Goal: Task Accomplishment & Management: Manage account settings

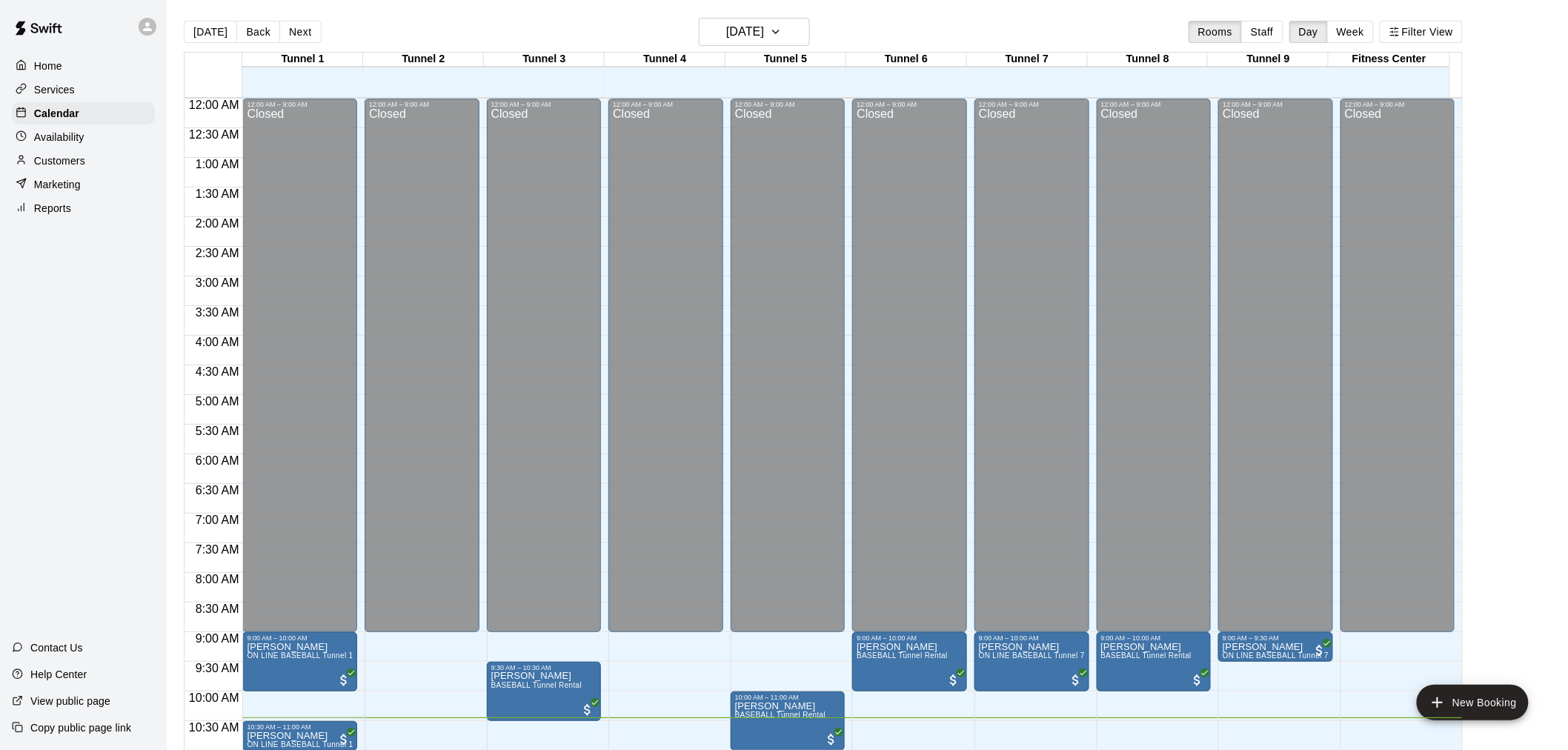
scroll to position [424, 0]
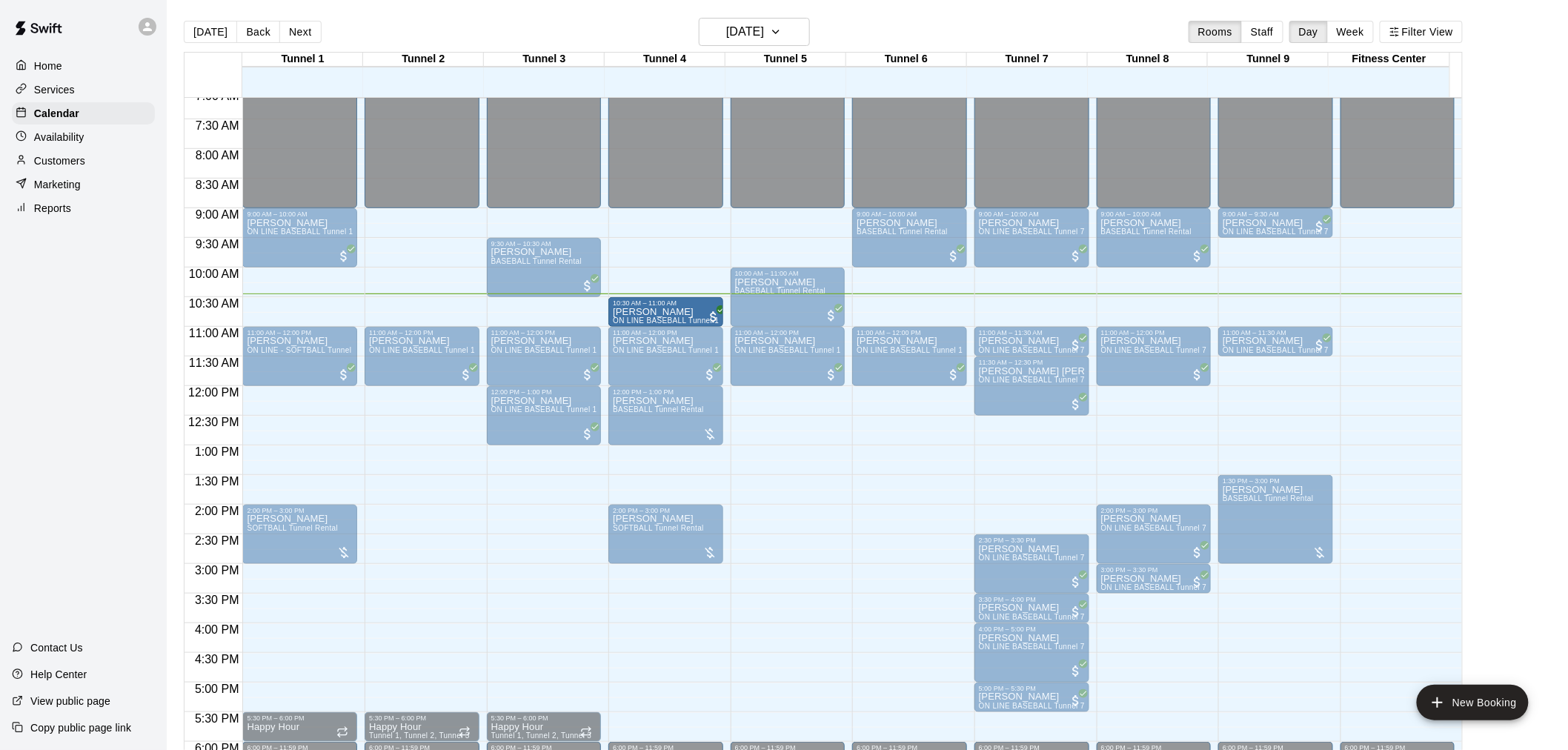
drag, startPoint x: 323, startPoint y: 310, endPoint x: 611, endPoint y: 315, distance: 288.0
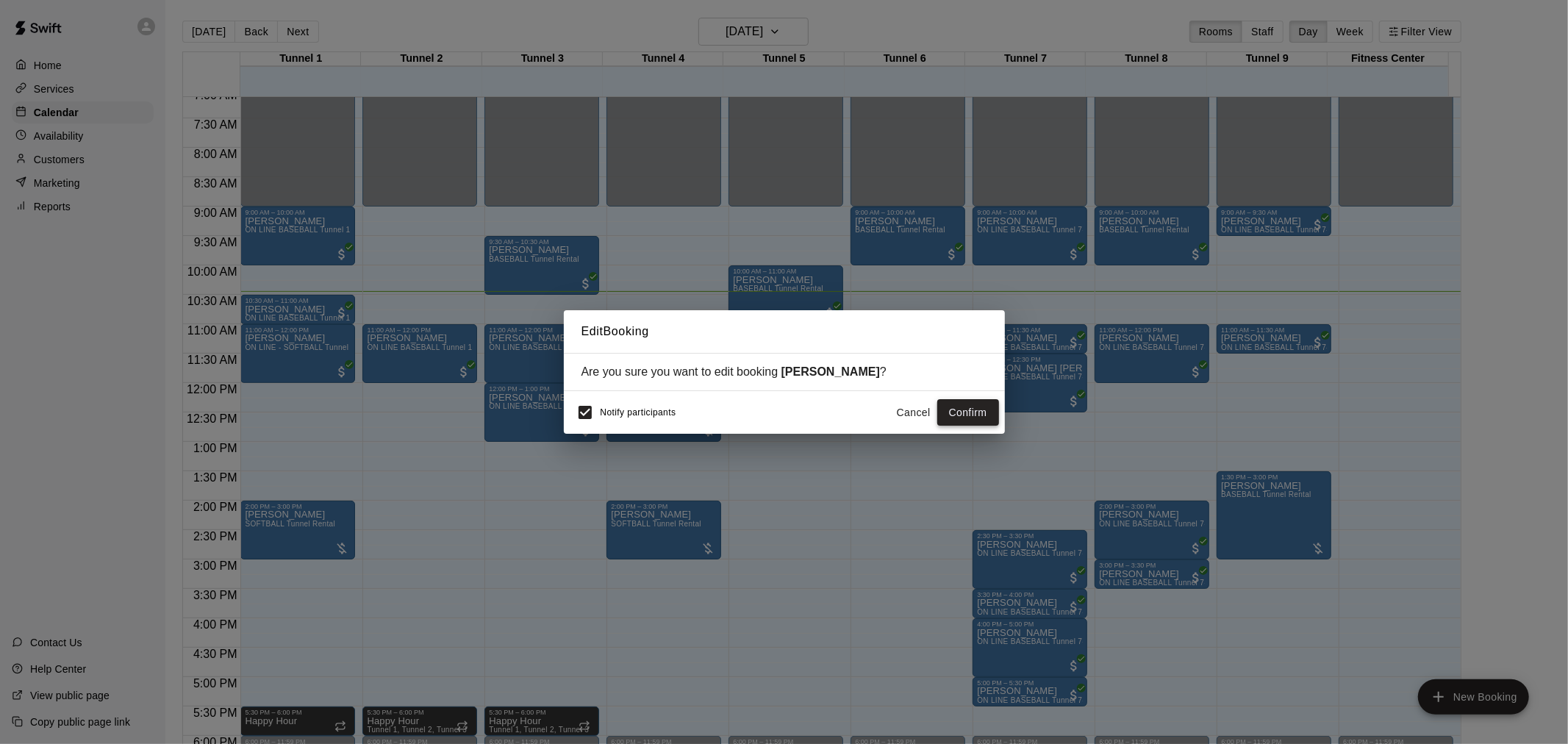
click at [944, 409] on button "Confirm" at bounding box center [968, 413] width 62 height 27
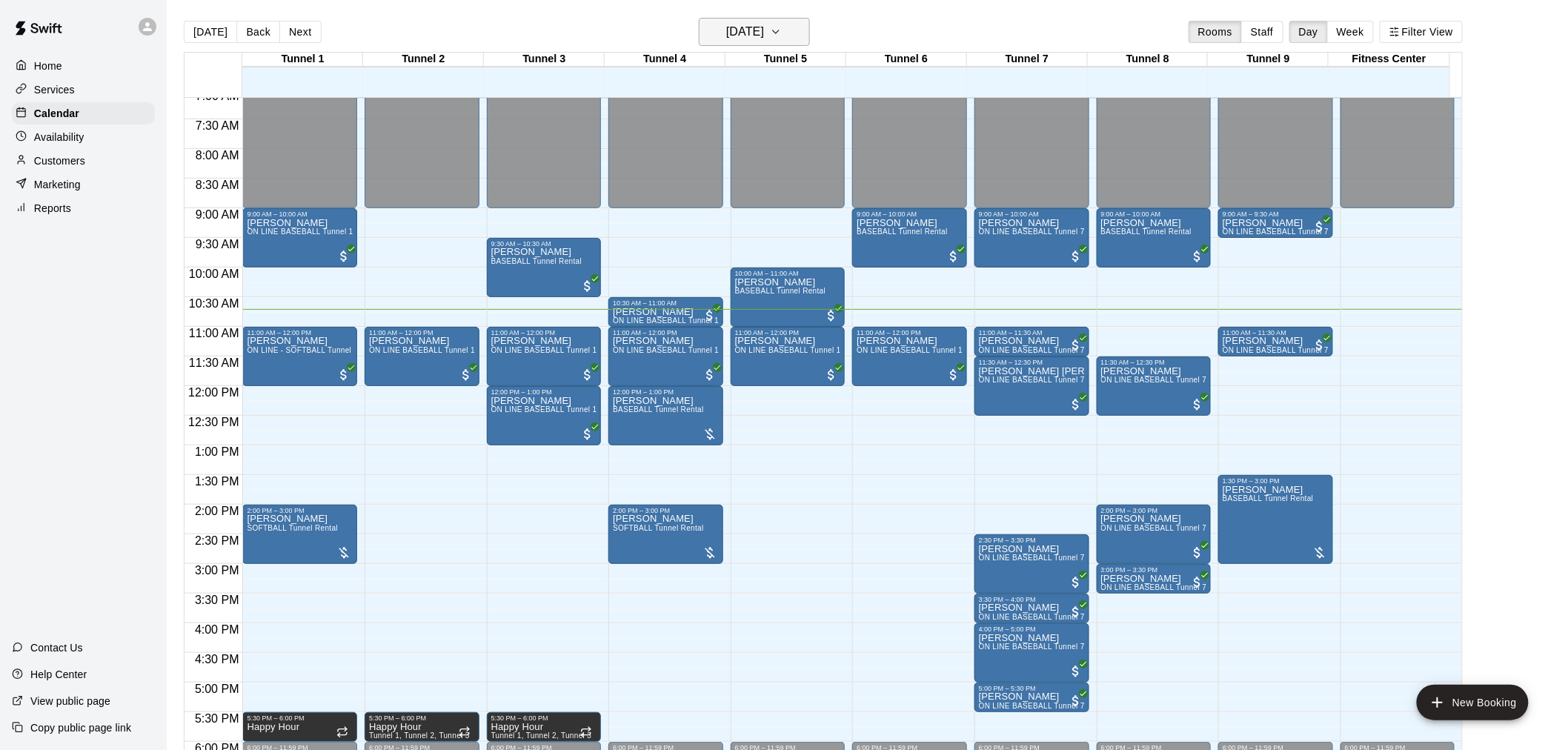
click at [744, 35] on h6 "[DATE]" at bounding box center [744, 31] width 38 height 21
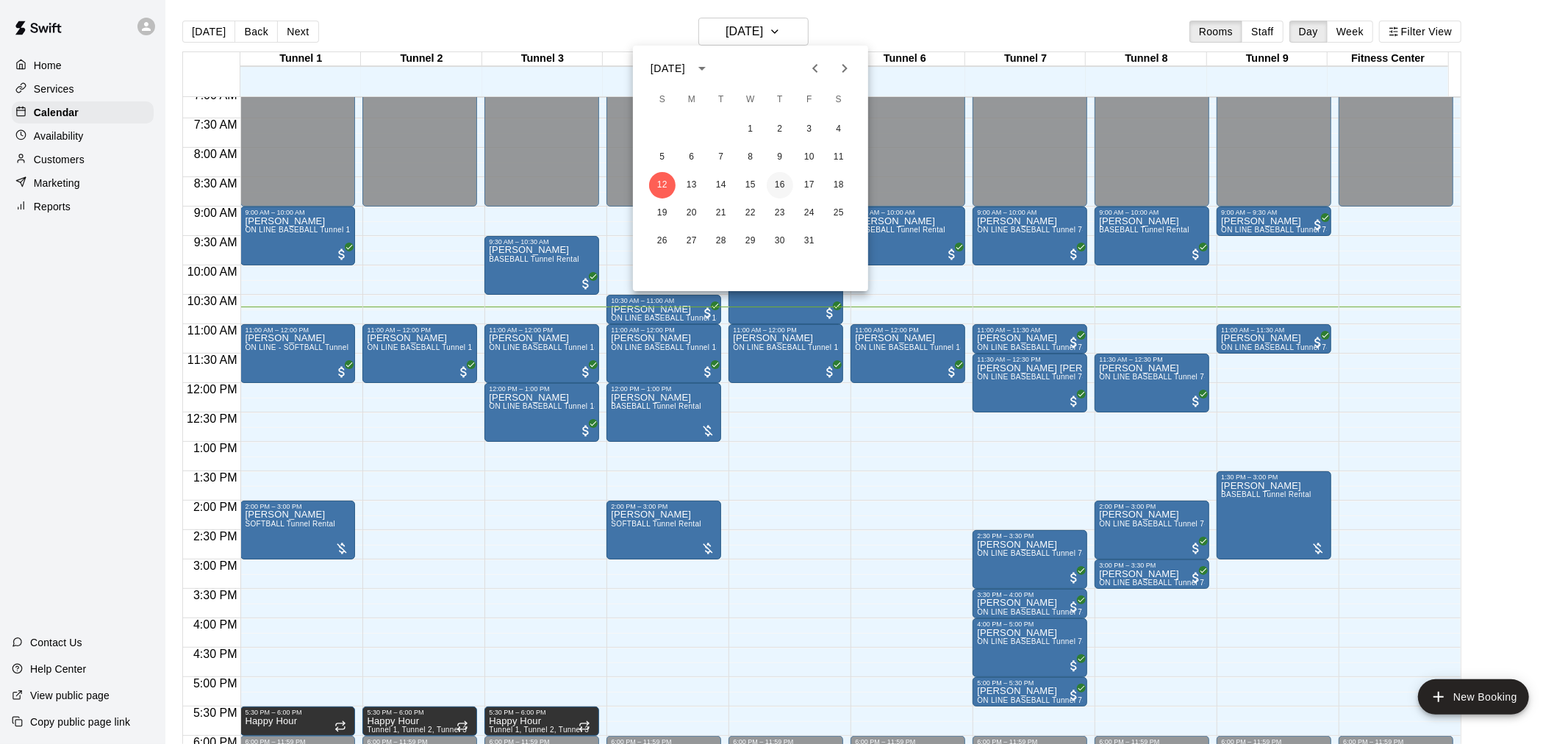
click at [777, 182] on button "16" at bounding box center [779, 185] width 26 height 26
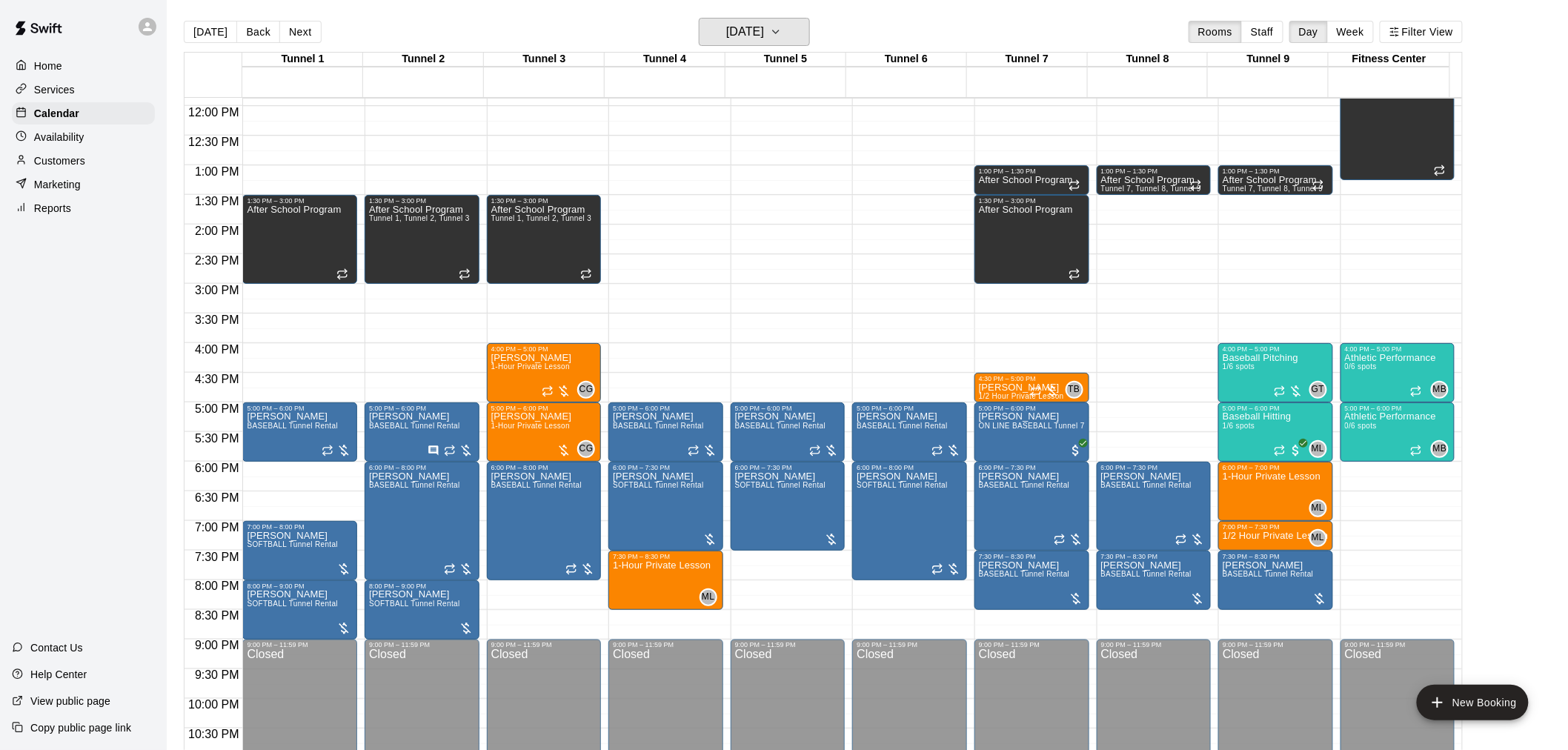
scroll to position [753, 0]
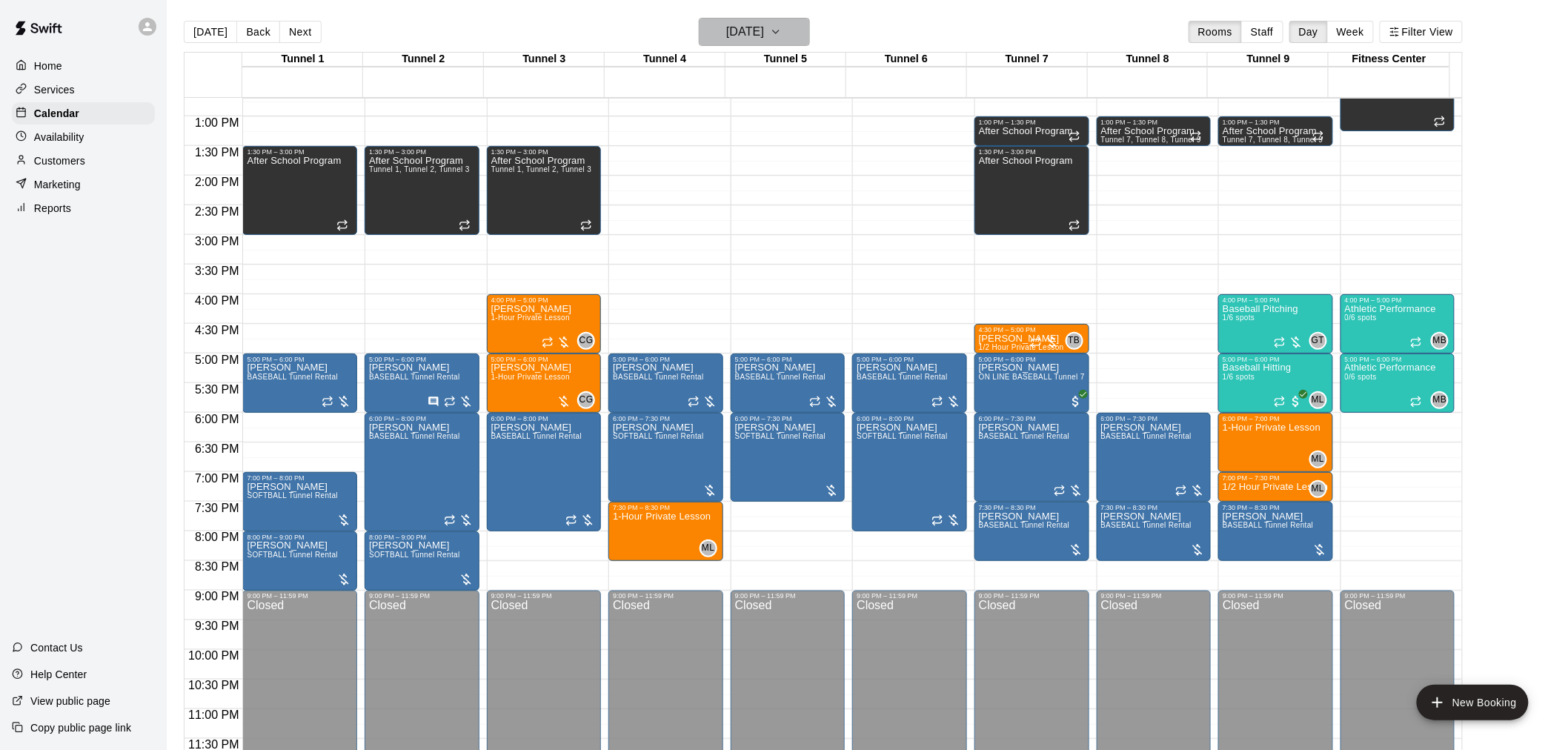
click at [744, 28] on h6 "[DATE]" at bounding box center [744, 31] width 38 height 21
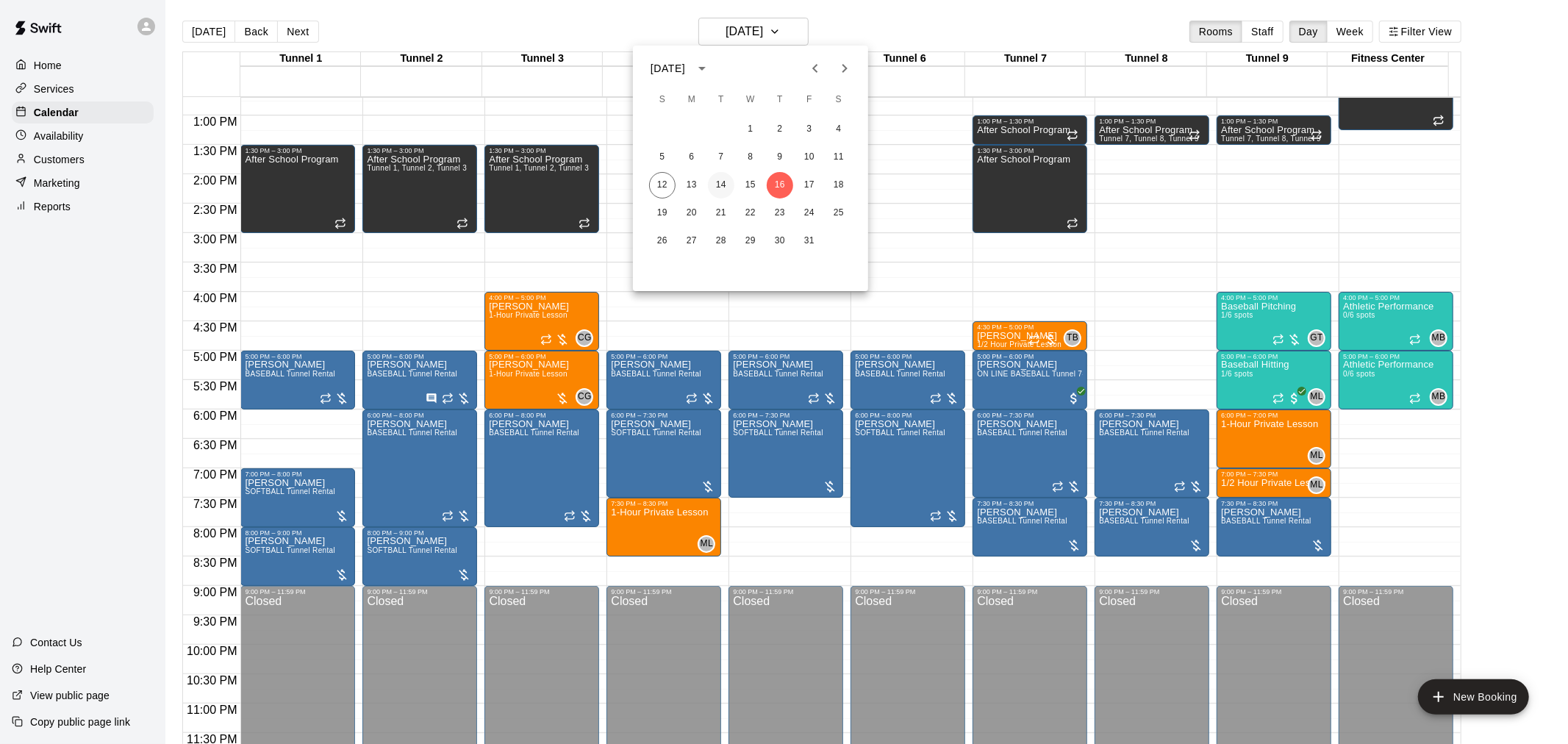
click at [723, 190] on button "14" at bounding box center [721, 185] width 26 height 26
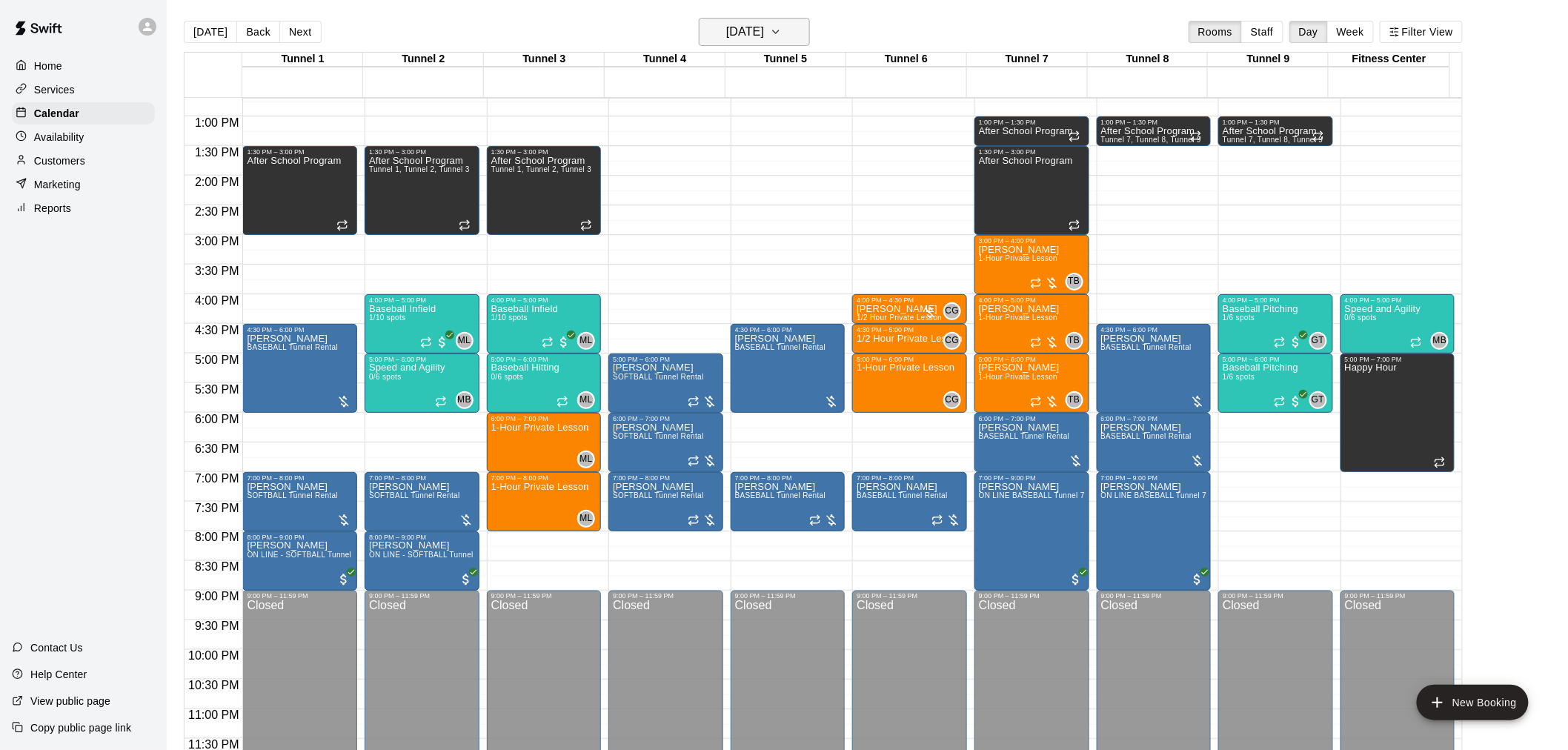
click at [763, 40] on h6 "[DATE]" at bounding box center [744, 31] width 38 height 21
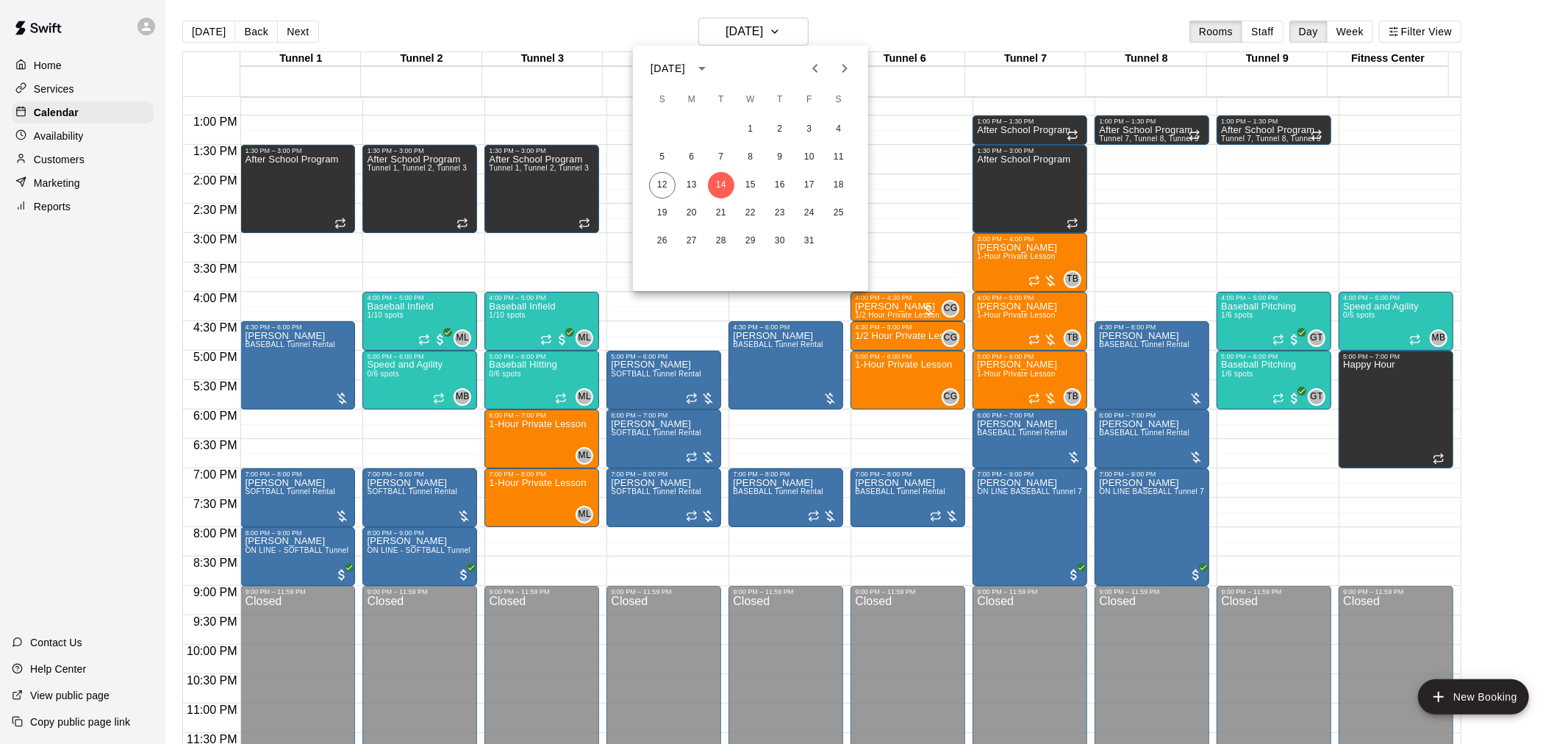
click at [929, 24] on div at bounding box center [784, 372] width 1568 height 744
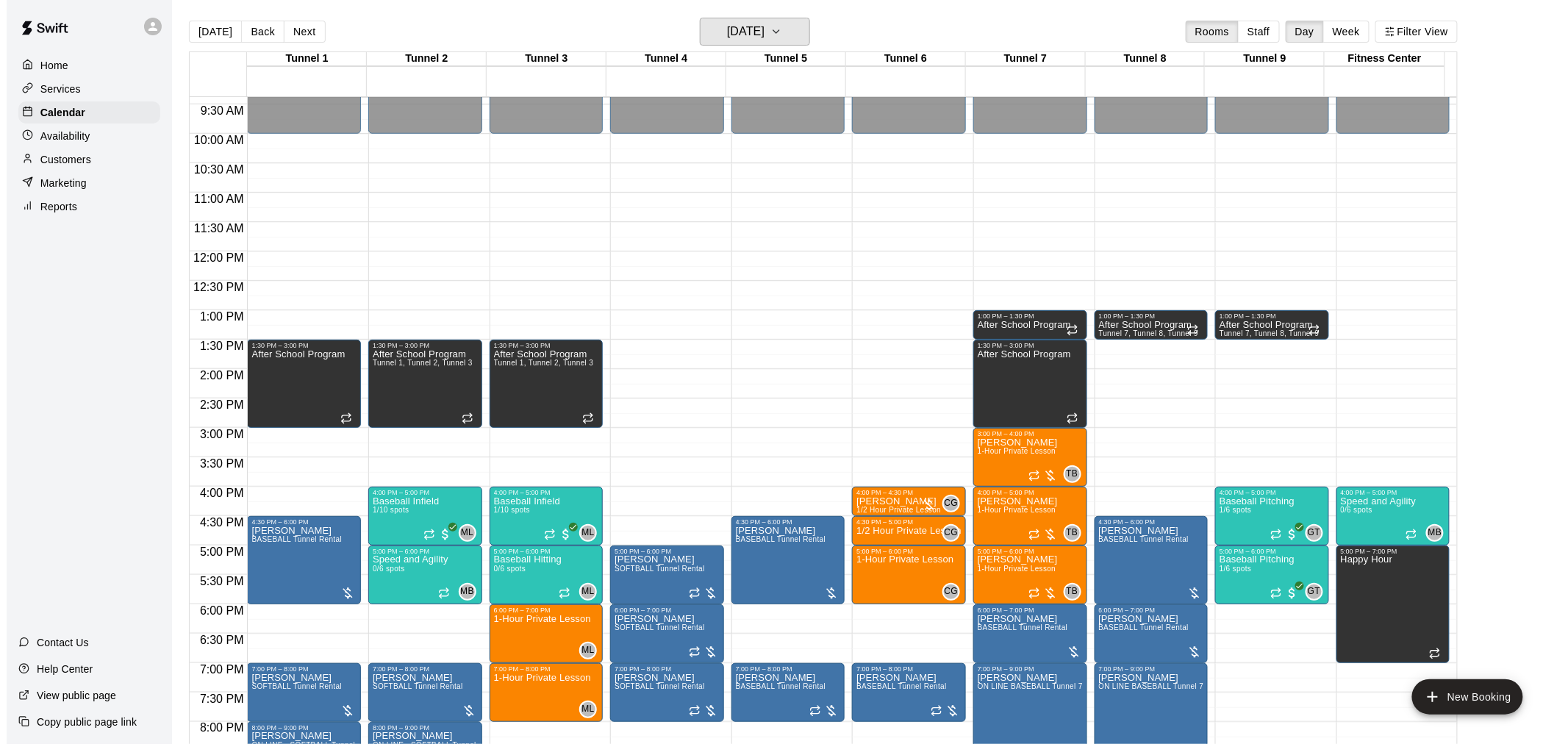
scroll to position [420, 0]
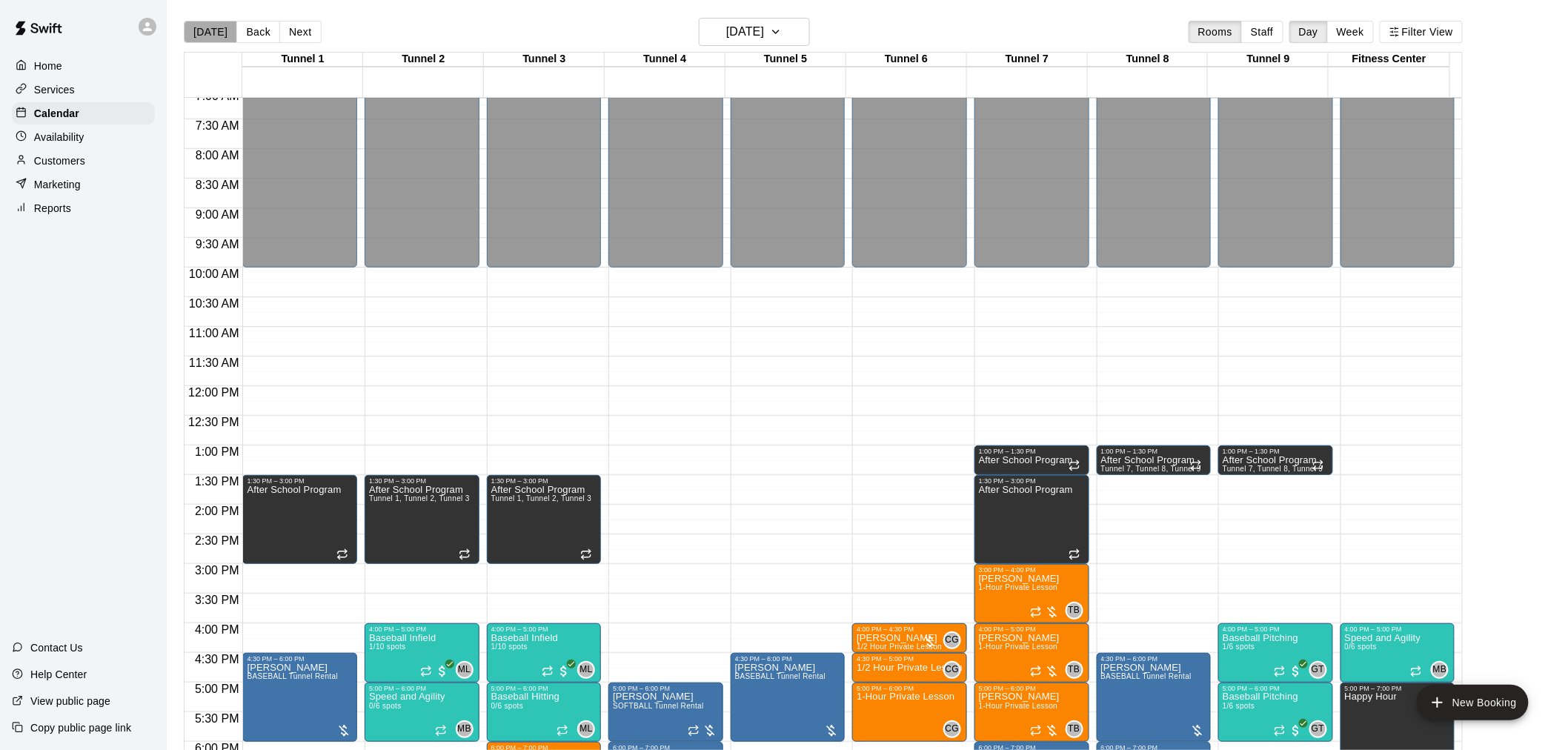
click at [220, 35] on button "[DATE]" at bounding box center [210, 32] width 53 height 22
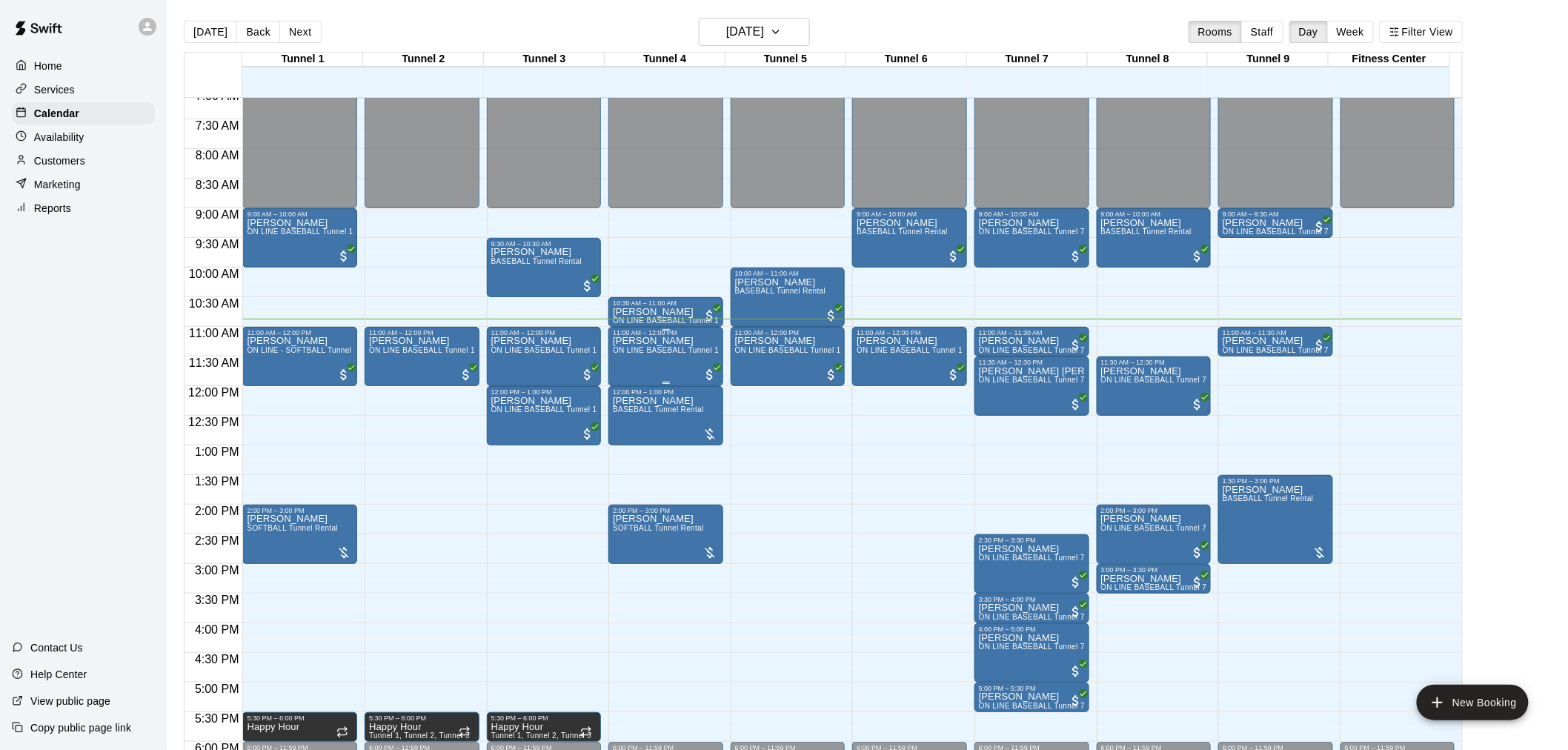
click at [682, 348] on span "ON LINE BASEBALL Tunnel 1-6 Rental" at bounding box center [682, 350] width 139 height 8
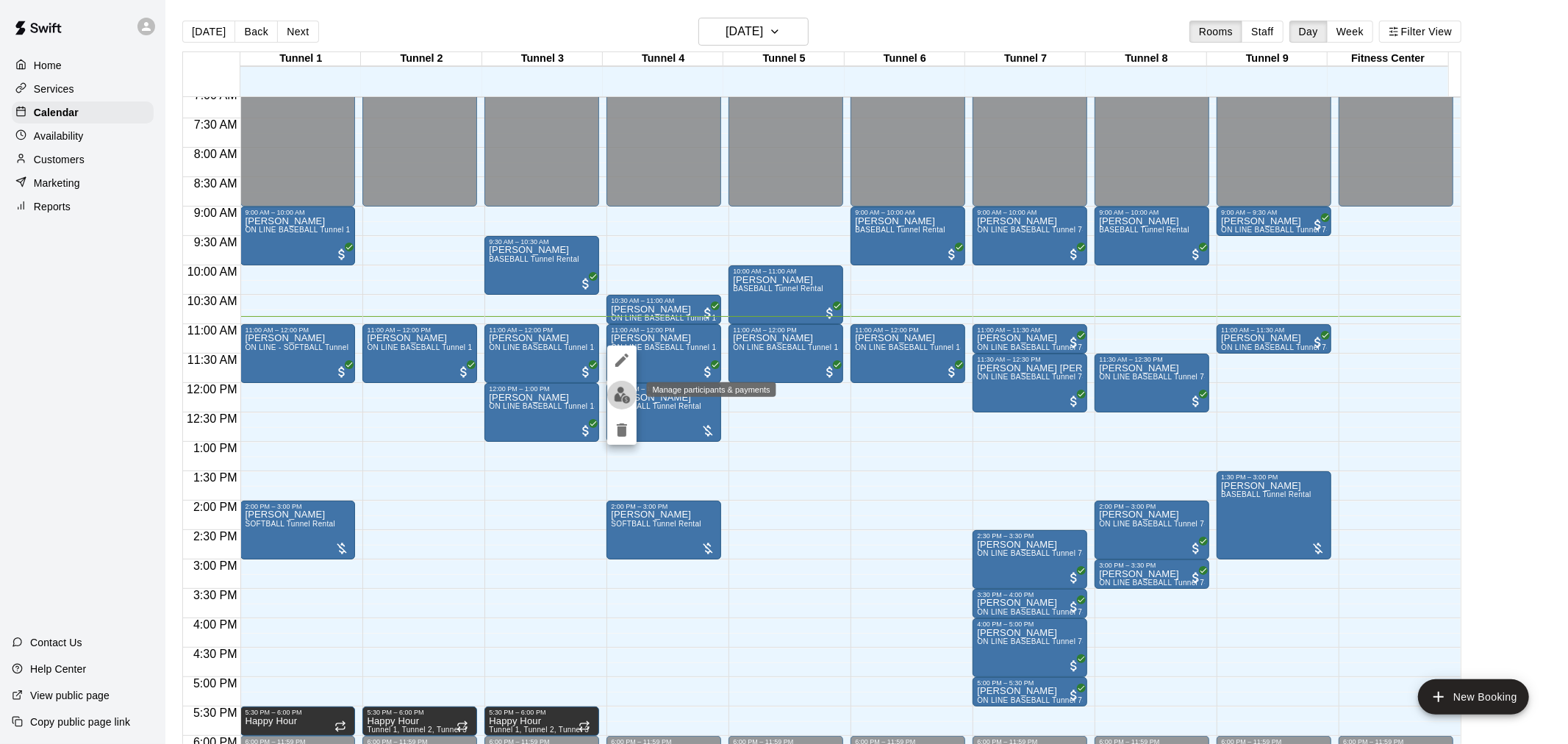
click at [625, 395] on img "edit" at bounding box center [622, 395] width 17 height 17
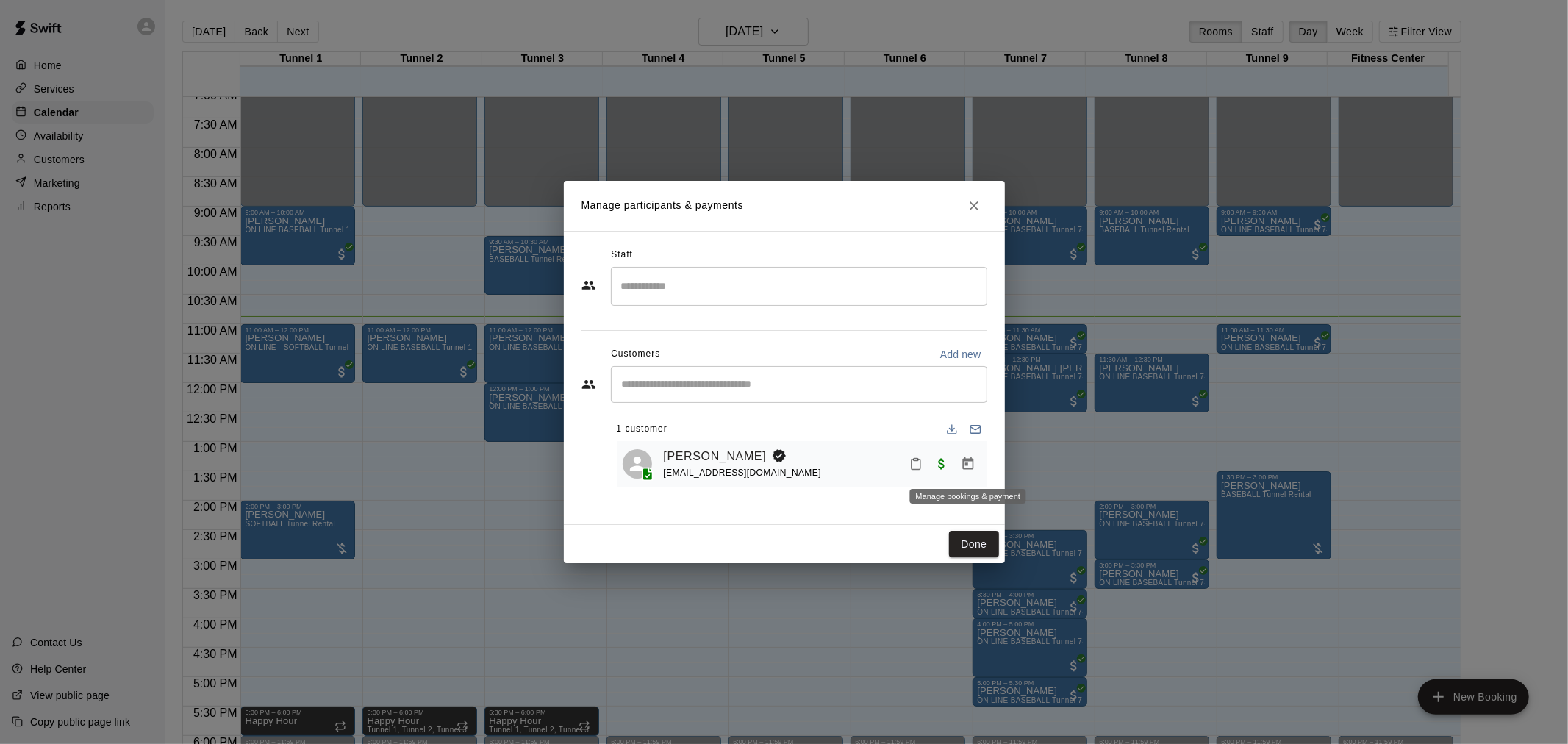
click at [969, 464] on icon "Manage bookings & payment" at bounding box center [968, 464] width 15 height 15
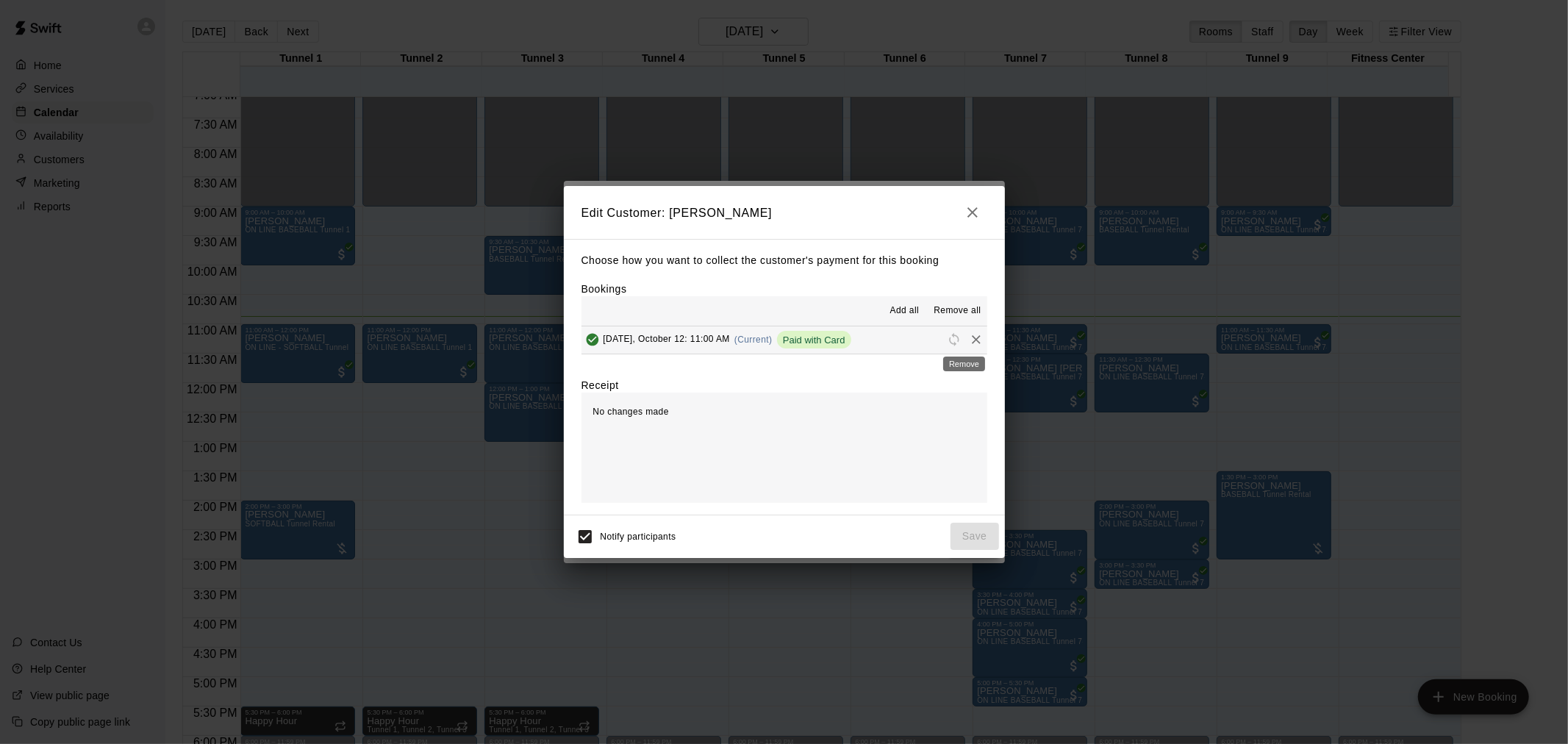
click at [969, 344] on icon "Remove" at bounding box center [976, 340] width 15 height 15
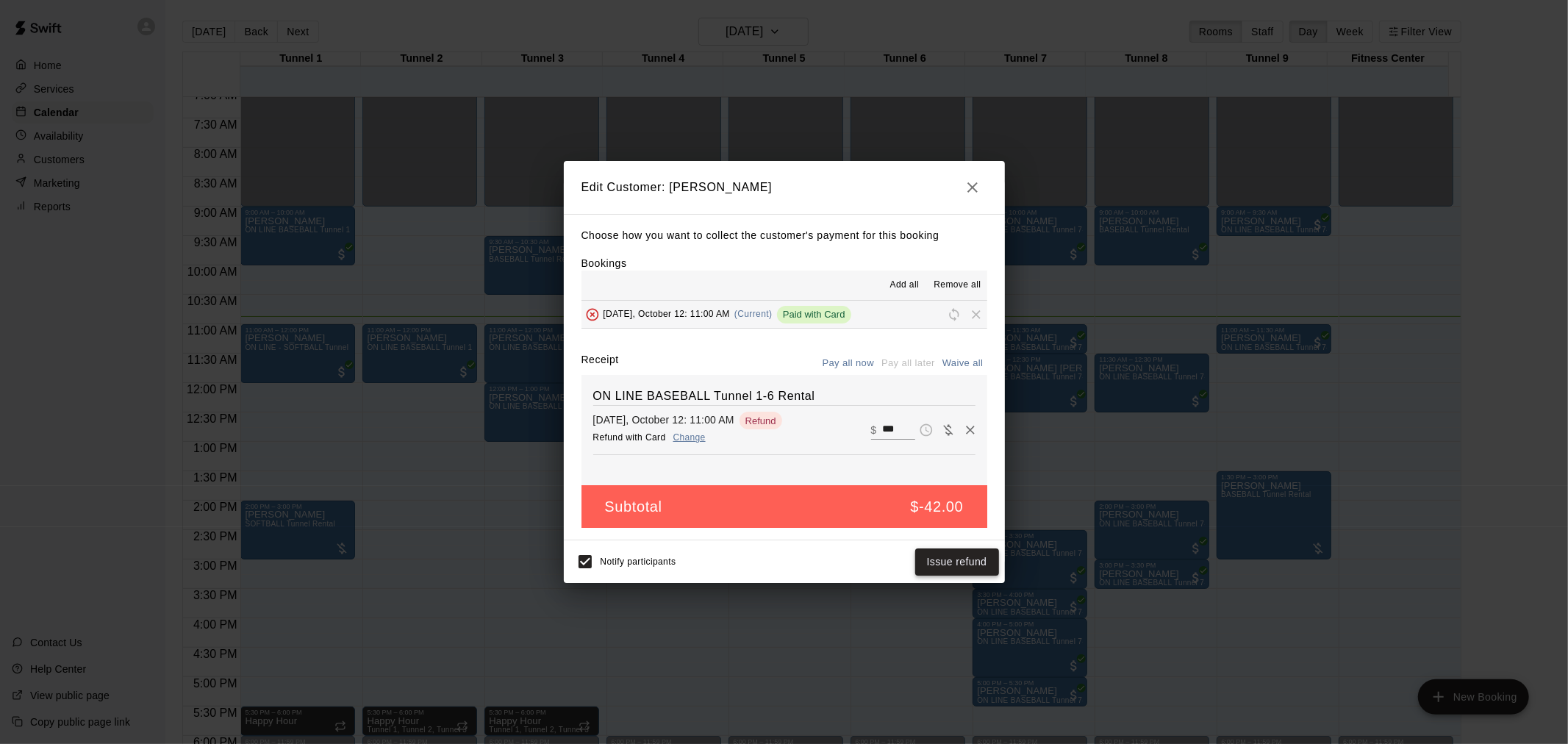
click at [971, 571] on button "Issue refund" at bounding box center [957, 563] width 84 height 27
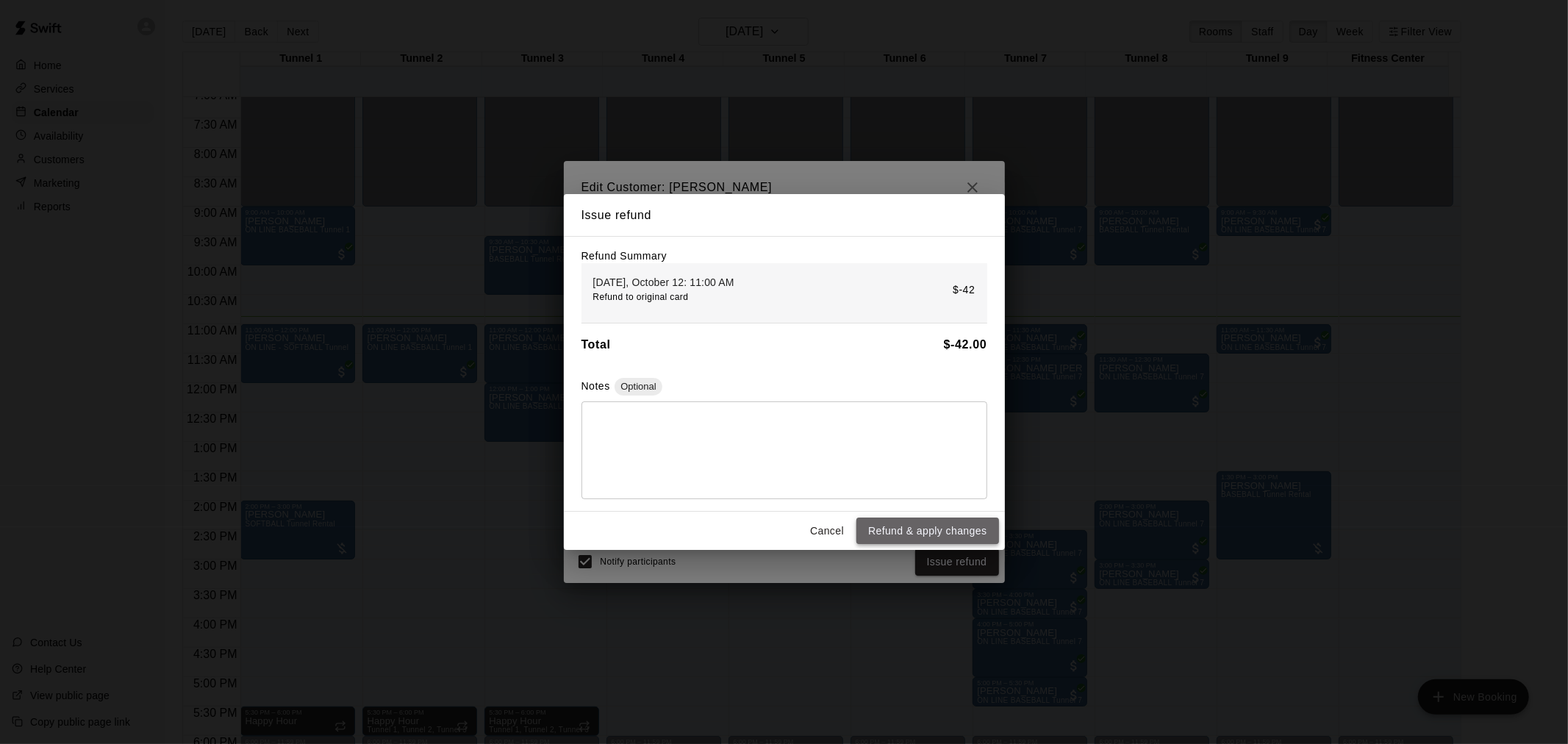
click at [949, 530] on button "Refund & apply changes" at bounding box center [928, 532] width 142 height 27
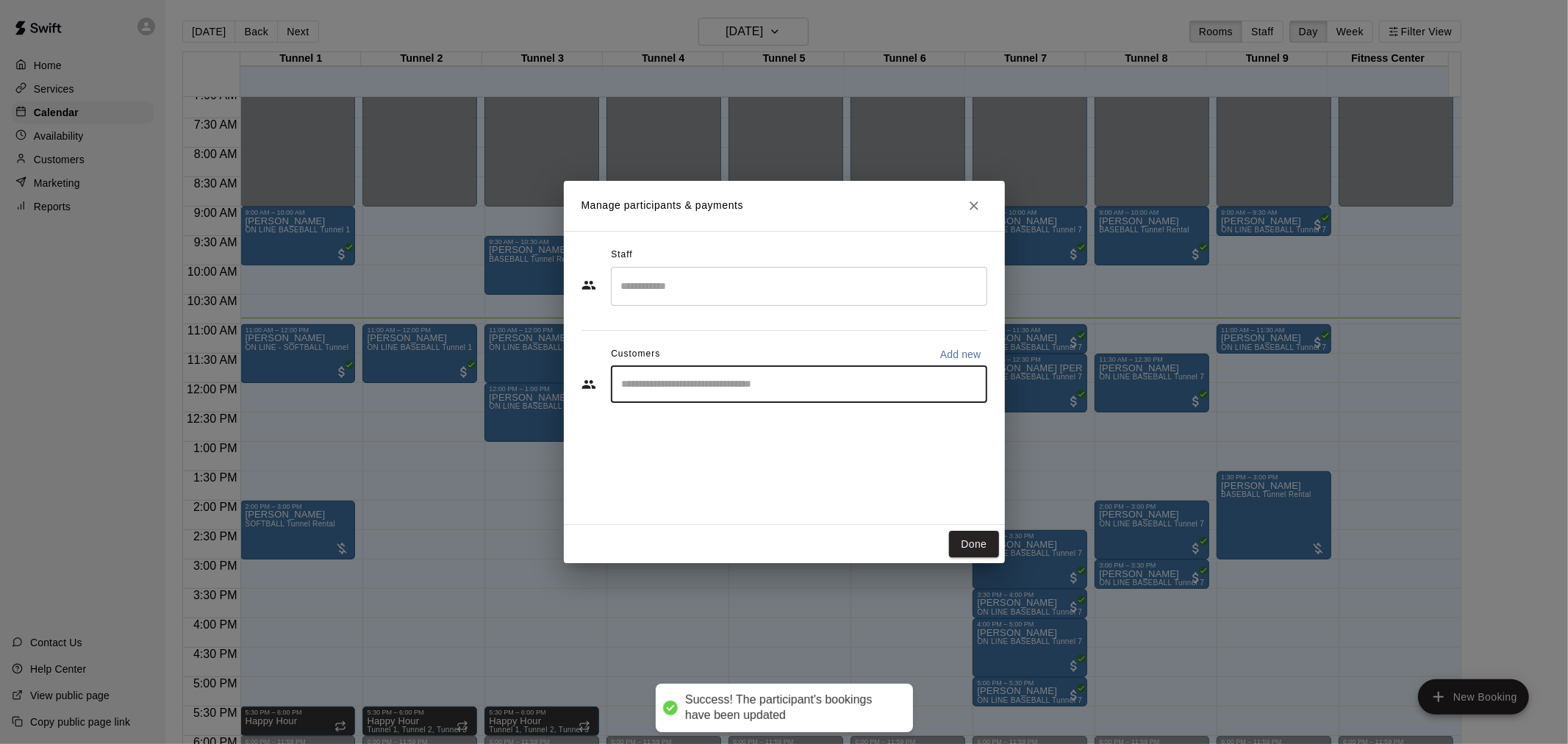
click at [798, 385] on input "Start typing to search customers..." at bounding box center [799, 385] width 363 height 15
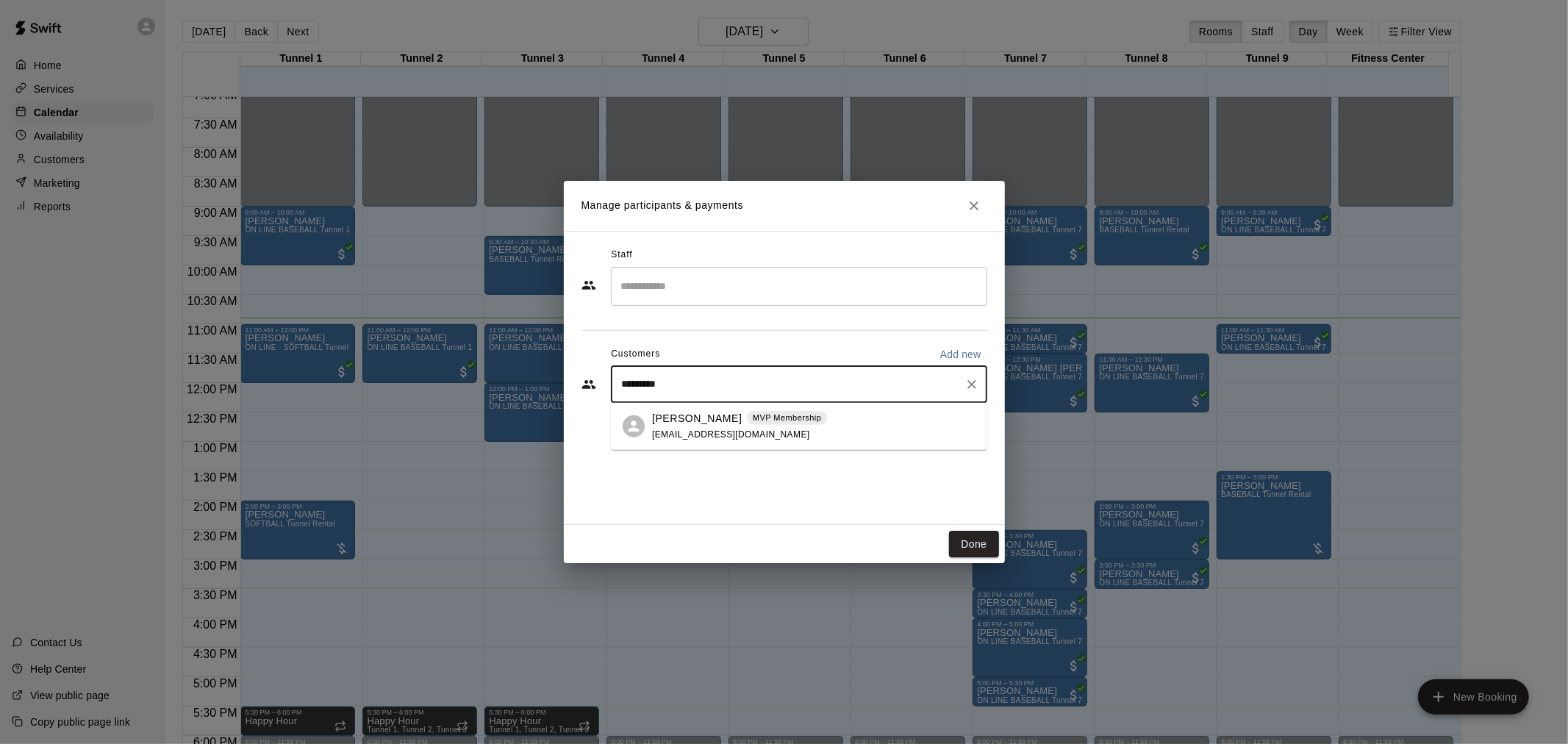
type input "**********"
click at [789, 420] on p "MVP Membership" at bounding box center [787, 418] width 68 height 13
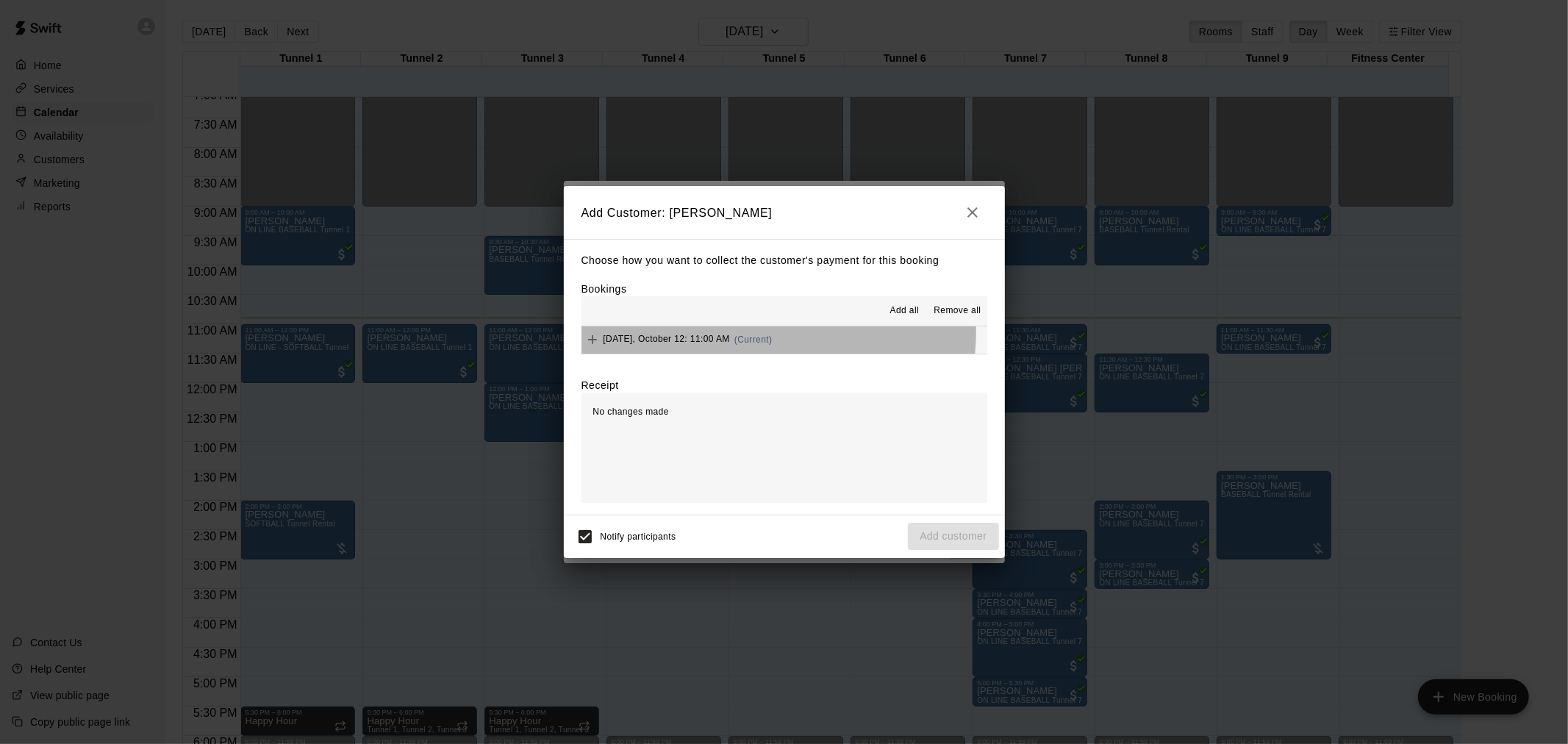
click at [773, 335] on button "[DATE], October 12: 11:00 AM (Current)" at bounding box center [784, 340] width 406 height 27
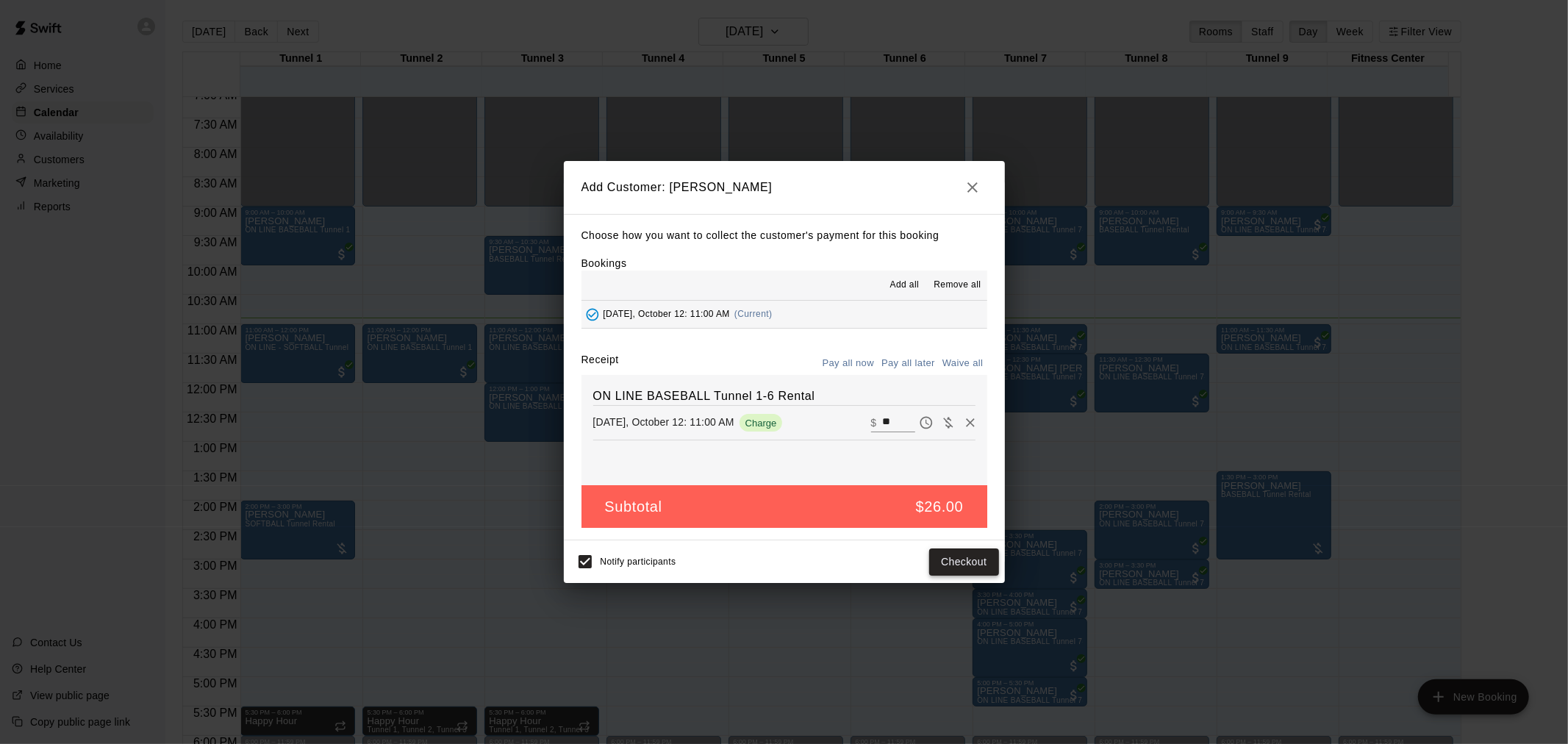
click at [978, 563] on button "Checkout" at bounding box center [964, 563] width 69 height 27
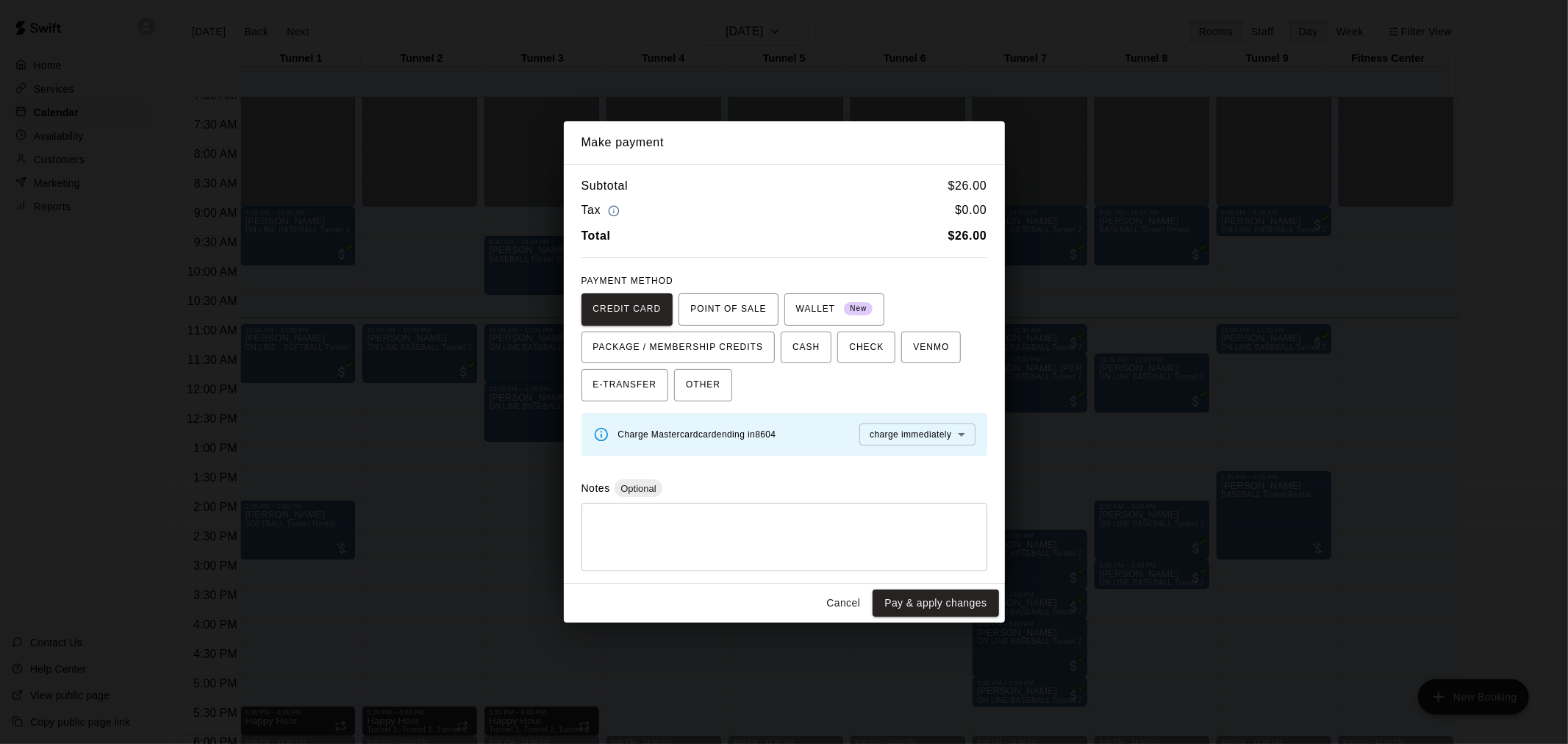
click at [945, 597] on button "Pay & apply changes" at bounding box center [935, 604] width 126 height 27
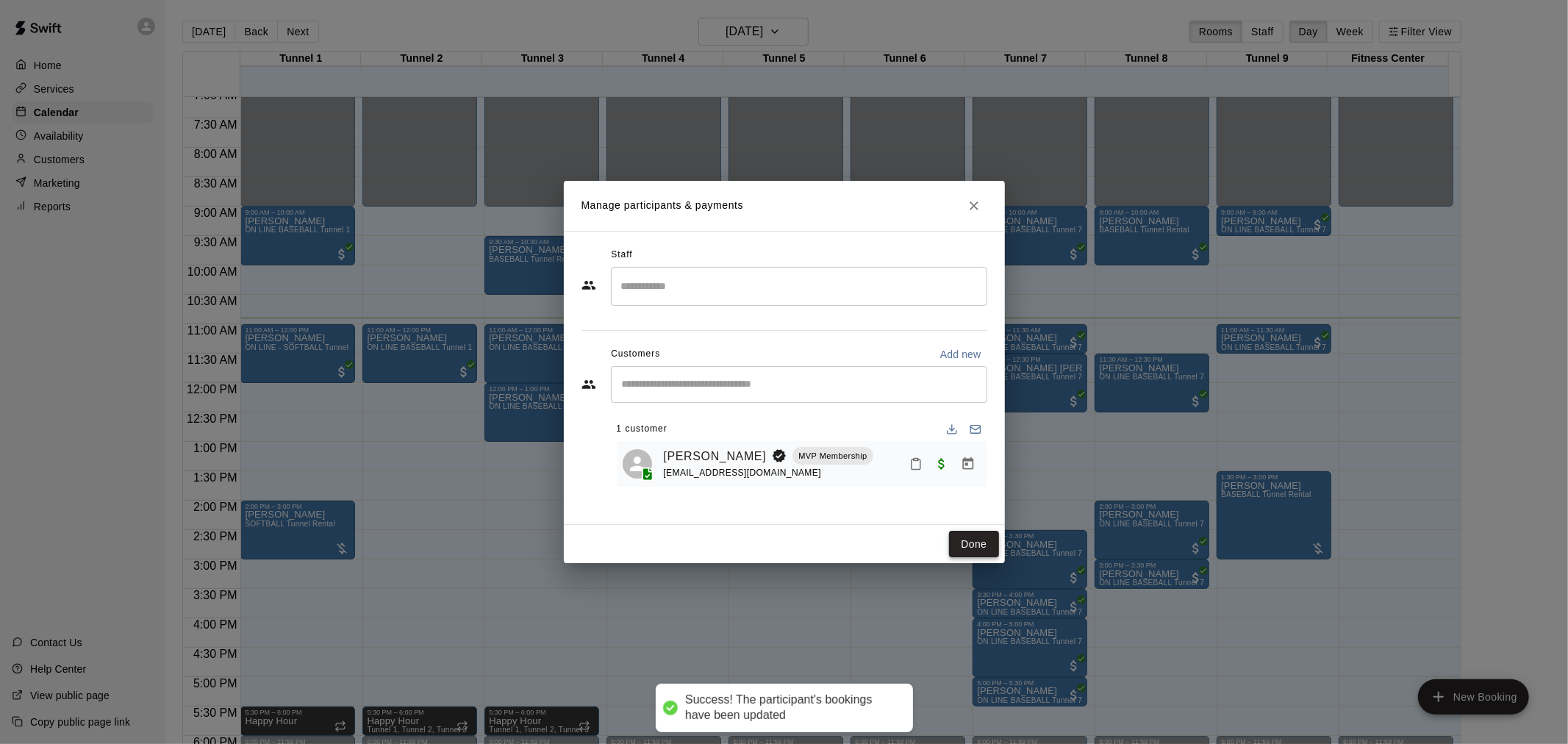
click at [975, 534] on button "Done" at bounding box center [974, 544] width 49 height 27
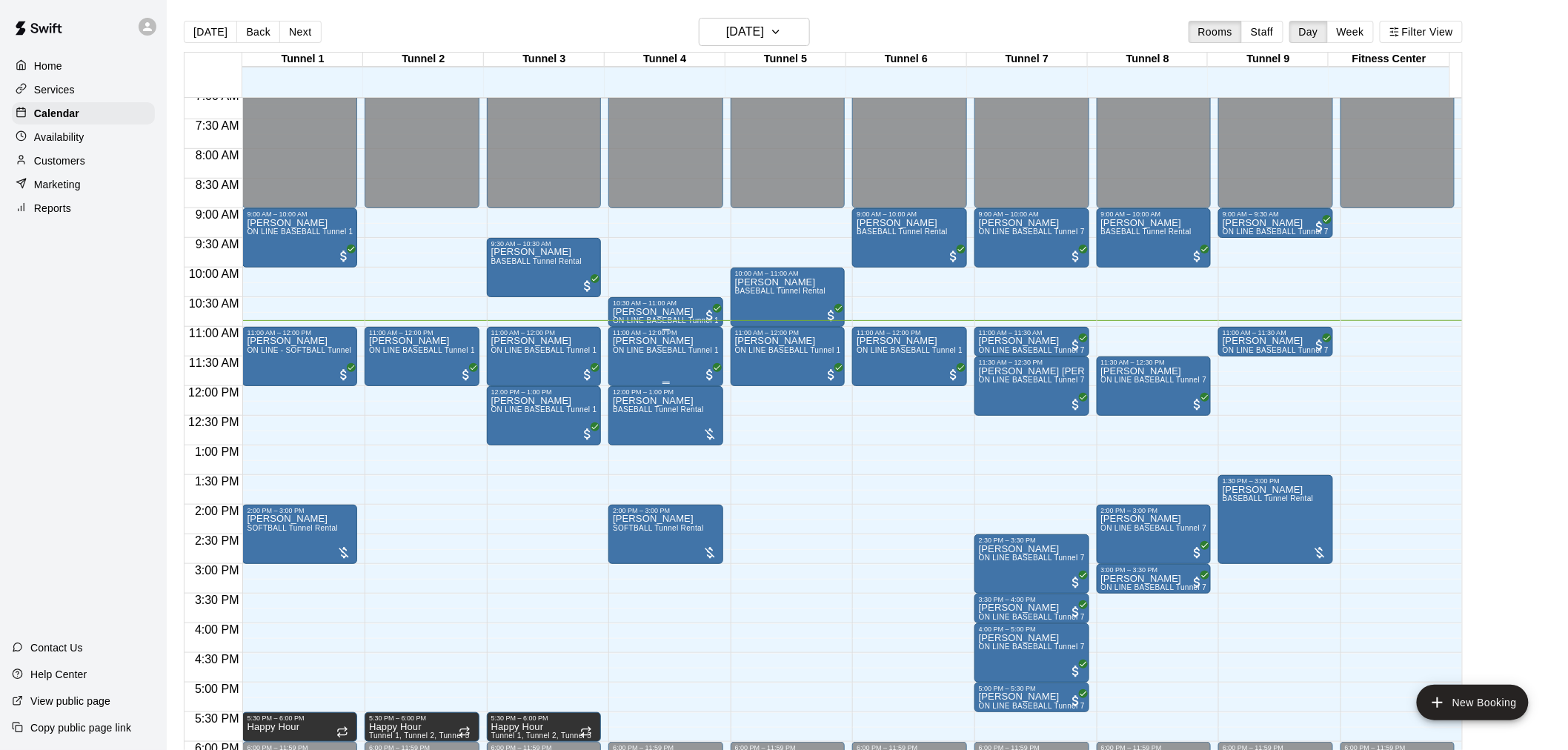
click at [660, 365] on div "[PERSON_NAME] ON LINE BASEBALL Tunnel 1-6 Rental" at bounding box center [665, 711] width 106 height 750
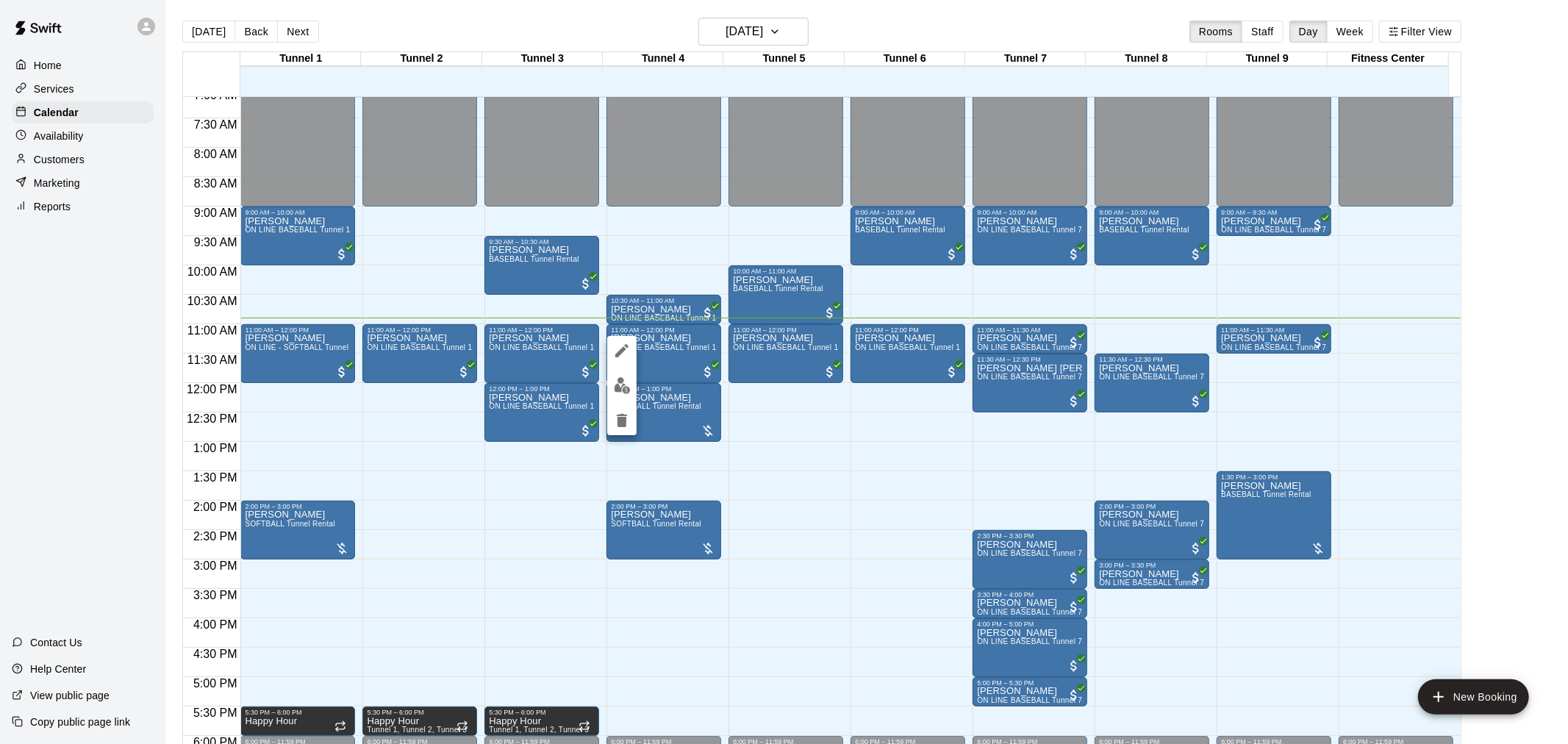
click at [621, 344] on icon "edit" at bounding box center [622, 350] width 17 height 17
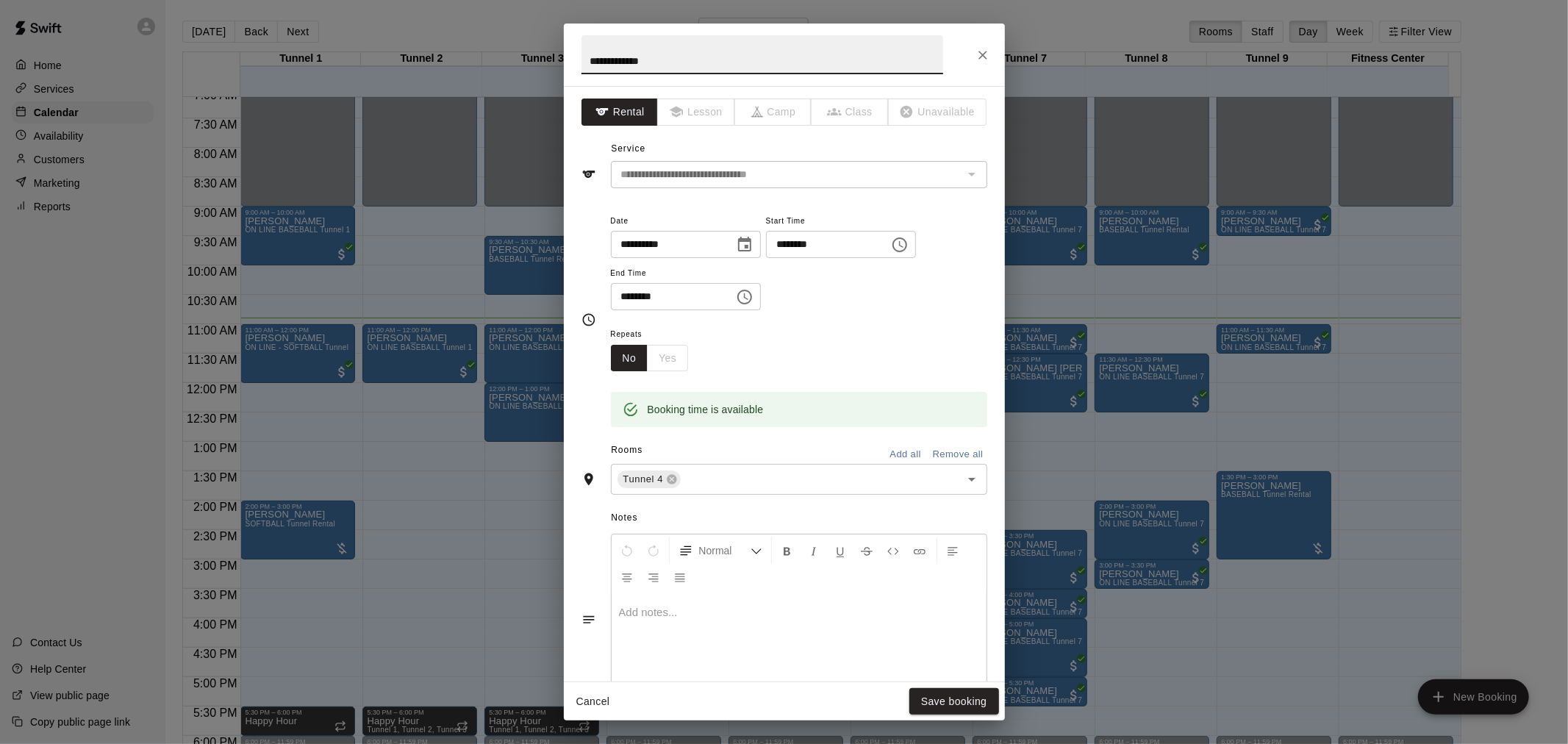
drag, startPoint x: 678, startPoint y: 65, endPoint x: 494, endPoint y: 64, distance: 184.0
click at [494, 64] on div "**********" at bounding box center [784, 372] width 1568 height 744
type input "**********"
click at [971, 703] on button "Save booking" at bounding box center [954, 702] width 89 height 27
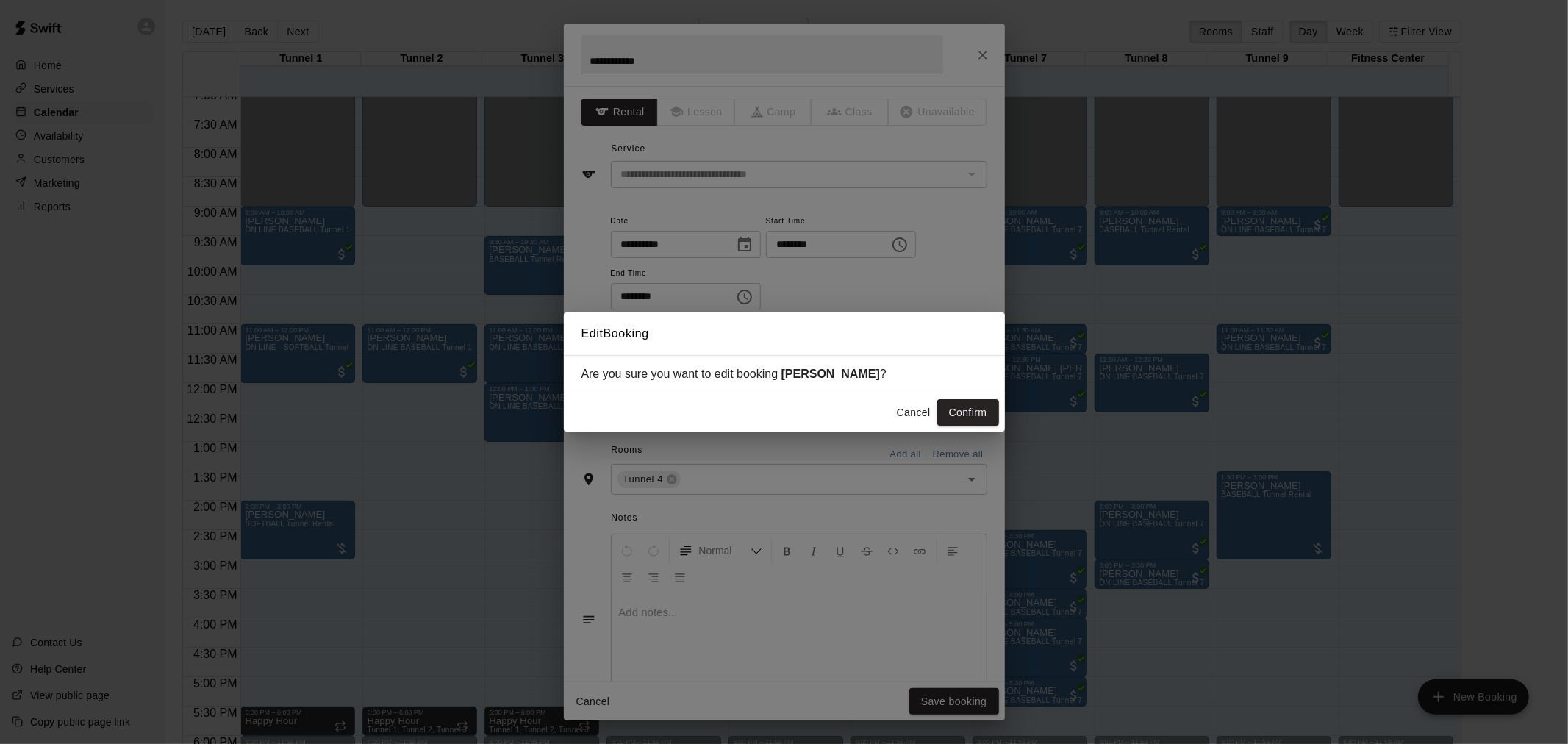
click at [954, 399] on div "Cancel Confirm" at bounding box center [785, 412] width 441 height 39
click at [969, 409] on button "Confirm" at bounding box center [968, 413] width 62 height 27
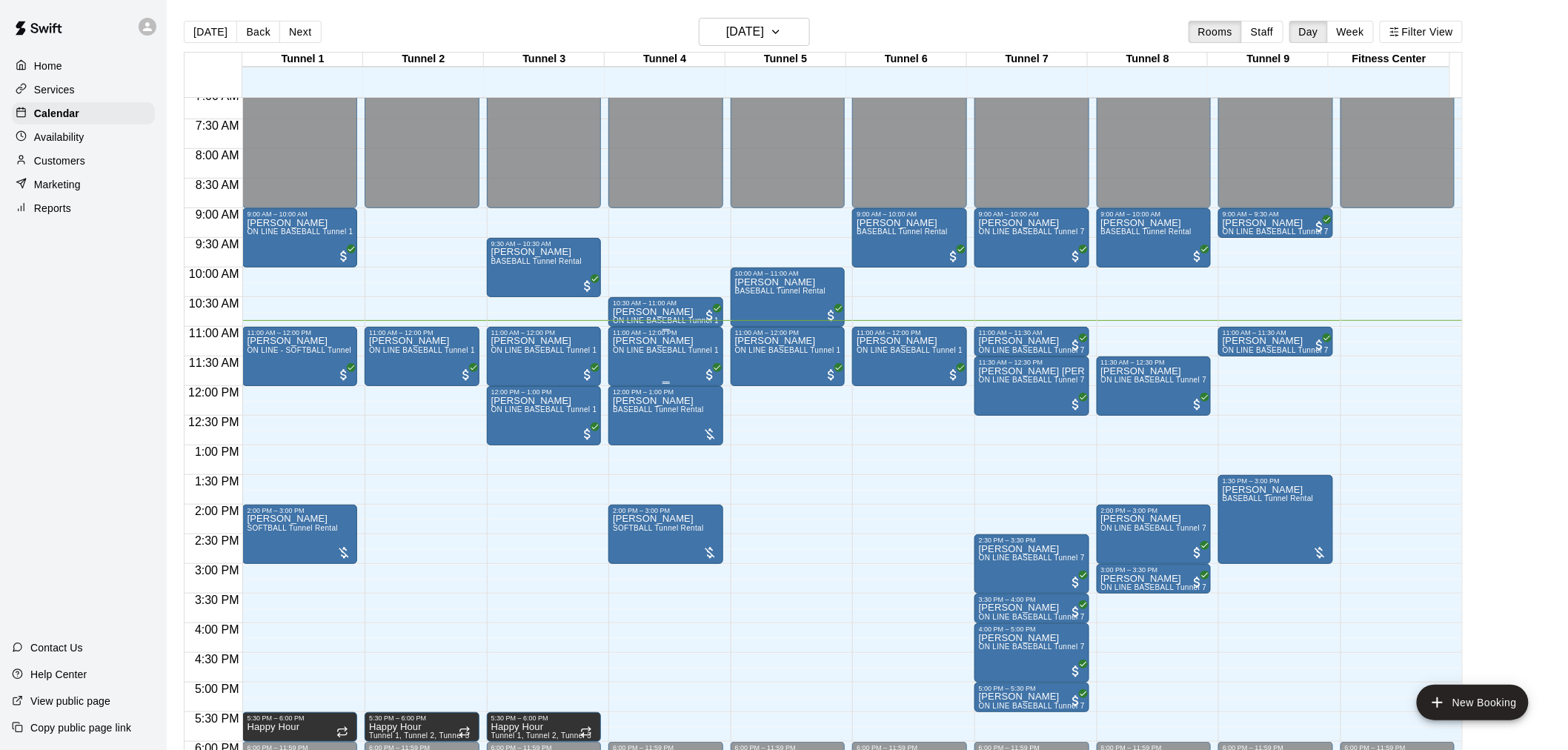
click at [653, 354] on span "ON LINE BASEBALL Tunnel 1-6 Rental" at bounding box center [682, 350] width 139 height 8
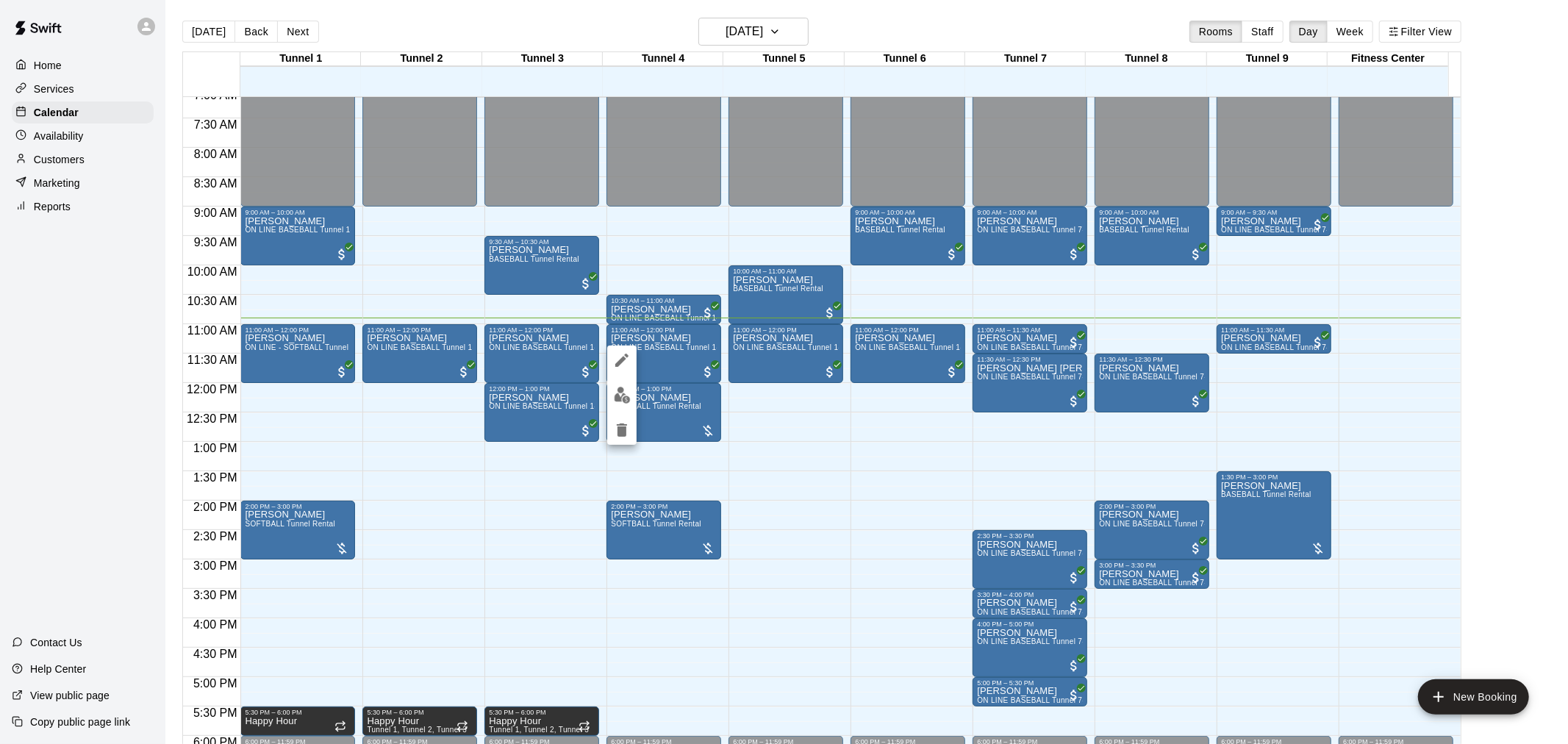
click at [892, 482] on div at bounding box center [784, 372] width 1568 height 744
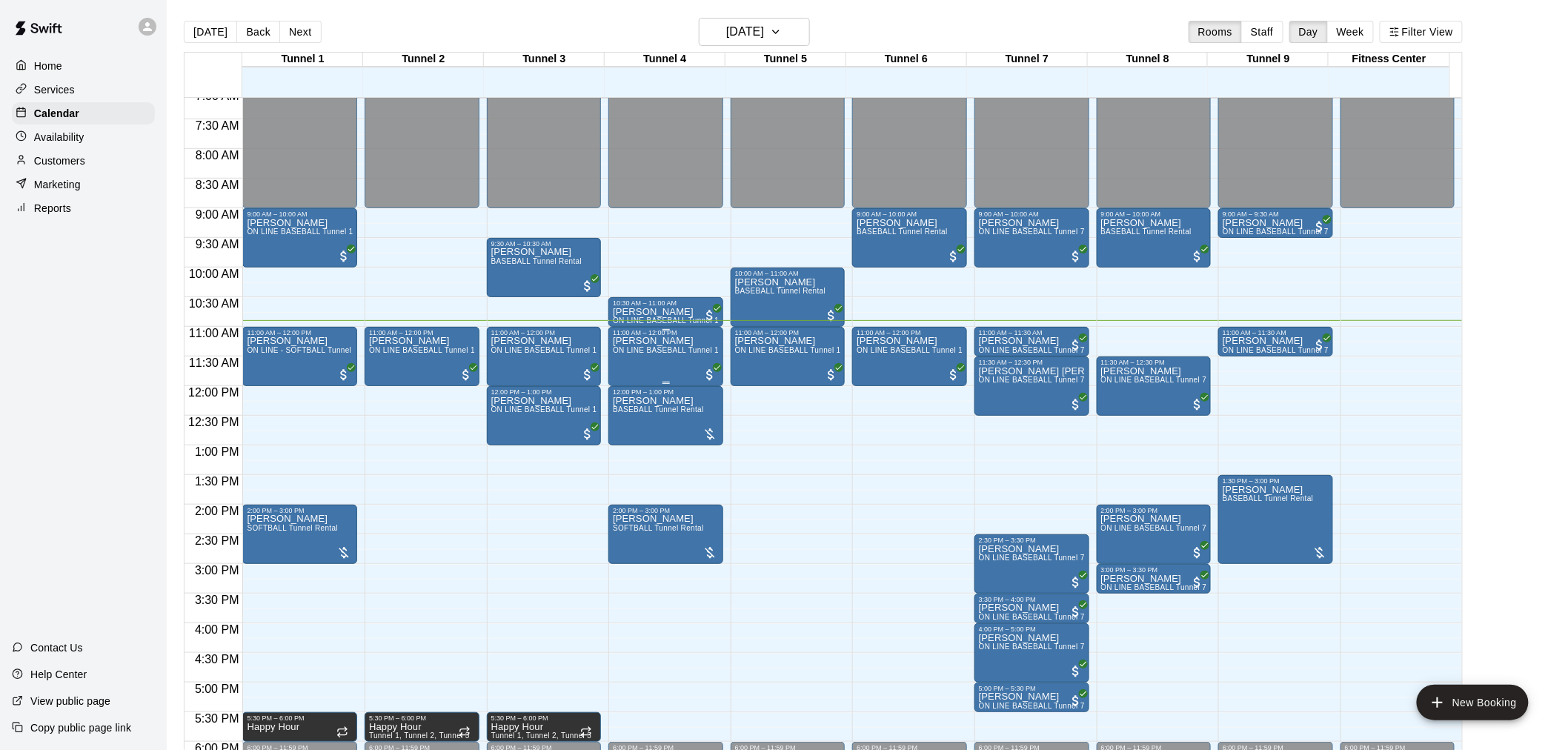
click at [656, 351] on span "ON LINE BASEBALL Tunnel 1-6 Rental" at bounding box center [682, 350] width 139 height 8
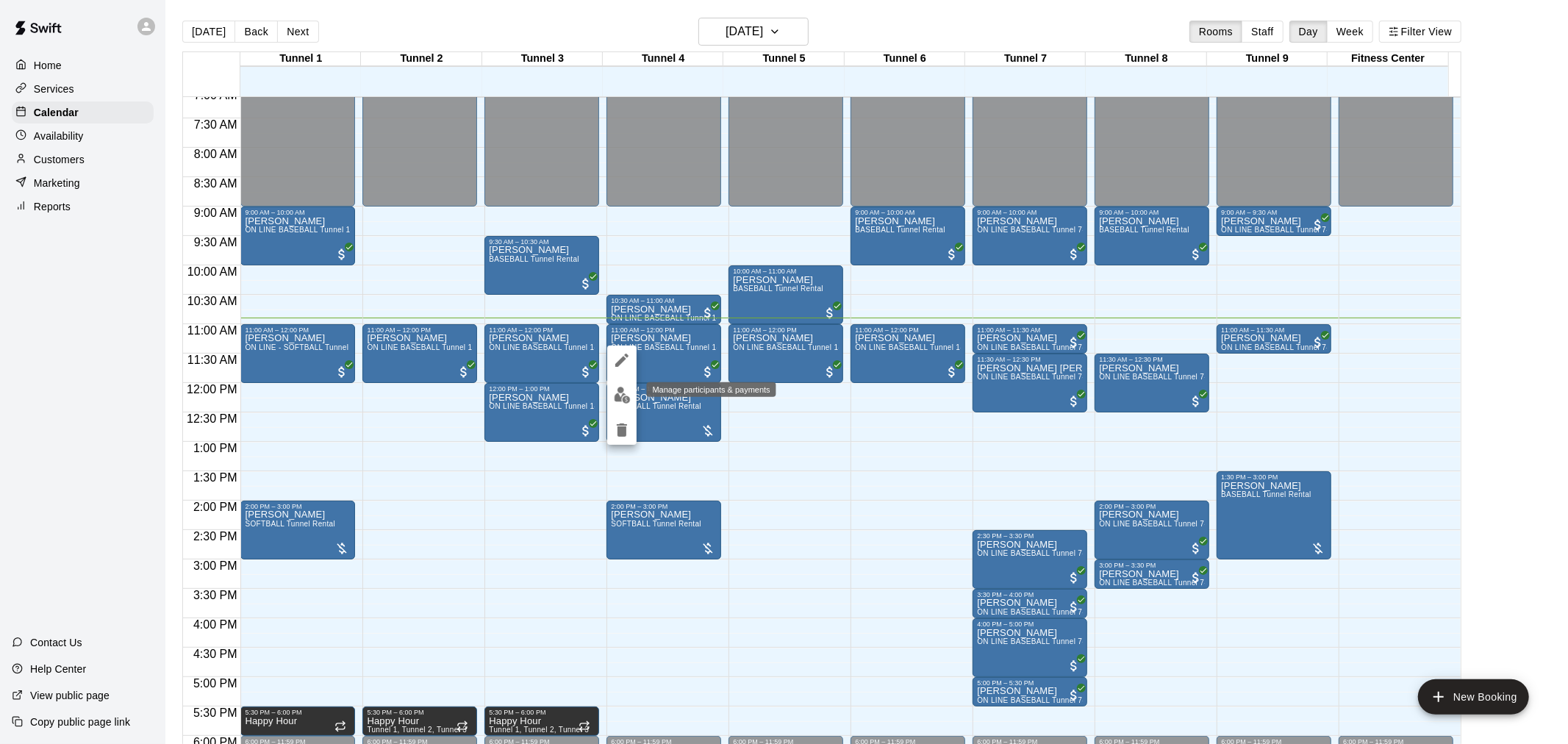
click at [614, 388] on img "edit" at bounding box center [622, 395] width 17 height 17
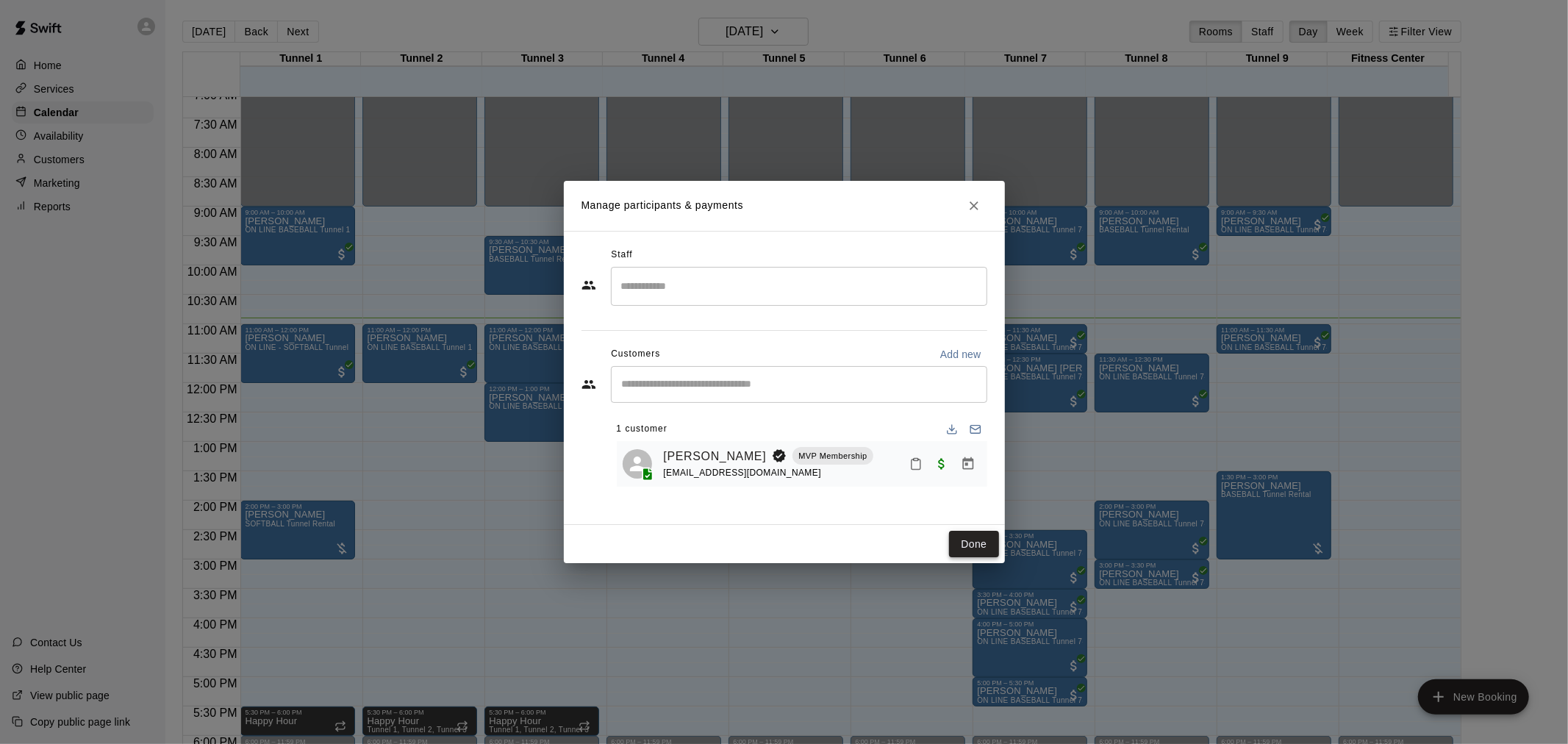
click at [973, 542] on button "Done" at bounding box center [974, 544] width 49 height 27
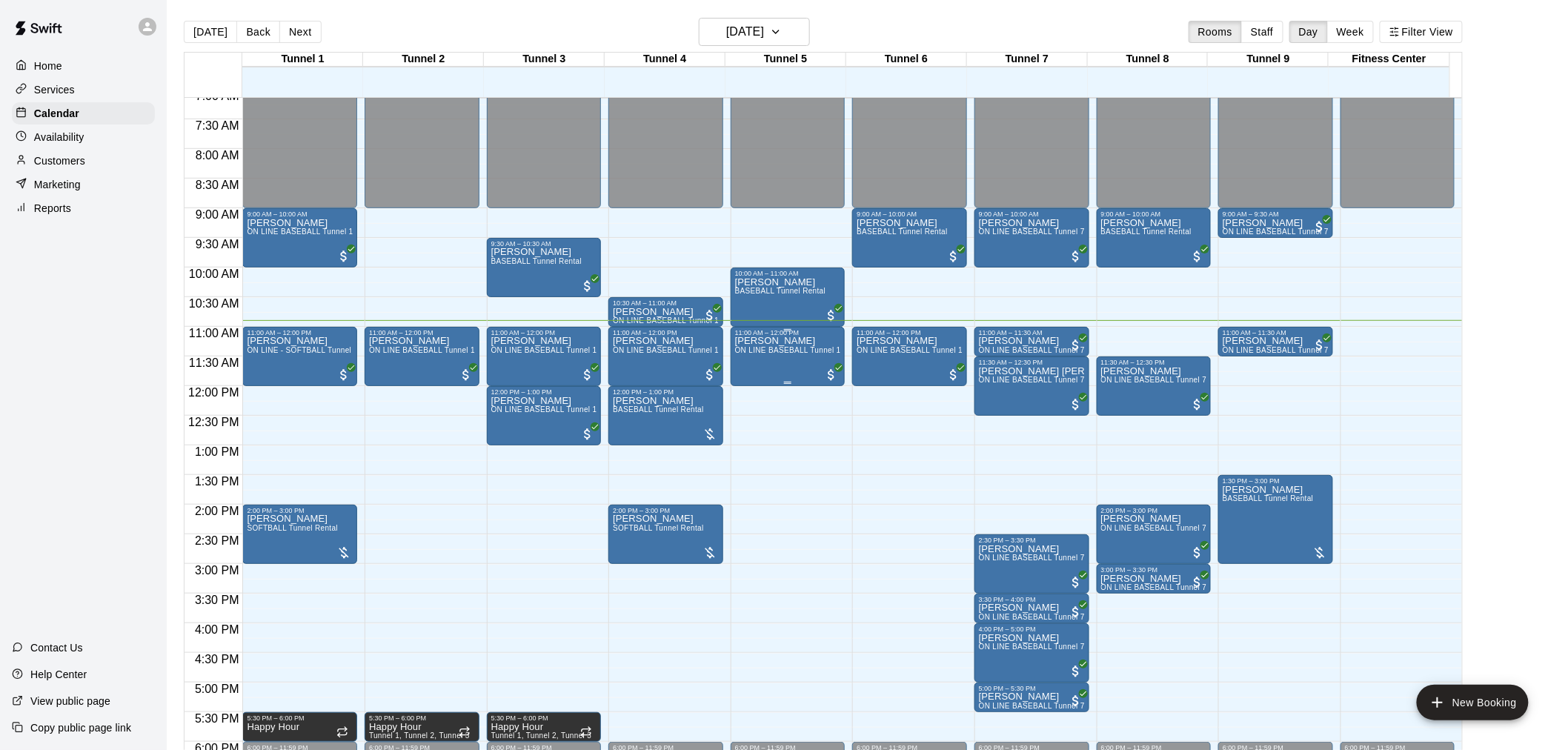
click at [759, 350] on span "ON LINE BASEBALL Tunnel 1-6 Rental" at bounding box center [804, 350] width 139 height 8
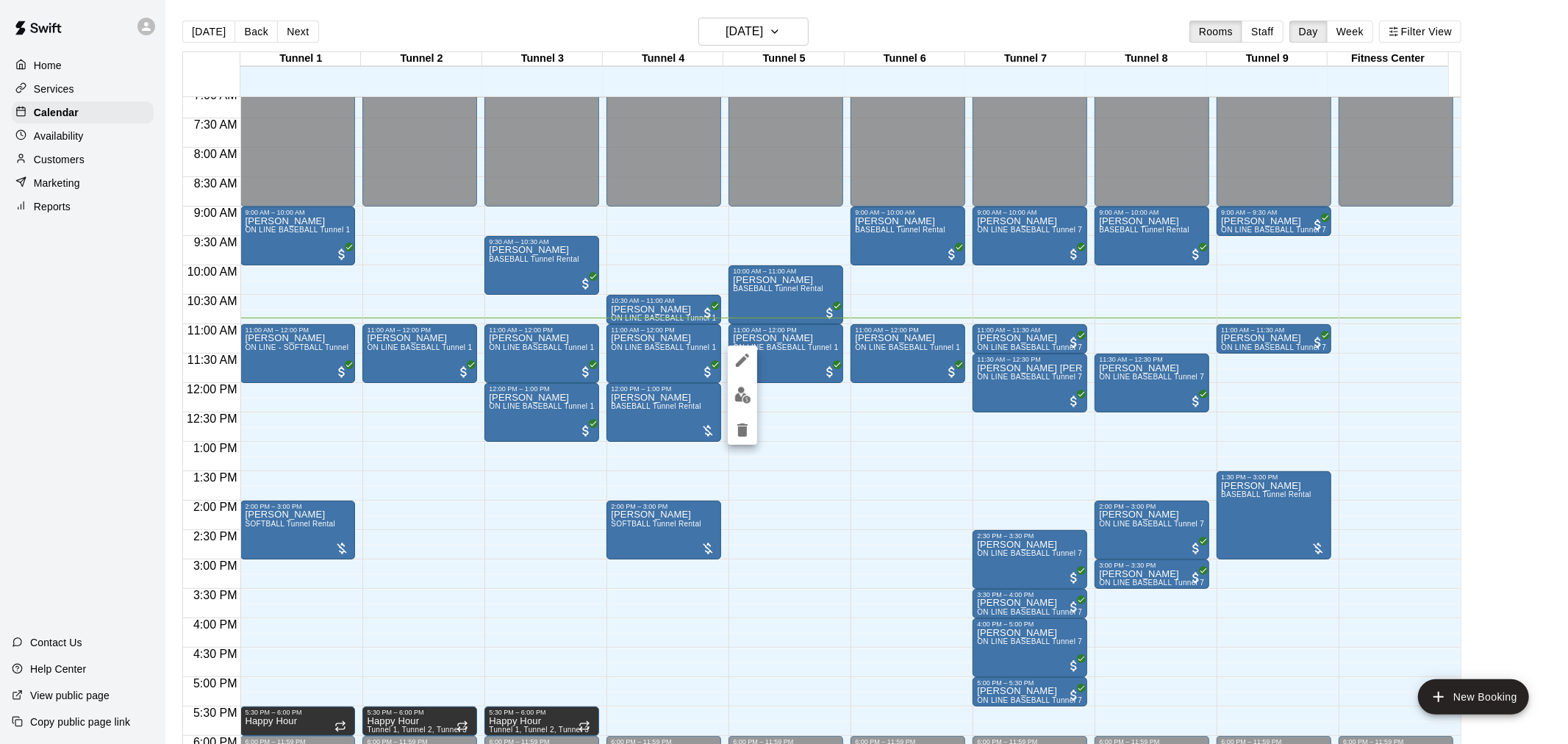
click at [747, 357] on icon "edit" at bounding box center [742, 360] width 17 height 17
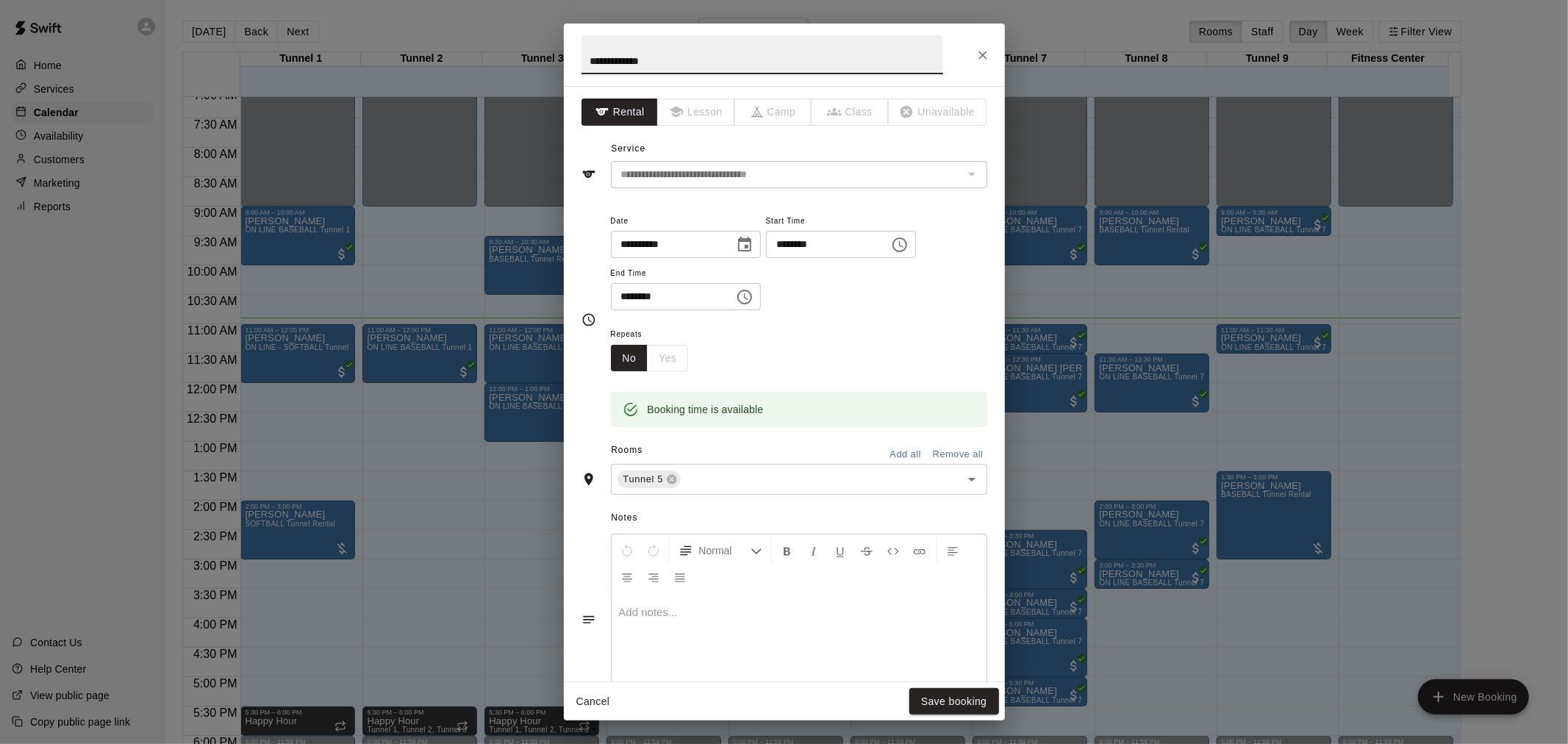
drag, startPoint x: 678, startPoint y: 62, endPoint x: 508, endPoint y: 55, distance: 170.1
click at [508, 55] on div "**********" at bounding box center [784, 372] width 1568 height 744
type input "**********"
click at [976, 699] on button "Save booking" at bounding box center [954, 702] width 89 height 27
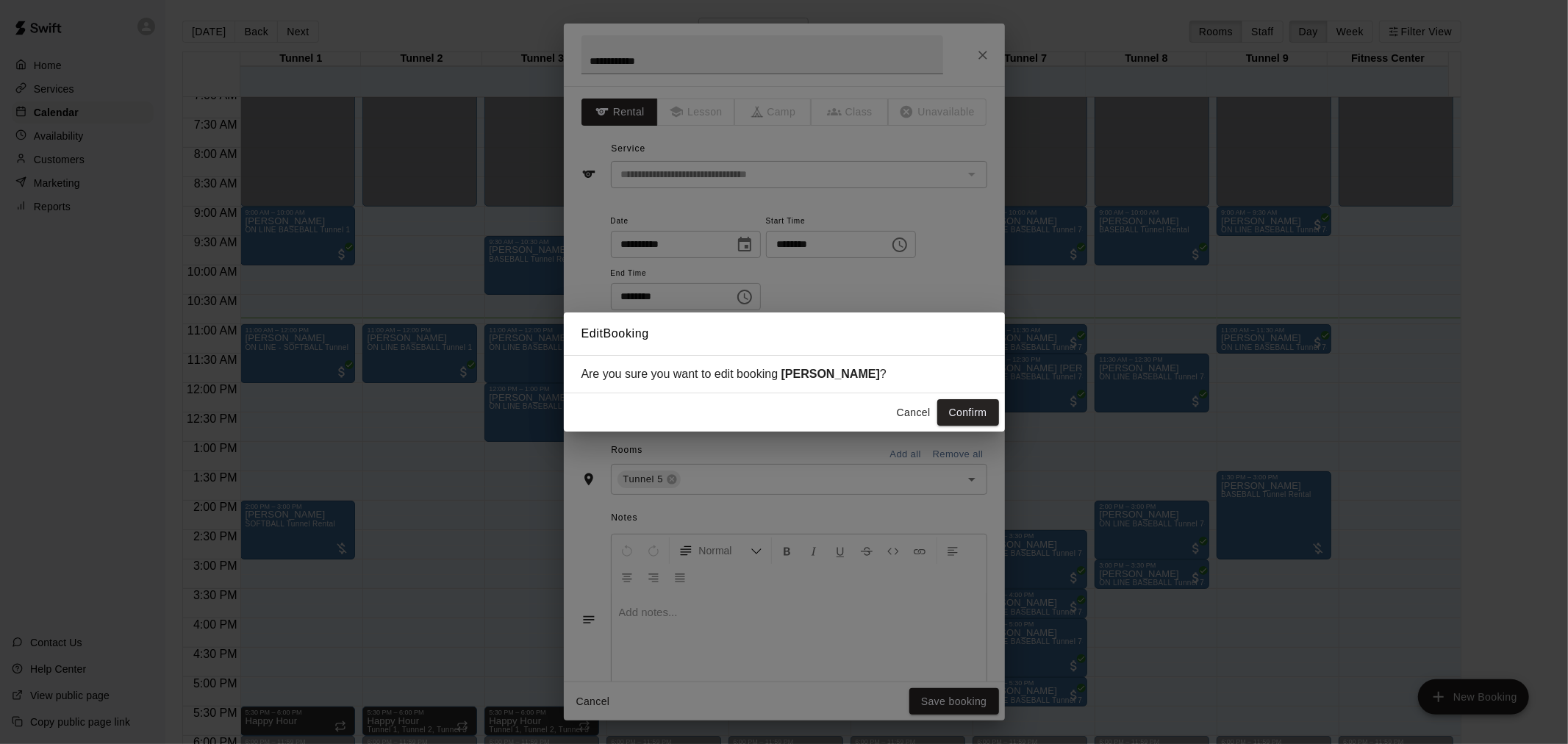
click at [968, 399] on div "Cancel Confirm" at bounding box center [785, 412] width 441 height 39
click at [971, 414] on button "Confirm" at bounding box center [968, 413] width 62 height 27
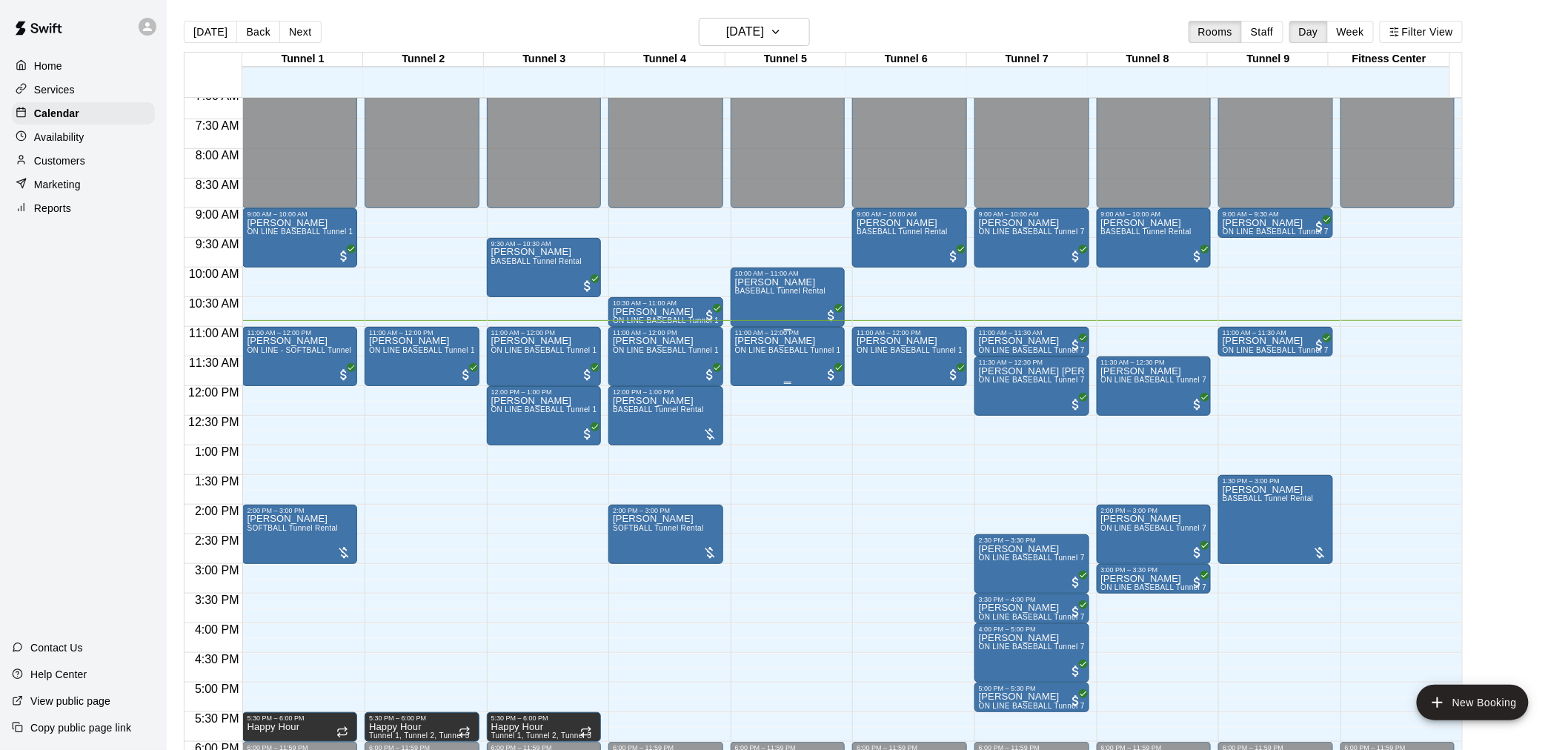
click at [759, 350] on span "ON LINE BASEBALL Tunnel 1-6 Rental" at bounding box center [804, 350] width 139 height 8
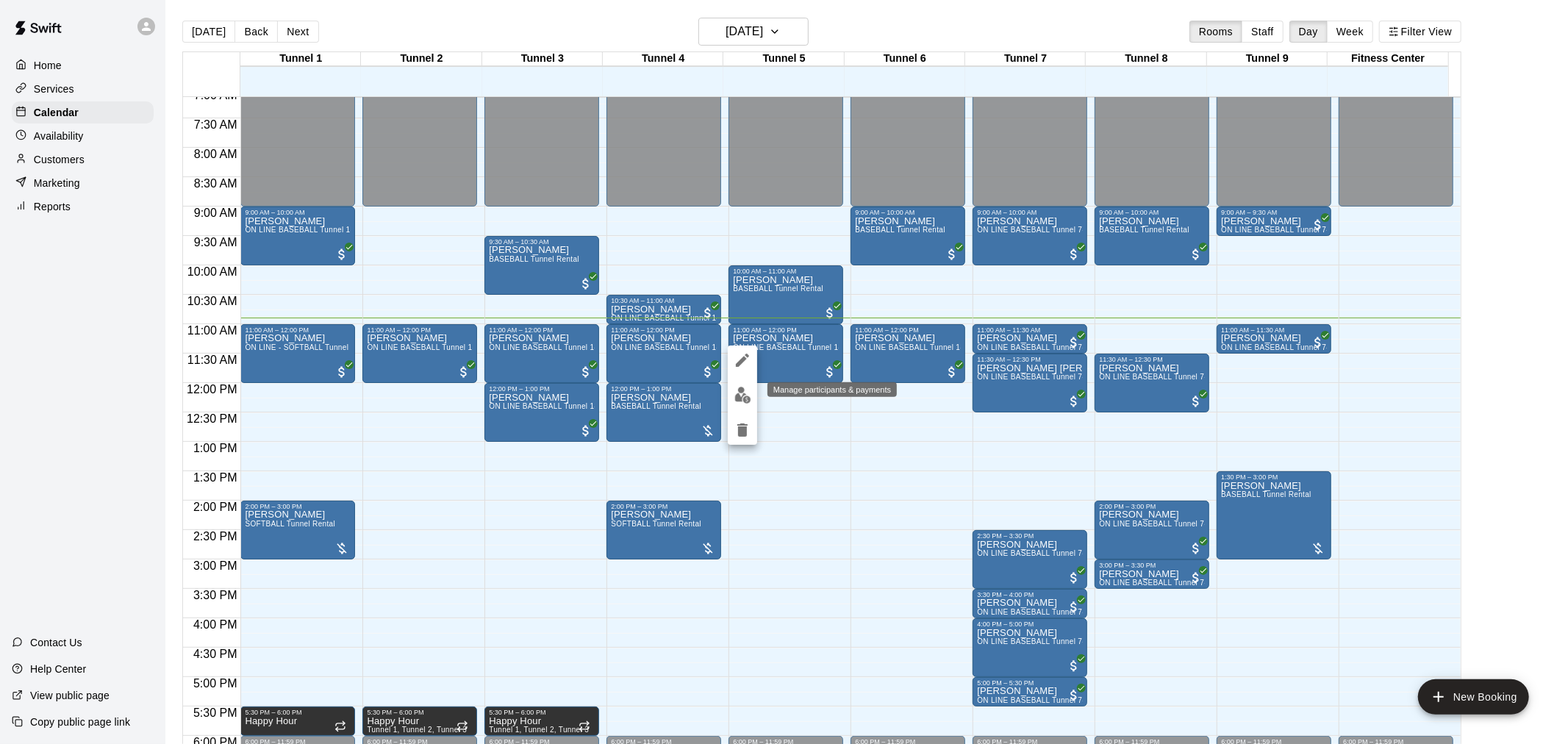
click at [750, 385] on button "edit" at bounding box center [742, 395] width 29 height 28
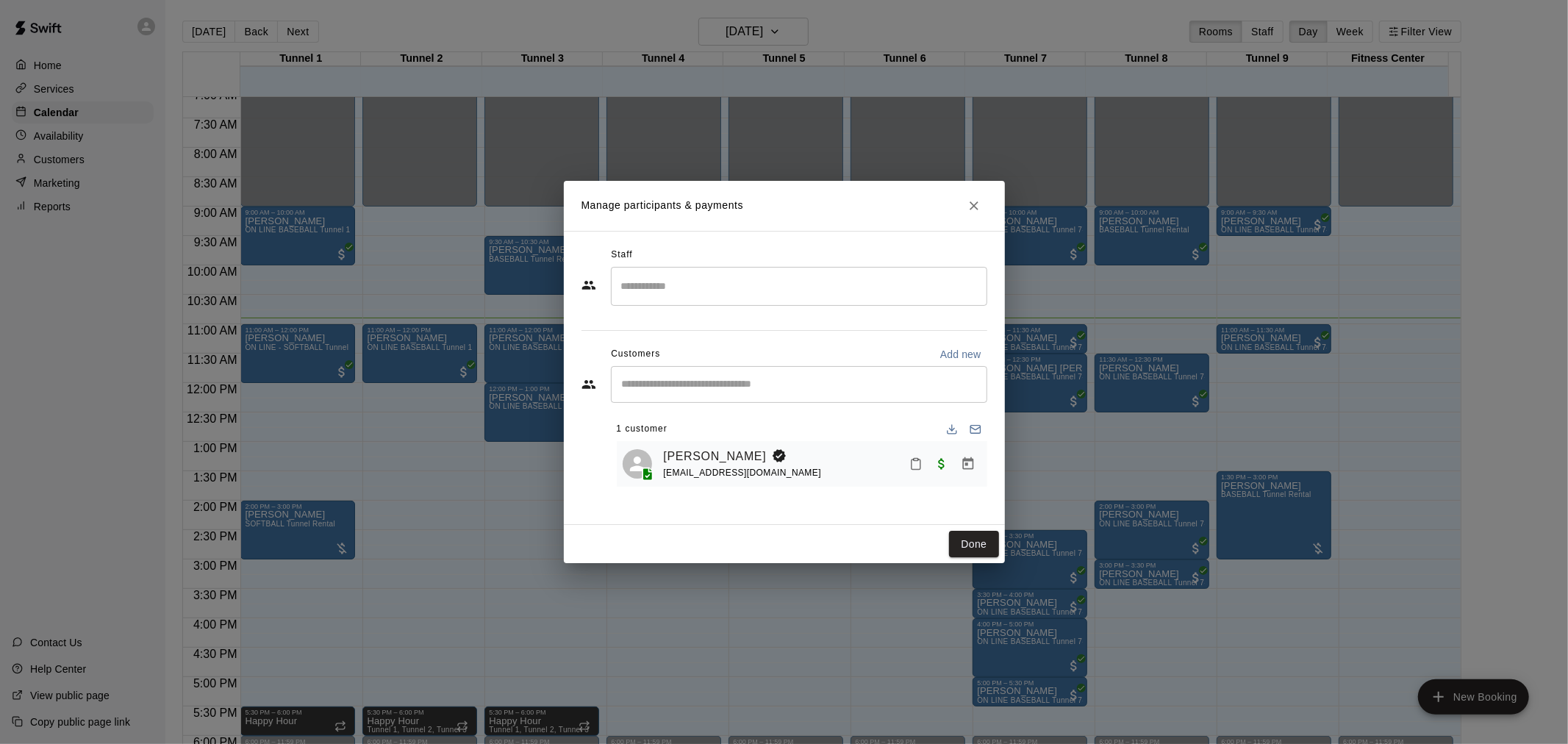
click at [967, 463] on icon "Manage bookings & payment" at bounding box center [968, 464] width 15 height 15
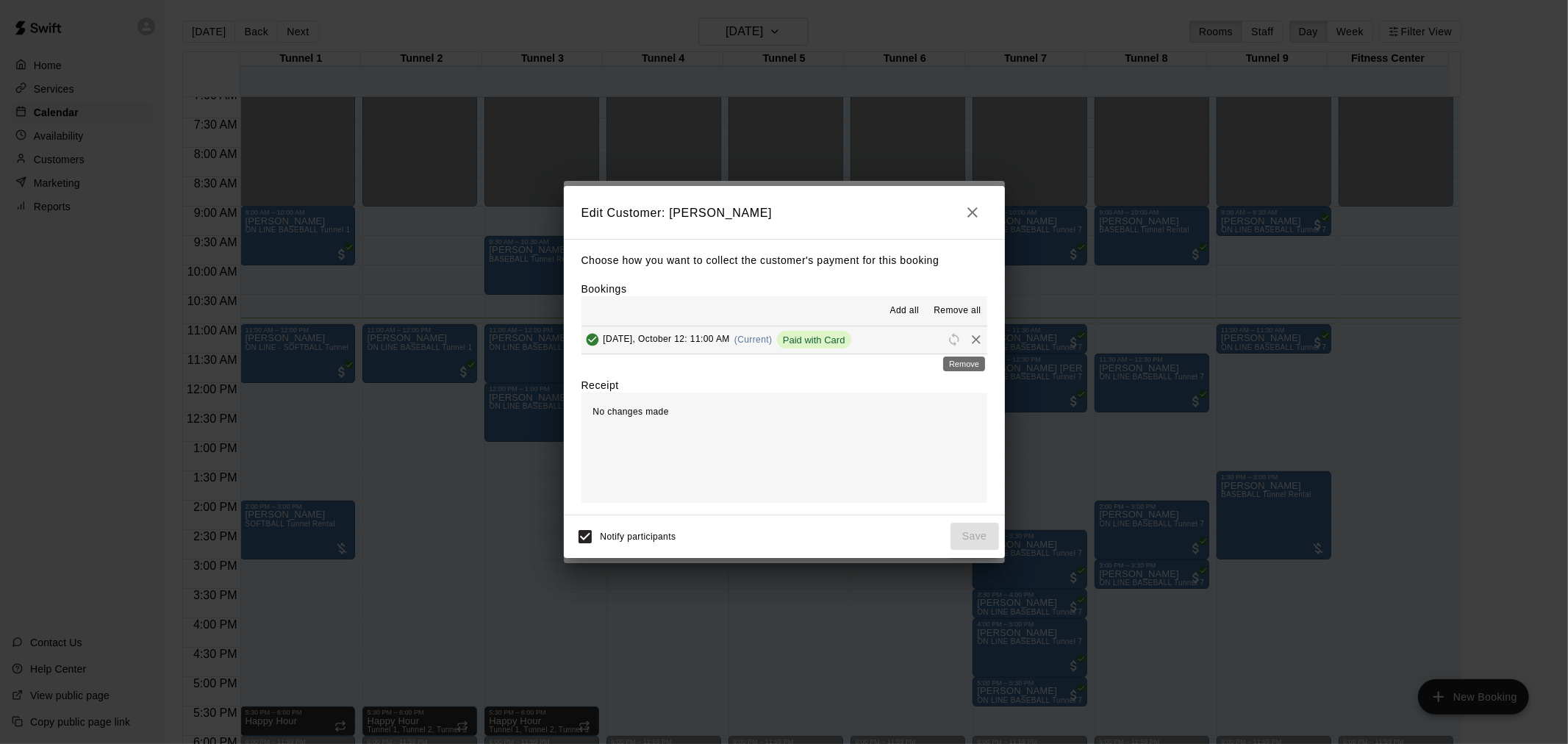
click at [969, 346] on div "Remove" at bounding box center [964, 359] width 45 height 26
click at [972, 341] on icon "Remove" at bounding box center [976, 340] width 9 height 9
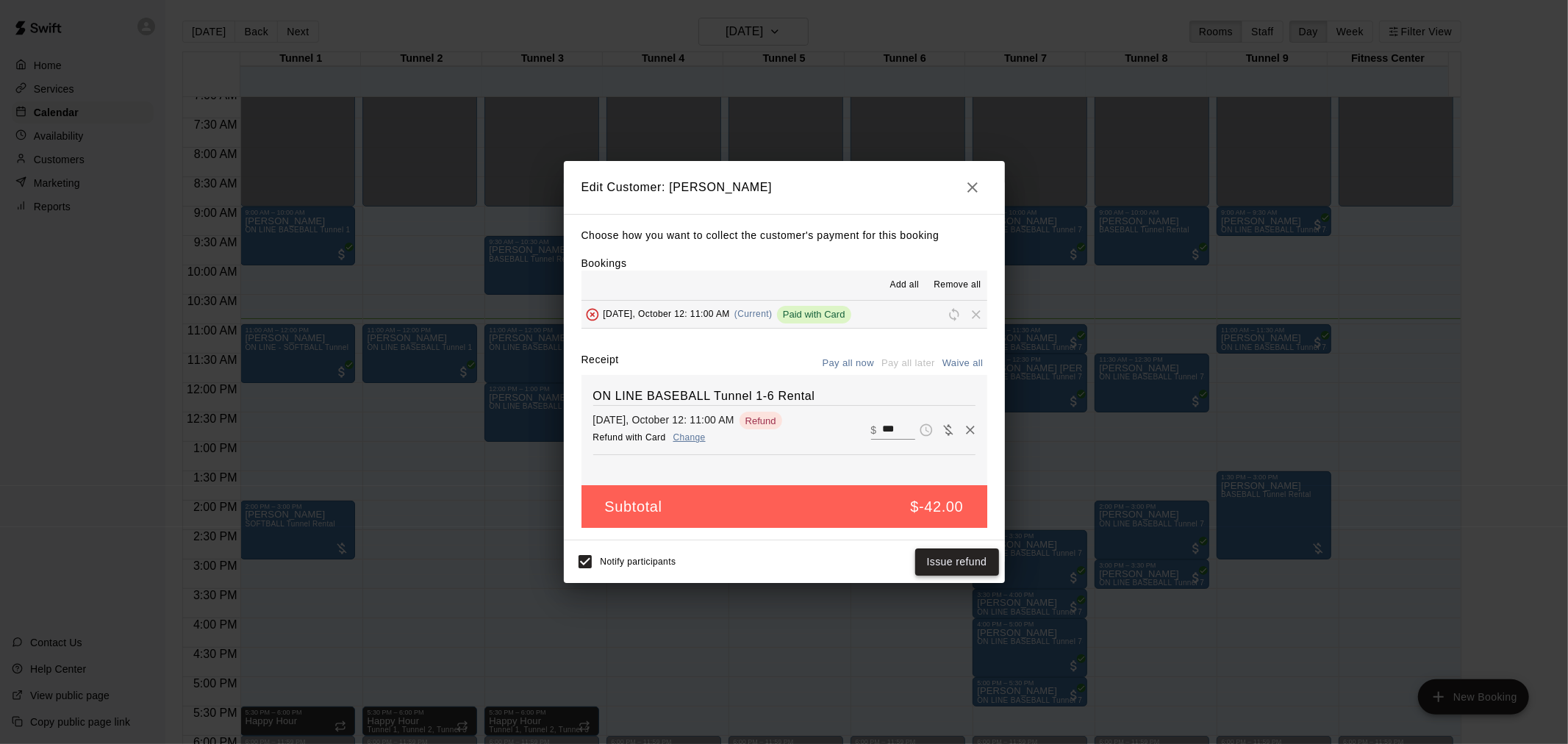
click at [967, 561] on button "Issue refund" at bounding box center [957, 563] width 84 height 27
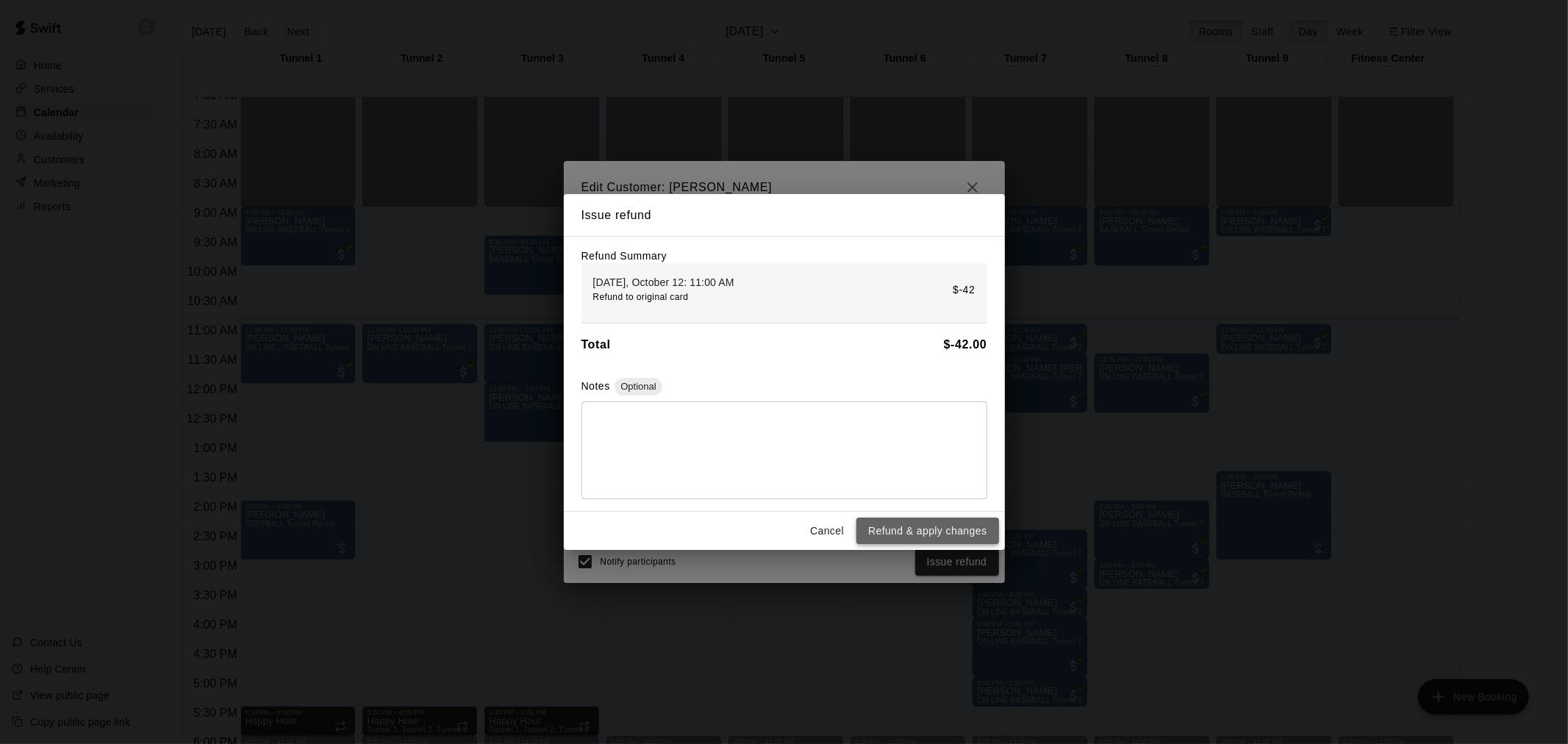
click at [952, 539] on button "Refund & apply changes" at bounding box center [928, 532] width 142 height 27
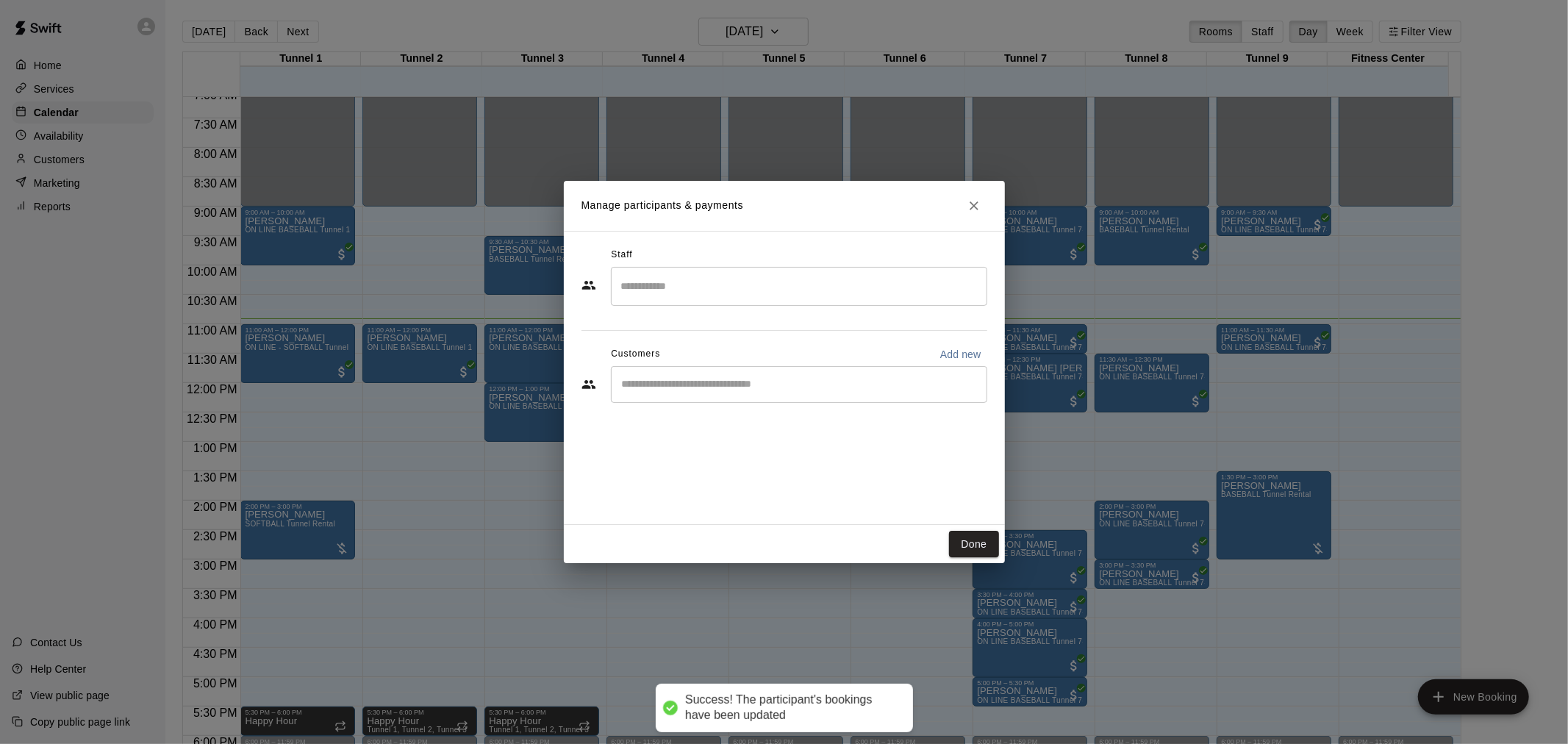
click at [868, 388] on input "Start typing to search customers..." at bounding box center [799, 385] width 363 height 15
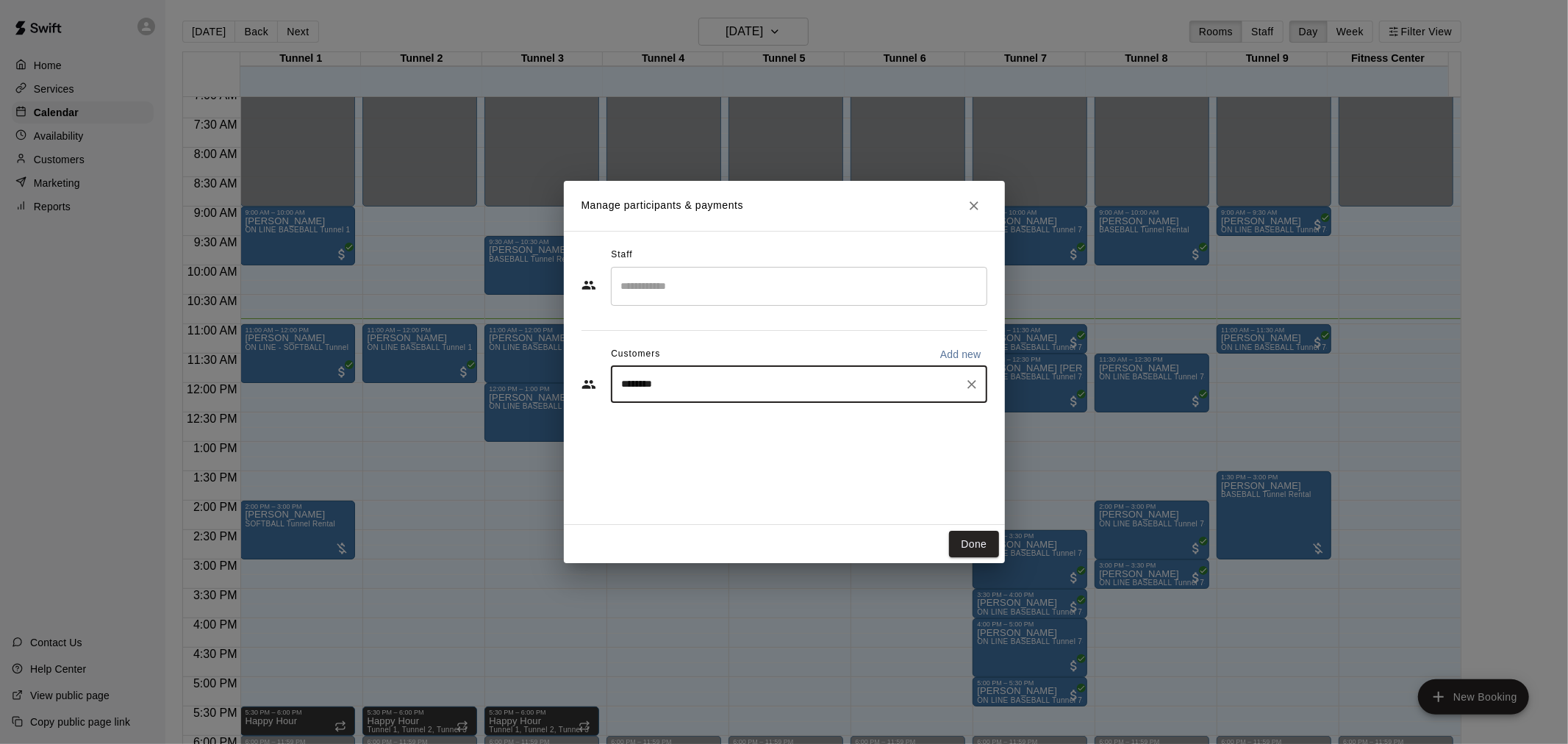
type input "*********"
click at [859, 431] on div "[PERSON_NAME] MVP Membership [EMAIL_ADDRESS][DOMAIN_NAME]" at bounding box center [813, 426] width 324 height 32
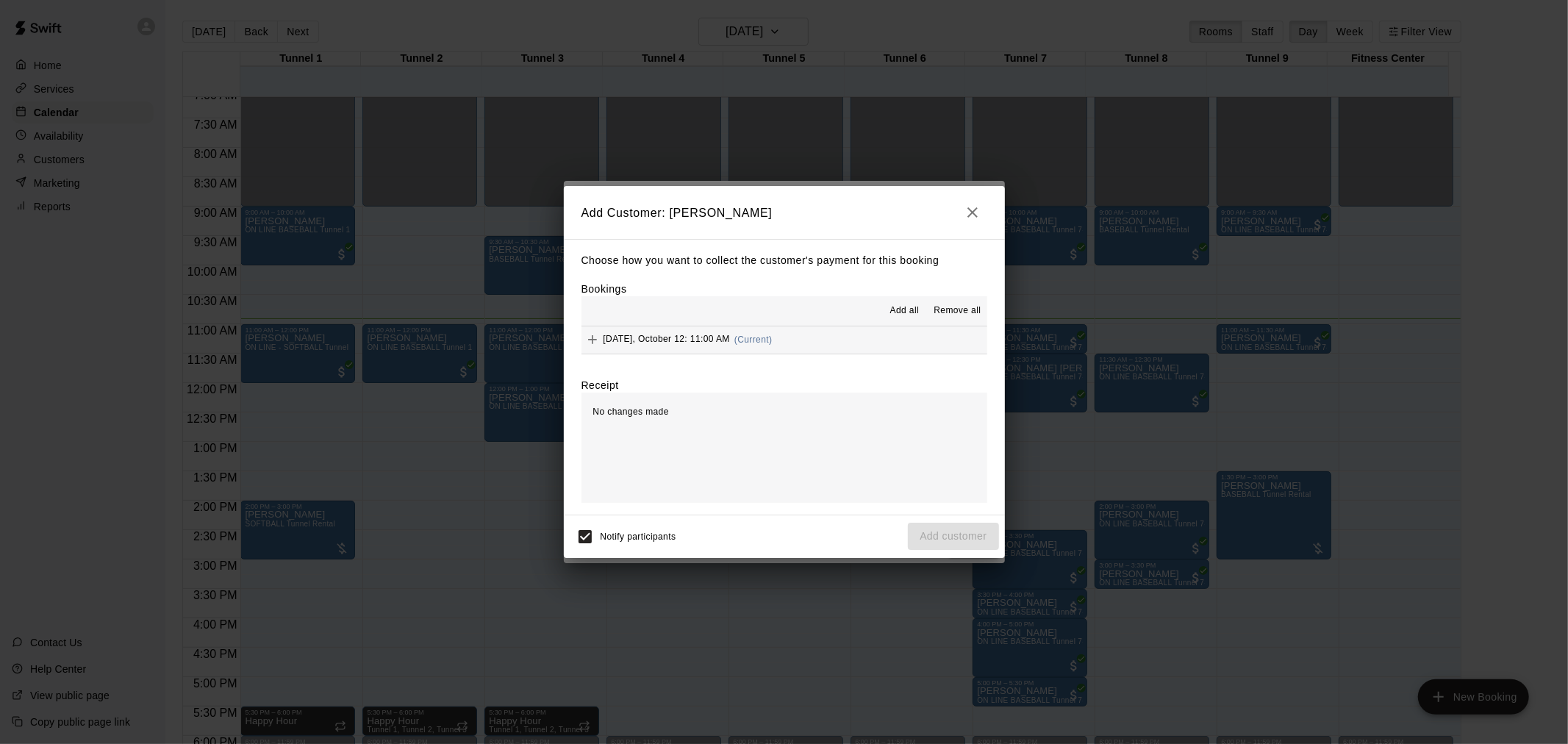
click at [767, 336] on span "(Current)" at bounding box center [754, 339] width 38 height 10
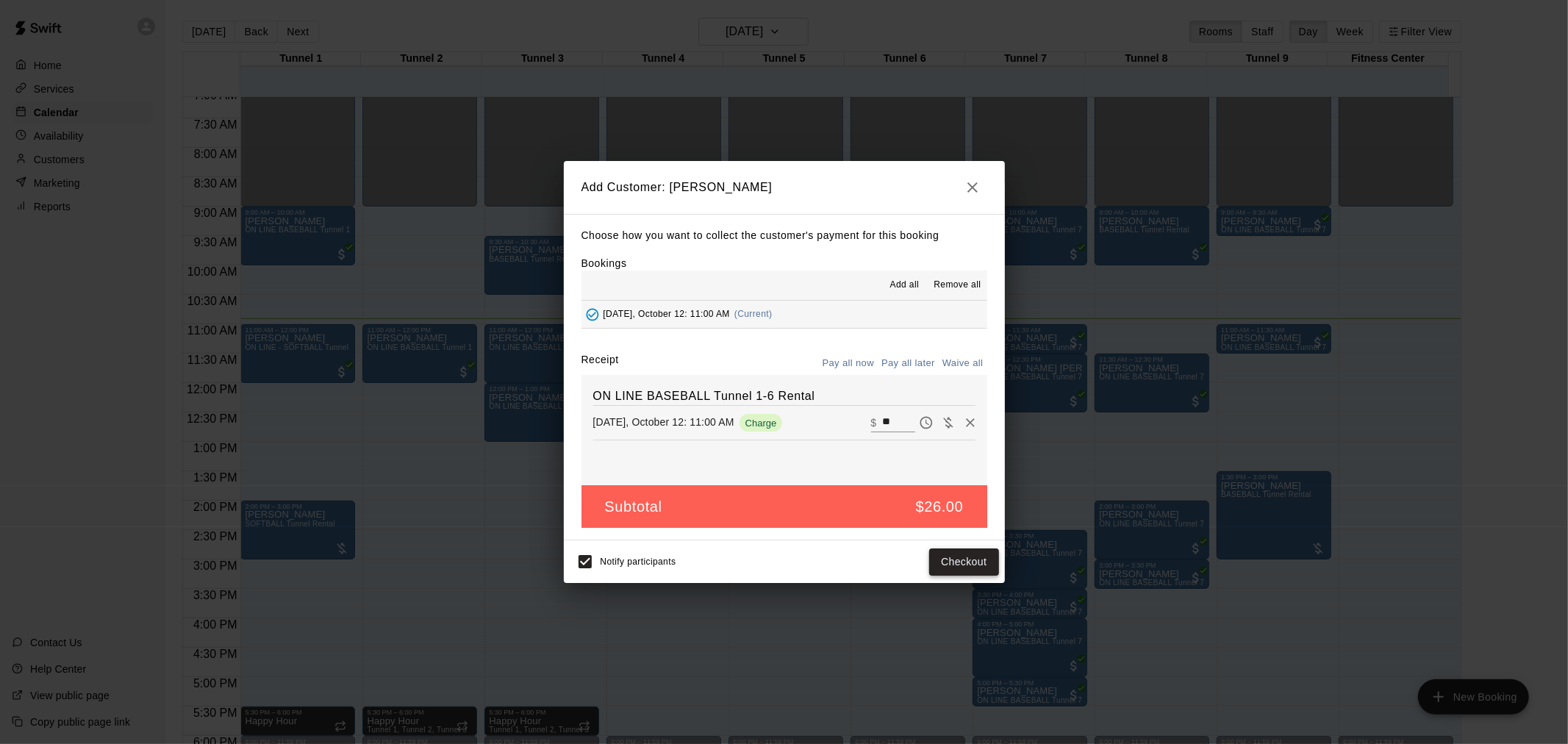
click at [985, 563] on button "Checkout" at bounding box center [964, 563] width 69 height 27
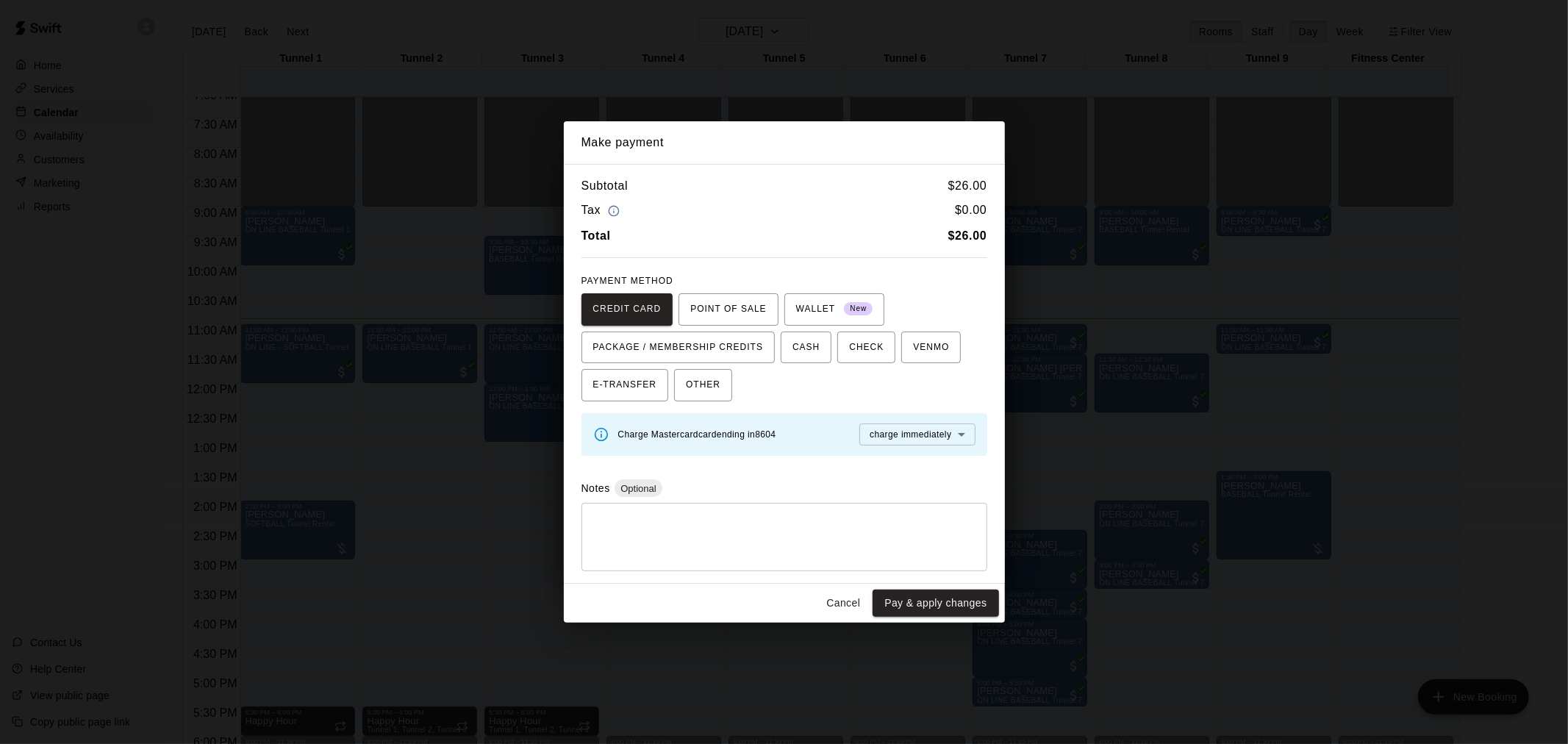
click at [834, 595] on button "Cancel" at bounding box center [843, 604] width 47 height 27
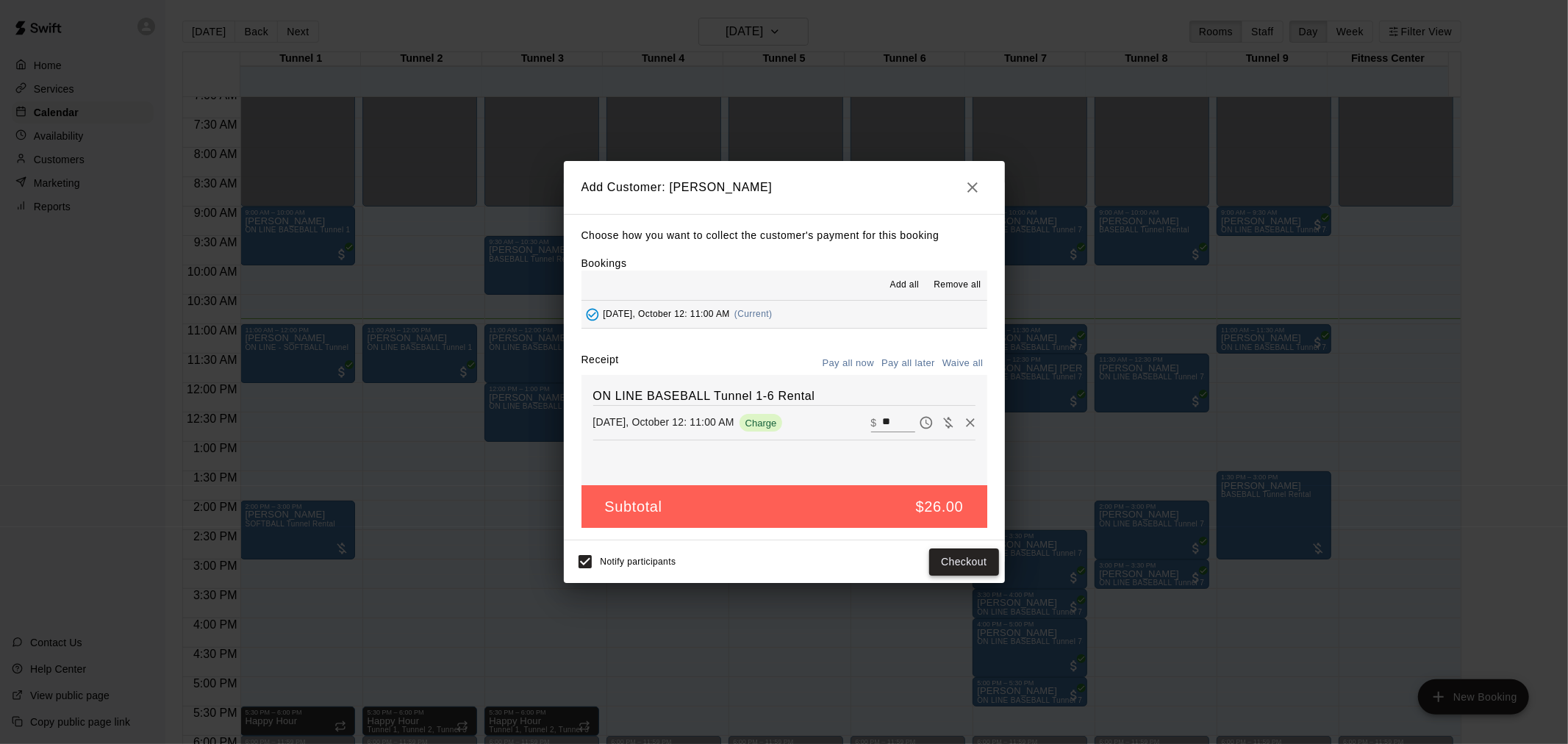
click at [960, 566] on button "Checkout" at bounding box center [964, 563] width 69 height 27
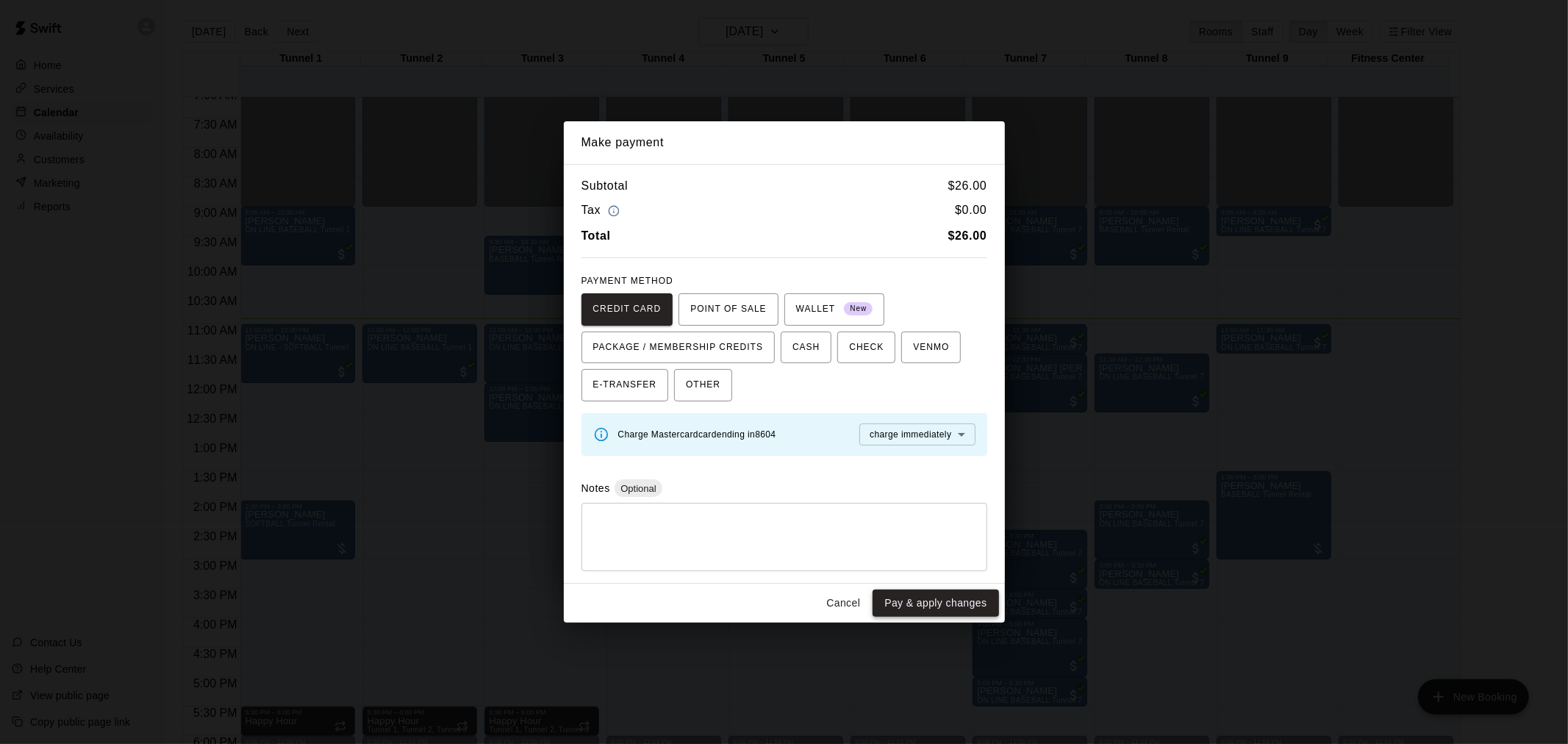
click at [948, 599] on button "Pay & apply changes" at bounding box center [935, 604] width 126 height 27
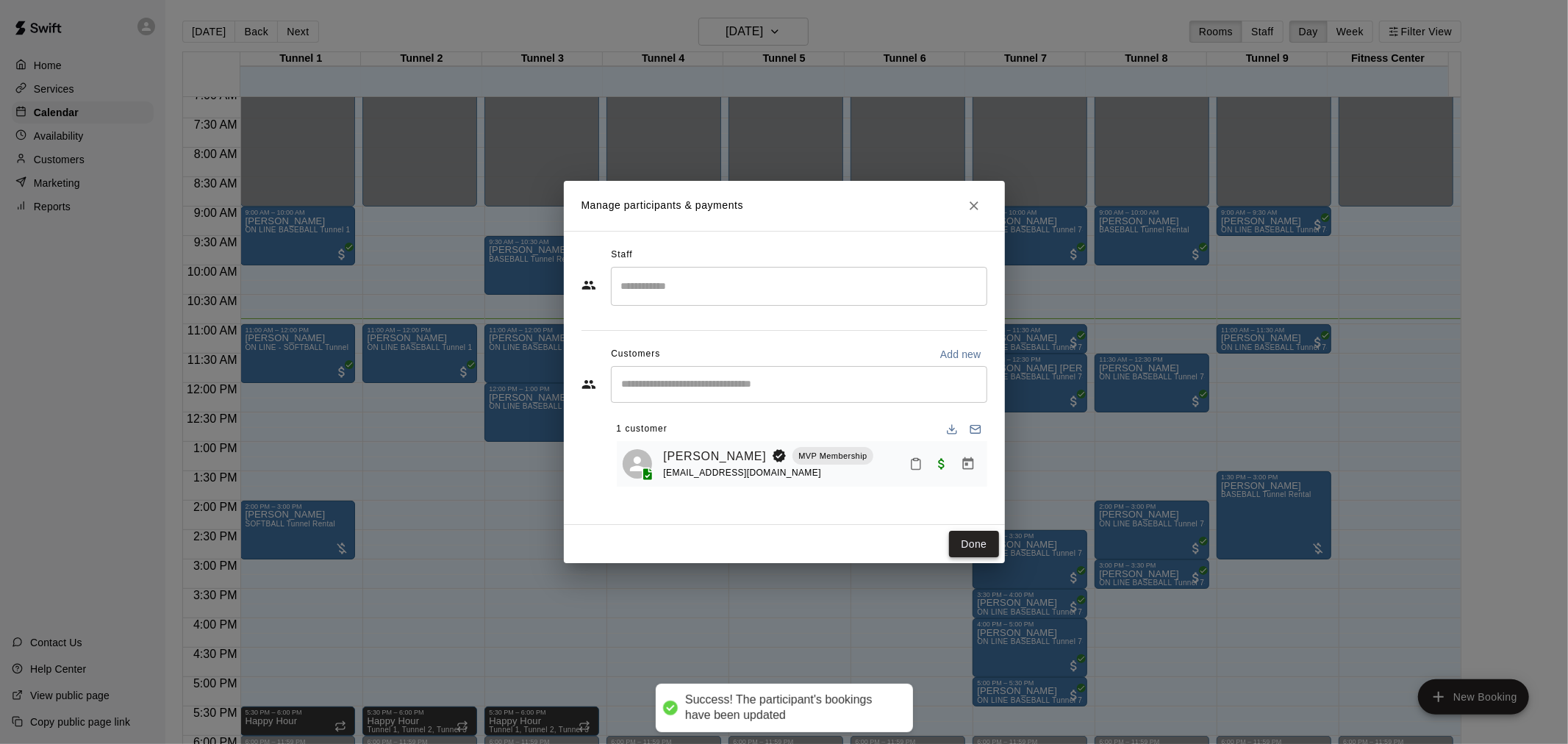
click at [978, 545] on button "Done" at bounding box center [974, 544] width 49 height 27
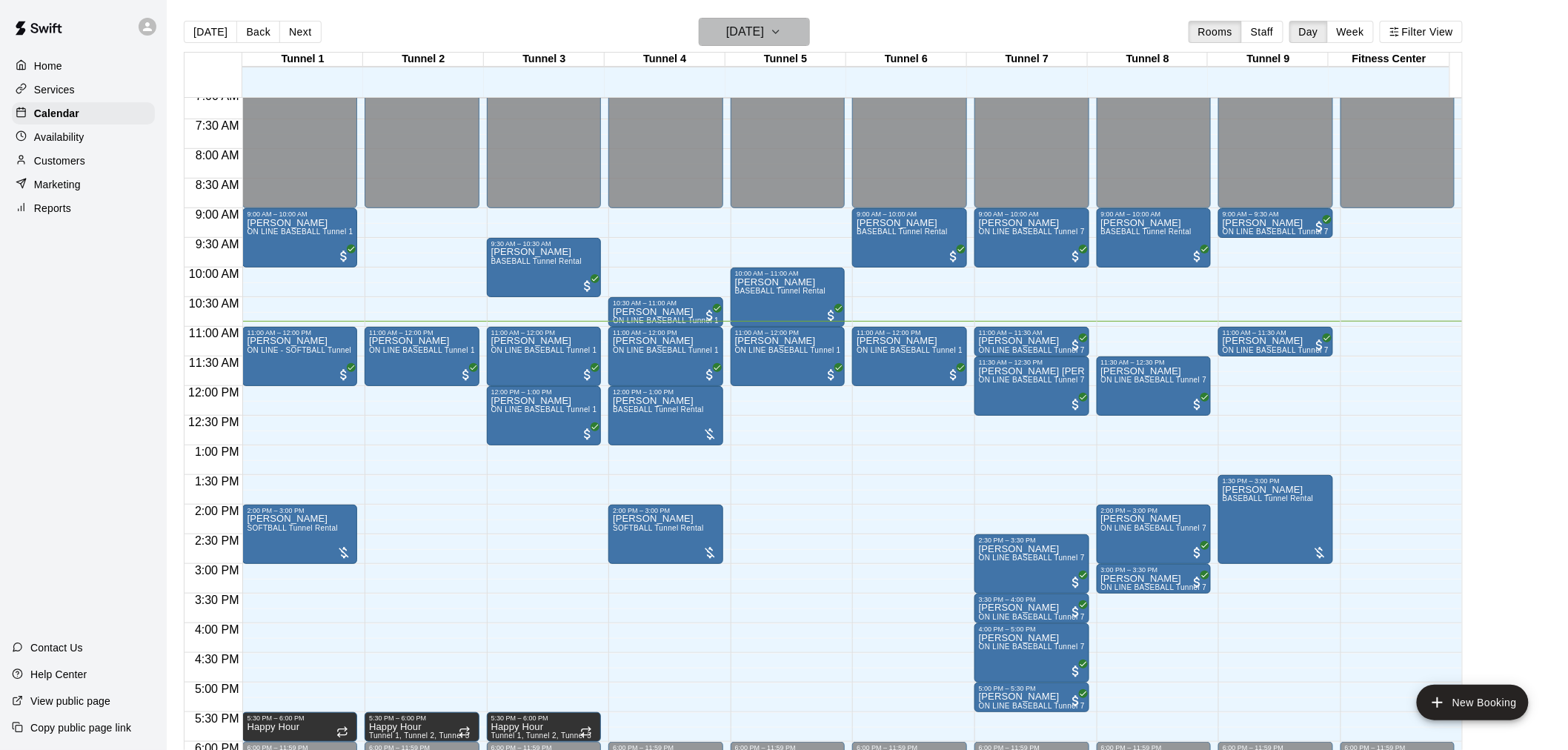
click at [731, 31] on h6 "[DATE]" at bounding box center [744, 31] width 38 height 21
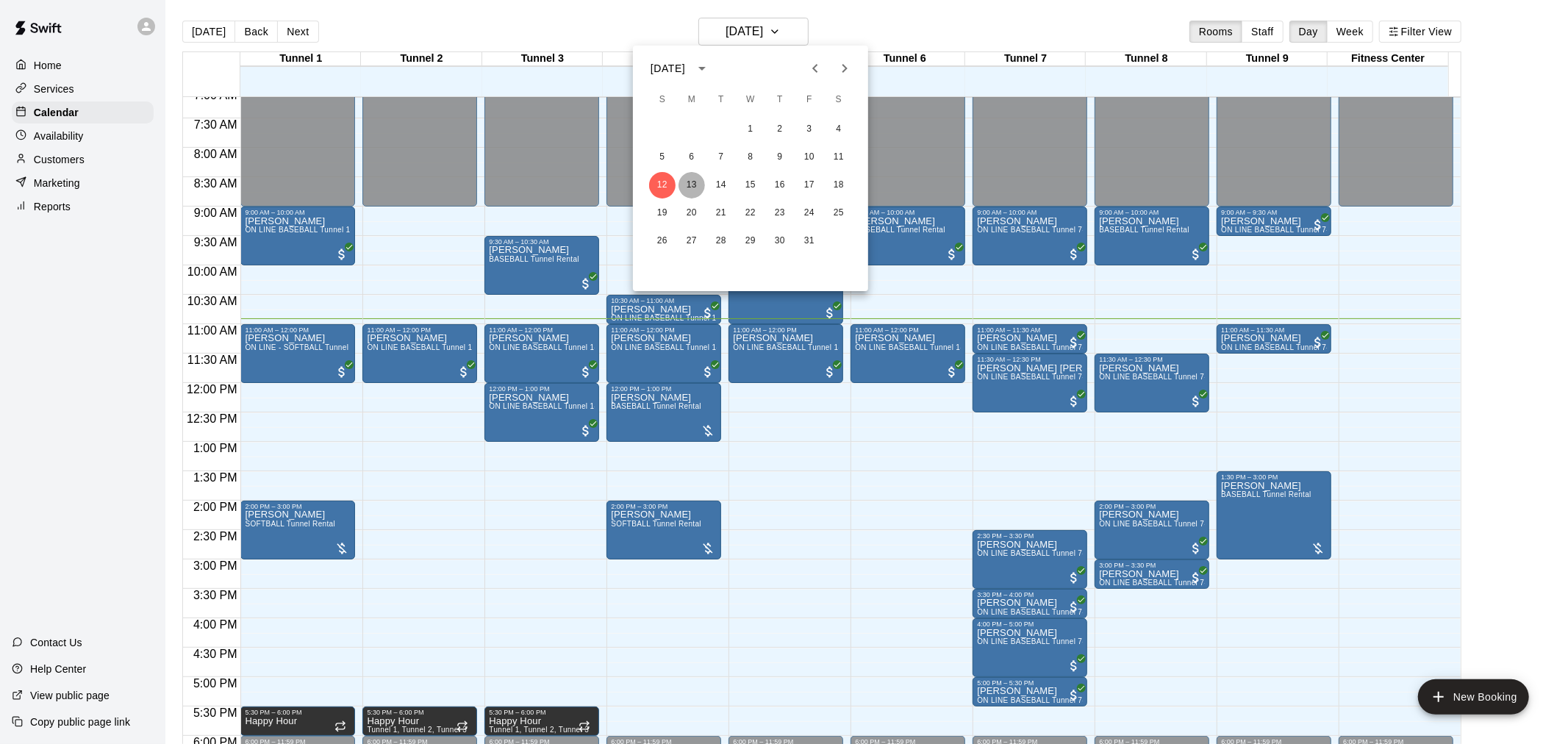
click at [694, 188] on button "13" at bounding box center [691, 185] width 26 height 26
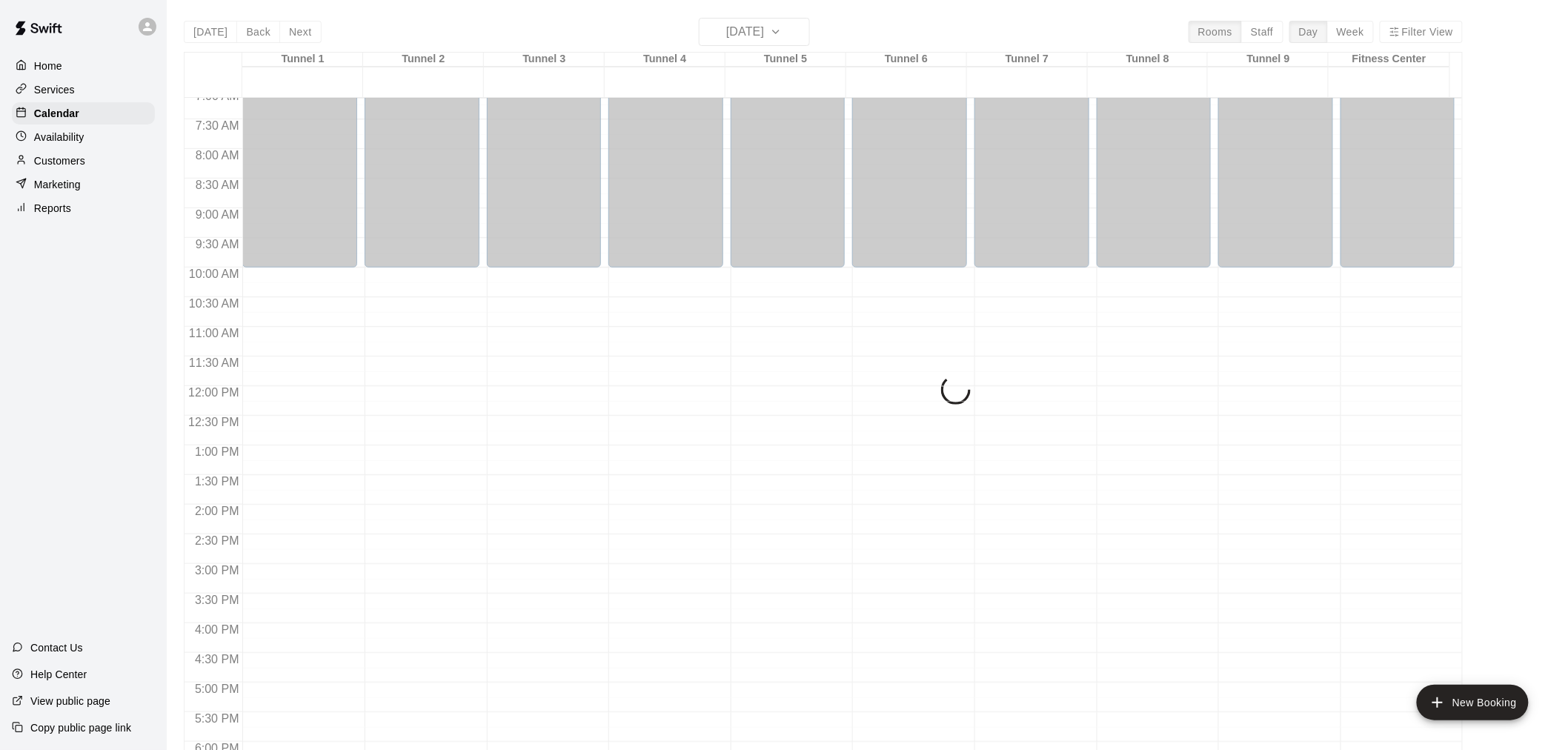
drag, startPoint x: 997, startPoint y: 383, endPoint x: 299, endPoint y: 70, distance: 765.0
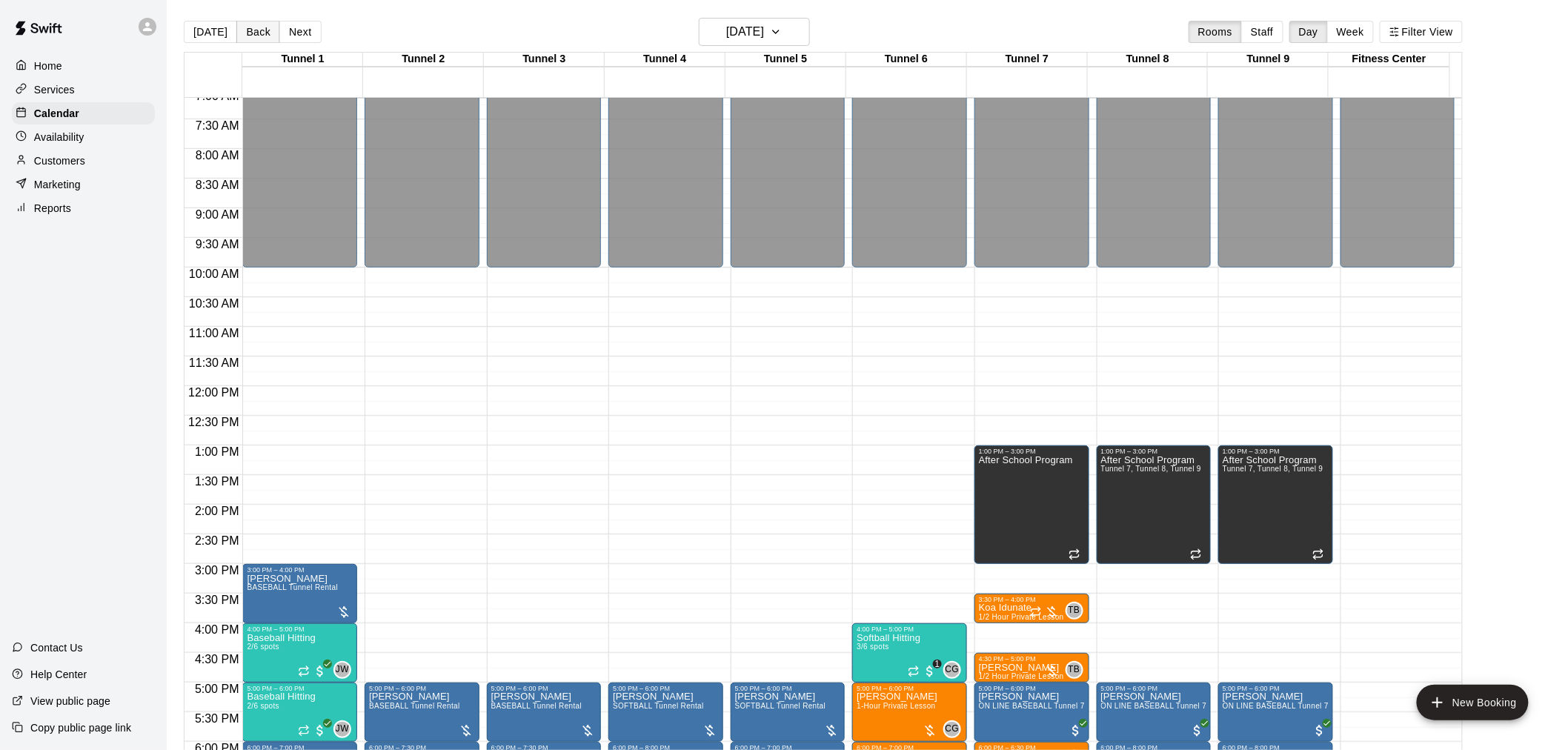
drag, startPoint x: 299, startPoint y: 70, endPoint x: 257, endPoint y: 25, distance: 61.6
click at [261, 32] on button "Back" at bounding box center [258, 32] width 44 height 22
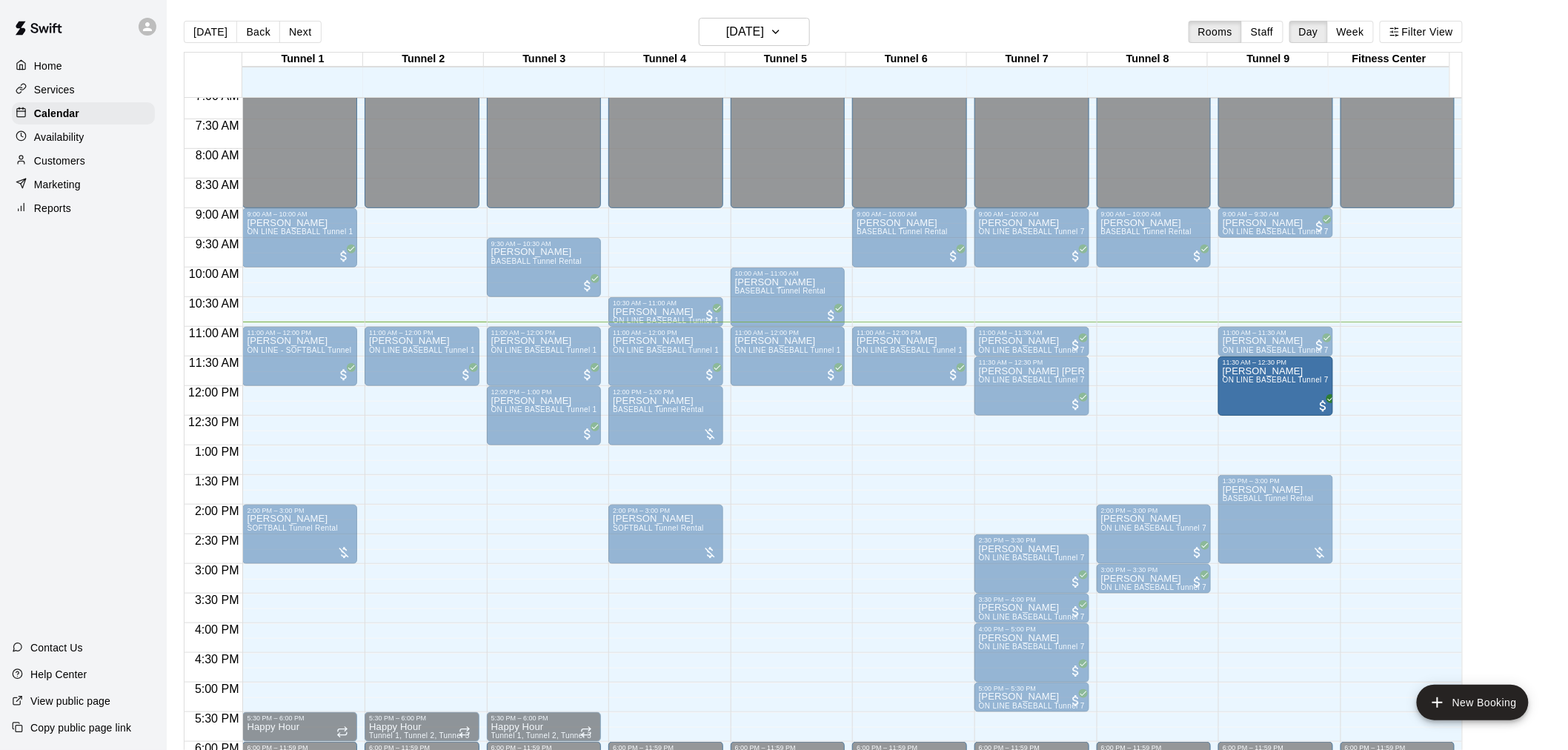
drag, startPoint x: 1150, startPoint y: 401, endPoint x: 1227, endPoint y: 409, distance: 77.4
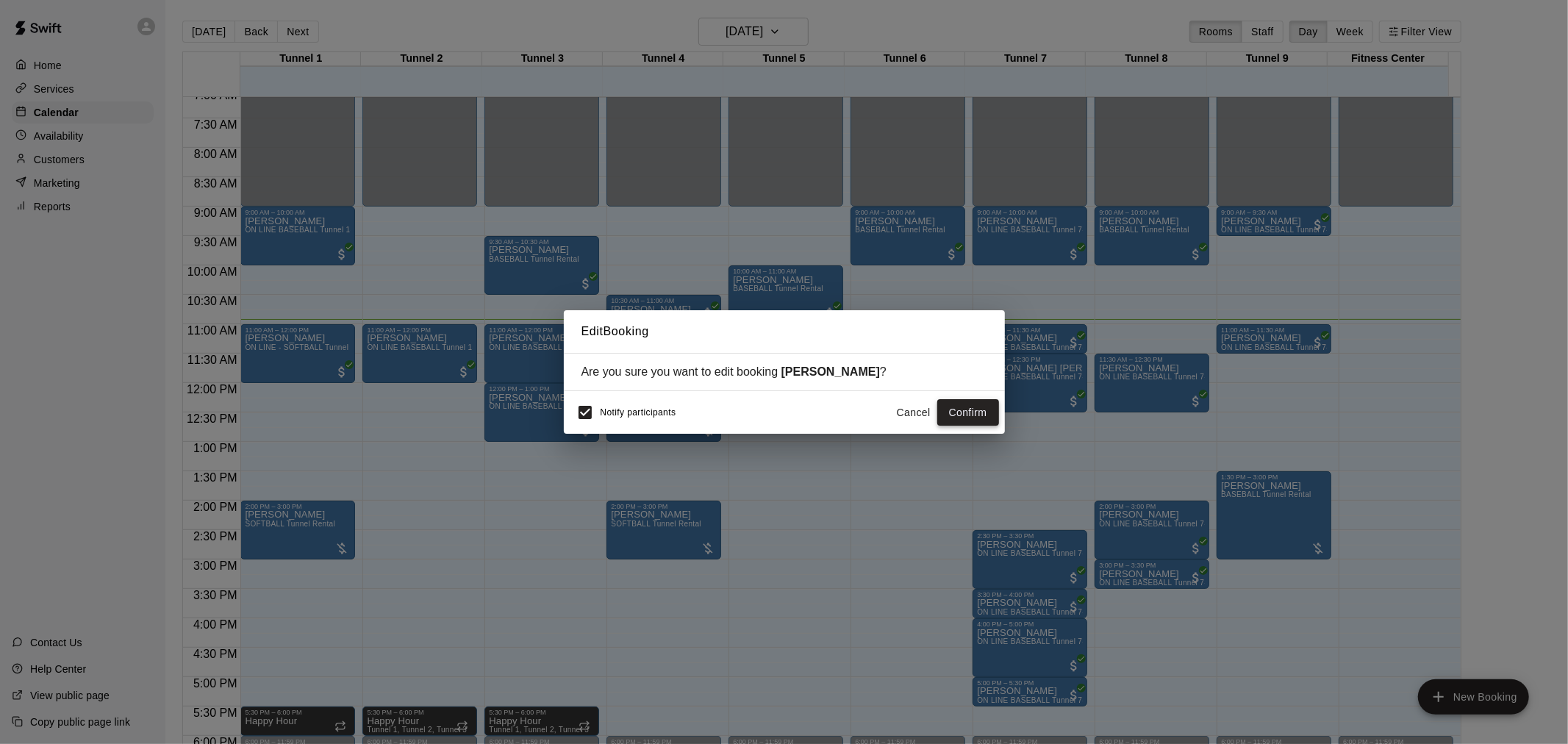
click at [969, 416] on button "Confirm" at bounding box center [968, 413] width 62 height 27
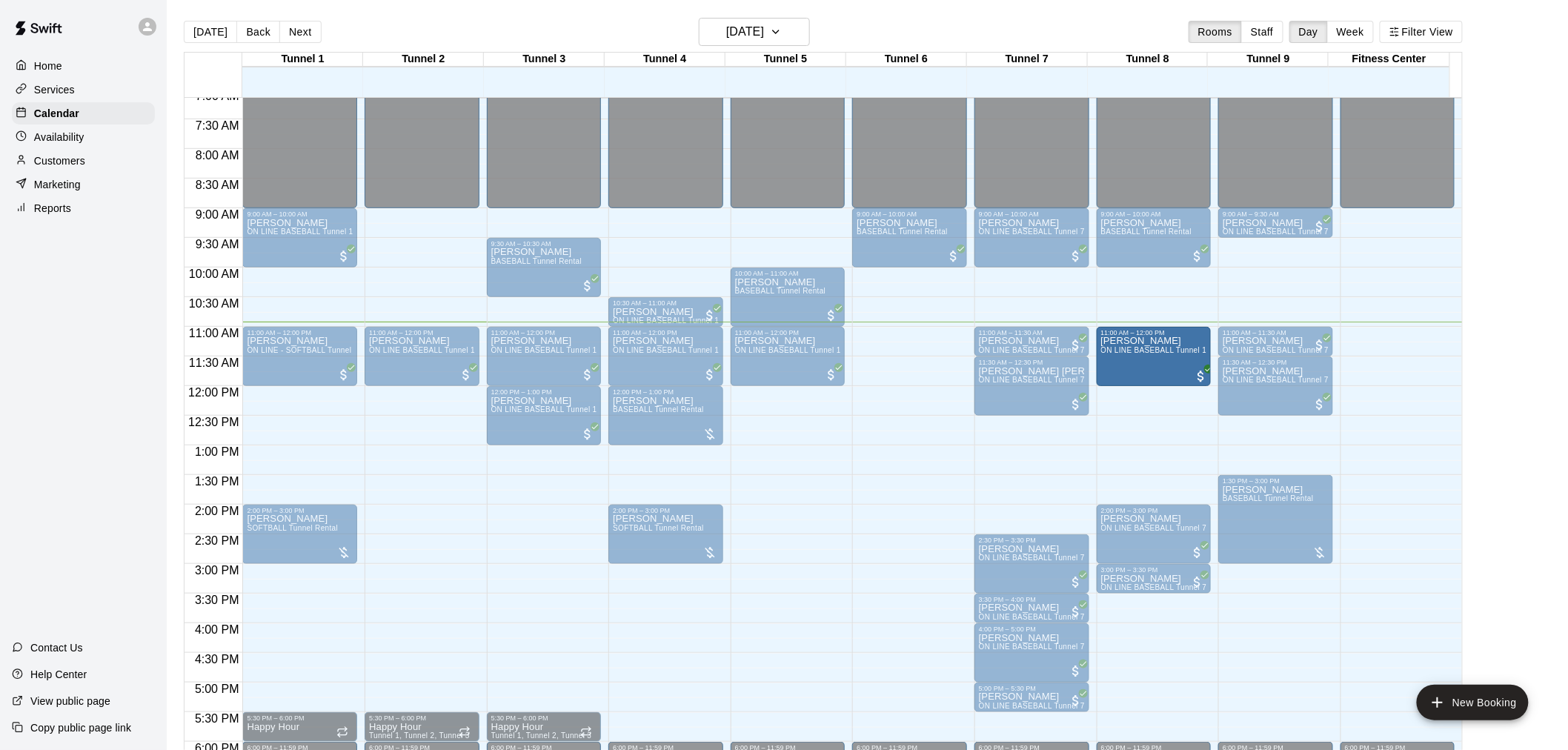
drag, startPoint x: 971, startPoint y: 352, endPoint x: 1109, endPoint y: 358, distance: 138.1
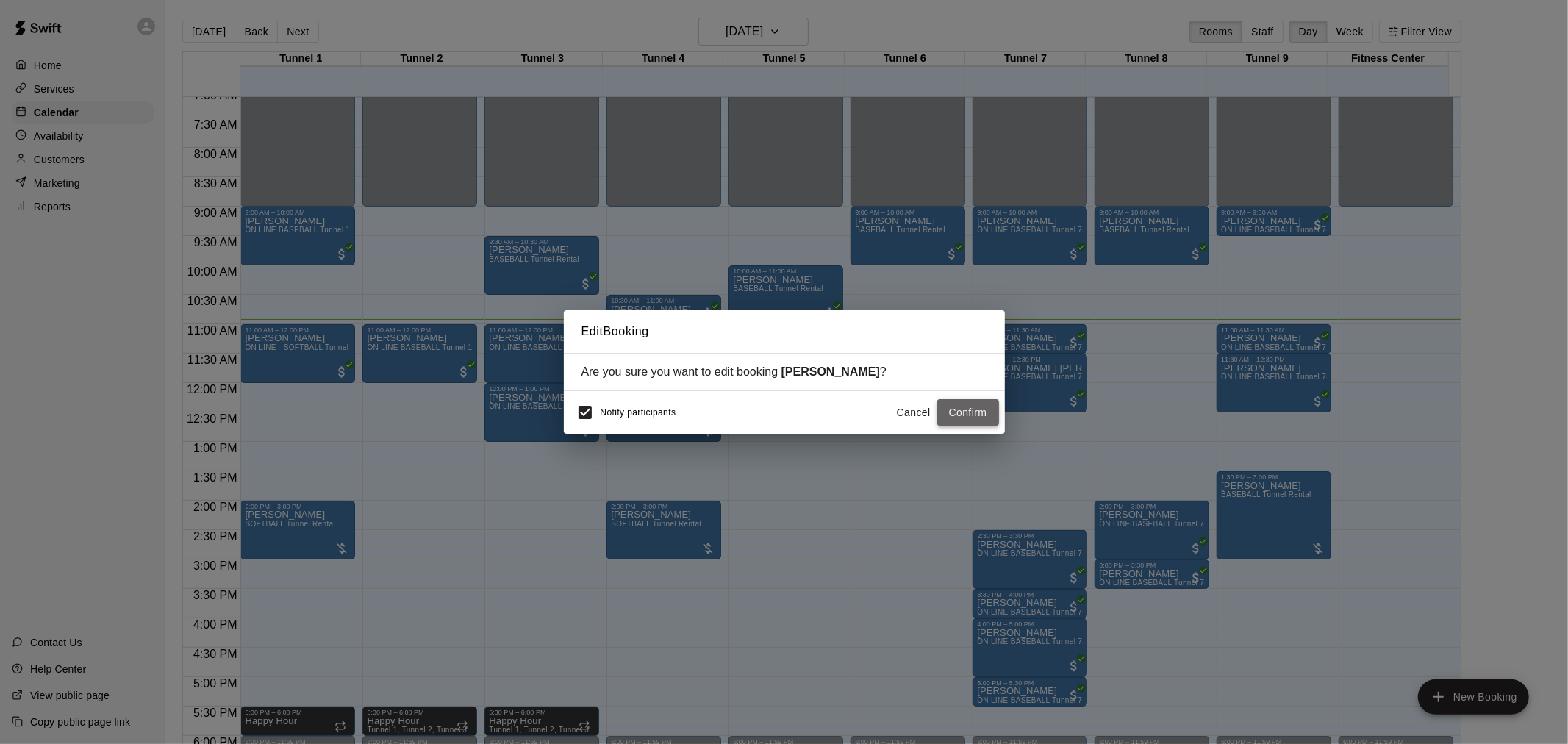
click at [986, 408] on button "Confirm" at bounding box center [968, 413] width 62 height 27
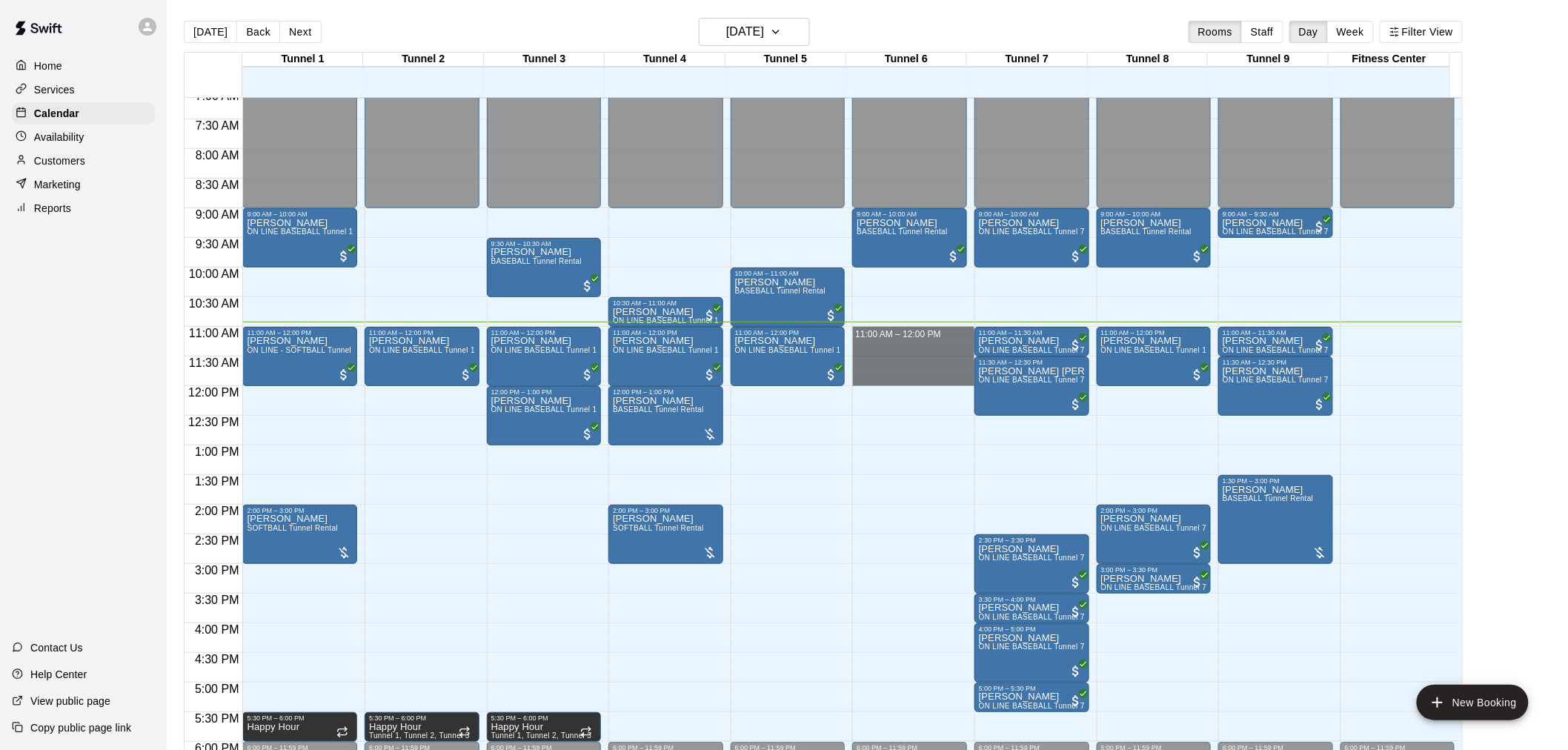
drag, startPoint x: 893, startPoint y: 332, endPoint x: 886, endPoint y: 378, distance: 46.5
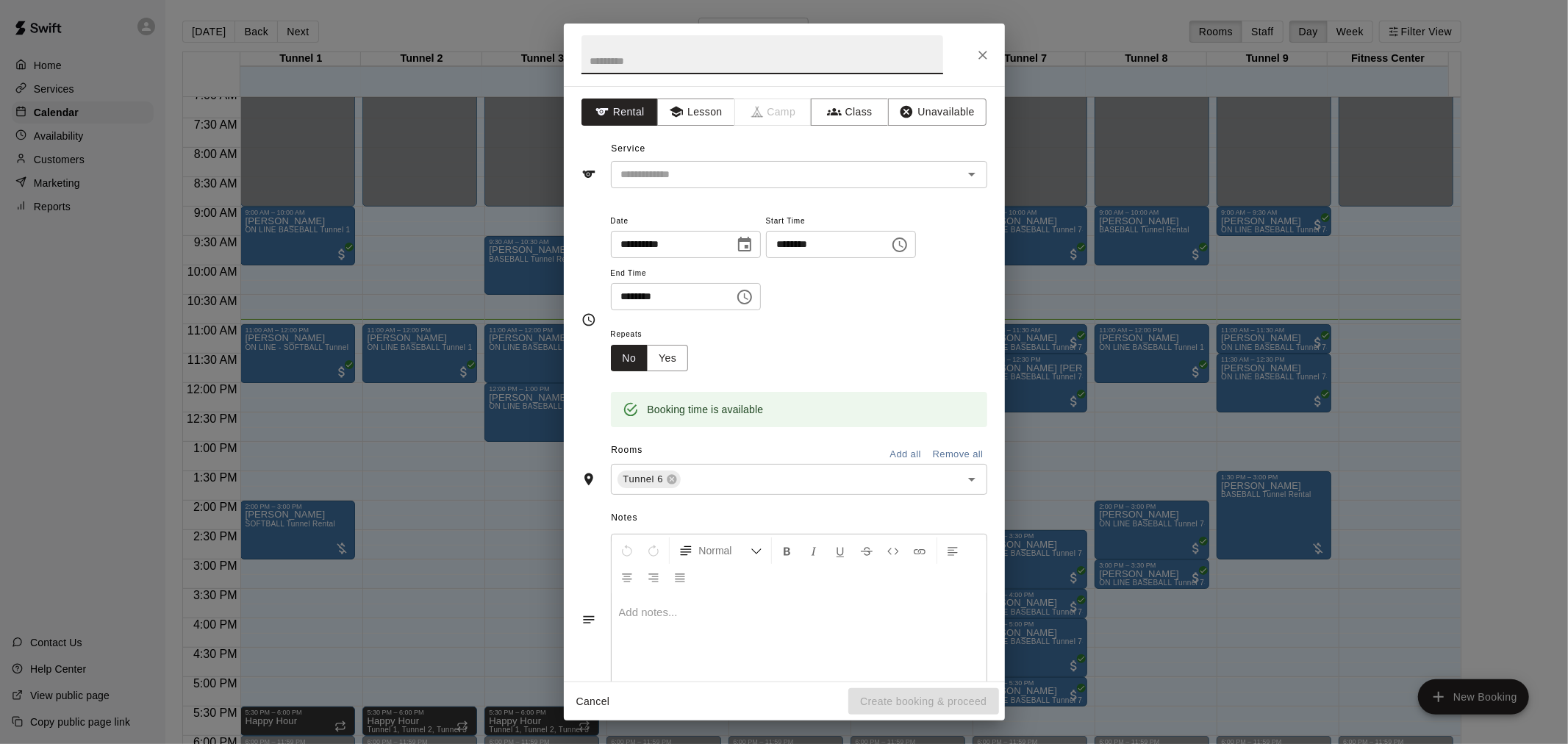
click at [790, 157] on div "Service ​" at bounding box center [784, 163] width 406 height 51
click at [789, 171] on input "text" at bounding box center [778, 174] width 325 height 18
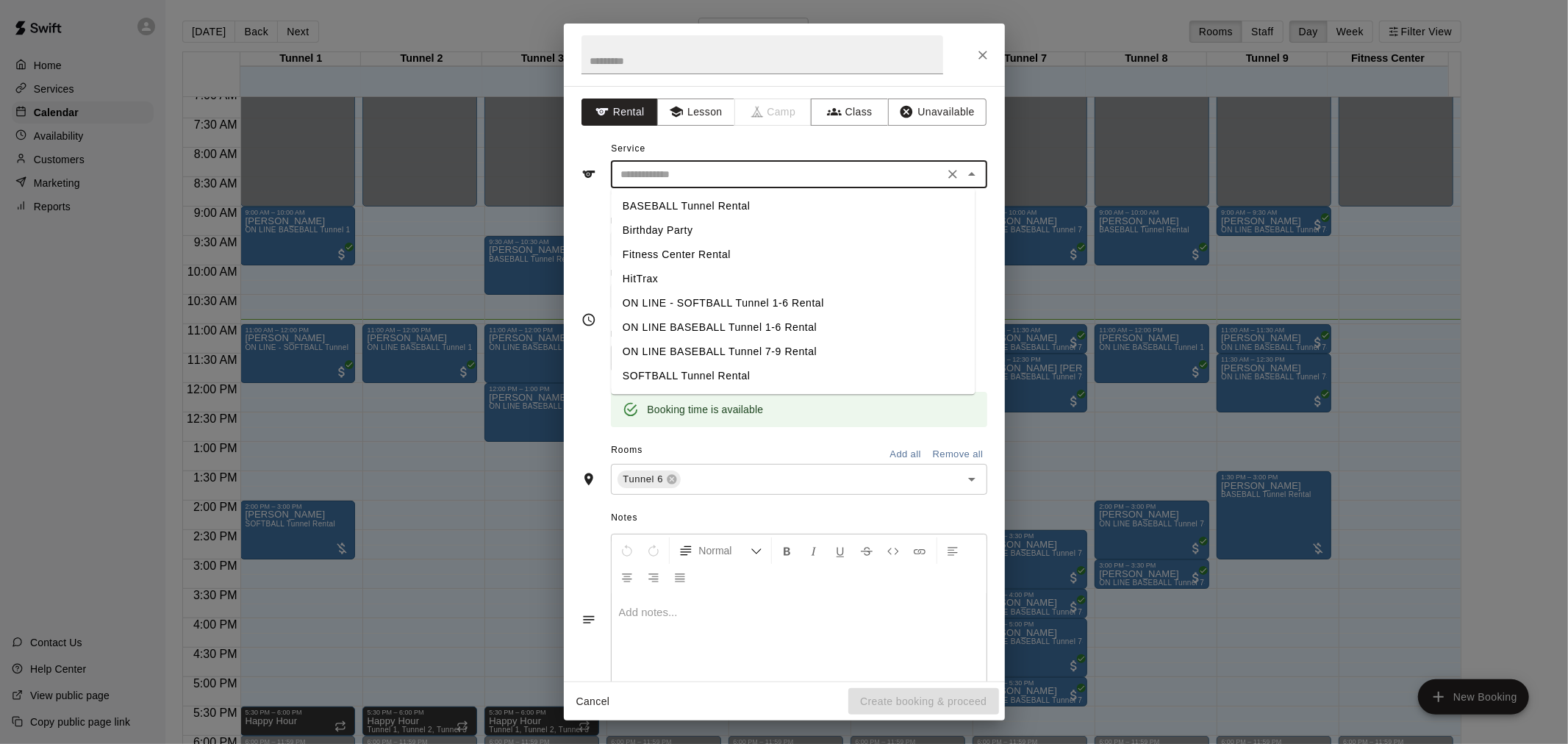
click at [789, 199] on li "BASEBALL Tunnel Rental" at bounding box center [792, 206] width 364 height 25
type input "**********"
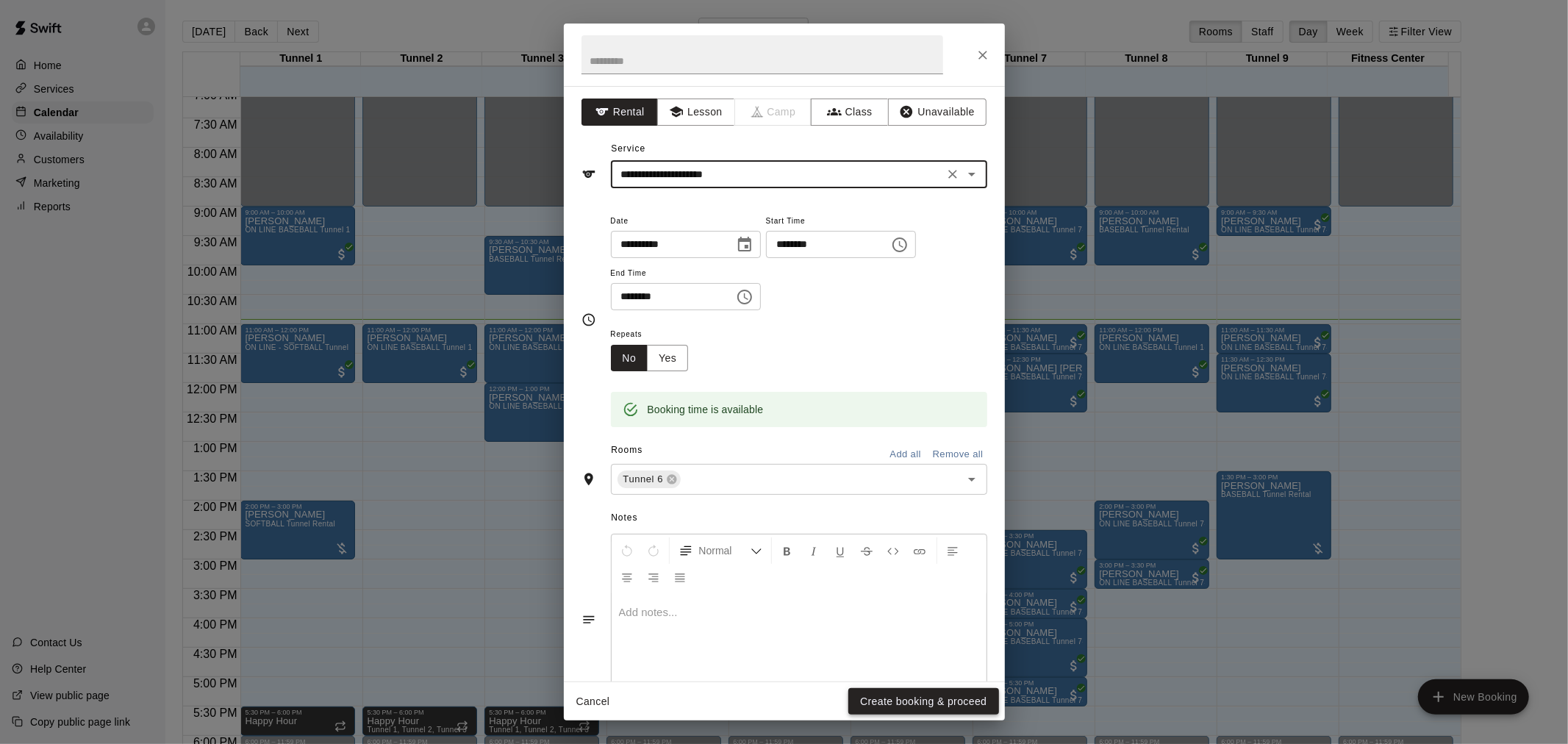
click at [928, 705] on button "Create booking & proceed" at bounding box center [923, 702] width 150 height 27
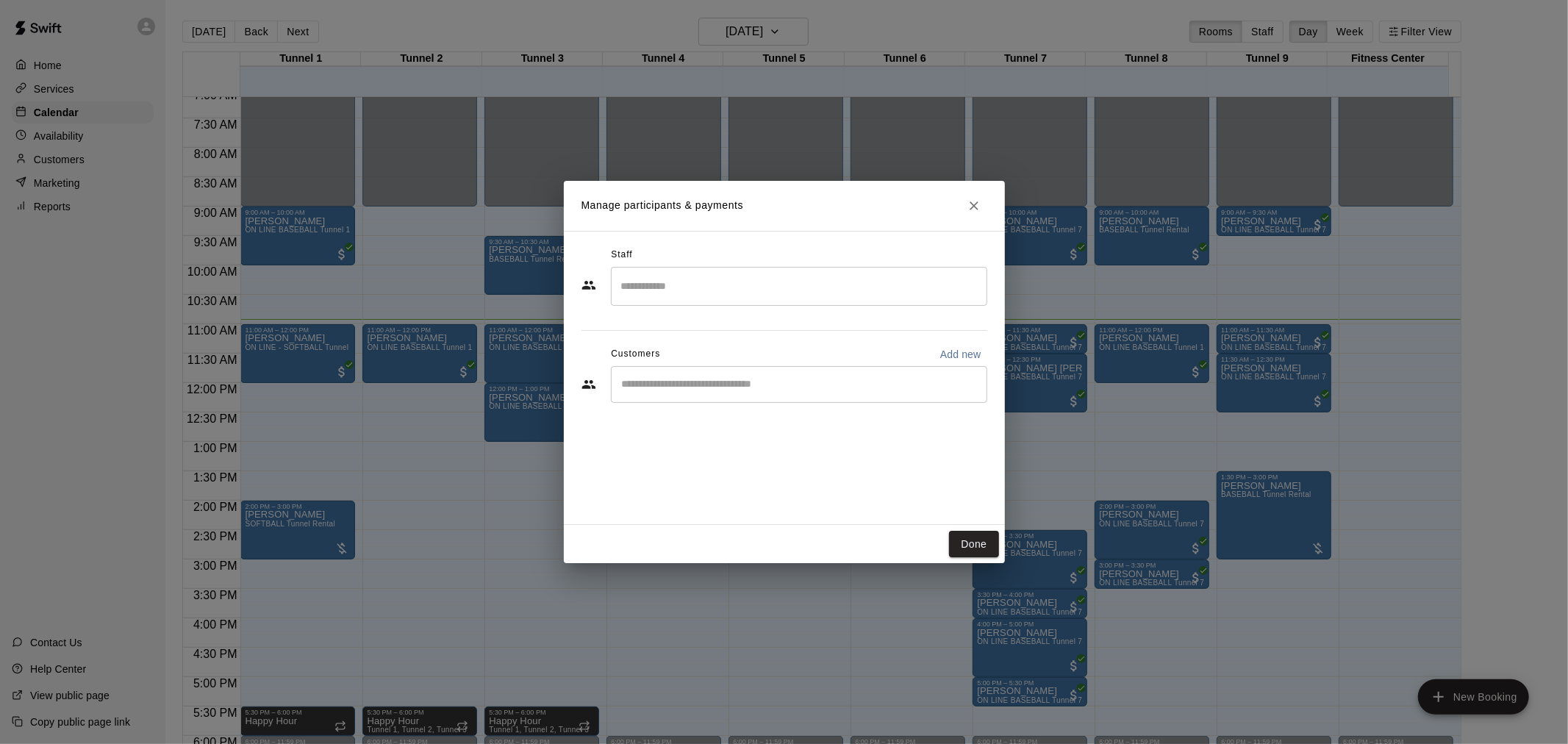
click at [714, 357] on div "Customers Add new" at bounding box center [784, 355] width 406 height 24
click at [714, 364] on div "Customers Add new" at bounding box center [784, 355] width 406 height 24
click at [719, 381] on input "Start typing to search customers..." at bounding box center [799, 385] width 363 height 15
type input "**********"
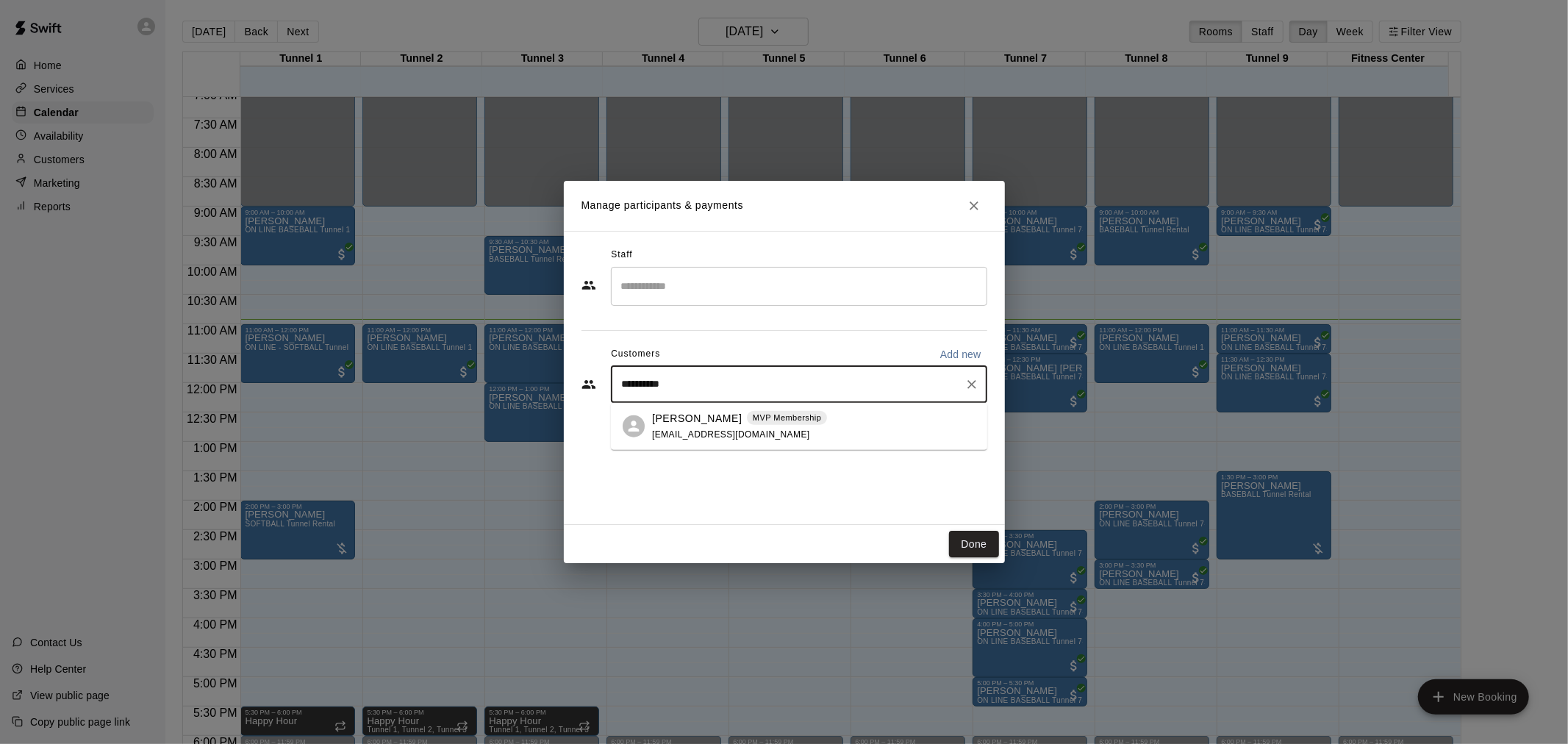
click at [803, 432] on div "[PERSON_NAME] MVP Membership [EMAIL_ADDRESS][DOMAIN_NAME]" at bounding box center [813, 426] width 324 height 32
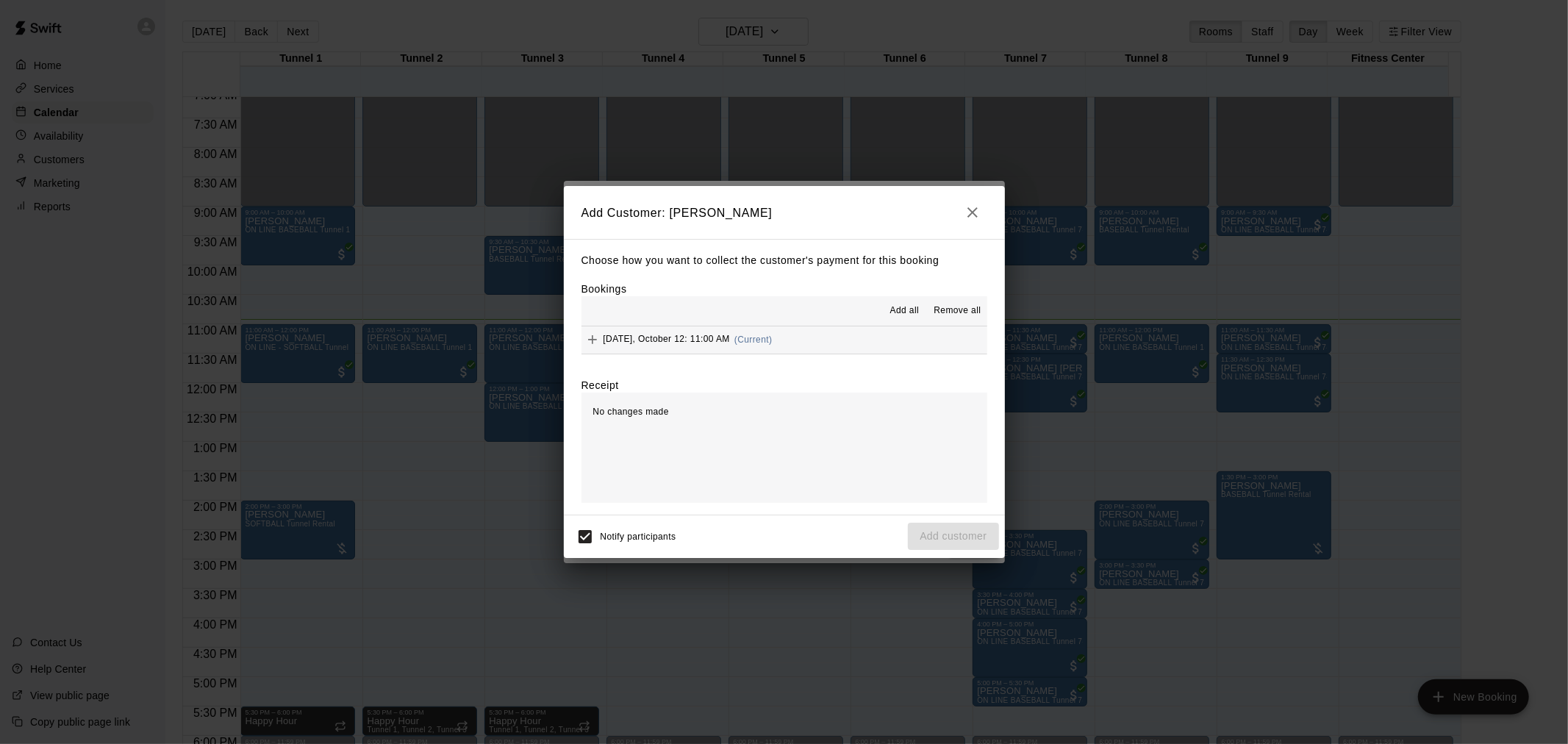
click at [758, 340] on span "(Current)" at bounding box center [754, 339] width 38 height 10
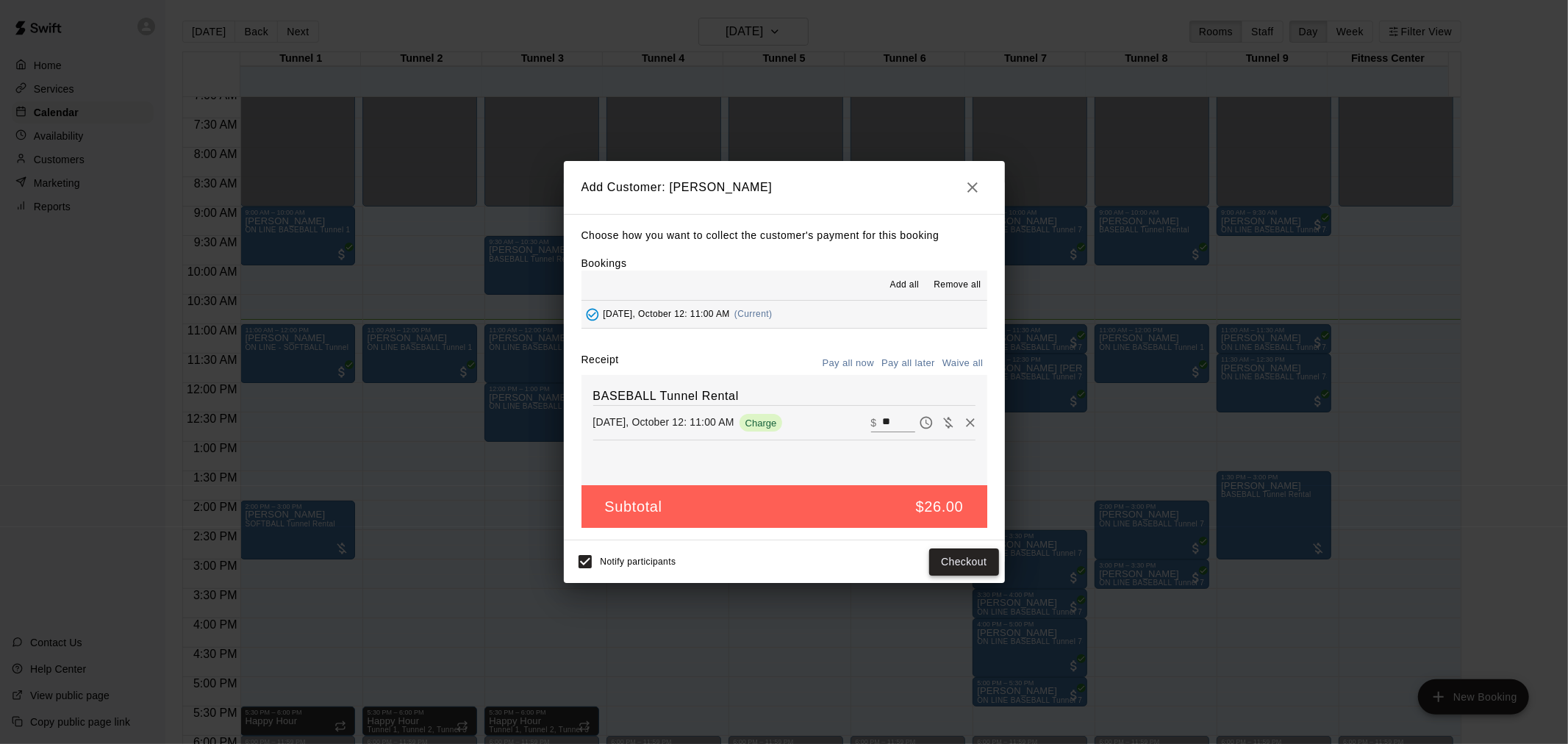
click at [964, 553] on button "Checkout" at bounding box center [964, 563] width 69 height 27
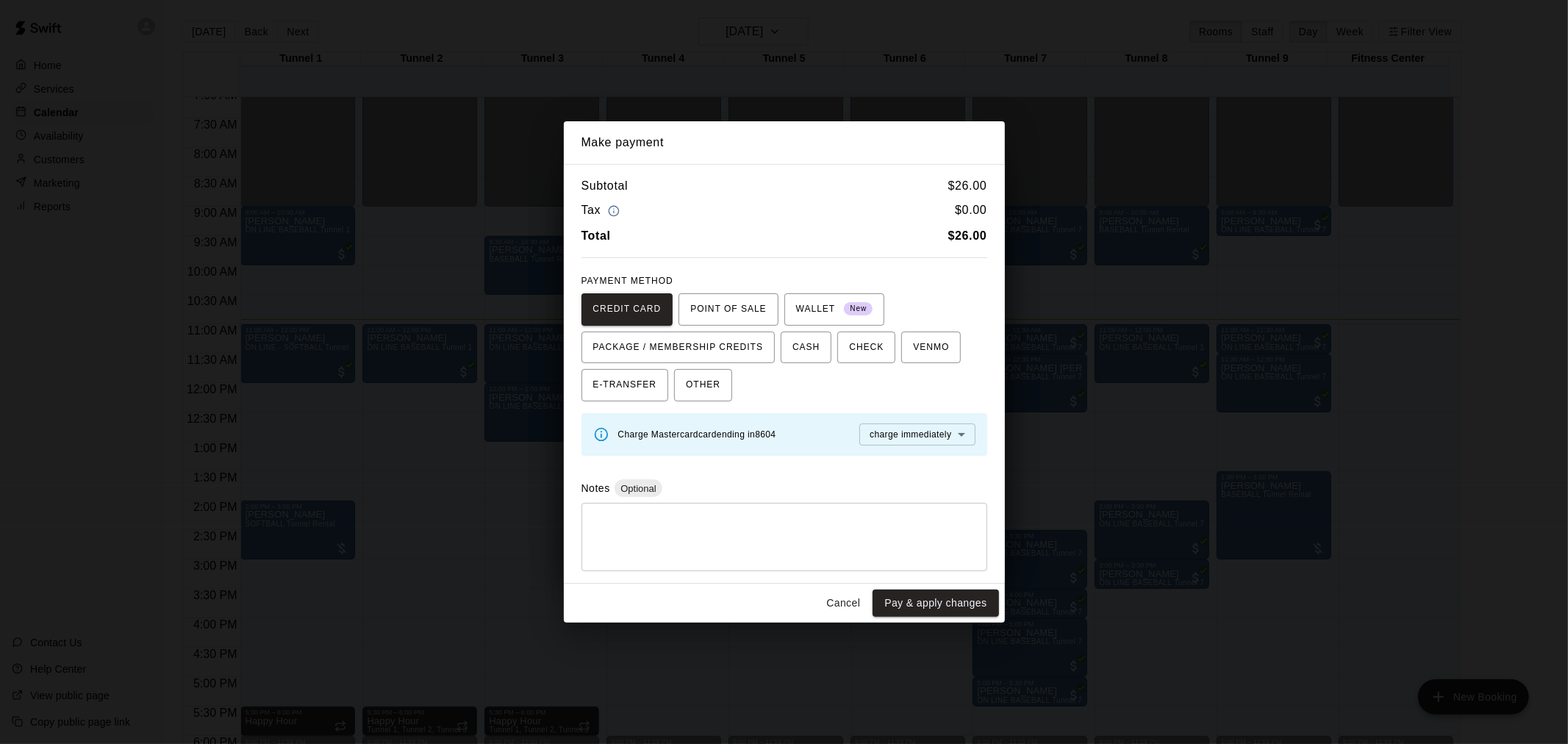
click at [959, 590] on div "Cancel Pay & apply changes" at bounding box center [785, 603] width 441 height 39
click at [962, 613] on button "Pay & apply changes" at bounding box center [935, 604] width 126 height 27
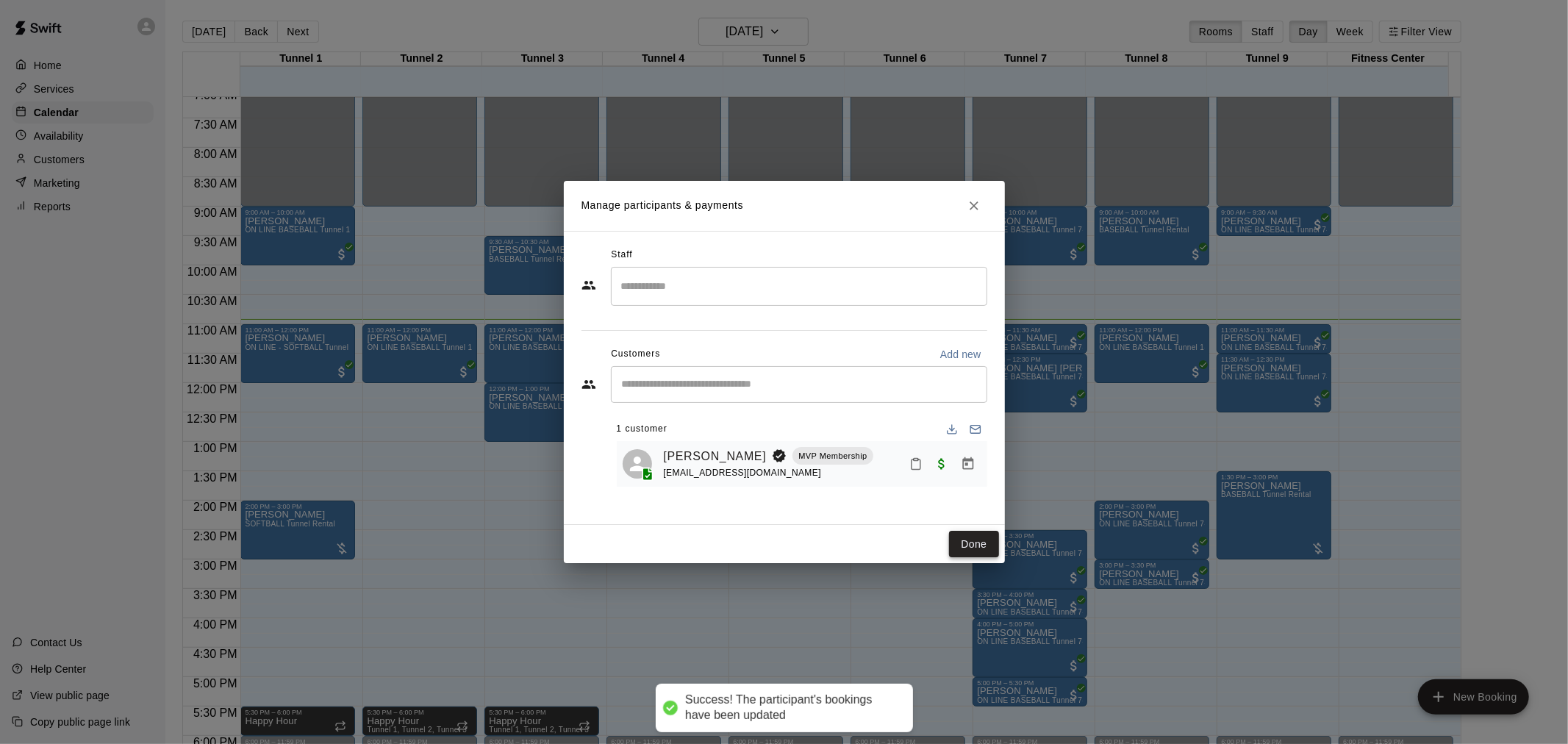
click at [972, 540] on button "Done" at bounding box center [974, 544] width 49 height 27
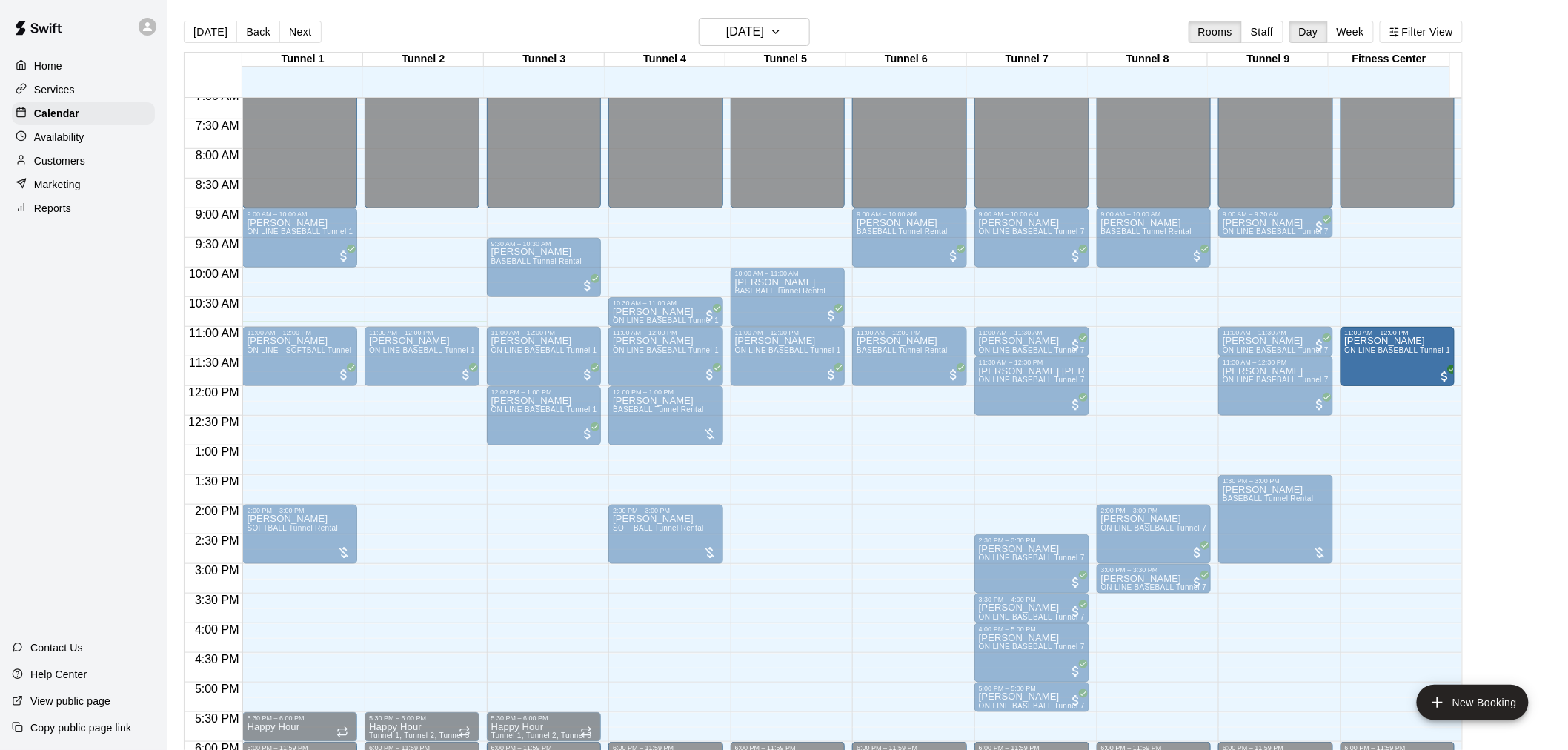
drag, startPoint x: 1145, startPoint y: 355, endPoint x: 1342, endPoint y: 362, distance: 197.1
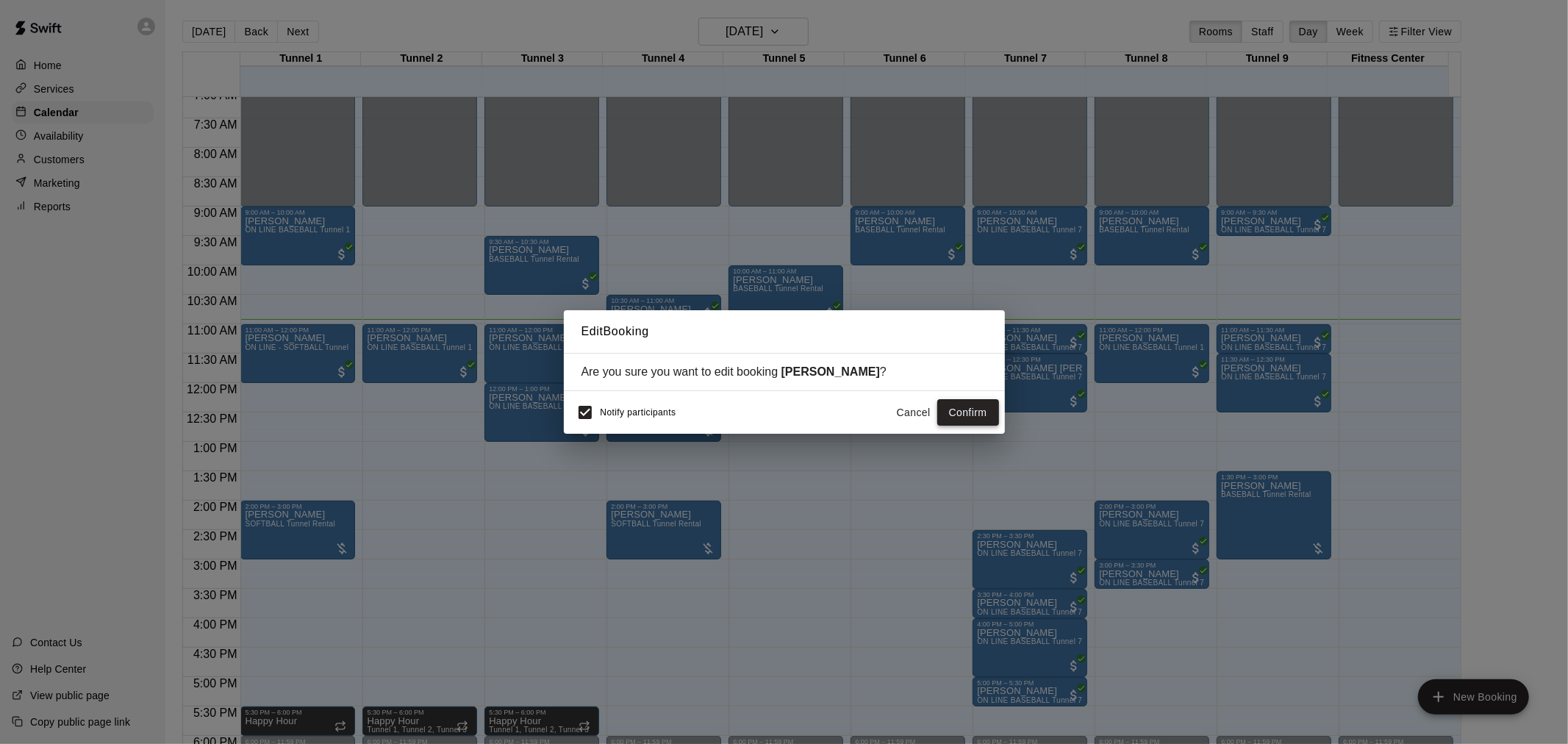
click at [986, 409] on button "Confirm" at bounding box center [968, 413] width 62 height 27
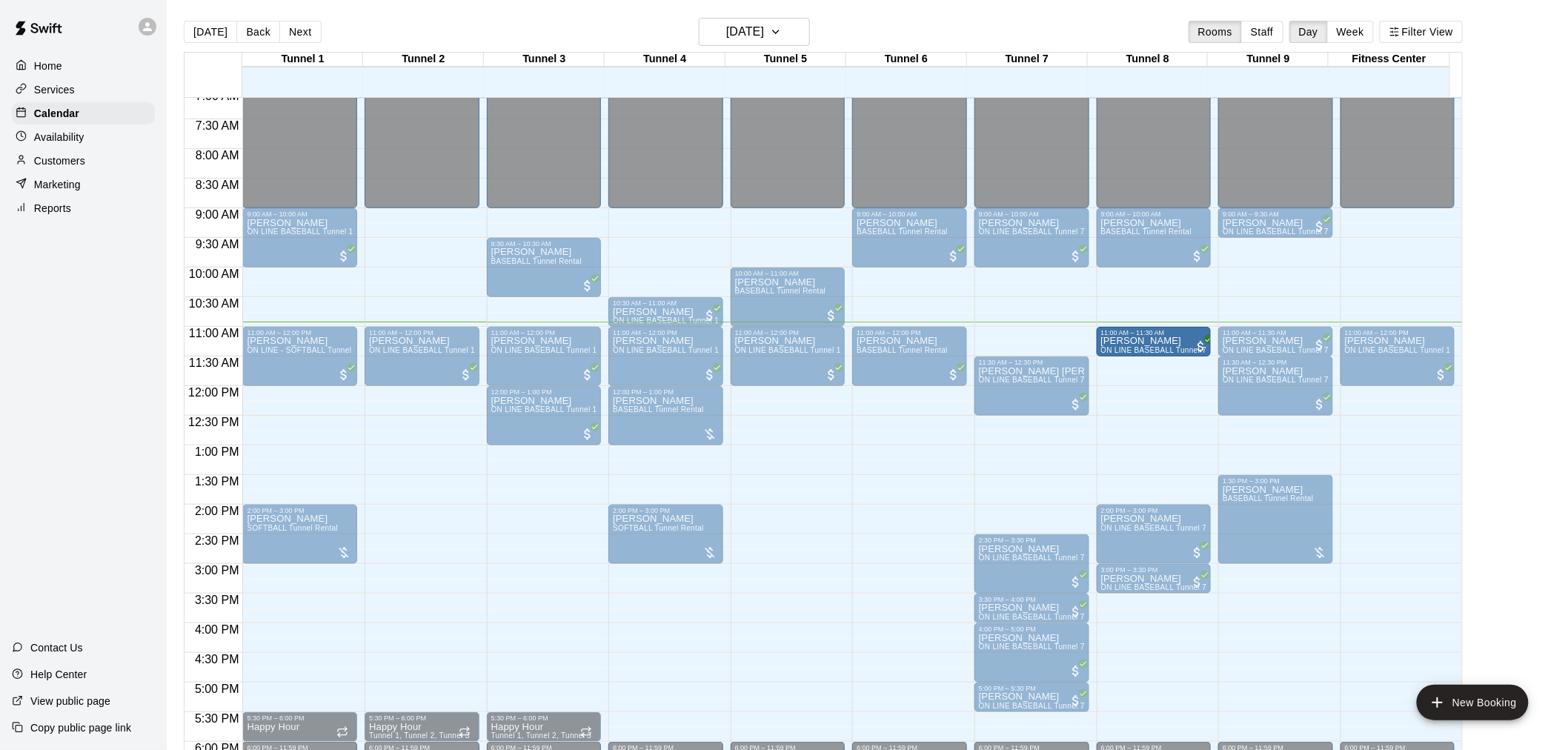
drag, startPoint x: 1062, startPoint y: 339, endPoint x: 1129, endPoint y: 339, distance: 67.0
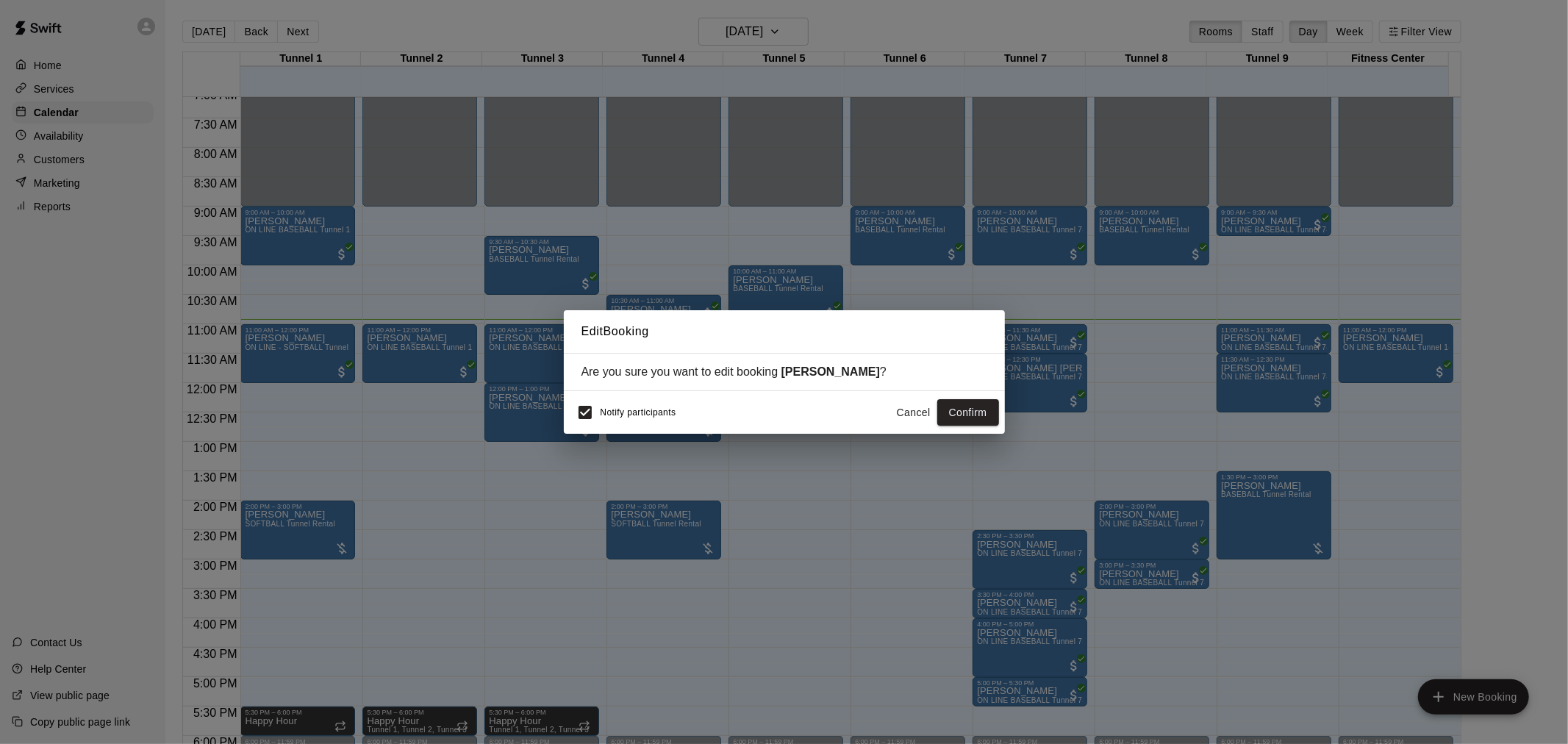
click at [984, 410] on button "Confirm" at bounding box center [968, 413] width 62 height 27
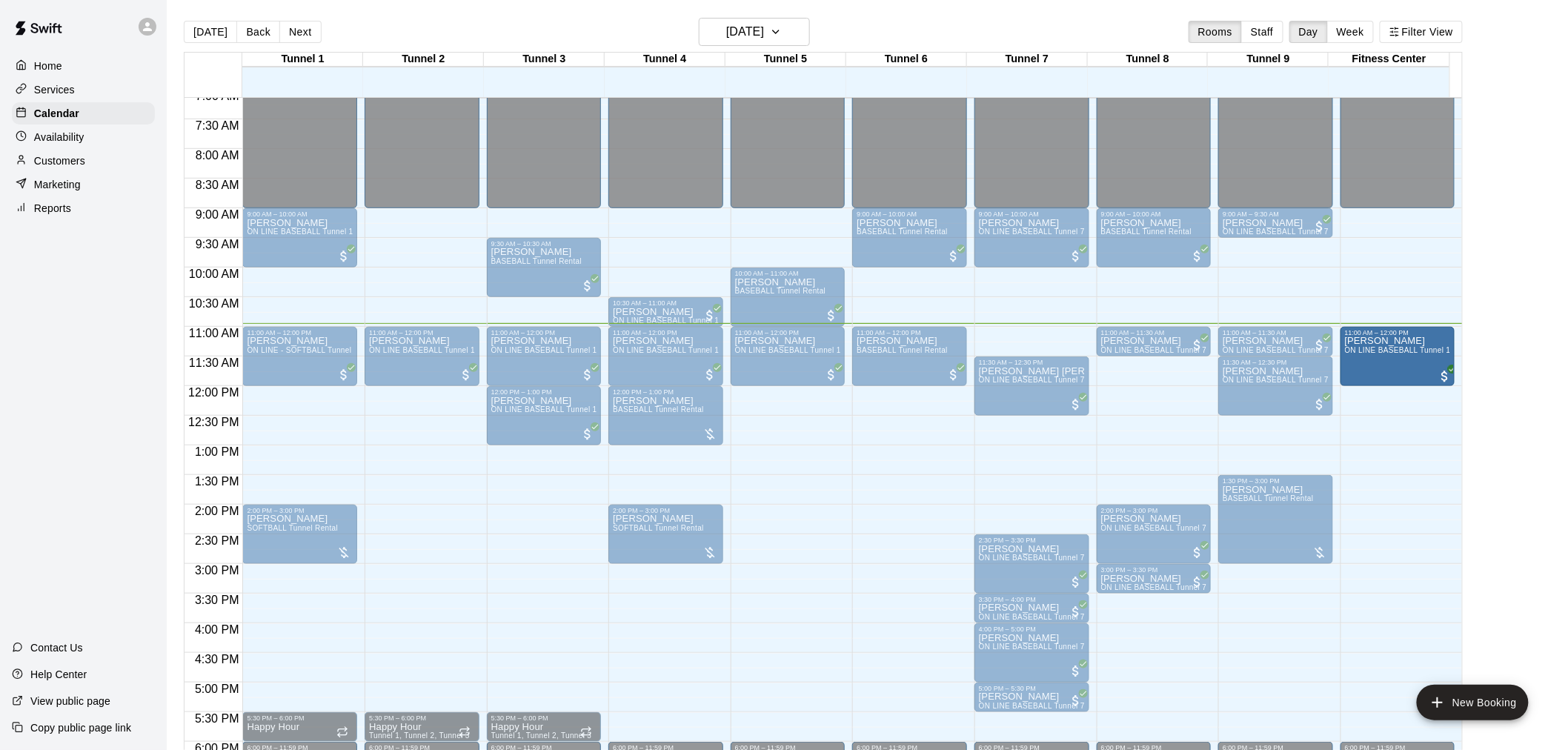
drag, startPoint x: 1397, startPoint y: 358, endPoint x: 1341, endPoint y: 368, distance: 56.9
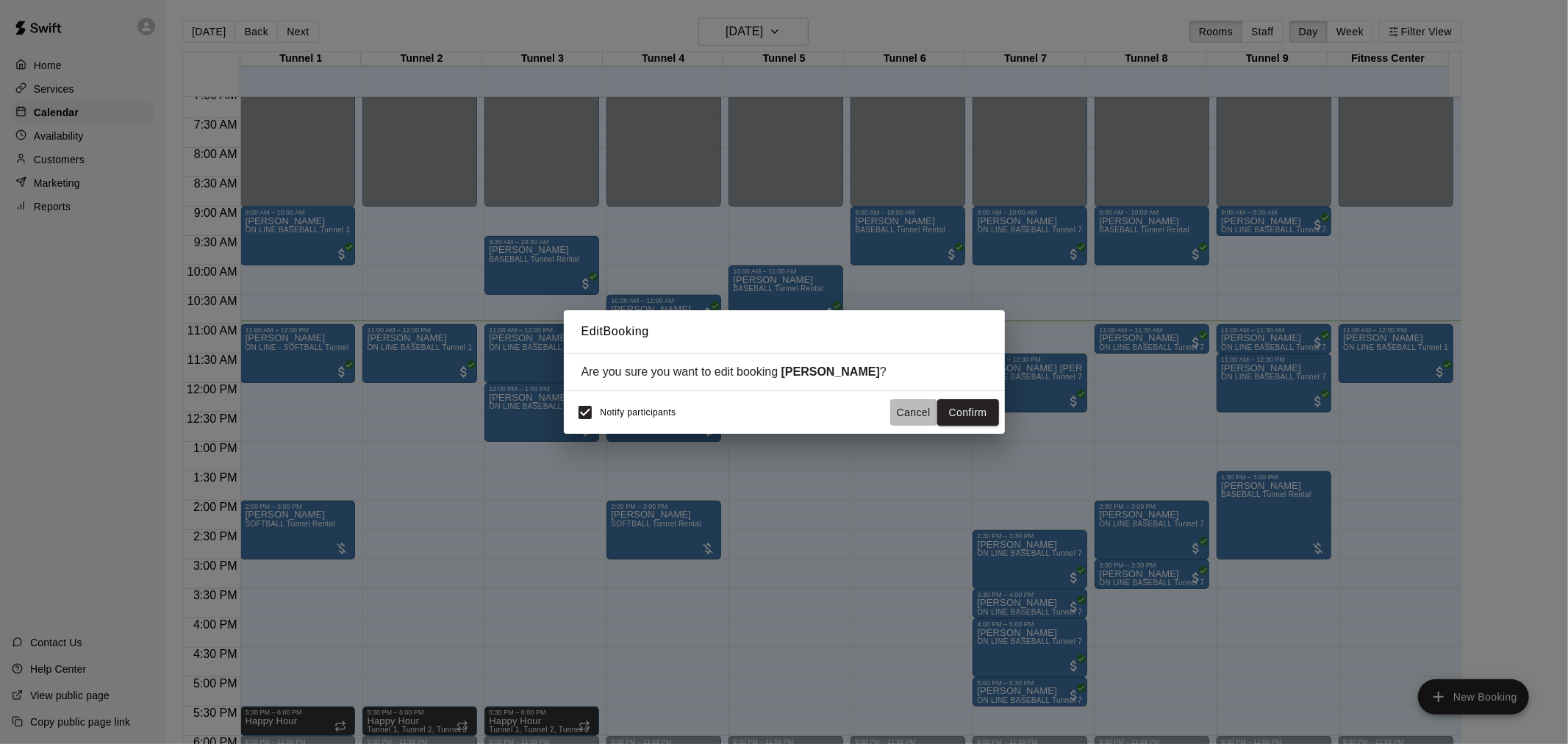
click at [916, 420] on button "Cancel" at bounding box center [914, 413] width 47 height 27
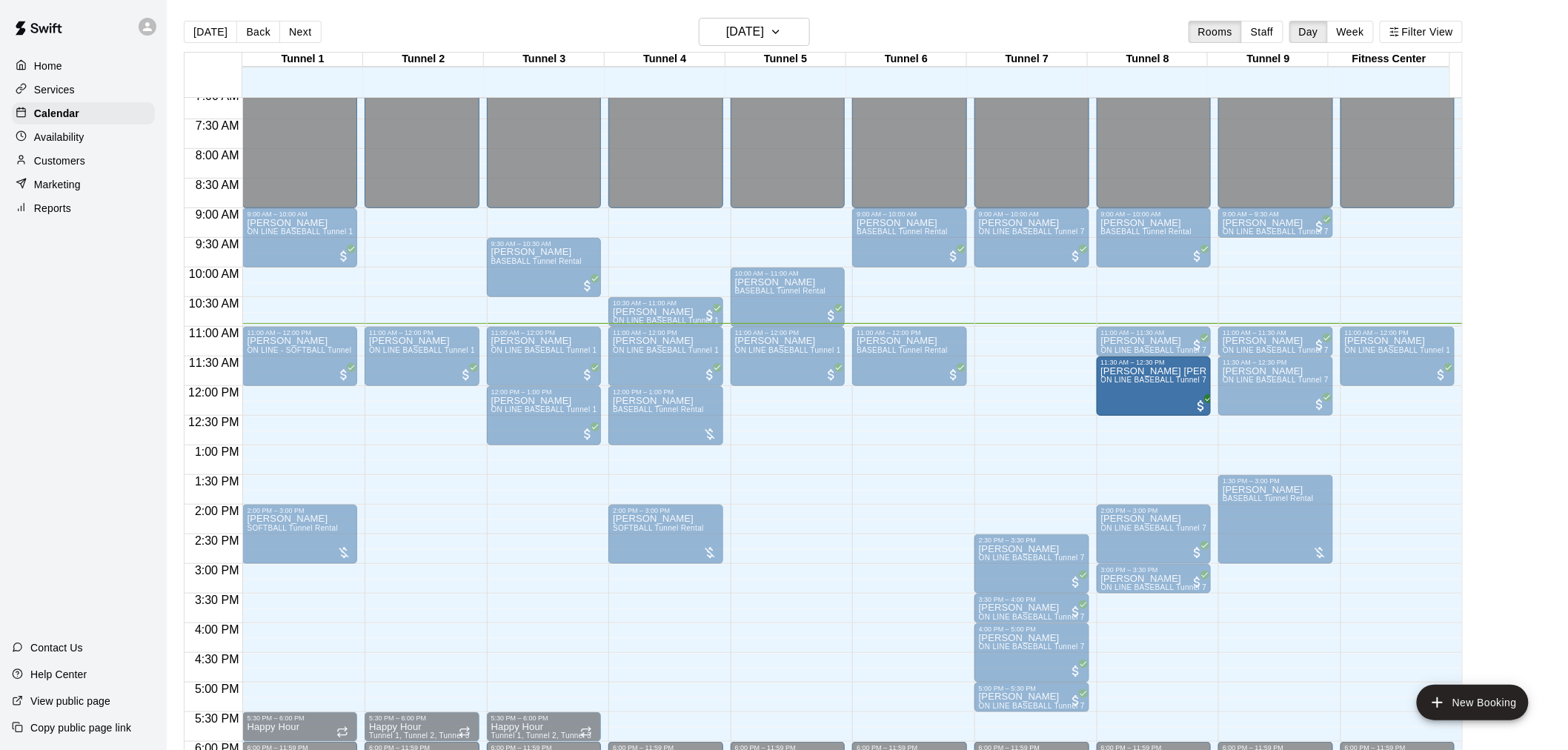
drag, startPoint x: 1052, startPoint y: 386, endPoint x: 1121, endPoint y: 389, distance: 69.1
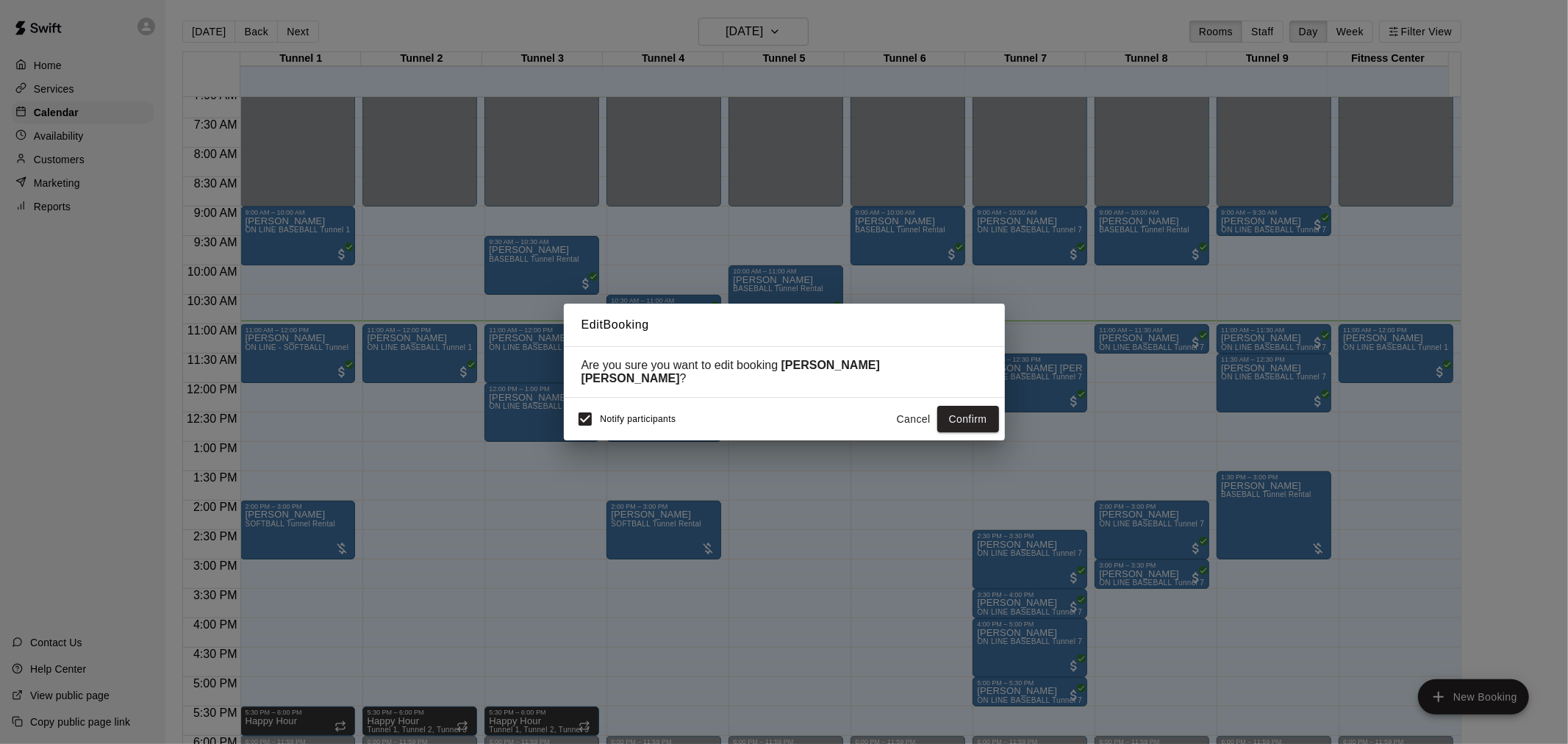
drag, startPoint x: 967, startPoint y: 405, endPoint x: 1332, endPoint y: 406, distance: 365.0
click at [967, 406] on button "Confirm" at bounding box center [968, 419] width 62 height 27
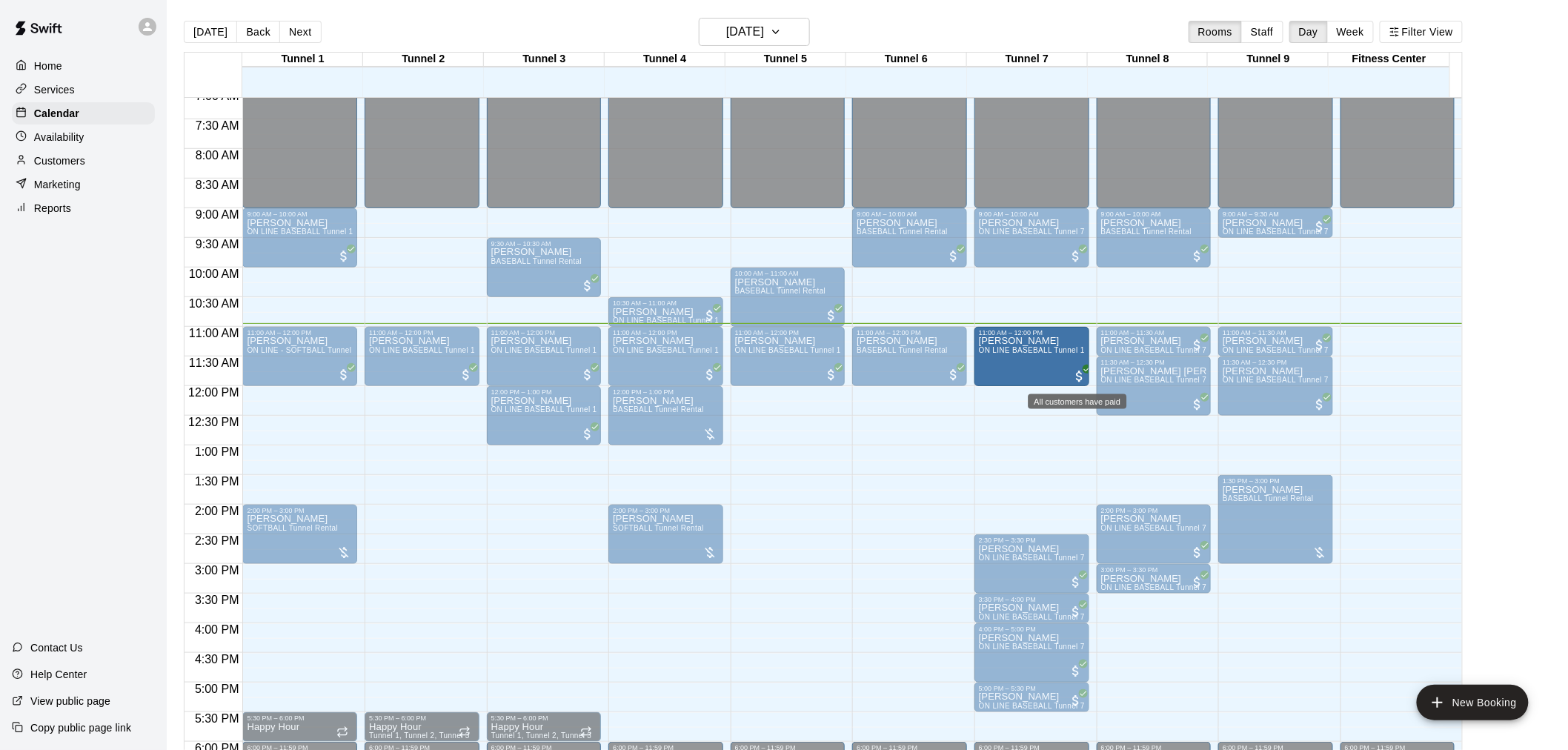
drag, startPoint x: 1409, startPoint y: 354, endPoint x: 1094, endPoint y: 367, distance: 315.3
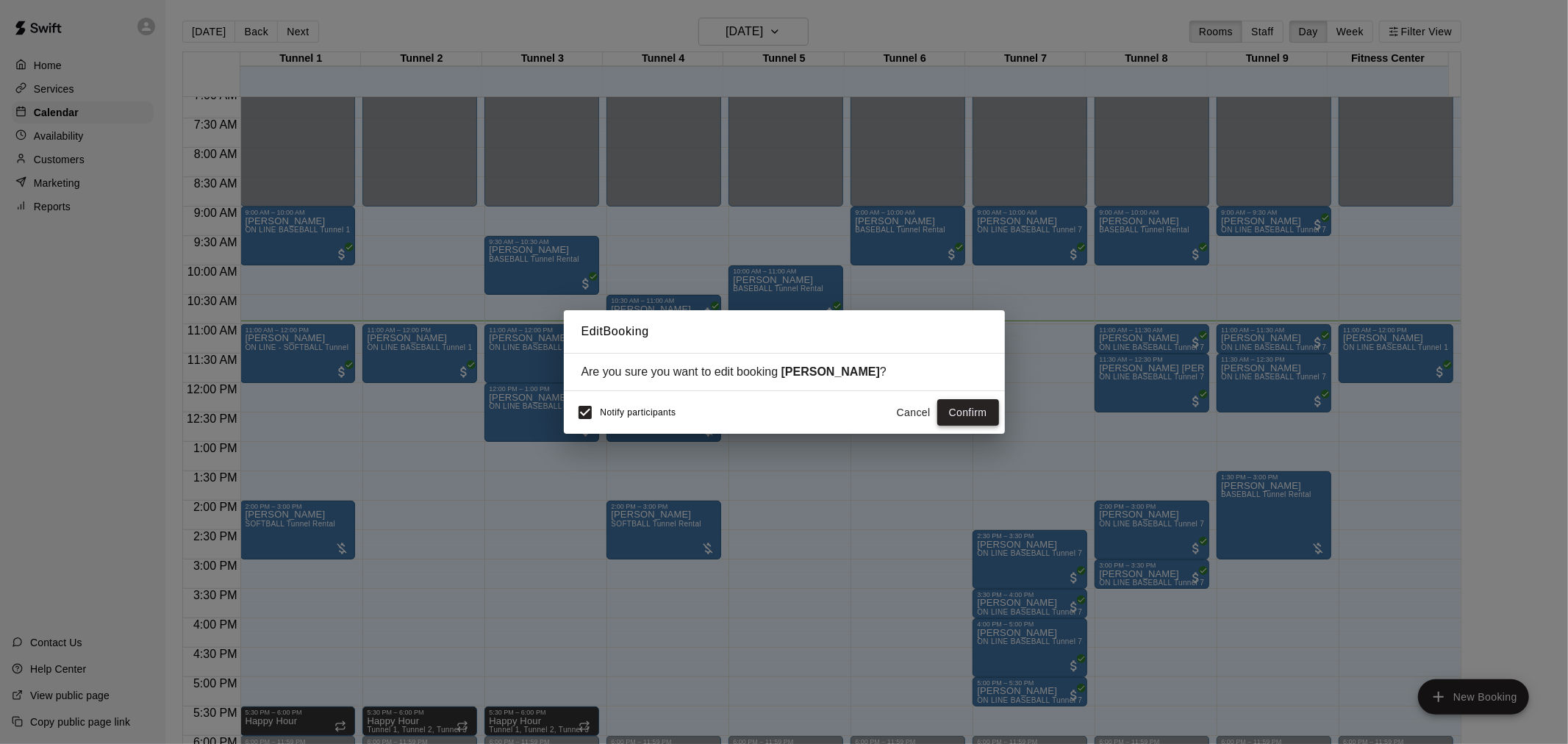
click at [965, 418] on button "Confirm" at bounding box center [968, 413] width 62 height 27
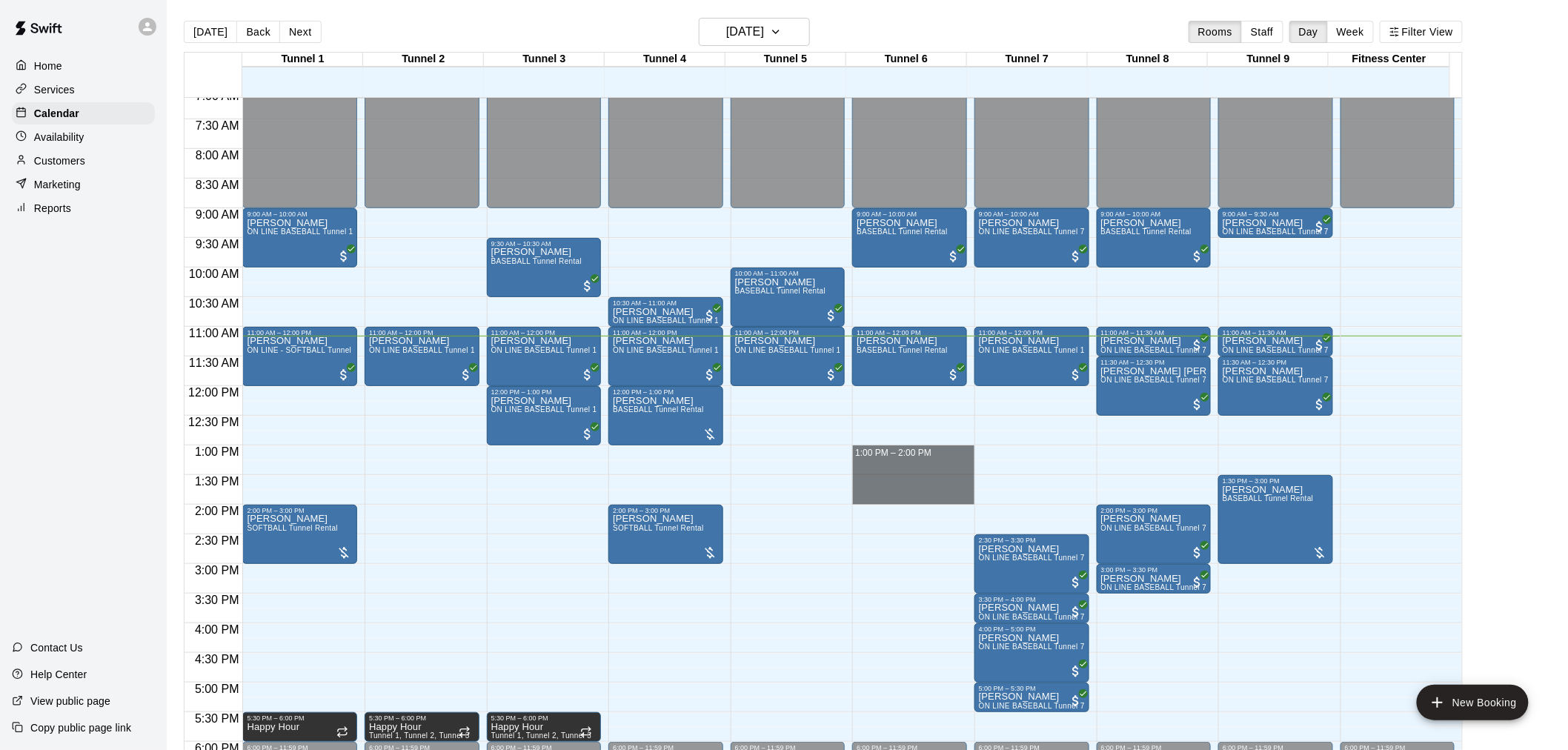
drag, startPoint x: 906, startPoint y: 450, endPoint x: 913, endPoint y: 499, distance: 49.5
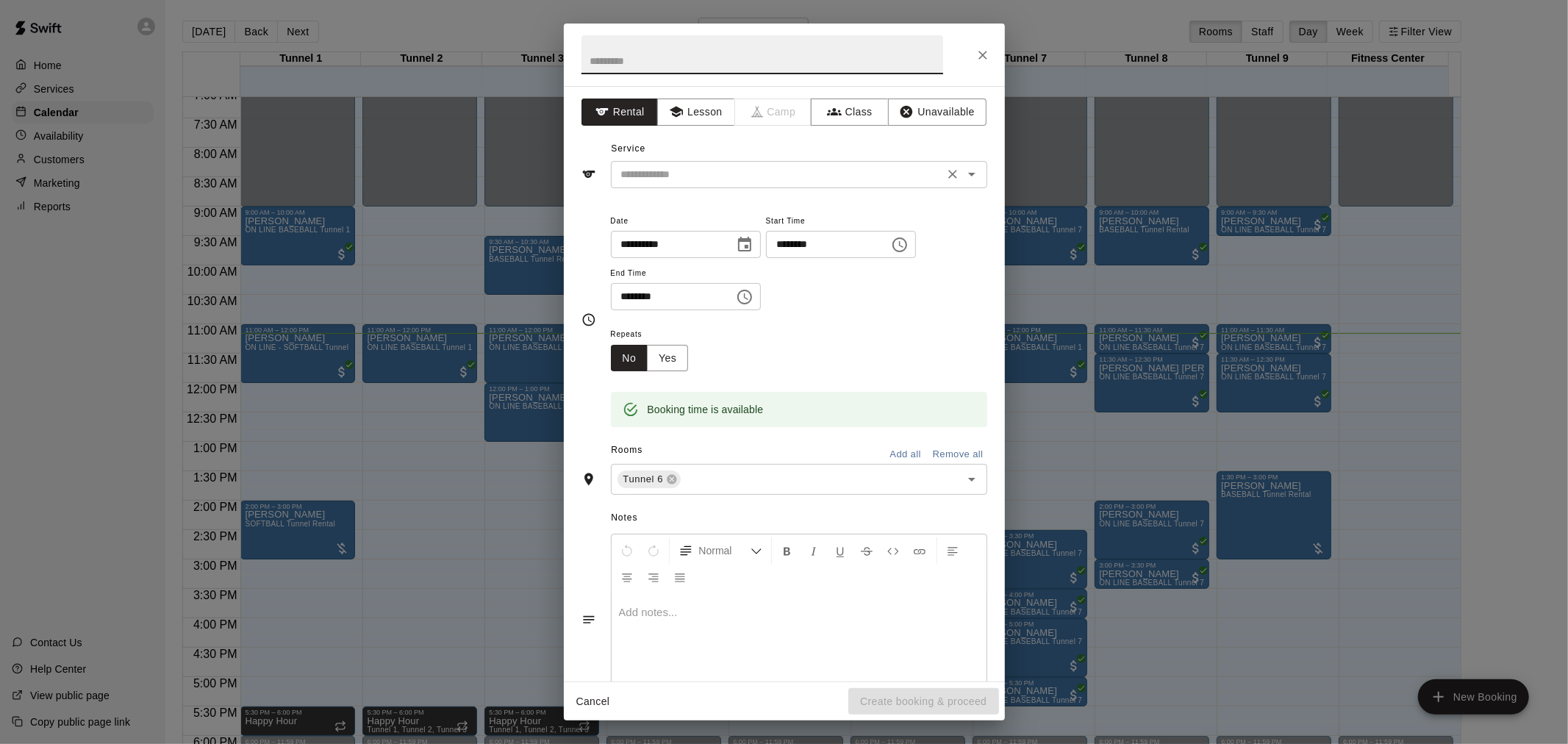
click at [777, 184] on div "​" at bounding box center [799, 175] width 377 height 27
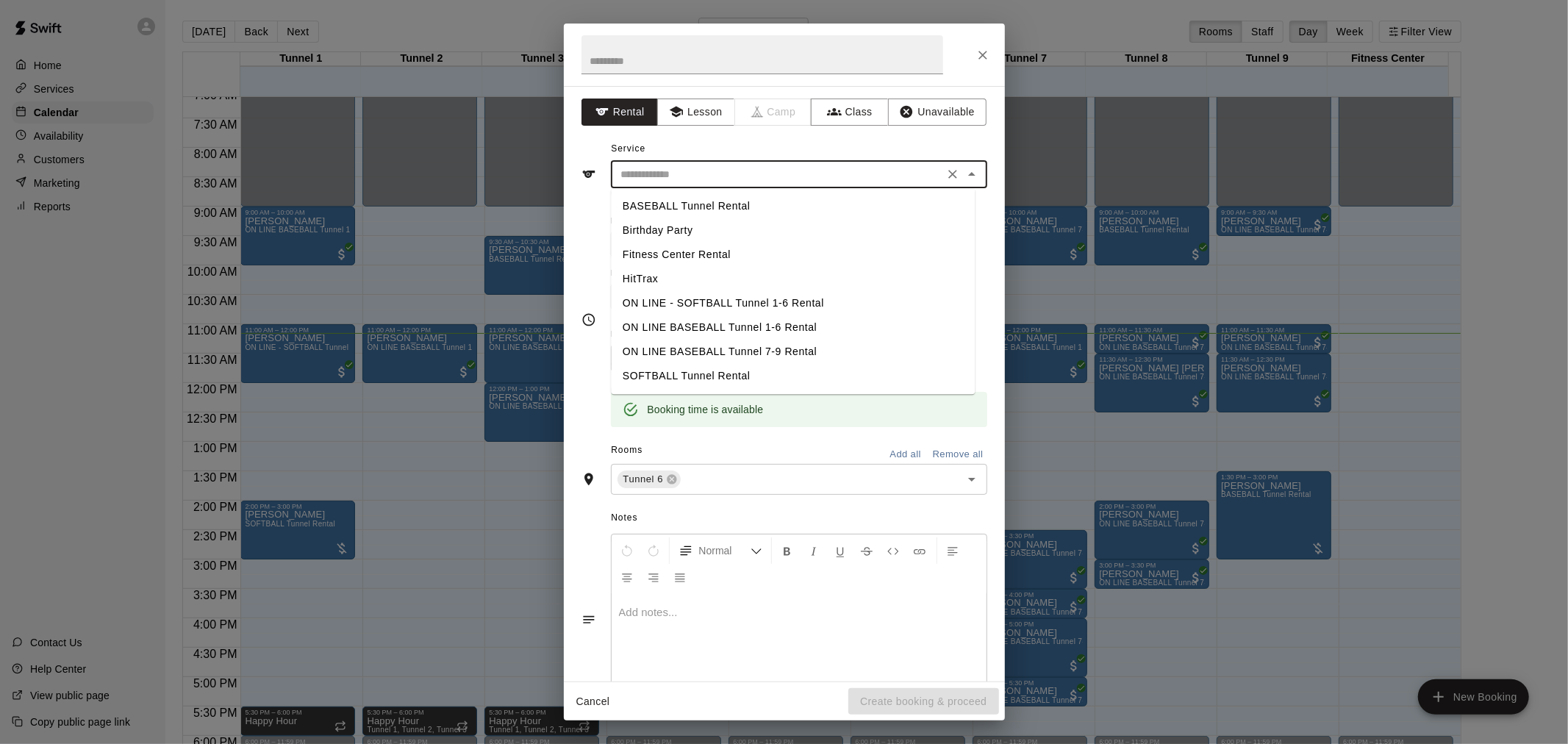
click at [748, 197] on li "BASEBALL Tunnel Rental" at bounding box center [792, 206] width 364 height 25
type input "**********"
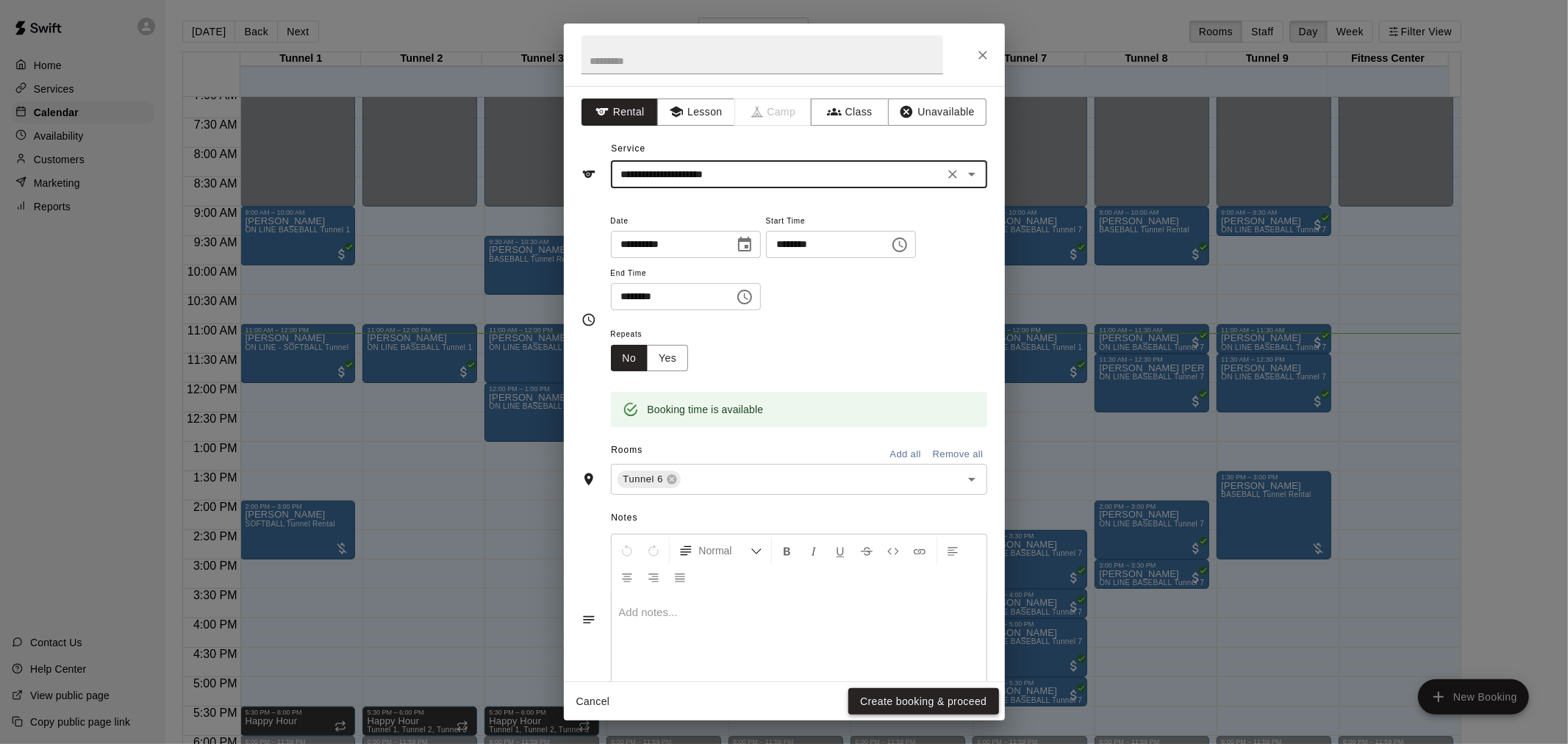
click at [952, 696] on button "Create booking & proceed" at bounding box center [923, 702] width 150 height 27
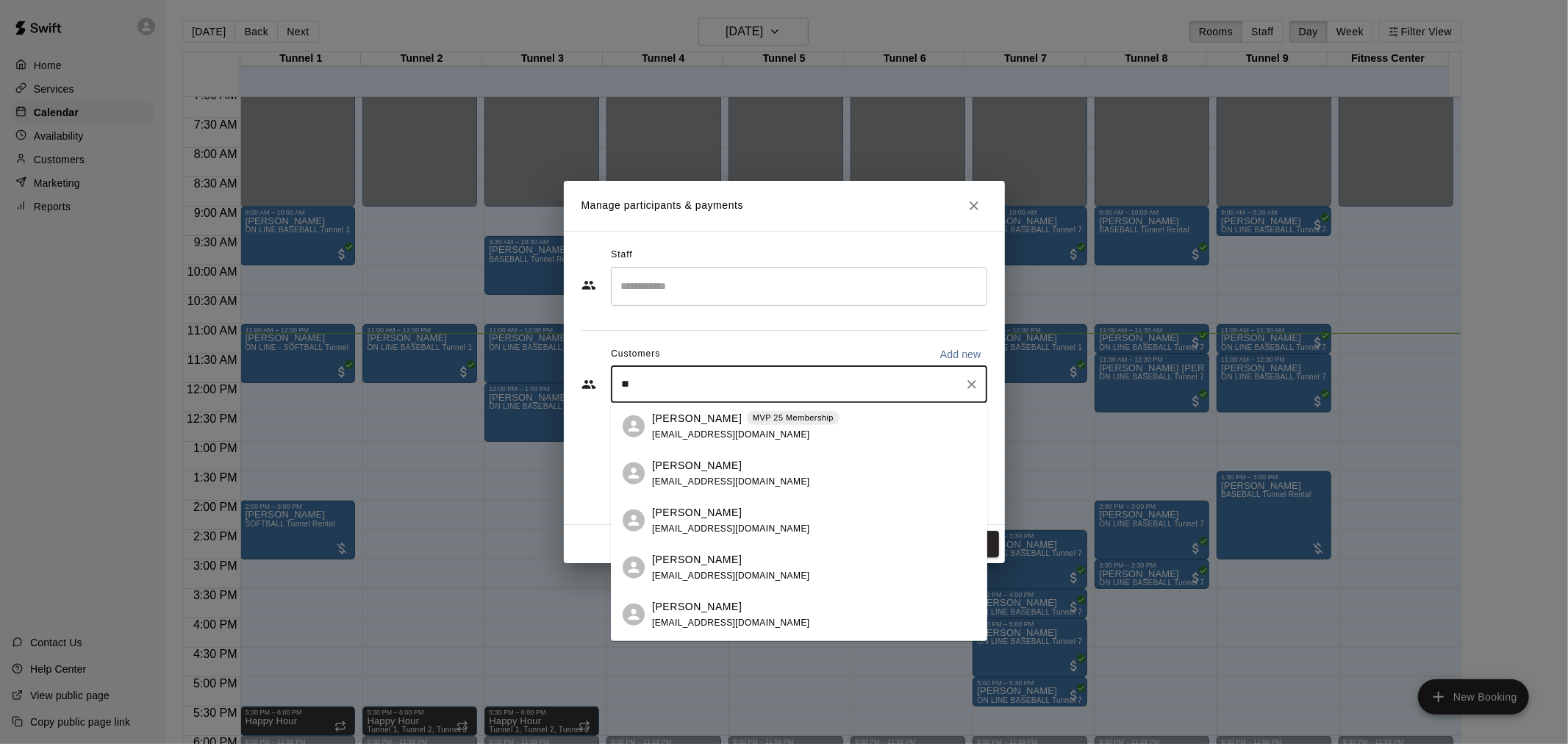
type input "*"
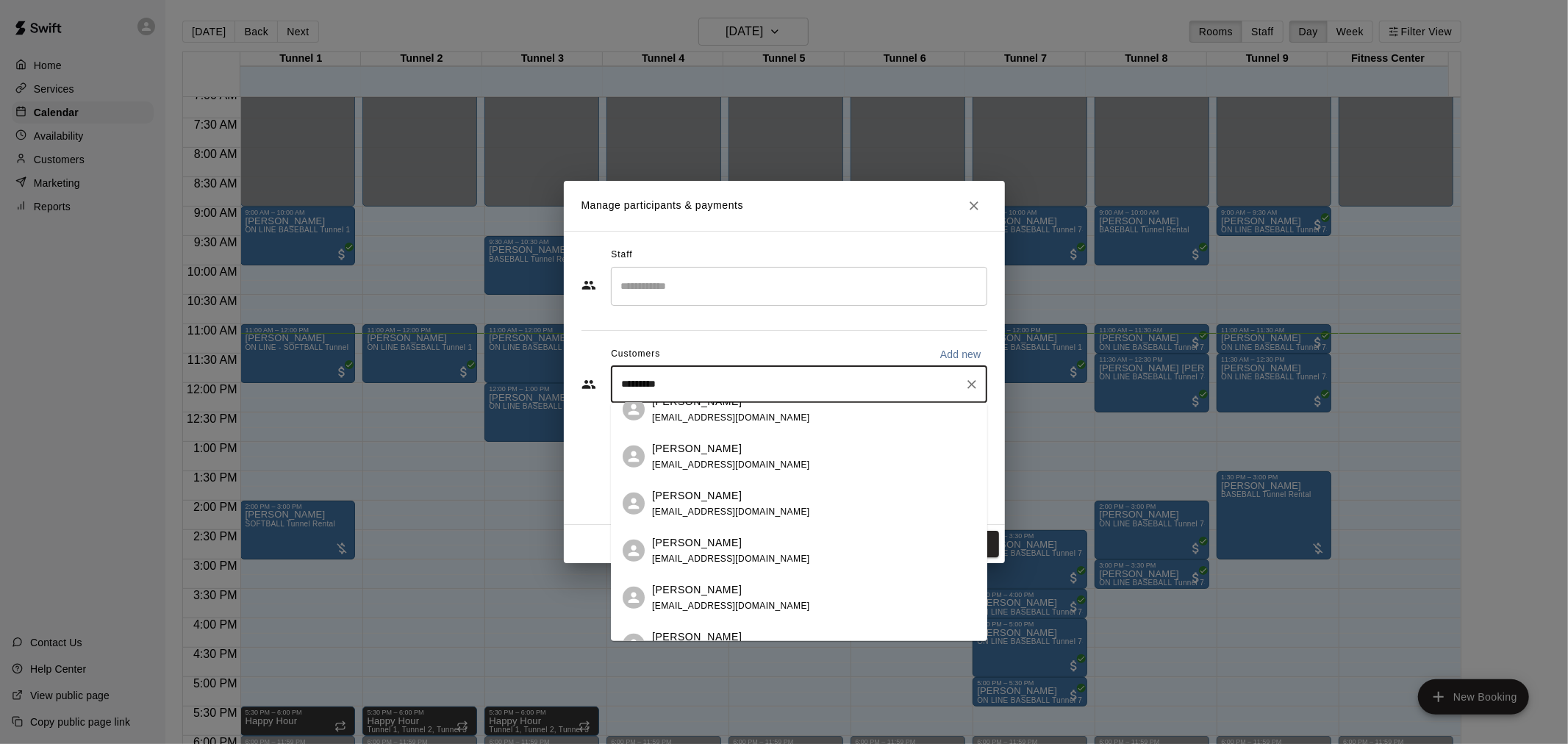
scroll to position [899, 0]
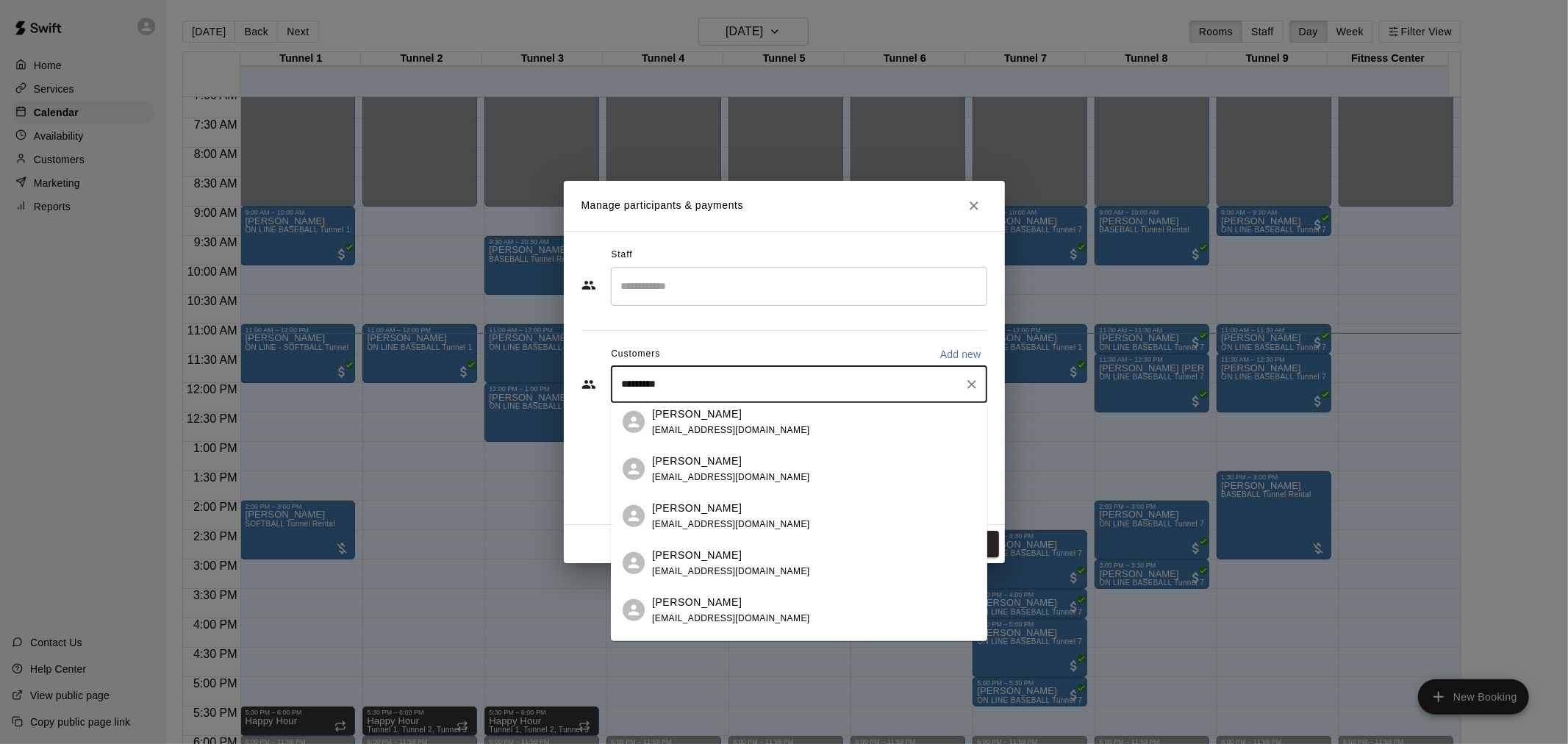
drag, startPoint x: 689, startPoint y: 386, endPoint x: 469, endPoint y: 367, distance: 220.8
click at [469, 367] on div "Manage participants & payments Staff ​ Customers Add new ******** ​ Done" at bounding box center [784, 372] width 1568 height 744
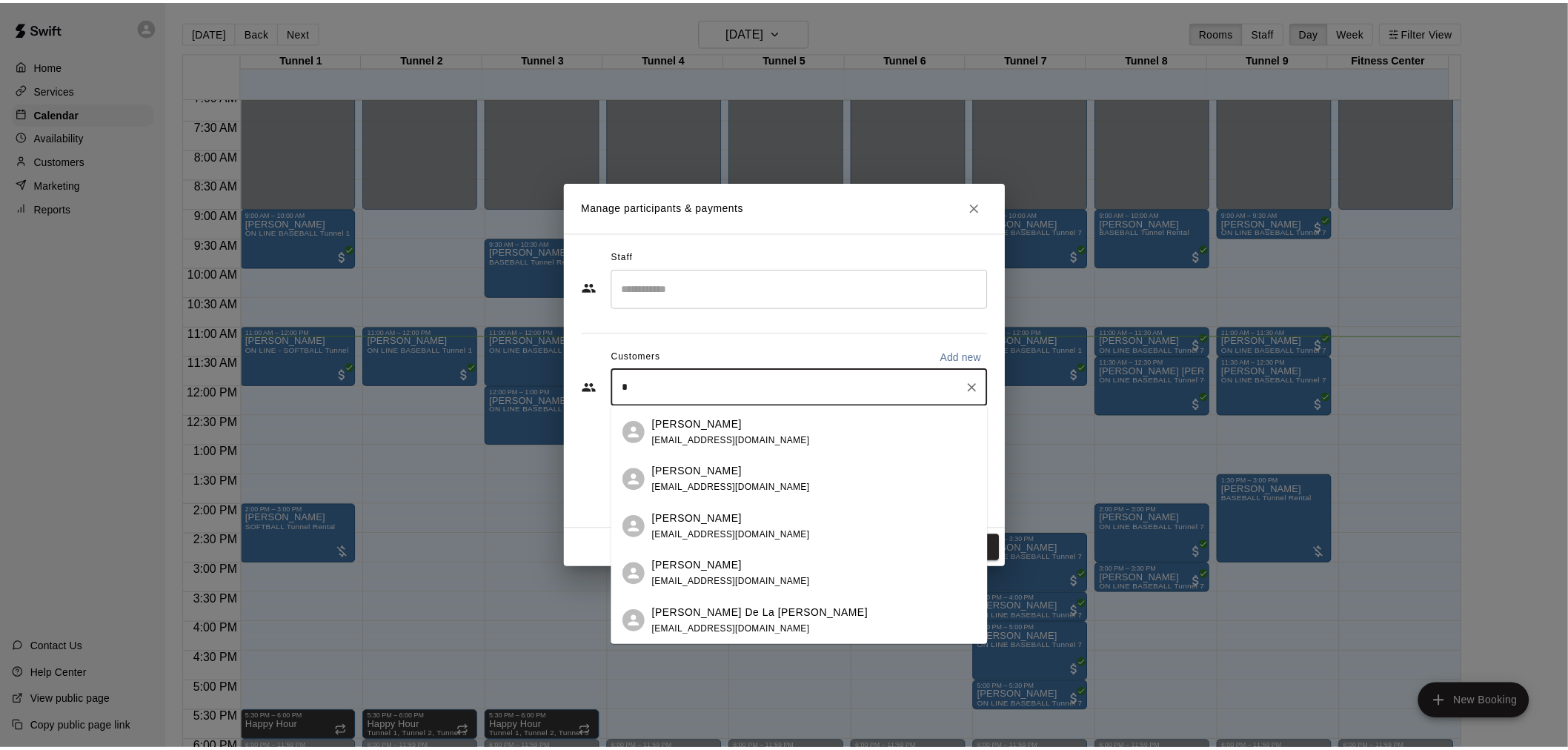
scroll to position [0, 0]
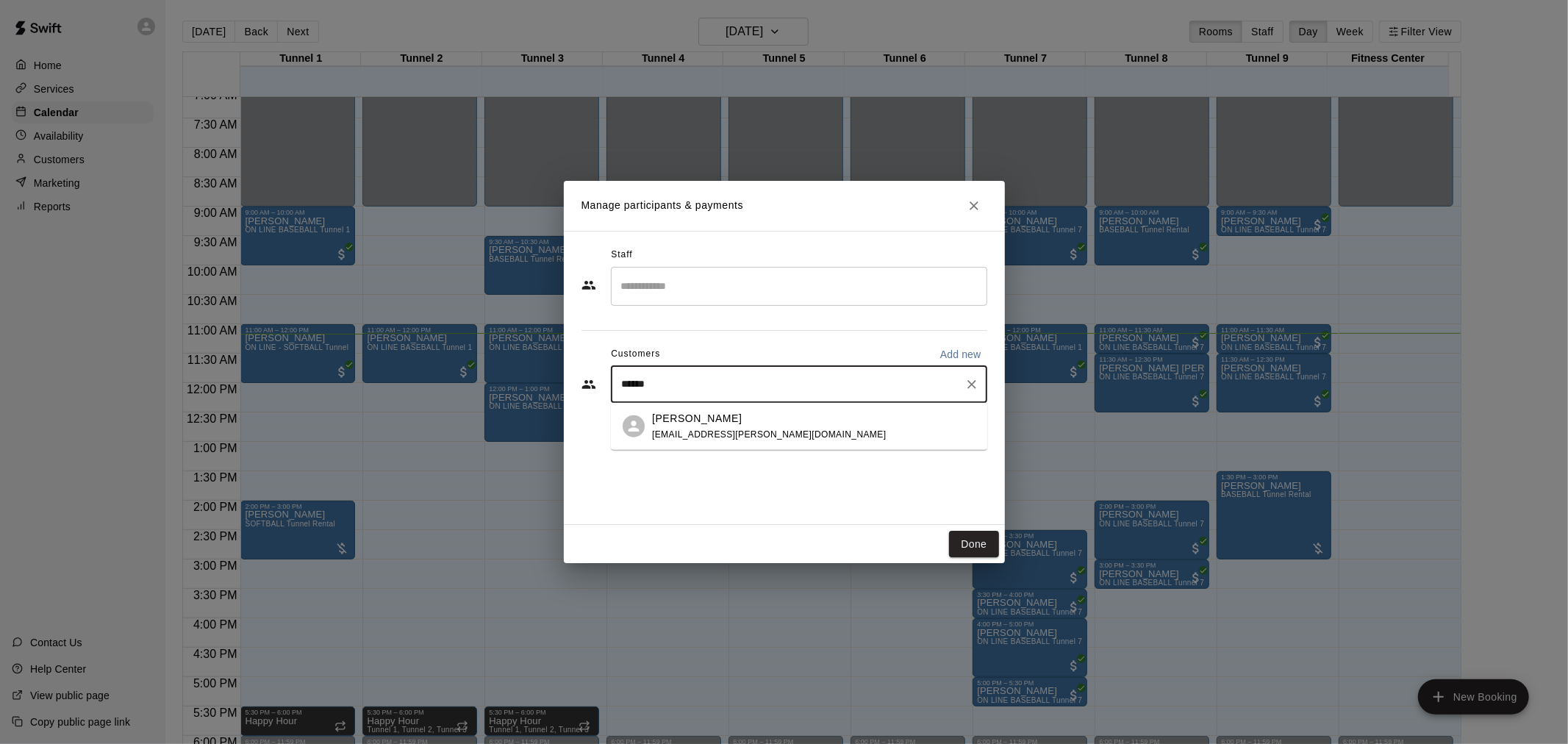
type input "*******"
click at [731, 428] on div "[PERSON_NAME] [EMAIL_ADDRESS][PERSON_NAME][DOMAIN_NAME]" at bounding box center [813, 426] width 324 height 32
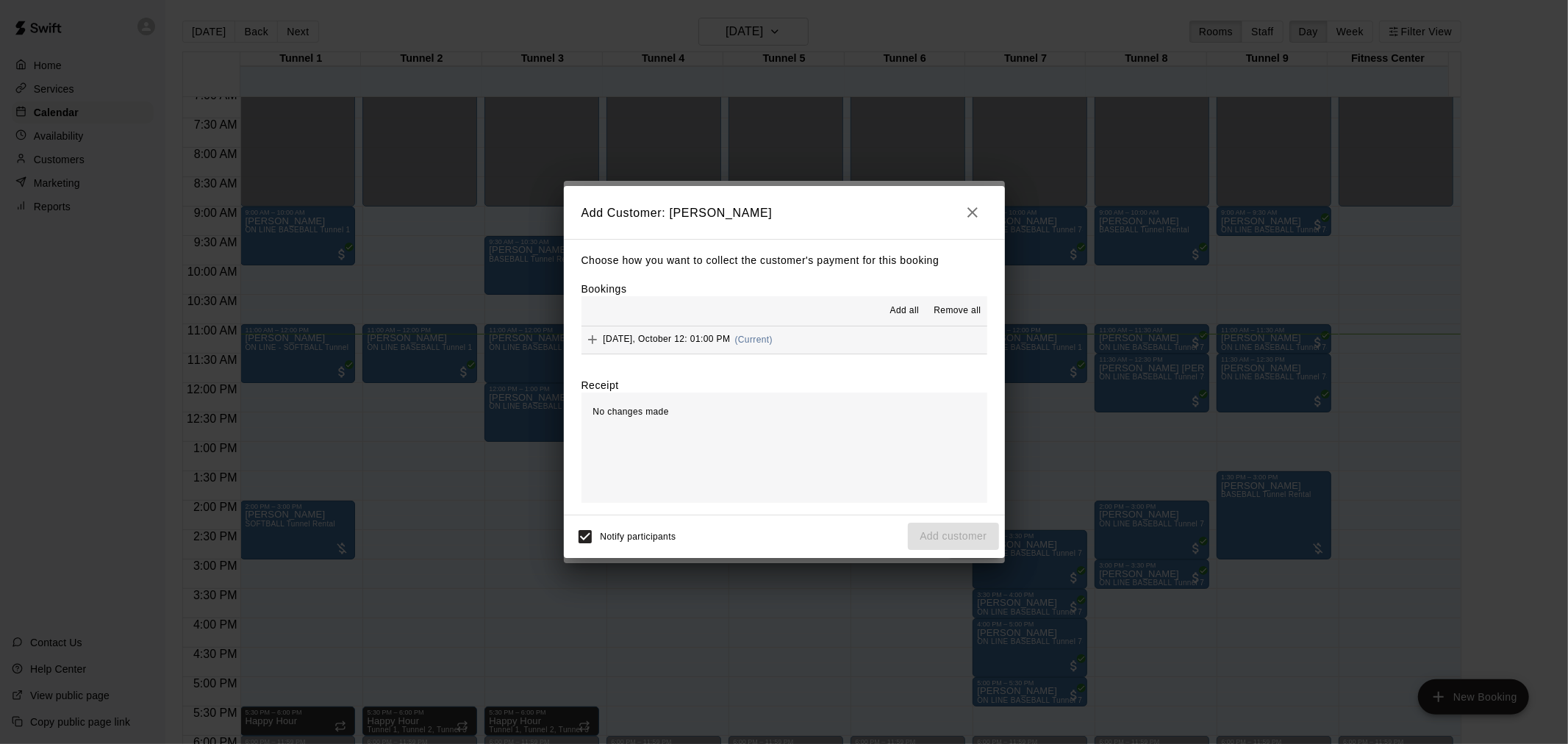
click at [753, 340] on span "(Current)" at bounding box center [754, 339] width 38 height 10
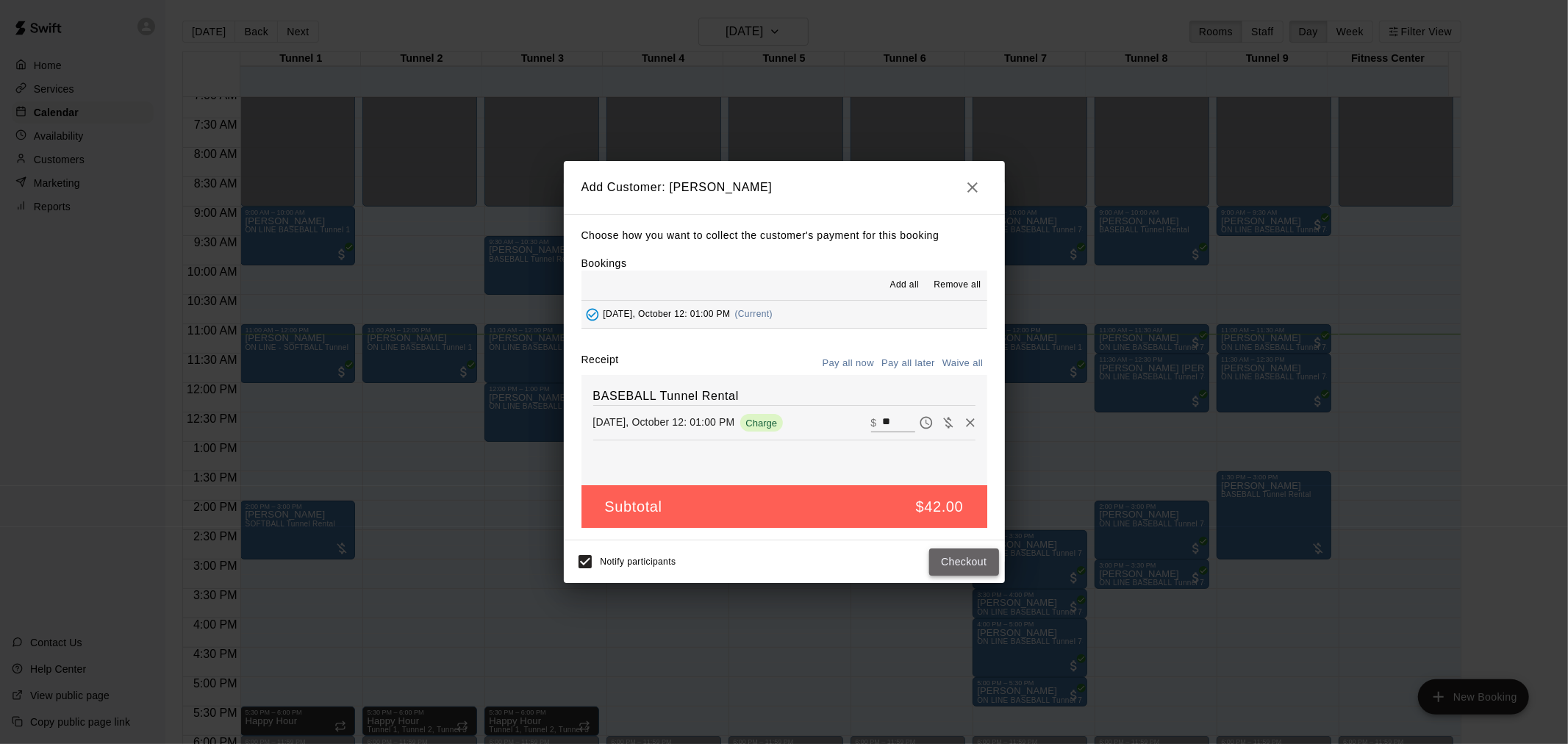
click at [959, 564] on button "Checkout" at bounding box center [964, 563] width 69 height 27
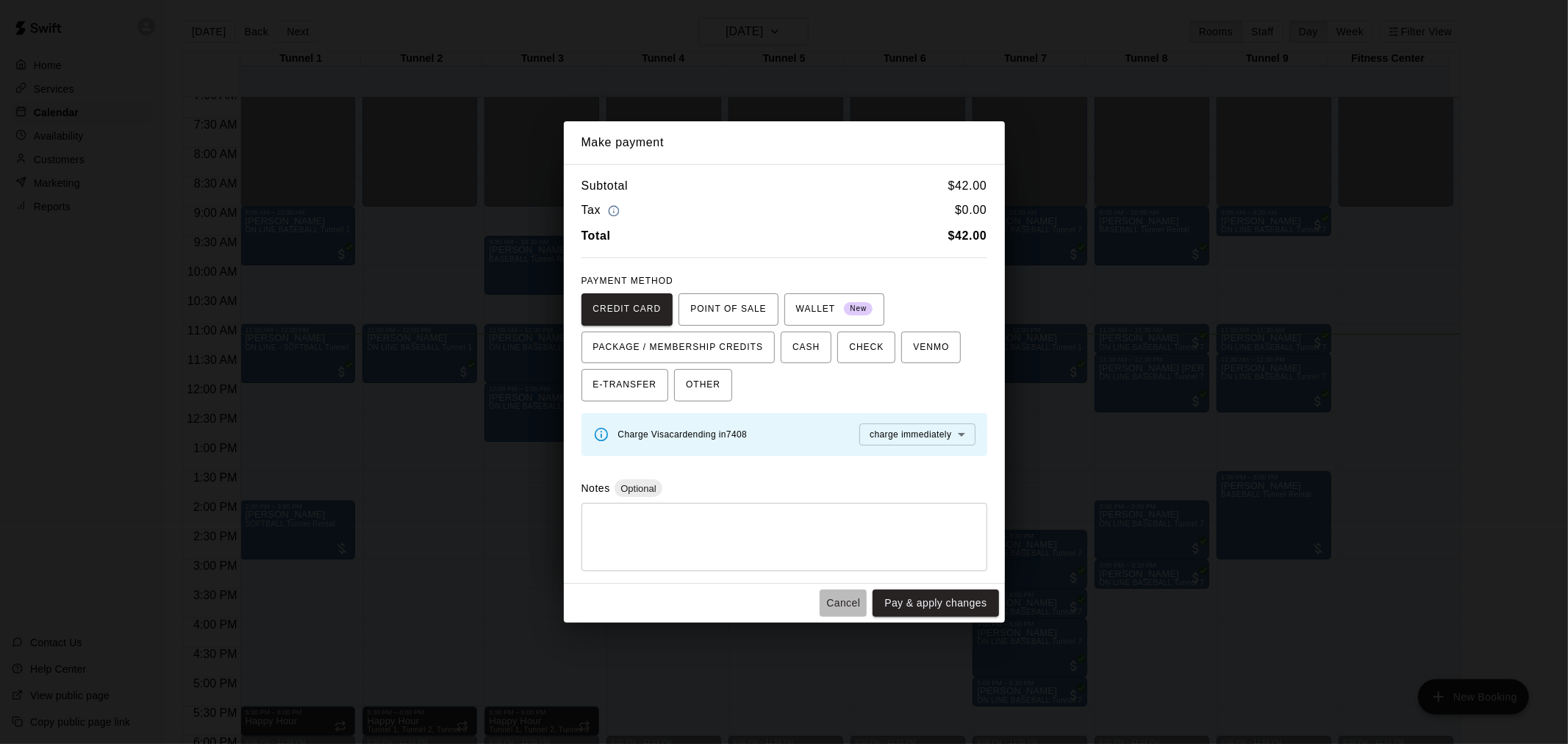
drag, startPoint x: 841, startPoint y: 608, endPoint x: 878, endPoint y: 570, distance: 53.0
click at [842, 607] on button "Cancel" at bounding box center [843, 604] width 47 height 27
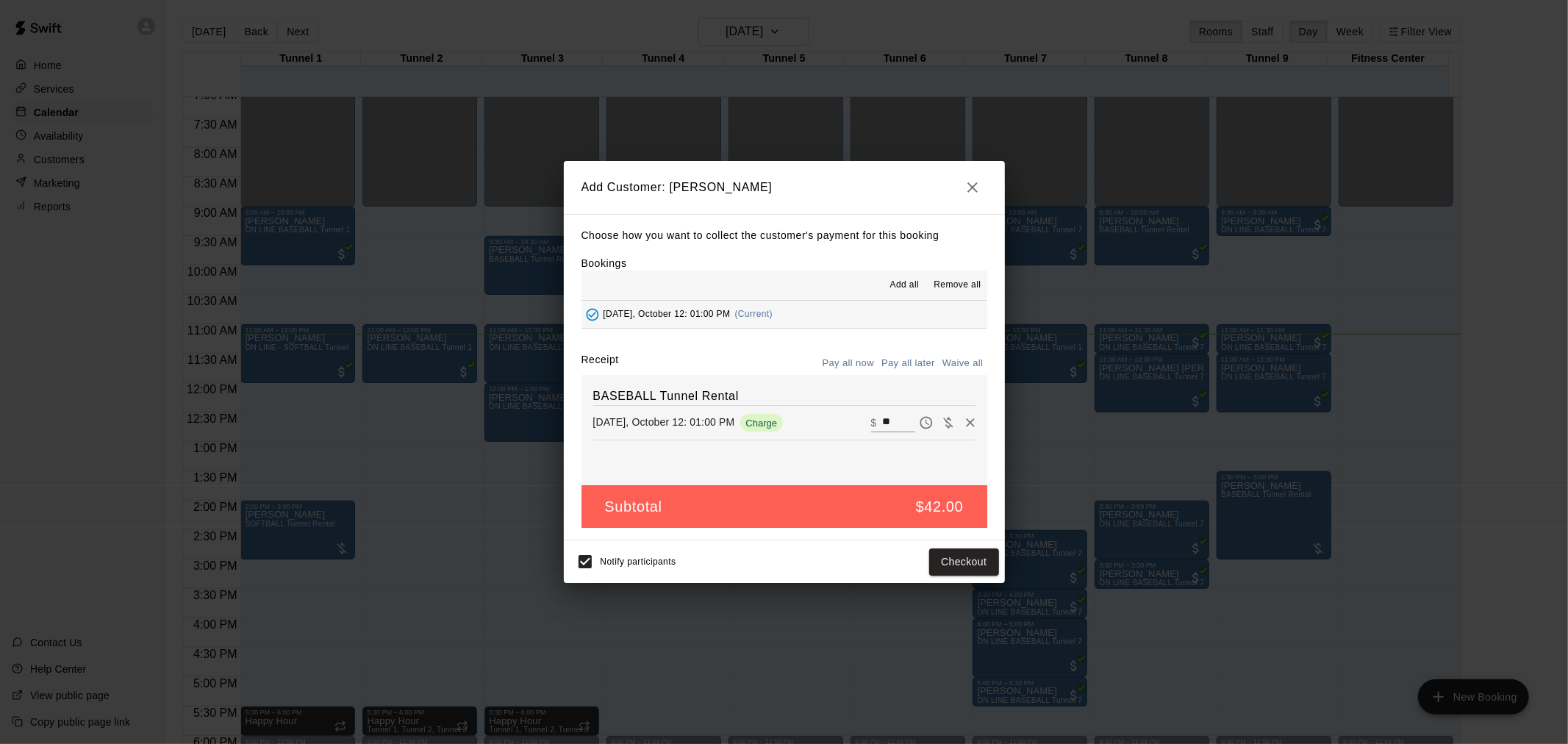
click at [909, 356] on button "Pay all later" at bounding box center [908, 363] width 61 height 23
click at [950, 561] on button "Add customer" at bounding box center [953, 563] width 90 height 27
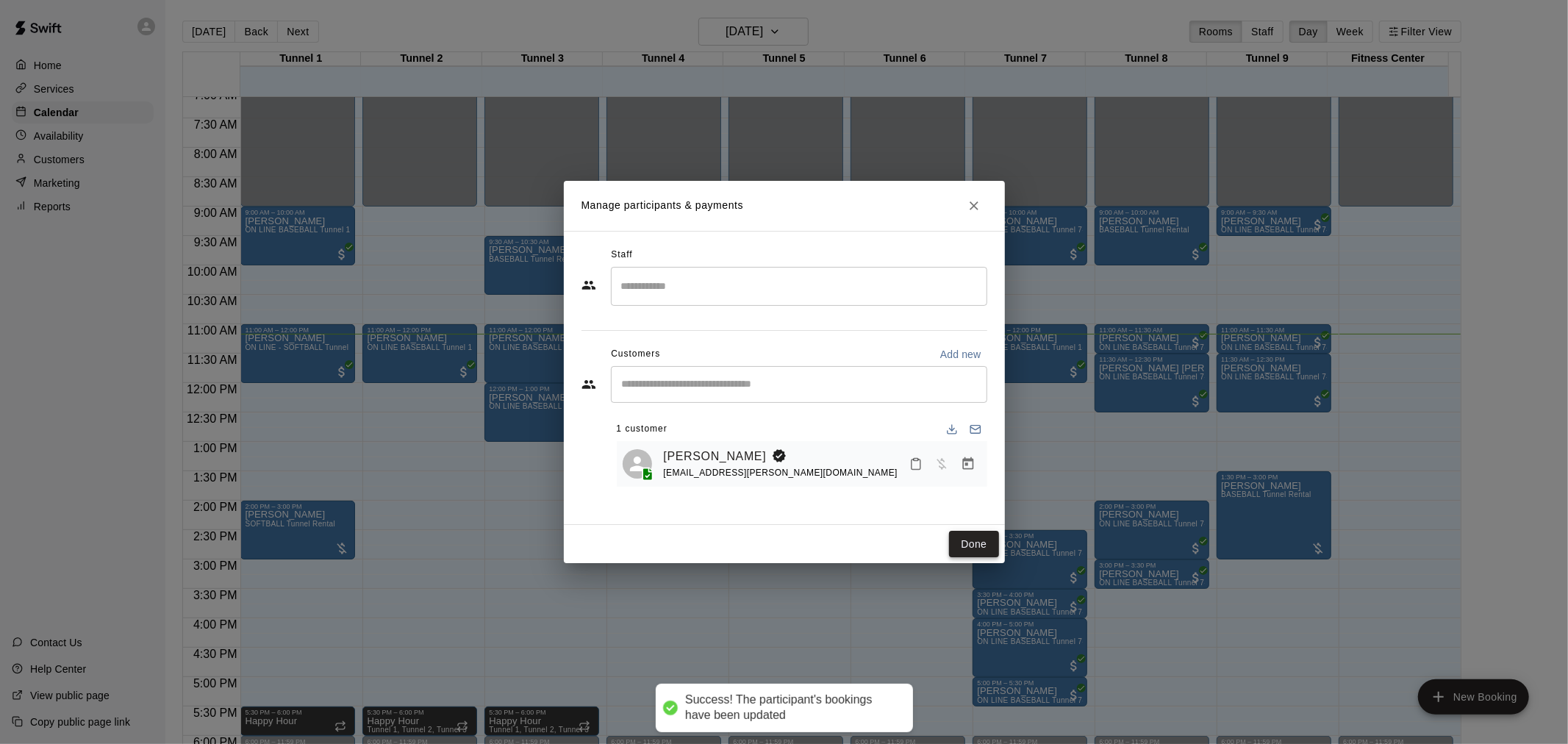
click at [982, 545] on button "Done" at bounding box center [974, 544] width 49 height 27
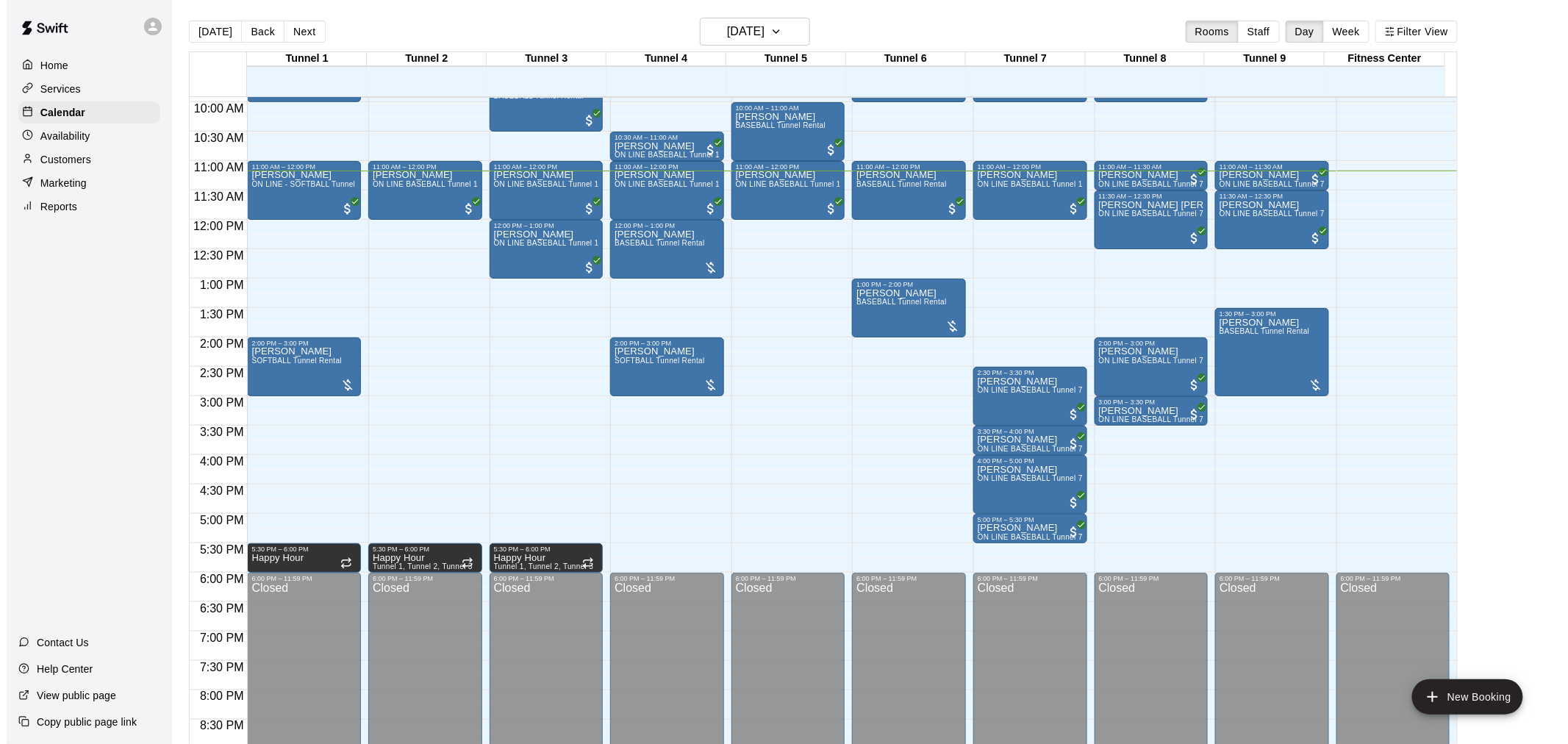
scroll to position [502, 0]
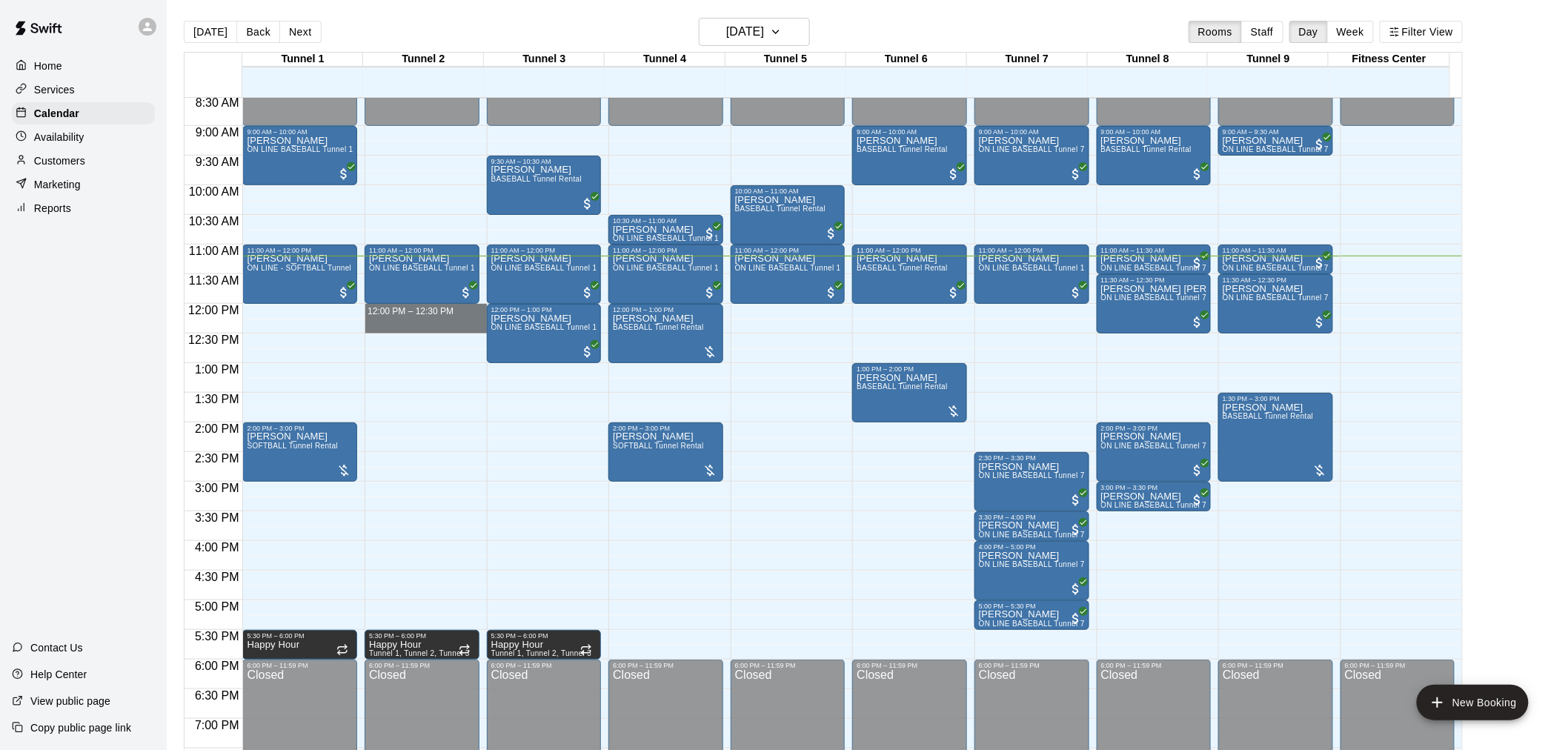
drag, startPoint x: 413, startPoint y: 312, endPoint x: 420, endPoint y: 327, distance: 16.6
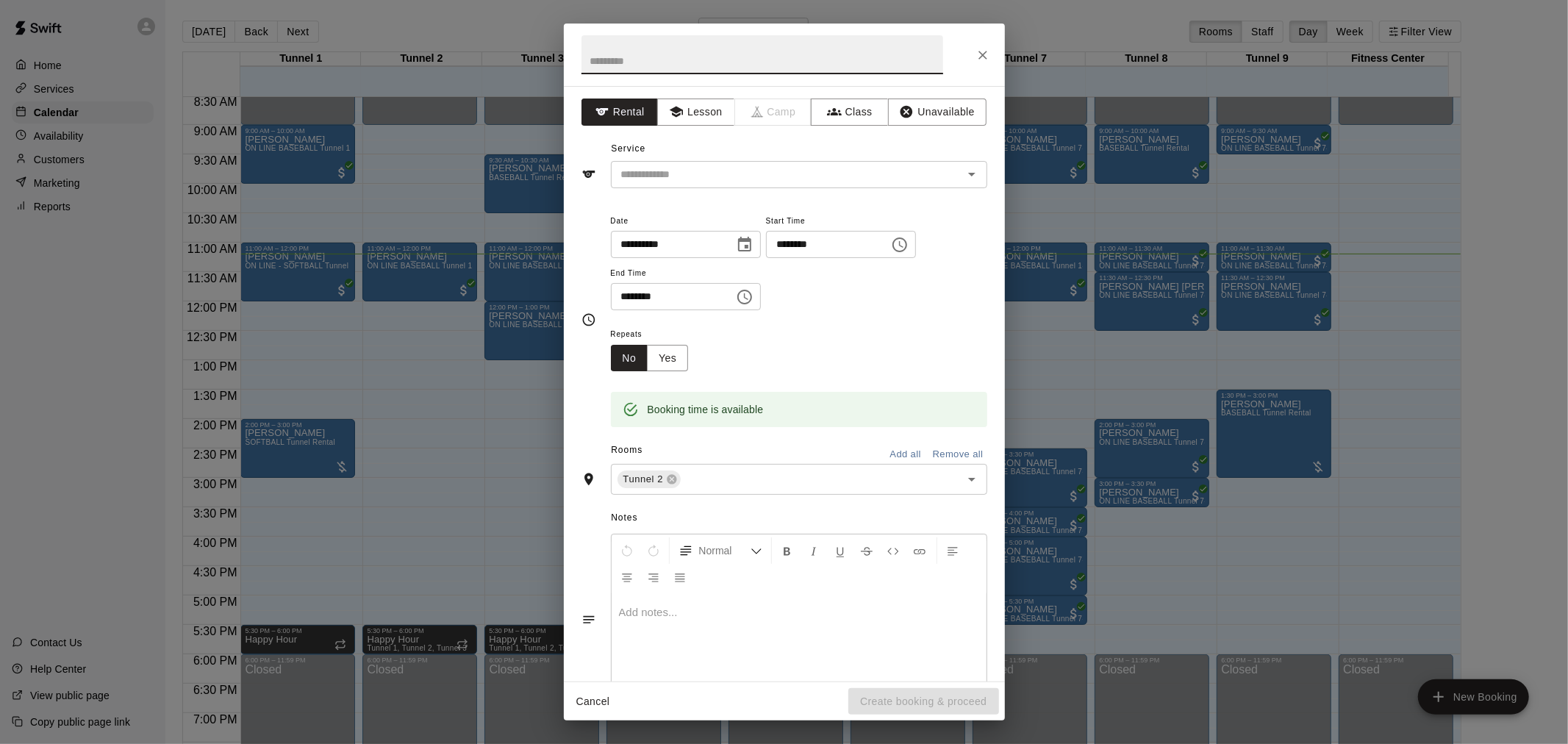
click at [967, 59] on div at bounding box center [785, 55] width 441 height 63
click at [975, 55] on icon "Close" at bounding box center [983, 55] width 15 height 15
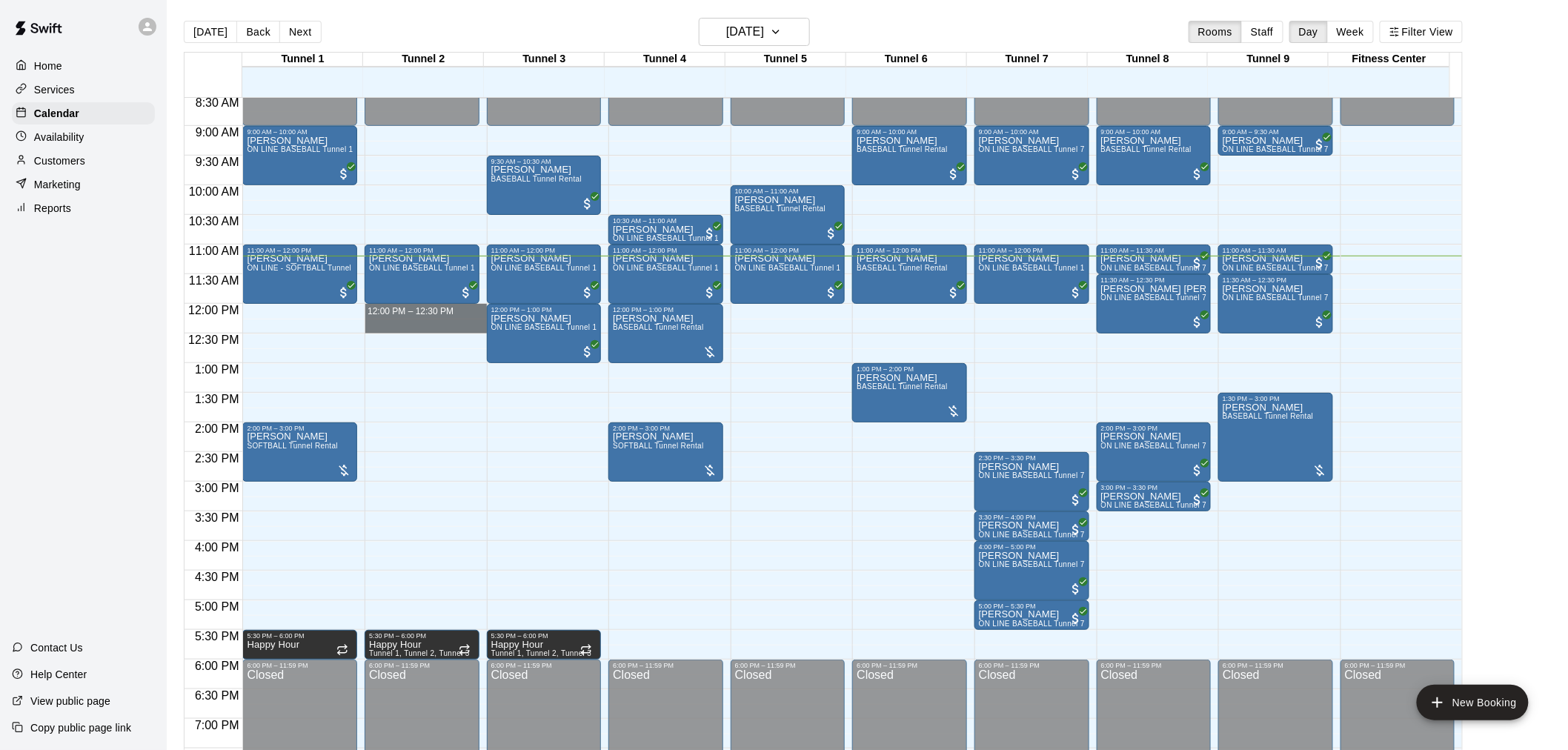
drag, startPoint x: 434, startPoint y: 308, endPoint x: 431, endPoint y: 327, distance: 19.2
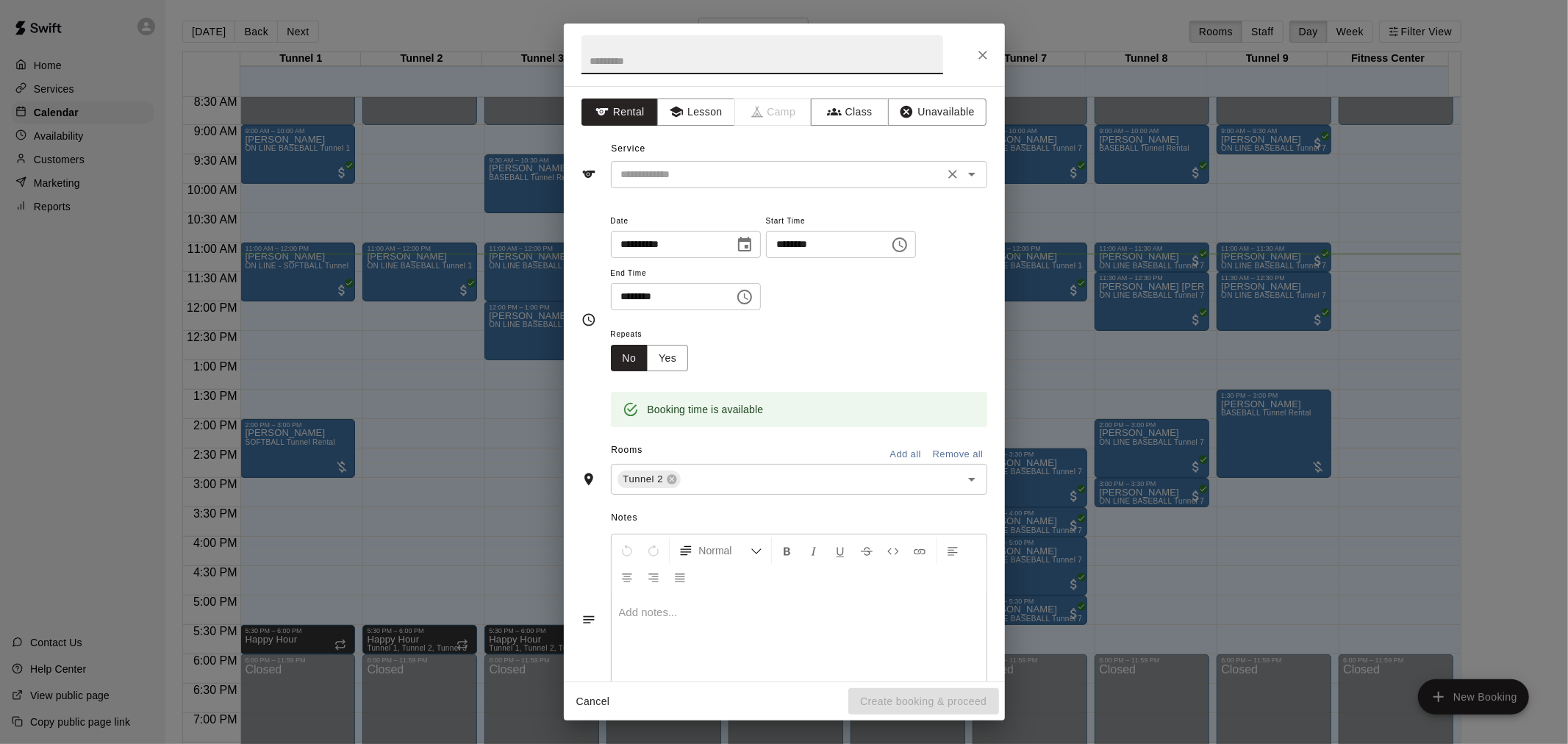
click at [714, 178] on input "text" at bounding box center [778, 174] width 325 height 18
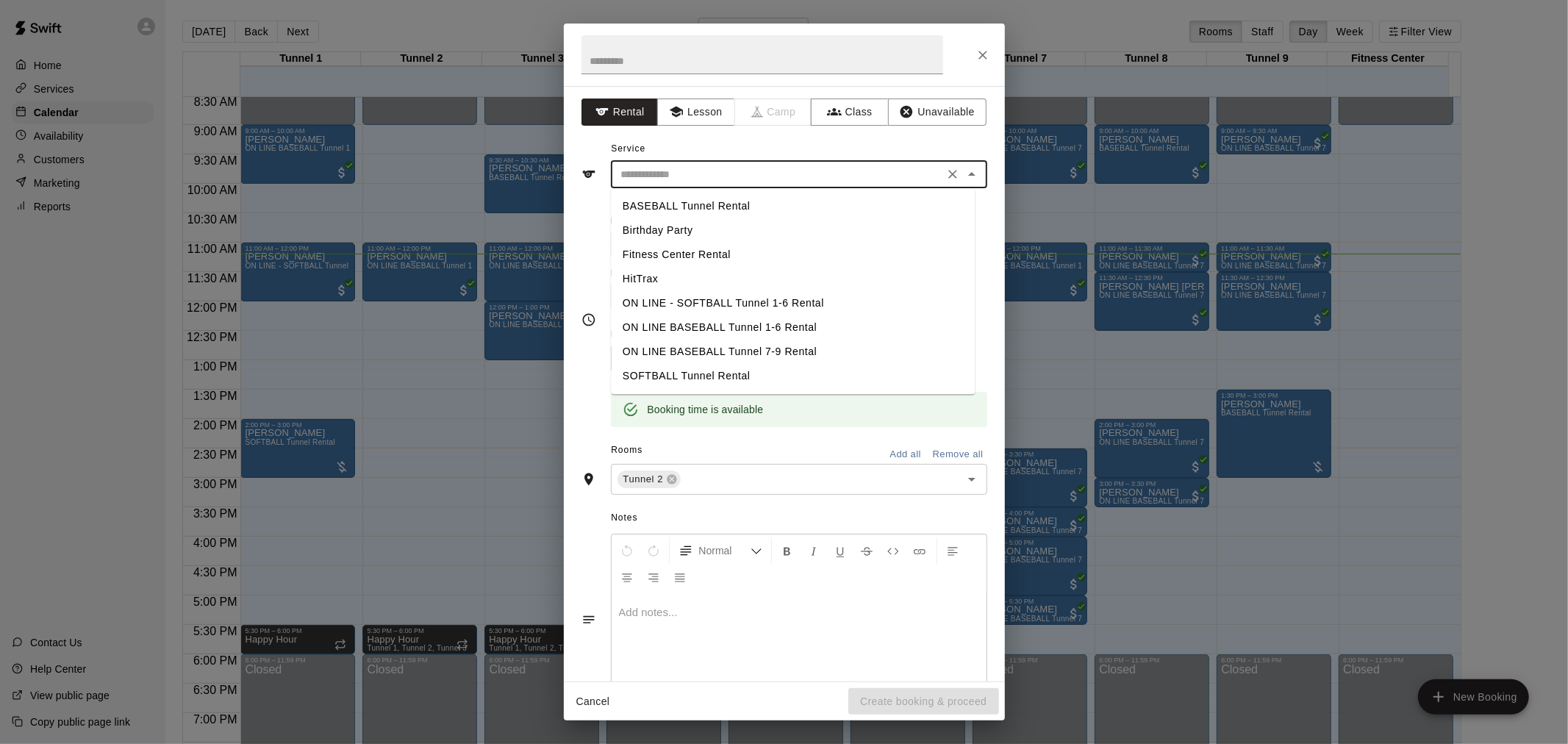
drag, startPoint x: 719, startPoint y: 200, endPoint x: 938, endPoint y: 250, distance: 224.6
click at [721, 200] on li "BASEBALL Tunnel Rental" at bounding box center [792, 206] width 364 height 25
type input "**********"
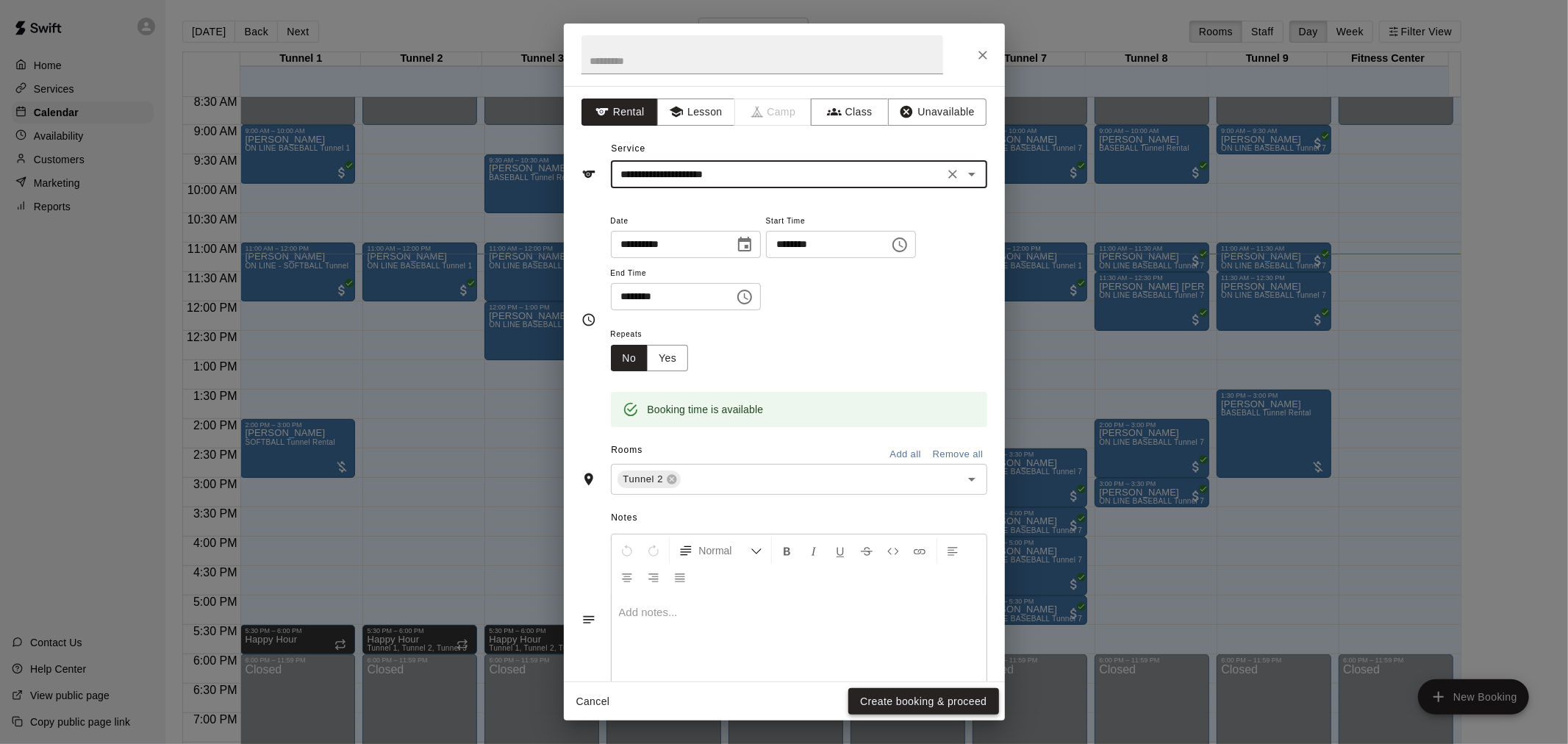
click at [954, 694] on button "Create booking & proceed" at bounding box center [923, 702] width 150 height 27
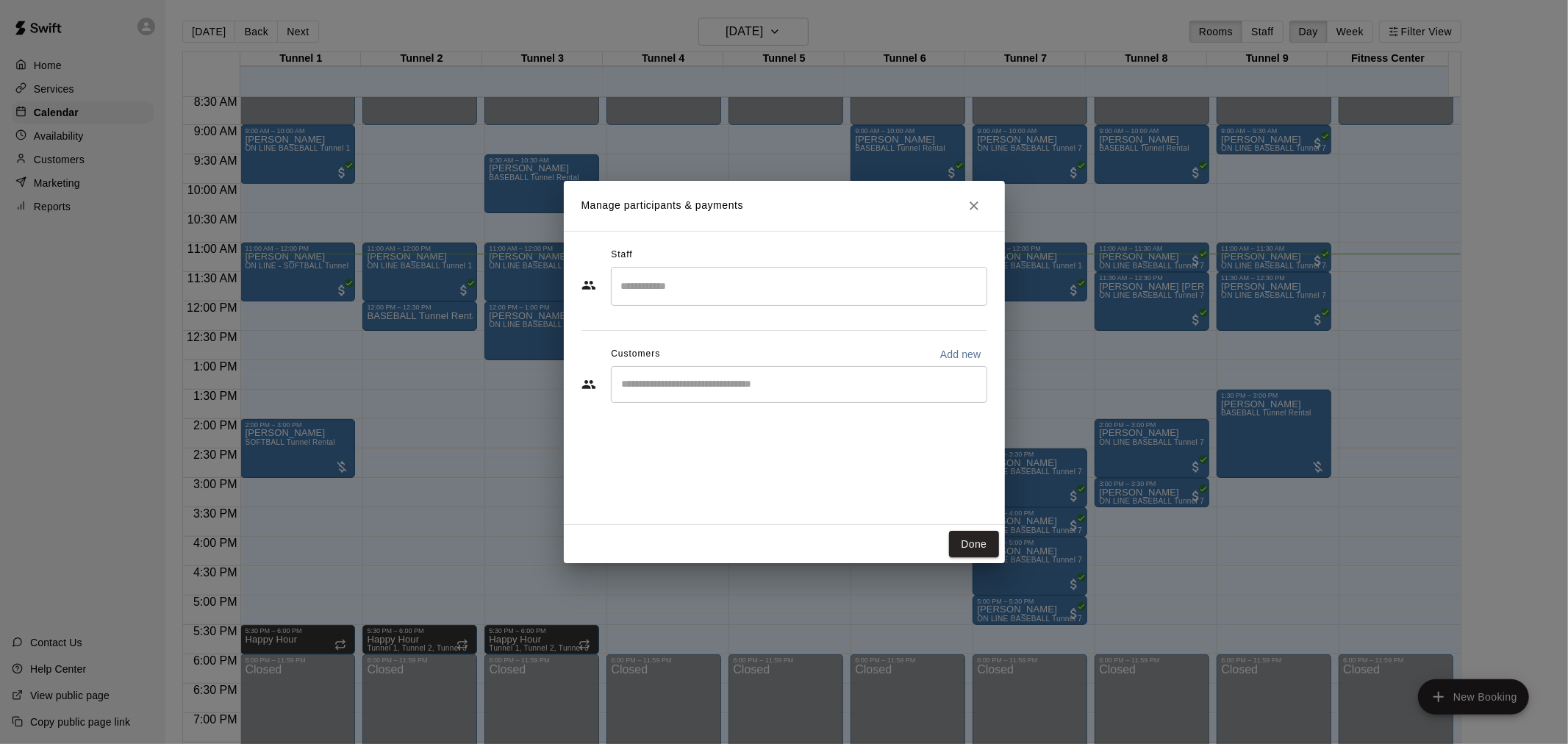
click at [972, 350] on p "Add new" at bounding box center [961, 355] width 41 height 15
select select "**"
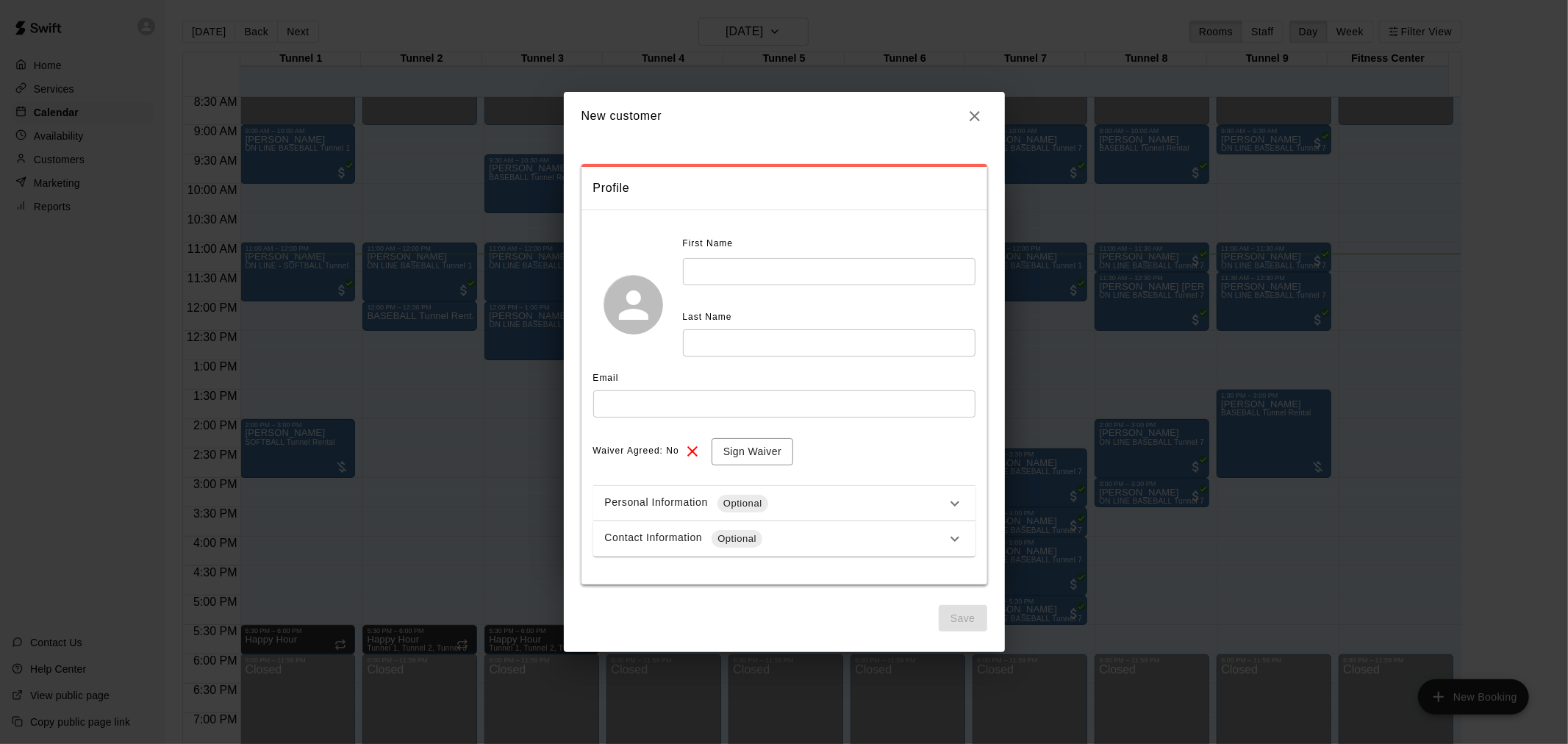
click at [958, 116] on h2 "New customer" at bounding box center [785, 116] width 441 height 48
click at [975, 105] on button "button" at bounding box center [975, 116] width 25 height 25
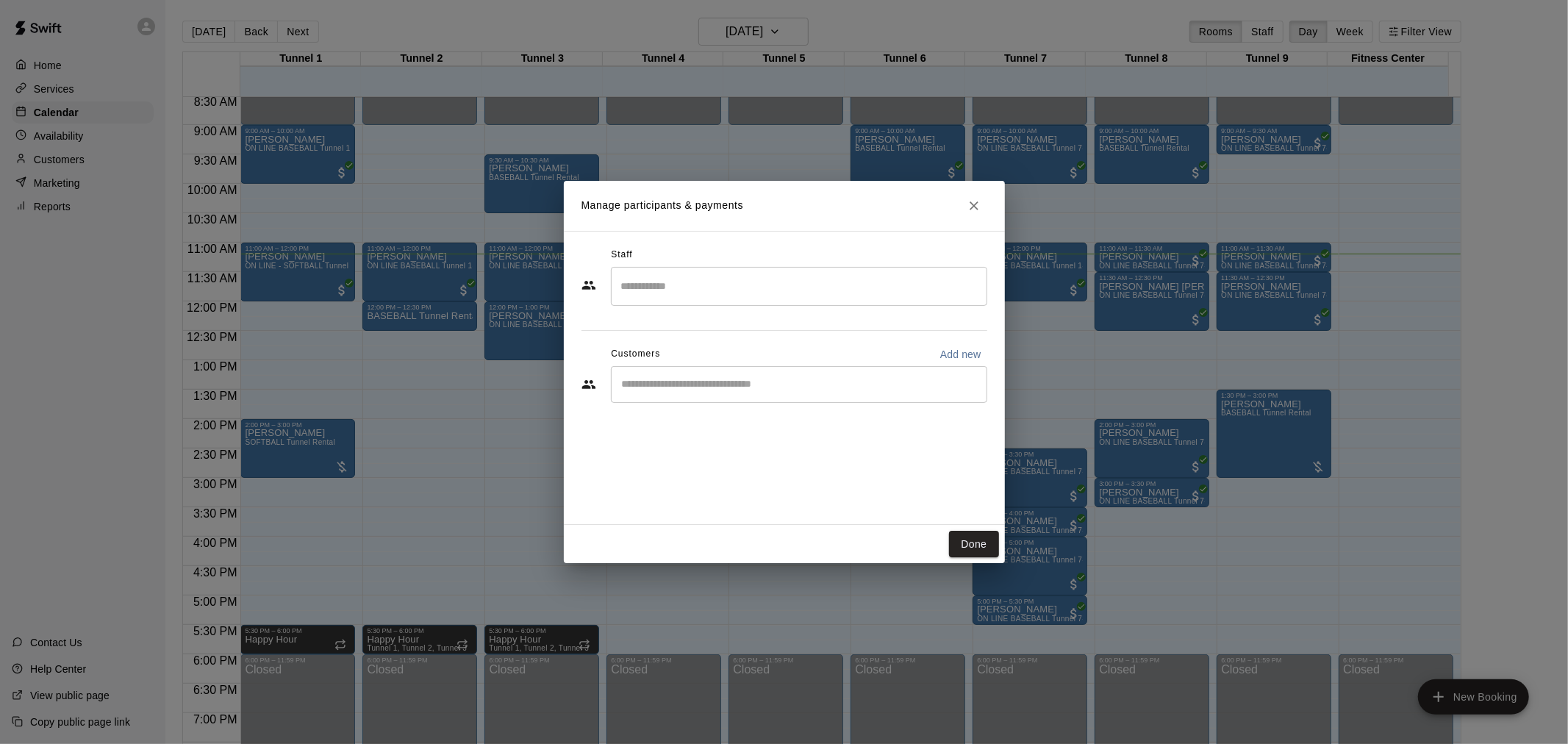
click at [750, 384] on input "Start typing to search customers..." at bounding box center [799, 385] width 363 height 15
type input "*"
type input "**"
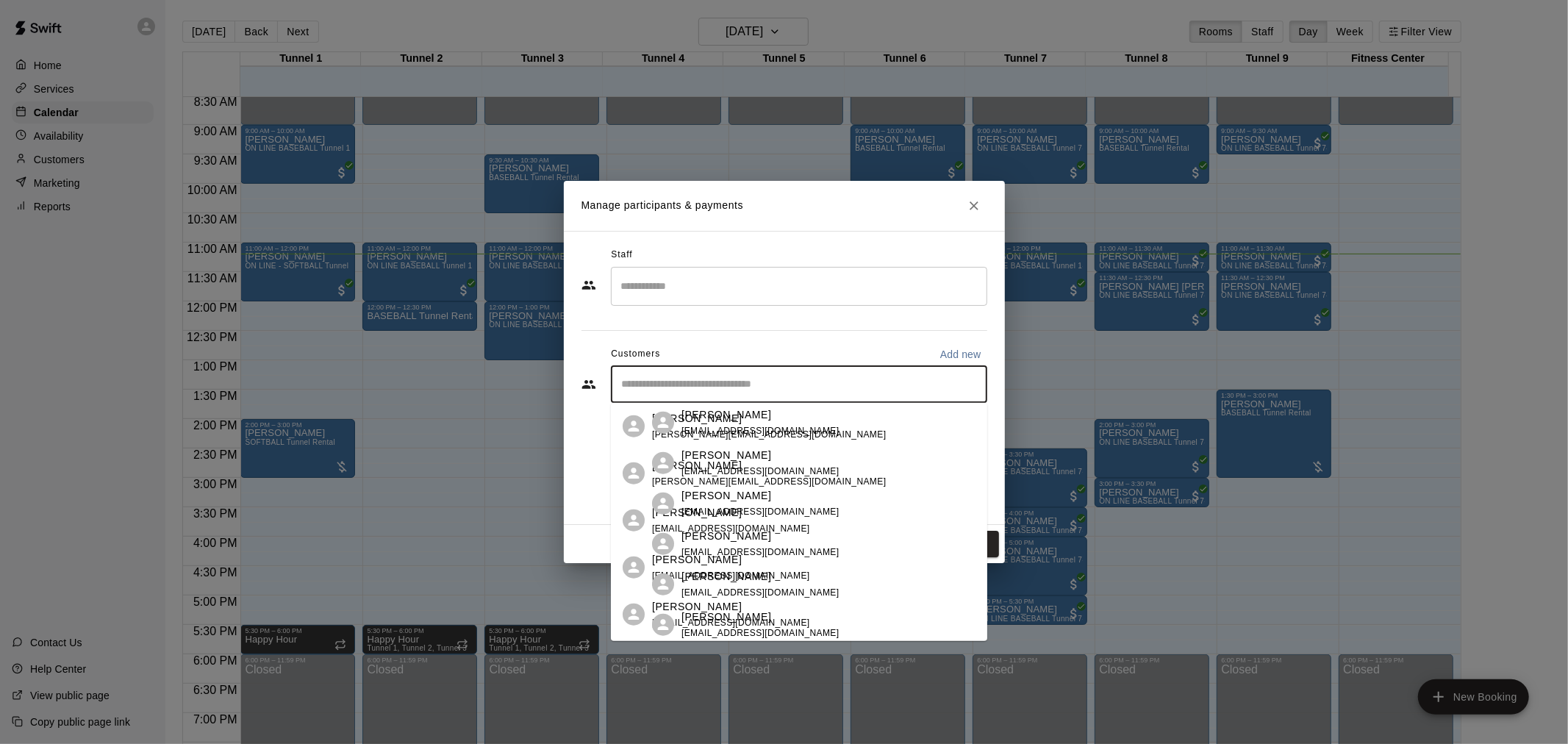
click at [744, 388] on input "Start typing to search customers..." at bounding box center [799, 385] width 363 height 15
click at [207, 530] on div "Manage participants & payments Staff ​ Customers Add new ​ Done" at bounding box center [784, 372] width 1568 height 744
click at [609, 256] on div "Staff" at bounding box center [784, 255] width 406 height 24
click at [633, 240] on div "Staff ​ Customers Add new ​" at bounding box center [785, 377] width 441 height 294
click at [969, 199] on icon "Close" at bounding box center [975, 206] width 15 height 15
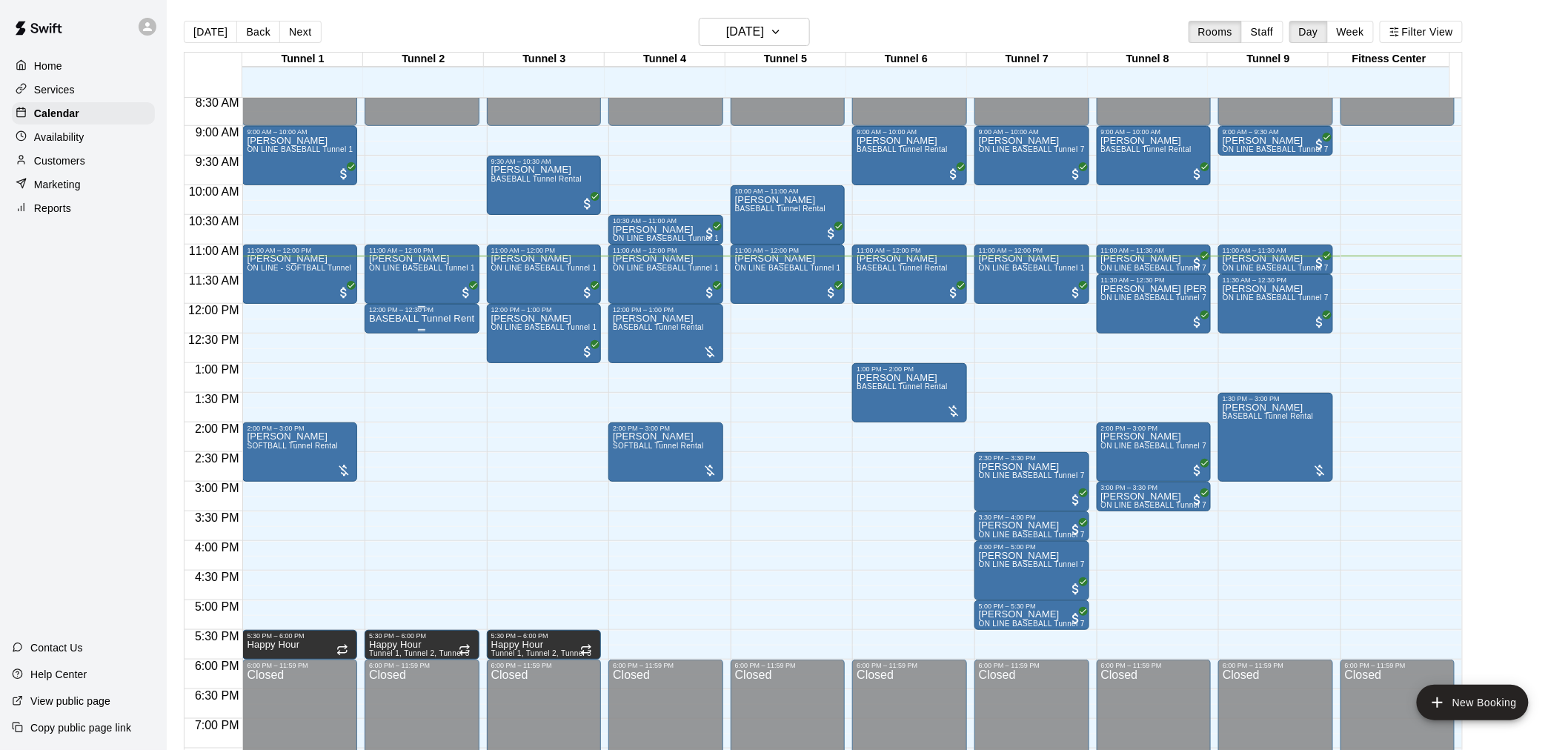
drag, startPoint x: 964, startPoint y: 217, endPoint x: 476, endPoint y: 320, distance: 498.8
click at [553, 404] on div "12:00 AM – 9:00 AM Closed 9:30 AM – 10:30 AM [PERSON_NAME] BASEBALL Tunnel Rent…" at bounding box center [544, 303] width 115 height 1423
click at [423, 327] on div "BASEBALL Tunnel Rental" at bounding box center [422, 688] width 106 height 750
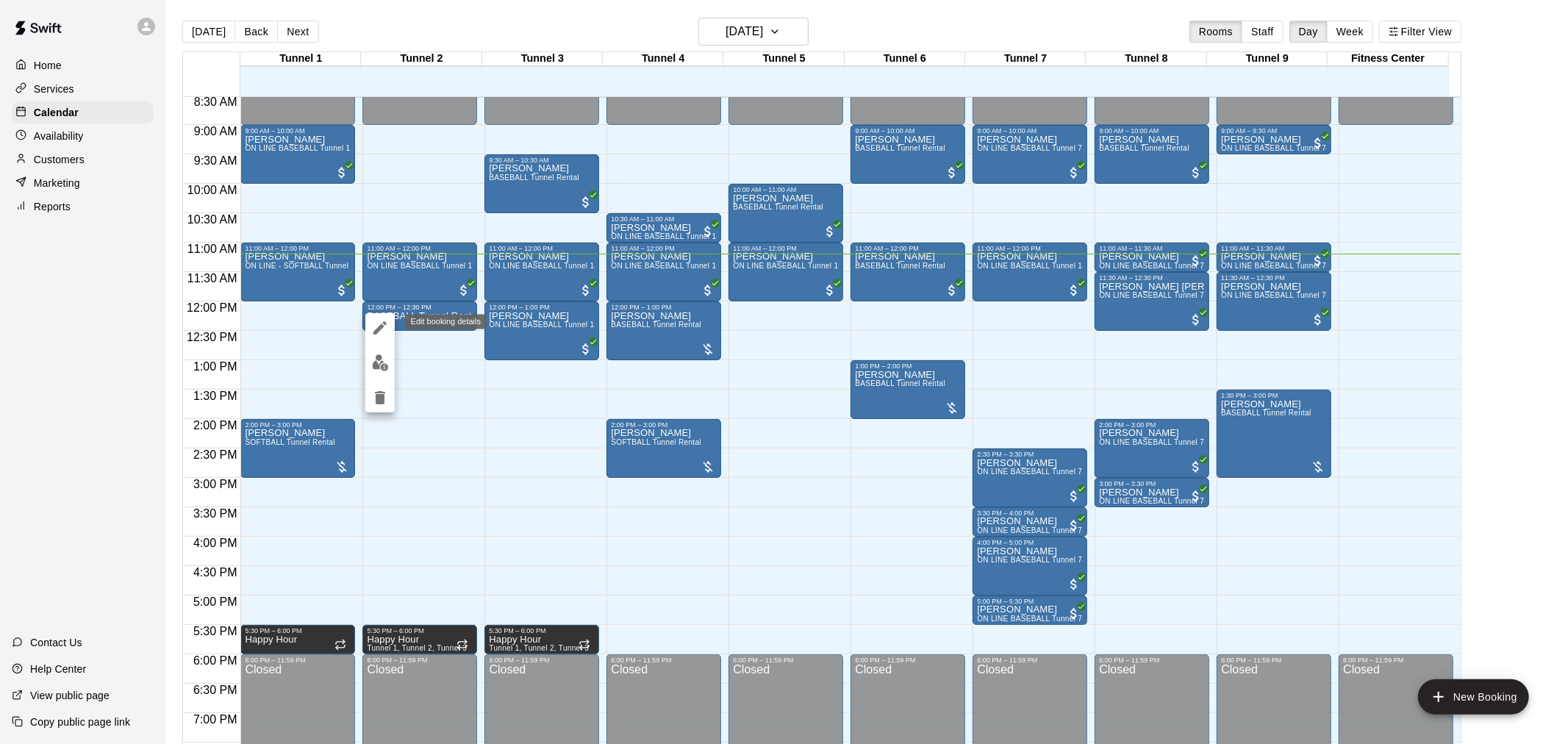
click at [386, 336] on icon "edit" at bounding box center [379, 327] width 17 height 17
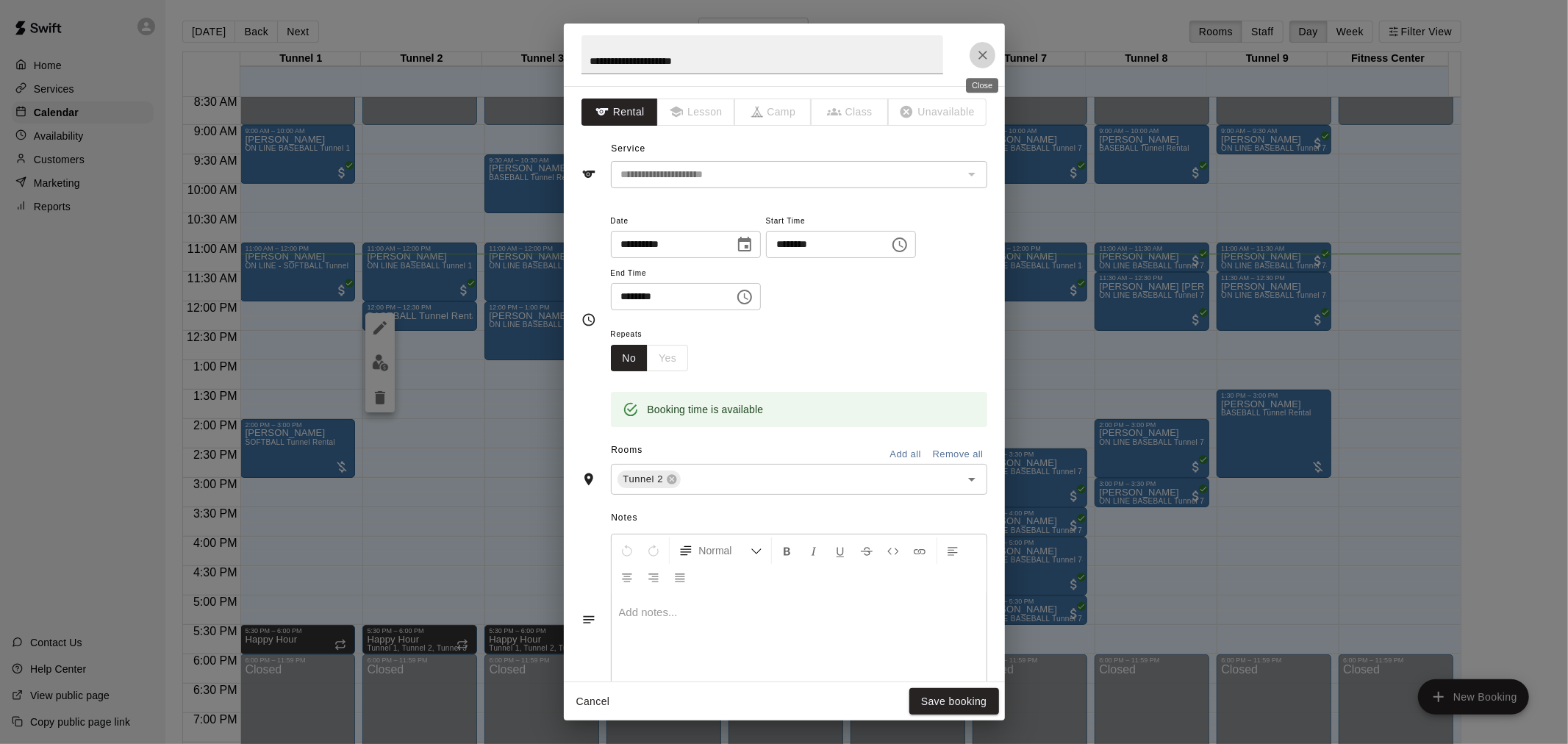
click at [991, 59] on button "Close" at bounding box center [983, 55] width 26 height 26
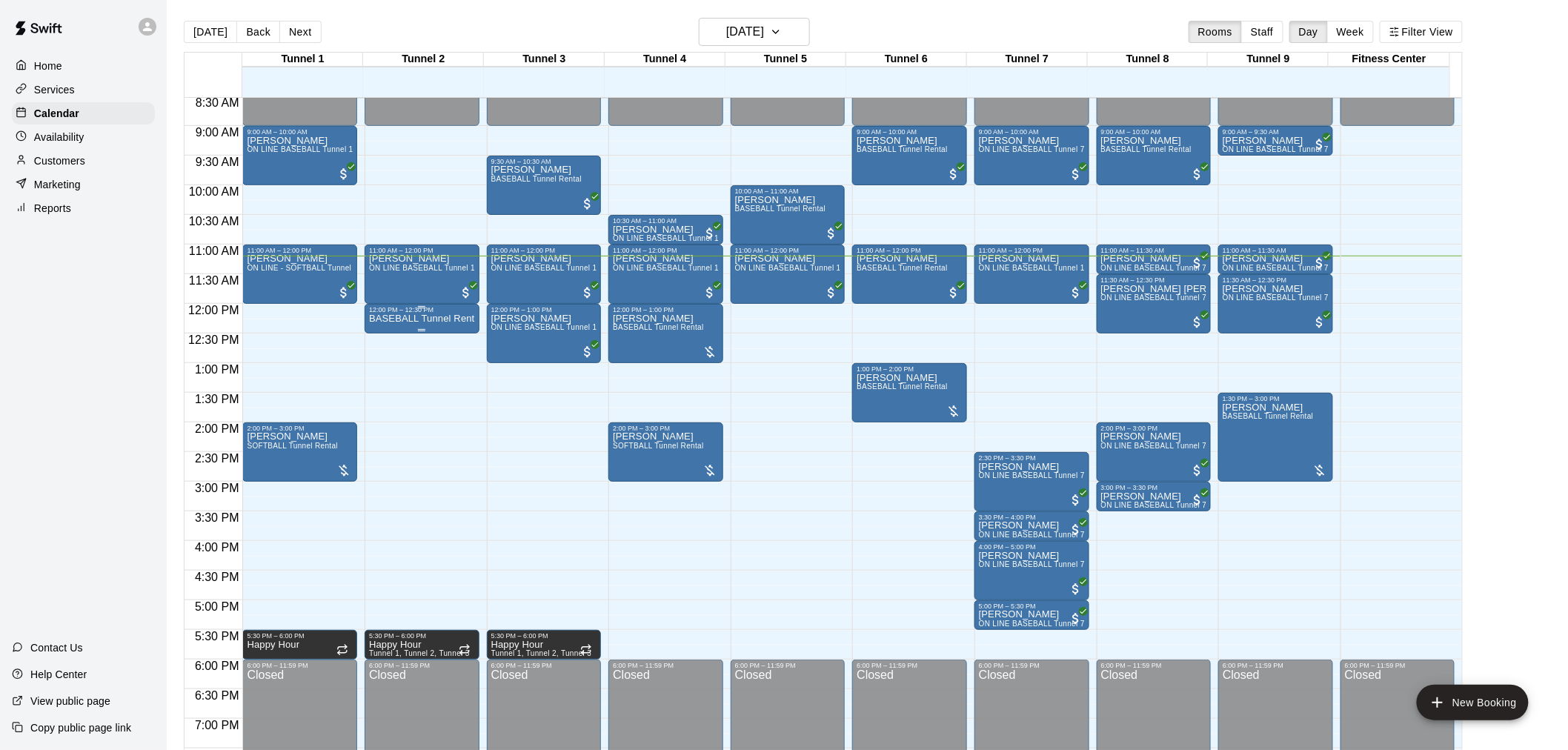
click at [378, 319] on p "BASEBALL Tunnel Rental" at bounding box center [422, 319] width 106 height 0
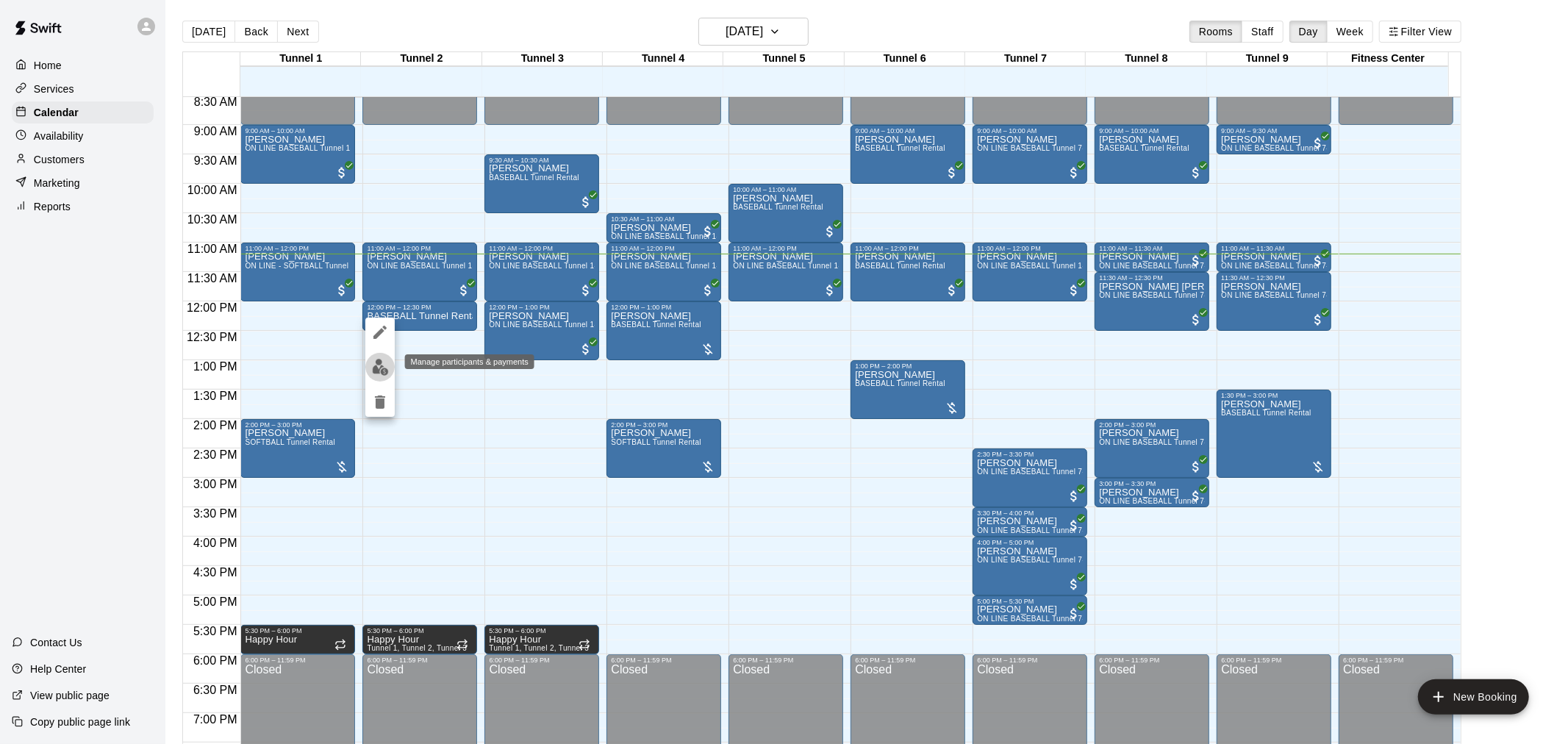
click at [388, 370] on button "edit" at bounding box center [380, 367] width 29 height 28
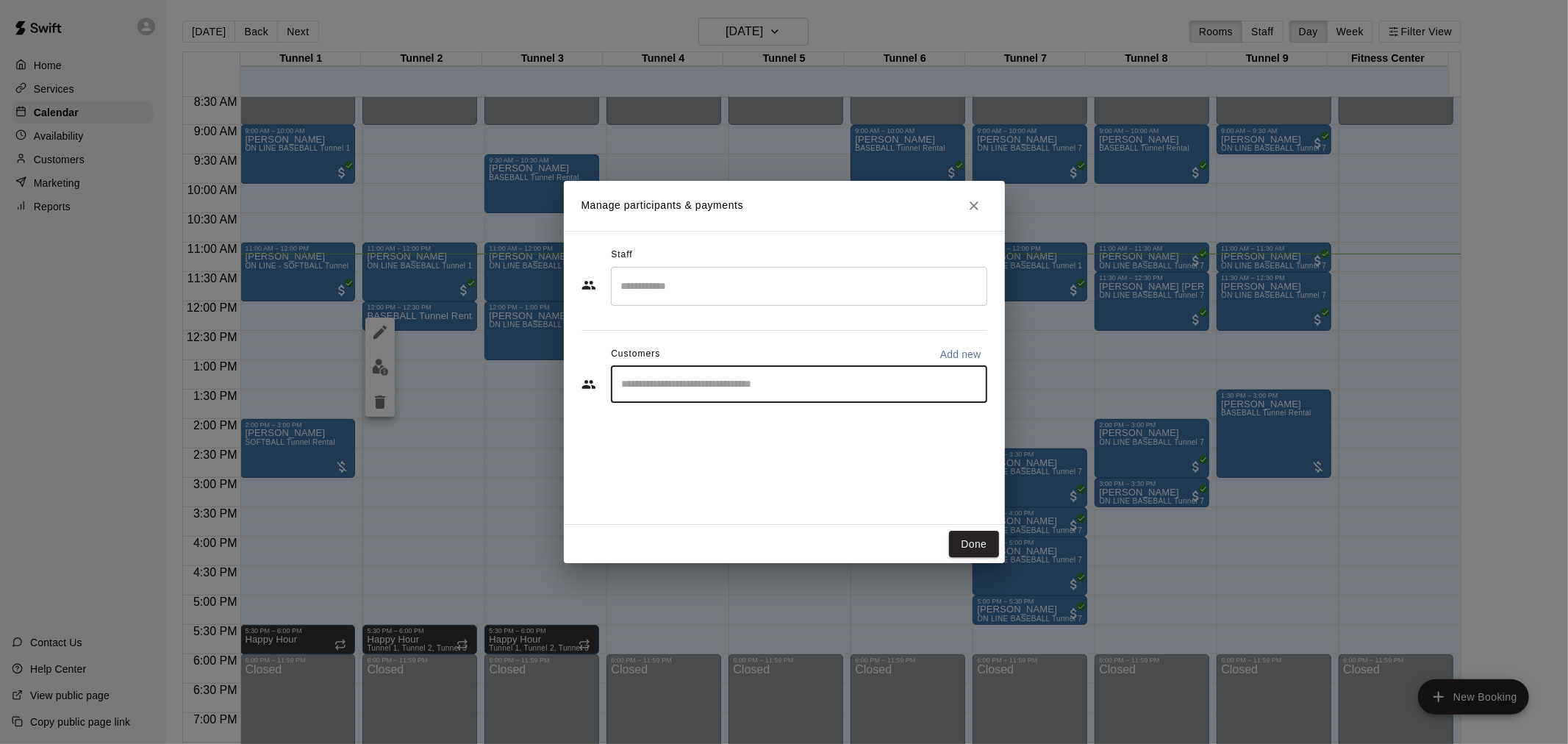
click at [761, 379] on input "Start typing to search customers..." at bounding box center [799, 385] width 363 height 15
type input "*"
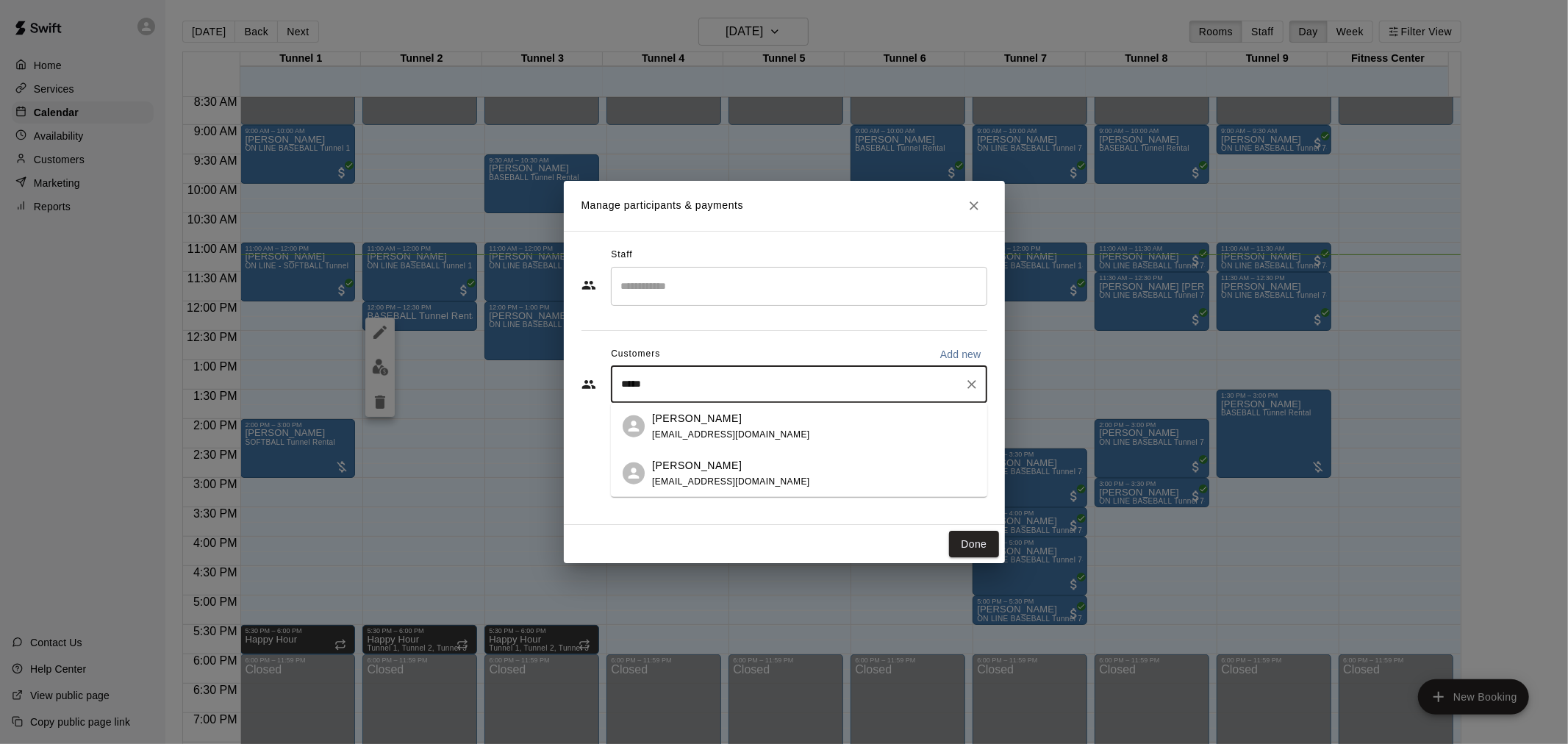
type input "*****"
click at [880, 283] on input "Search staff" at bounding box center [799, 286] width 363 height 26
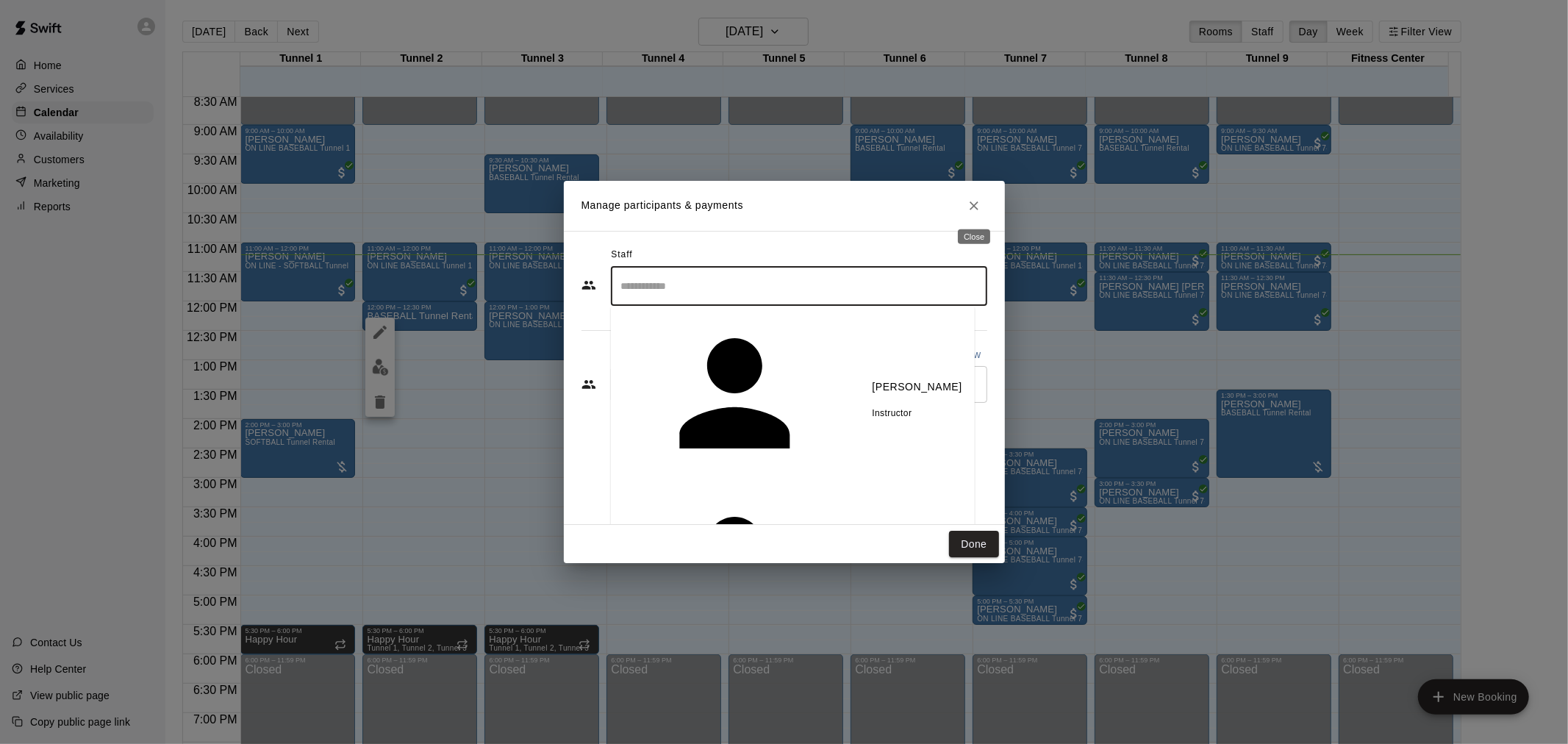
click at [959, 210] on h2 "Manage participants & payments" at bounding box center [785, 205] width 441 height 50
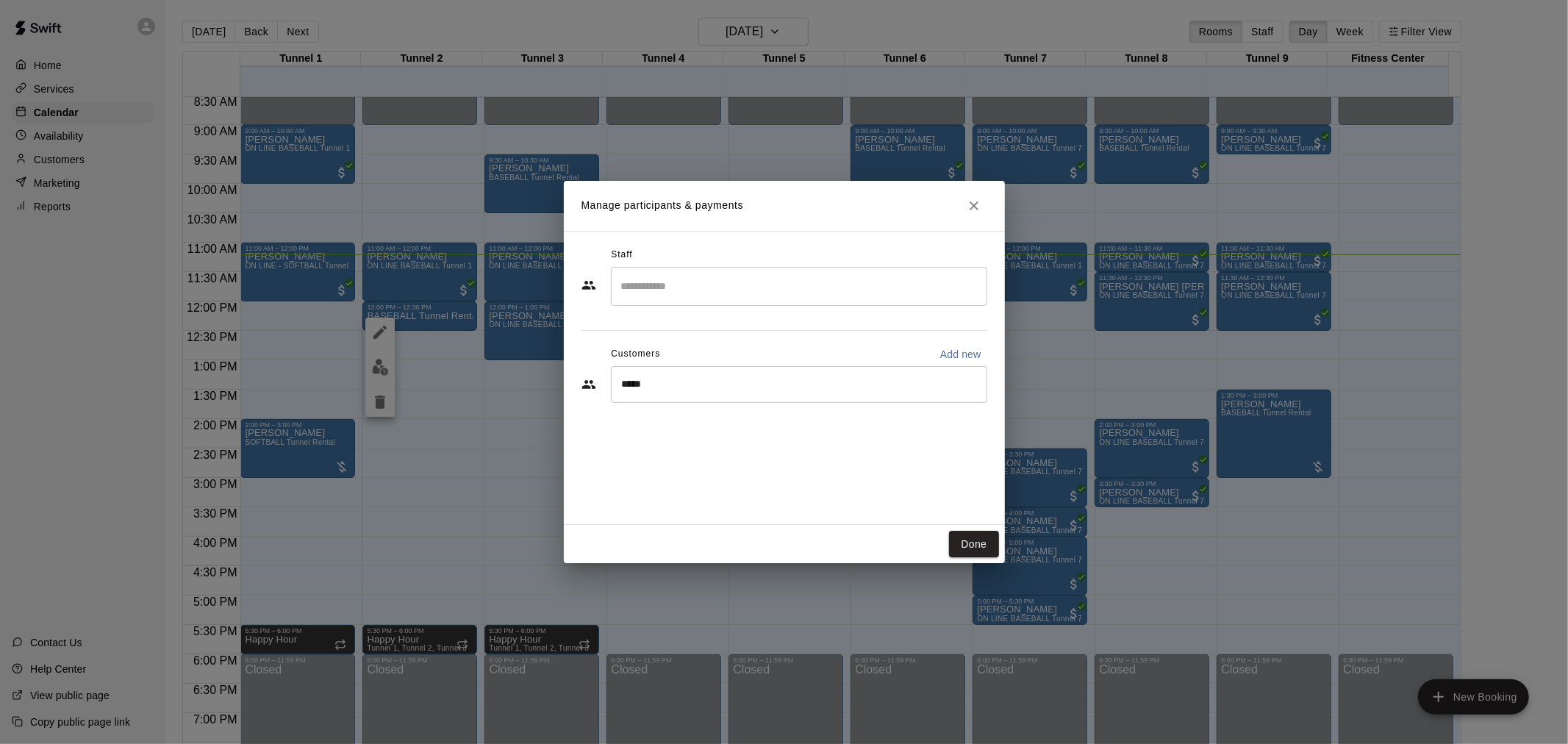
click at [945, 350] on p "Add new" at bounding box center [961, 355] width 41 height 15
select select "**"
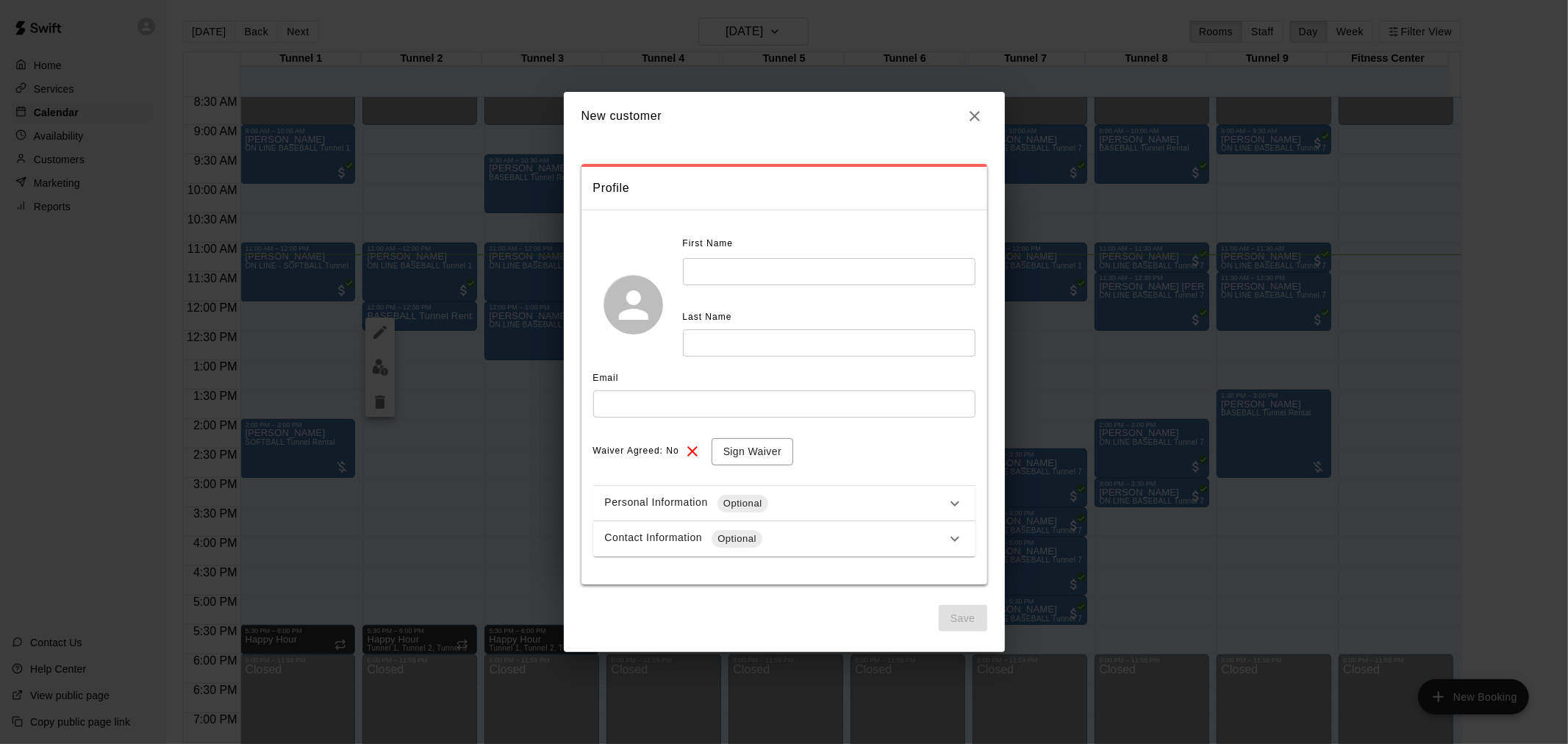
click at [983, 123] on button "button" at bounding box center [975, 116] width 25 height 25
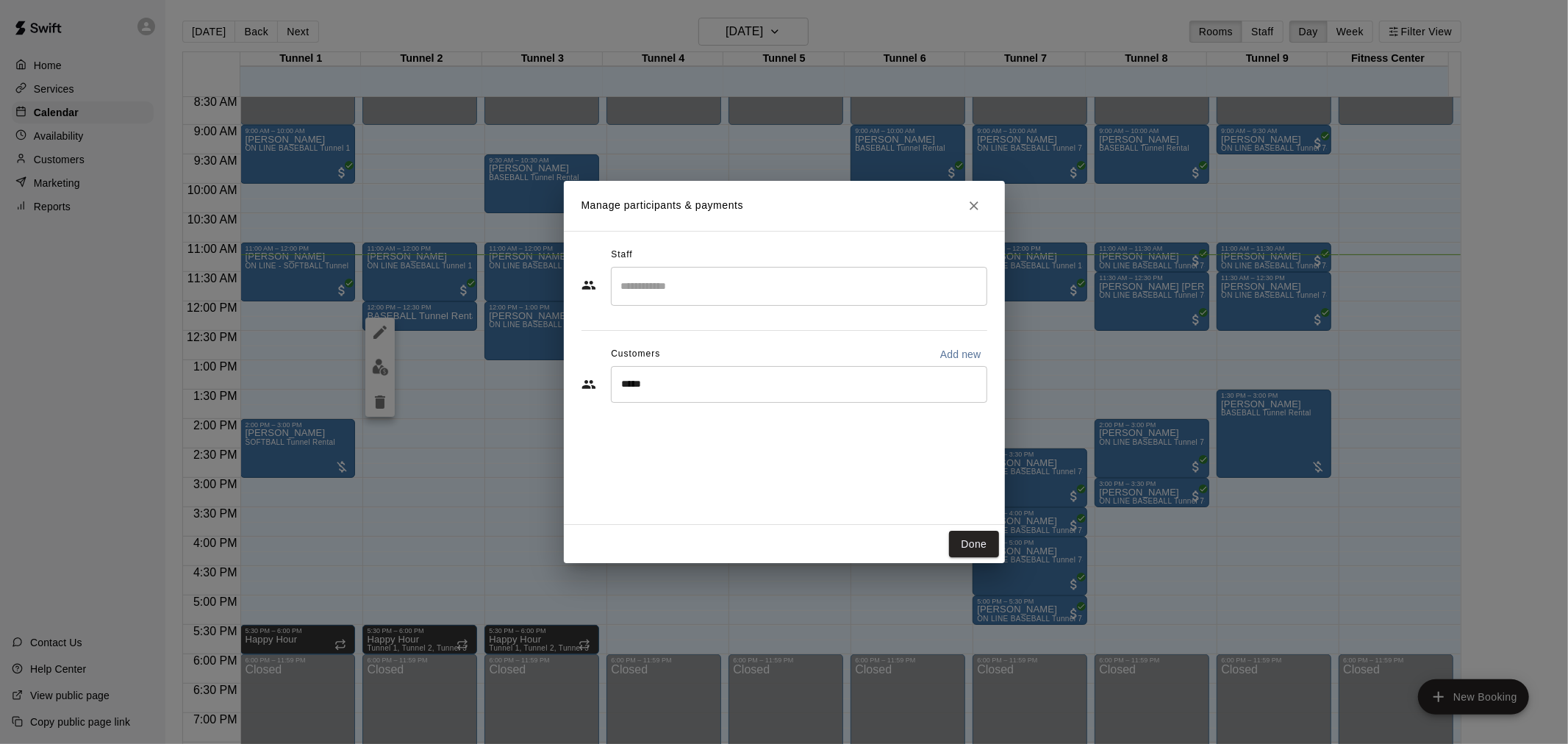
drag, startPoint x: 726, startPoint y: 392, endPoint x: 428, endPoint y: 340, distance: 302.5
click at [428, 340] on div "Manage participants & payments Staff ​ Customers Add new ***** ​ Done" at bounding box center [784, 372] width 1568 height 744
click at [938, 346] on button "Add new" at bounding box center [961, 355] width 53 height 24
select select "**"
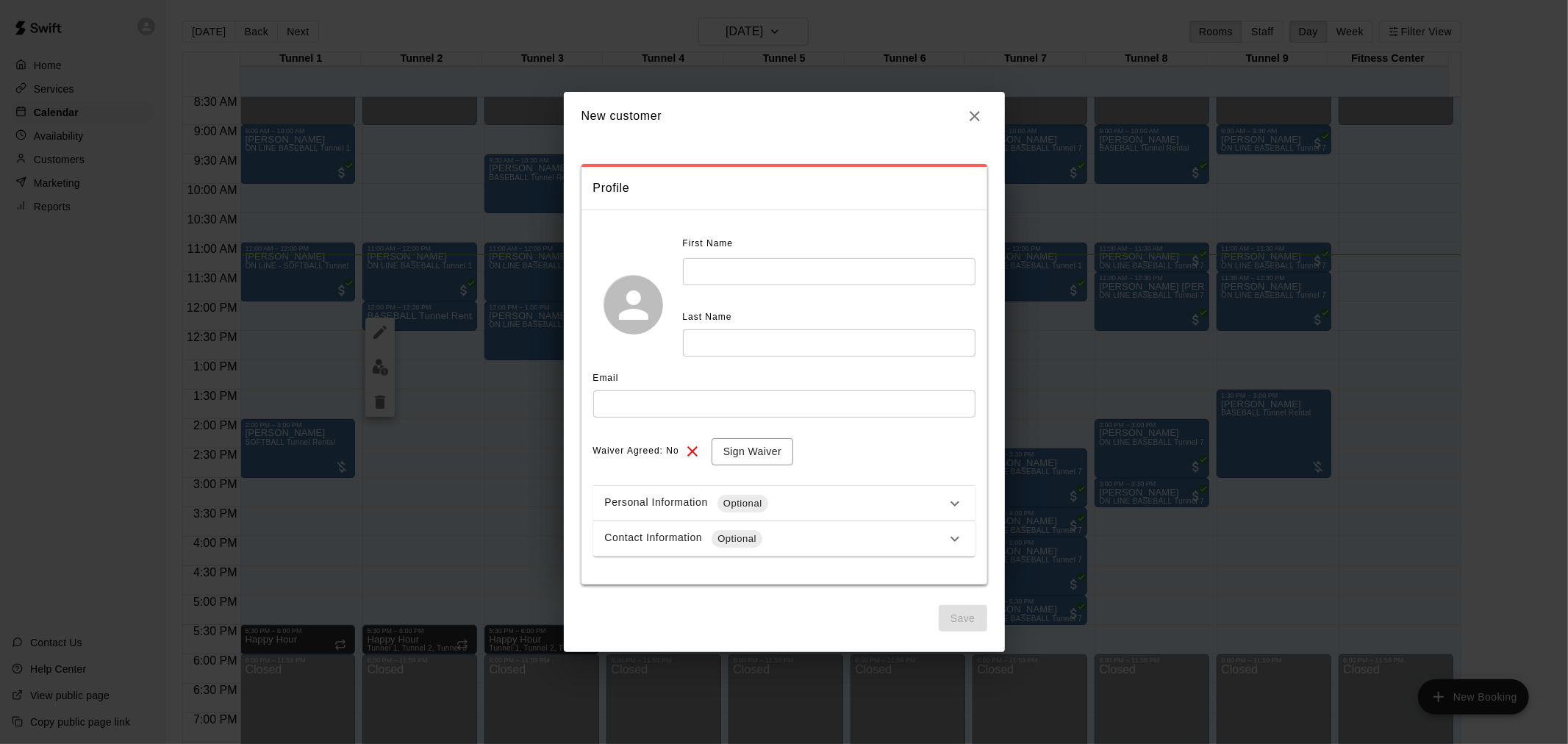
click at [741, 264] on input "text" at bounding box center [829, 272] width 293 height 27
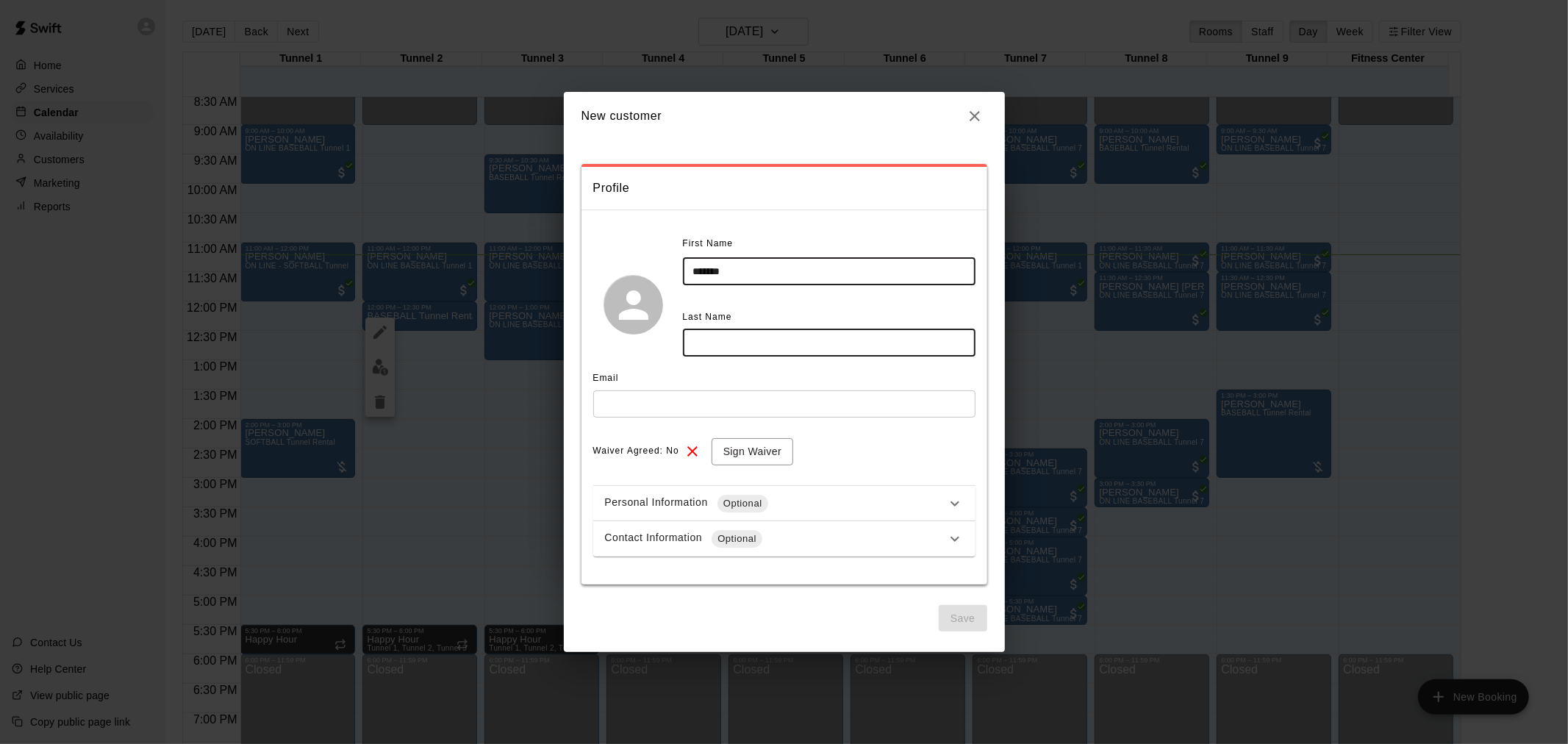
type input "*******"
click at [750, 332] on input "text" at bounding box center [829, 343] width 293 height 27
type input "*****"
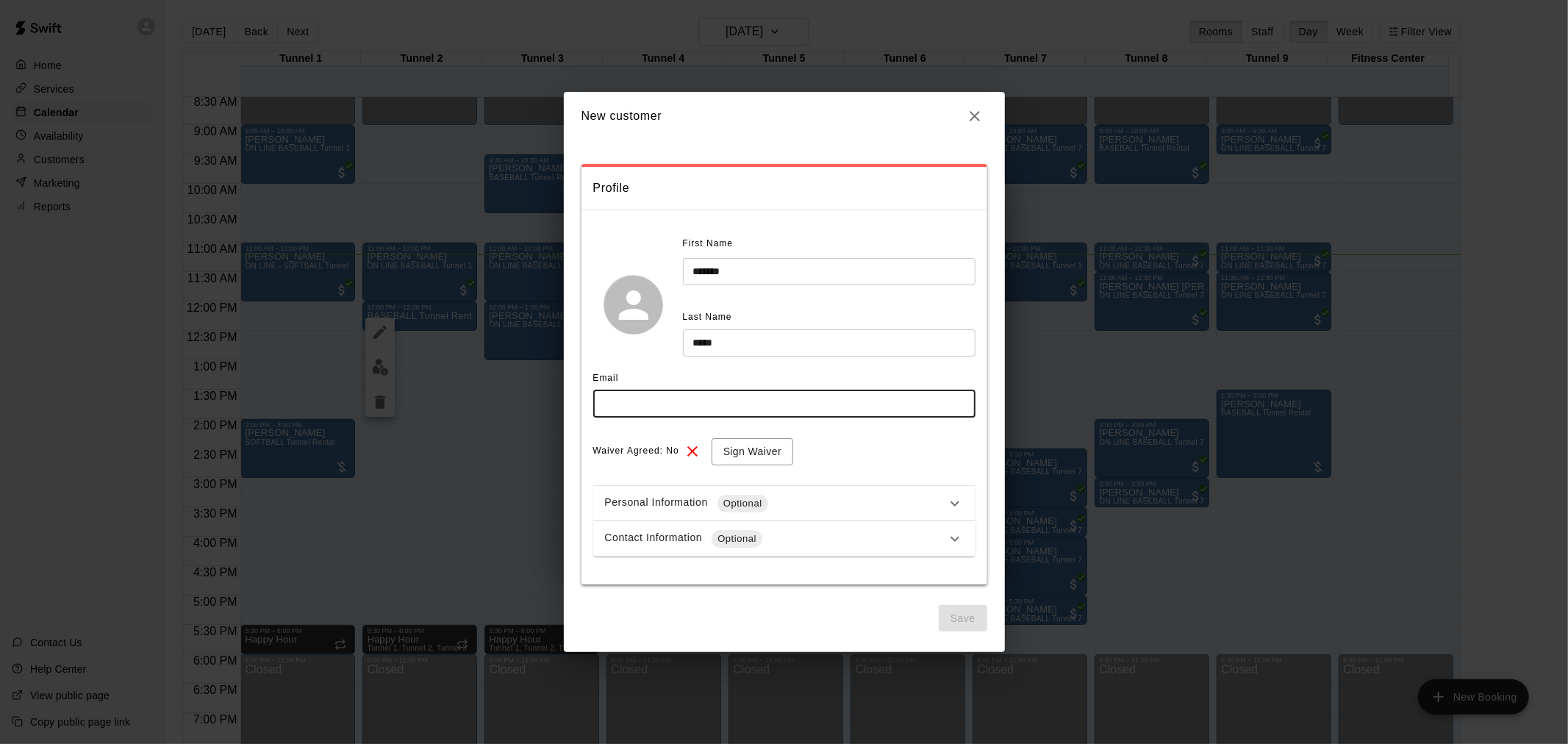
click at [723, 393] on input "text" at bounding box center [784, 404] width 382 height 27
type input "**********"
click at [733, 439] on button "Sign Waiver" at bounding box center [753, 452] width 82 height 27
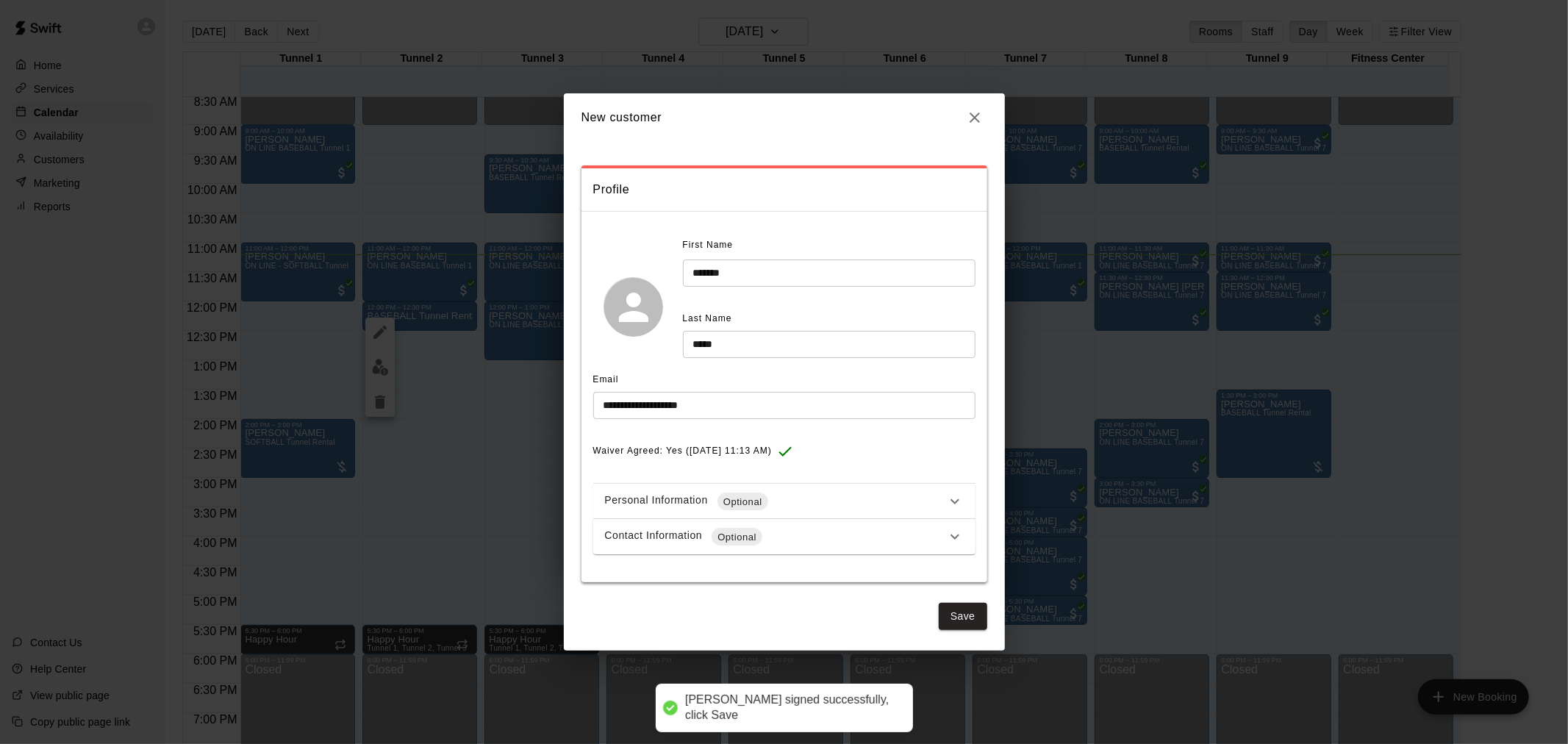
click at [814, 534] on div "Contact Information Optional" at bounding box center [776, 536] width 341 height 17
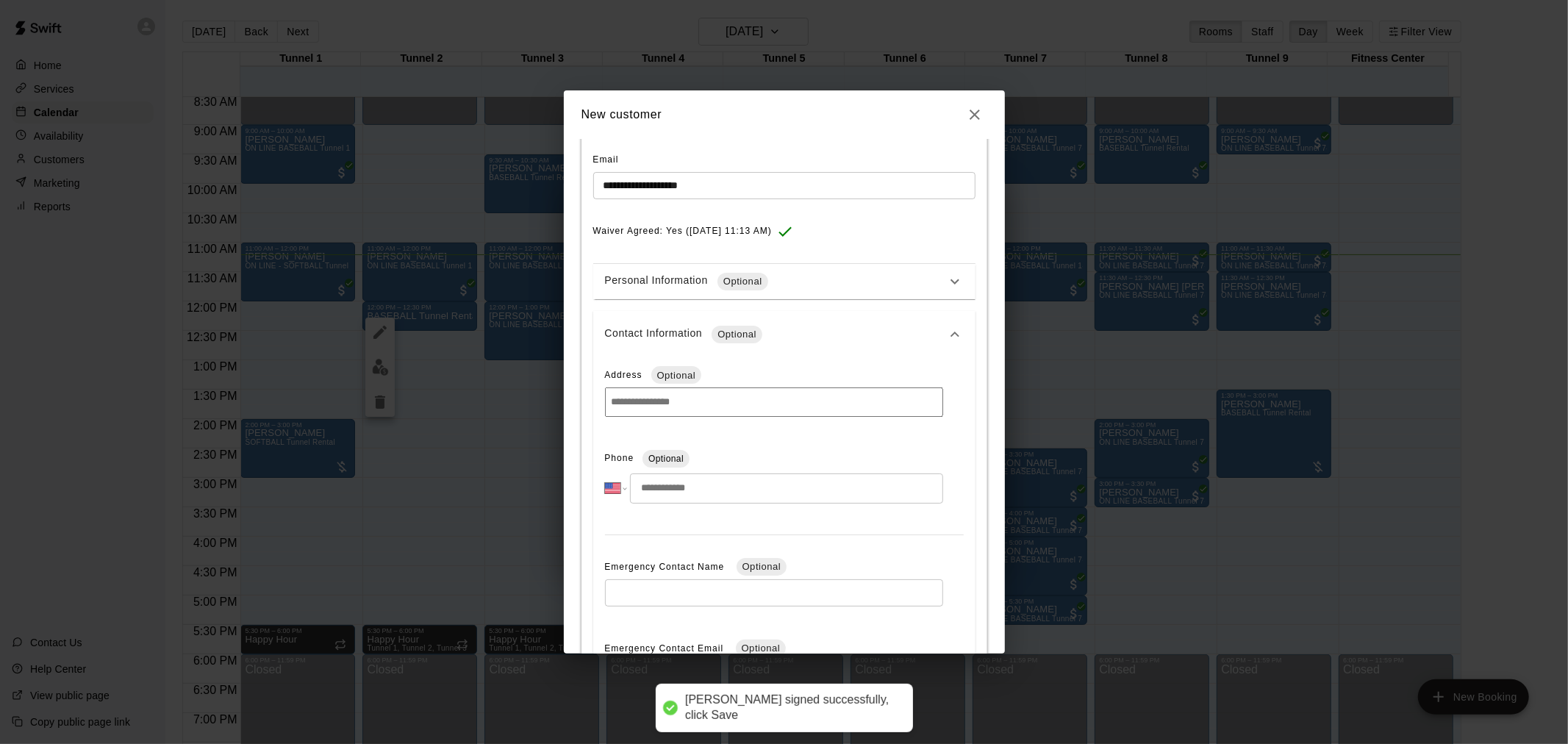
scroll to position [326, 0]
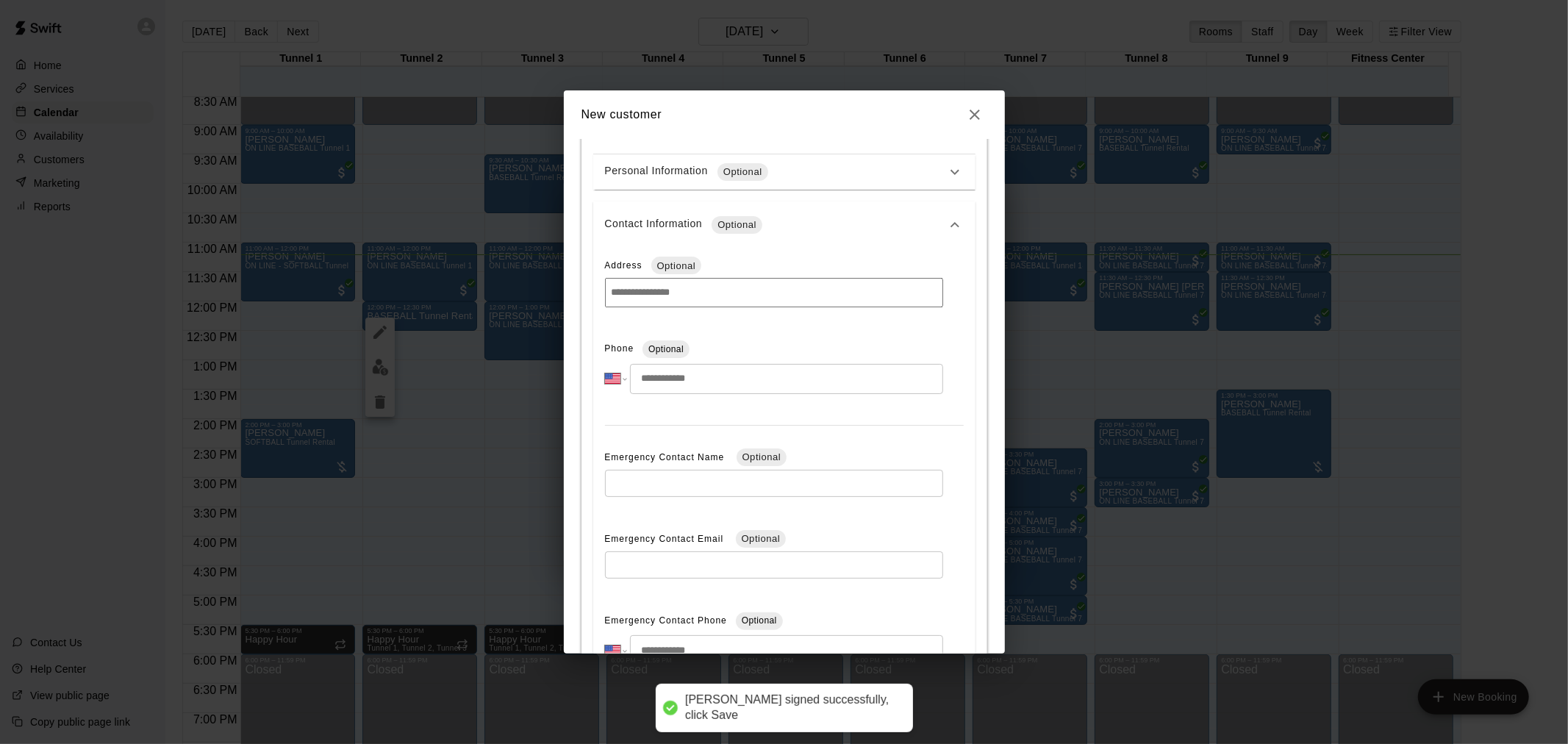
click at [796, 380] on input "tel" at bounding box center [786, 378] width 313 height 30
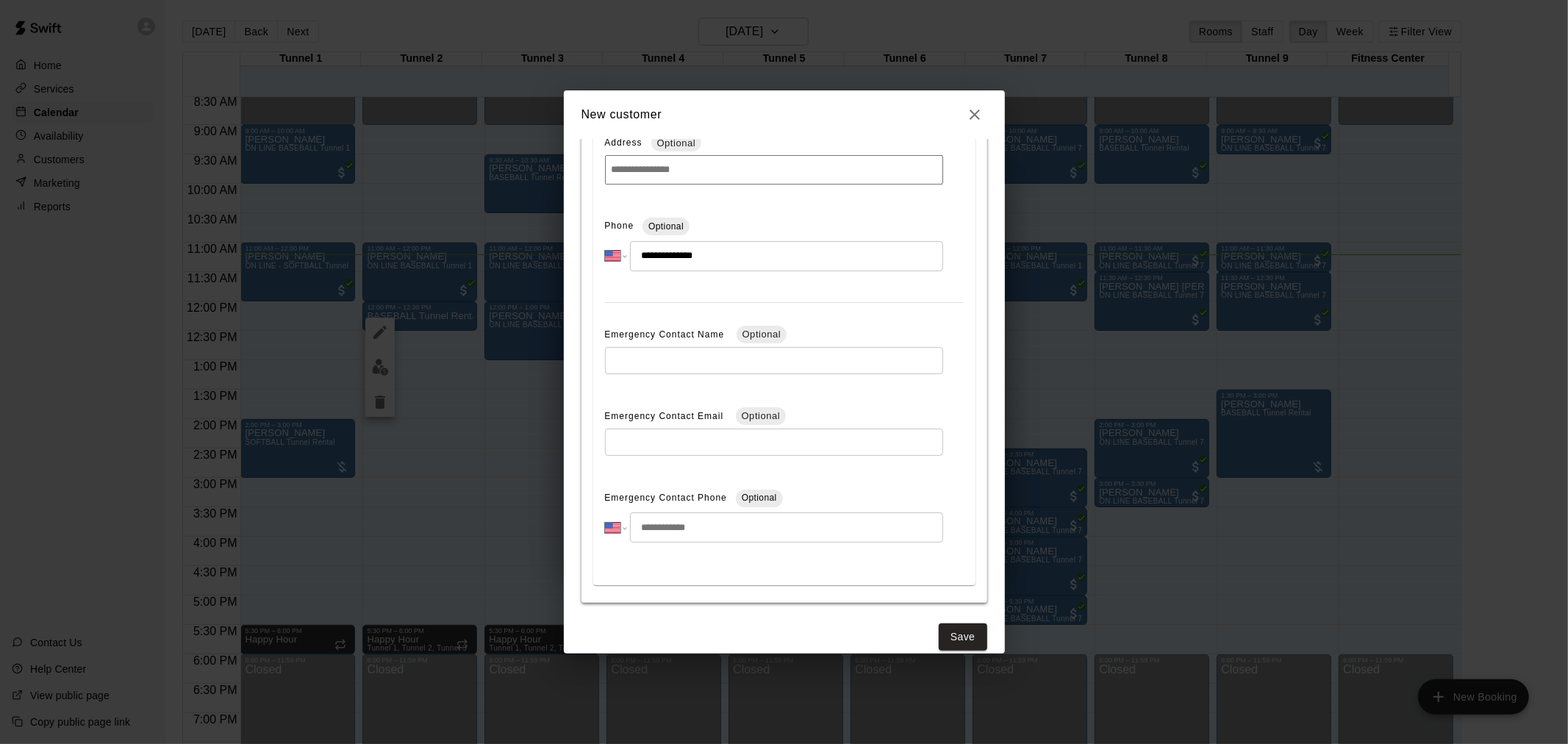
scroll to position [469, 0]
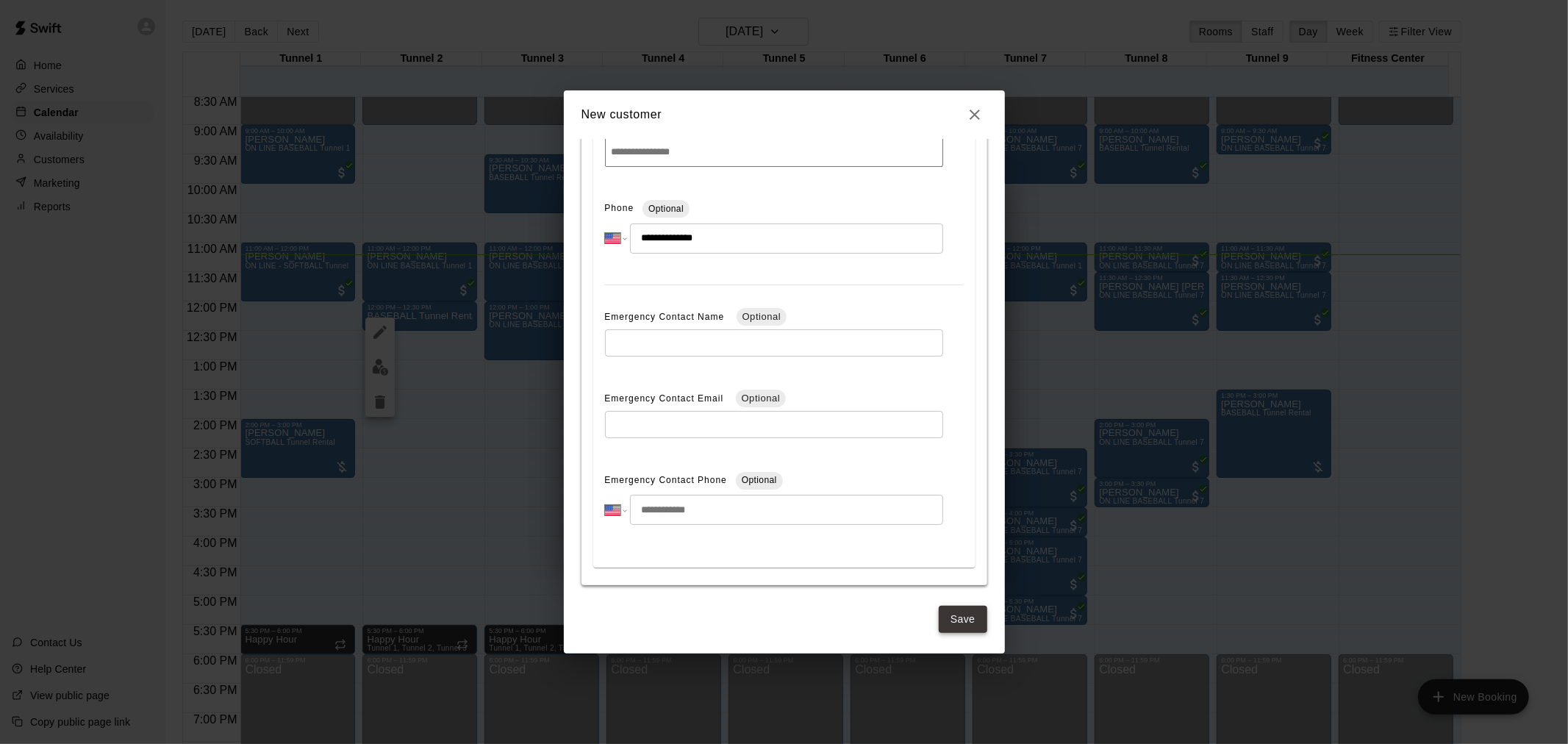
type input "**********"
click at [948, 620] on button "Save" at bounding box center [963, 620] width 48 height 27
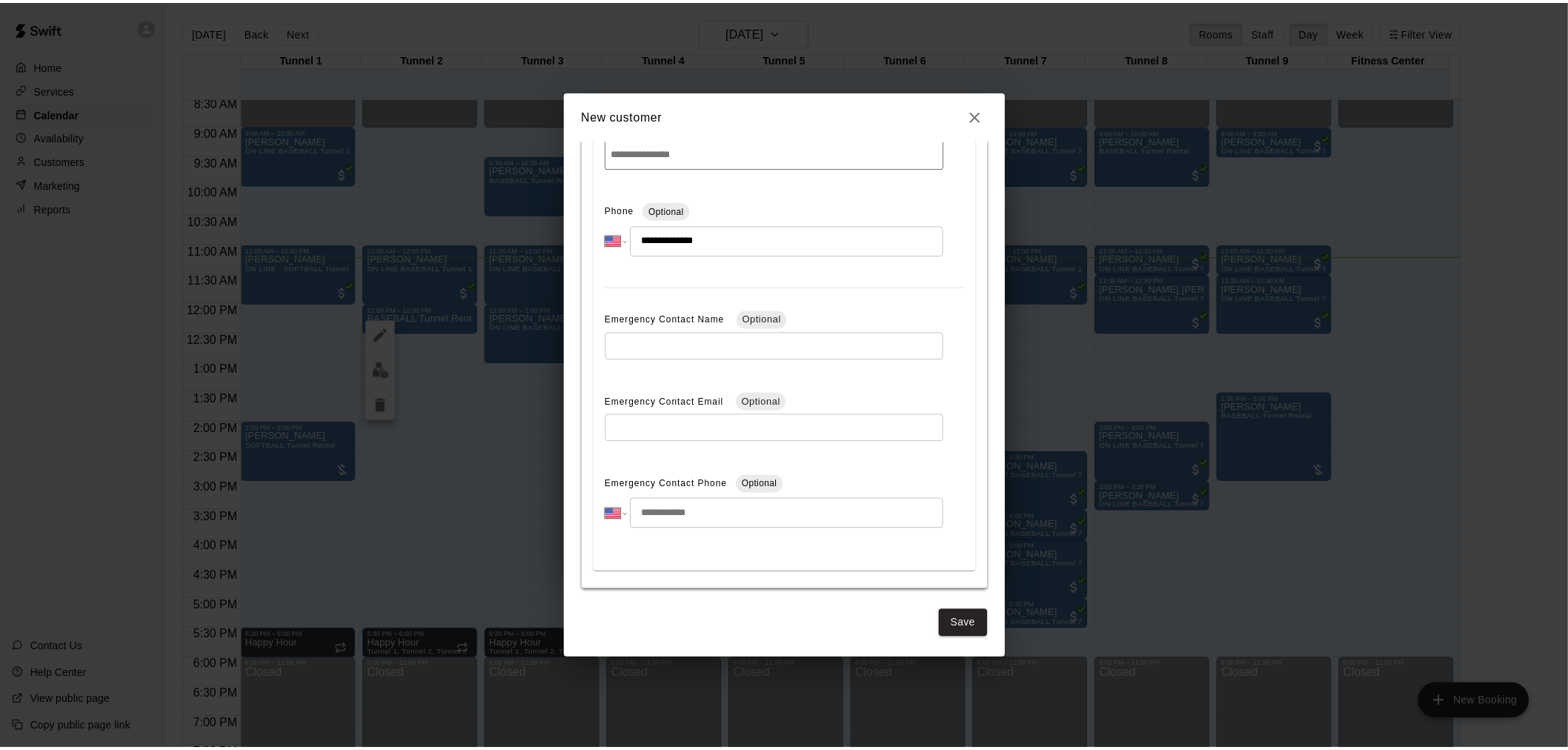
scroll to position [0, 0]
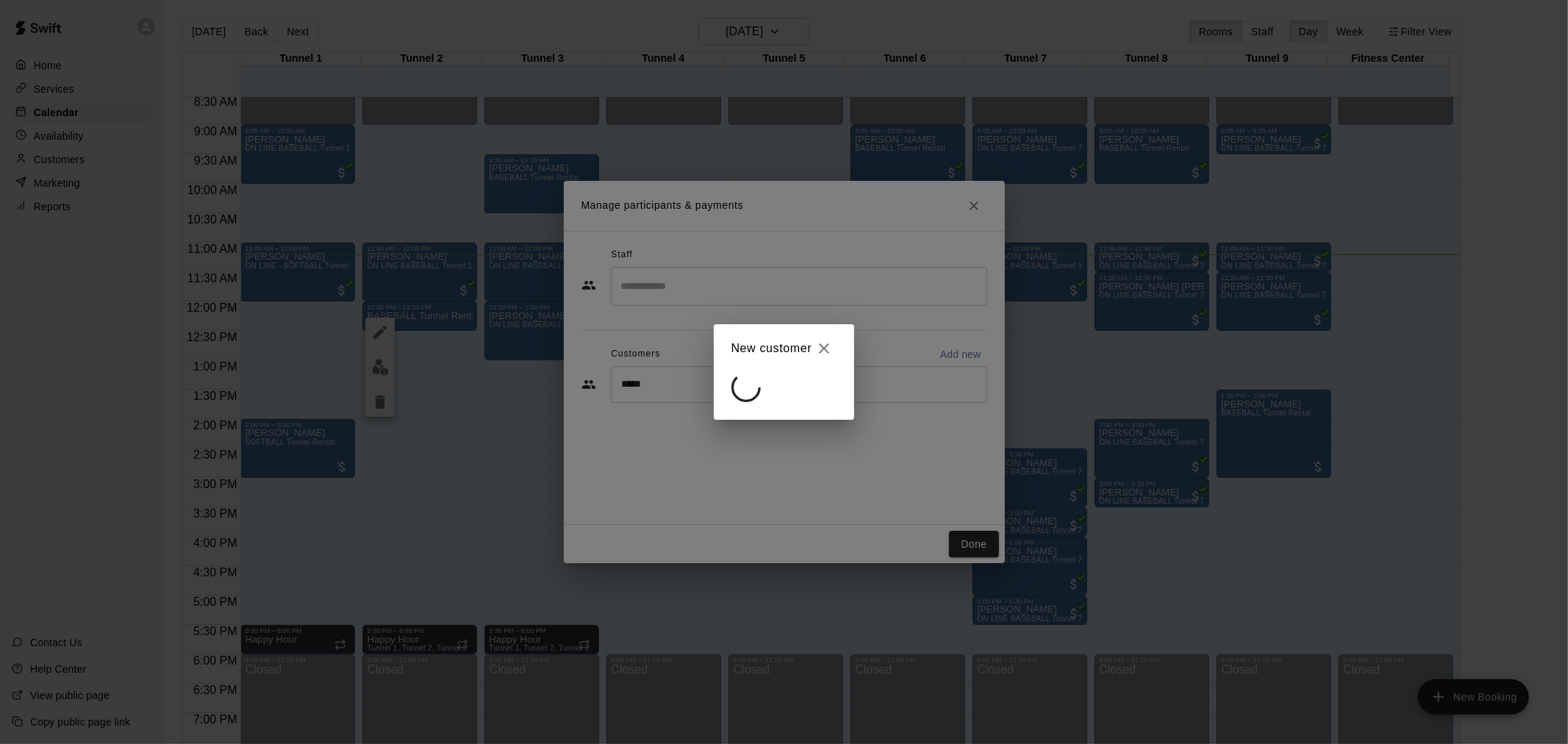
select select "**"
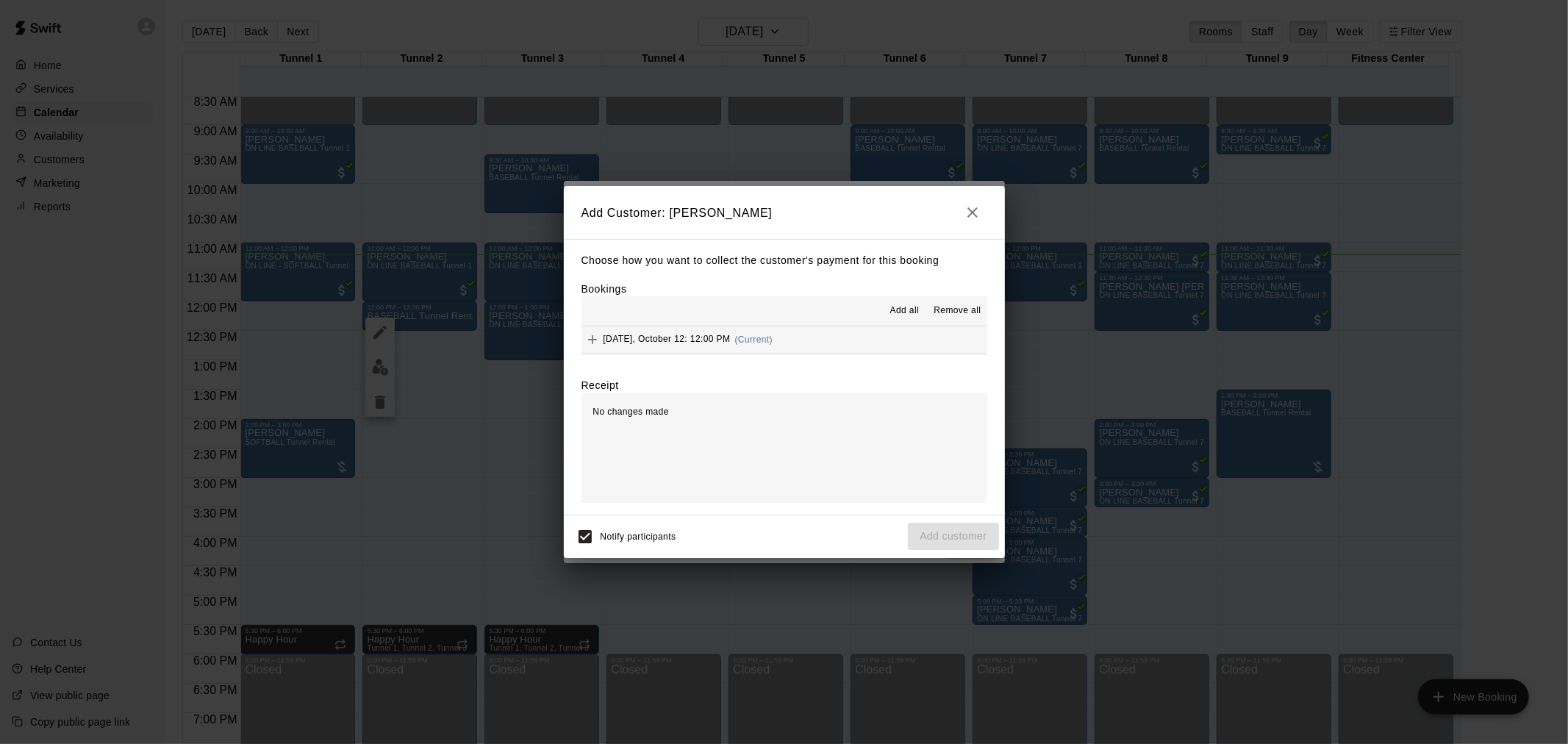
drag, startPoint x: 739, startPoint y: 336, endPoint x: 750, endPoint y: 336, distance: 11.0
click at [740, 336] on span "(Current)" at bounding box center [754, 339] width 38 height 10
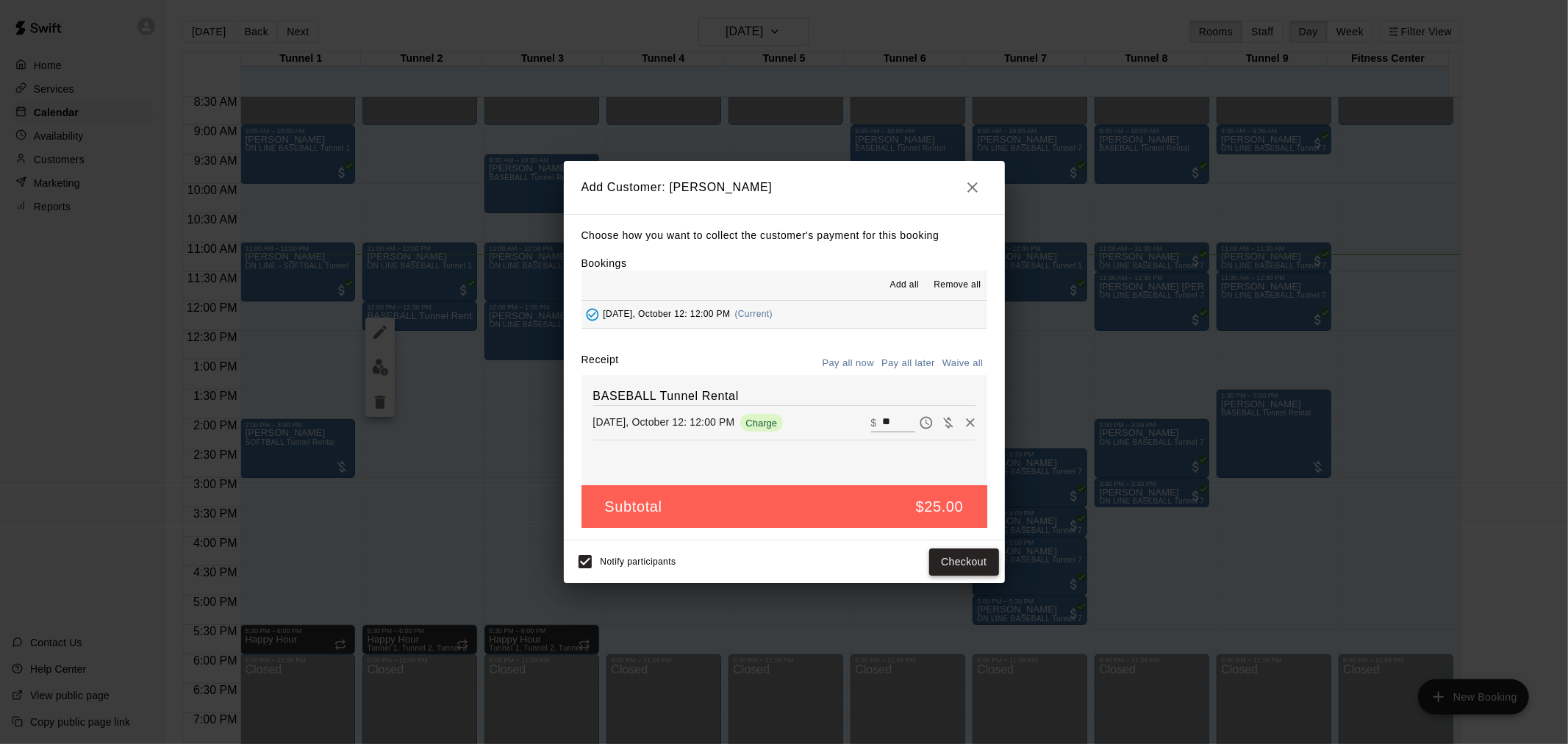
click at [964, 556] on button "Checkout" at bounding box center [964, 563] width 69 height 27
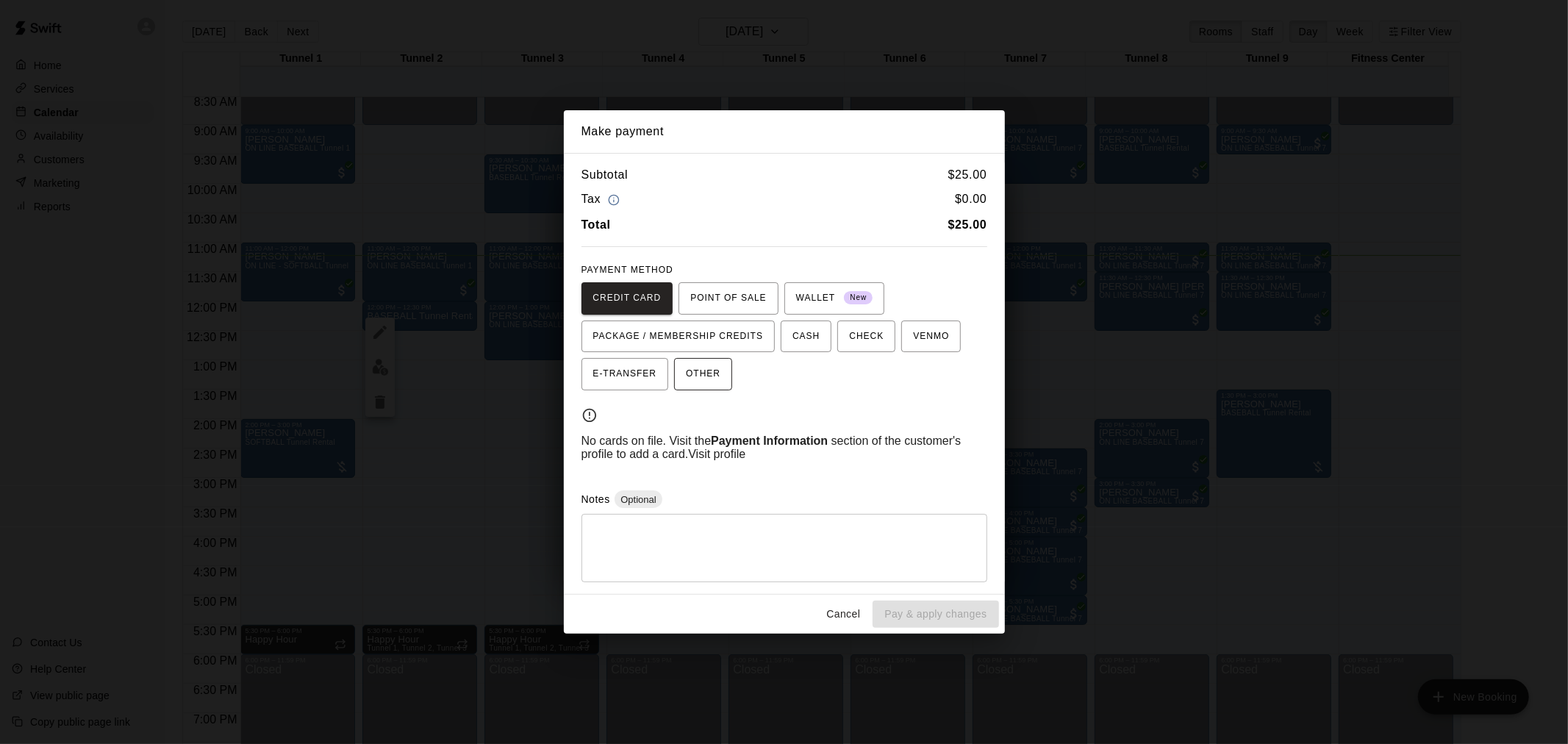
click at [708, 378] on span "OTHER" at bounding box center [703, 375] width 35 height 24
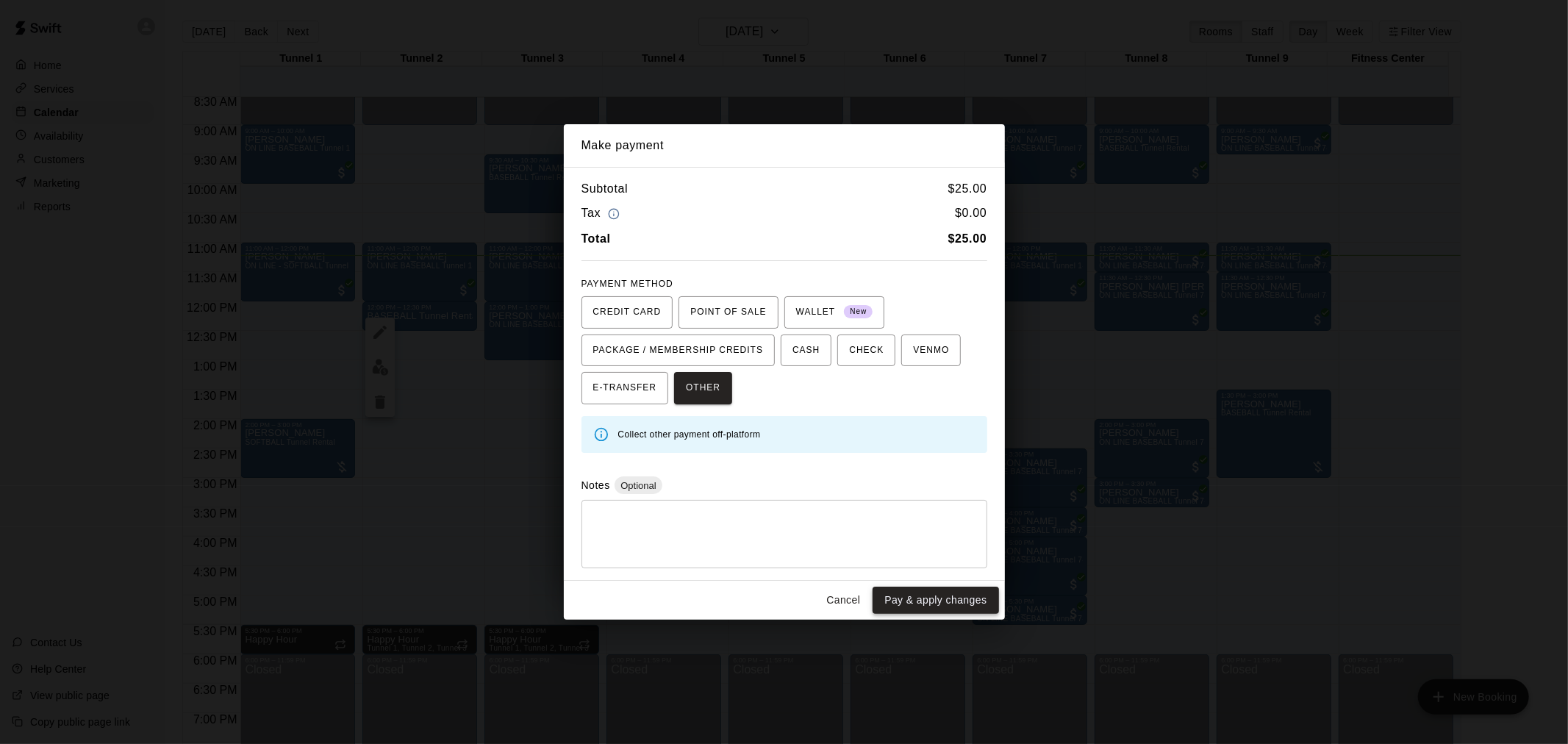
click at [944, 595] on button "Pay & apply changes" at bounding box center [935, 601] width 126 height 27
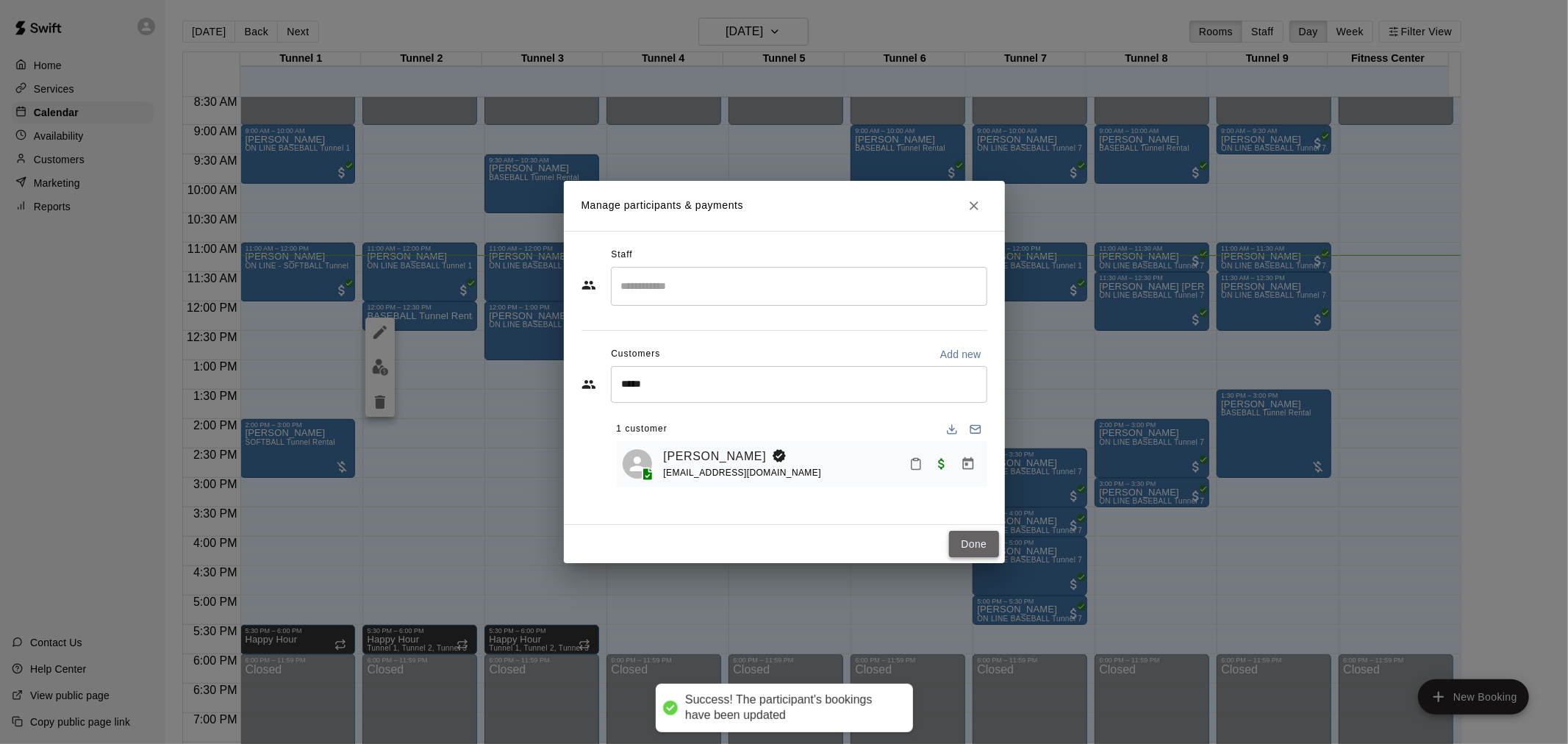
click at [957, 547] on button "Done" at bounding box center [974, 544] width 49 height 27
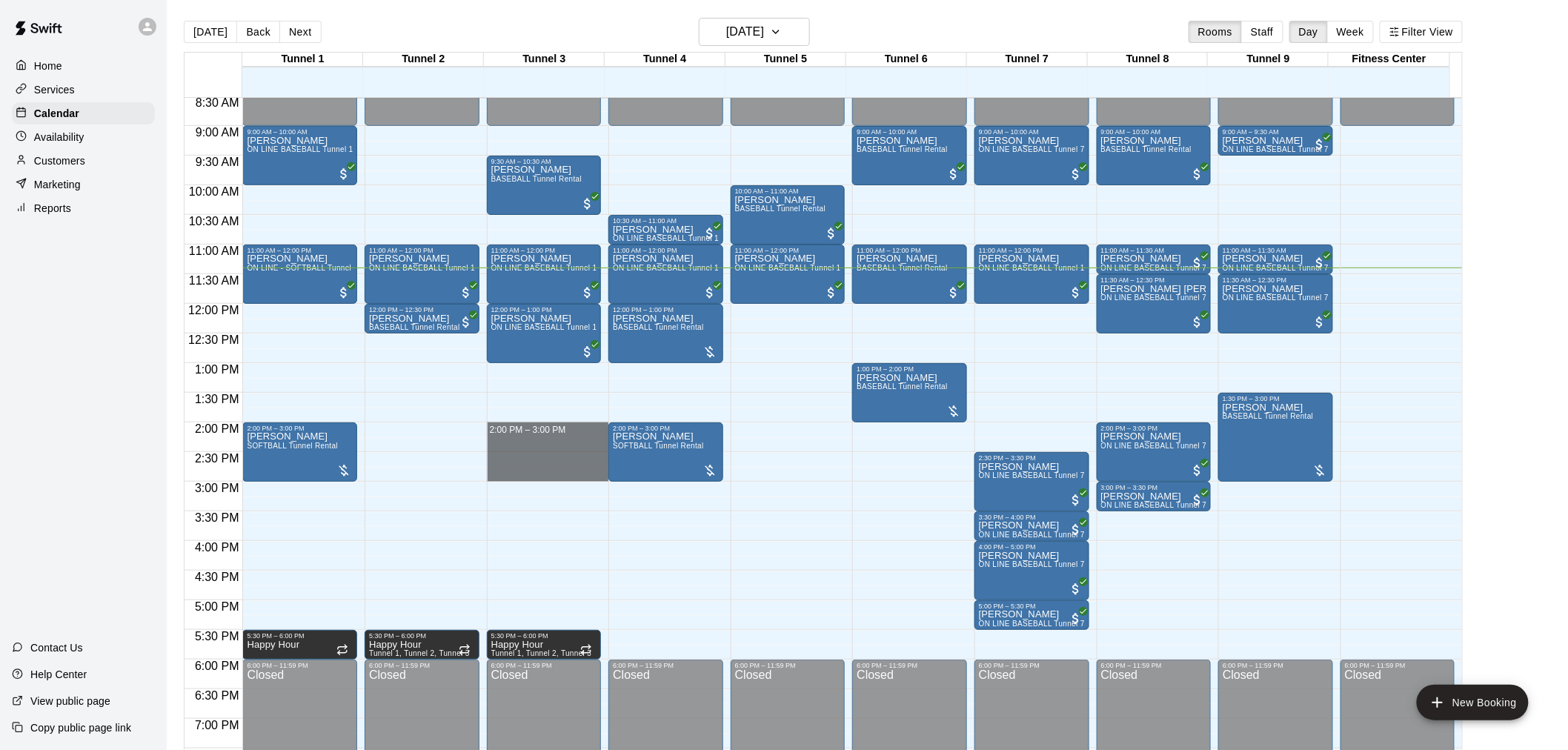
drag, startPoint x: 531, startPoint y: 438, endPoint x: 541, endPoint y: 470, distance: 33.5
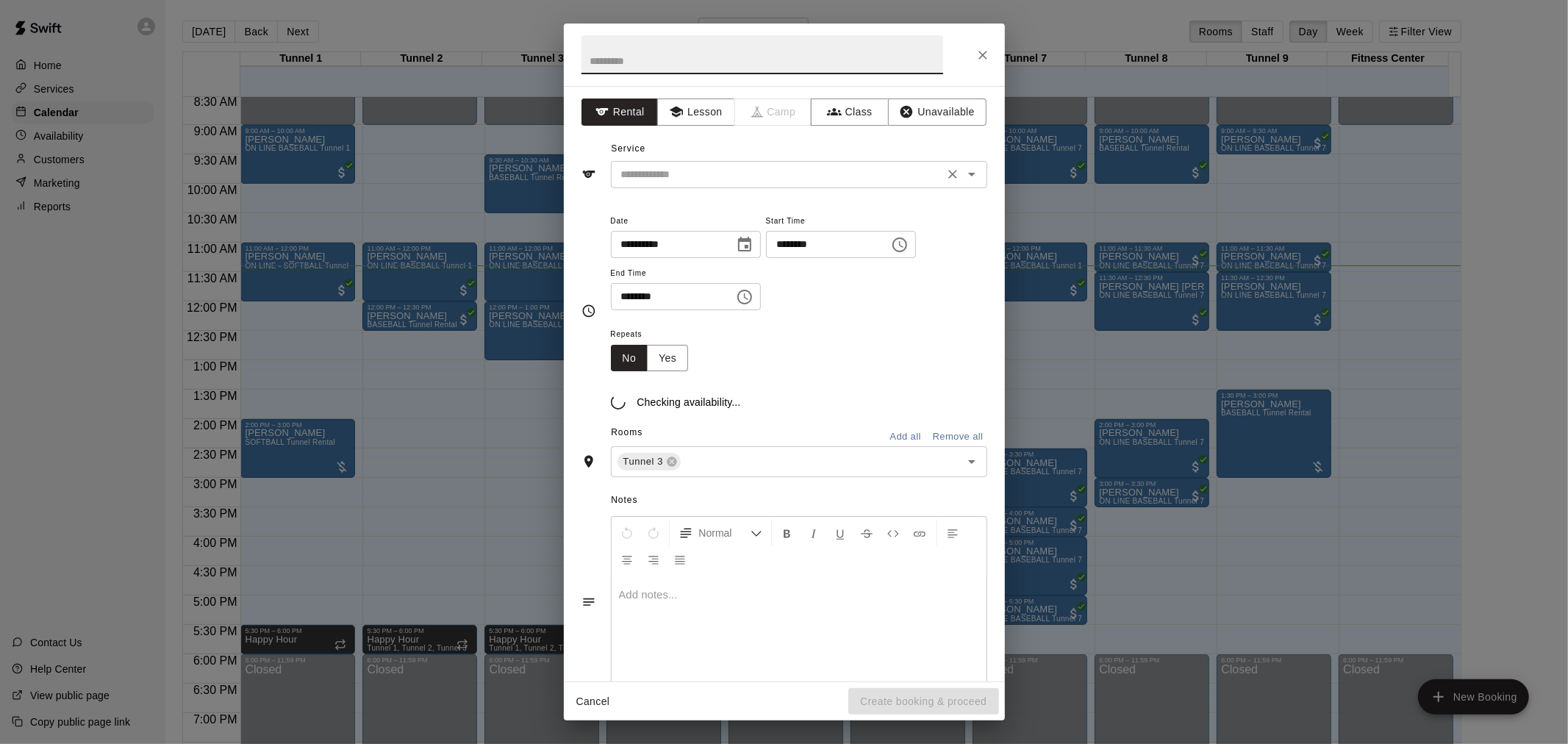
click at [707, 175] on input "text" at bounding box center [778, 174] width 325 height 18
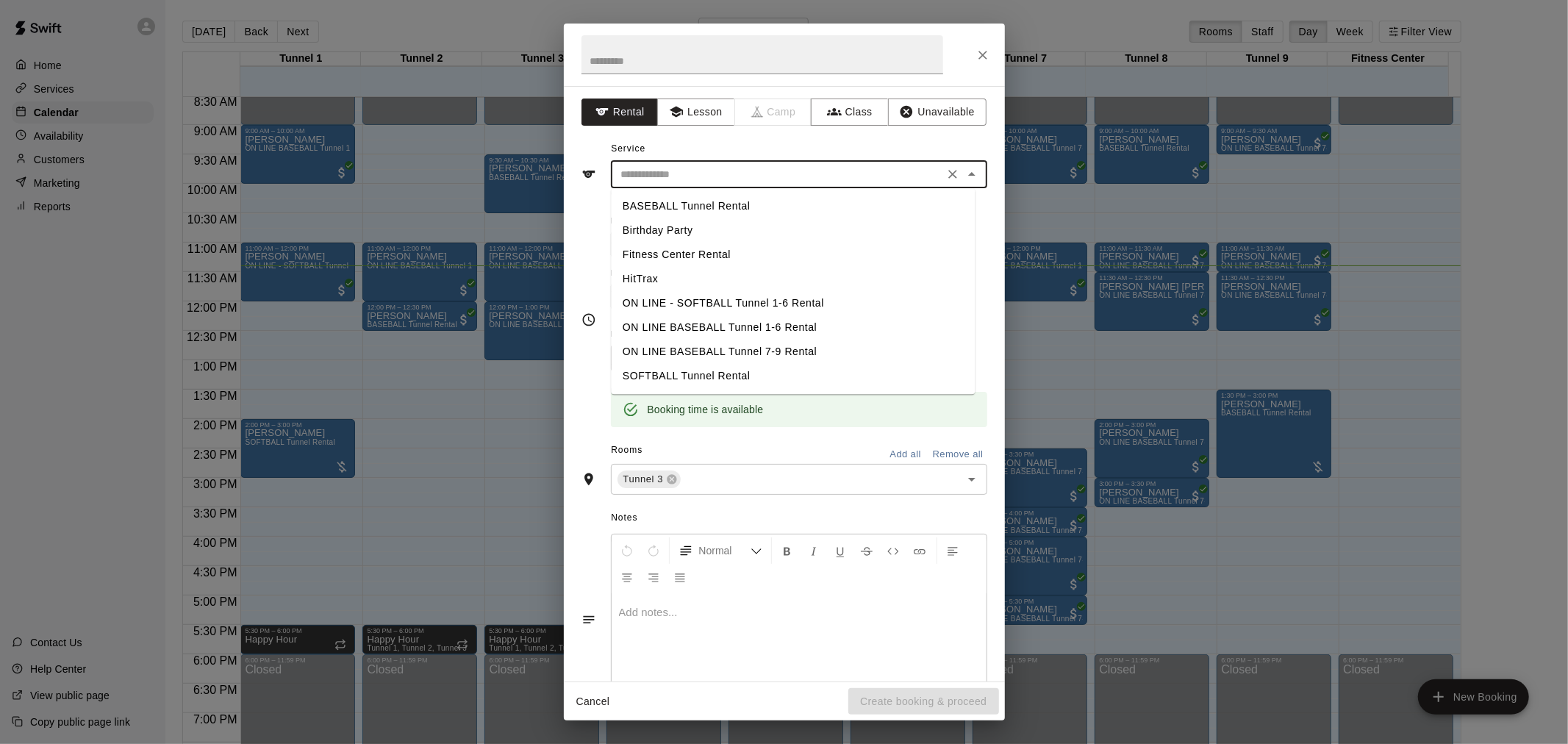
click at [760, 211] on li "BASEBALL Tunnel Rental" at bounding box center [792, 206] width 364 height 25
type input "**********"
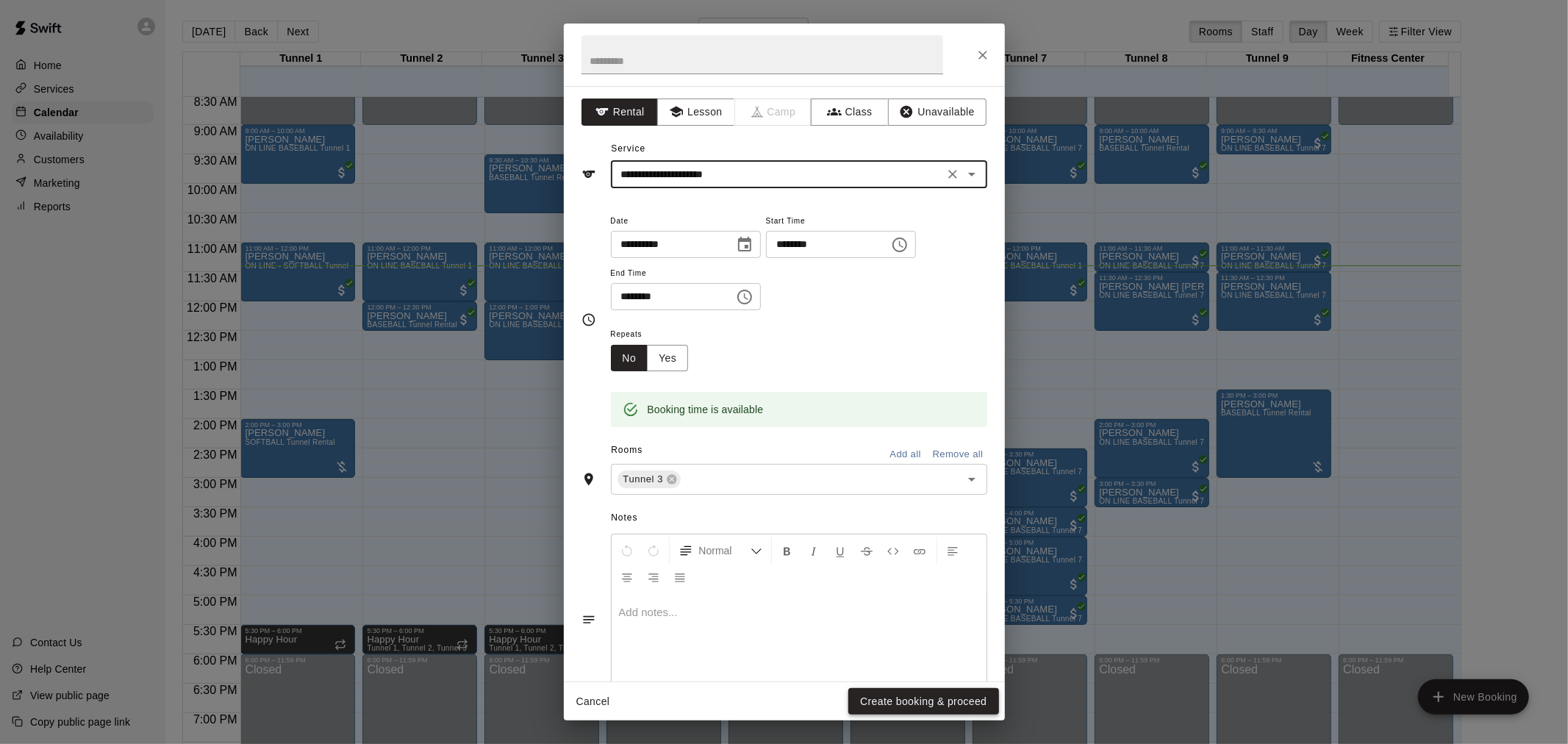
click at [926, 698] on button "Create booking & proceed" at bounding box center [923, 702] width 150 height 27
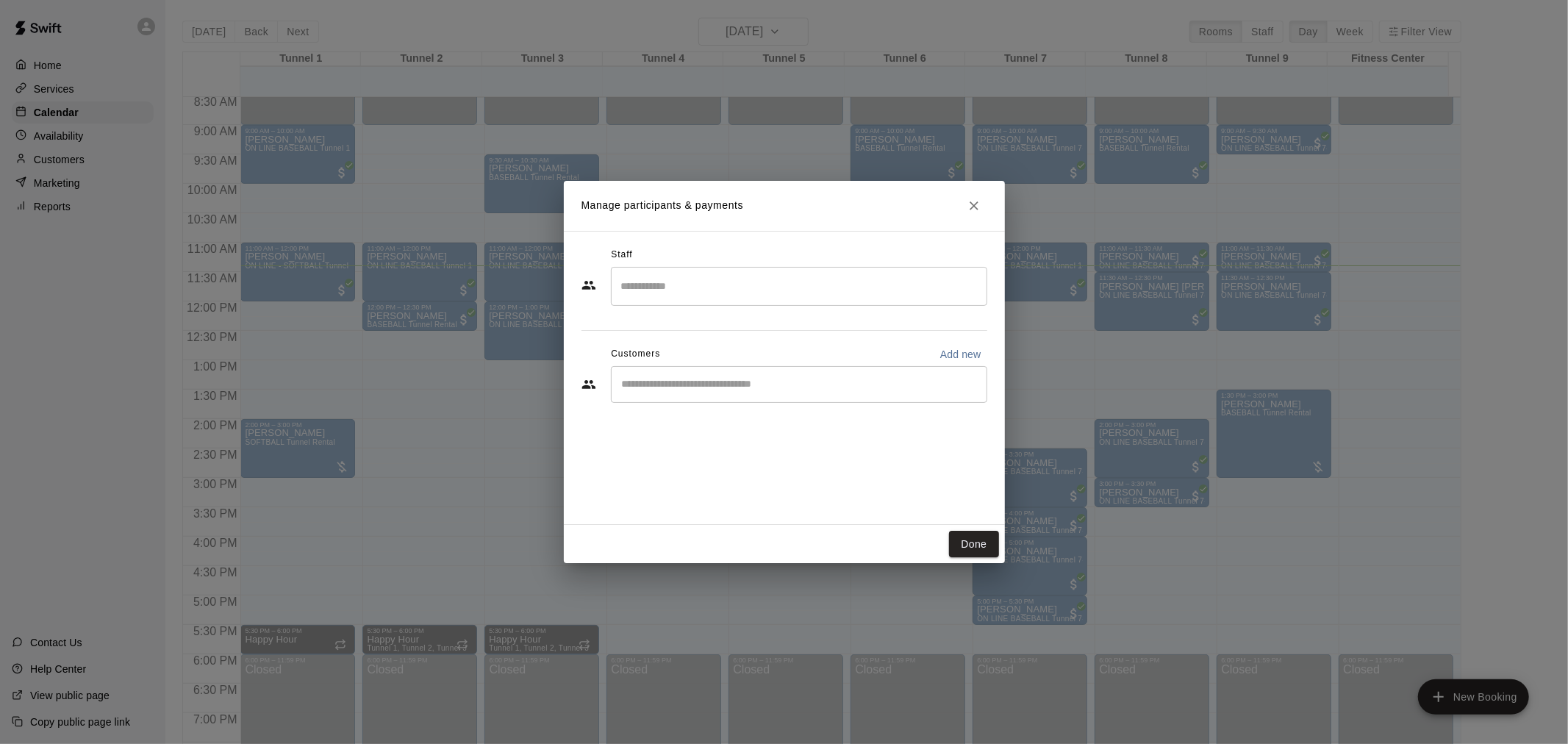
click at [747, 381] on input "Start typing to search customers..." at bounding box center [799, 385] width 363 height 15
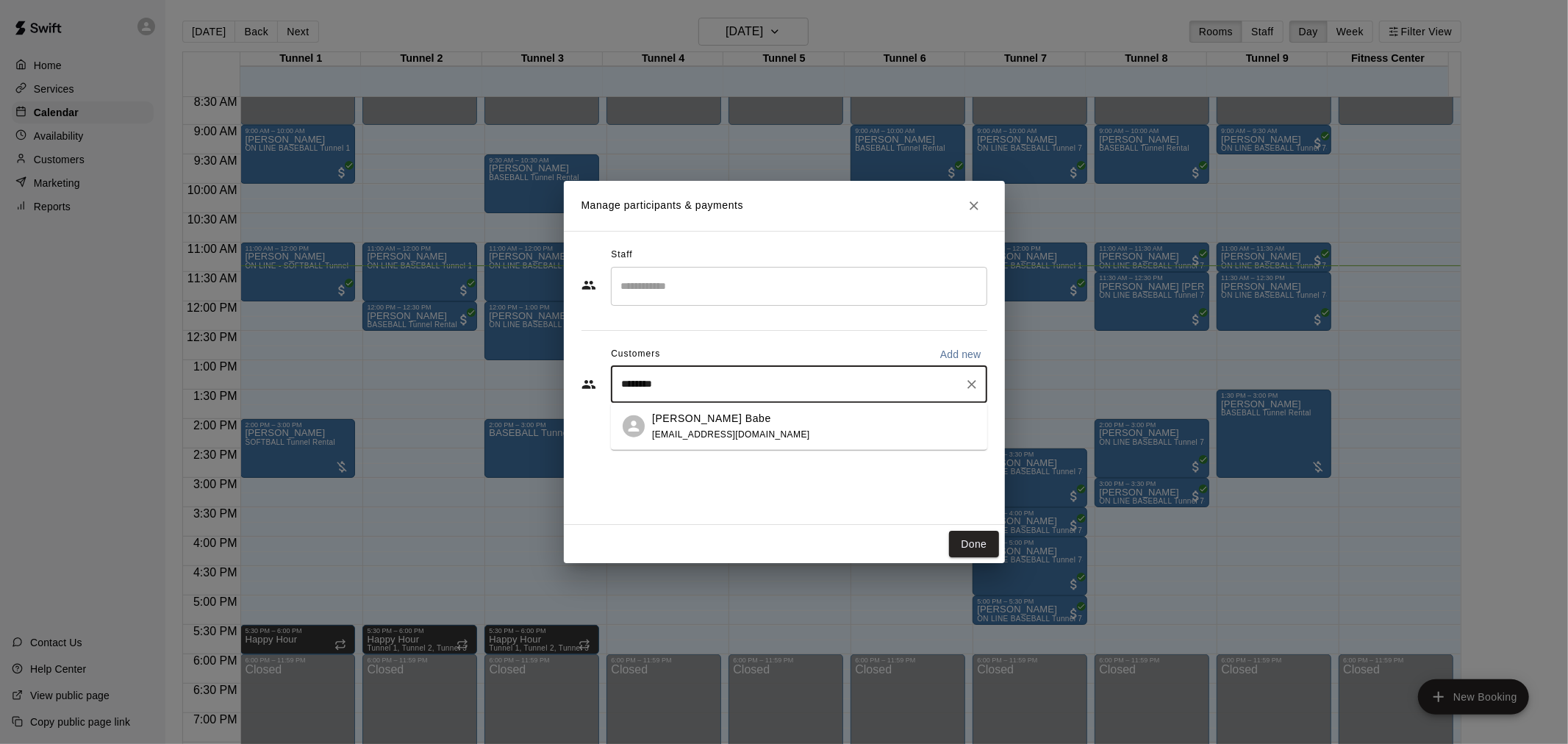
type input "*********"
click at [794, 435] on div "[PERSON_NAME] Babe [EMAIL_ADDRESS][DOMAIN_NAME]" at bounding box center [813, 426] width 324 height 32
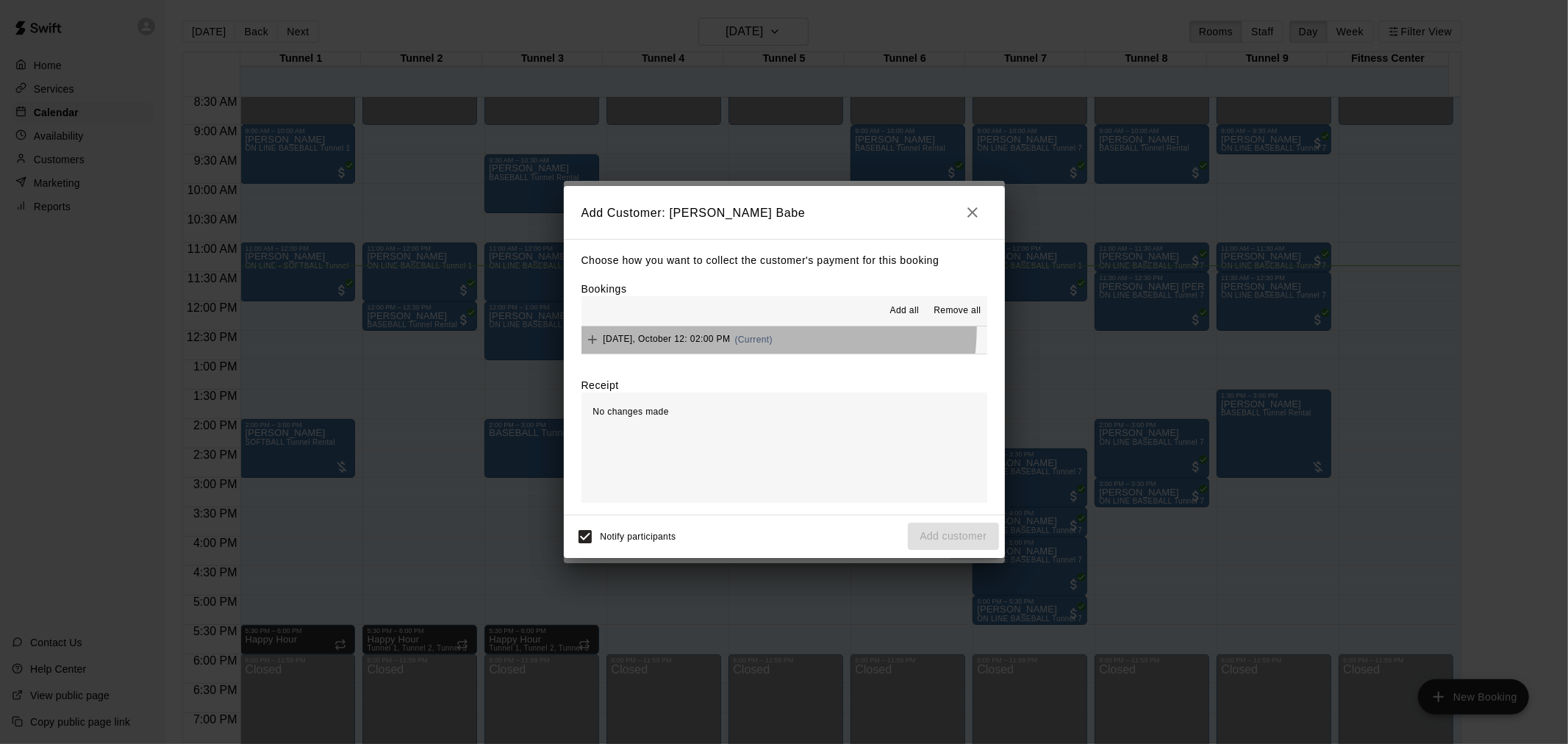
drag, startPoint x: 752, startPoint y: 329, endPoint x: 799, endPoint y: 346, distance: 50.0
click at [754, 329] on button "[DATE], October 12: 02:00 PM (Current)" at bounding box center [784, 340] width 406 height 27
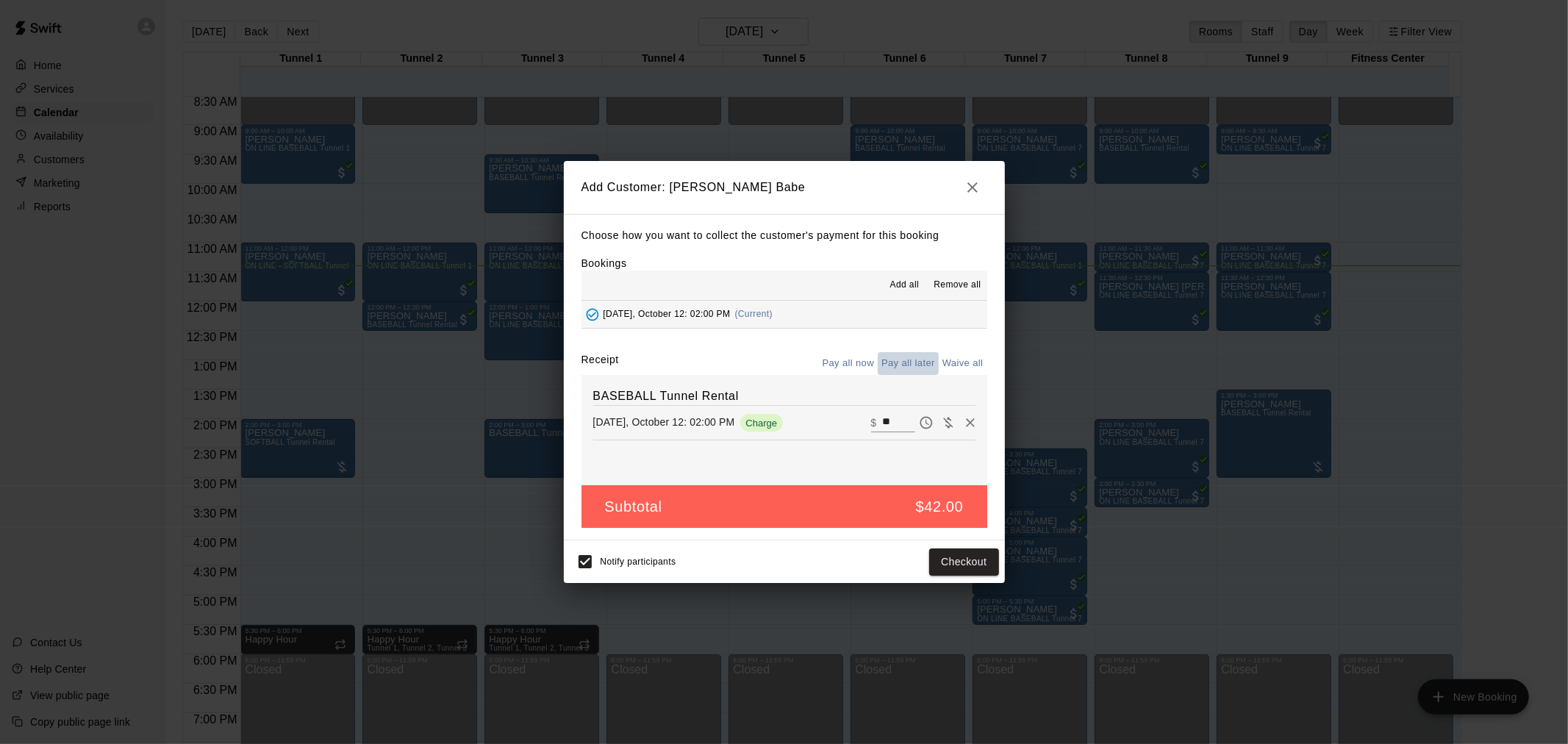
drag, startPoint x: 892, startPoint y: 358, endPoint x: 913, endPoint y: 375, distance: 27.0
click at [892, 358] on button "Pay all later" at bounding box center [908, 363] width 61 height 23
click at [971, 572] on button "Add customer" at bounding box center [953, 563] width 90 height 27
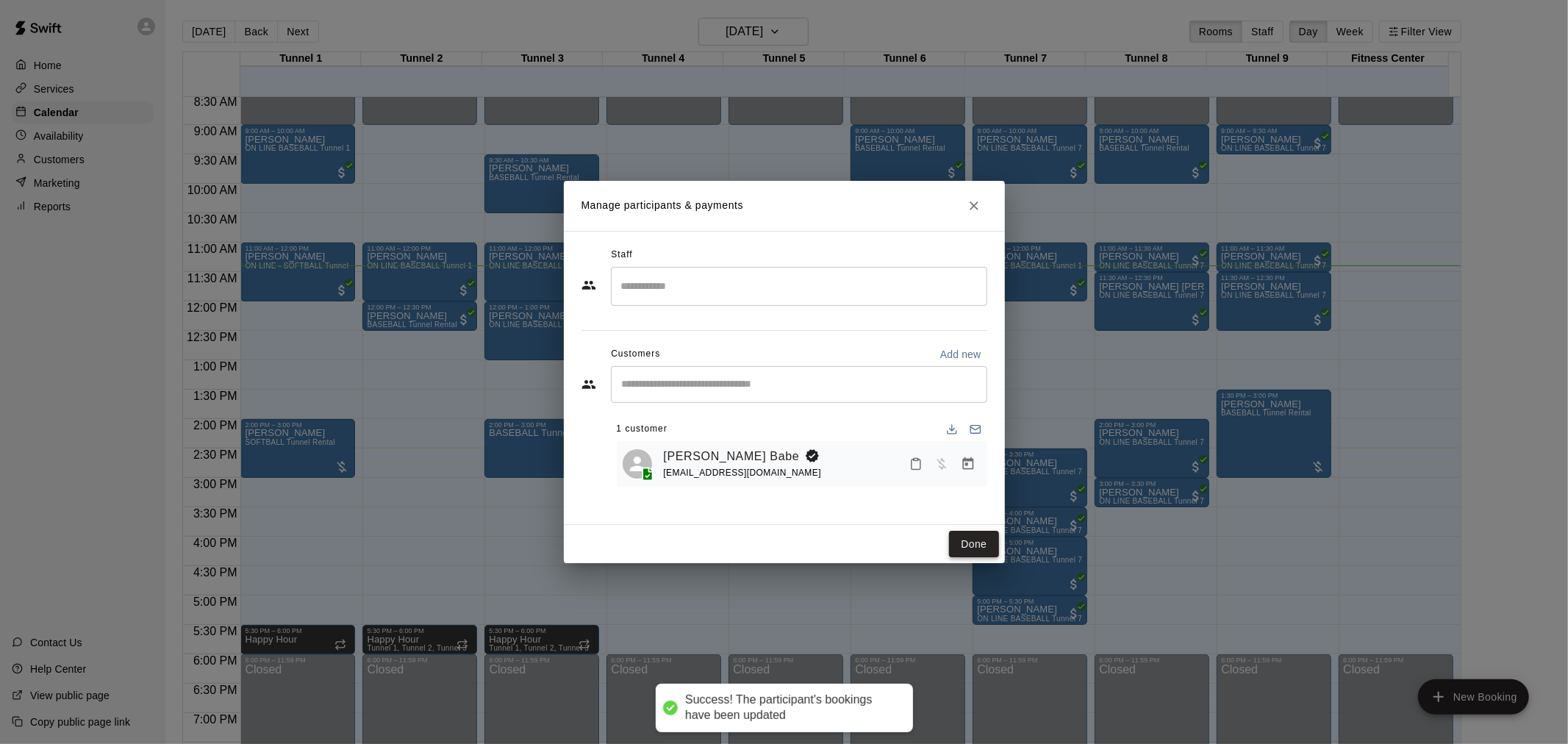
click at [975, 540] on button "Done" at bounding box center [974, 544] width 49 height 27
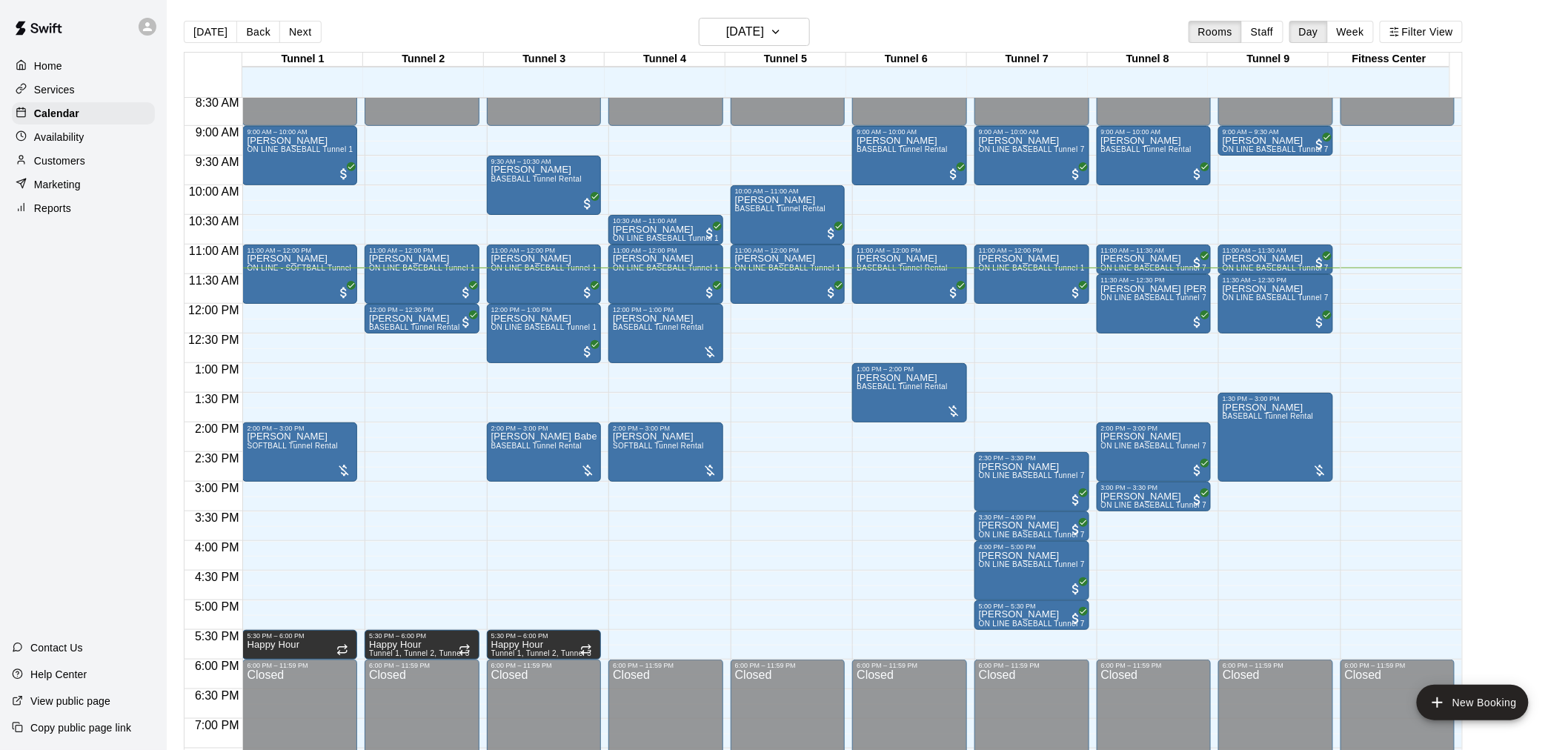
drag, startPoint x: 991, startPoint y: 540, endPoint x: 851, endPoint y: 565, distance: 142.2
click at [848, 569] on div at bounding box center [792, 563] width 121 height 15
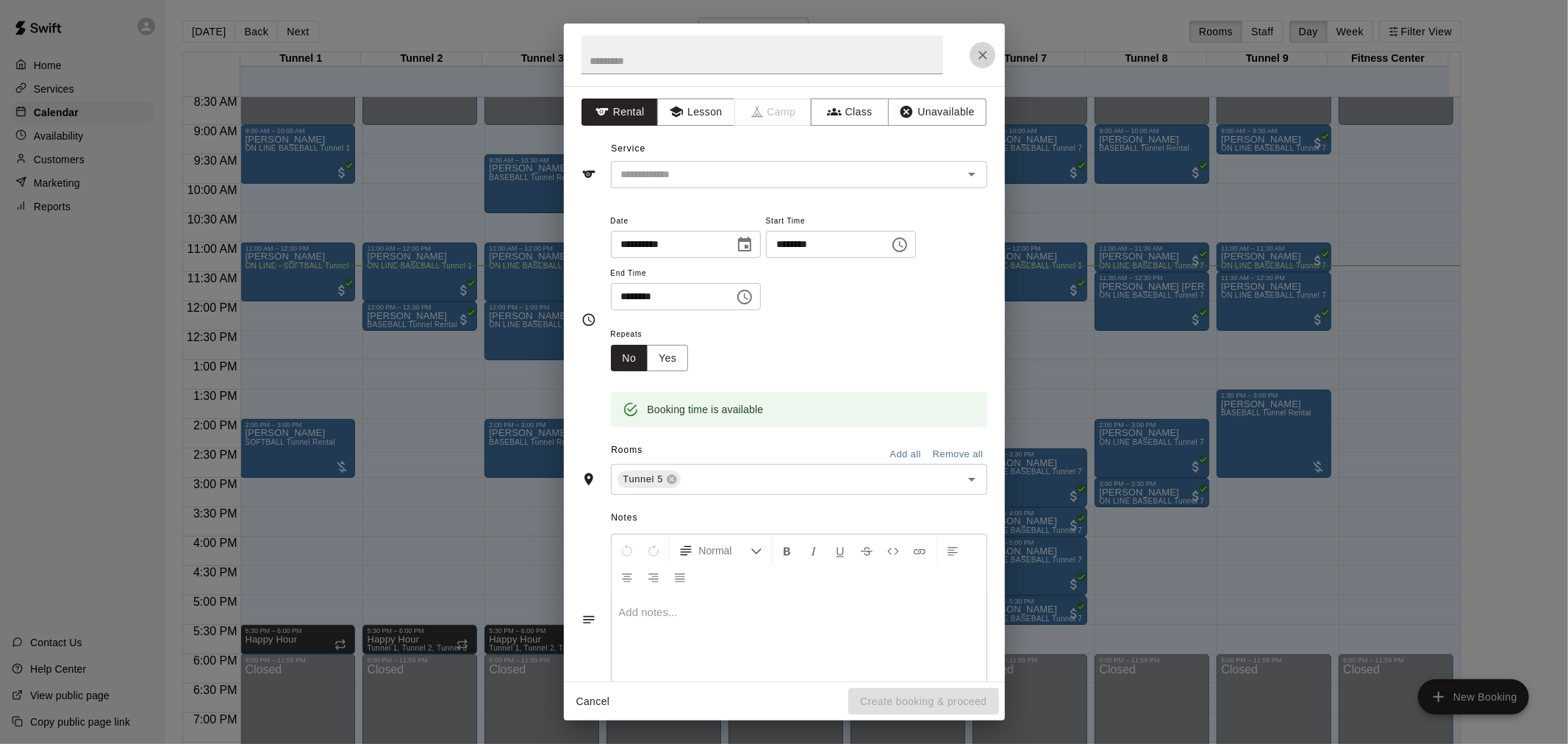
click at [976, 62] on icon "Close" at bounding box center [983, 55] width 15 height 15
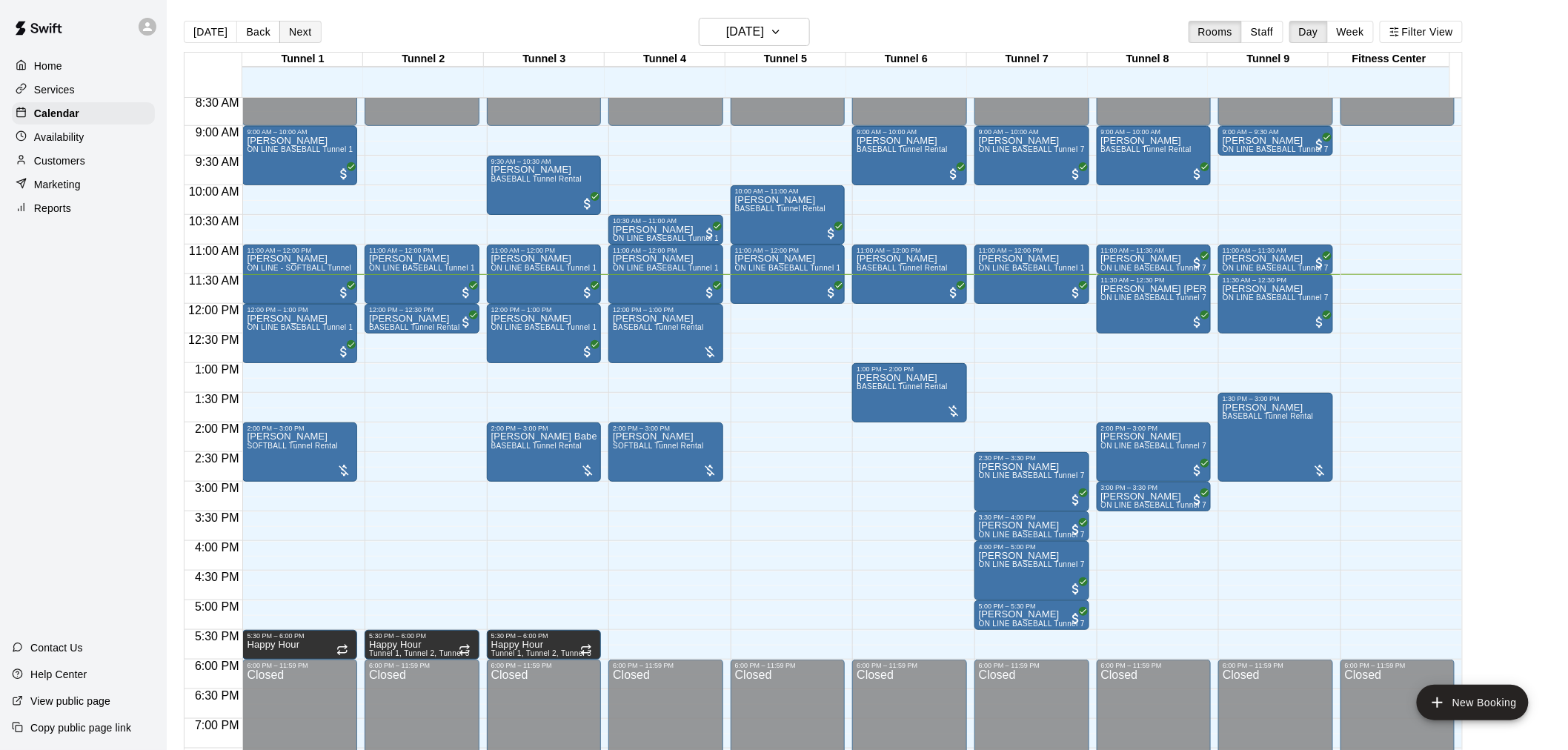
click at [305, 34] on button "Next" at bounding box center [299, 32] width 41 height 22
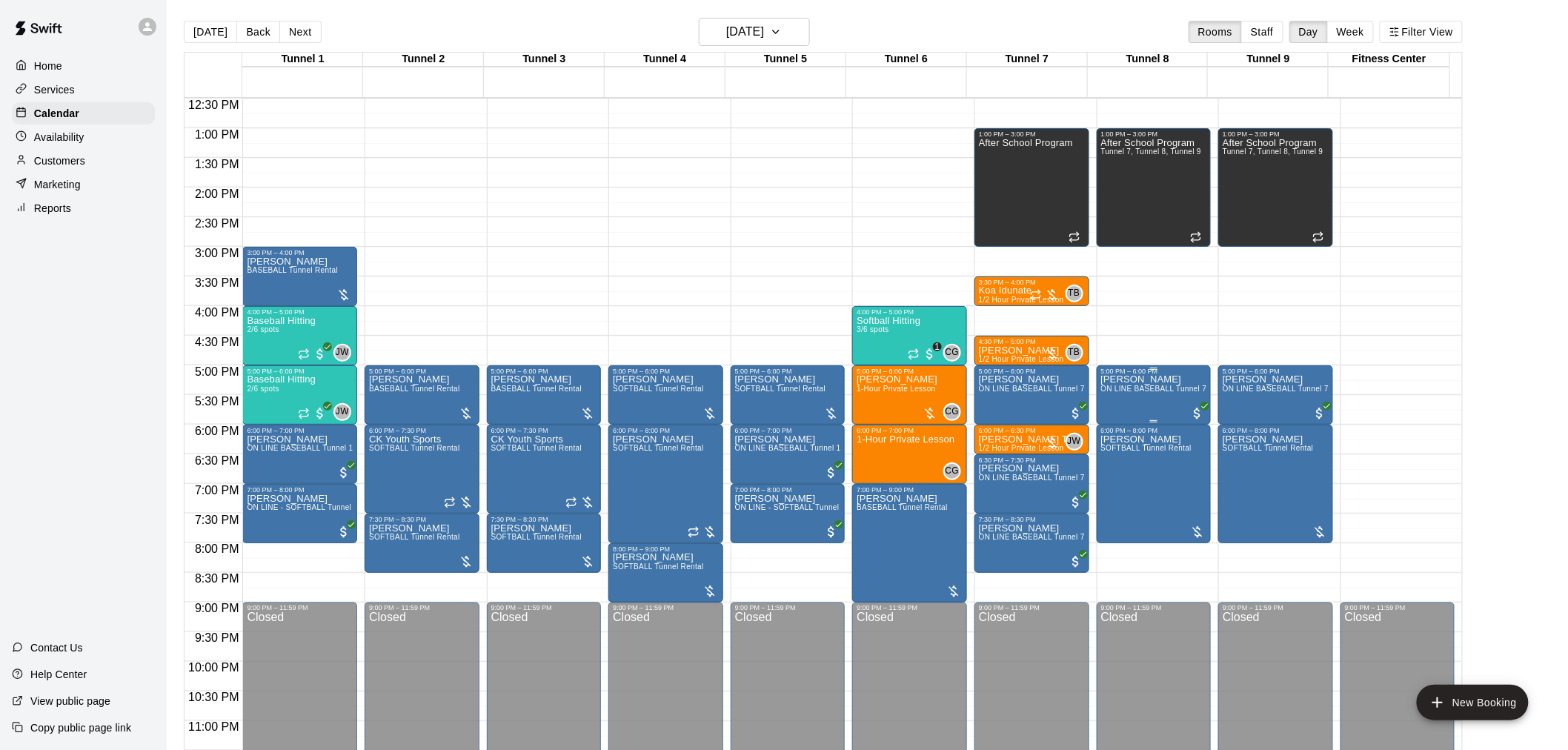
scroll to position [754, 0]
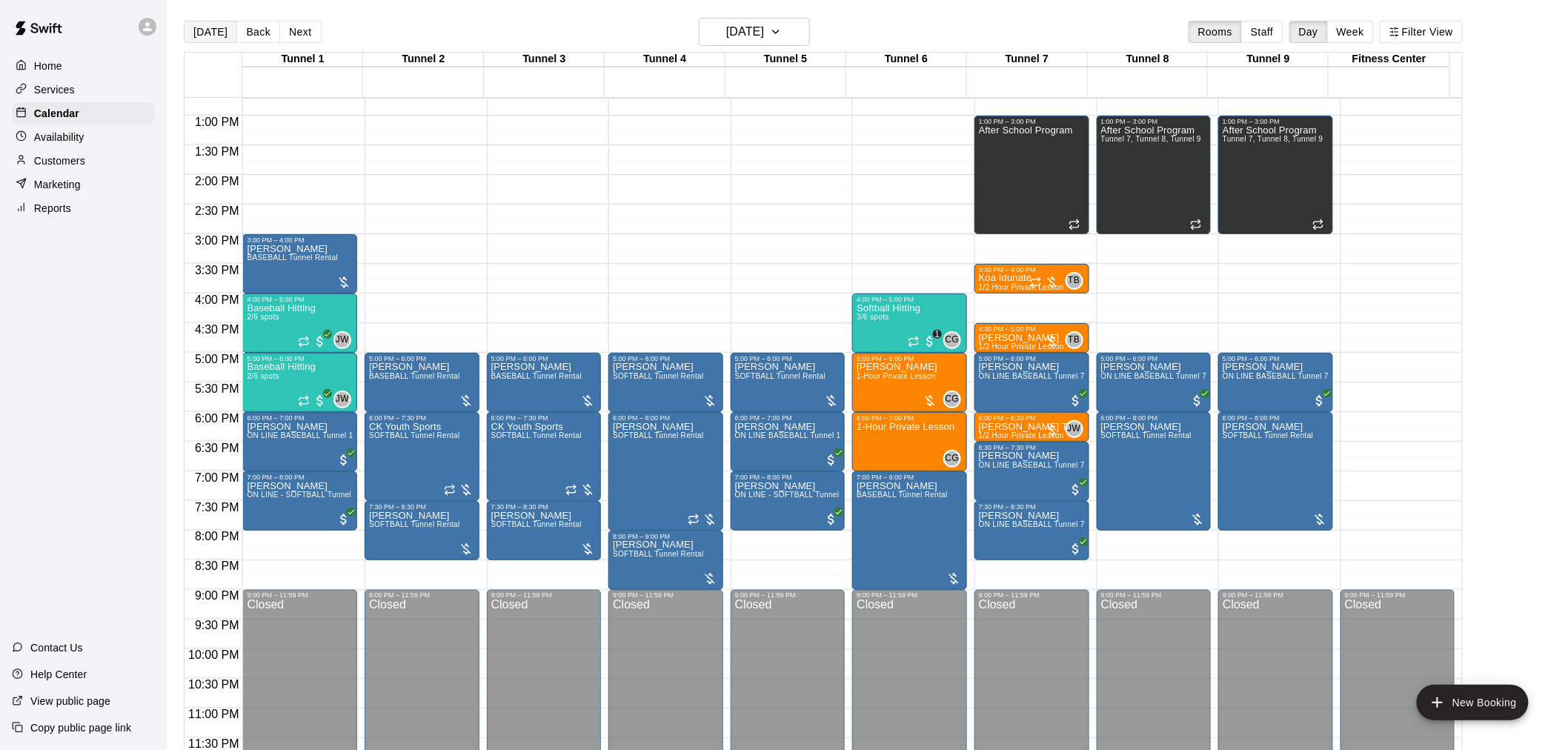
click at [227, 30] on button "[DATE]" at bounding box center [210, 32] width 53 height 22
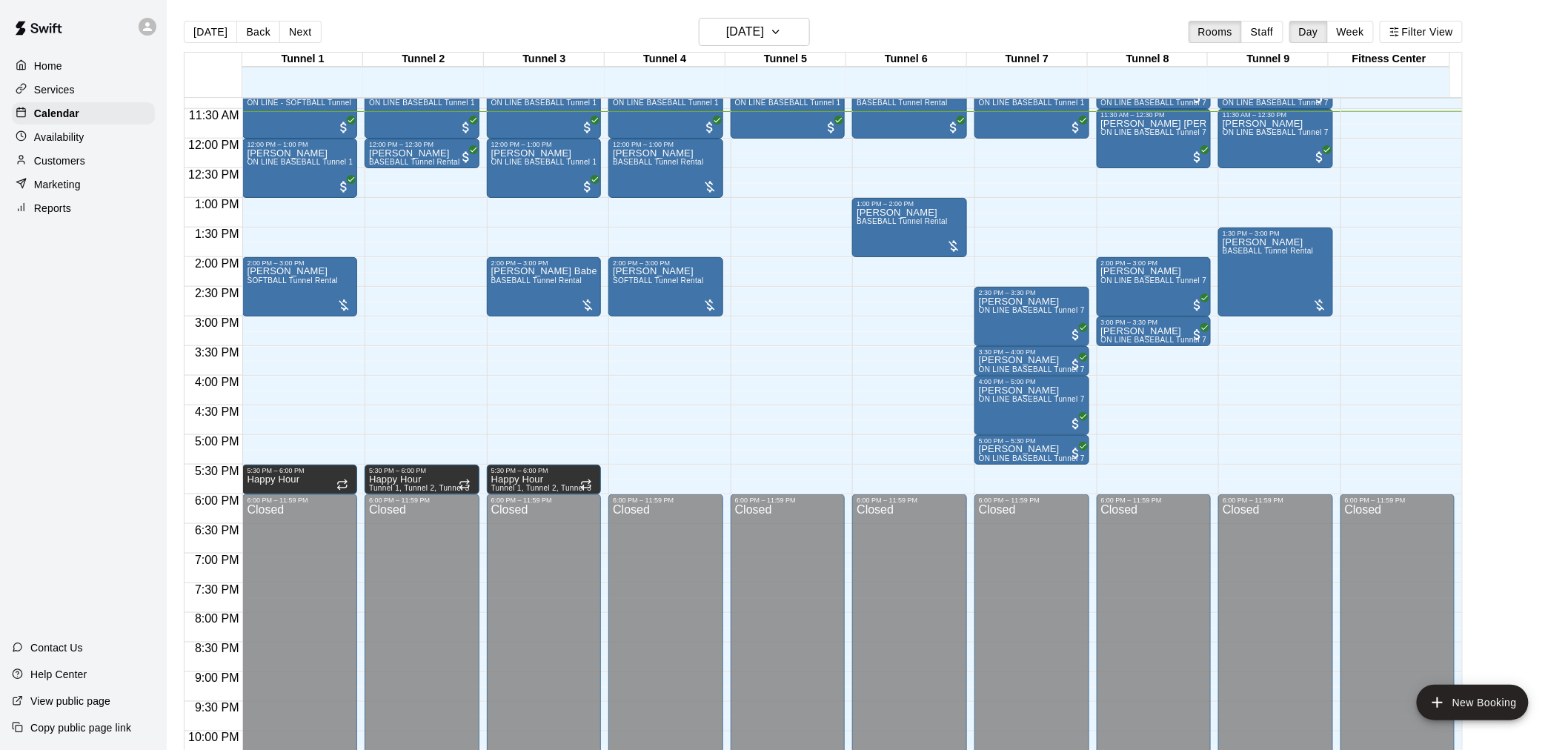
scroll to position [589, 0]
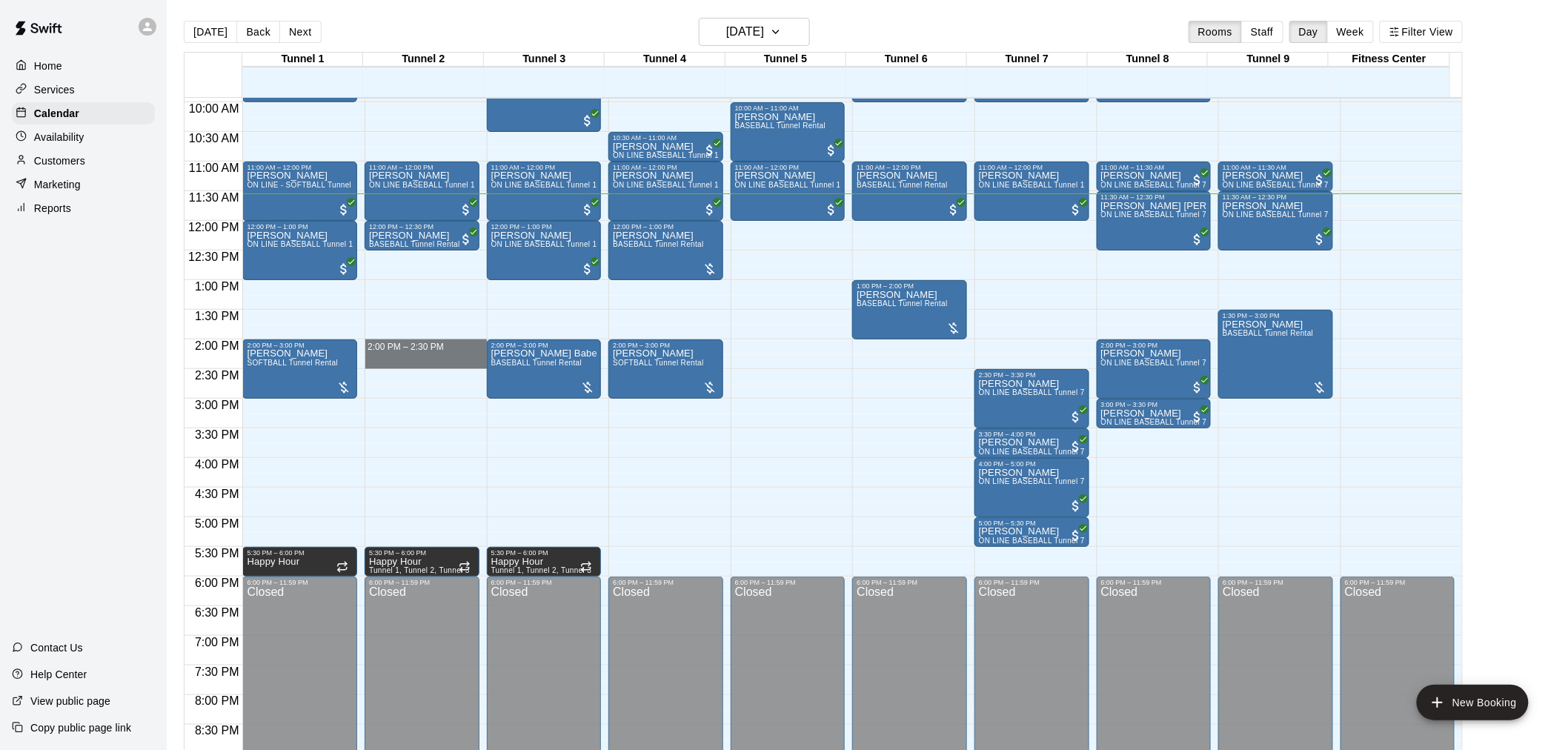
drag, startPoint x: 426, startPoint y: 347, endPoint x: 423, endPoint y: 357, distance: 10.4
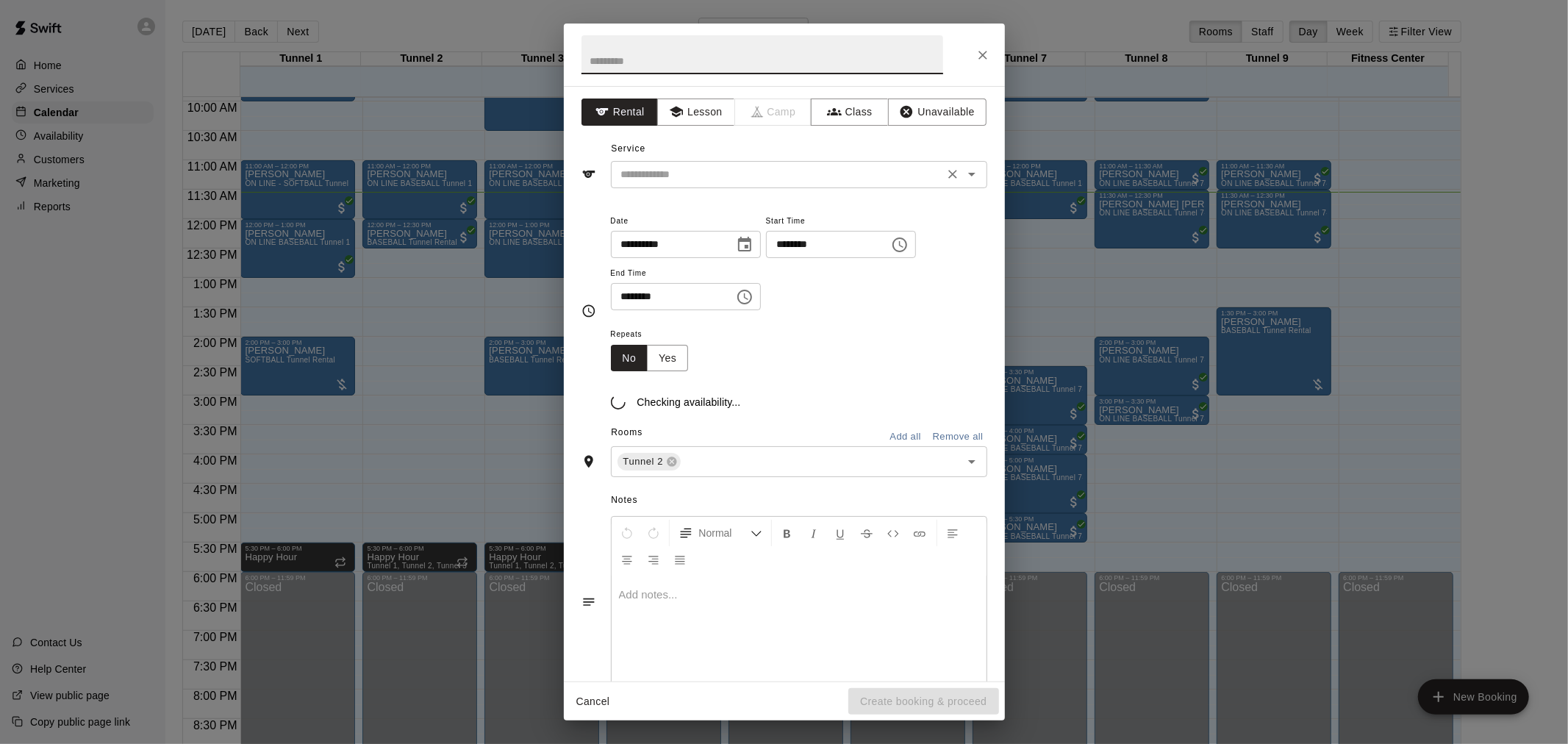
click at [682, 170] on input "text" at bounding box center [778, 174] width 325 height 18
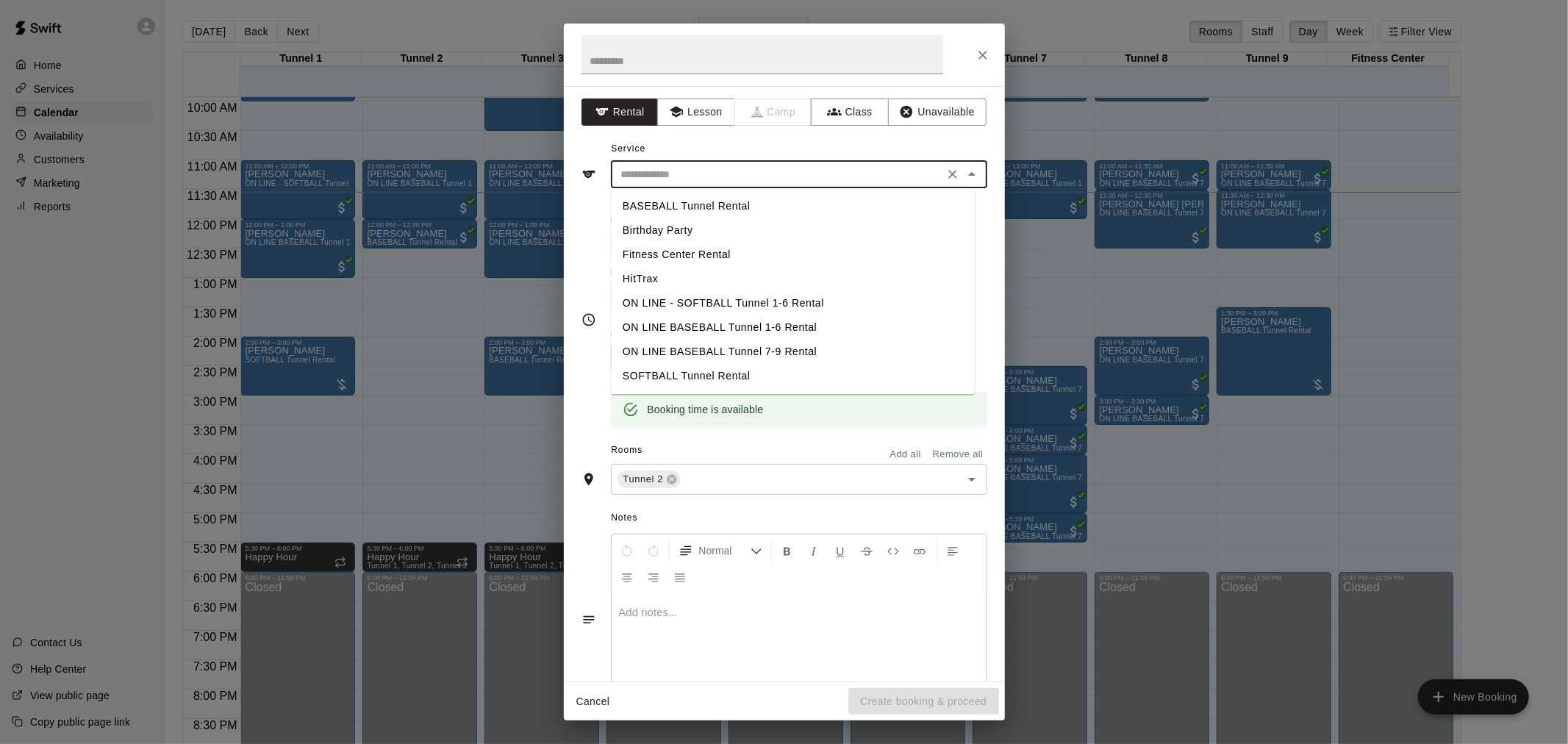
click at [733, 211] on li "BASEBALL Tunnel Rental" at bounding box center [792, 206] width 364 height 25
type input "**********"
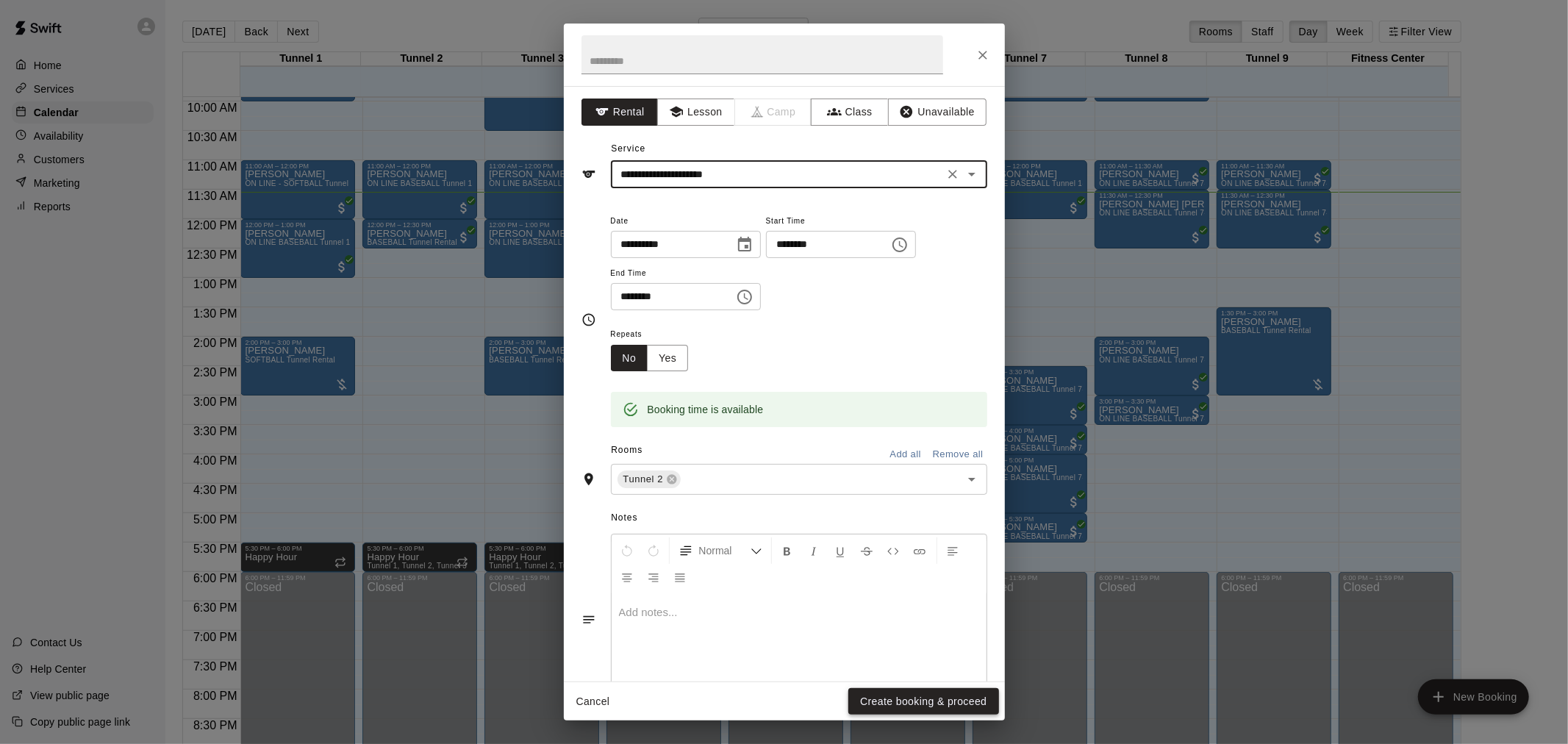
click at [941, 700] on button "Create booking & proceed" at bounding box center [923, 702] width 150 height 27
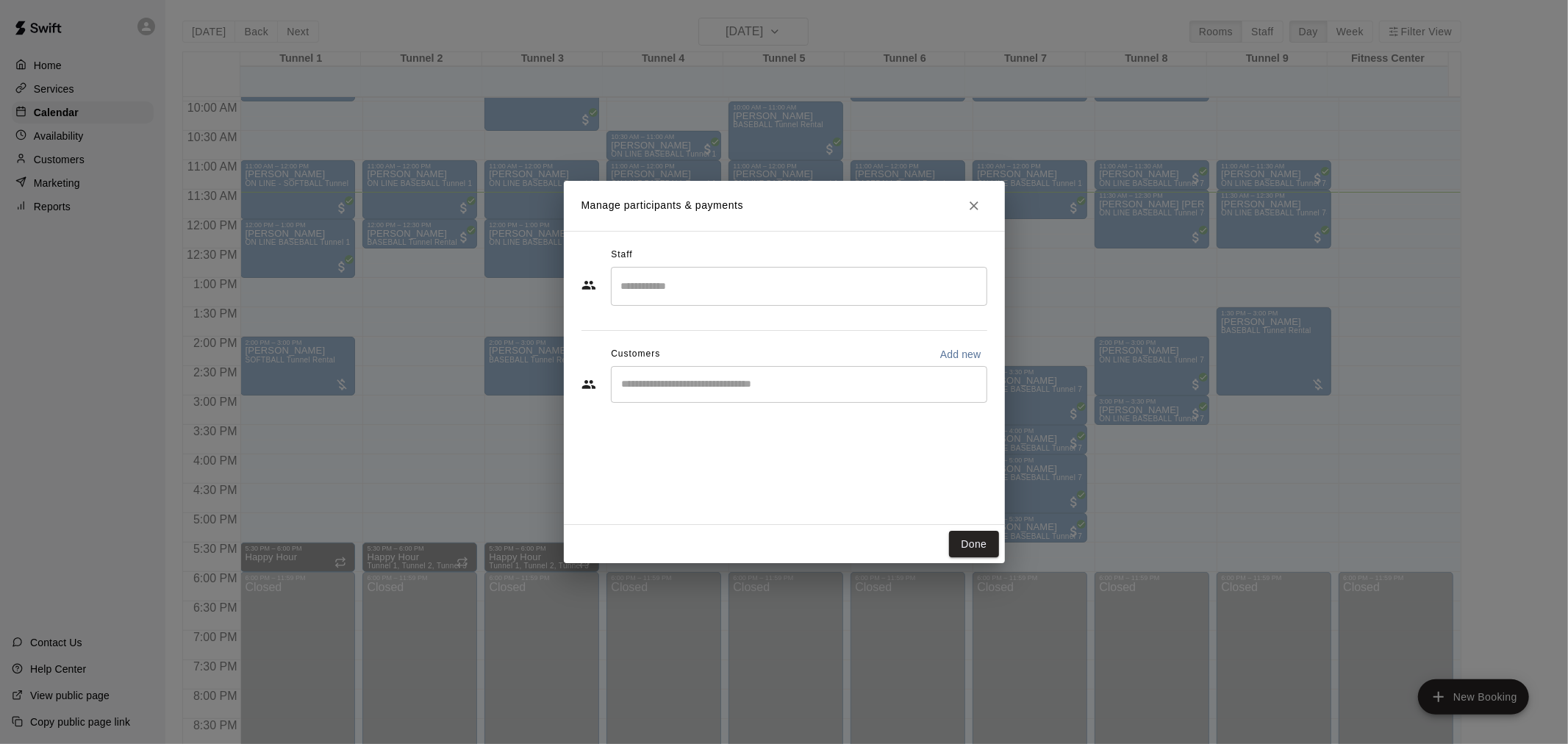
click at [713, 385] on input "Start typing to search customers..." at bounding box center [799, 385] width 363 height 15
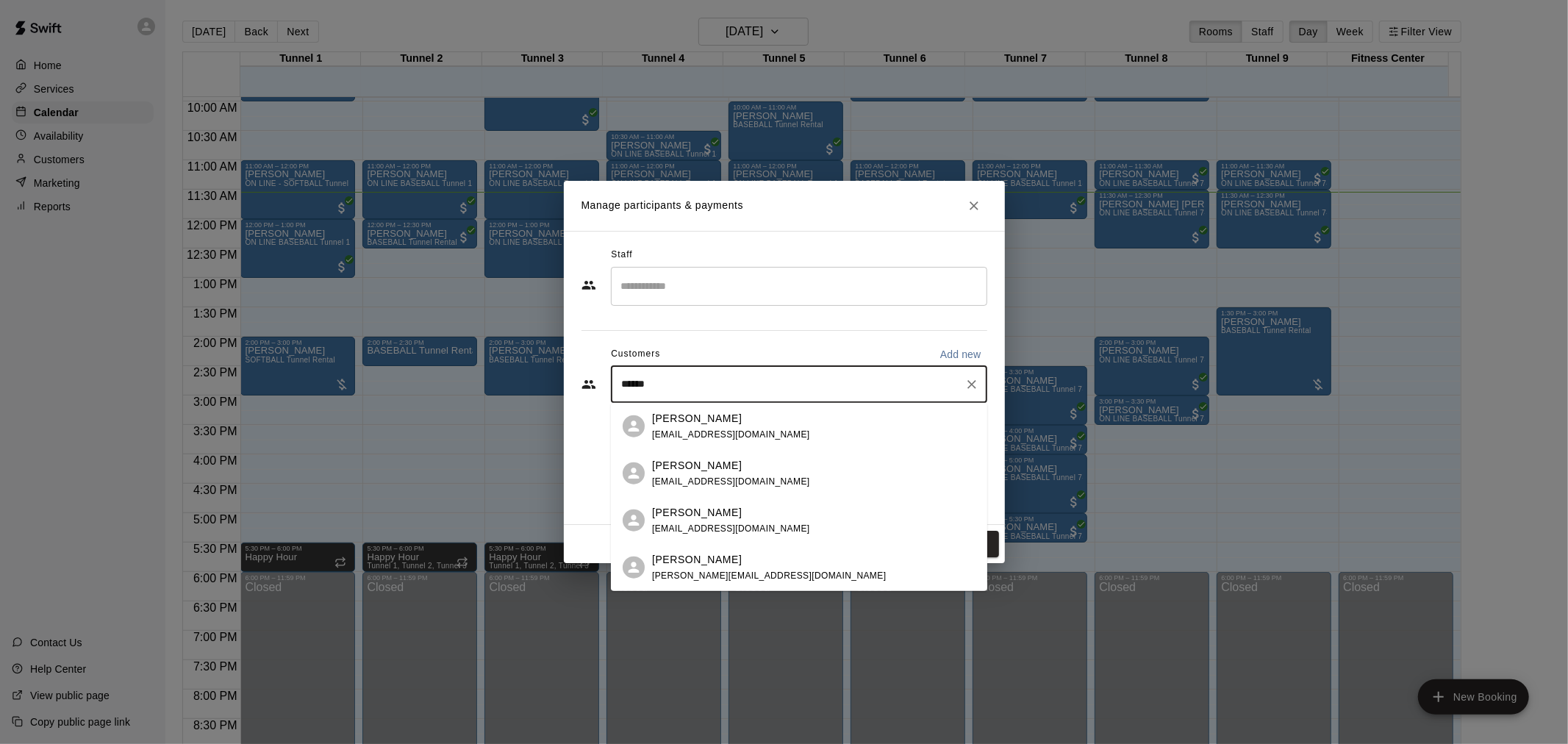
type input "*******"
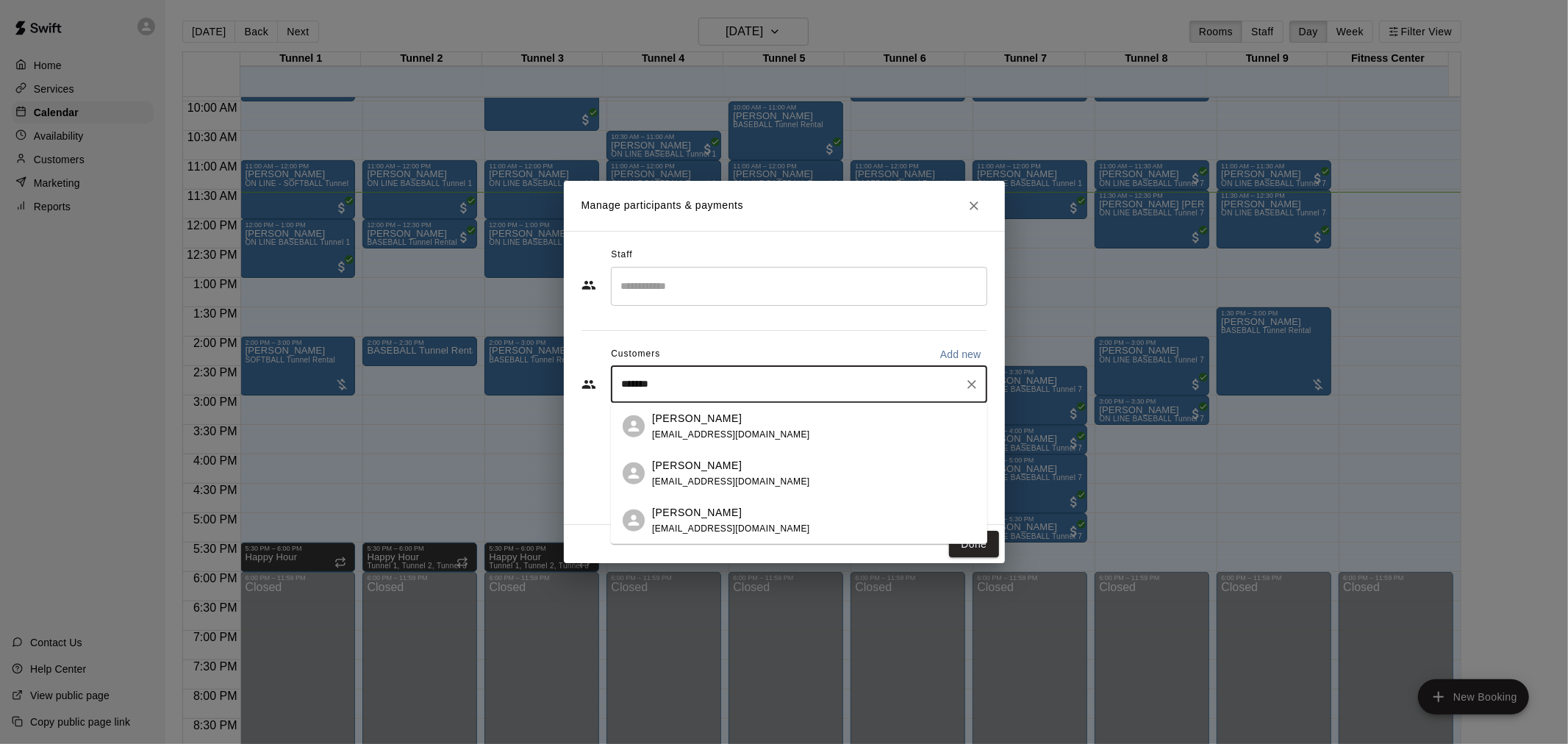
click at [789, 483] on div "[PERSON_NAME] [EMAIL_ADDRESS][DOMAIN_NAME]" at bounding box center [813, 473] width 324 height 32
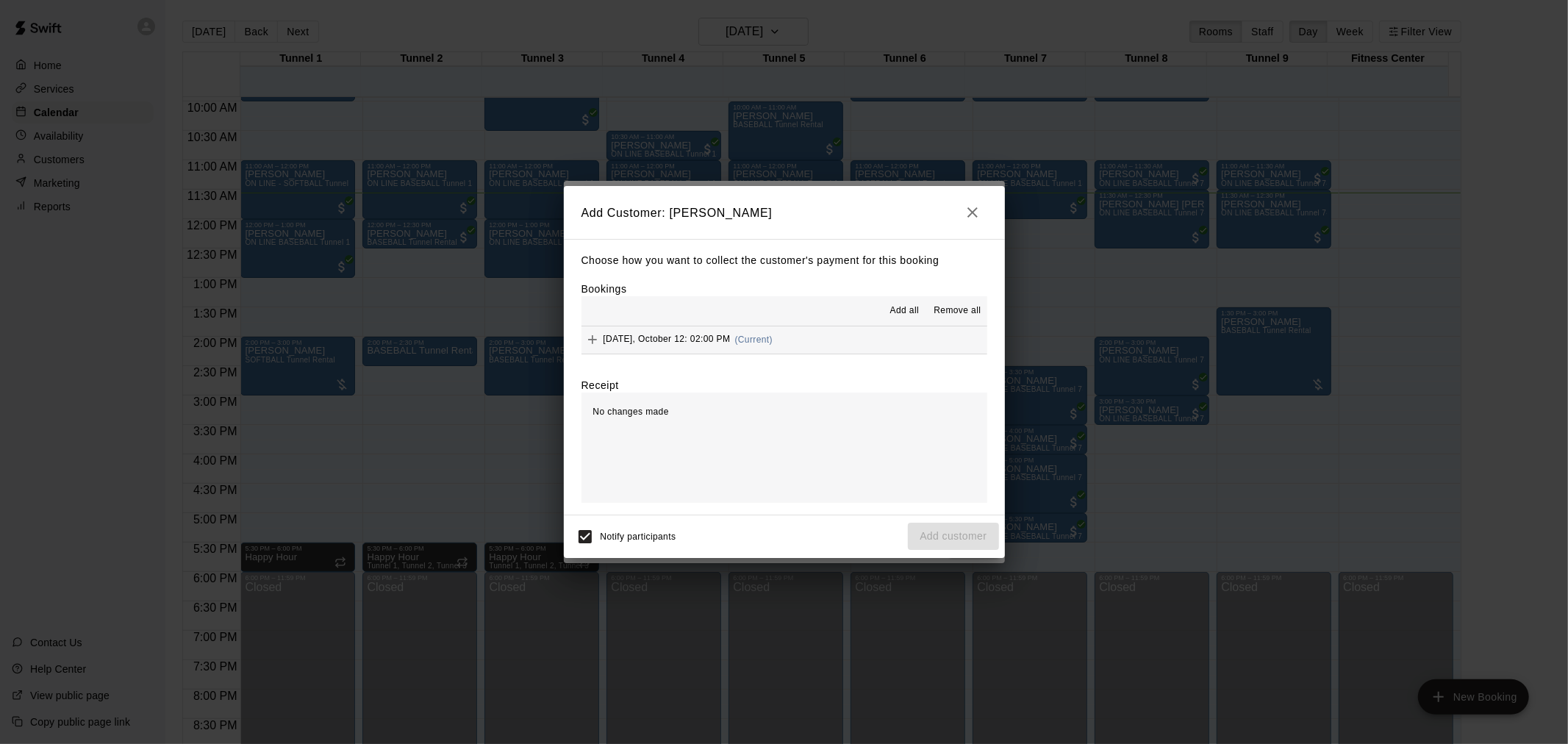
click at [779, 333] on button "[DATE], October 12: 02:00 PM (Current)" at bounding box center [784, 340] width 406 height 27
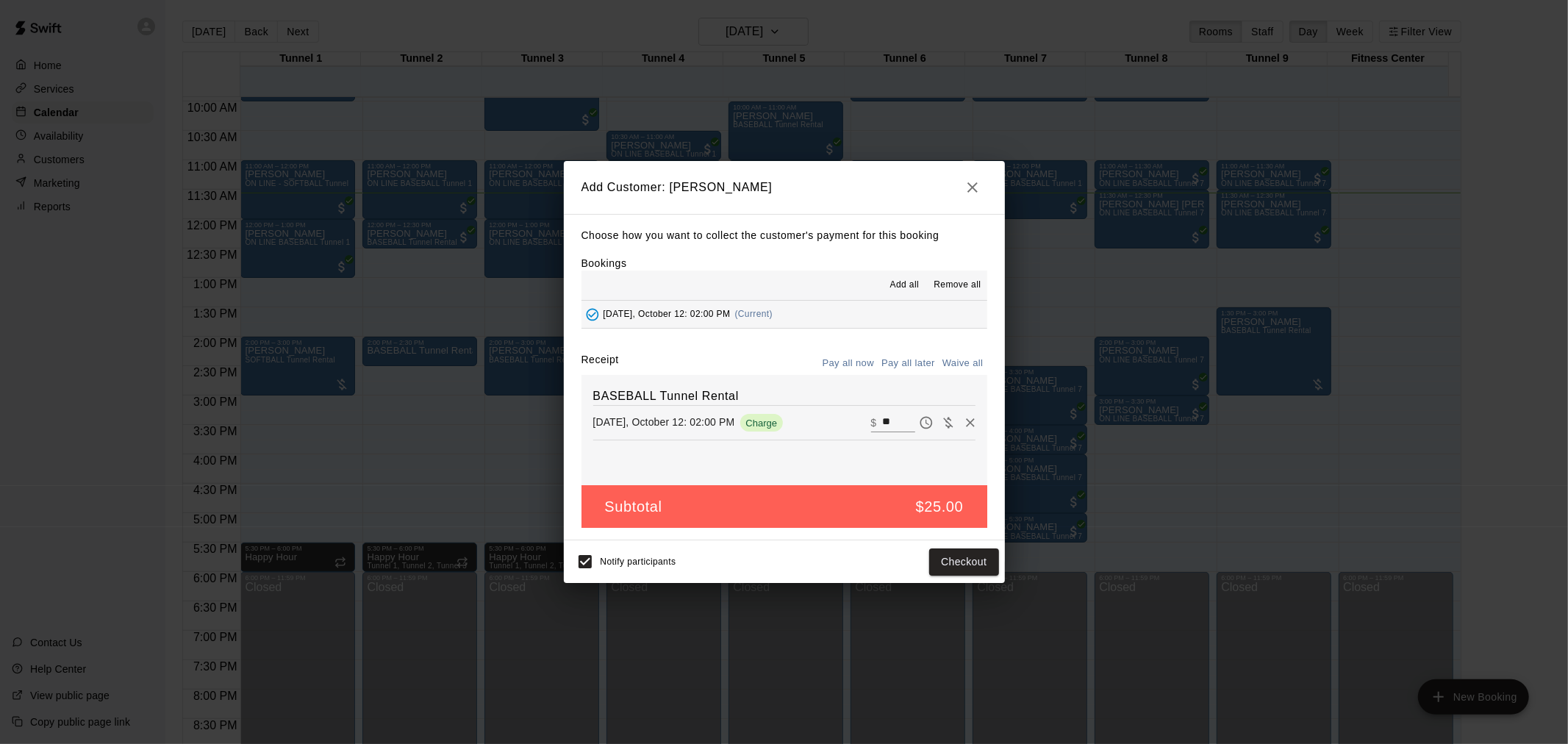
click at [900, 369] on button "Pay all later" at bounding box center [908, 363] width 61 height 23
click at [968, 564] on button "Add customer" at bounding box center [953, 563] width 90 height 27
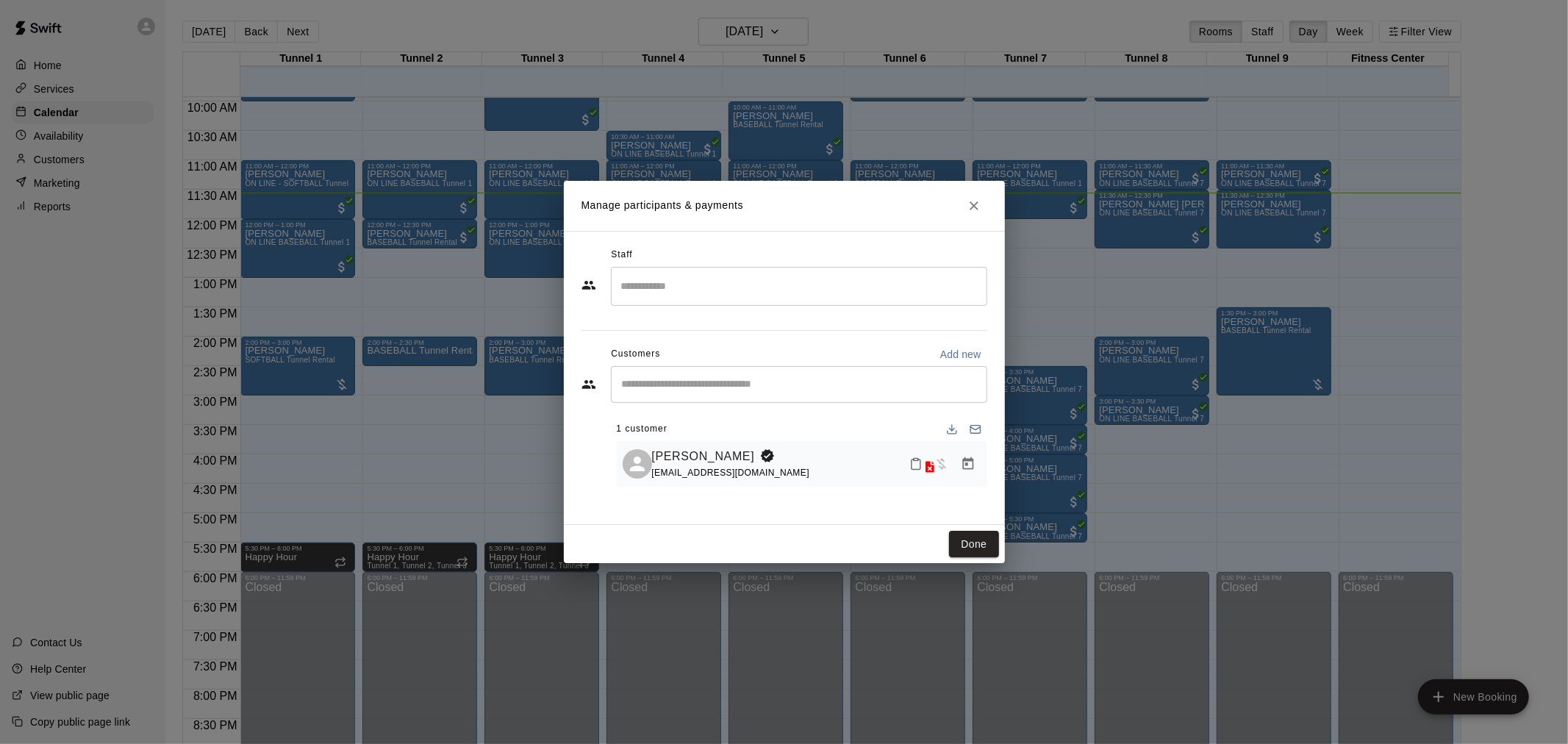
click at [925, 473] on icon at bounding box center [930, 467] width 9 height 13
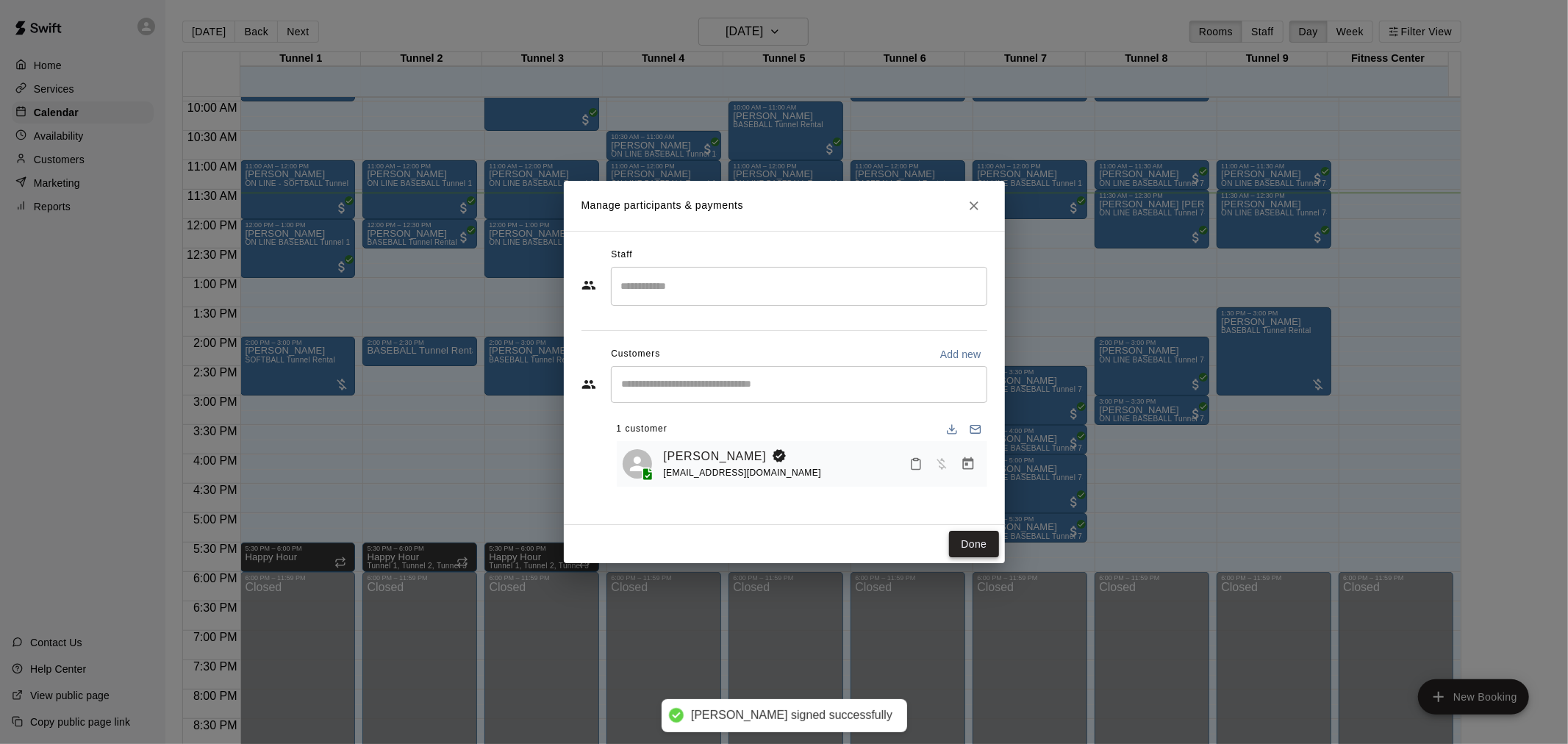
click at [989, 542] on button "Done" at bounding box center [974, 544] width 49 height 27
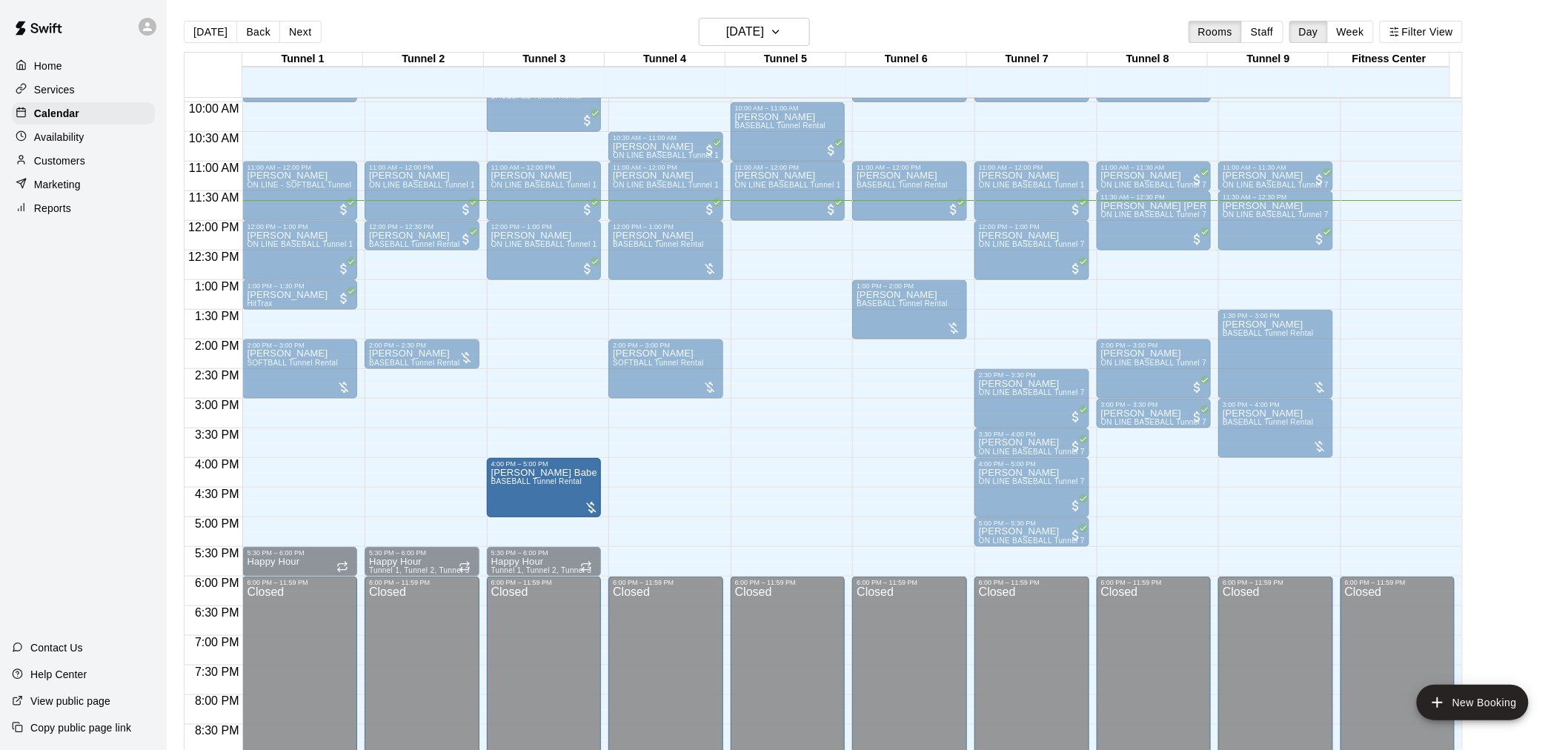
drag, startPoint x: 557, startPoint y: 376, endPoint x: 548, endPoint y: 504, distance: 128.3
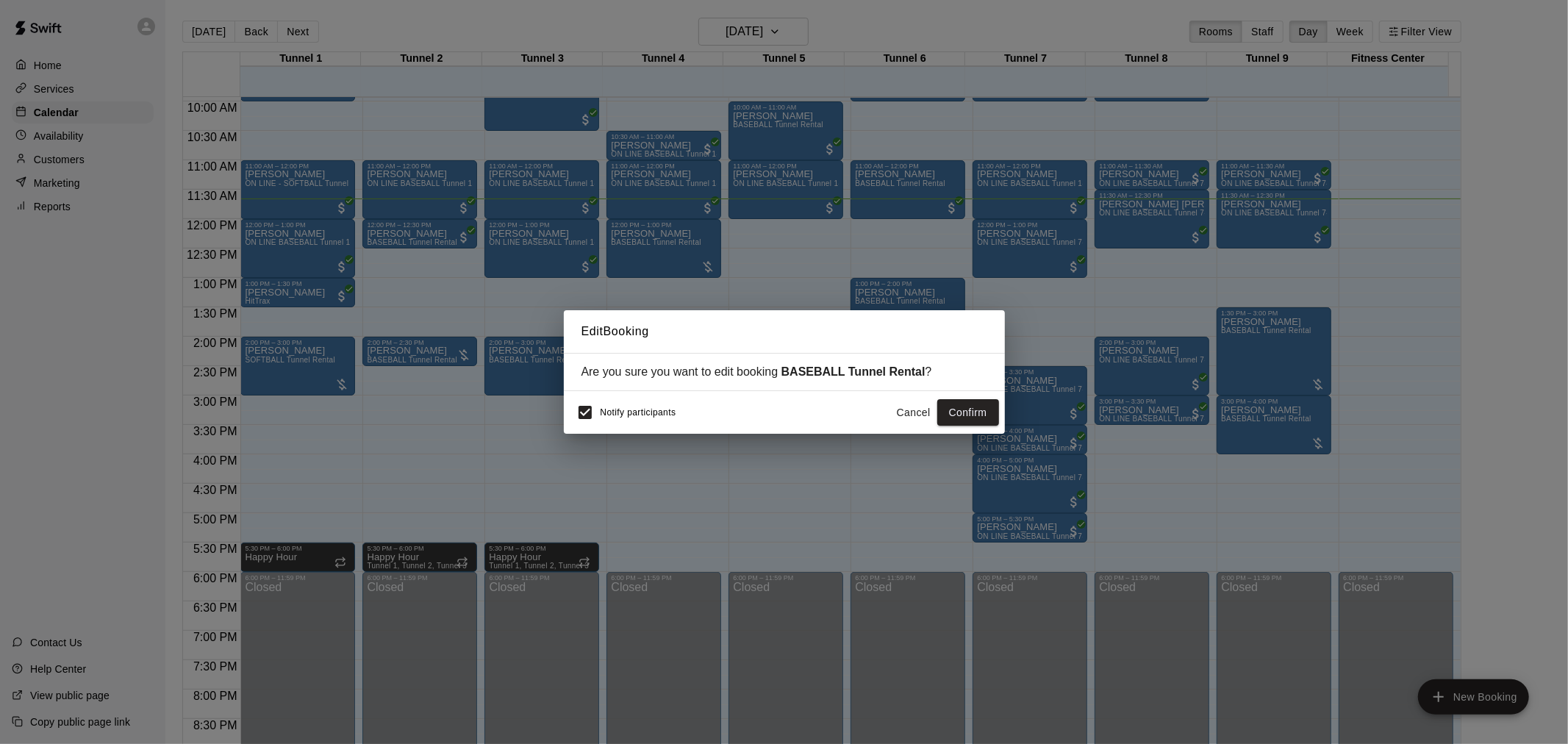
click at [979, 413] on button "Confirm" at bounding box center [968, 413] width 62 height 27
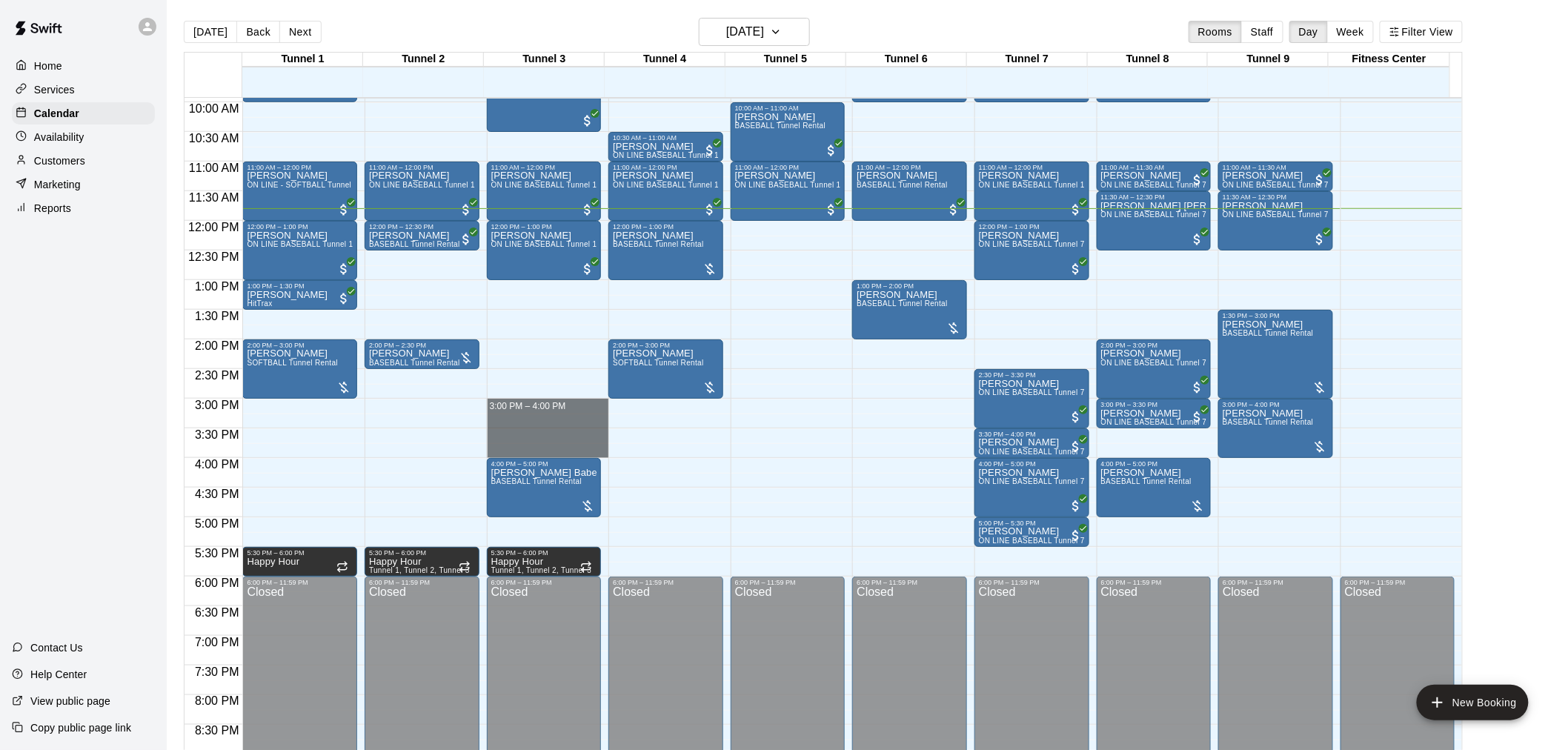
drag, startPoint x: 515, startPoint y: 404, endPoint x: 520, endPoint y: 449, distance: 45.3
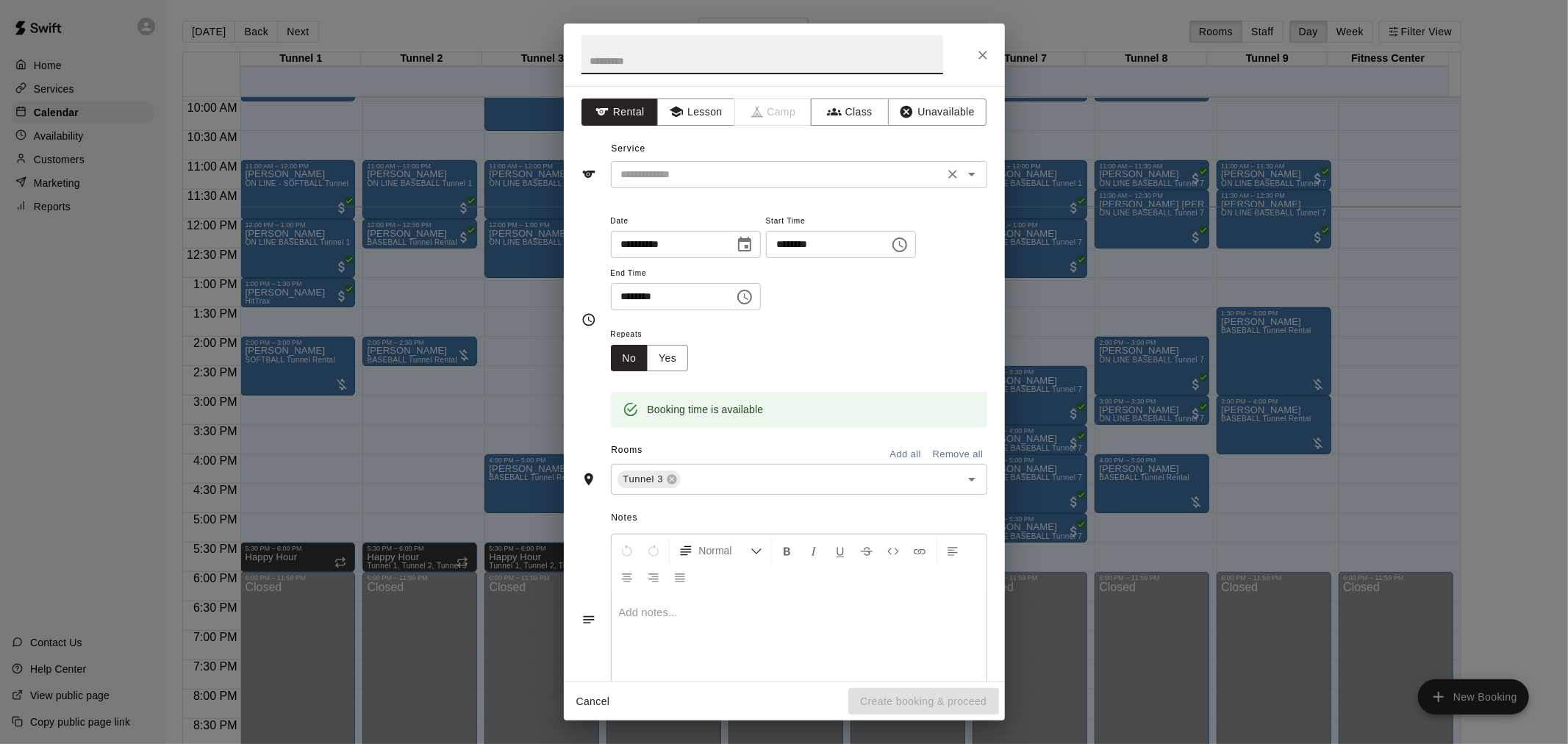
click at [707, 161] on div "​" at bounding box center [799, 175] width 377 height 27
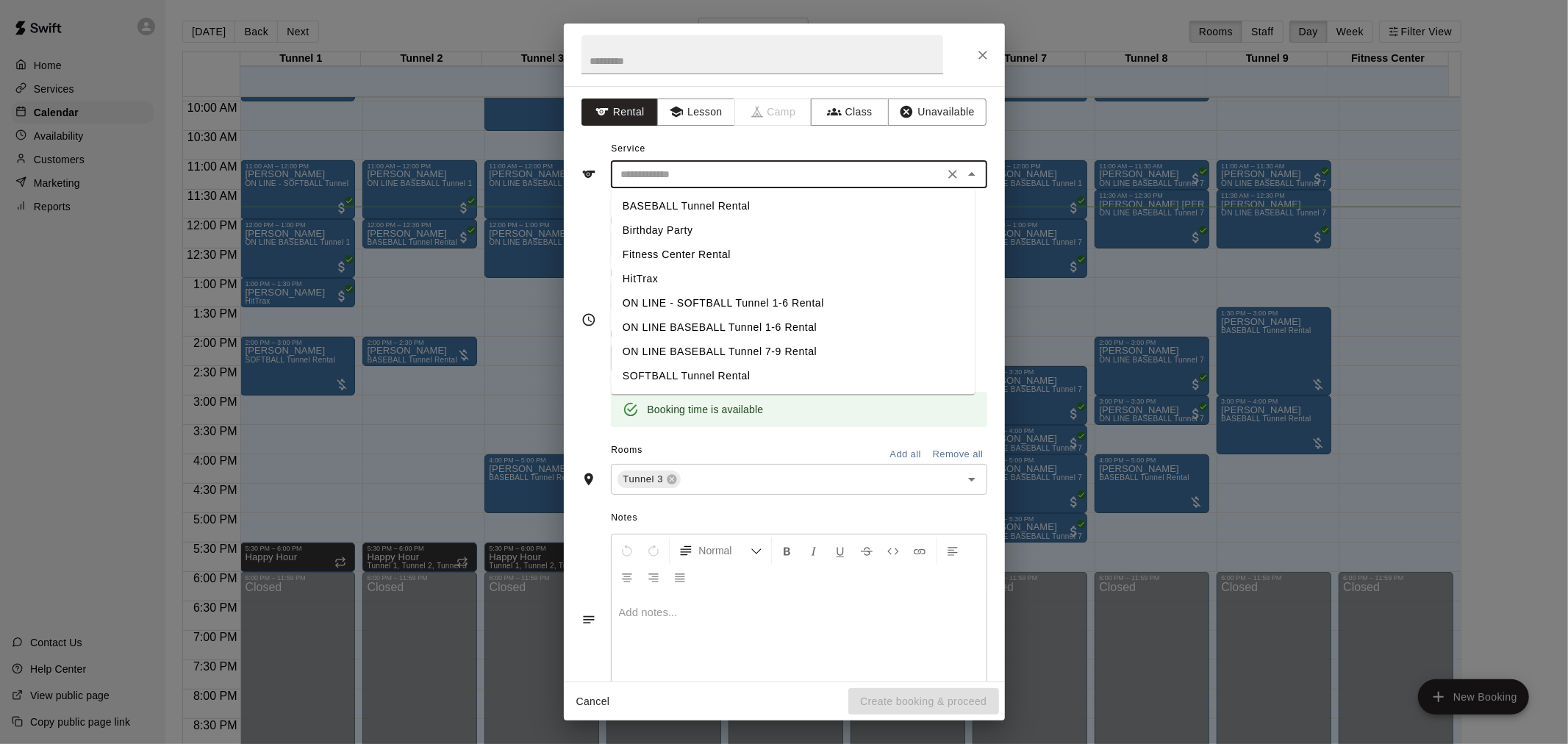
drag, startPoint x: 718, startPoint y: 201, endPoint x: 838, endPoint y: 291, distance: 150.0
click at [720, 201] on li "BASEBALL Tunnel Rental" at bounding box center [792, 206] width 364 height 25
type input "**********"
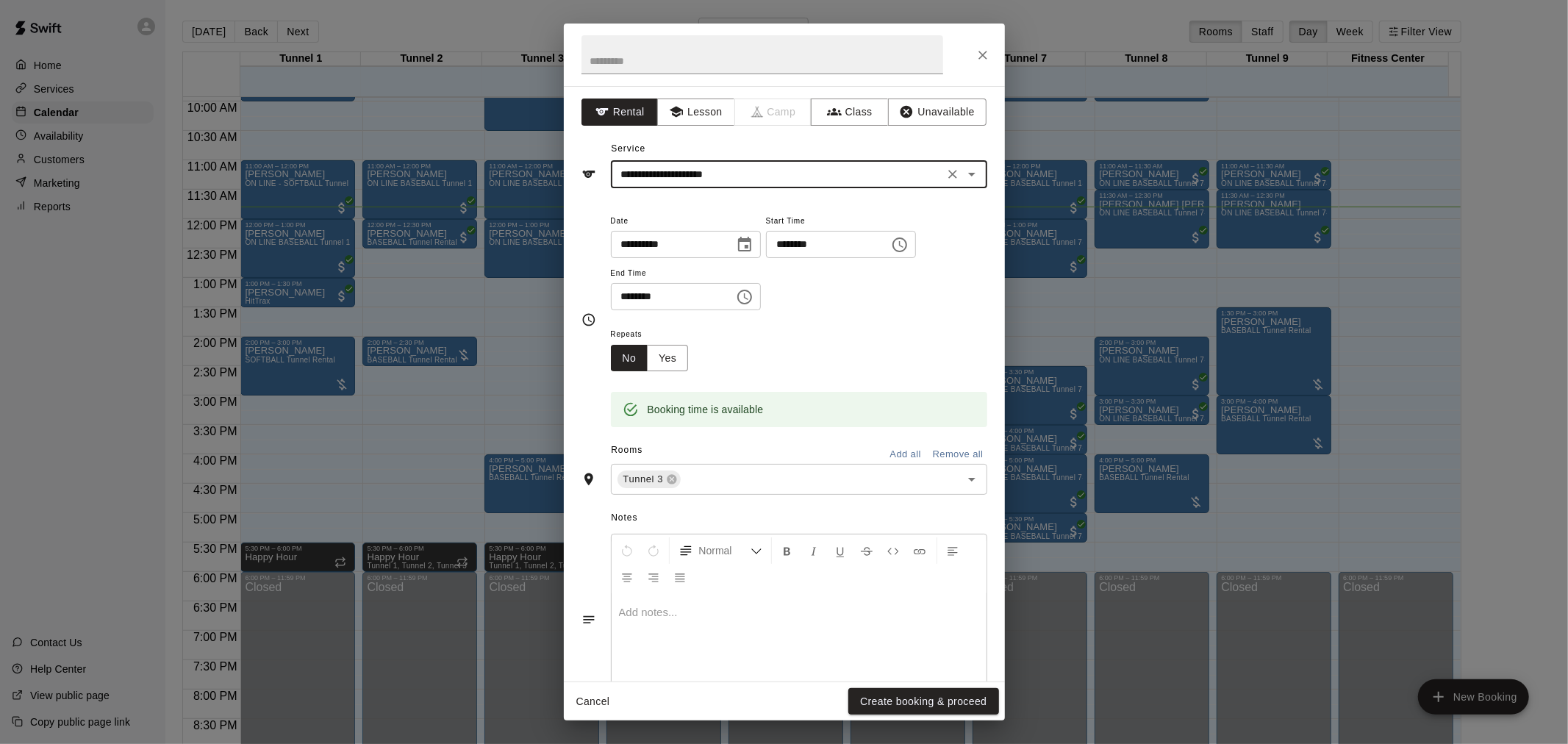
click at [949, 686] on div "Cancel Create booking & proceed" at bounding box center [785, 701] width 441 height 39
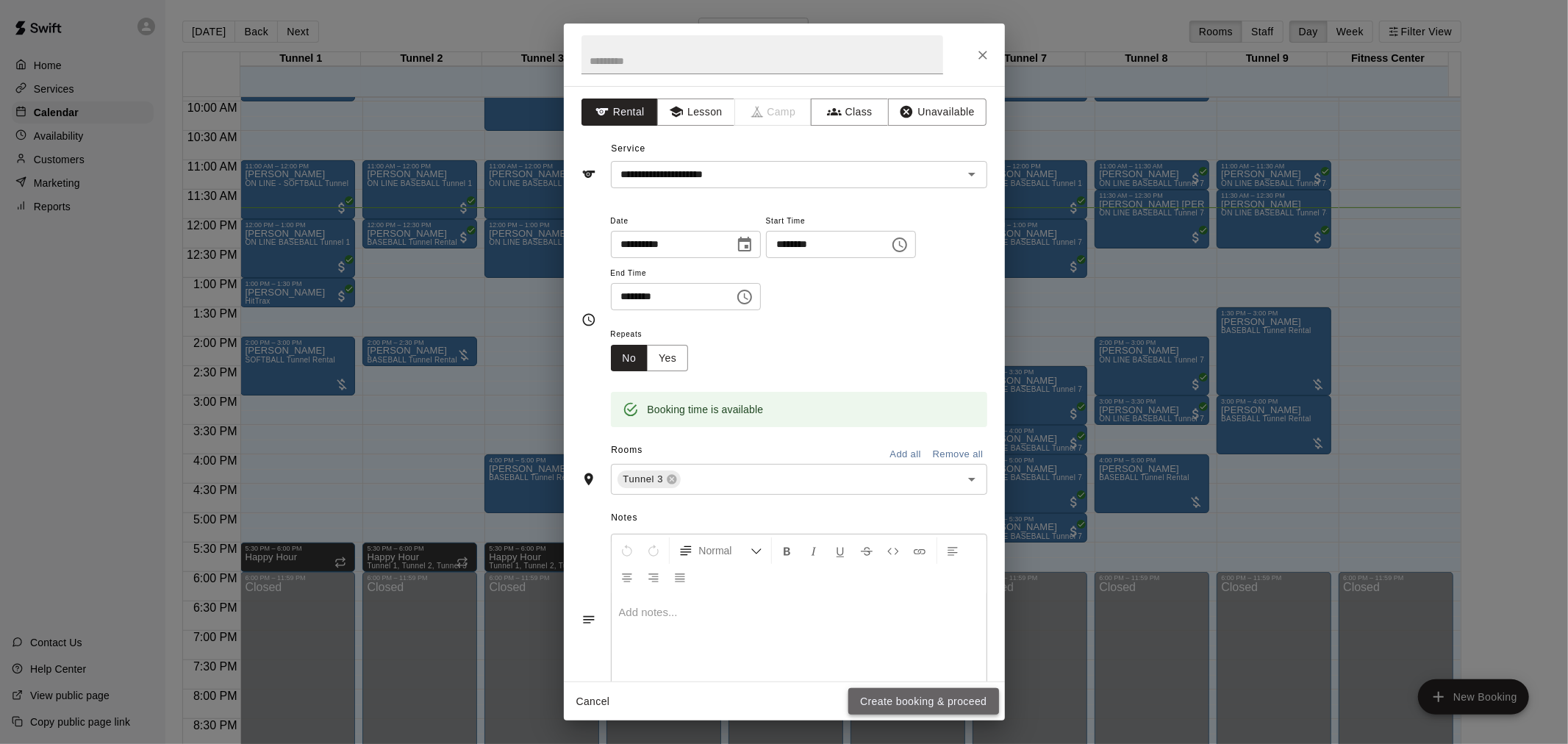
click at [936, 705] on button "Create booking & proceed" at bounding box center [923, 702] width 150 height 27
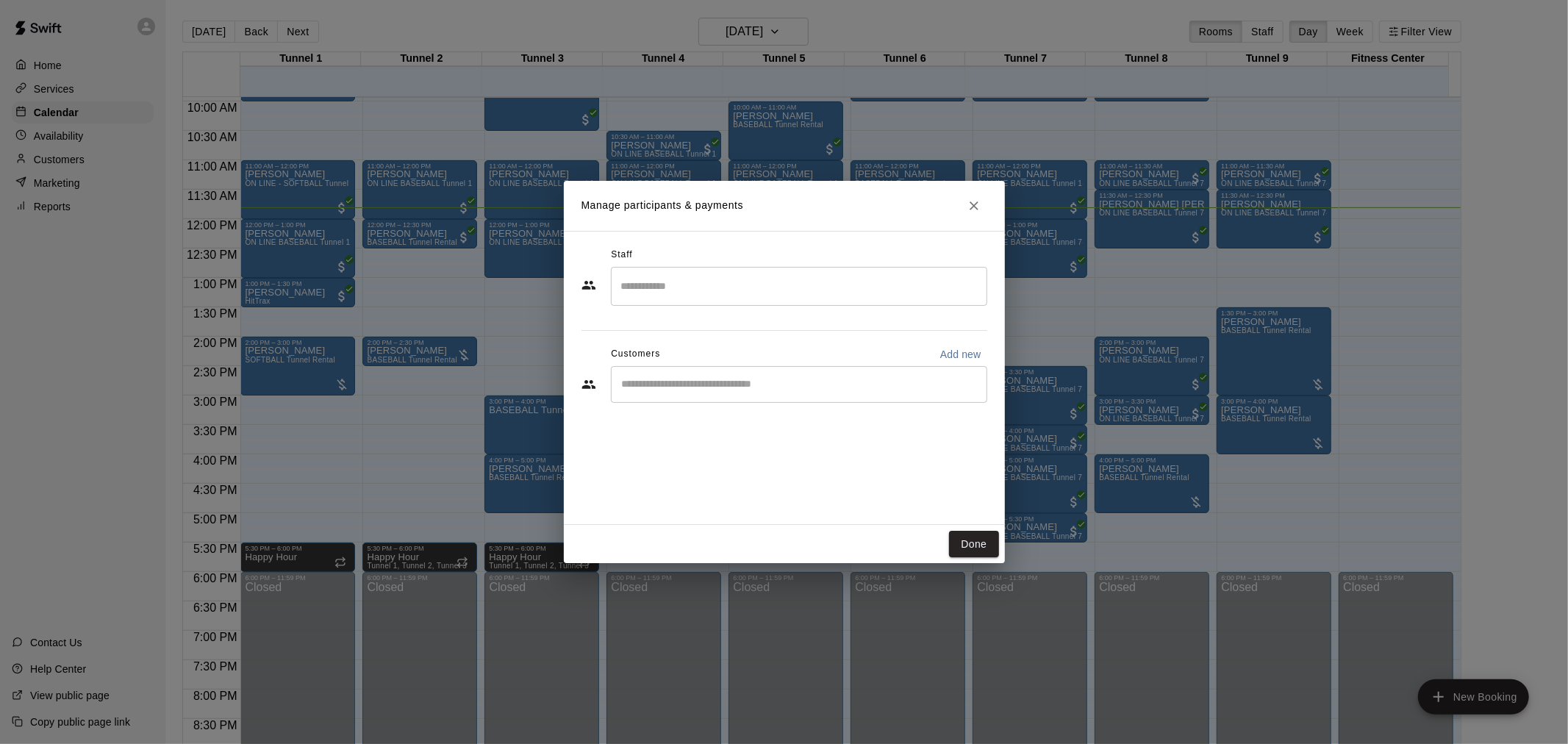
click at [767, 392] on div "​" at bounding box center [799, 385] width 377 height 36
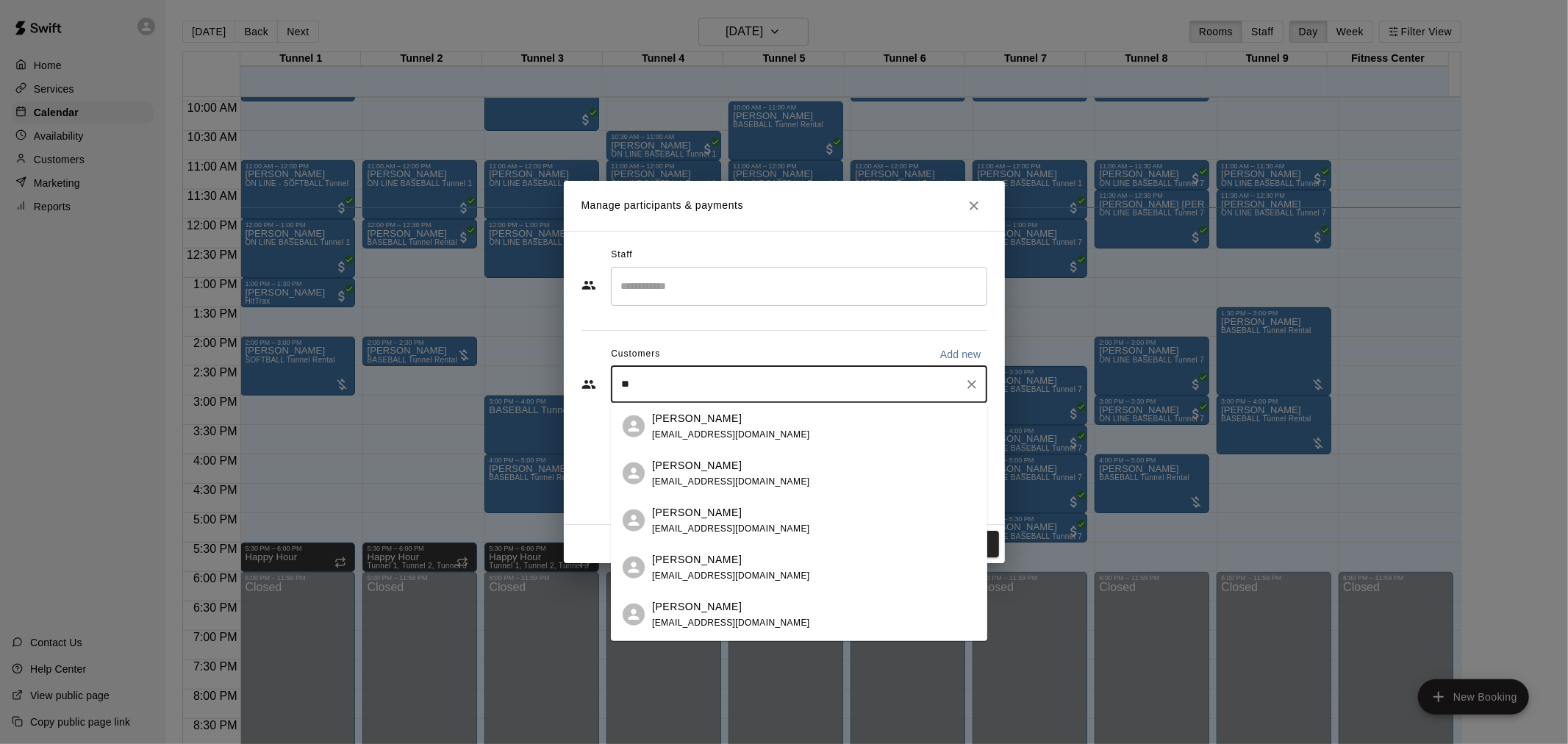
type input "*"
type input "********"
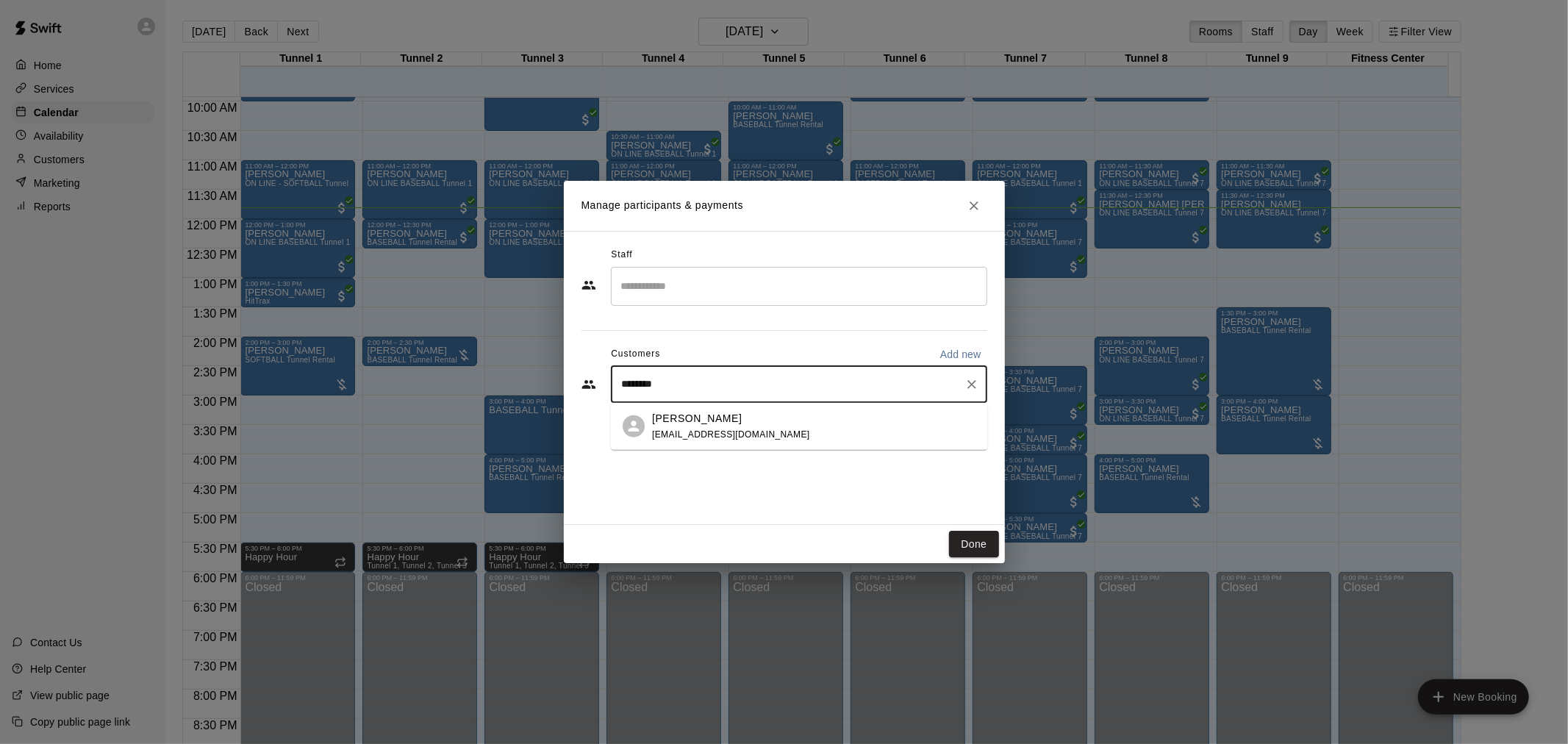
click at [754, 420] on div "[PERSON_NAME] [EMAIL_ADDRESS][DOMAIN_NAME]" at bounding box center [813, 426] width 324 height 32
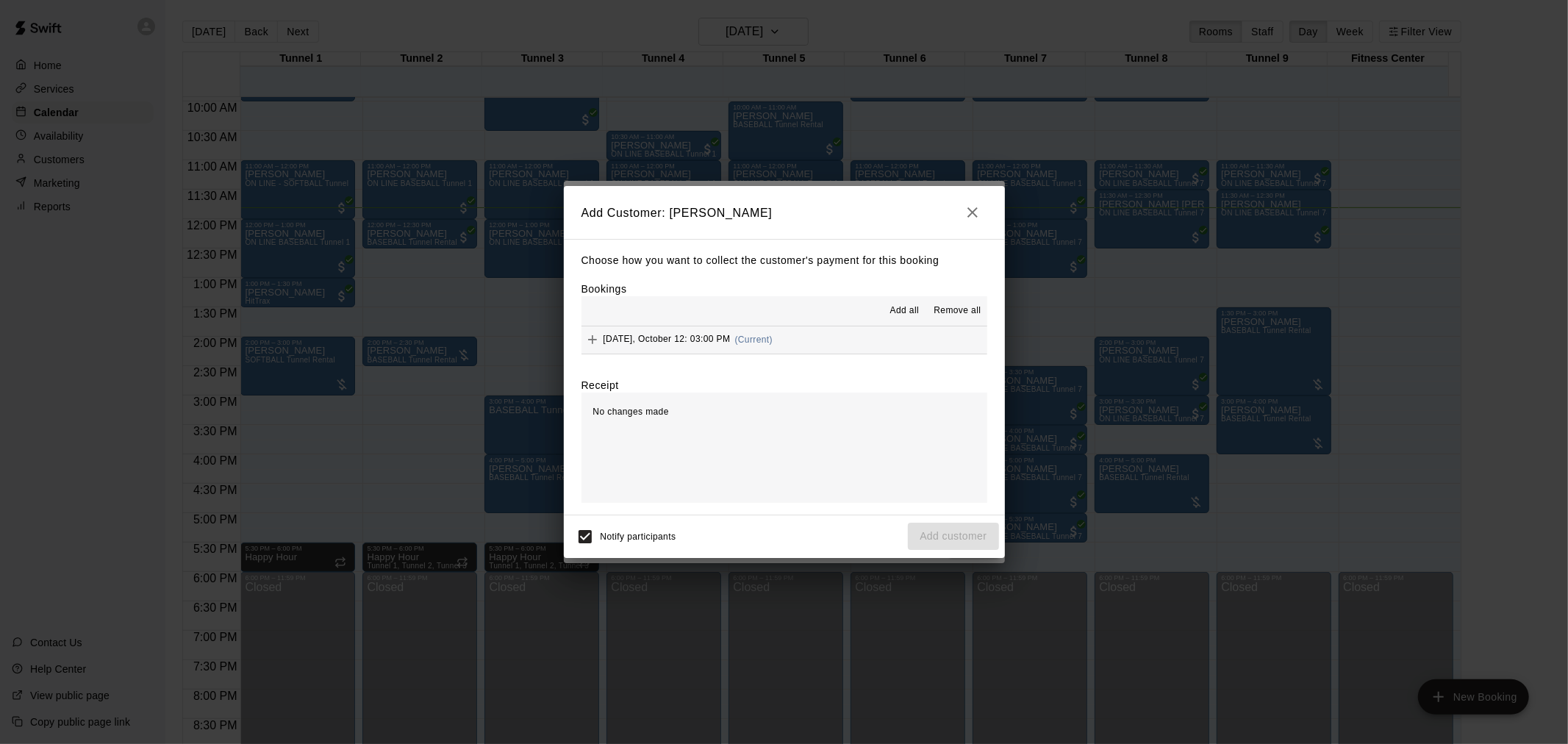
click at [751, 333] on div "[DATE], October 12: 03:00 PM (Current)" at bounding box center [677, 340] width 191 height 22
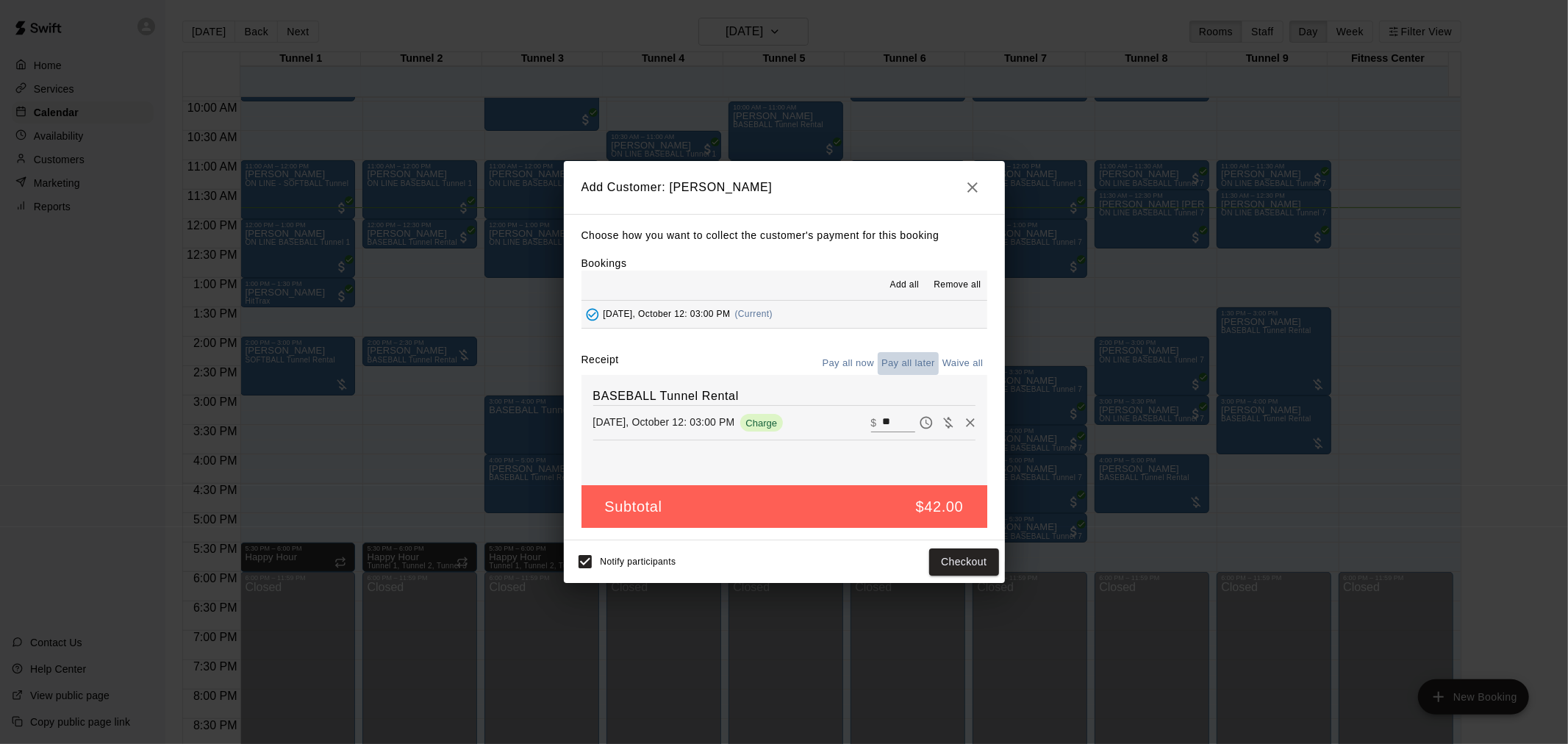
click at [913, 363] on button "Pay all later" at bounding box center [908, 363] width 61 height 23
click at [972, 555] on button "Add customer" at bounding box center [953, 563] width 90 height 27
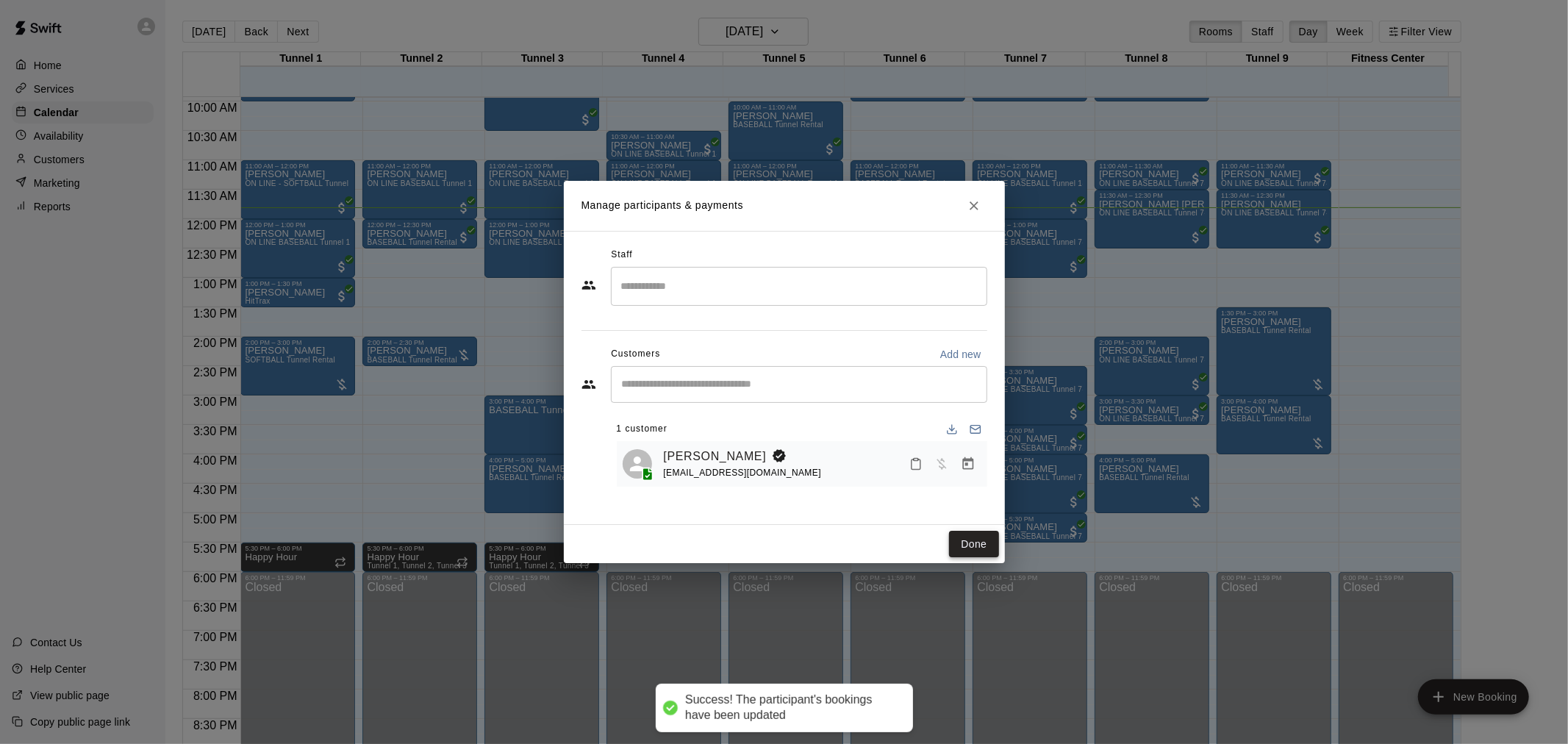
click at [954, 540] on button "Done" at bounding box center [974, 544] width 49 height 27
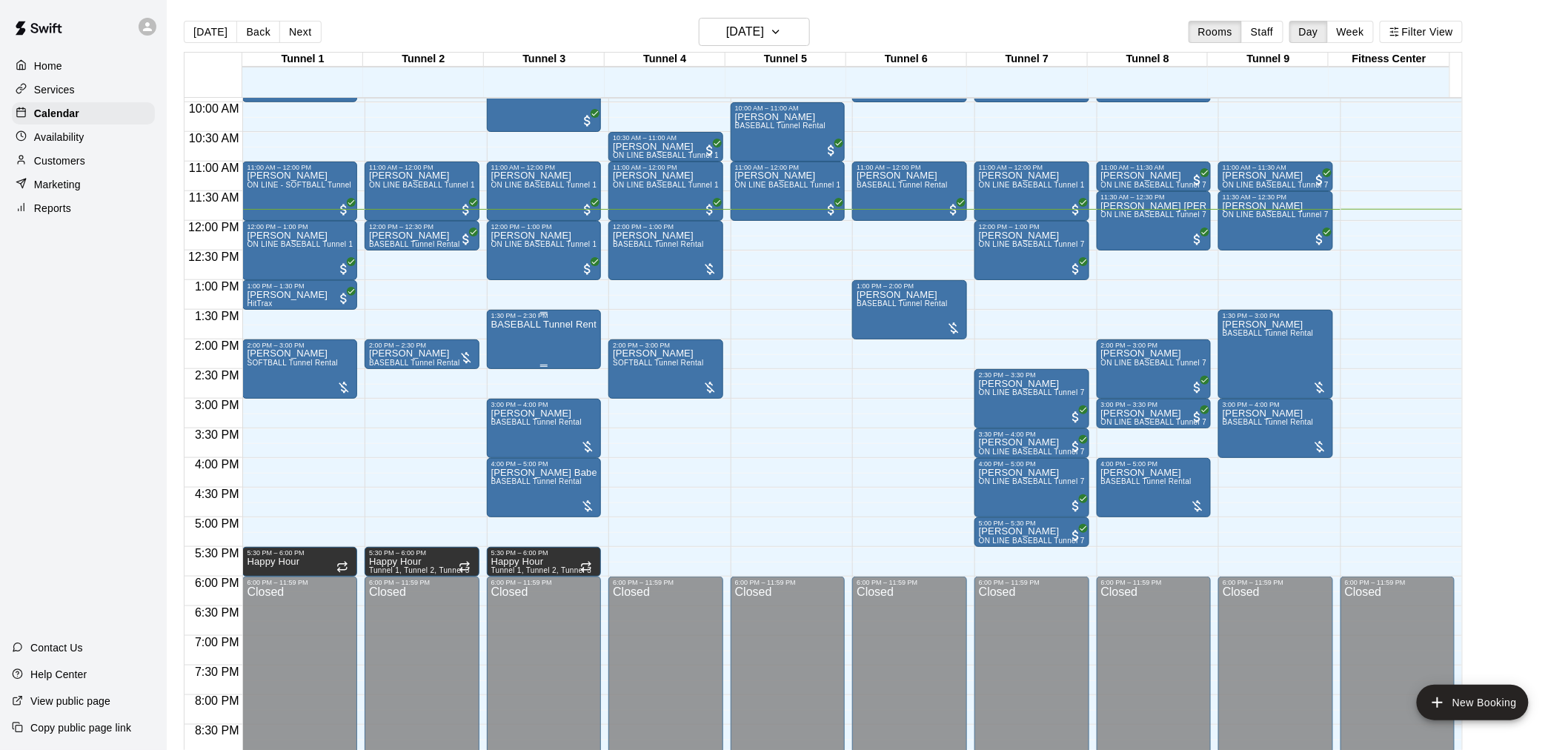
click at [530, 335] on div "BASEBALL Tunnel Rental" at bounding box center [544, 695] width 106 height 750
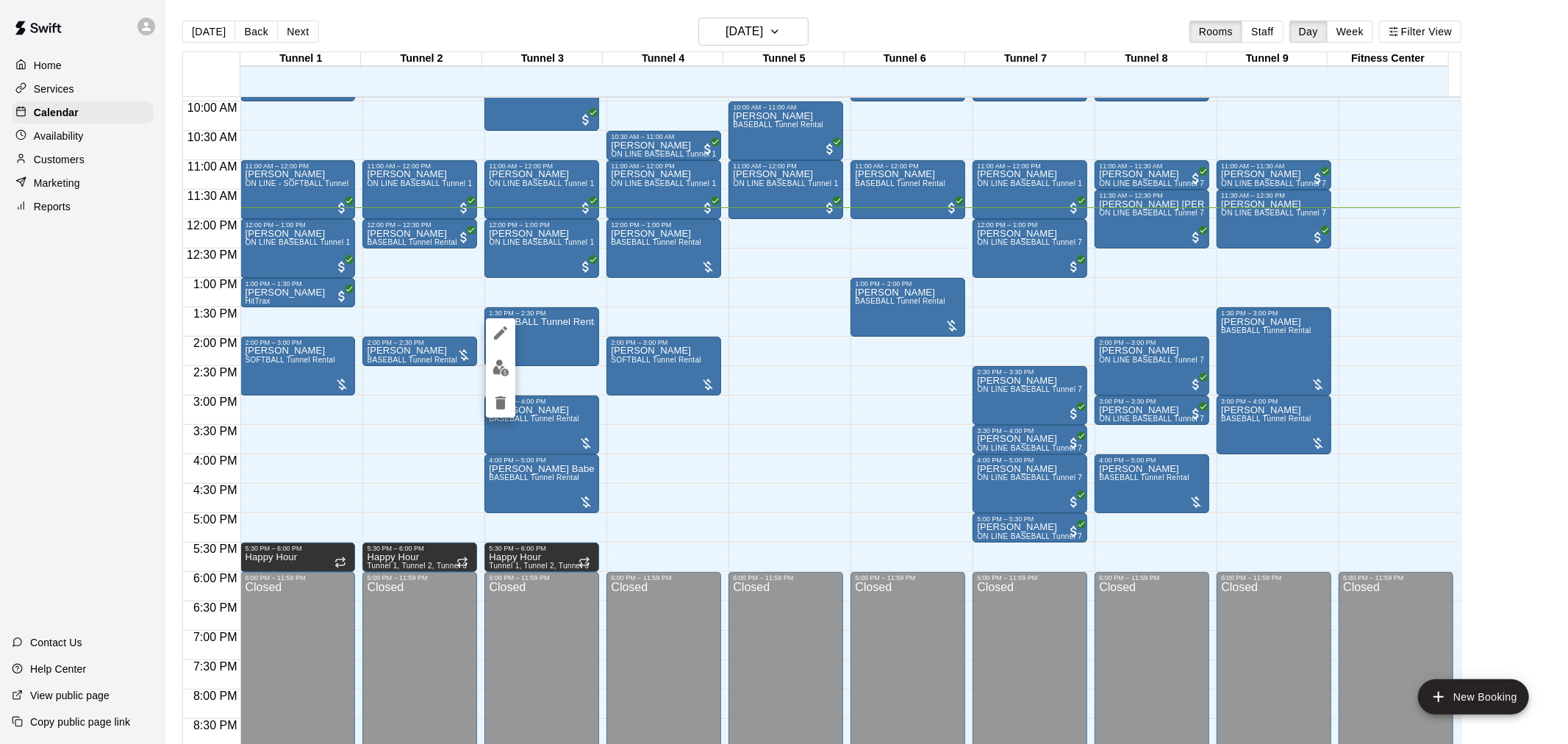
click at [572, 429] on div at bounding box center [784, 372] width 1568 height 744
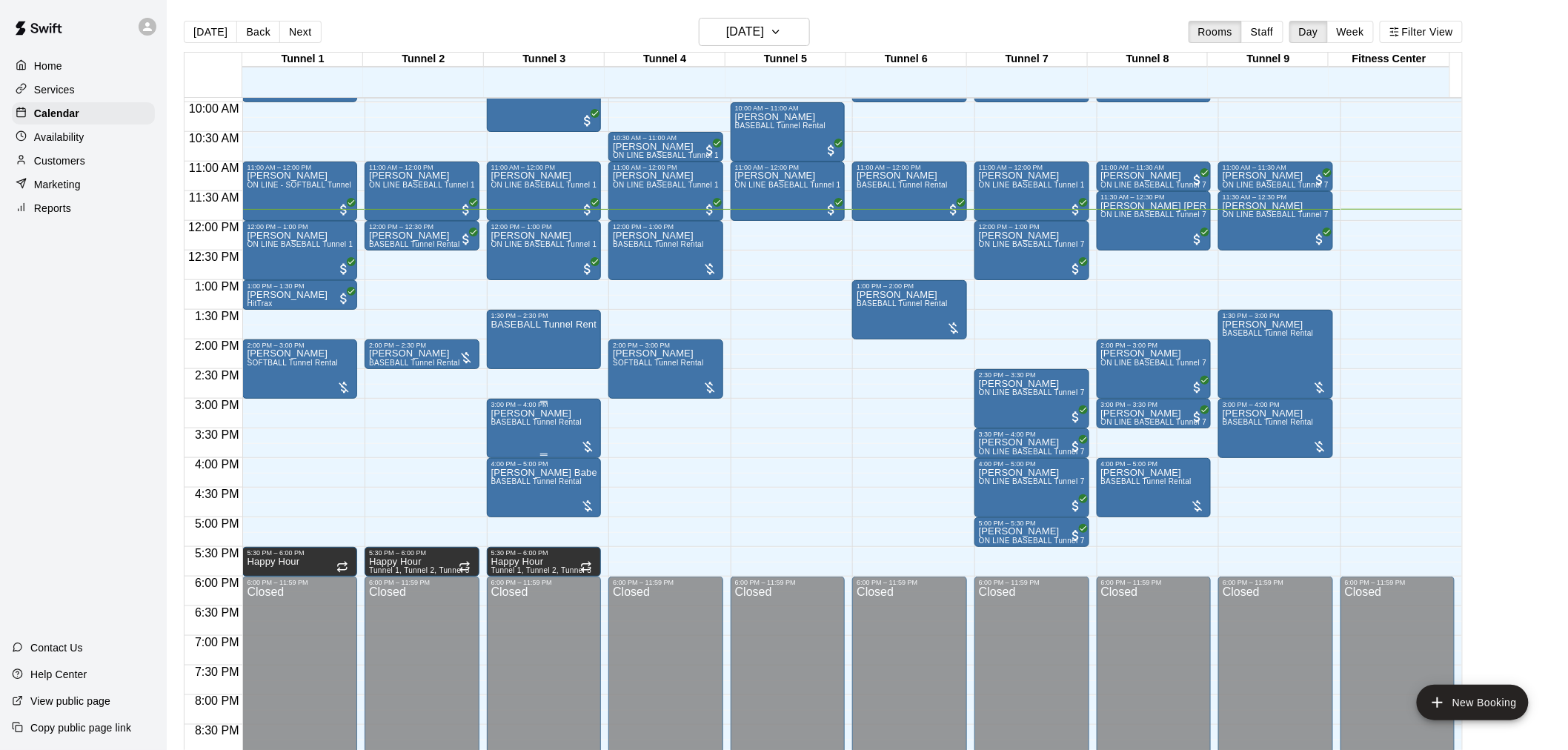
click at [532, 421] on span "BASEBALL Tunnel Rental" at bounding box center [536, 422] width 91 height 8
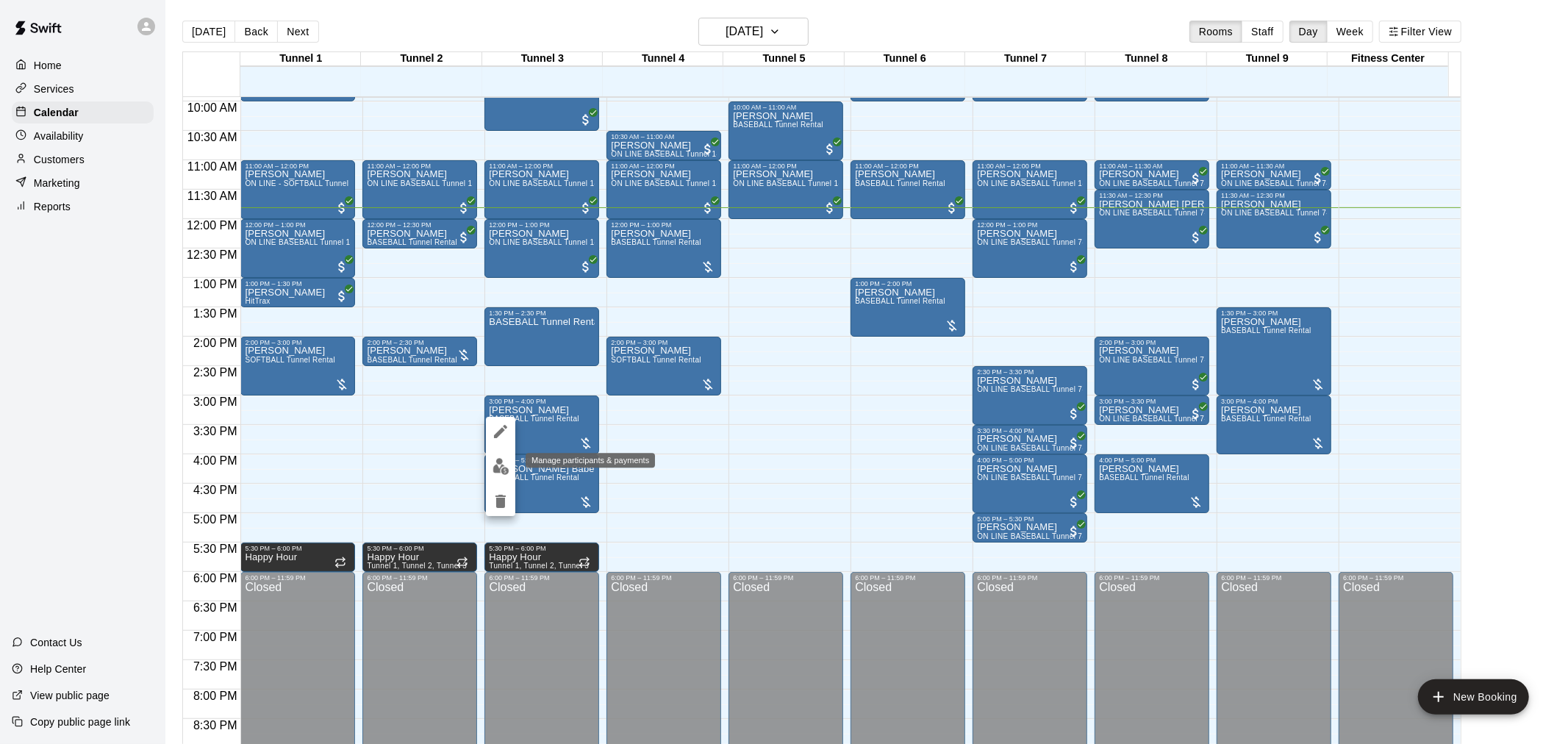
click at [504, 460] on img "edit" at bounding box center [500, 466] width 17 height 17
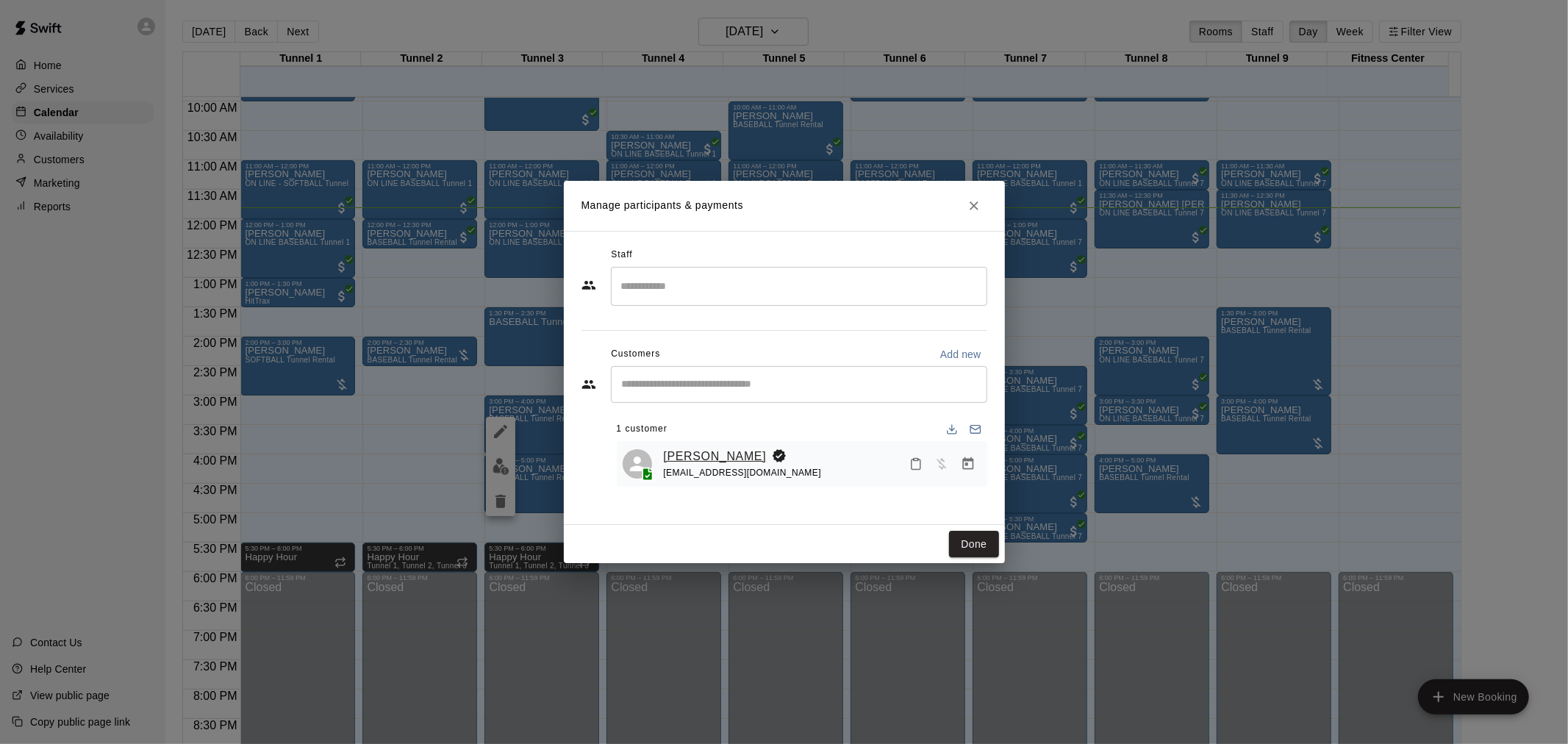
click at [710, 456] on link "[PERSON_NAME]" at bounding box center [715, 456] width 103 height 19
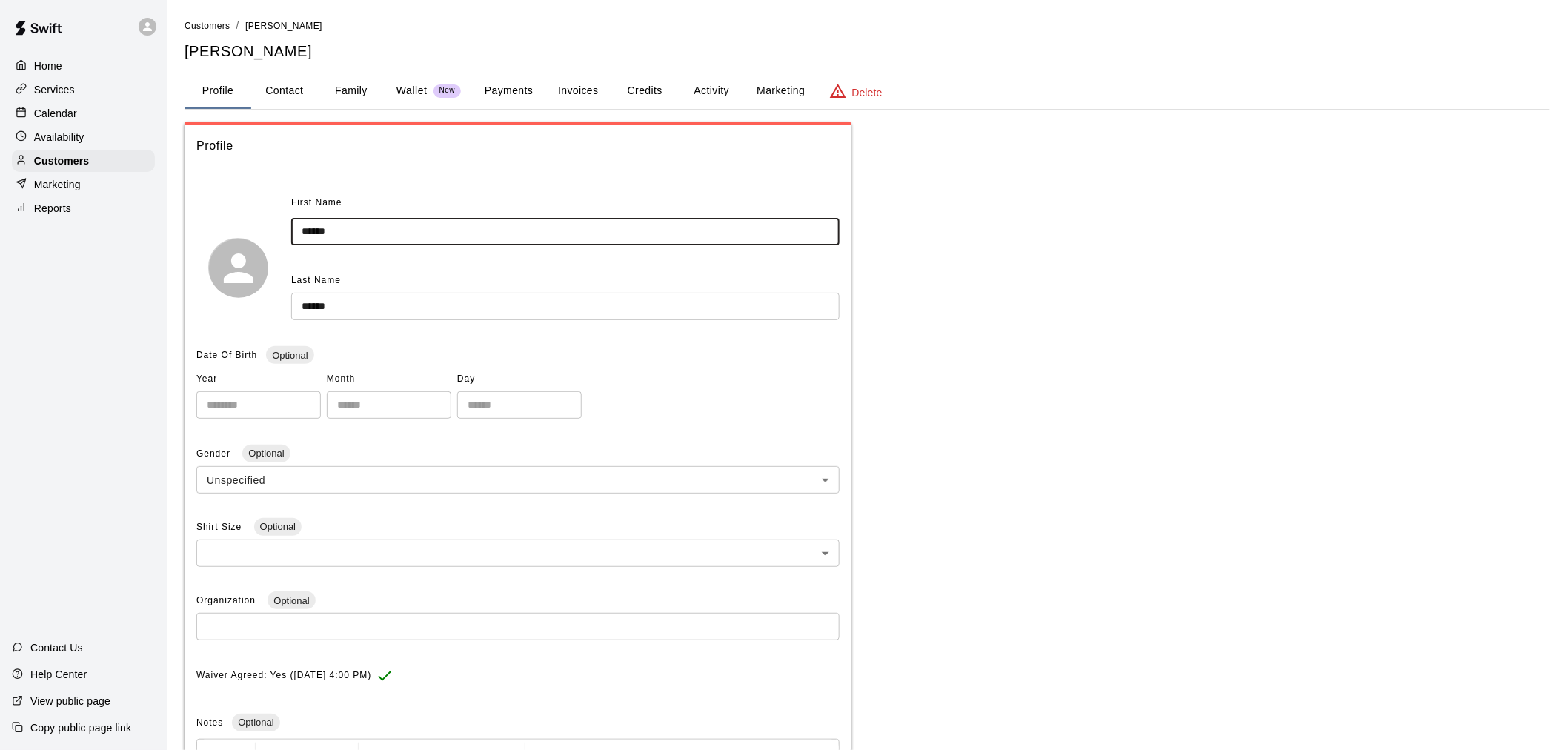
click at [319, 230] on input "******" at bounding box center [565, 232] width 548 height 28
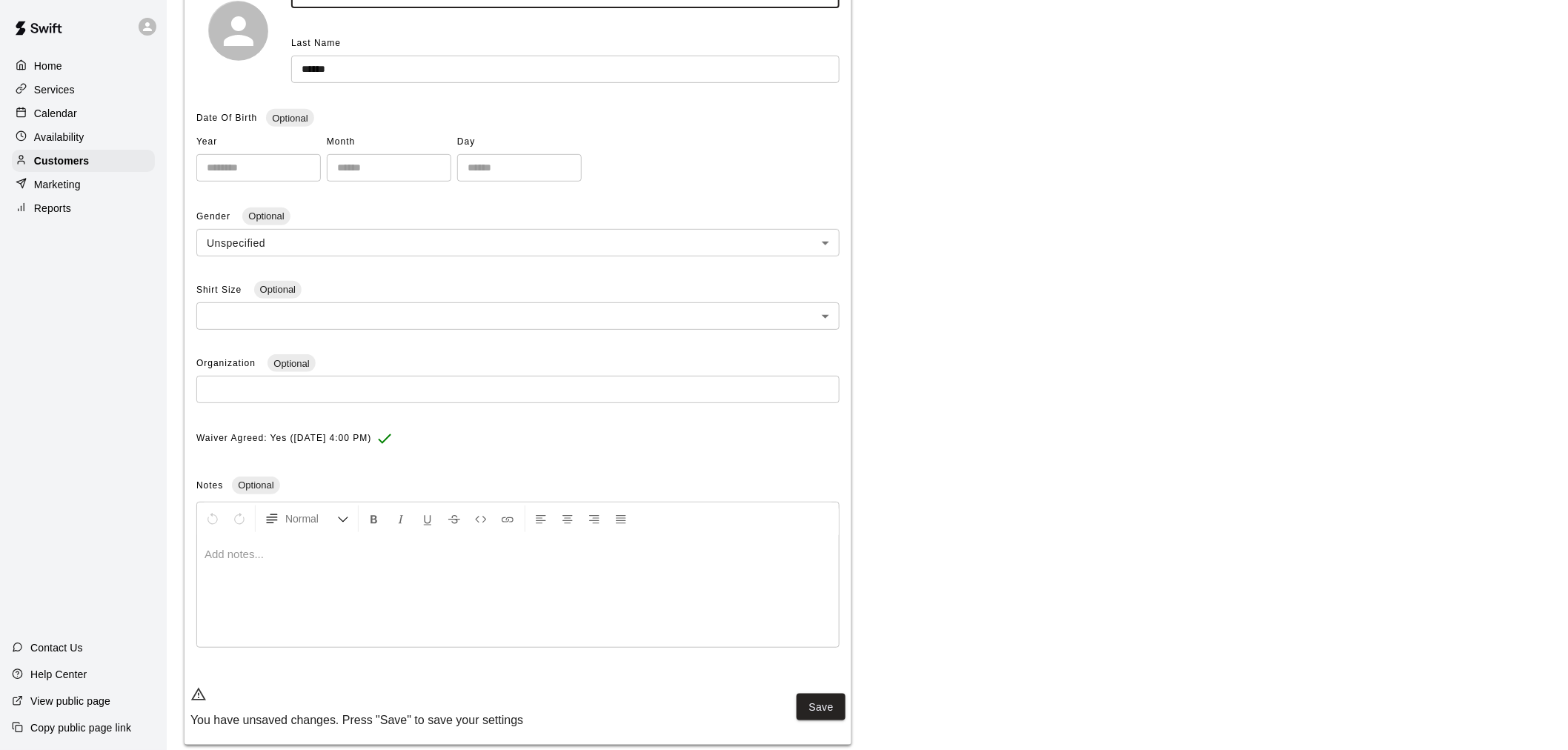
scroll to position [244, 0]
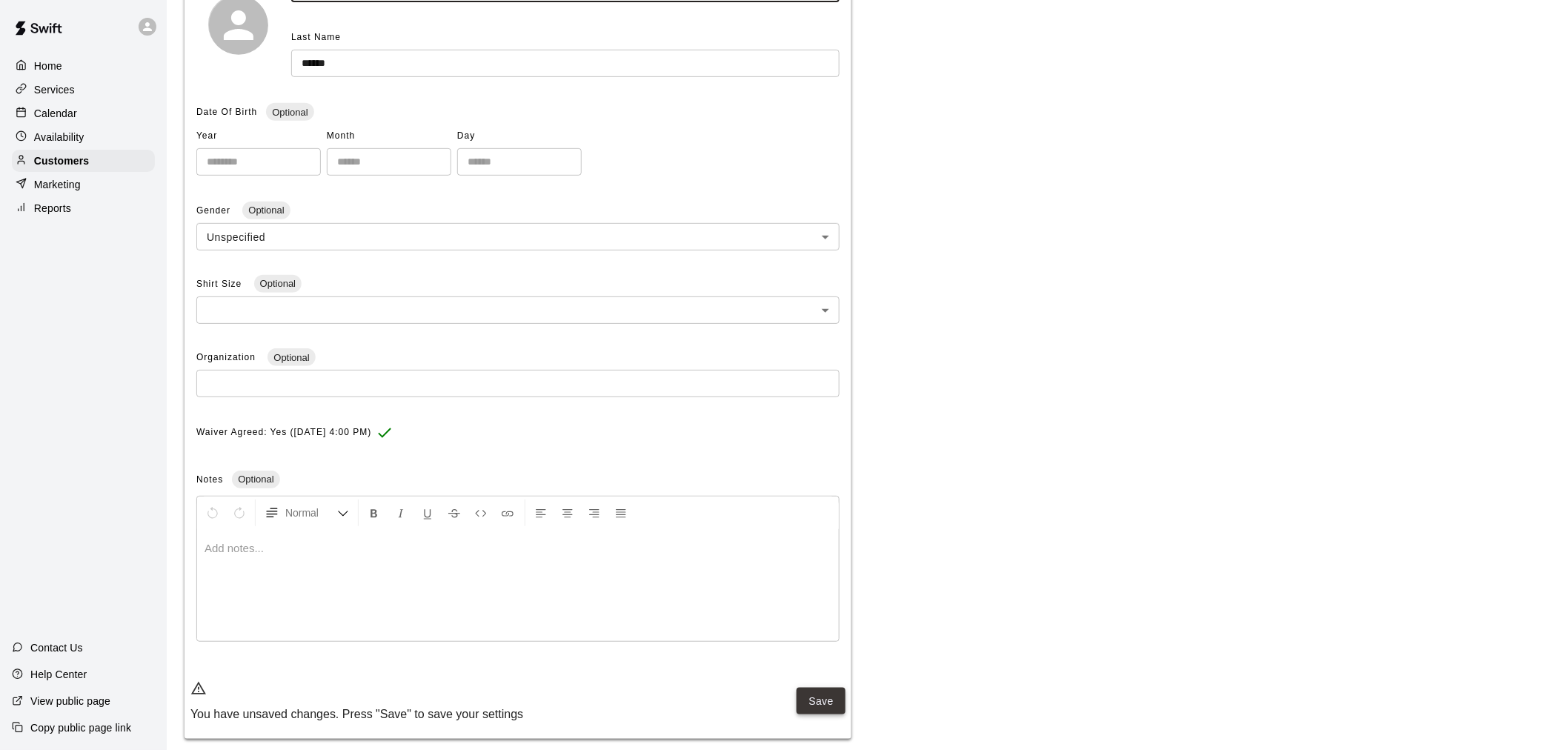
type input "*******"
click at [811, 692] on button "Save" at bounding box center [820, 701] width 49 height 28
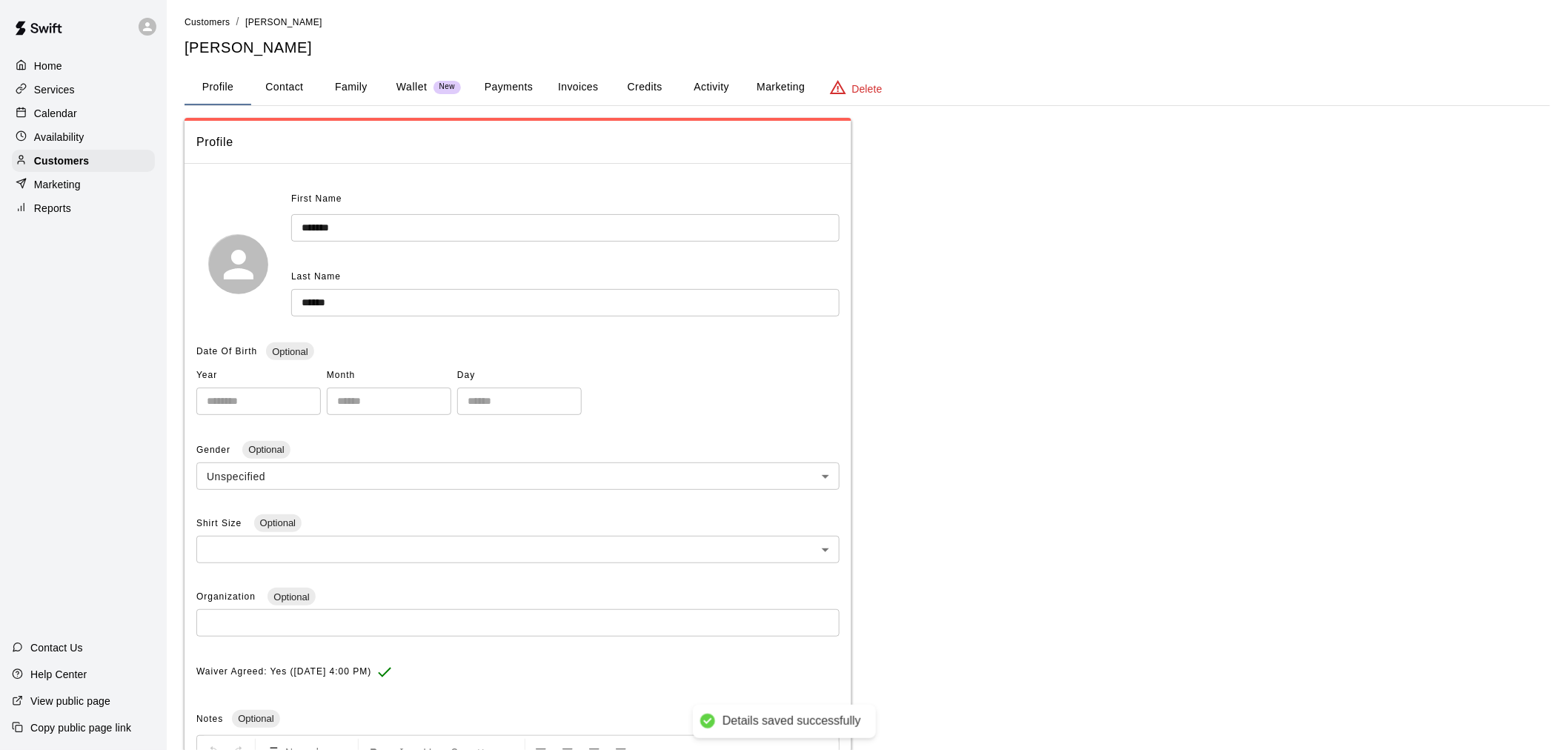
scroll to position [0, 0]
click at [67, 109] on p "Calendar" at bounding box center [55, 113] width 43 height 15
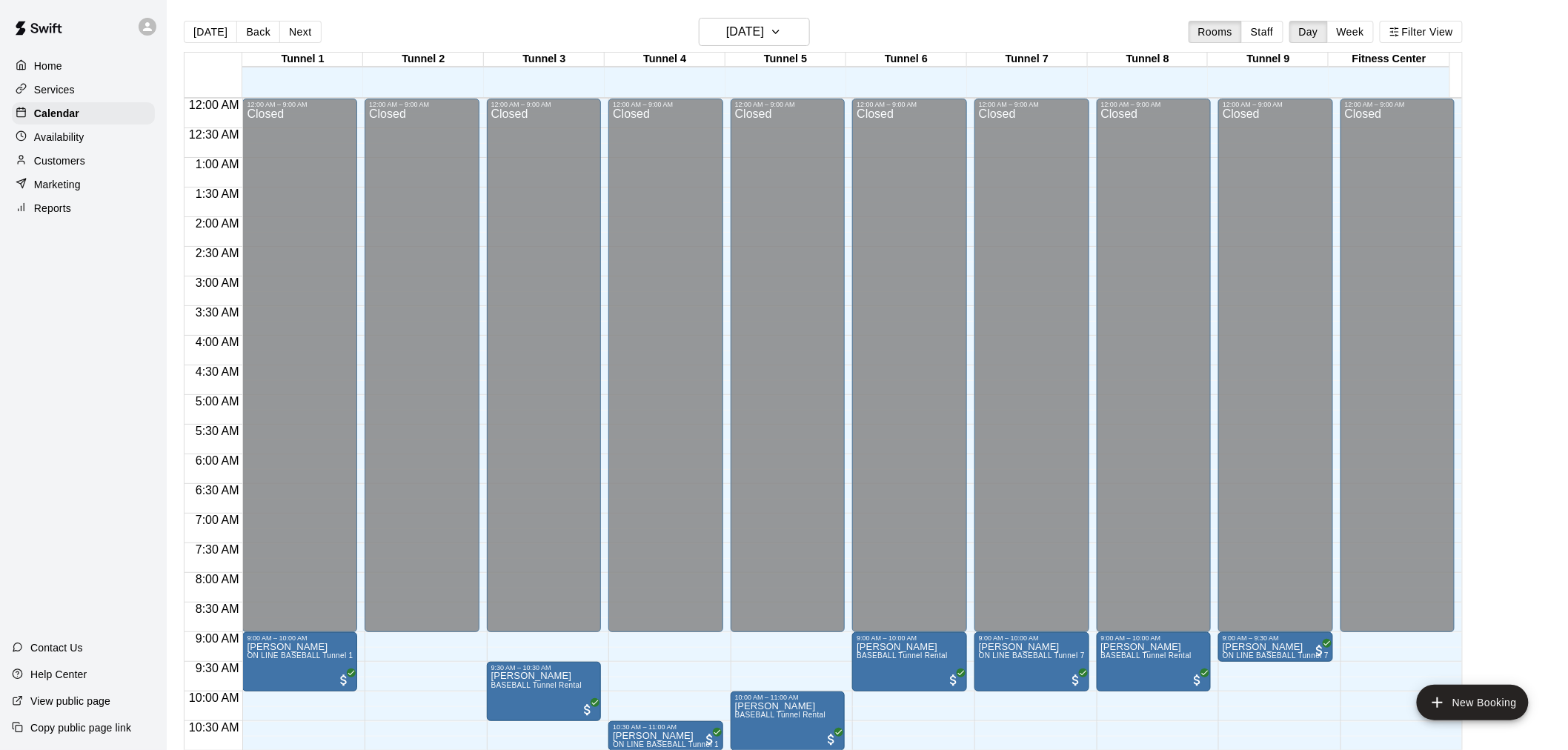
scroll to position [701, 0]
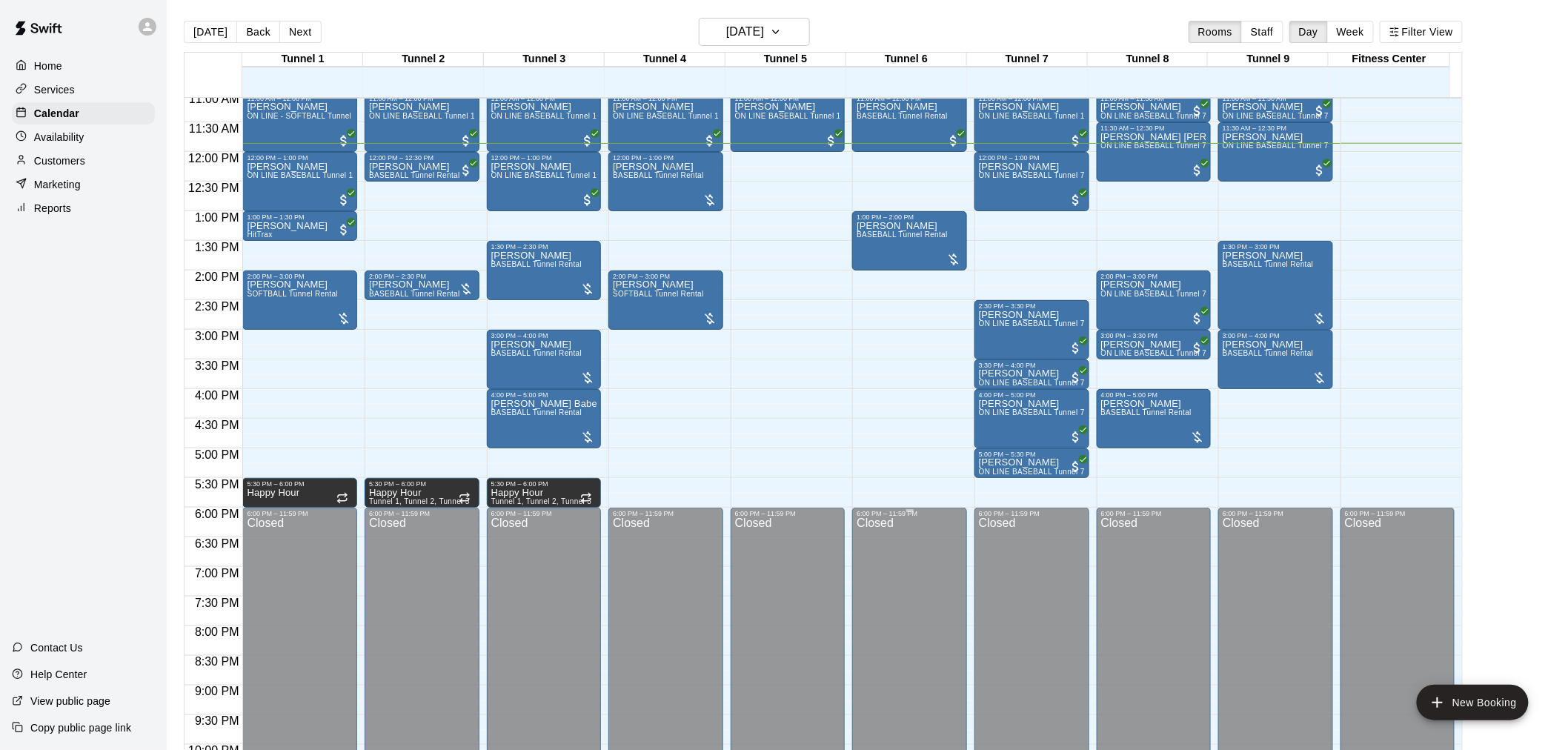
scroll to position [619, 0]
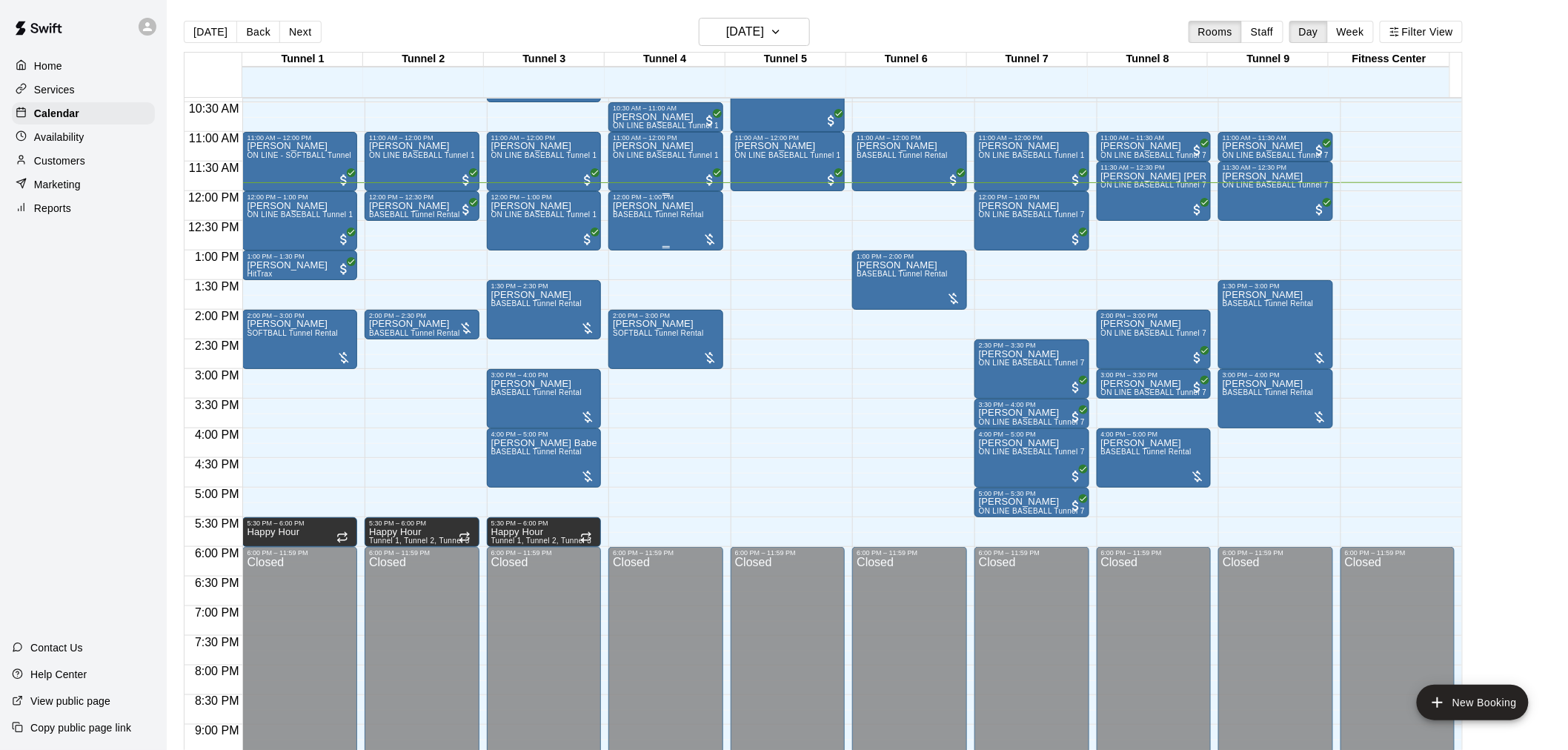
click at [637, 212] on span "BASEBALL Tunnel Rental" at bounding box center [658, 214] width 91 height 8
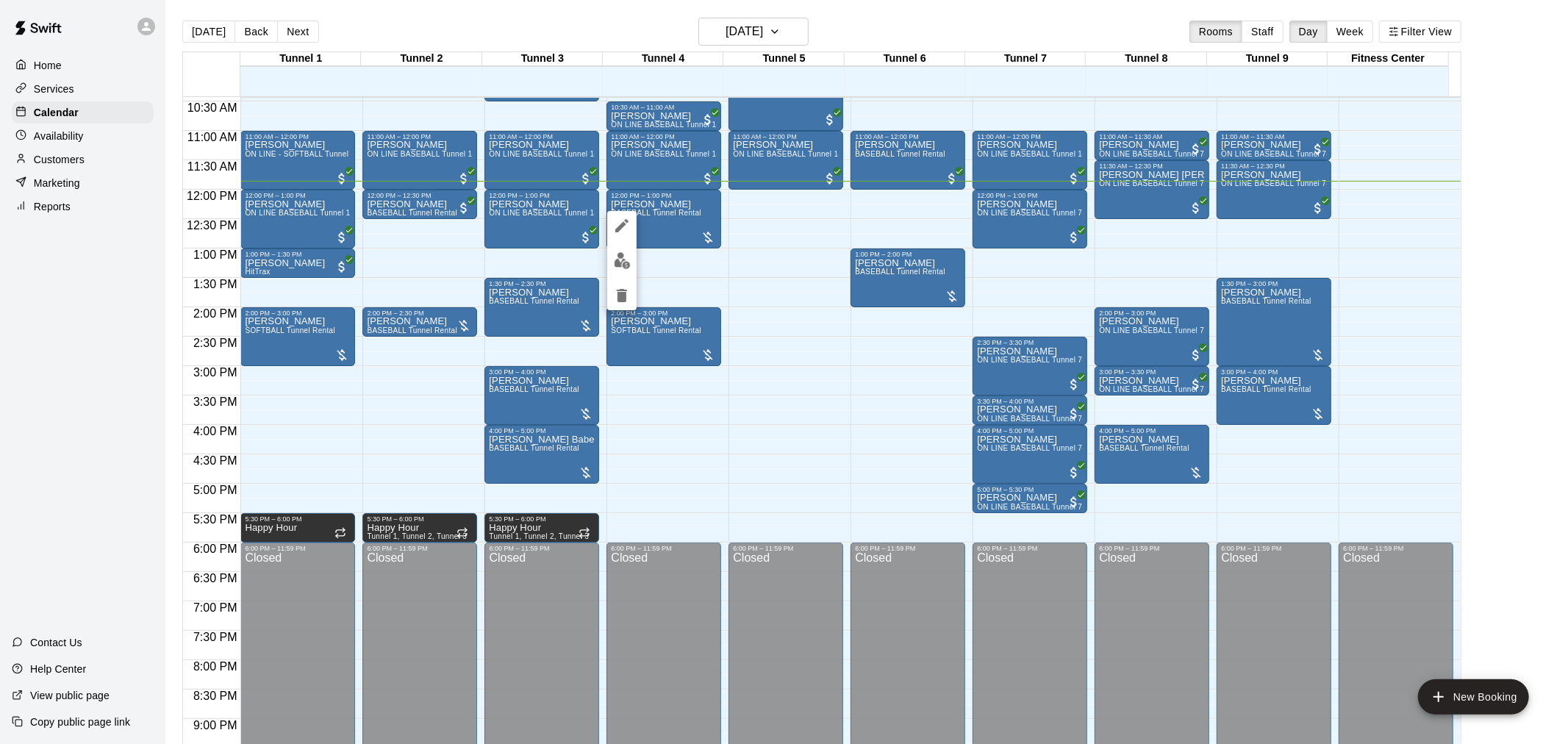
click at [619, 258] on img "edit" at bounding box center [622, 261] width 17 height 17
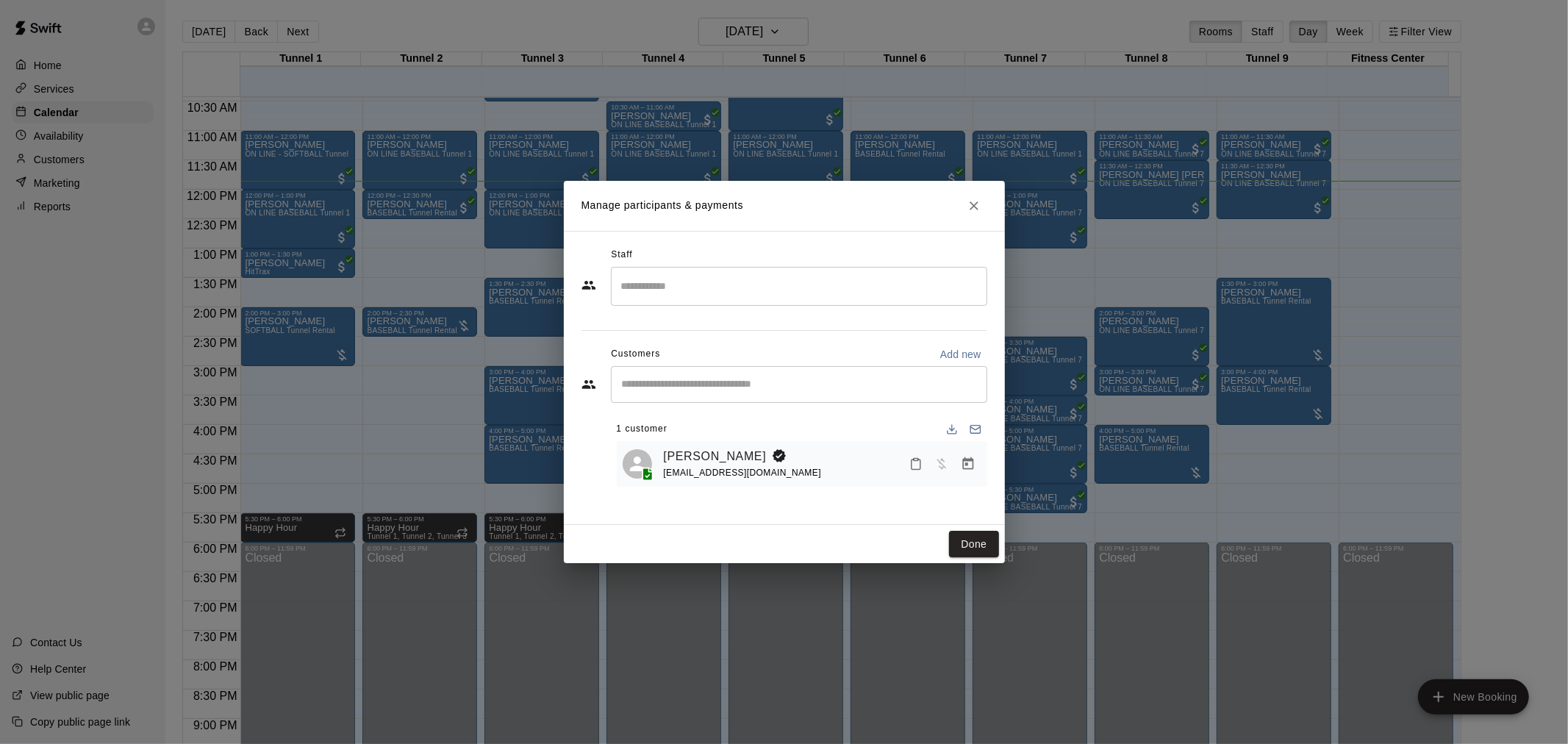
click at [967, 467] on icon "Manage bookings & payment" at bounding box center [968, 464] width 15 height 15
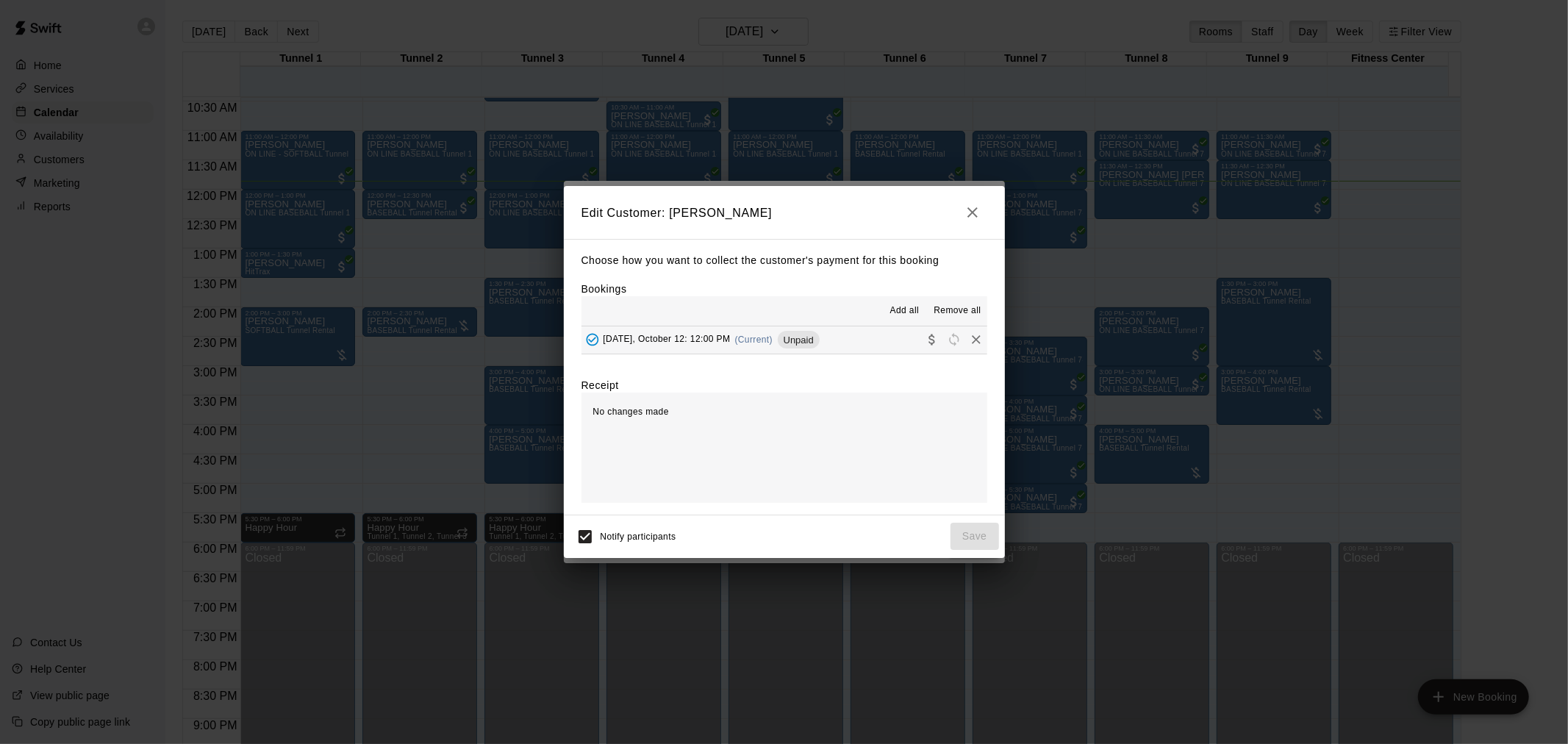
drag, startPoint x: 767, startPoint y: 328, endPoint x: 768, endPoint y: 339, distance: 11.0
click at [767, 329] on div "Add all Remove all [DATE], October 12: 12:00 PM (Current) Unpaid" at bounding box center [784, 326] width 406 height 58
click at [772, 346] on div "[DATE], October 12: 12:00 PM (Current) Unpaid" at bounding box center [700, 340] width 238 height 22
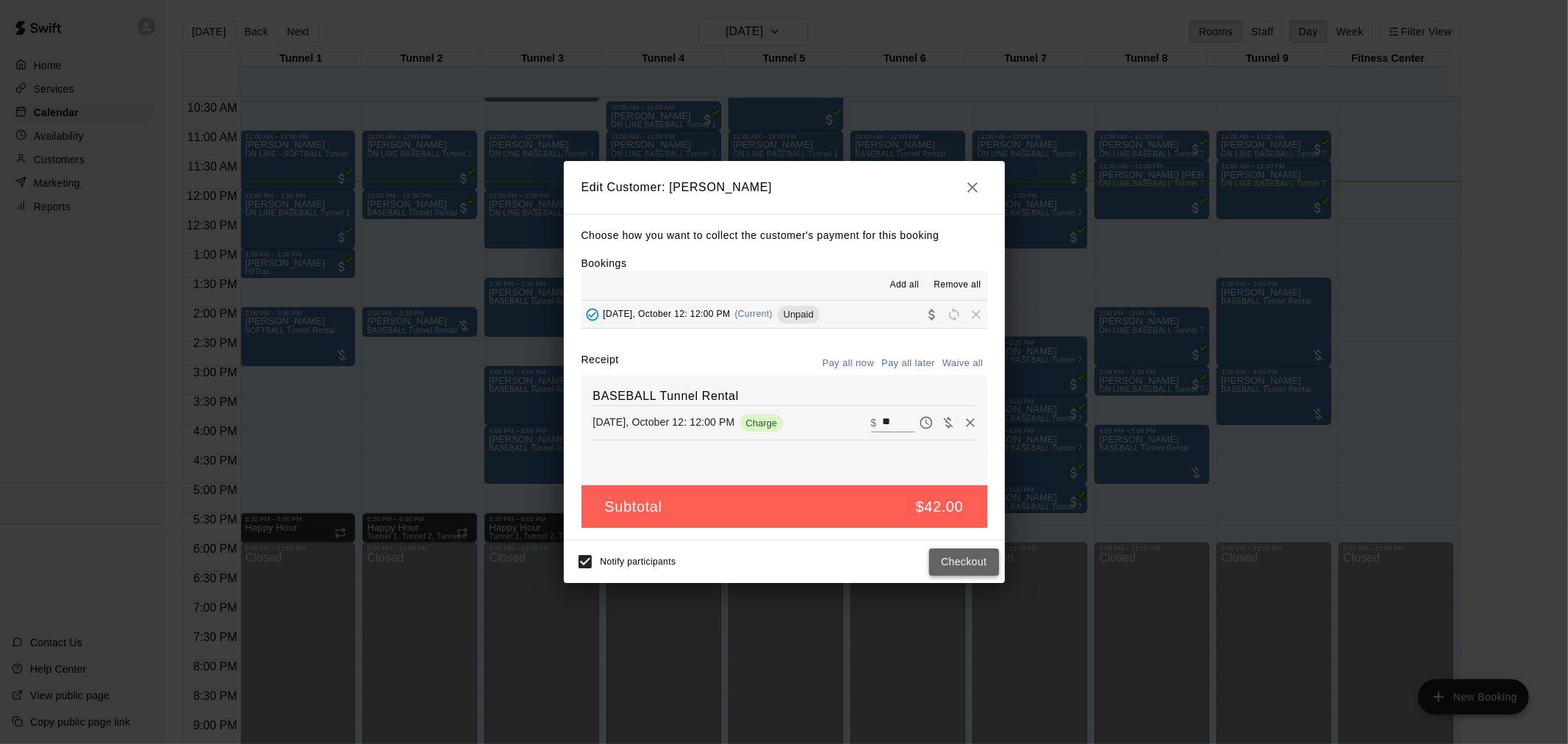
click at [966, 569] on button "Checkout" at bounding box center [964, 563] width 69 height 27
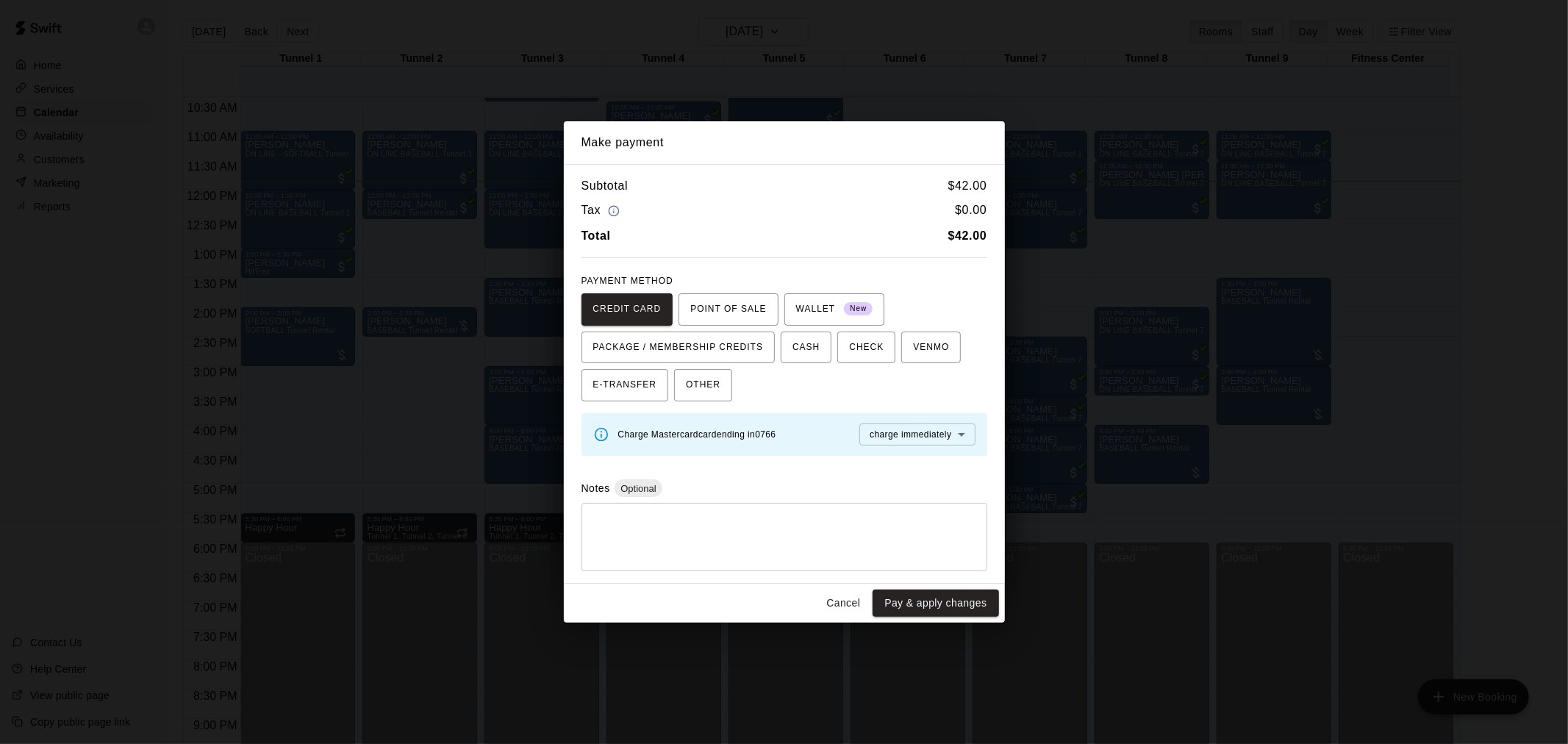
click at [954, 586] on div "Cancel Pay & apply changes" at bounding box center [785, 603] width 441 height 39
click at [957, 596] on button "Pay & apply changes" at bounding box center [935, 604] width 126 height 27
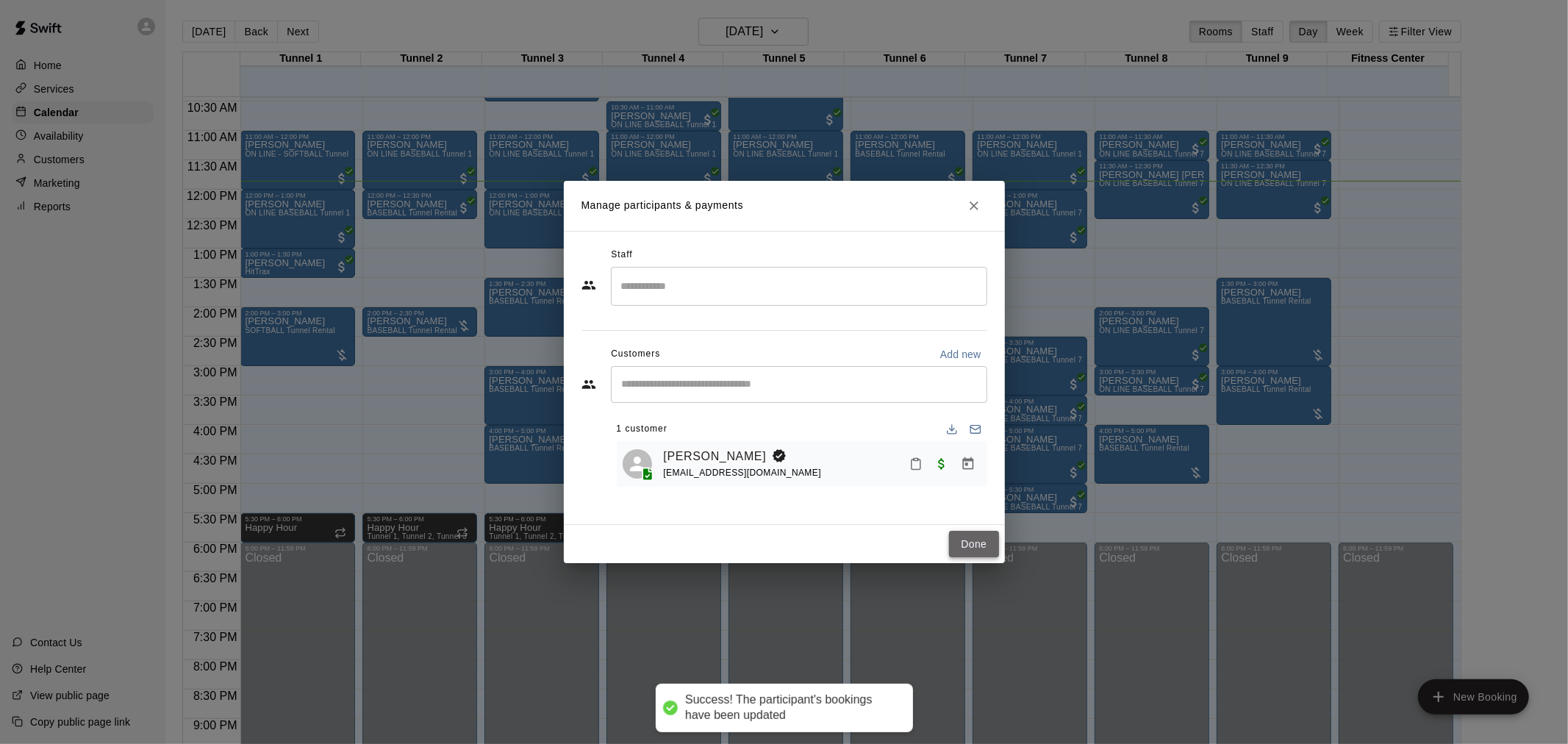
click at [967, 545] on button "Done" at bounding box center [974, 544] width 49 height 27
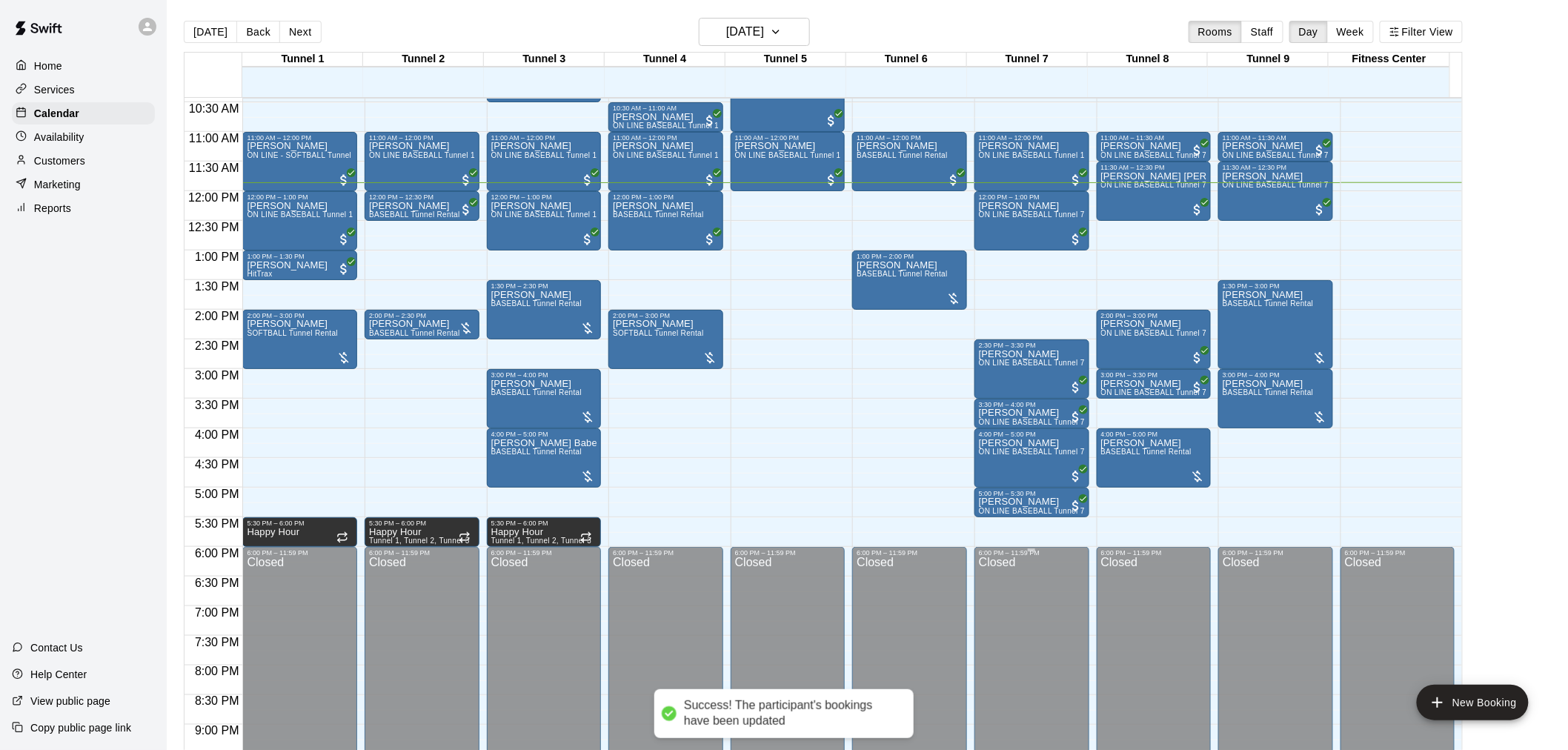
scroll to position [537, 0]
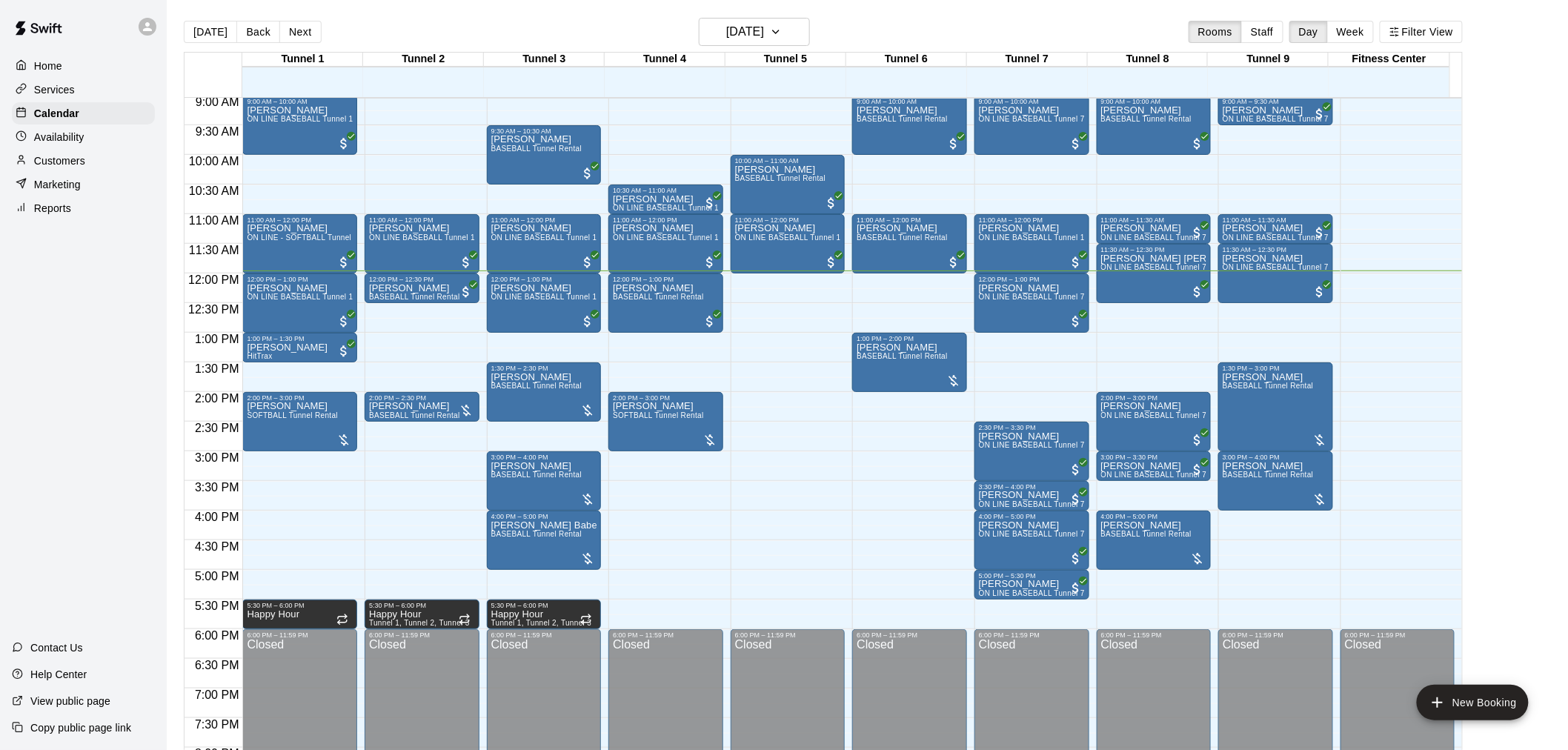
click at [295, 29] on button "Next" at bounding box center [299, 32] width 41 height 22
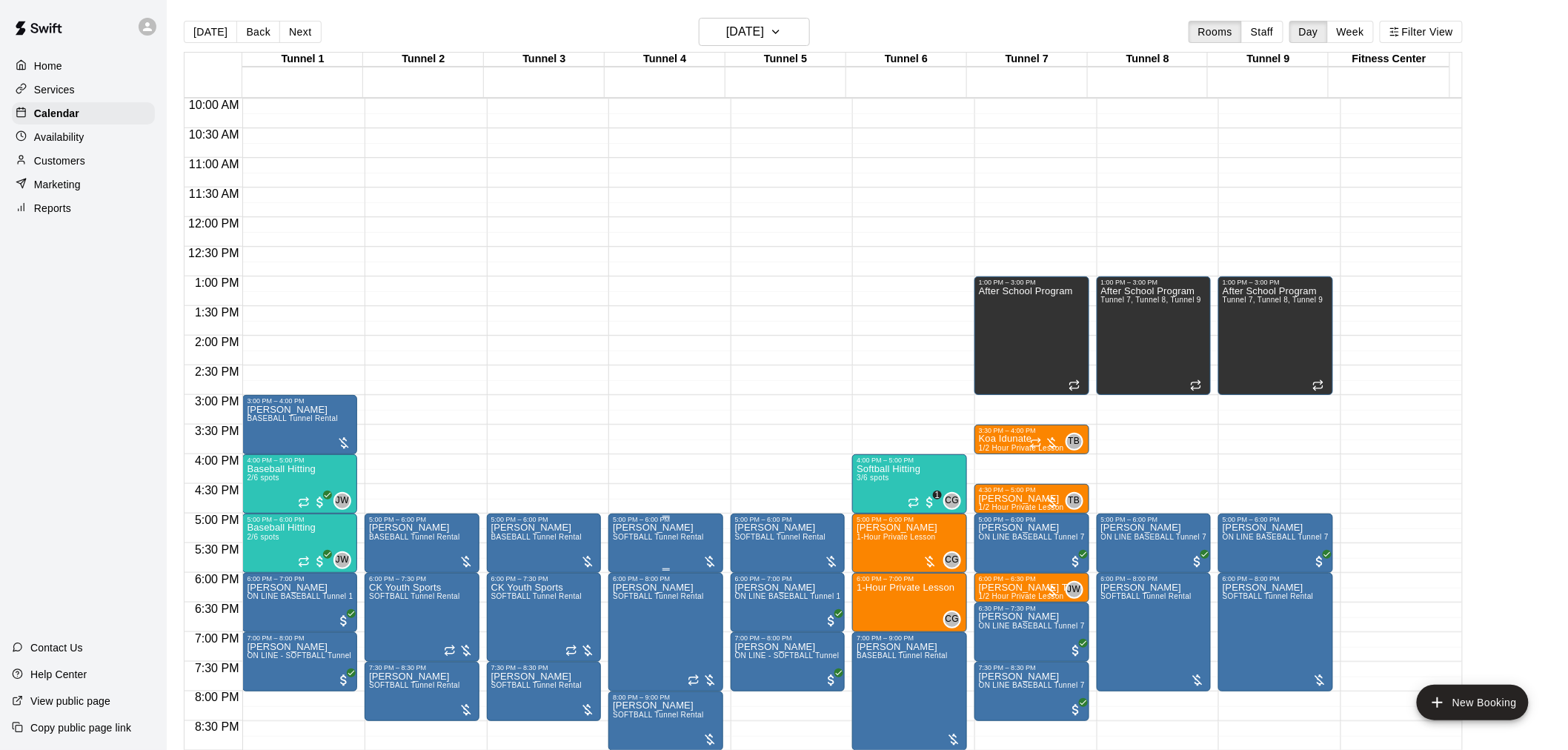
scroll to position [619, 0]
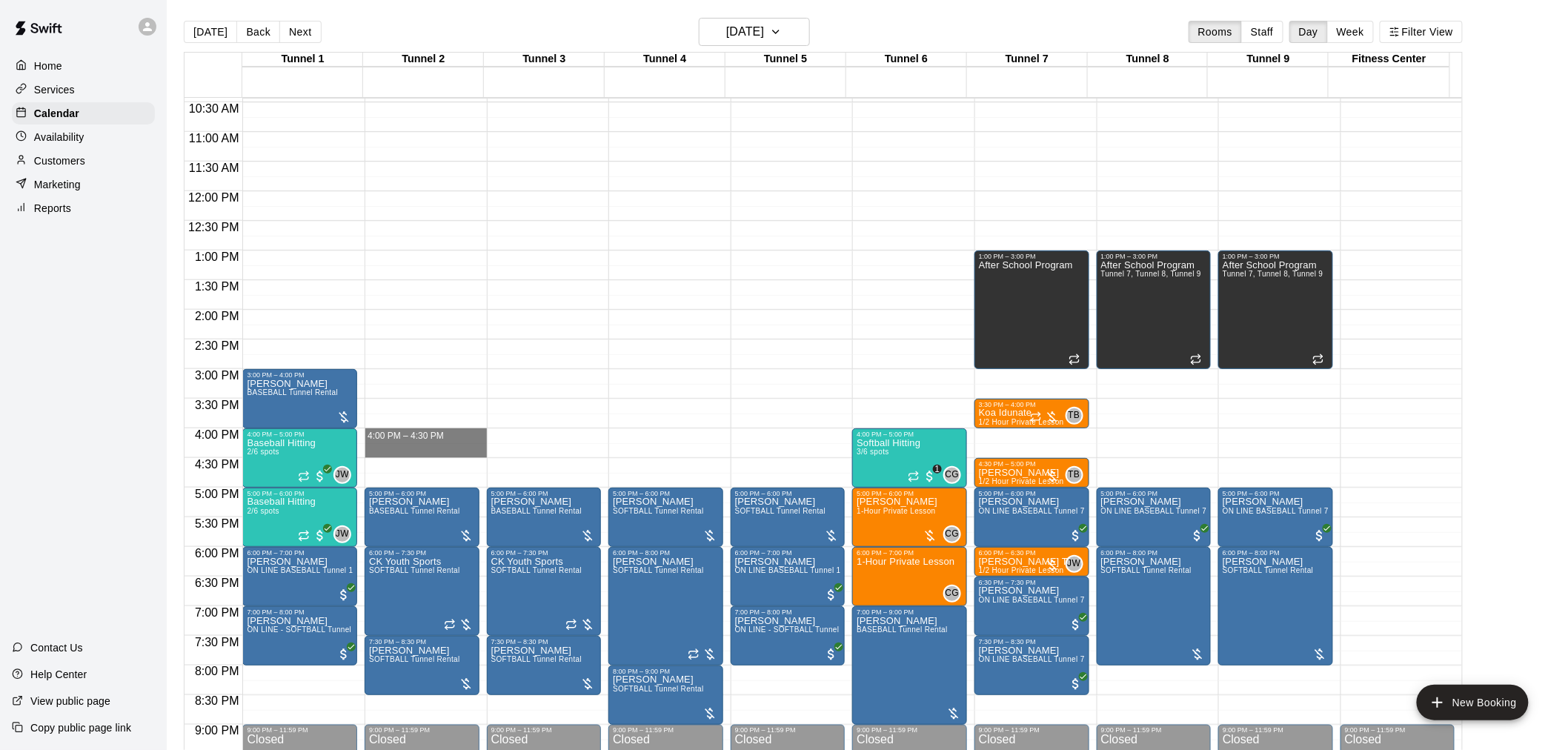
drag, startPoint x: 421, startPoint y: 435, endPoint x: 426, endPoint y: 450, distance: 15.8
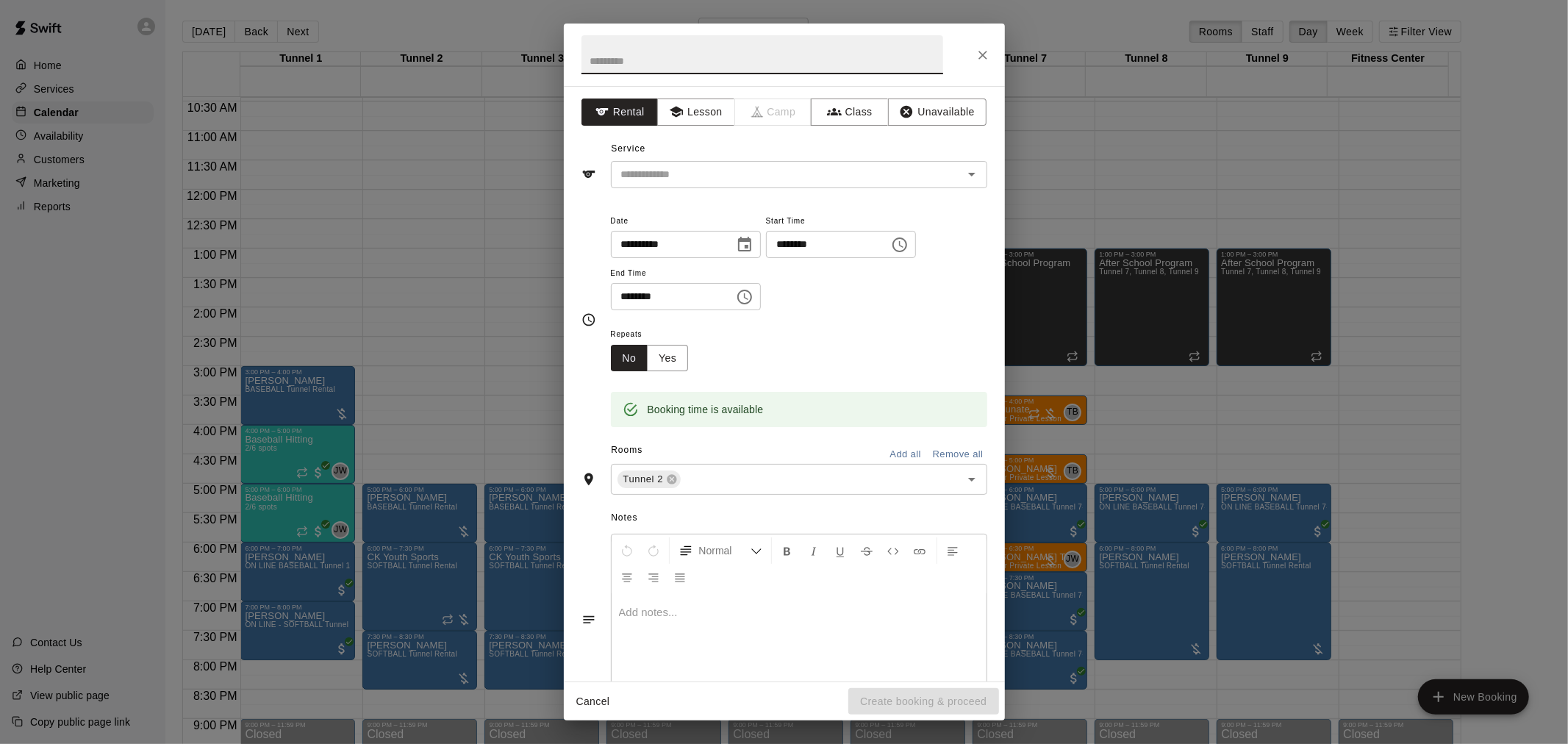
click at [980, 54] on icon "Close" at bounding box center [983, 55] width 15 height 15
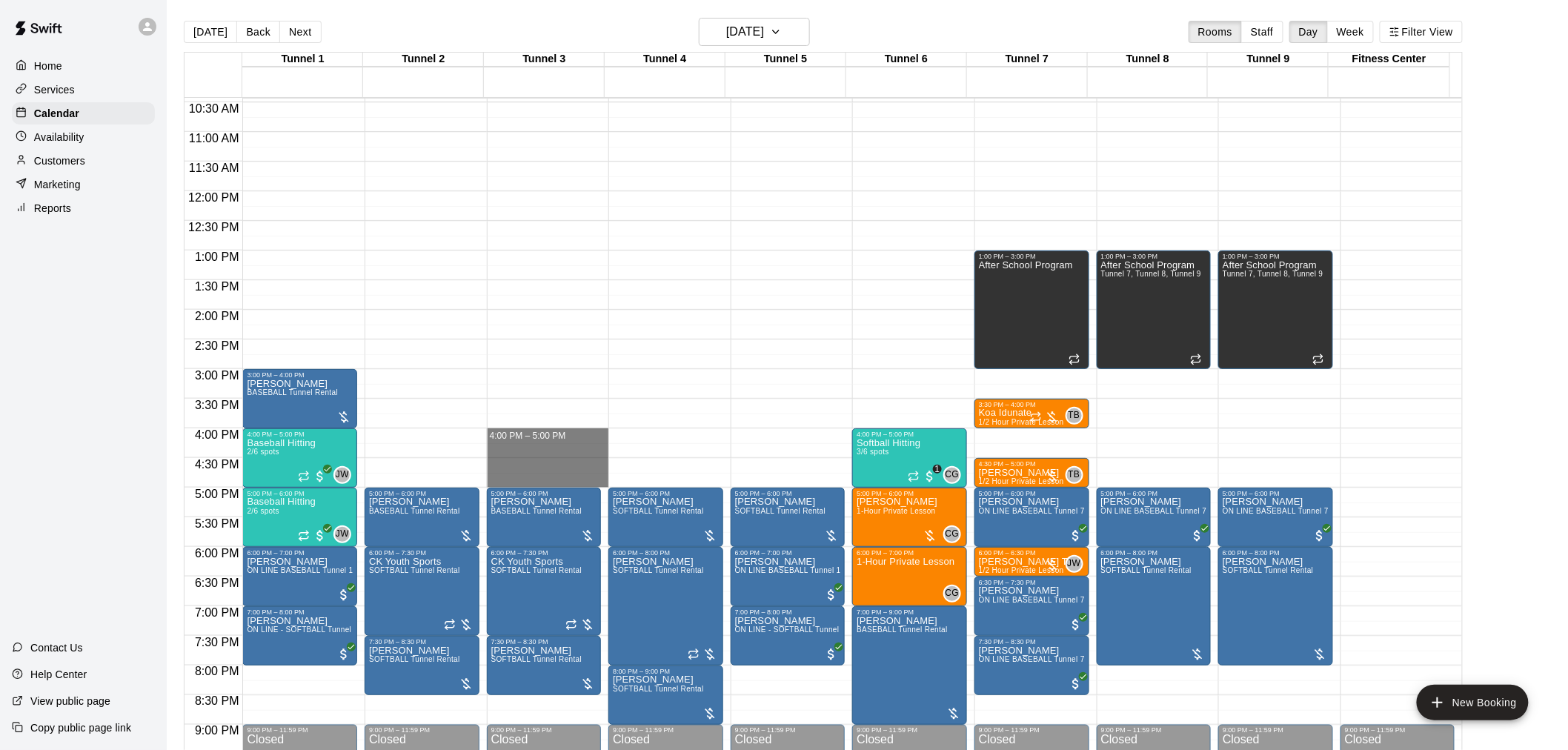
drag, startPoint x: 551, startPoint y: 432, endPoint x: 552, endPoint y: 483, distance: 51.0
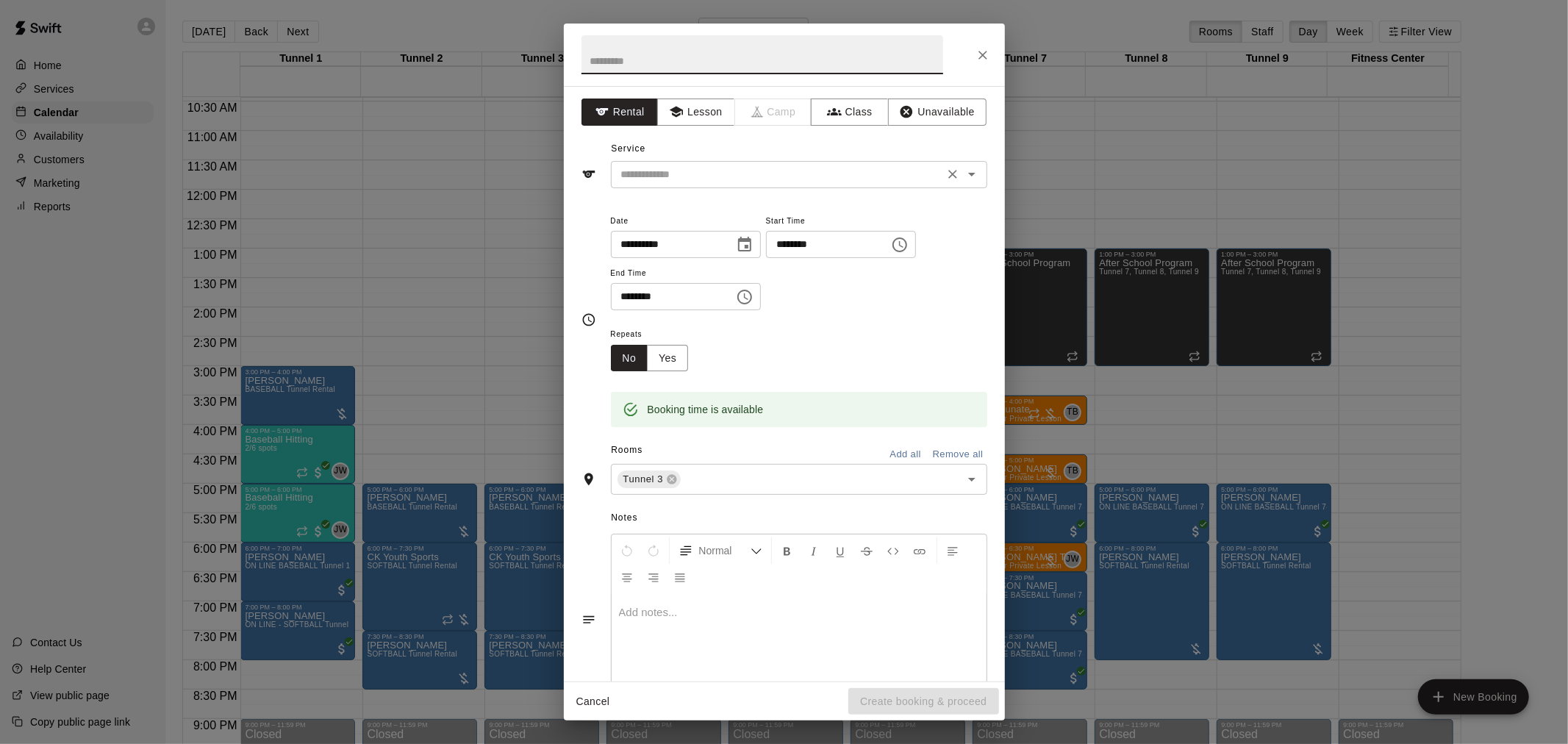
click at [701, 170] on input "text" at bounding box center [778, 174] width 325 height 18
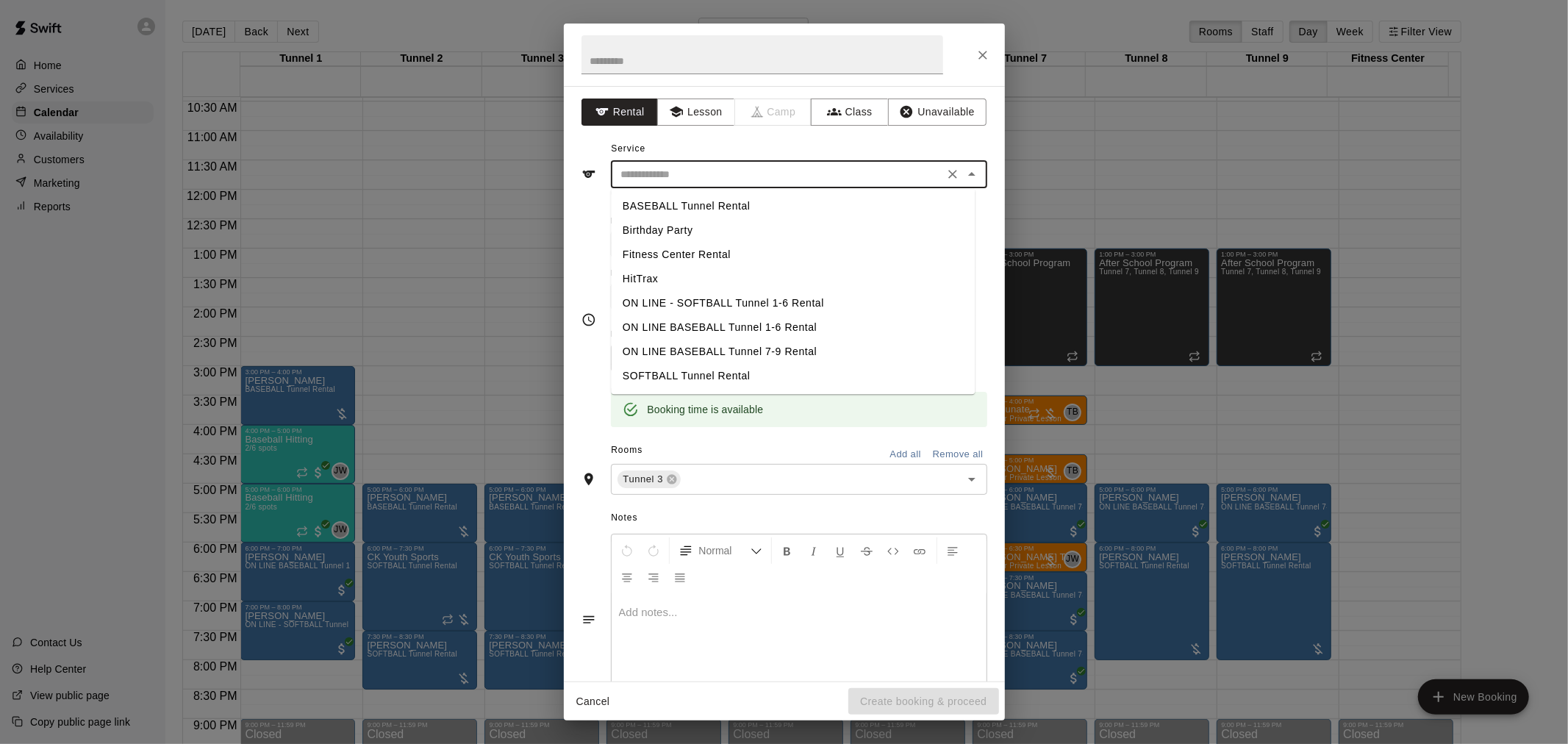
click at [707, 195] on li "BASEBALL Tunnel Rental" at bounding box center [792, 206] width 364 height 25
type input "**********"
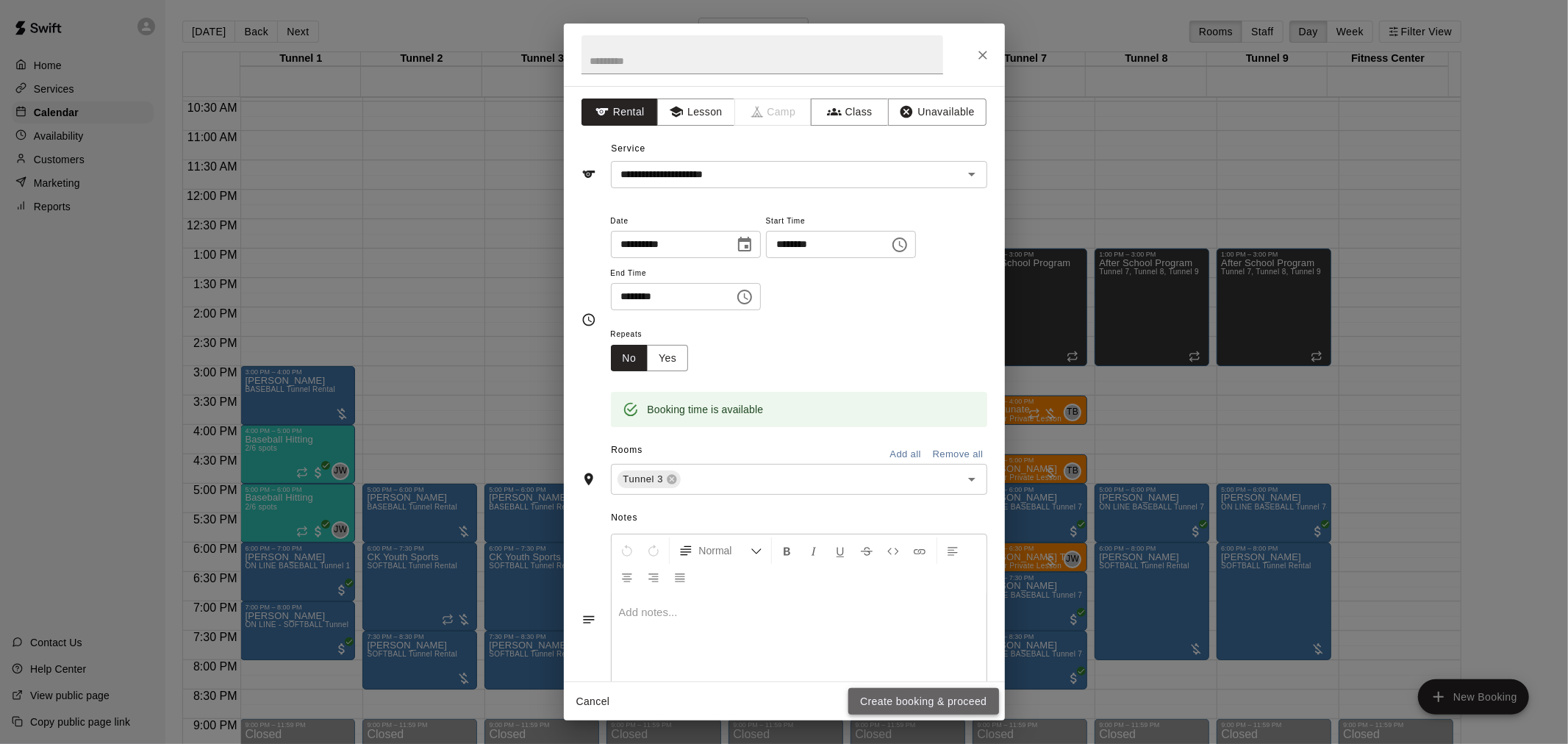
click at [895, 691] on button "Create booking & proceed" at bounding box center [923, 702] width 150 height 27
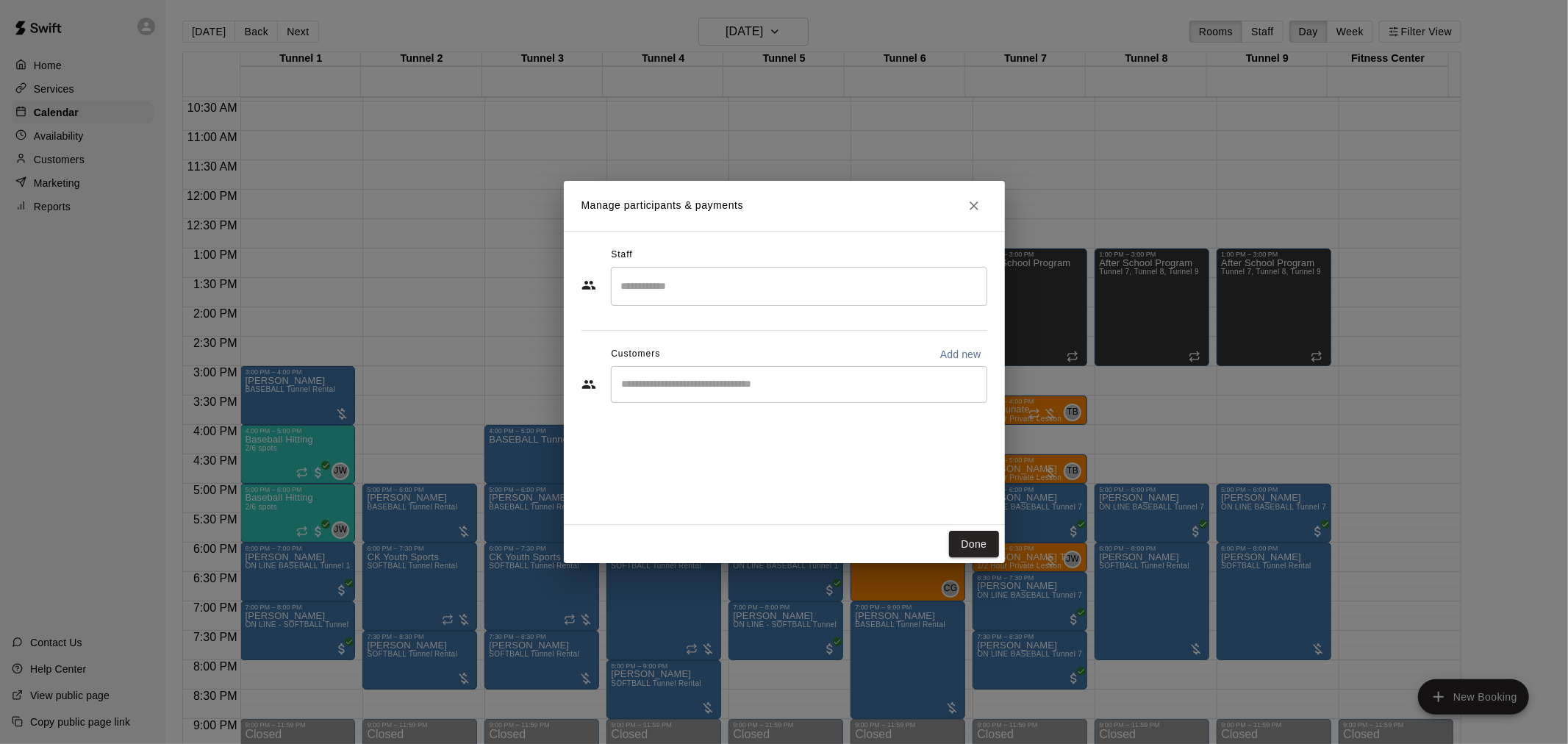
click at [773, 406] on div "Staff ​ Customers Add new ​" at bounding box center [784, 330] width 406 height 174
click at [769, 391] on input "Start typing to search customers..." at bounding box center [799, 385] width 363 height 15
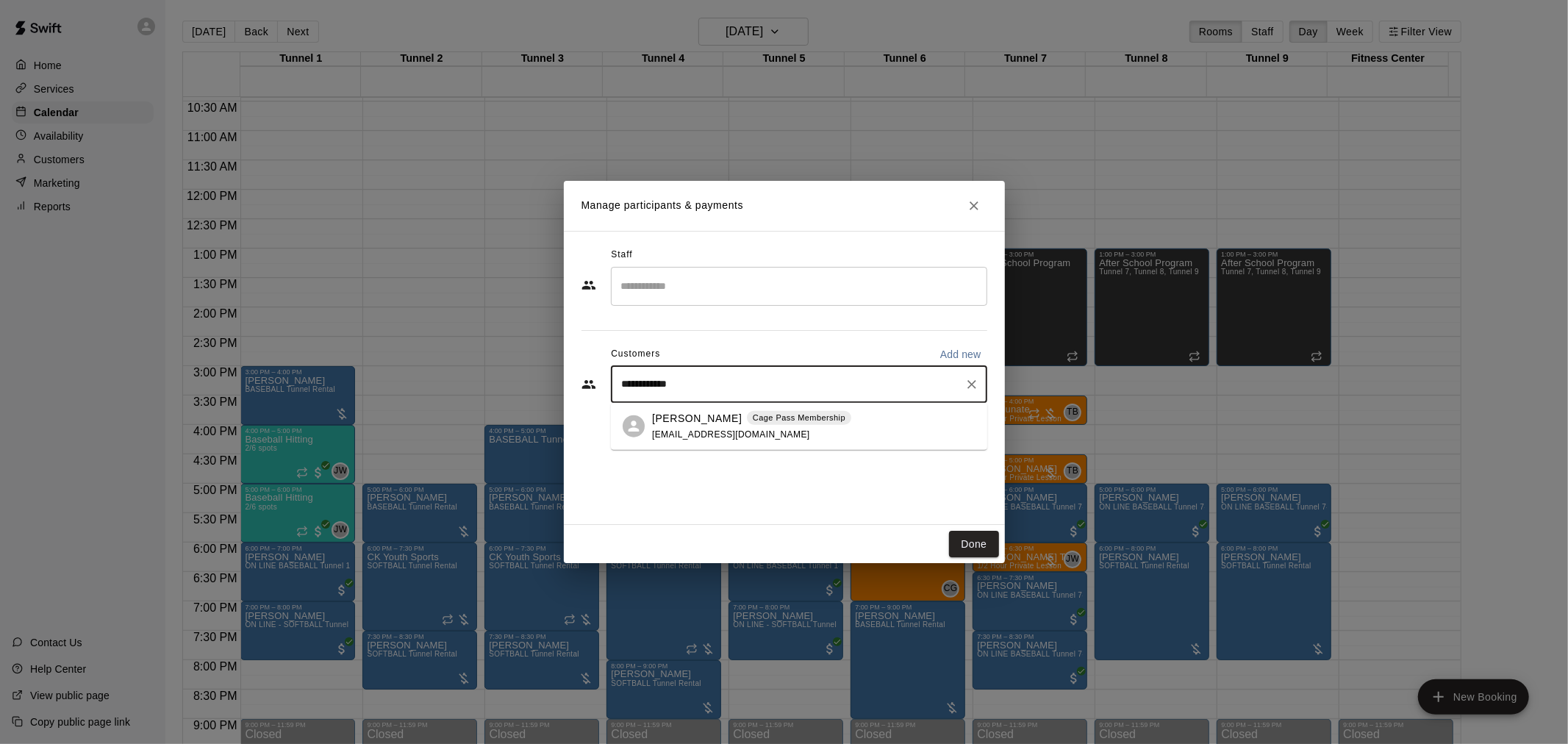
type input "**********"
click at [799, 425] on div "Robert Van Dahm Cage Pass Membership rvandahm@gmail.com" at bounding box center [751, 426] width 200 height 32
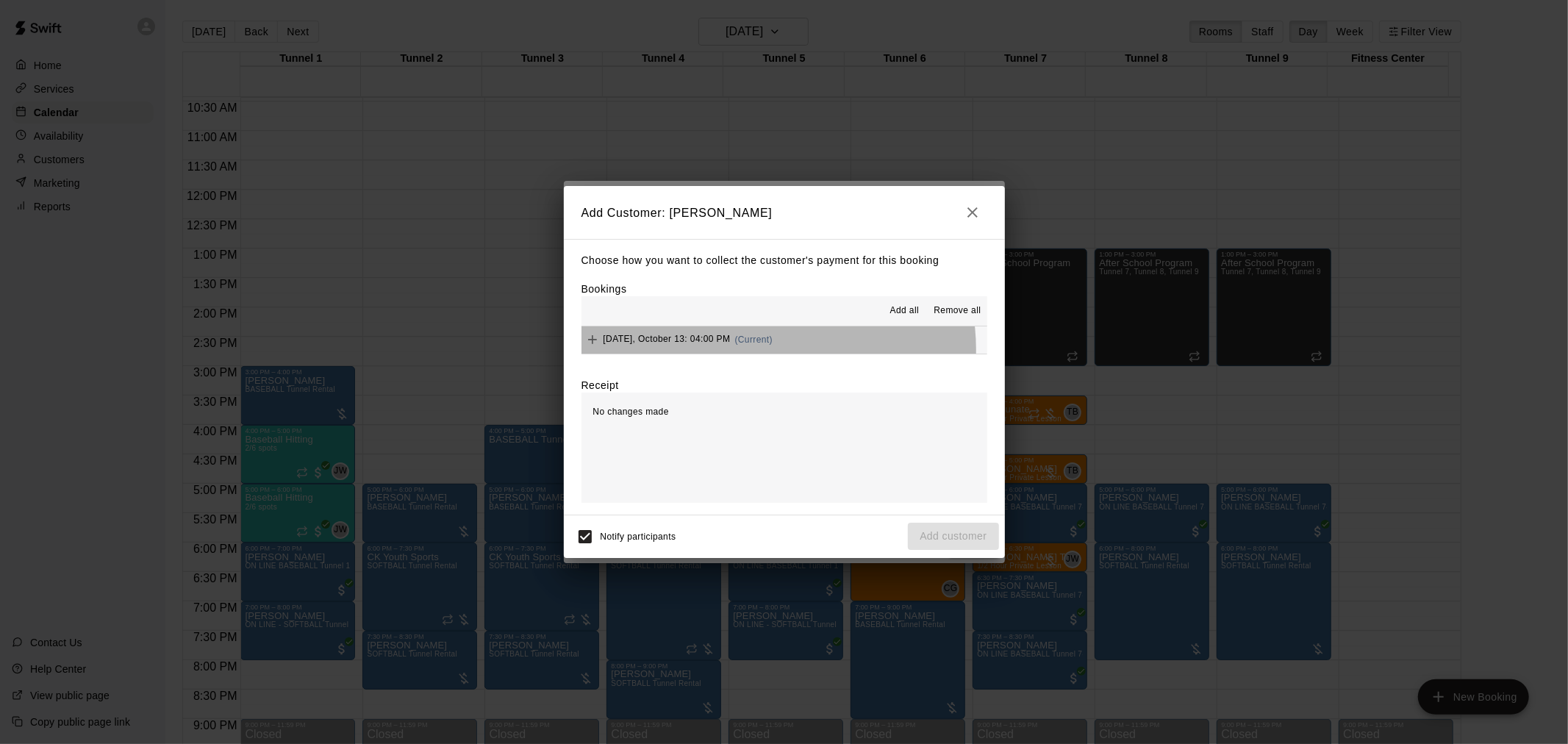
click at [761, 349] on div "Monday, October 13: 04:00 PM (Current)" at bounding box center [677, 340] width 191 height 22
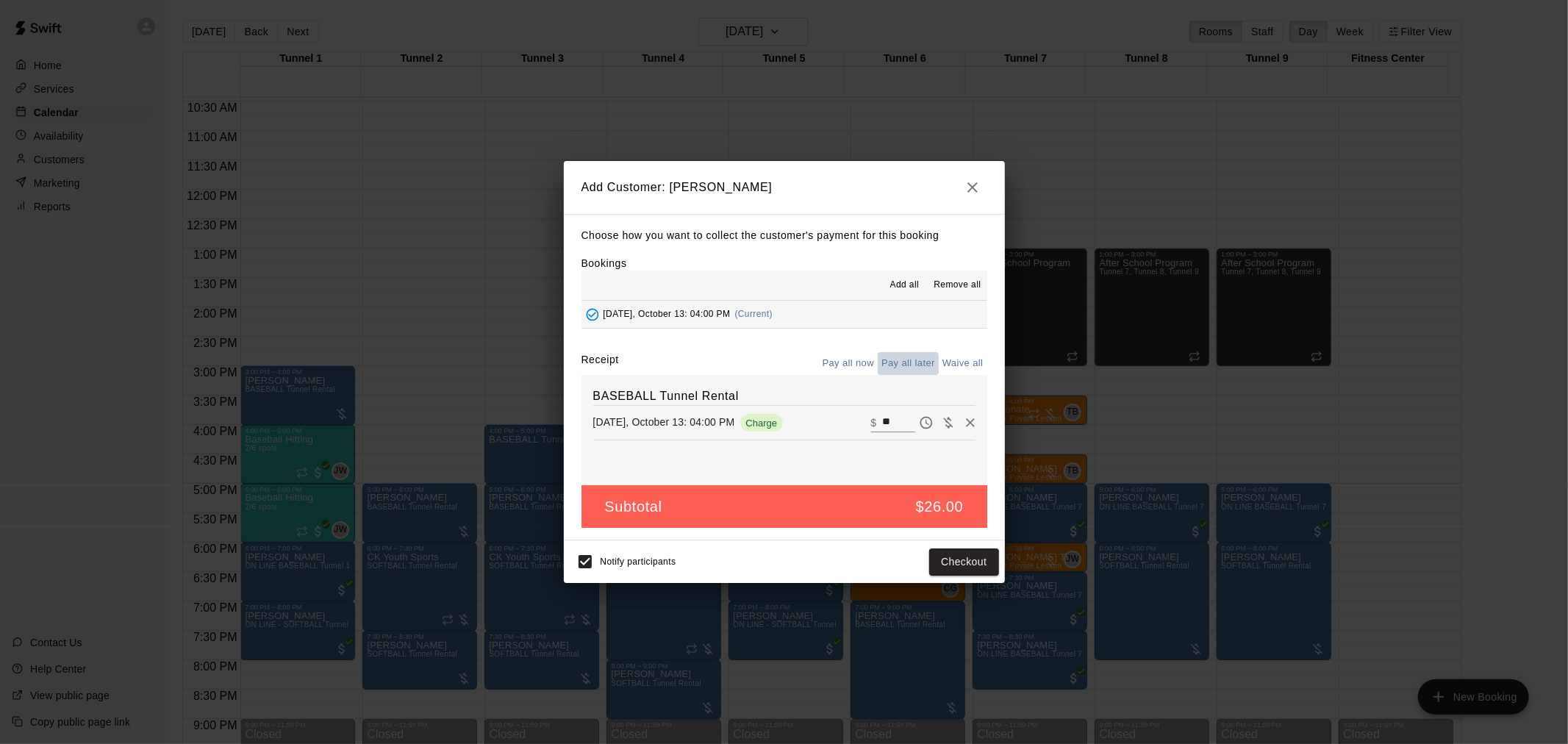
drag, startPoint x: 906, startPoint y: 356, endPoint x: 959, endPoint y: 416, distance: 80.1
click at [906, 356] on button "Pay all later" at bounding box center [908, 363] width 61 height 23
click at [978, 559] on button "Add customer" at bounding box center [953, 563] width 90 height 27
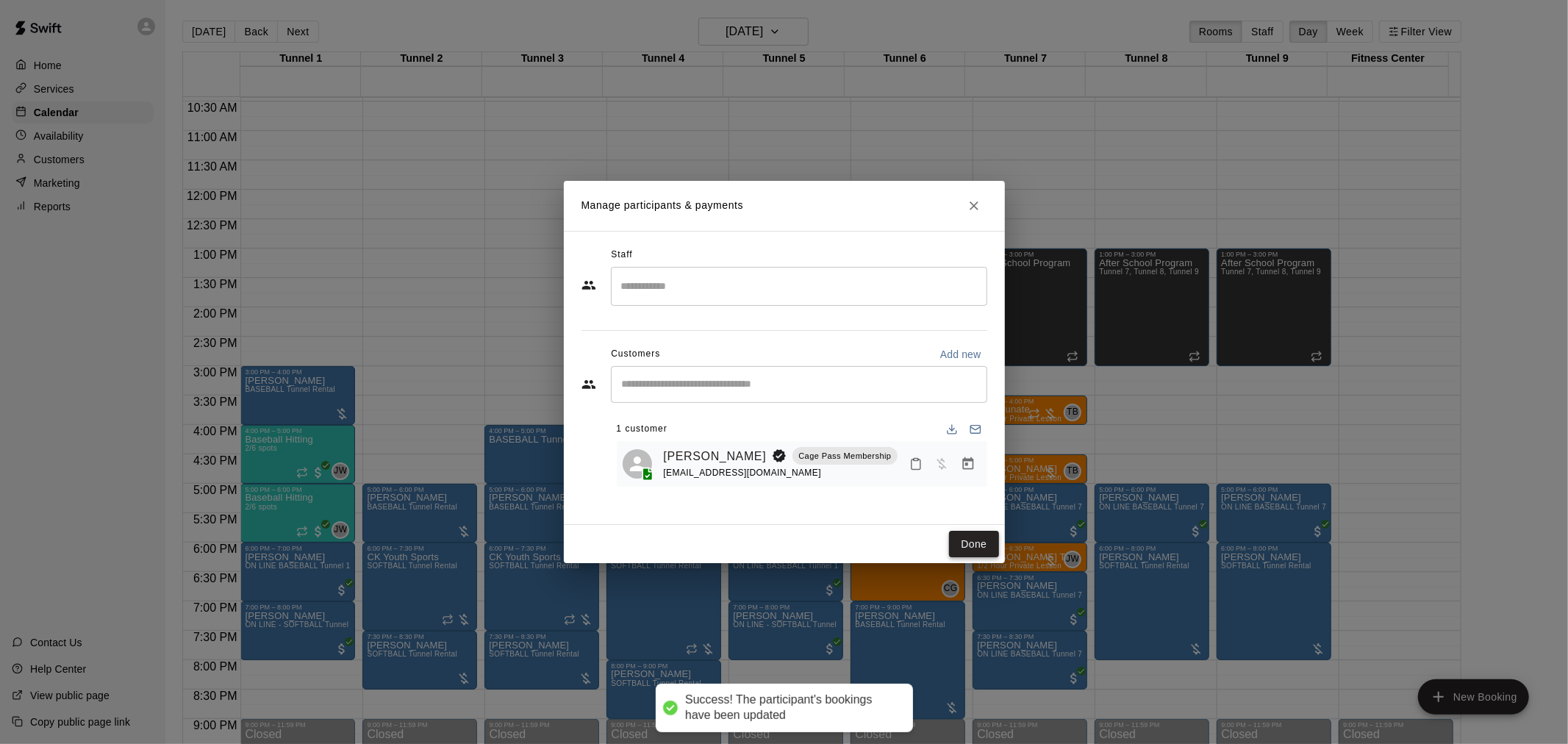
click at [971, 544] on button "Done" at bounding box center [974, 544] width 49 height 27
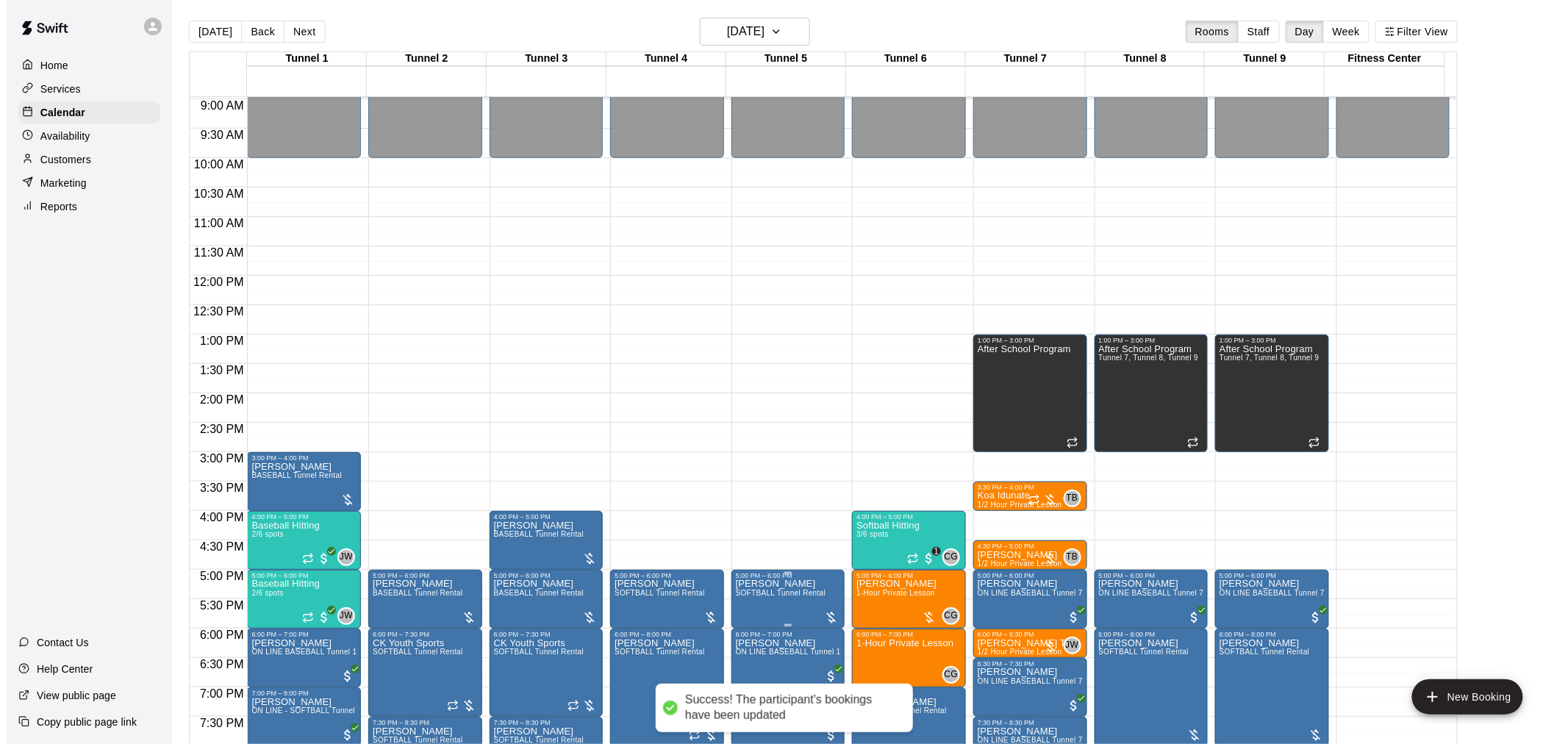
scroll to position [450, 0]
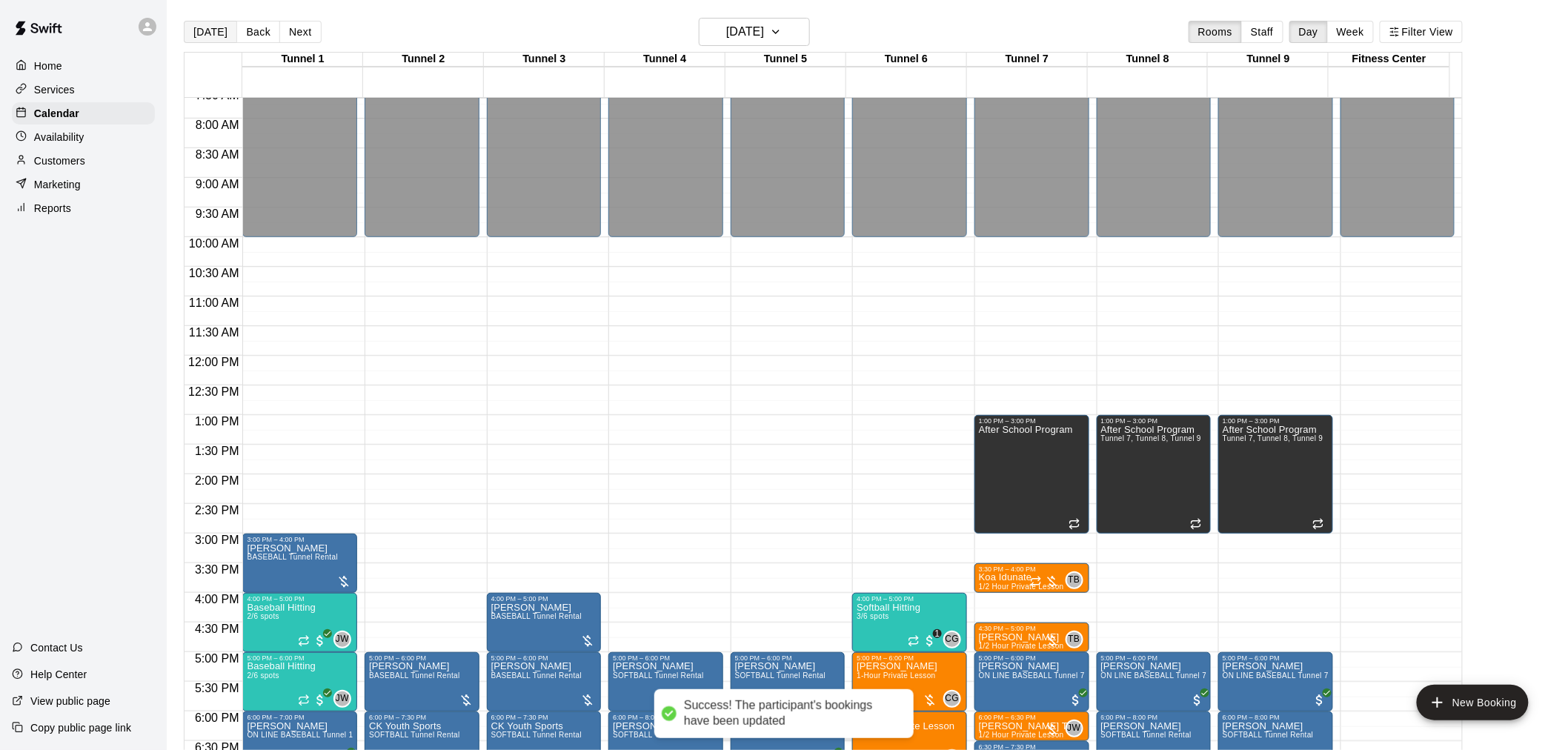
click at [213, 32] on button "[DATE]" at bounding box center [210, 32] width 53 height 22
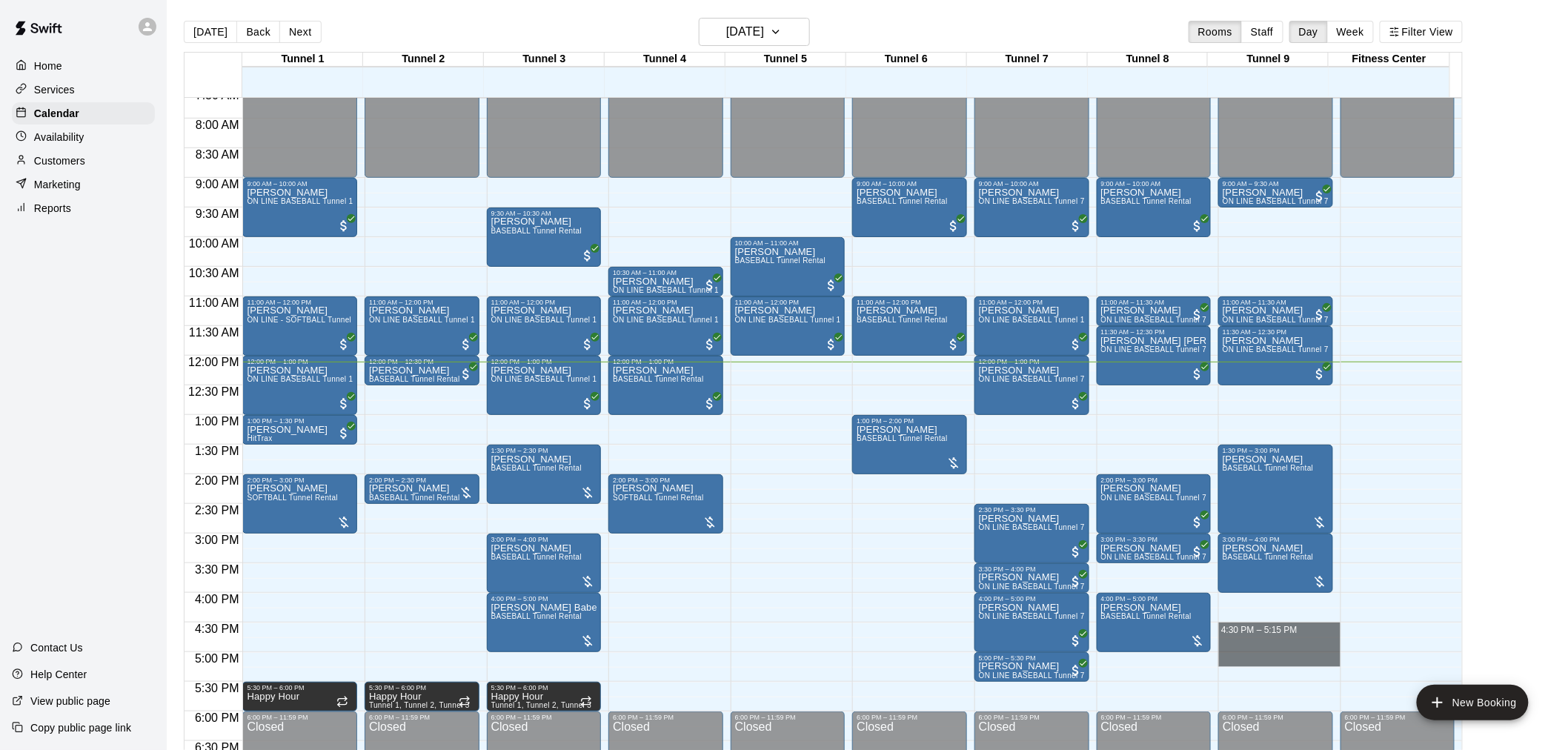
drag, startPoint x: 1246, startPoint y: 627, endPoint x: 1253, endPoint y: 653, distance: 26.9
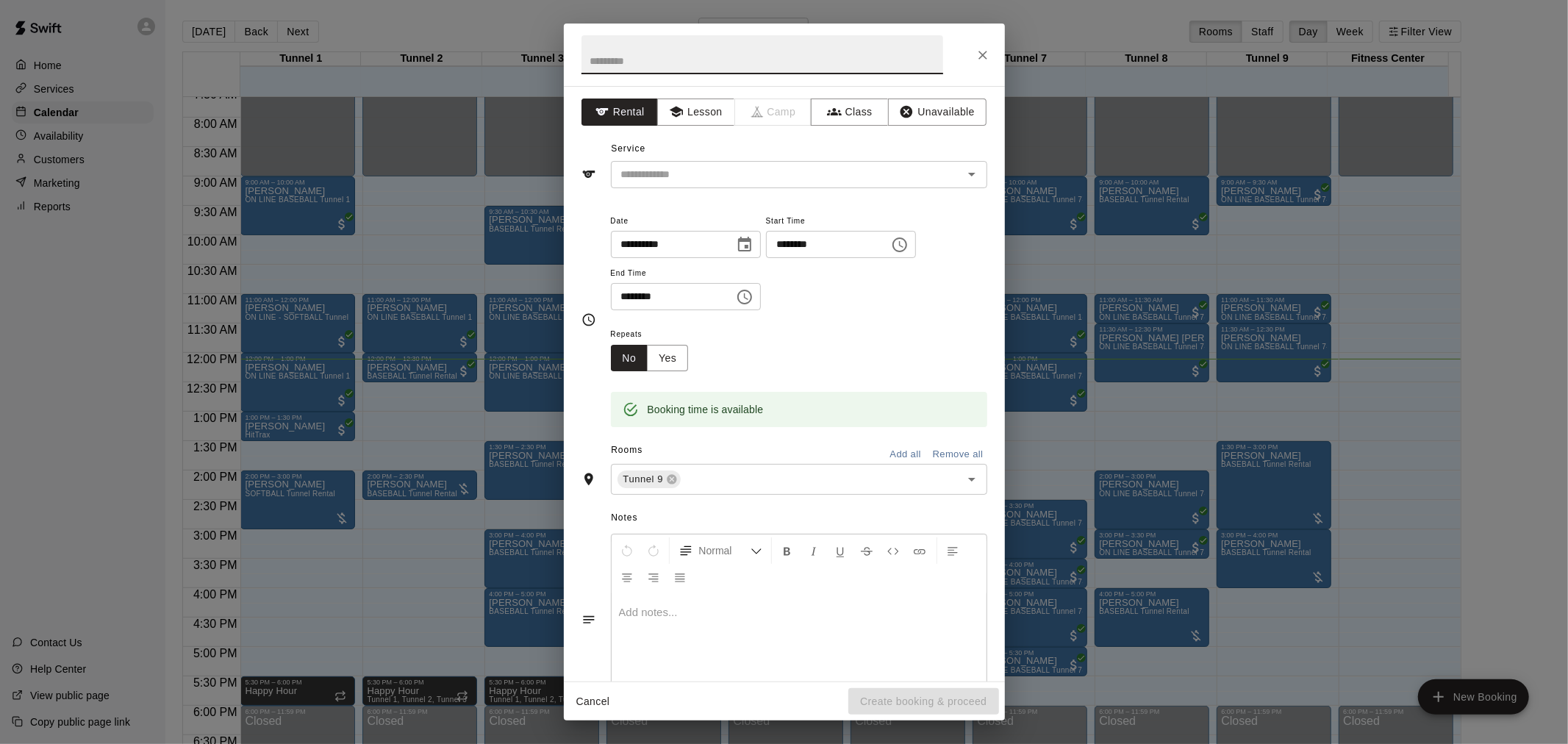
click at [981, 67] on button "Close" at bounding box center [983, 55] width 26 height 26
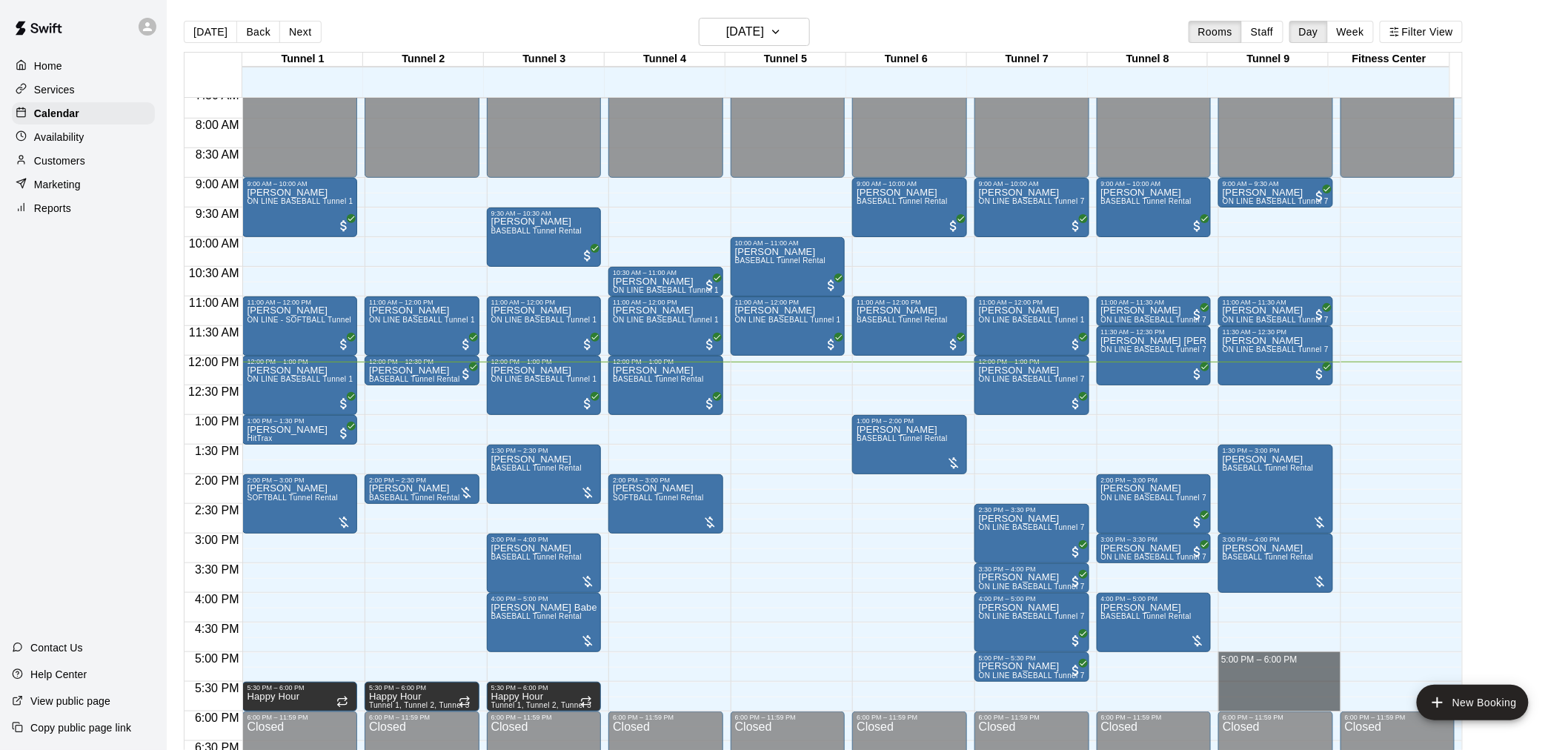
drag, startPoint x: 1277, startPoint y: 657, endPoint x: 1284, endPoint y: 707, distance: 50.5
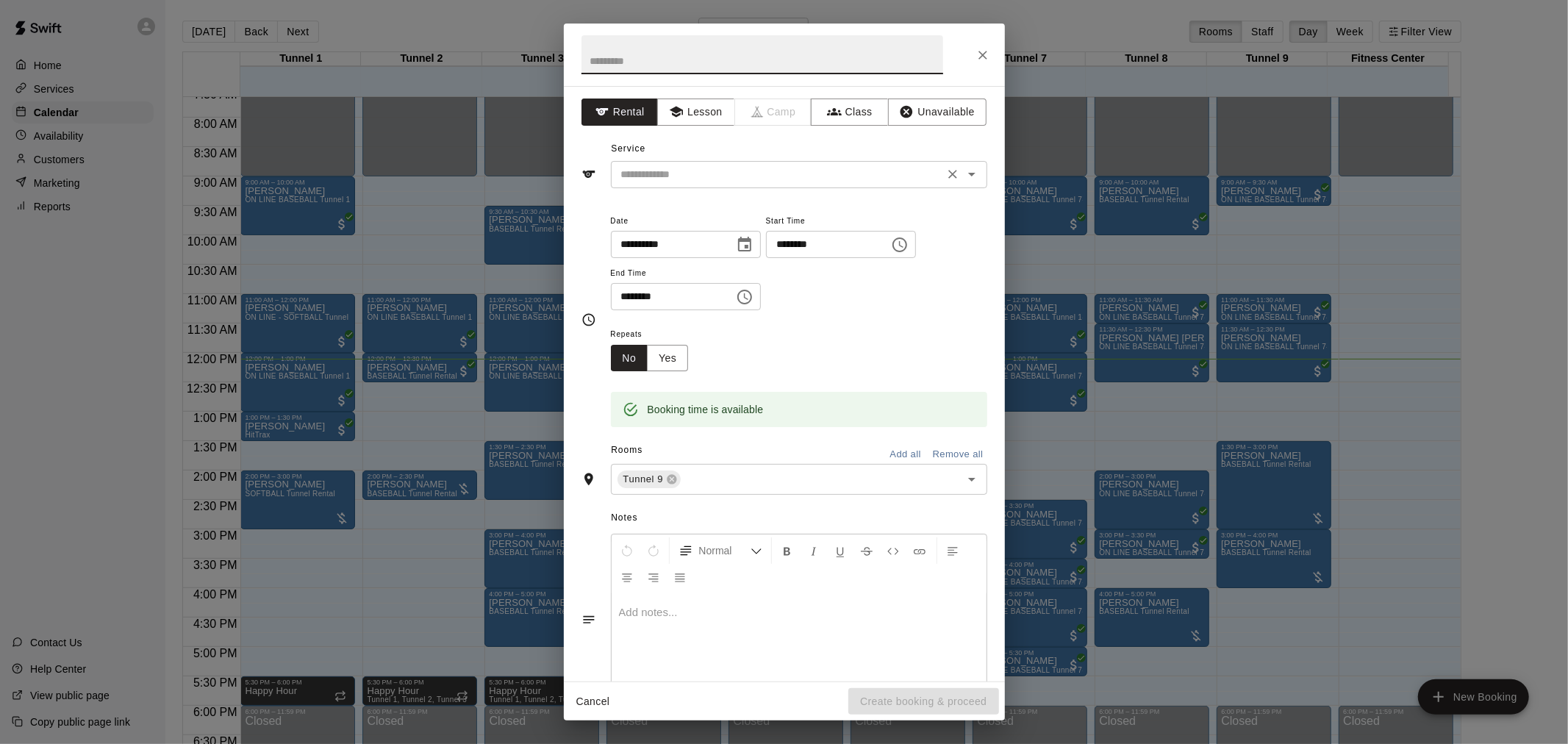
click at [726, 185] on div "​" at bounding box center [799, 175] width 377 height 27
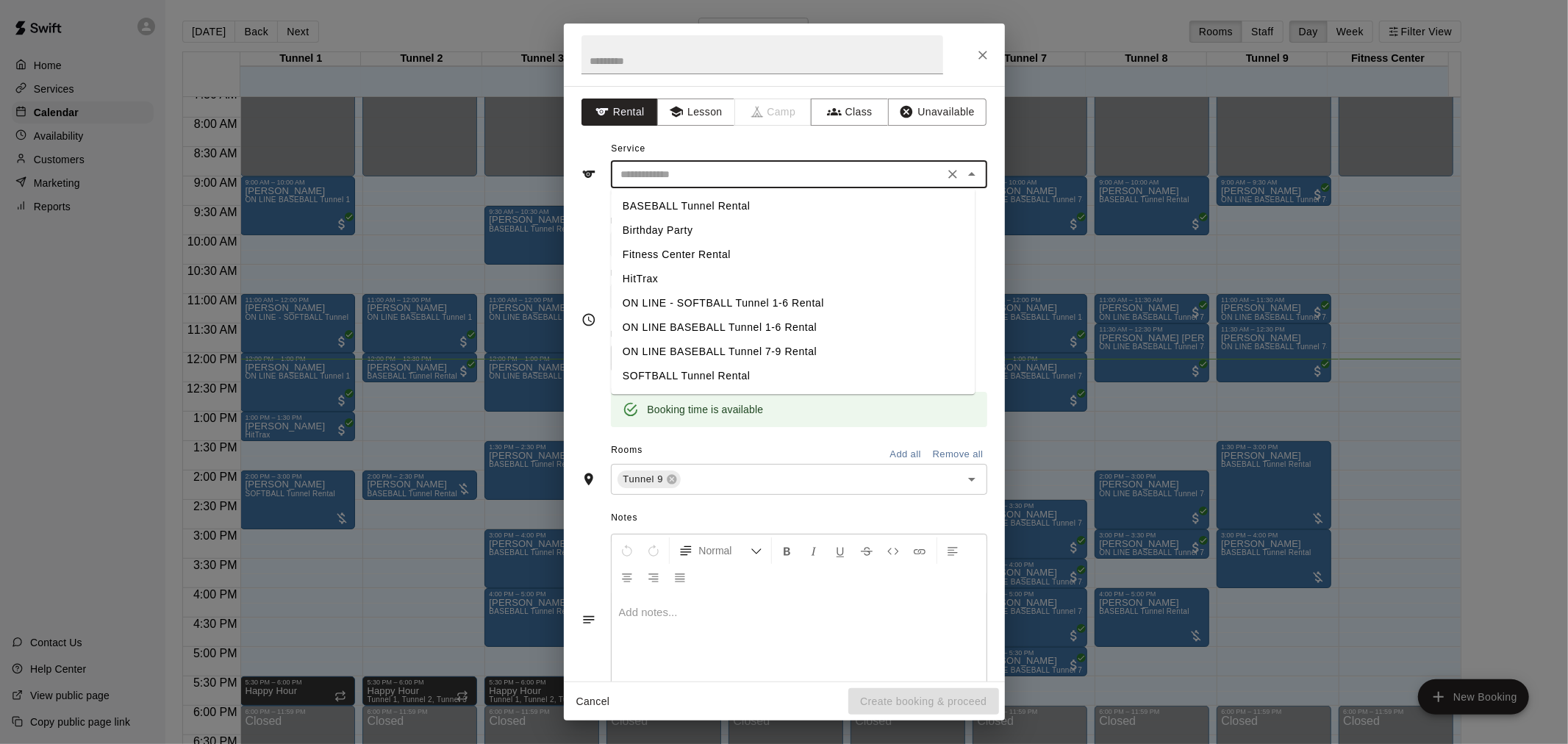
click at [739, 196] on li "BASEBALL Tunnel Rental" at bounding box center [792, 206] width 364 height 25
type input "**********"
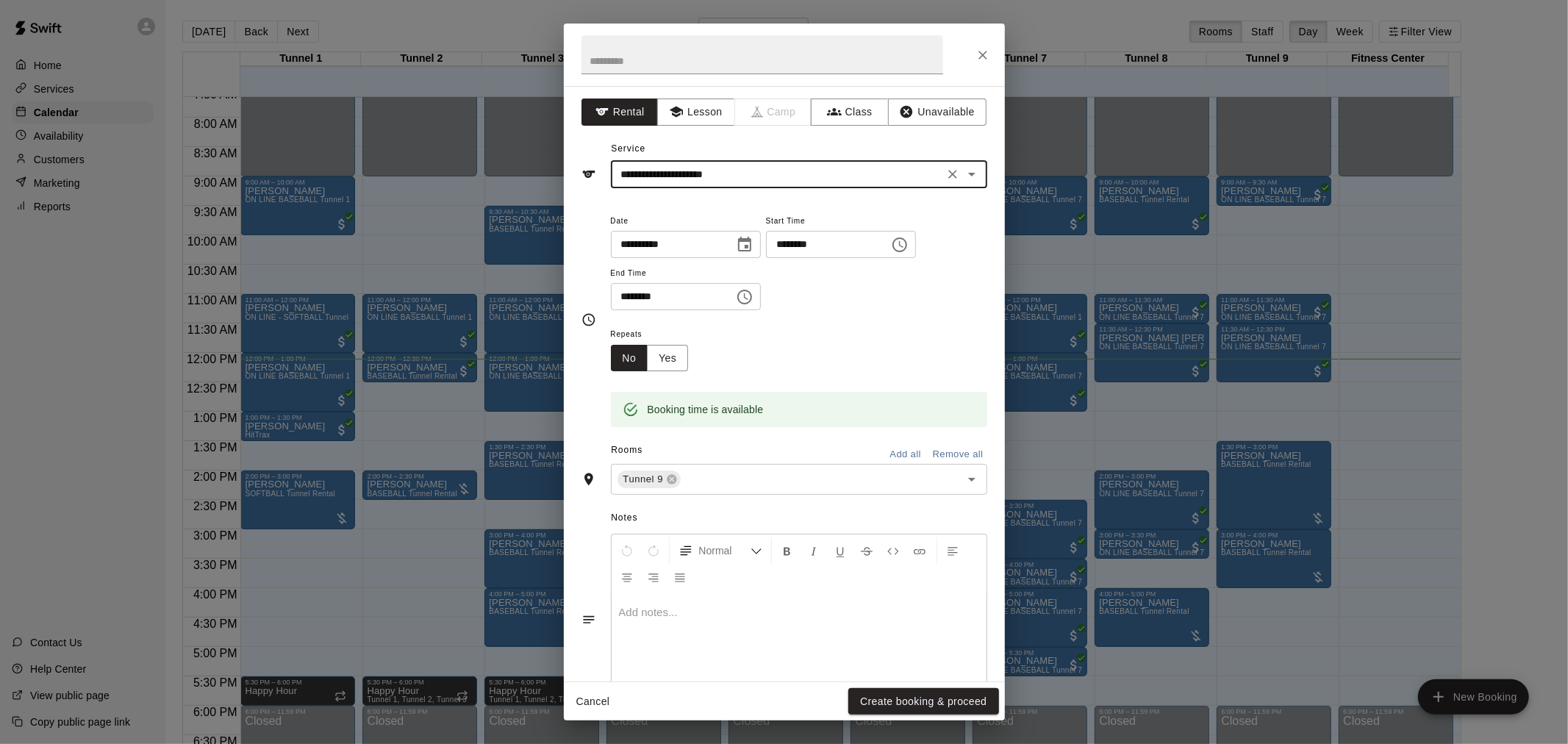
click at [936, 697] on button "Create booking & proceed" at bounding box center [923, 702] width 150 height 27
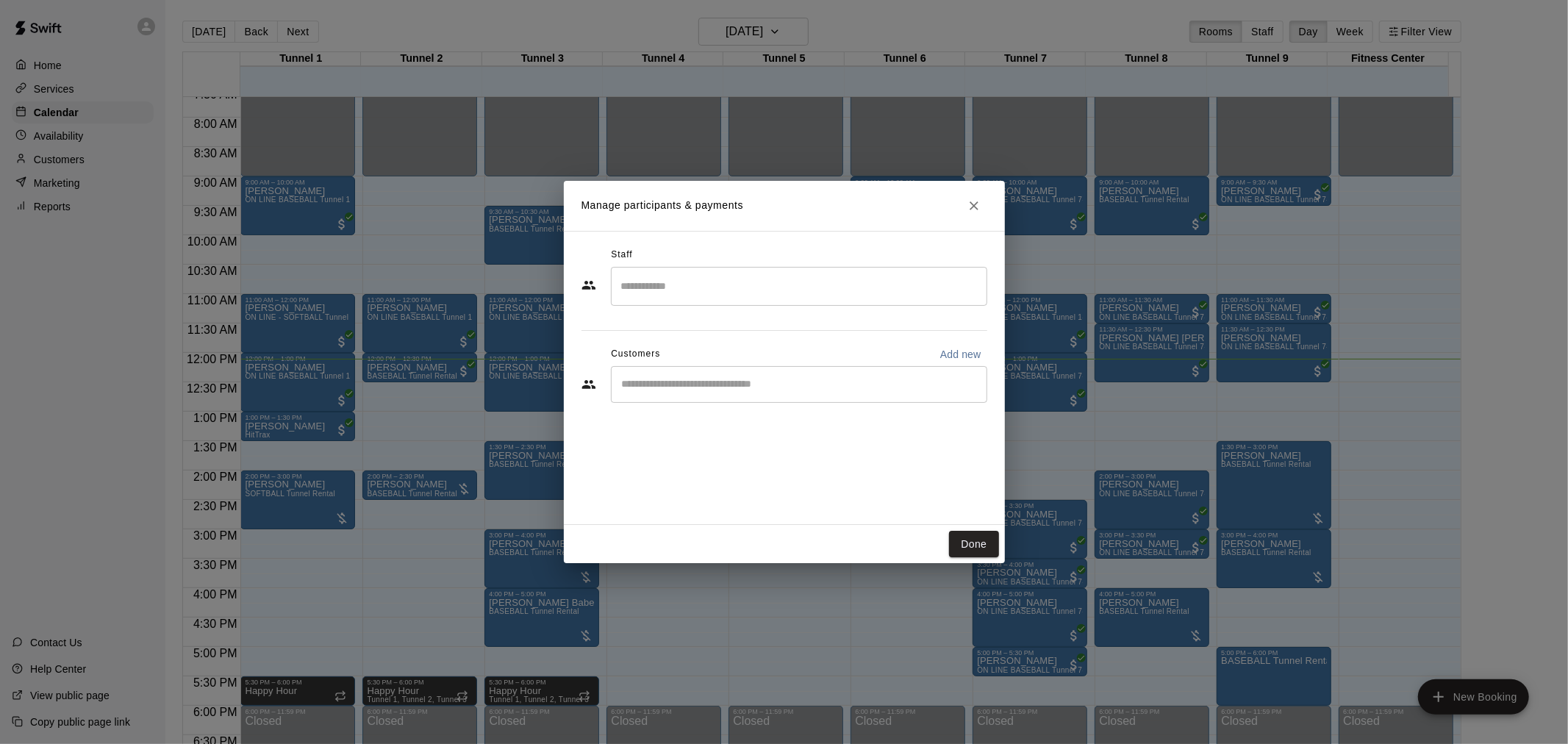
click at [841, 386] on input "Start typing to search customers..." at bounding box center [799, 385] width 363 height 15
type input "*"
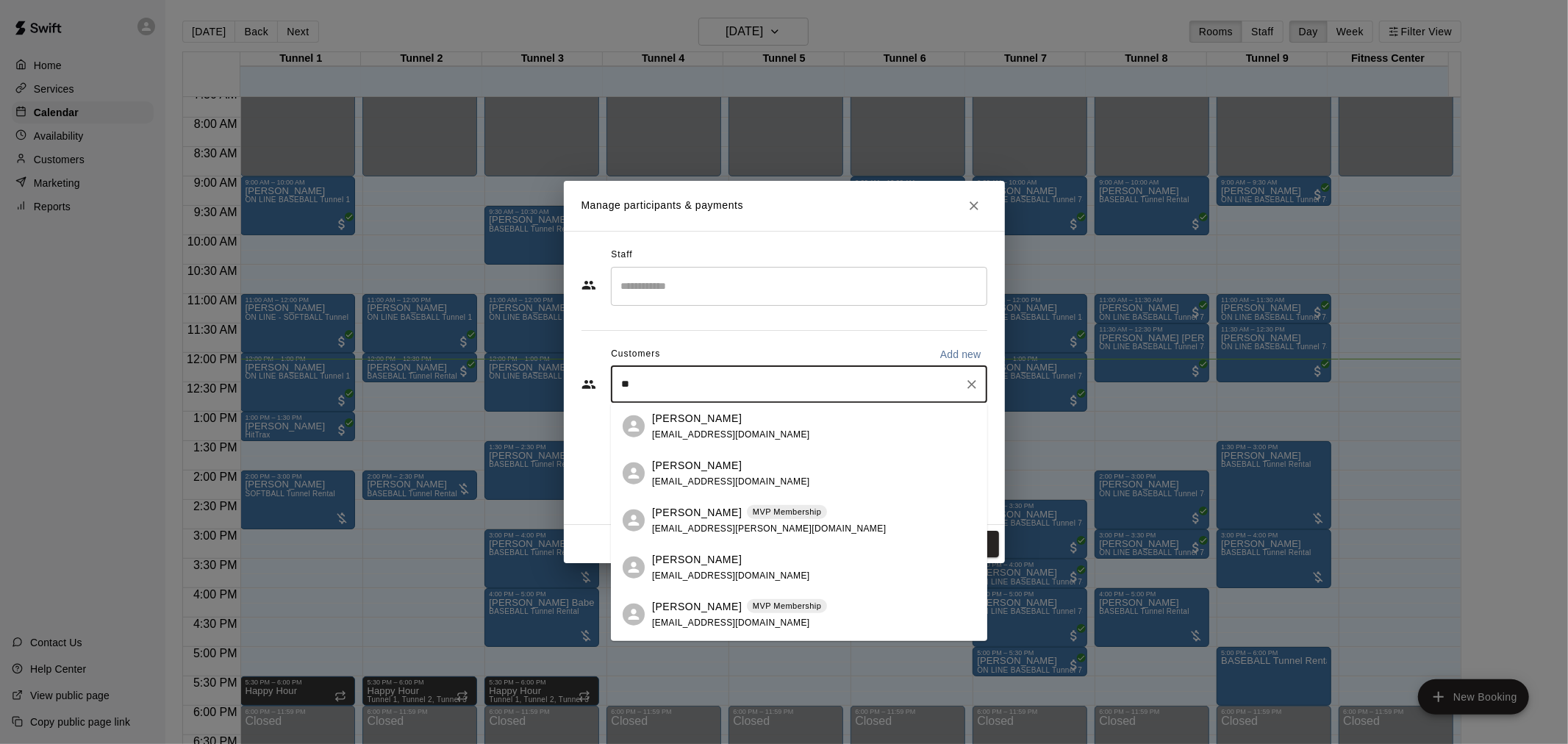
type input "*"
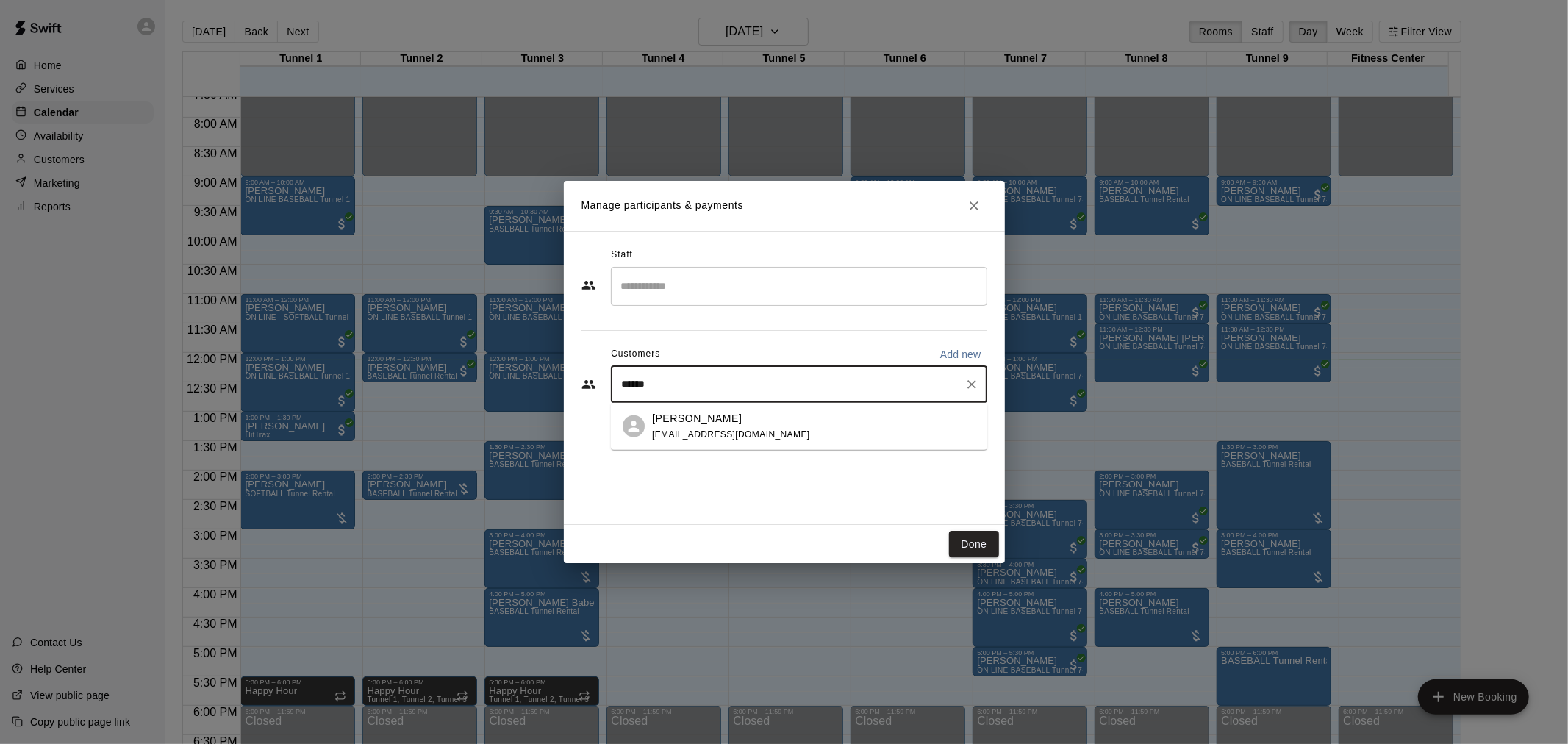
type input "*******"
click at [770, 435] on span "matheson802001@yahoo.com" at bounding box center [730, 433] width 158 height 10
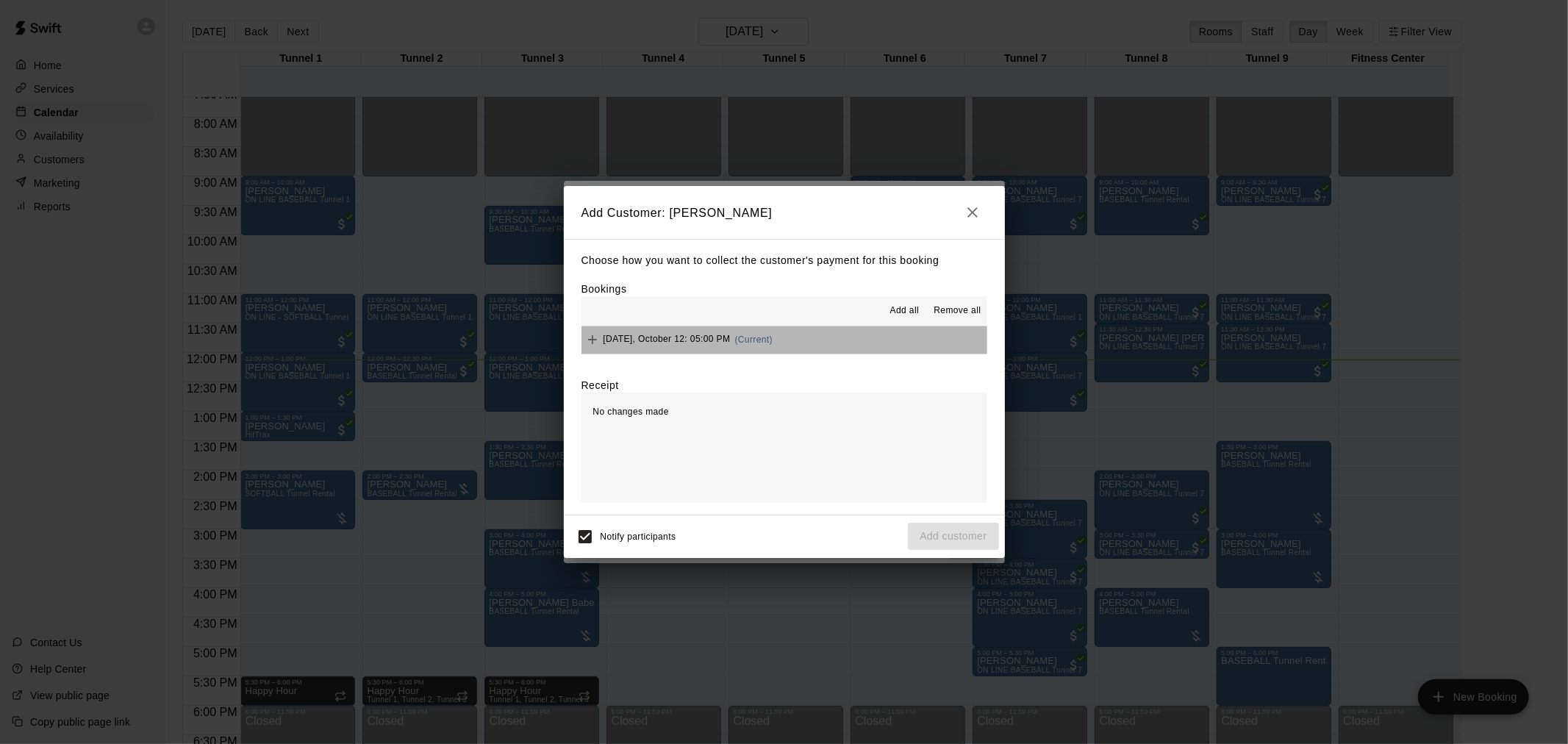
click at [849, 353] on button "Sunday, October 12: 05:00 PM (Current)" at bounding box center [784, 340] width 406 height 27
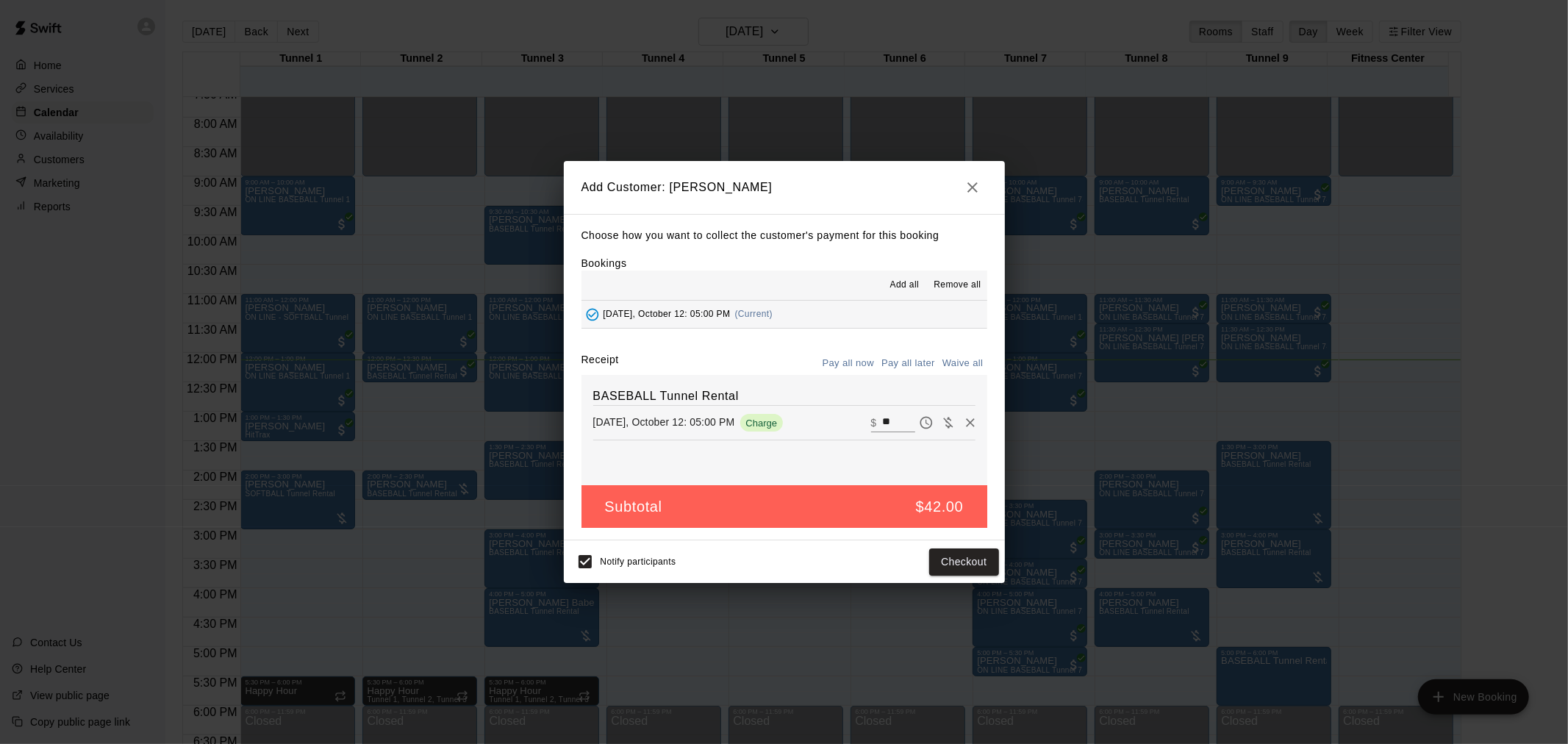
click at [922, 360] on button "Pay all later" at bounding box center [908, 363] width 61 height 23
click at [980, 553] on button "Add customer" at bounding box center [953, 563] width 90 height 27
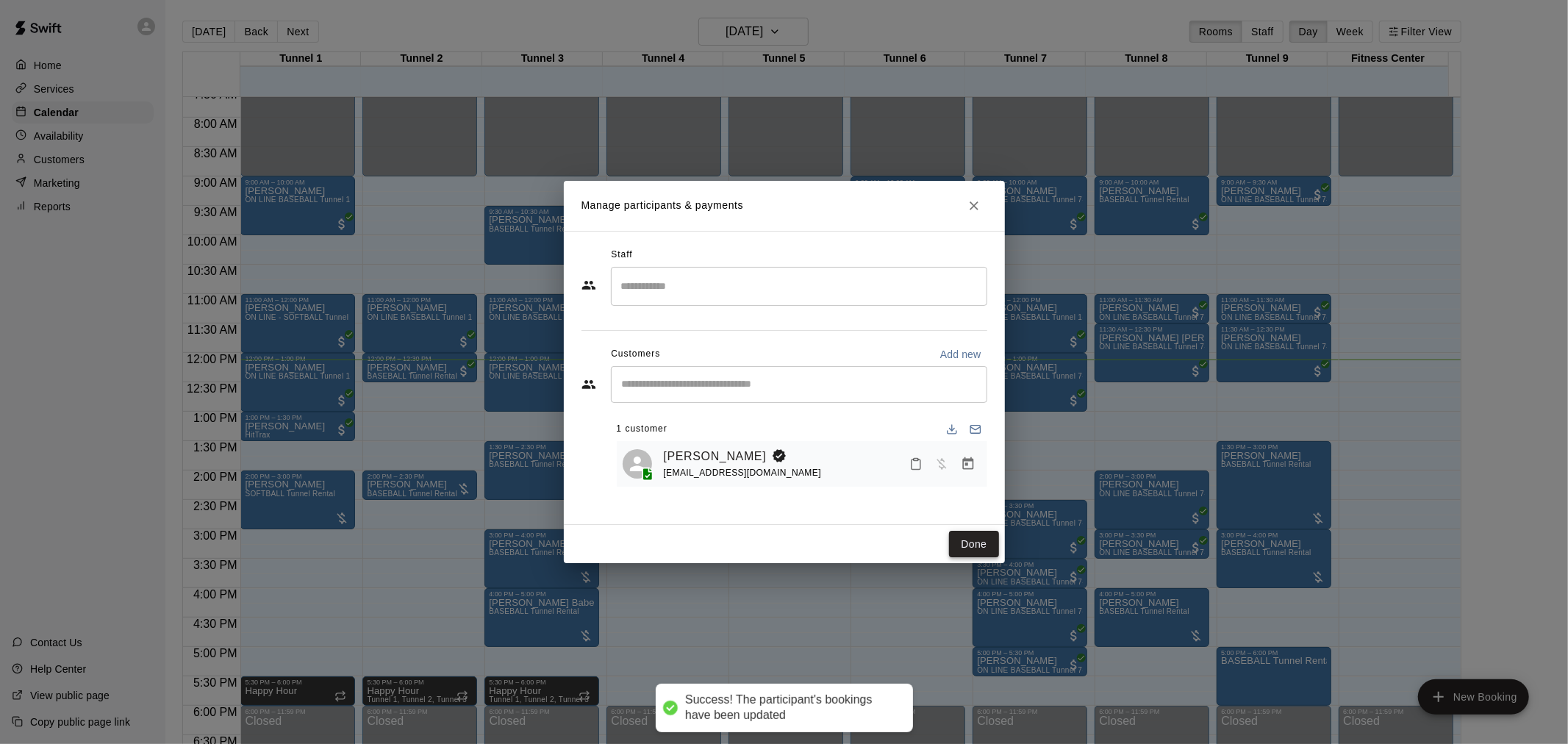
click at [976, 547] on button "Done" at bounding box center [974, 544] width 49 height 27
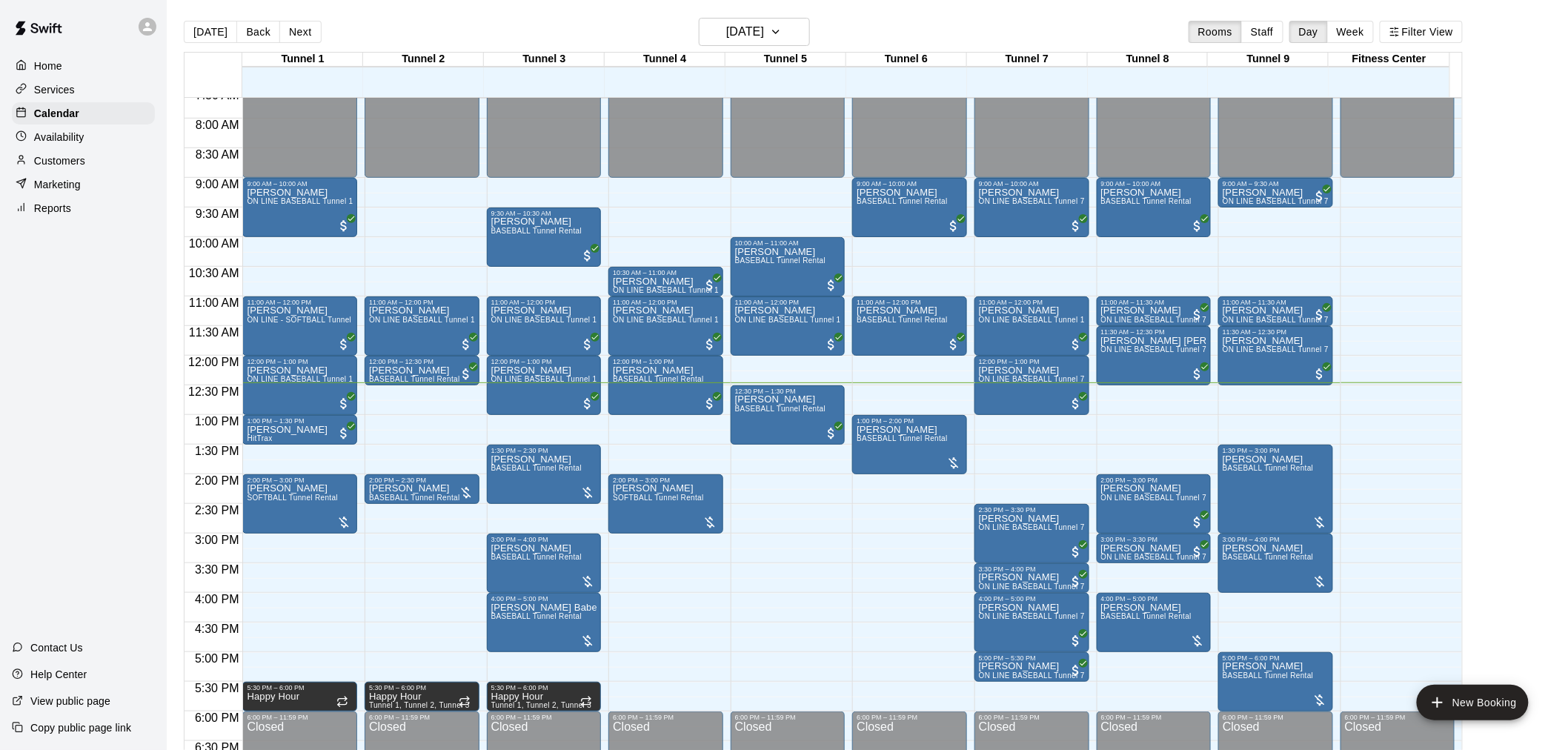
drag, startPoint x: 1342, startPoint y: 452, endPoint x: 425, endPoint y: 406, distance: 918.2
click at [428, 412] on div "12:00 AM – 9:00 AM Closed 11:00 AM – 12:00 PM Michael Stegge ON LINE BASEBALL T…" at bounding box center [422, 356] width 115 height 1423
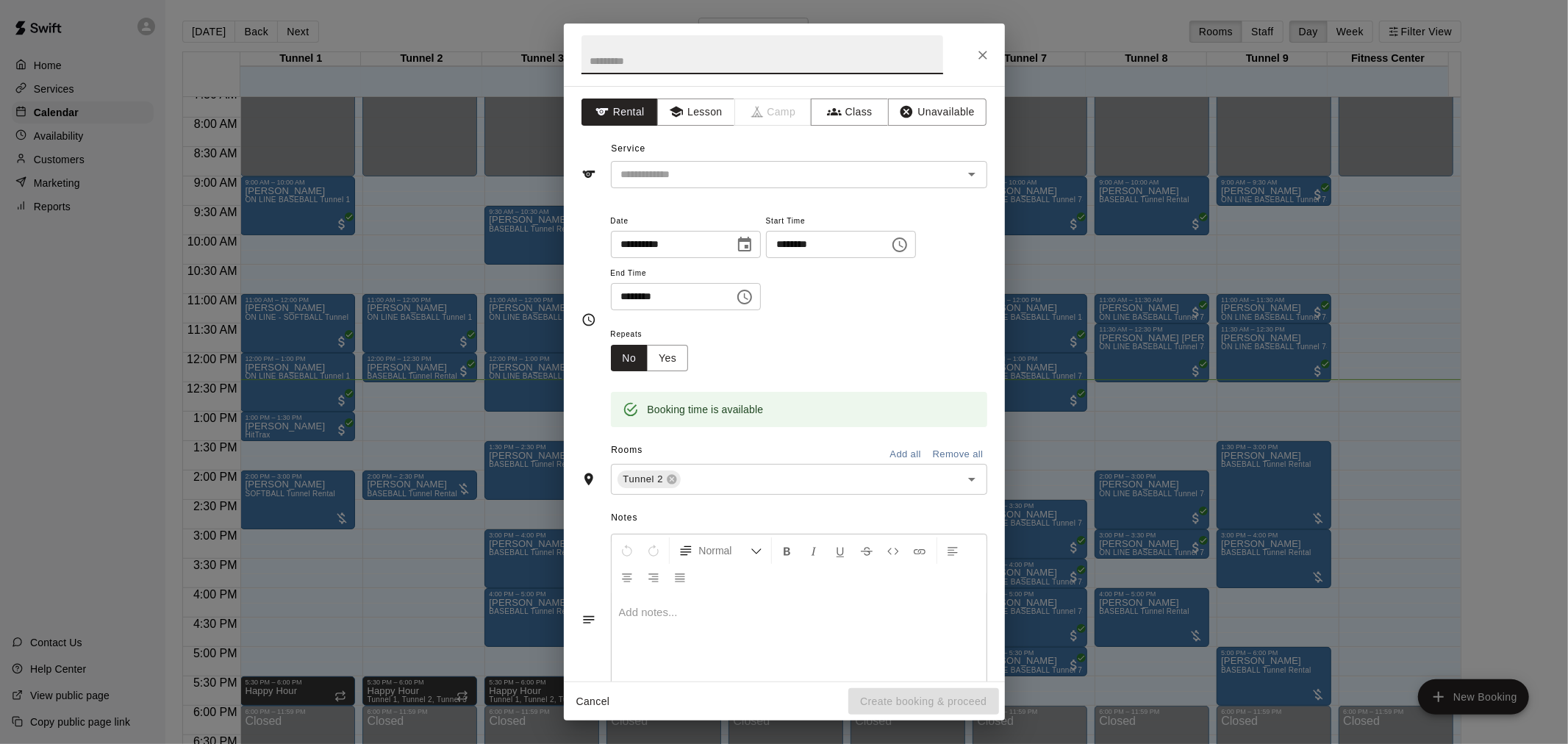
click at [987, 59] on icon "Close" at bounding box center [983, 55] width 15 height 15
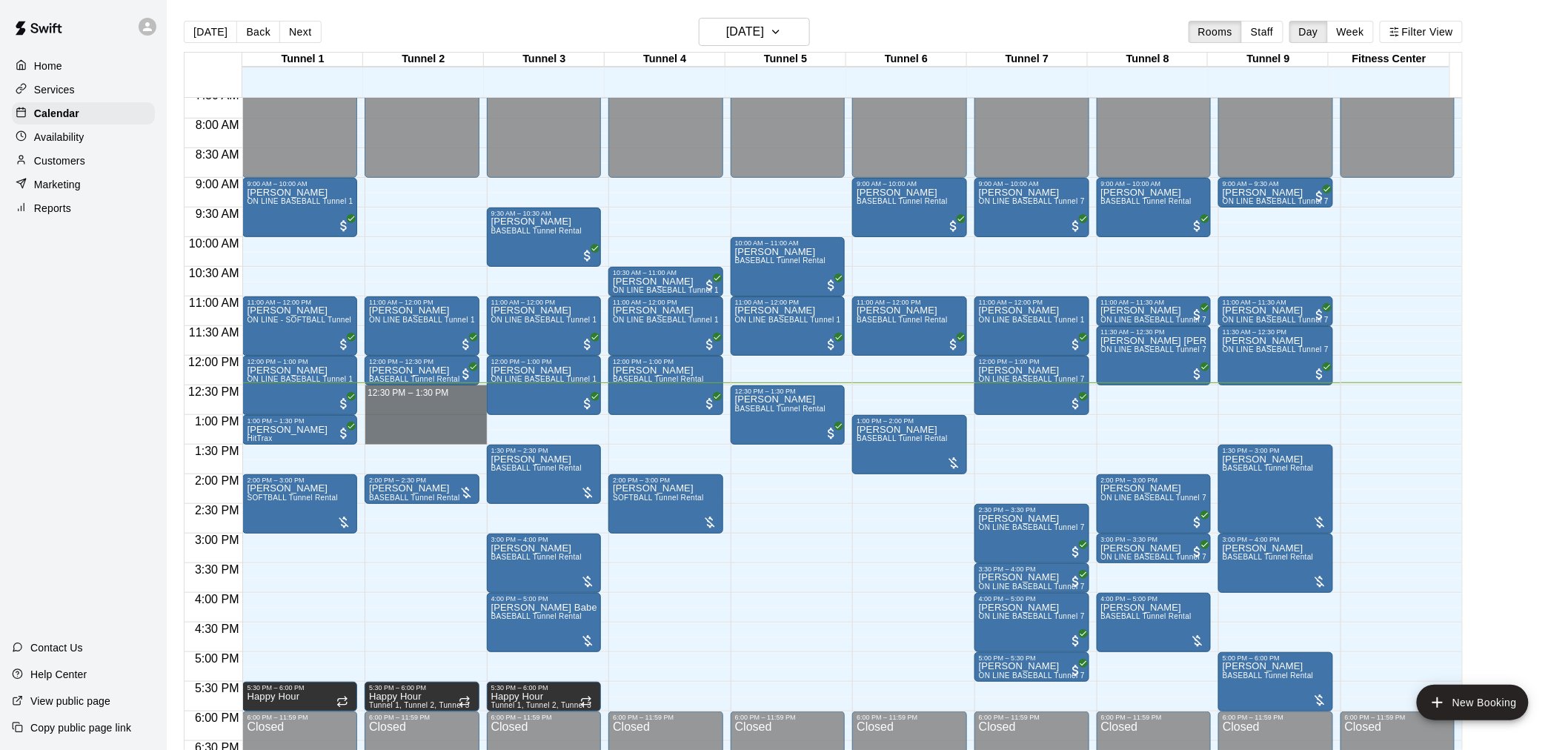
drag, startPoint x: 394, startPoint y: 389, endPoint x: 389, endPoint y: 438, distance: 49.3
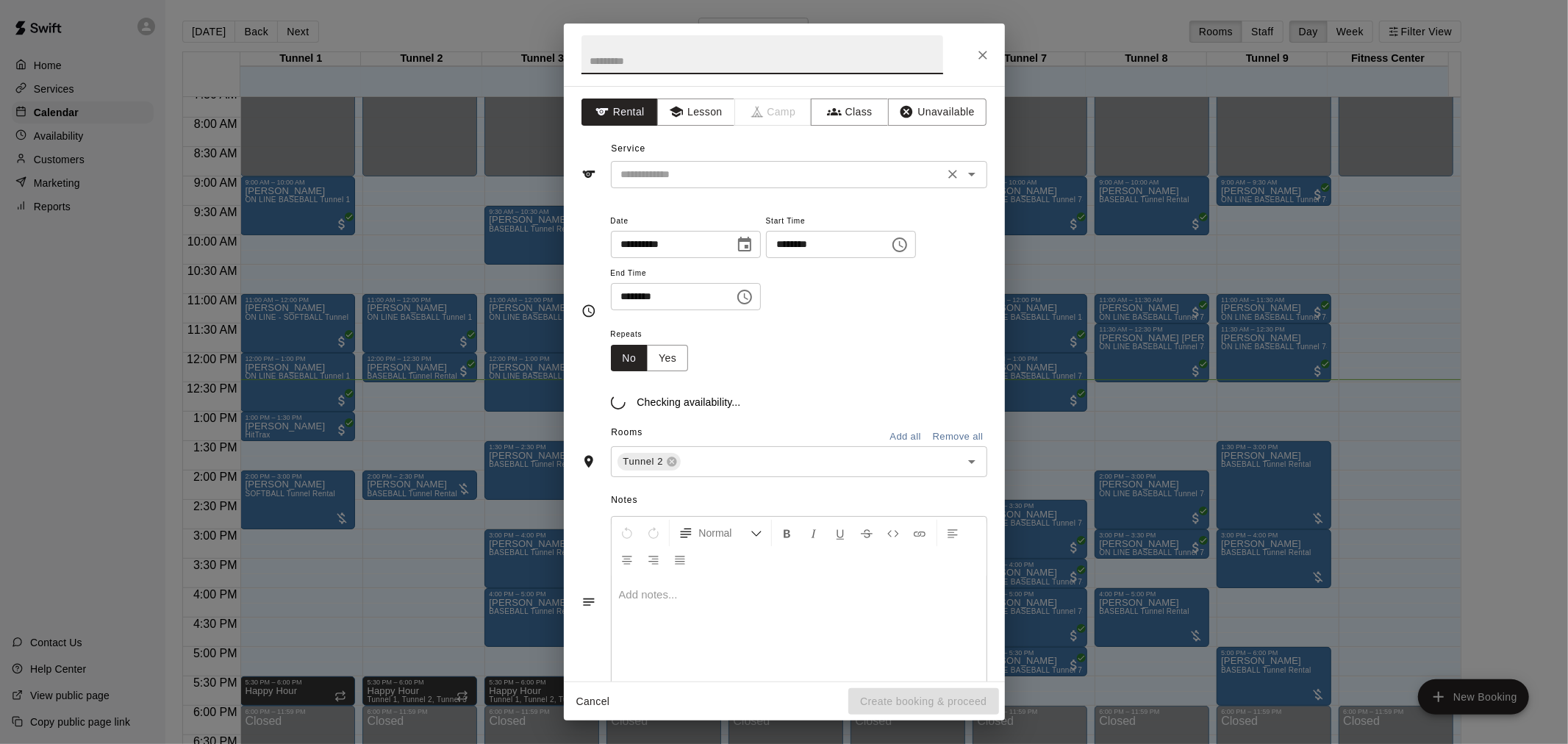
click at [687, 165] on input "text" at bounding box center [778, 174] width 325 height 18
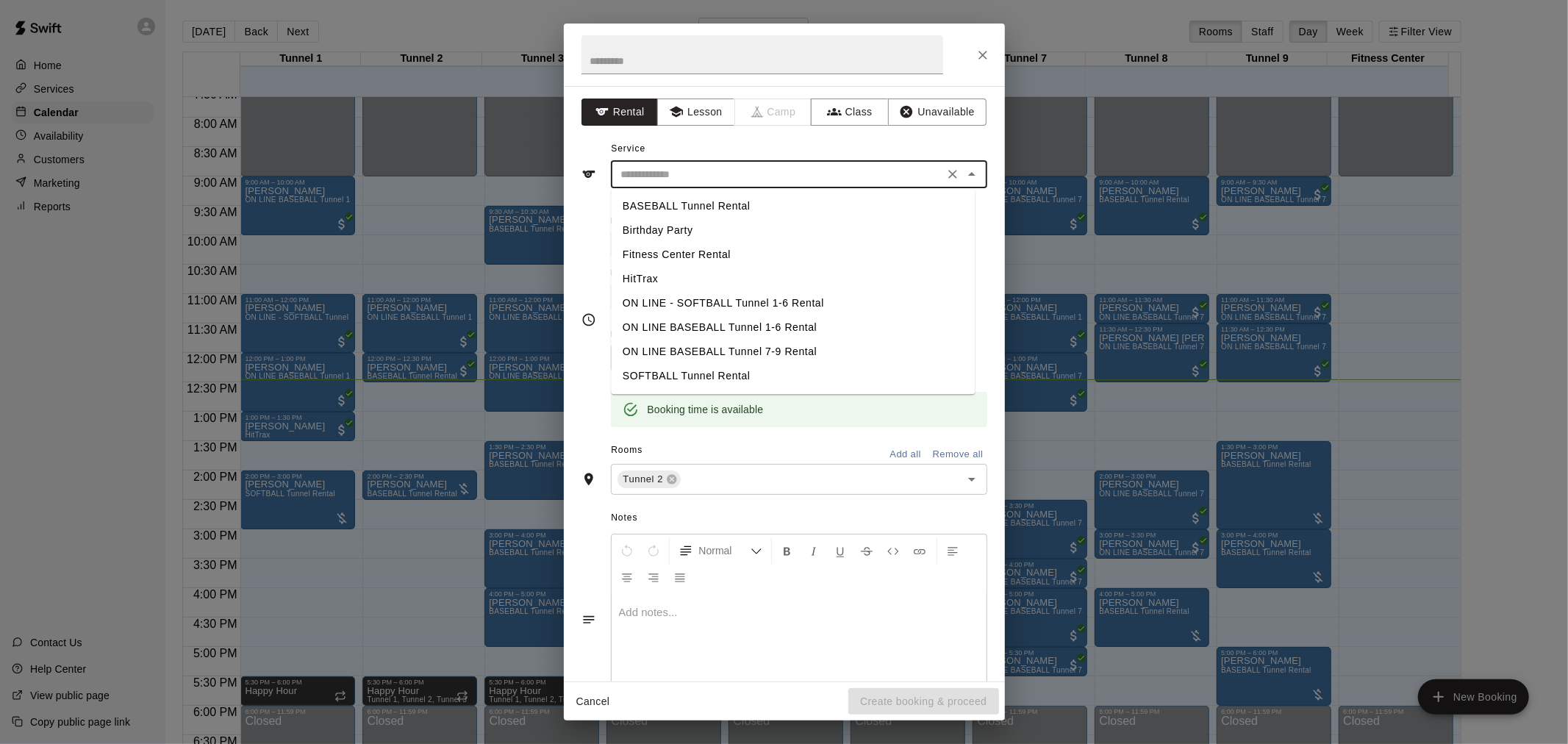
click at [729, 208] on li "BASEBALL Tunnel Rental" at bounding box center [792, 206] width 364 height 25
type input "**********"
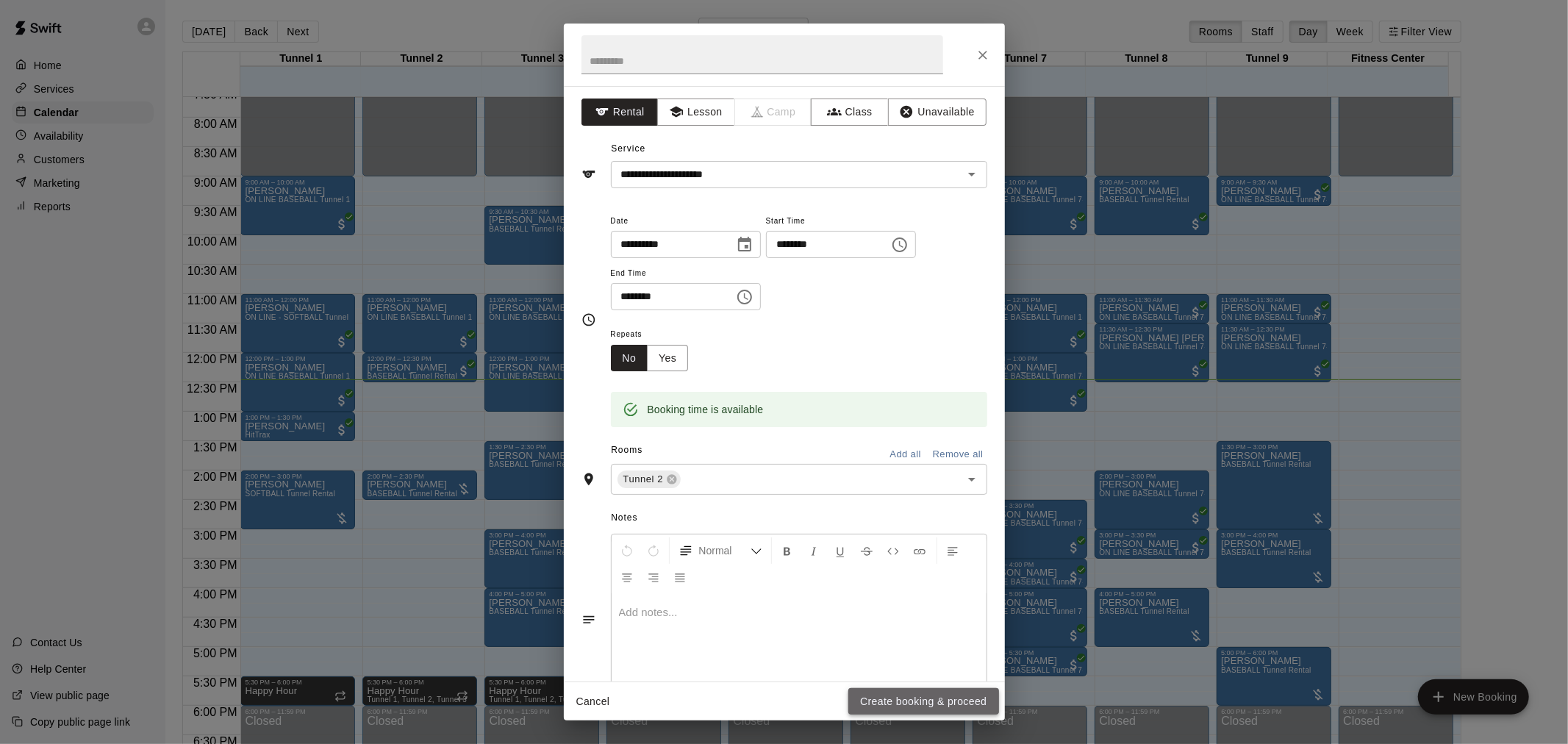
click at [950, 709] on button "Create booking & proceed" at bounding box center [923, 702] width 150 height 27
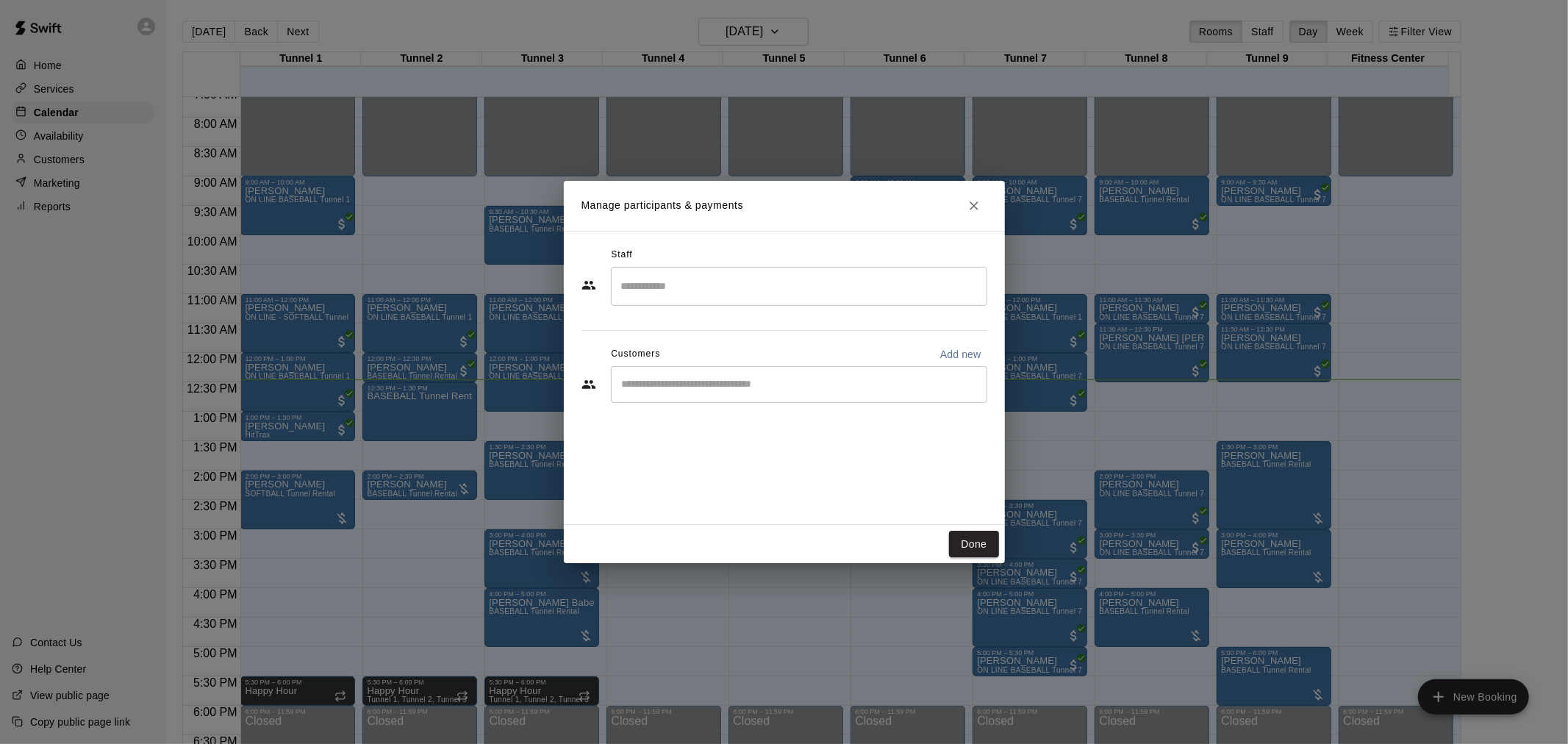
click at [767, 379] on input "Start typing to search customers..." at bounding box center [799, 385] width 363 height 15
type input "*"
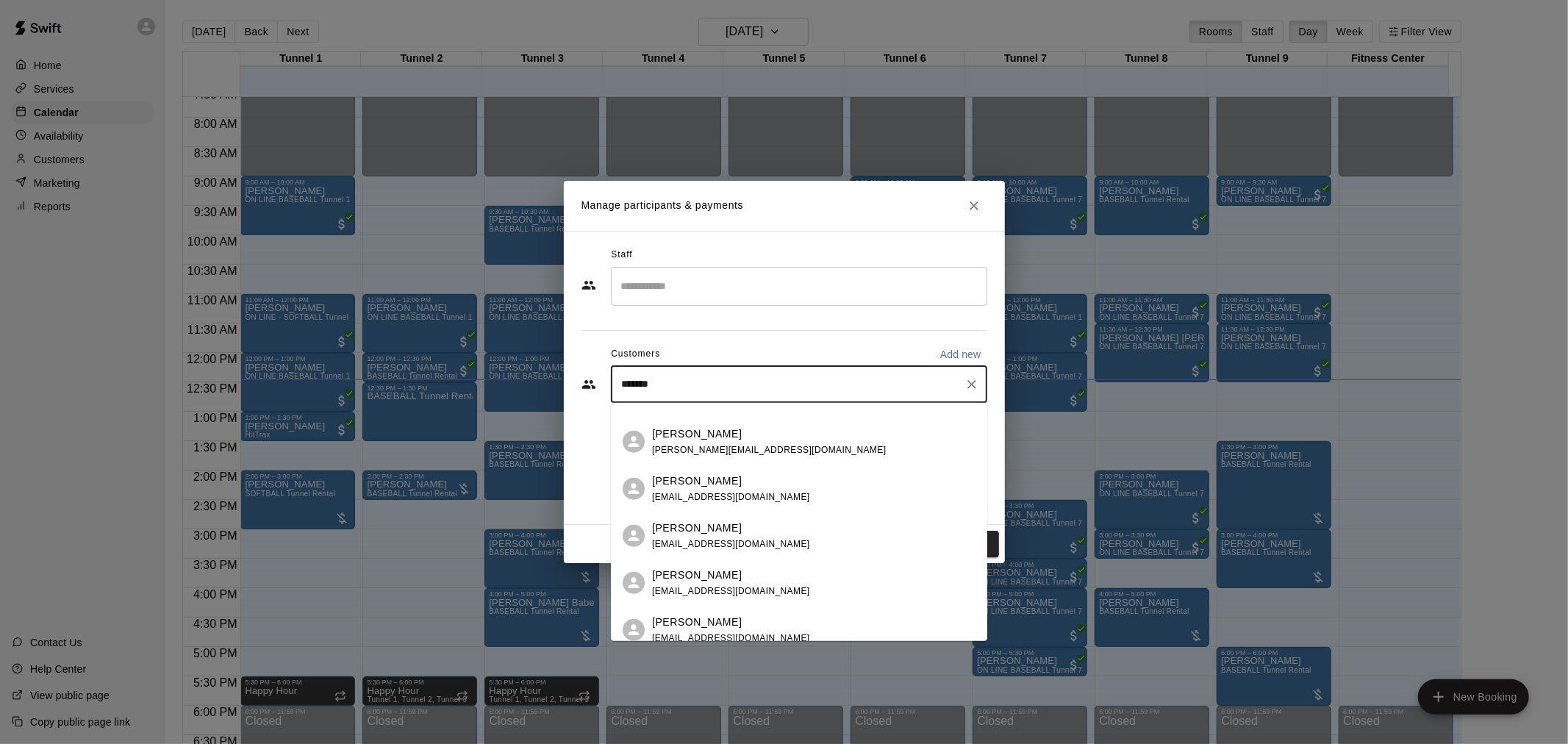
scroll to position [245, 0]
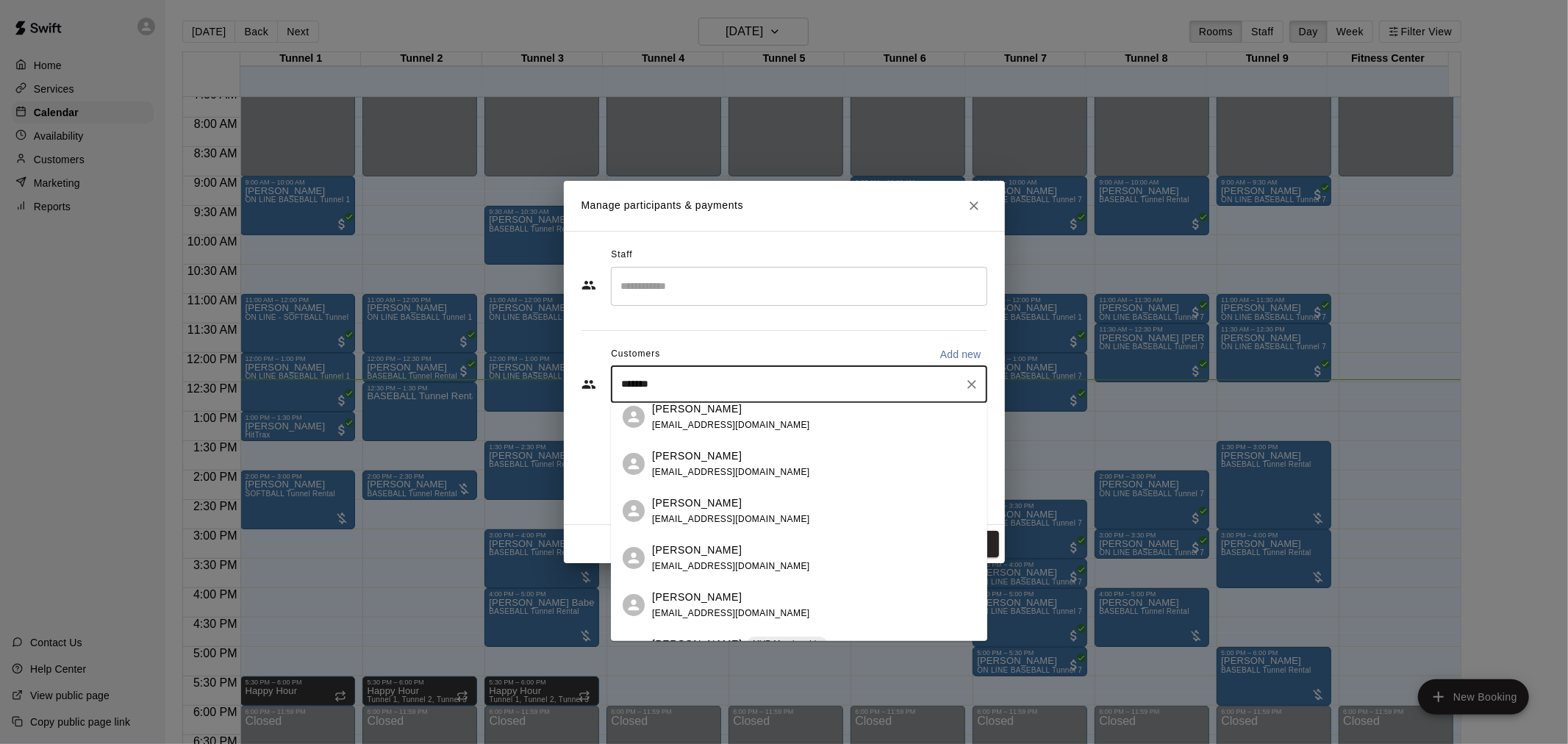
click at [621, 378] on input "*******" at bounding box center [788, 385] width 341 height 15
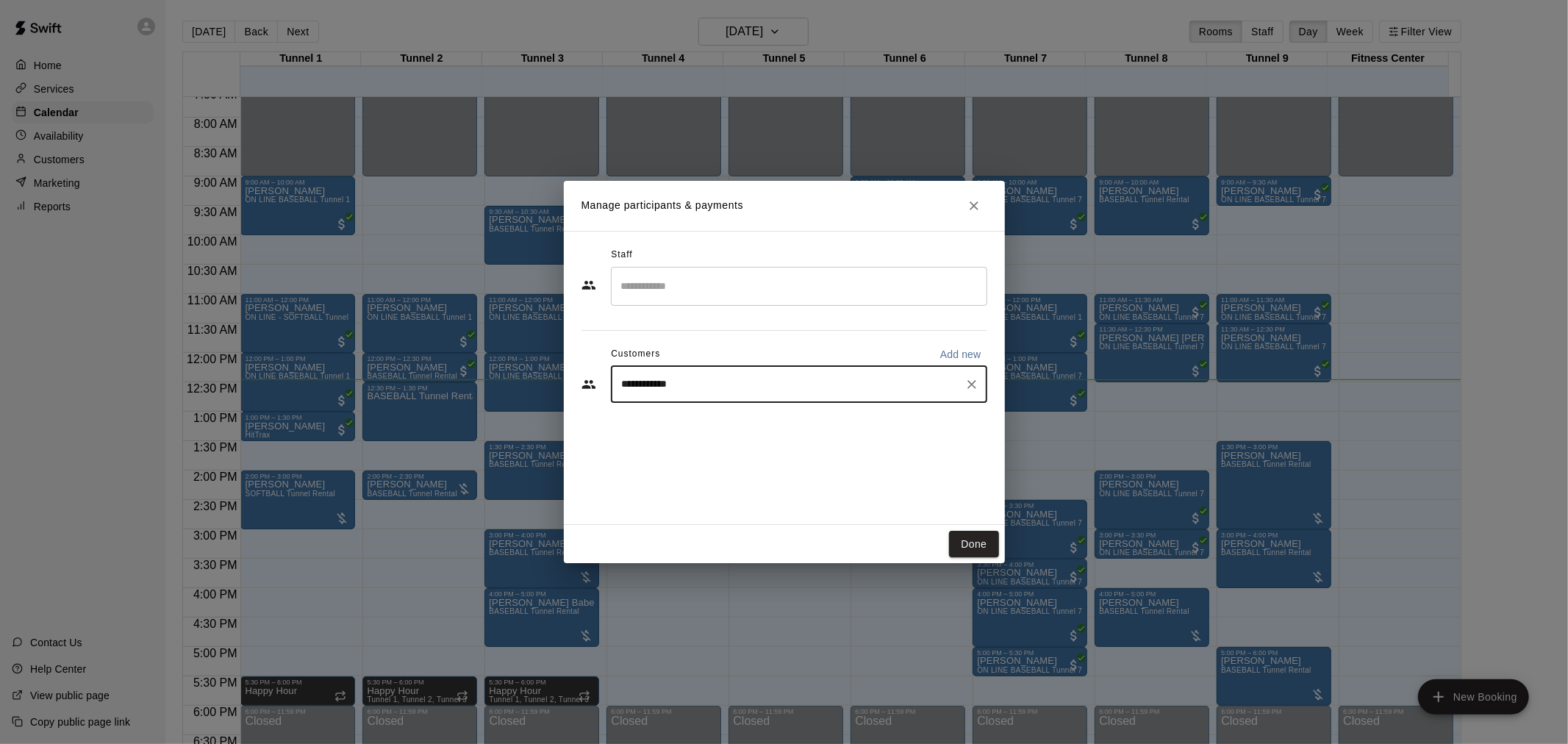
click at [708, 380] on input "**********" at bounding box center [788, 385] width 341 height 15
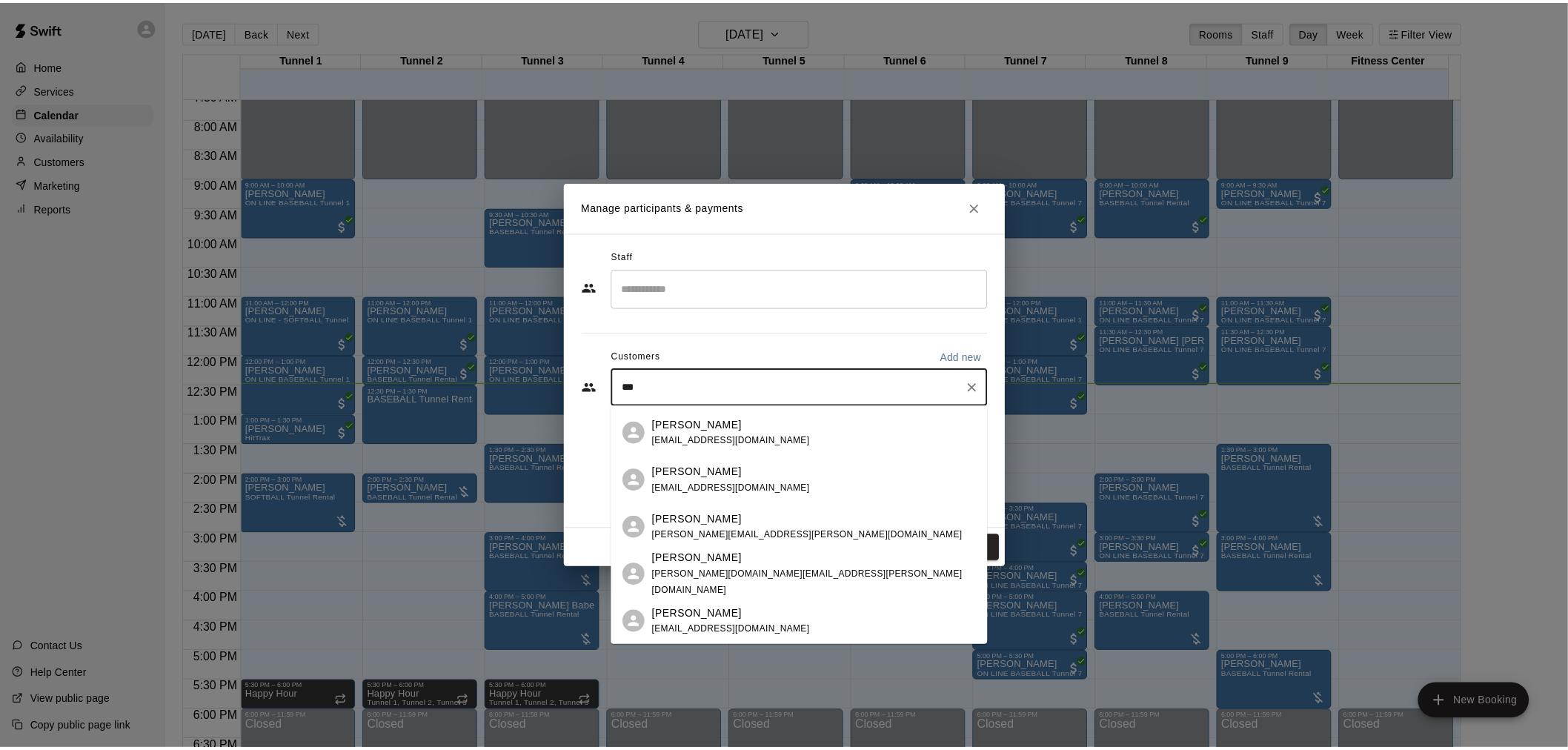
scroll to position [0, 0]
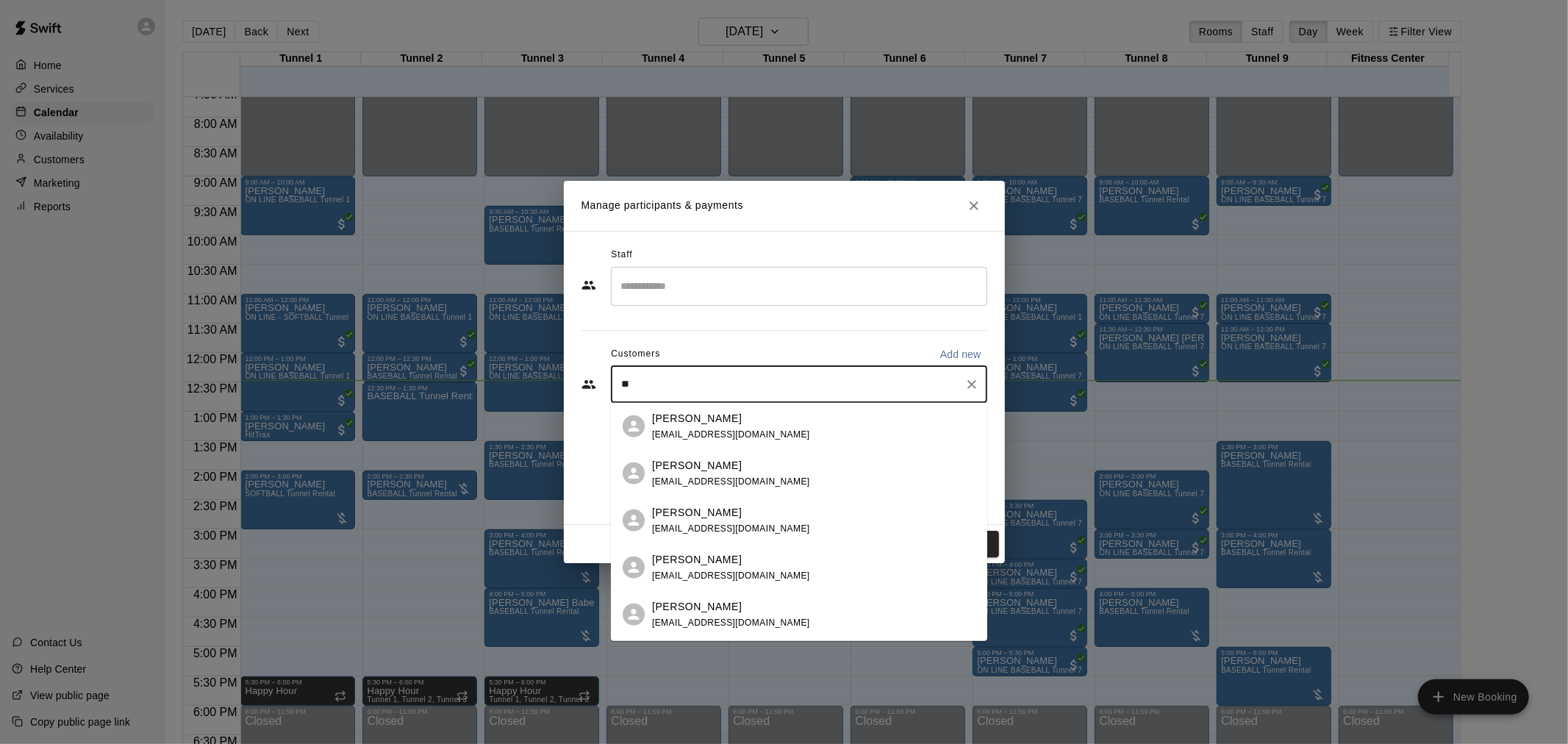
type input "*"
type input "*******"
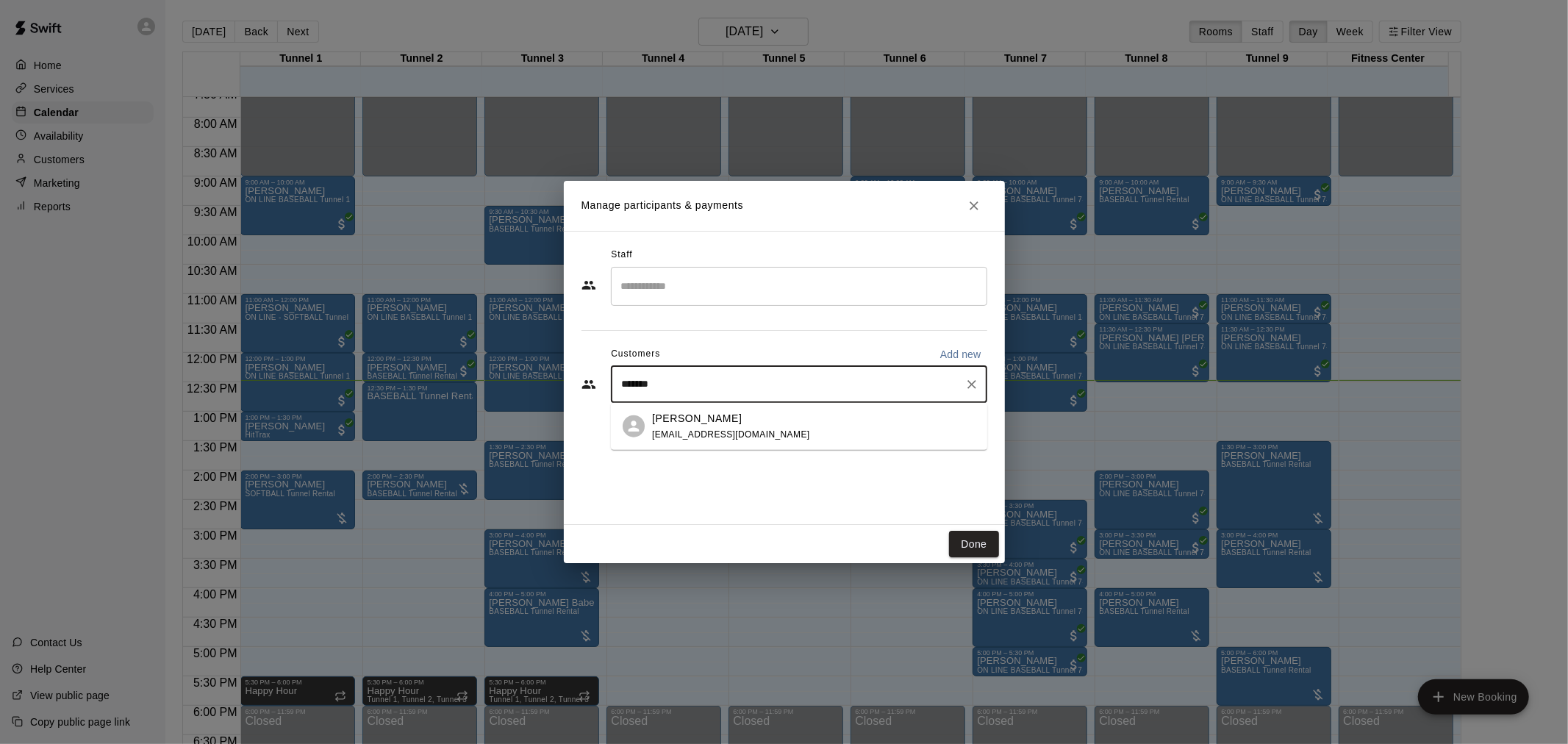
click at [763, 441] on div "Nikki Macias nikkiamacias@gmail.com" at bounding box center [813, 426] width 324 height 32
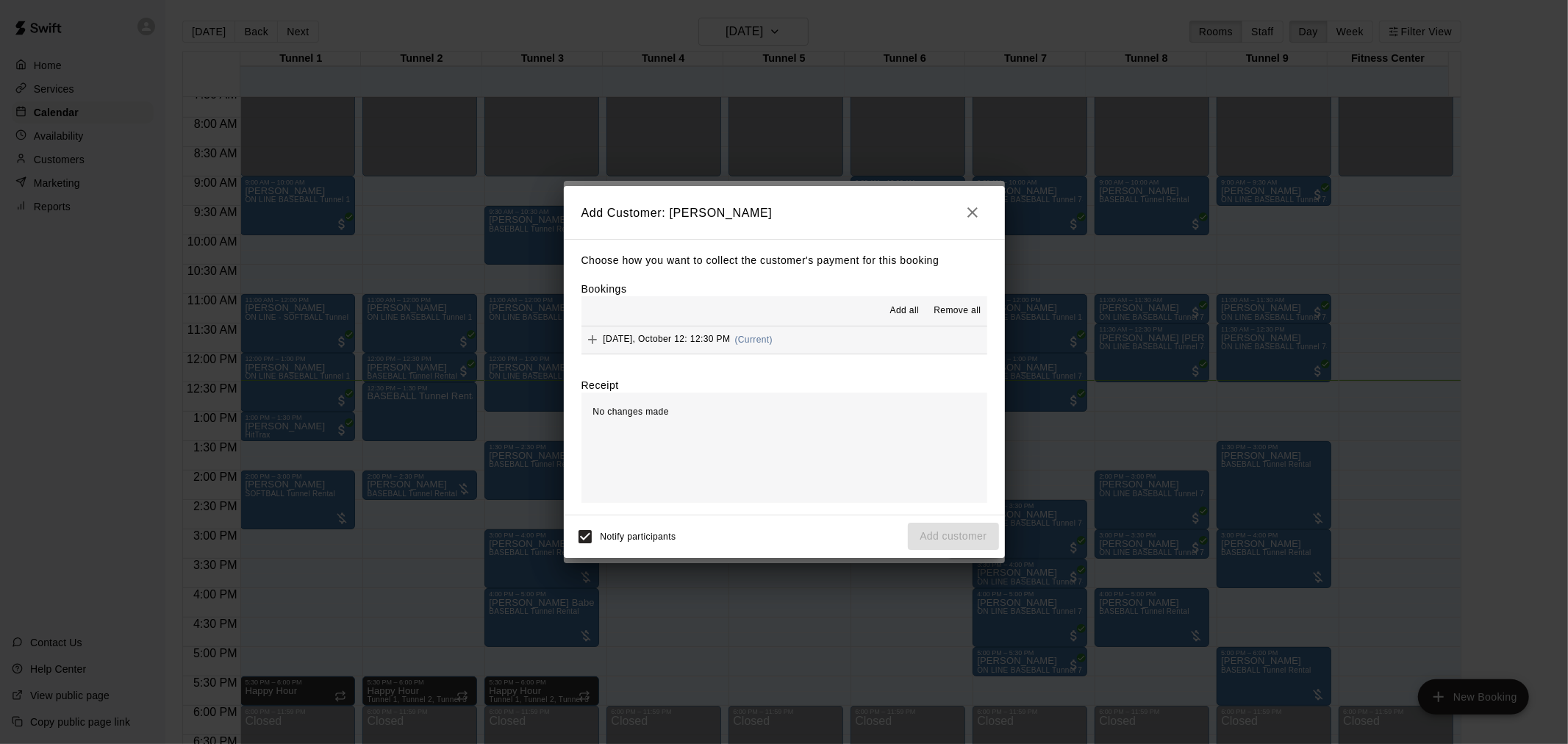
click at [755, 326] on hr at bounding box center [784, 326] width 406 height 1
click at [886, 347] on button "Sunday, October 12: 12:30 PM (Current)" at bounding box center [784, 340] width 406 height 27
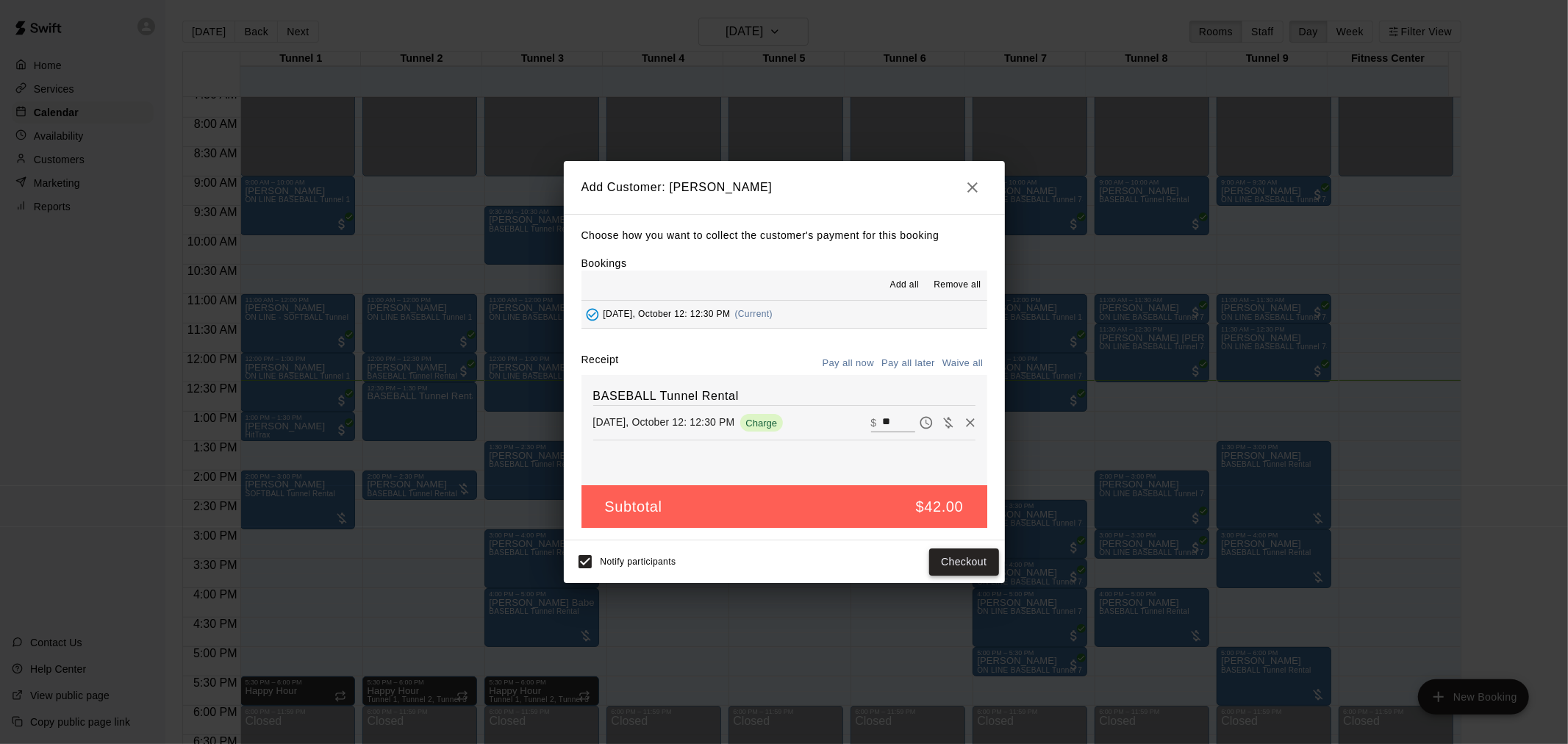
click at [994, 554] on button "Checkout" at bounding box center [964, 563] width 69 height 27
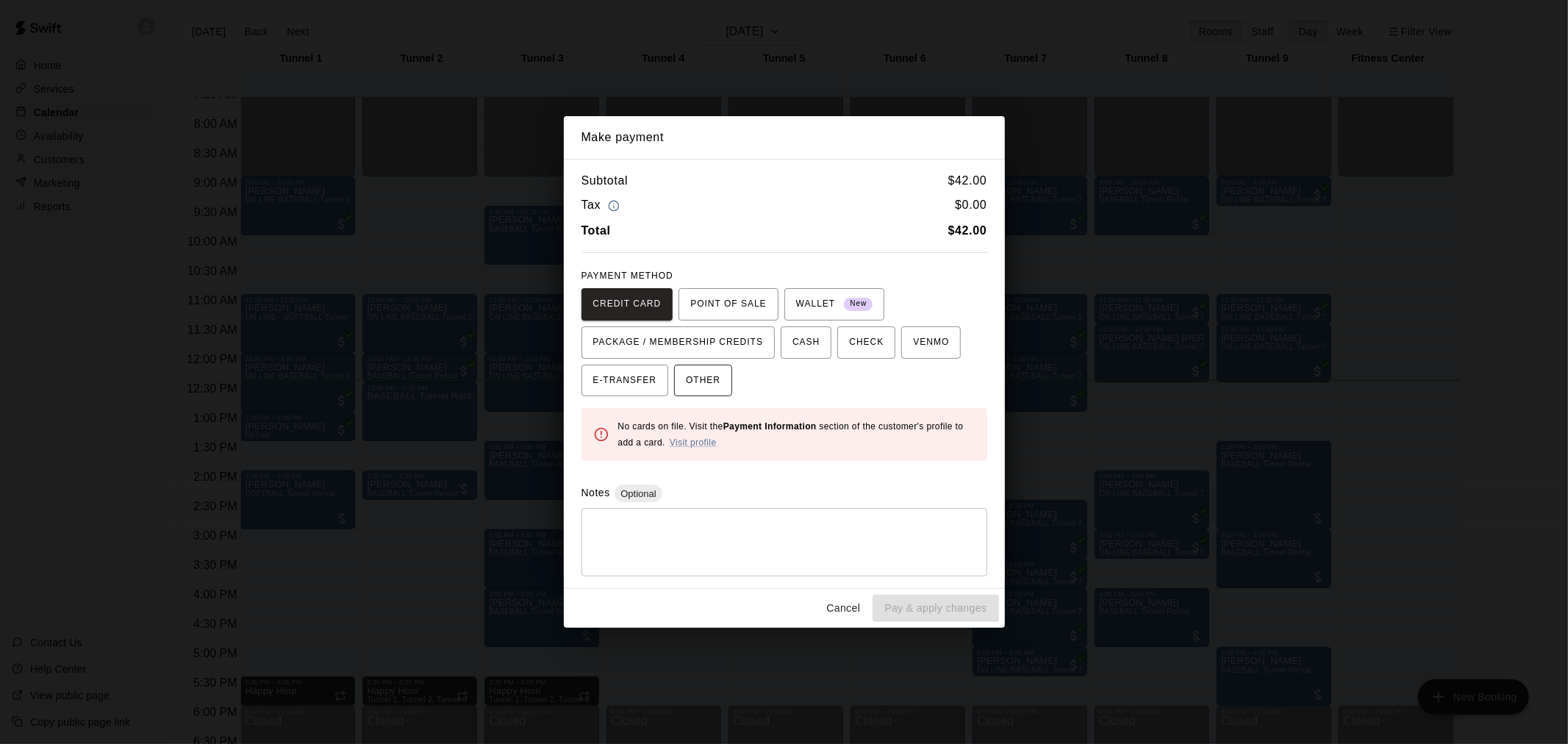
click at [692, 377] on span "OTHER" at bounding box center [703, 381] width 35 height 24
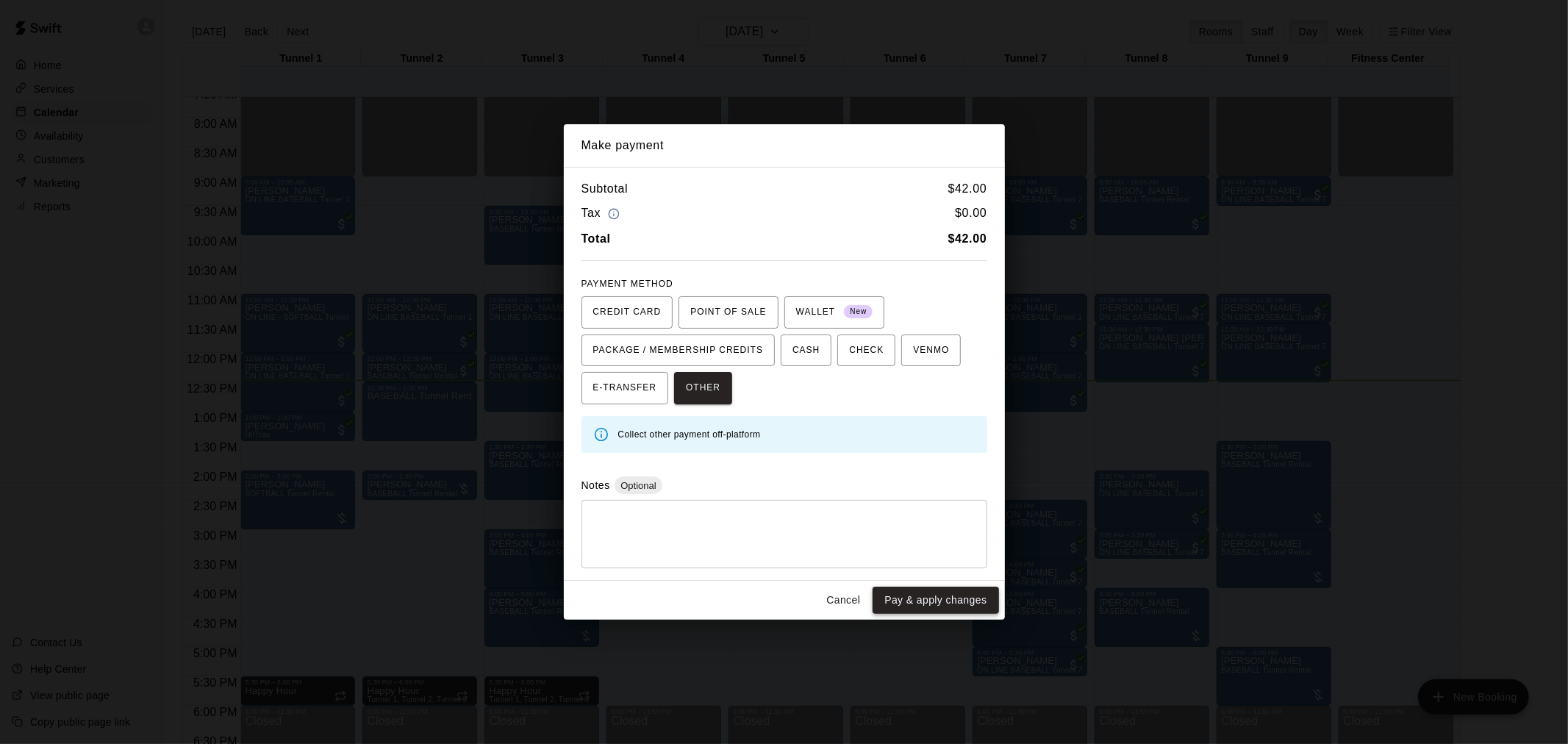
click at [932, 603] on button "Pay & apply changes" at bounding box center [935, 601] width 126 height 27
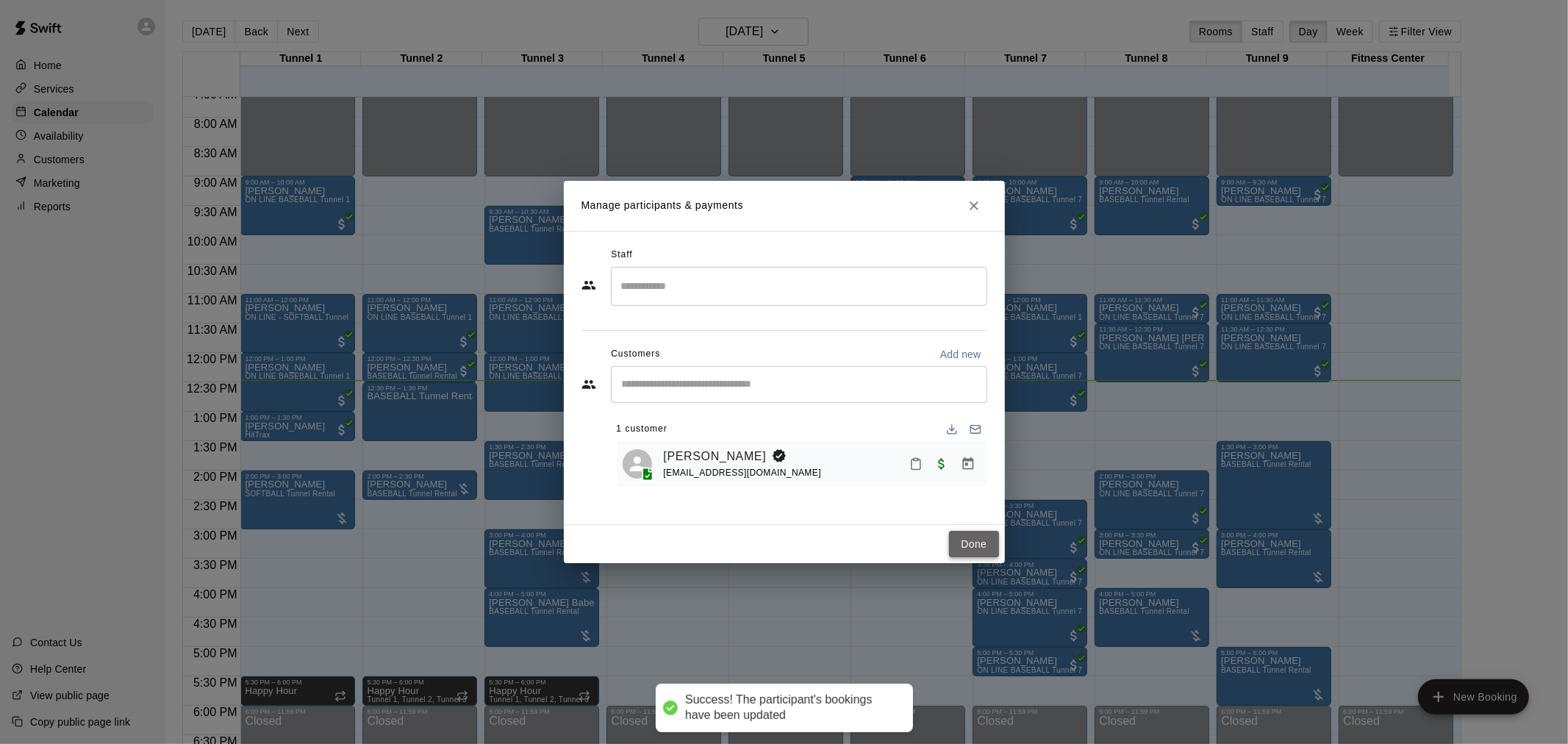
click at [966, 545] on button "Done" at bounding box center [974, 544] width 49 height 27
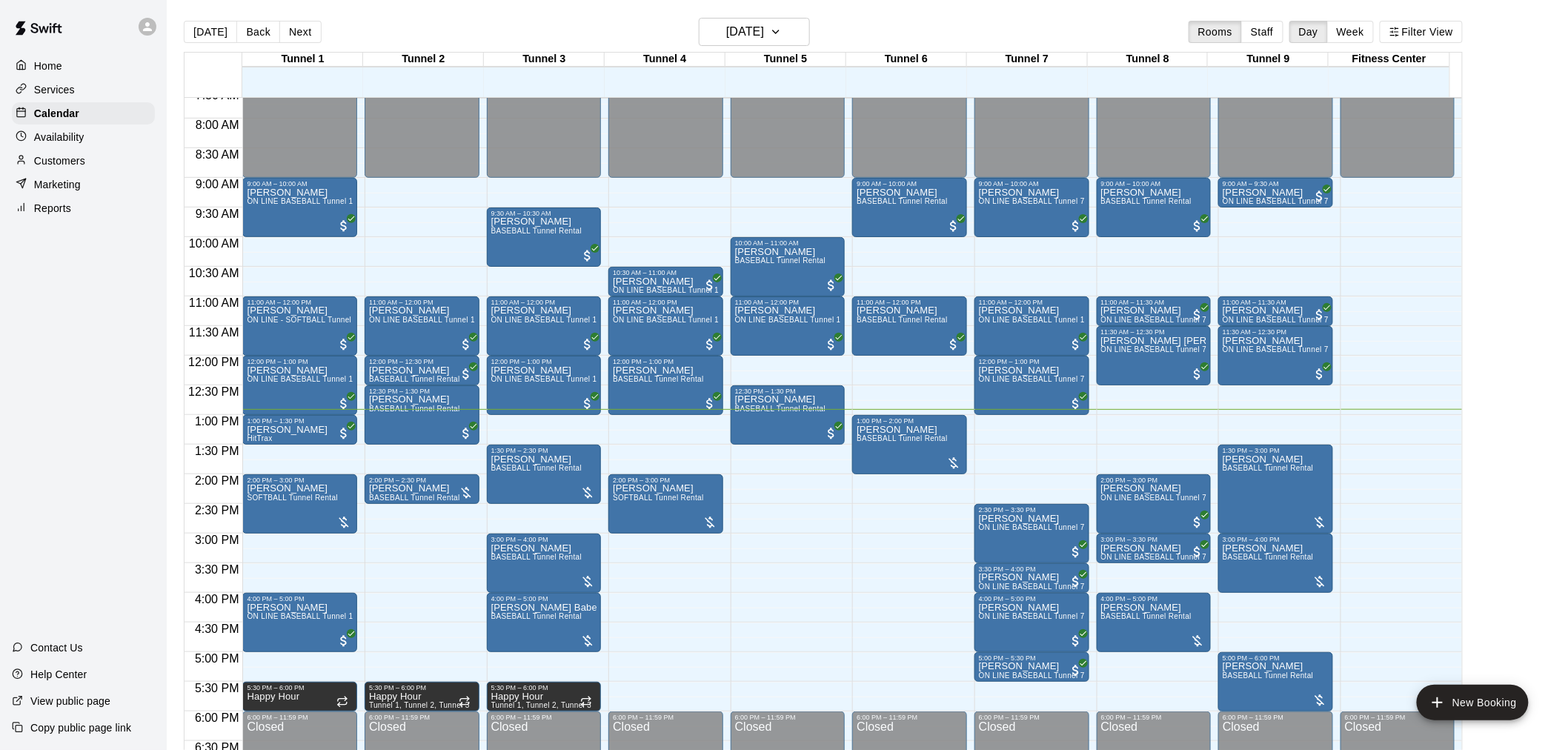
drag, startPoint x: 638, startPoint y: 655, endPoint x: 626, endPoint y: 655, distance: 12.0
drag, startPoint x: 626, startPoint y: 655, endPoint x: 589, endPoint y: 389, distance: 268.6
click at [589, 389] on div "Jose Cuevas ON LINE BASEBALL Tunnel 1-6 Rental" at bounding box center [544, 741] width 106 height 750
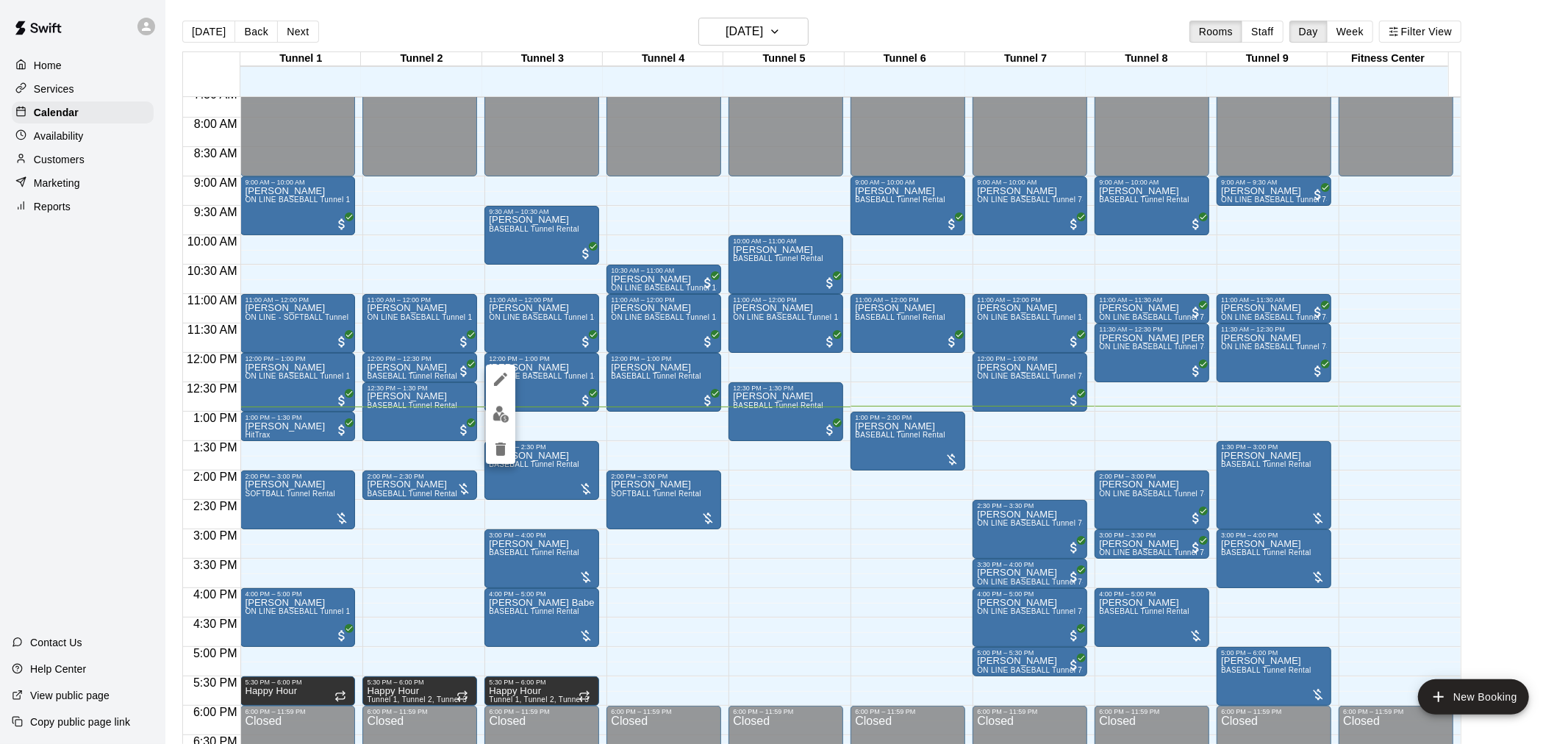
drag, startPoint x: 584, startPoint y: 386, endPoint x: 705, endPoint y: 547, distance: 201.4
click at [651, 635] on div at bounding box center [784, 372] width 1568 height 744
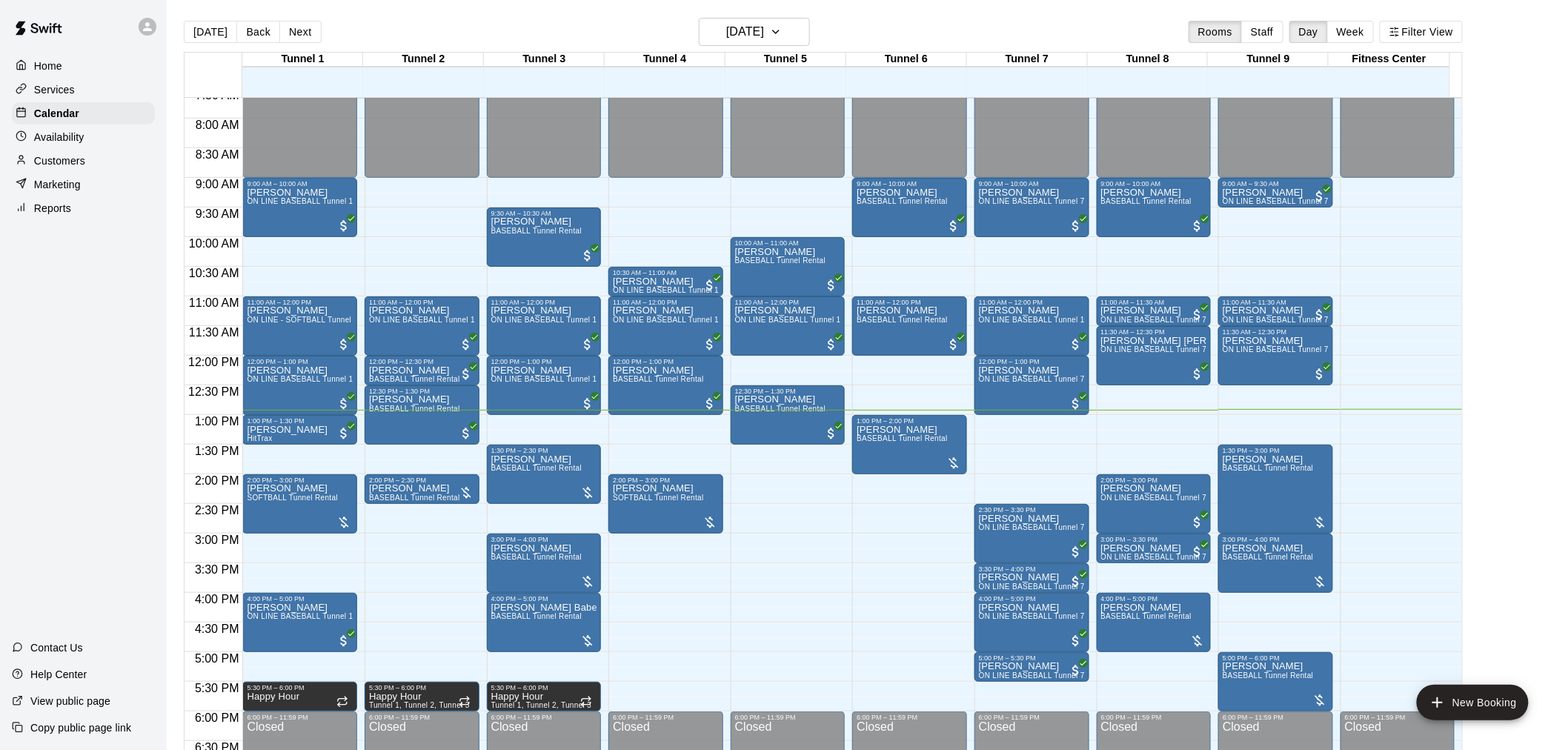
click at [713, 551] on div "12:00 AM – 9:00 AM Closed 10:30 AM – 11:00 AM Mac Dutra ON LINE BASEBALL Tunnel…" at bounding box center [665, 356] width 115 height 1423
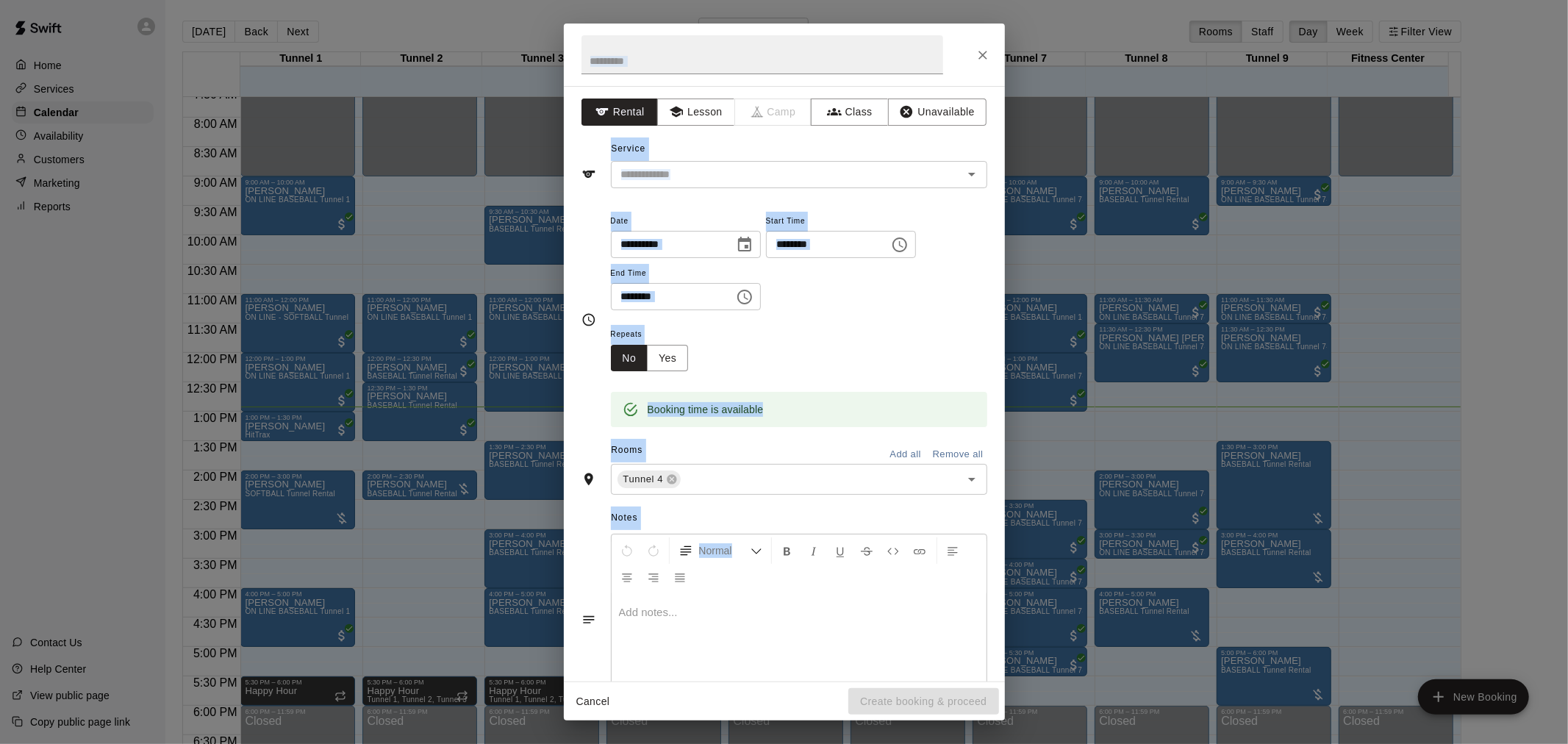
click at [975, 63] on button "Close" at bounding box center [983, 55] width 26 height 26
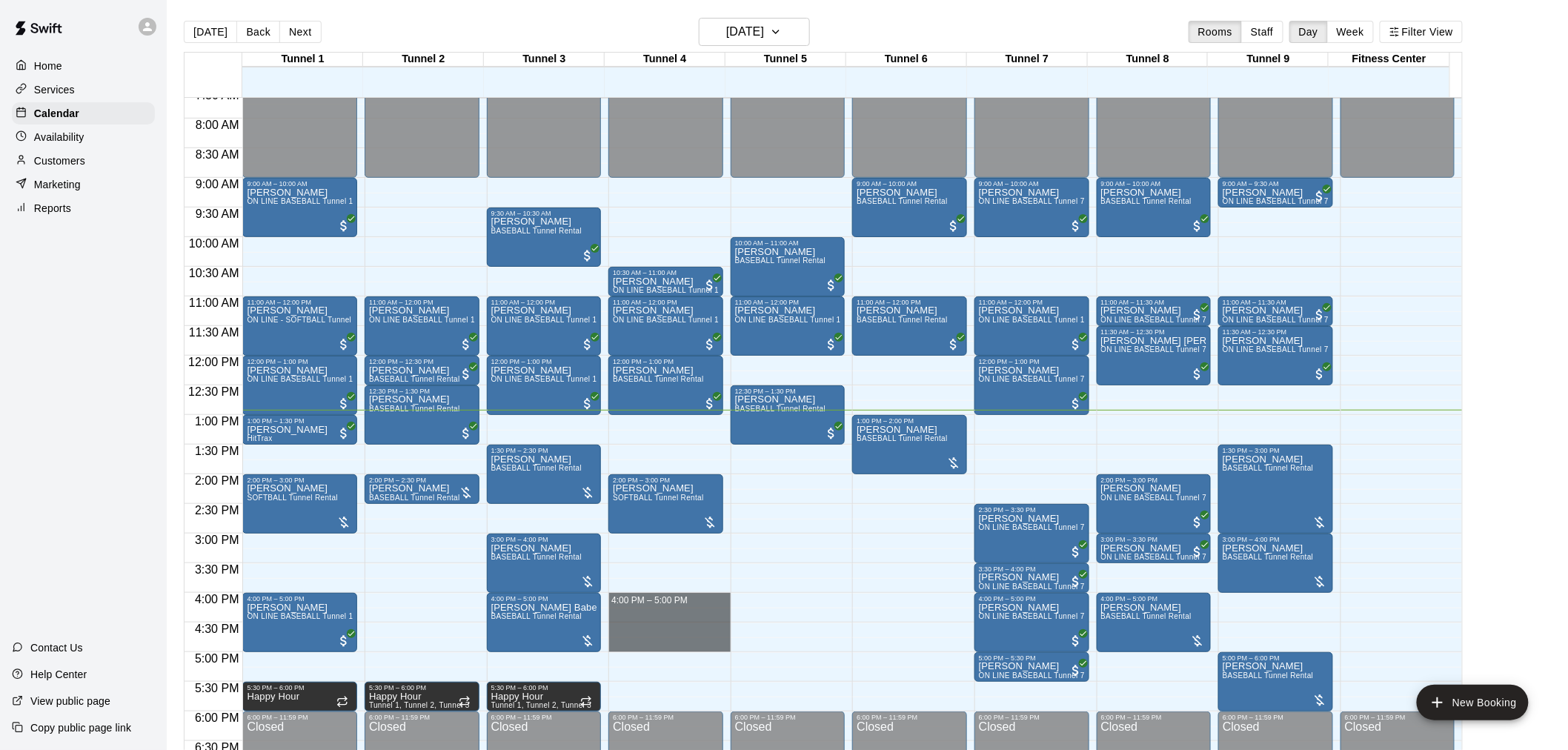
drag, startPoint x: 653, startPoint y: 596, endPoint x: 653, endPoint y: 642, distance: 46.0
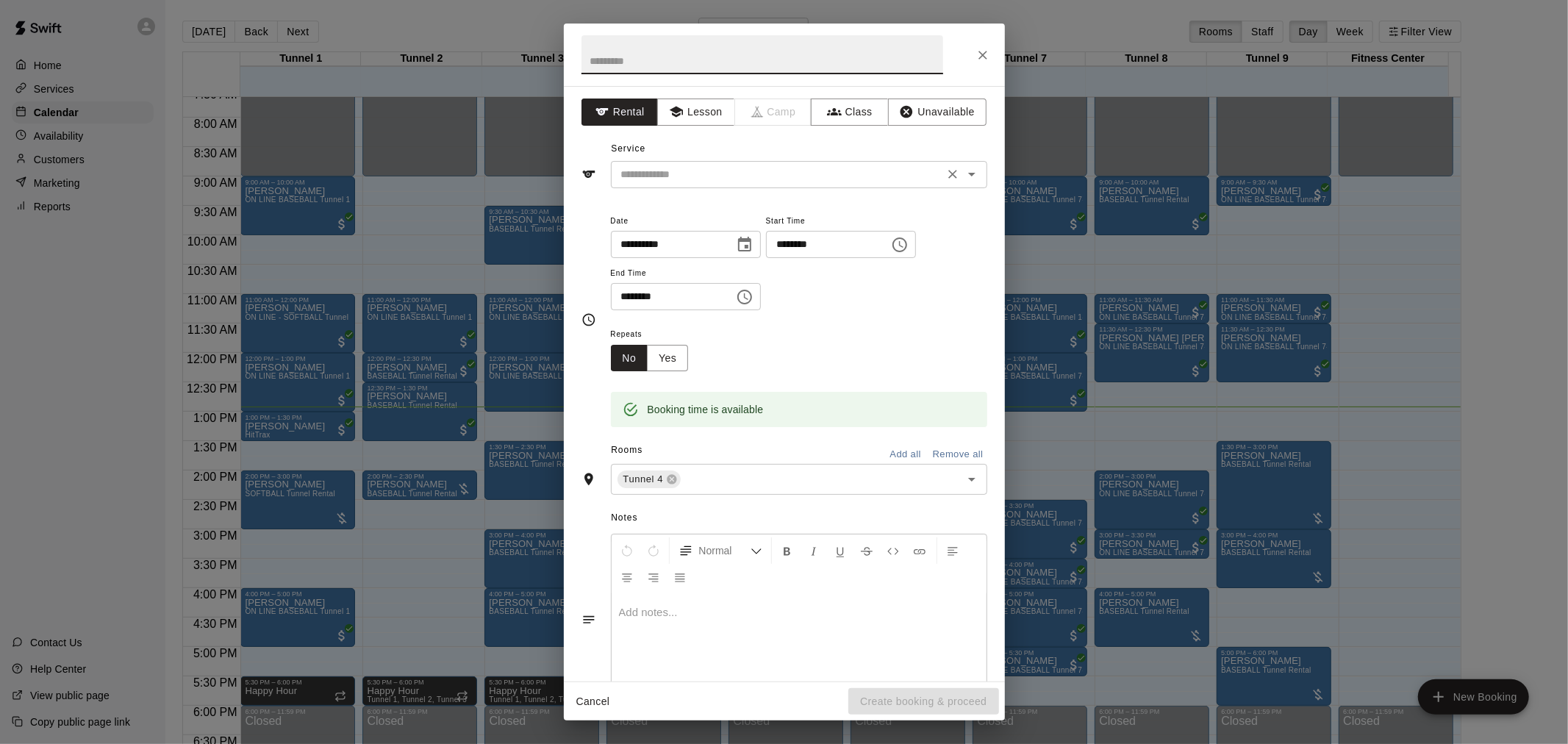
drag, startPoint x: 733, startPoint y: 160, endPoint x: 748, endPoint y: 174, distance: 20.5
click at [732, 161] on div "​" at bounding box center [799, 175] width 377 height 27
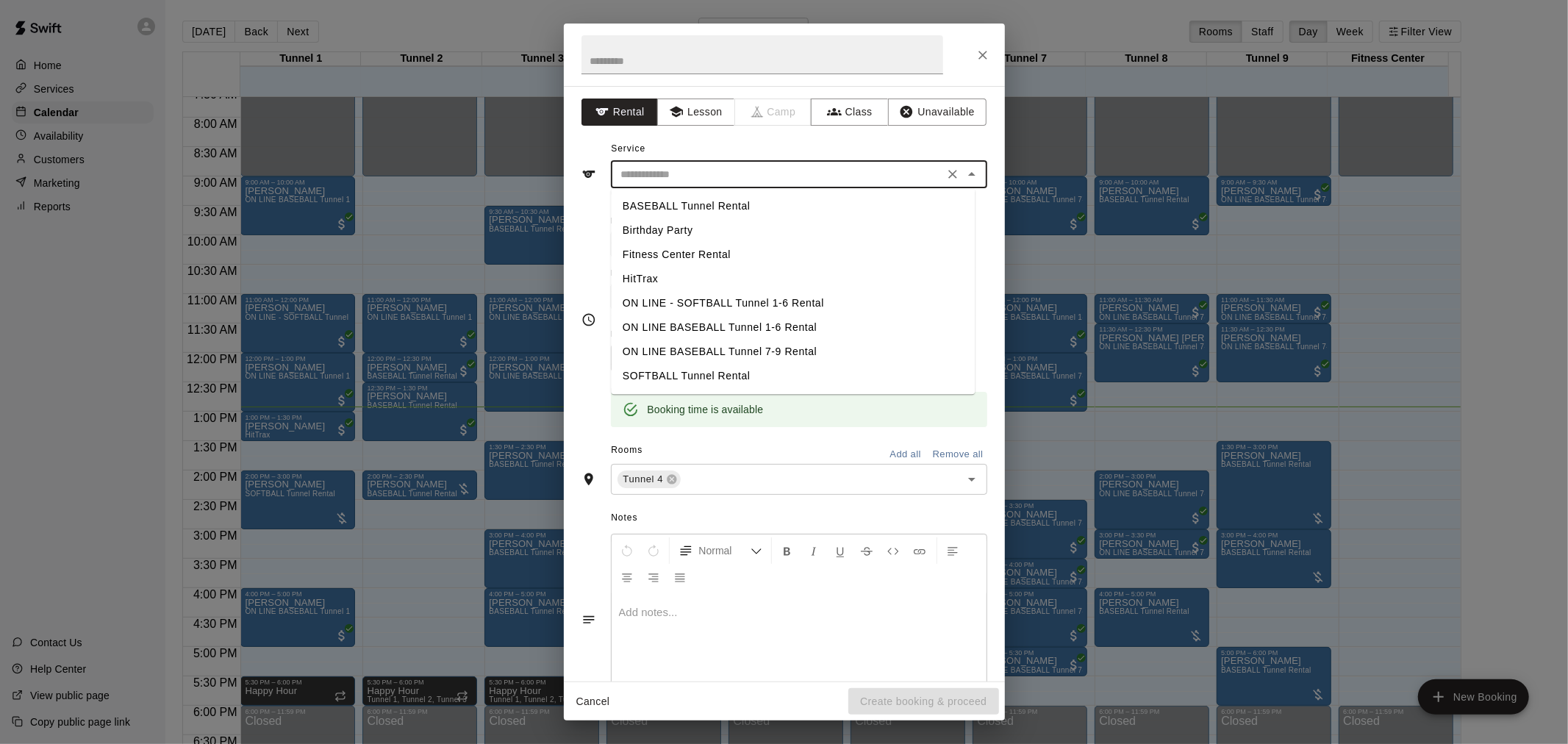
click at [734, 370] on li "SOFTBALL Tunnel Rental" at bounding box center [792, 376] width 364 height 25
type input "**********"
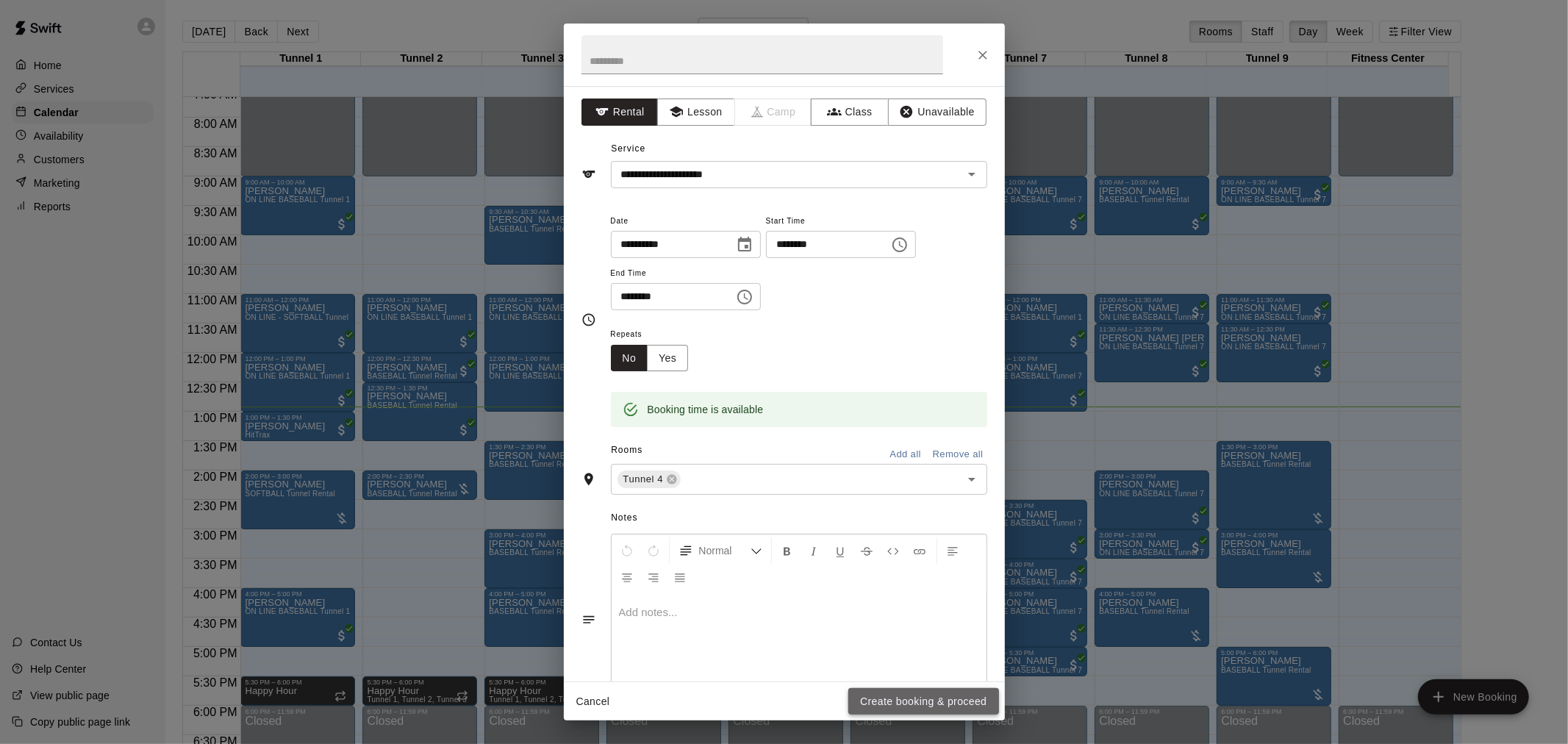
click at [919, 705] on button "Create booking & proceed" at bounding box center [923, 702] width 150 height 27
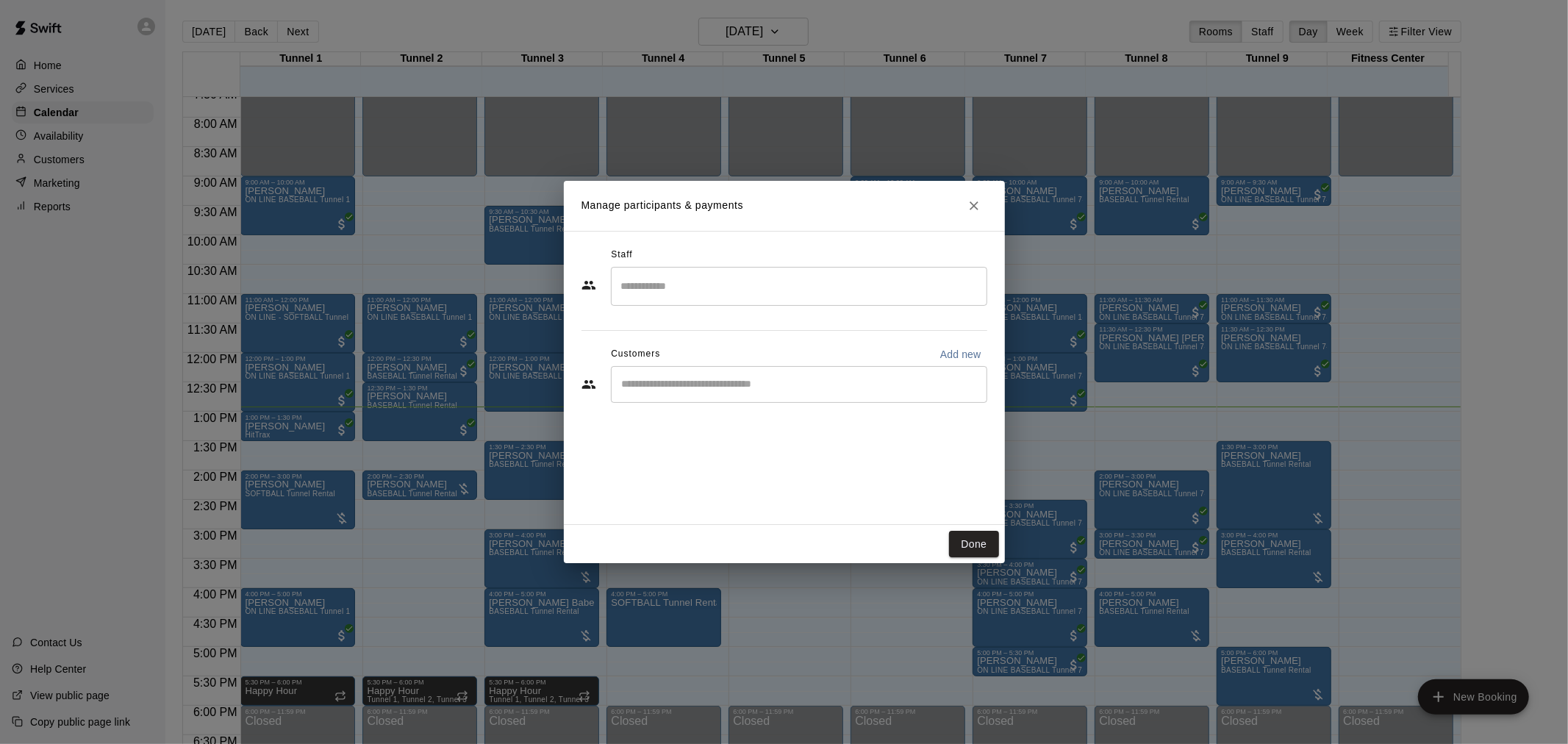
click at [736, 363] on div "Customers Add new" at bounding box center [784, 355] width 406 height 24
click at [743, 386] on input "Start typing to search customers..." at bounding box center [799, 385] width 363 height 15
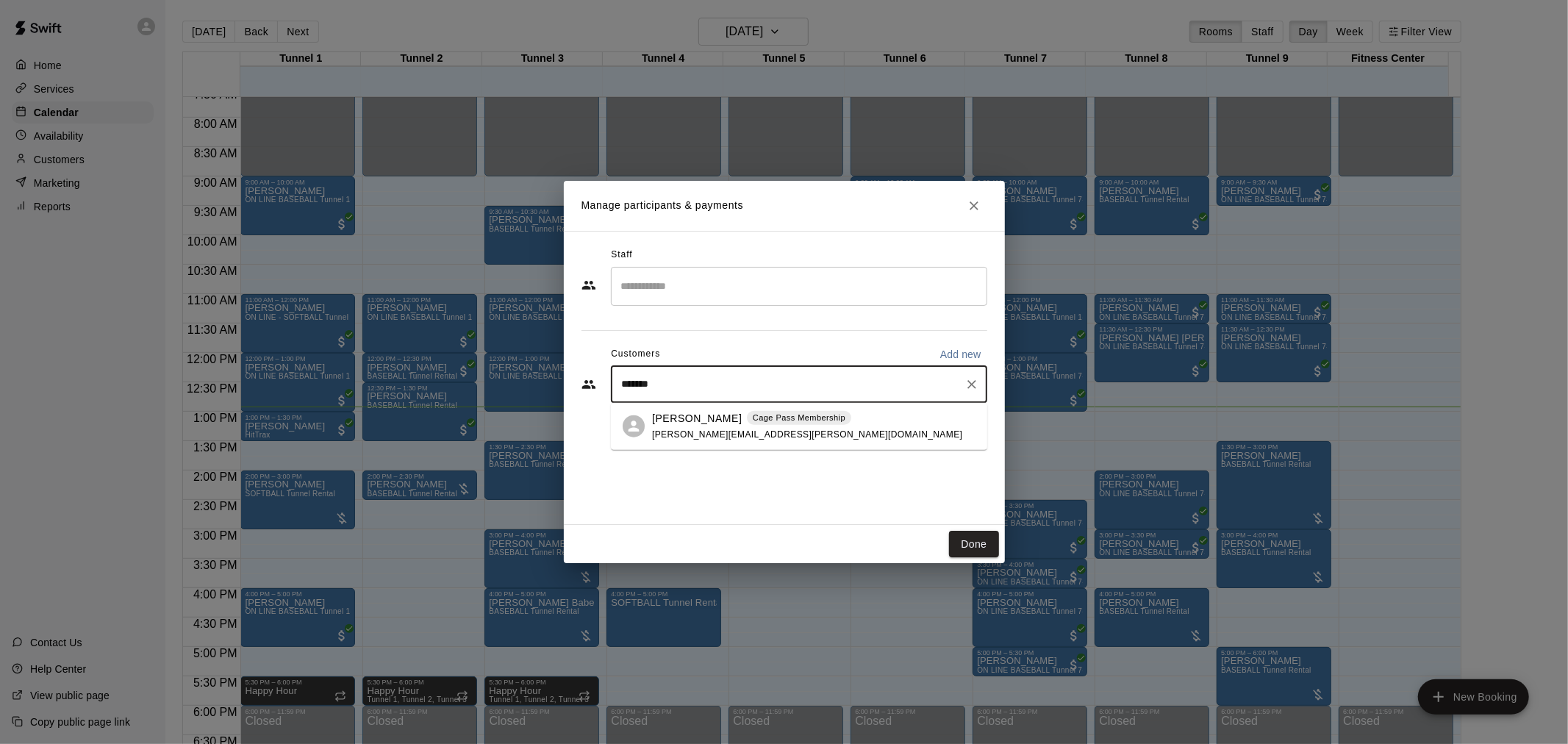
type input "********"
click at [758, 436] on span "[PERSON_NAME][EMAIL_ADDRESS][PERSON_NAME][DOMAIN_NAME]" at bounding box center [807, 433] width 310 height 10
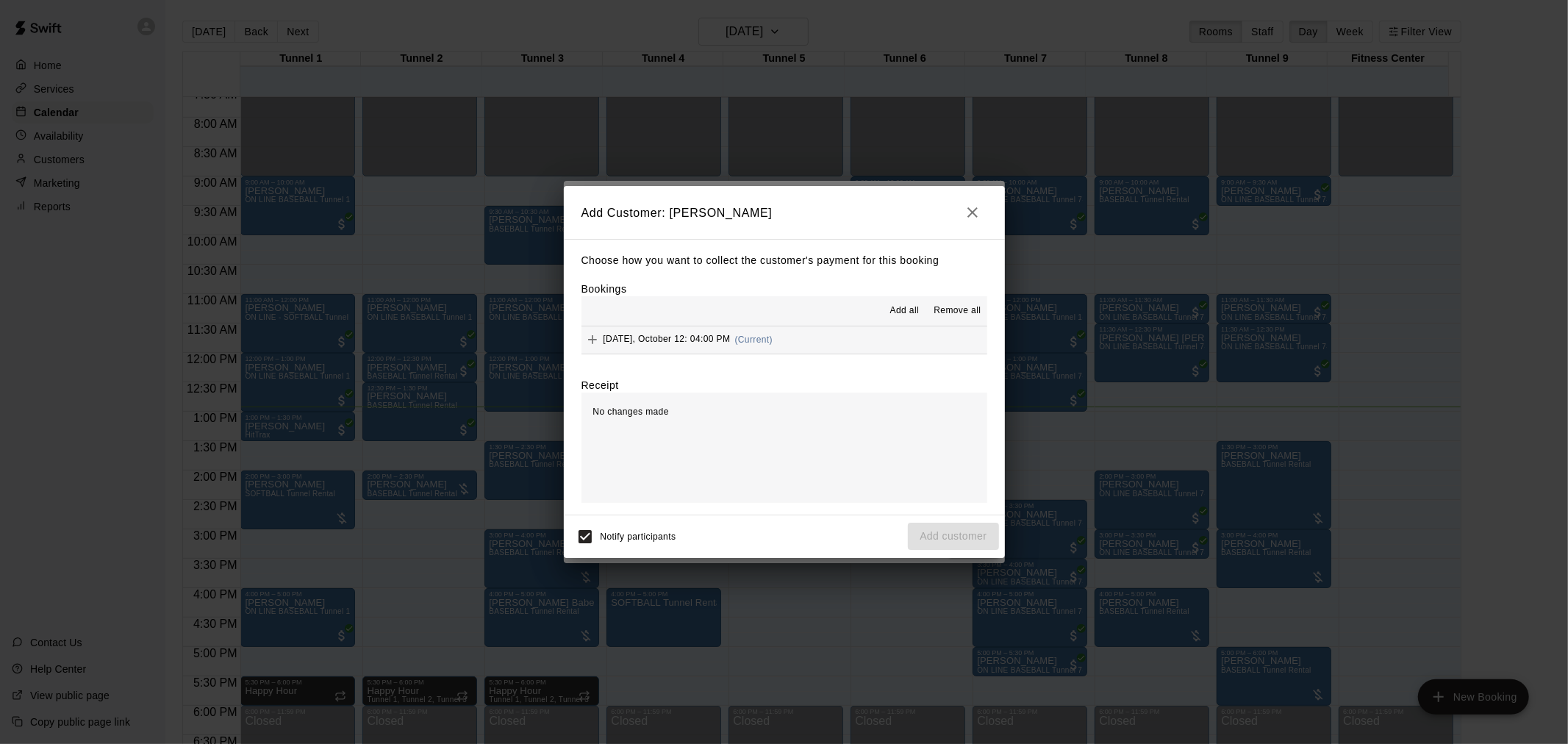
click at [758, 329] on button "Sunday, October 12: 04:00 PM (Current)" at bounding box center [784, 340] width 406 height 27
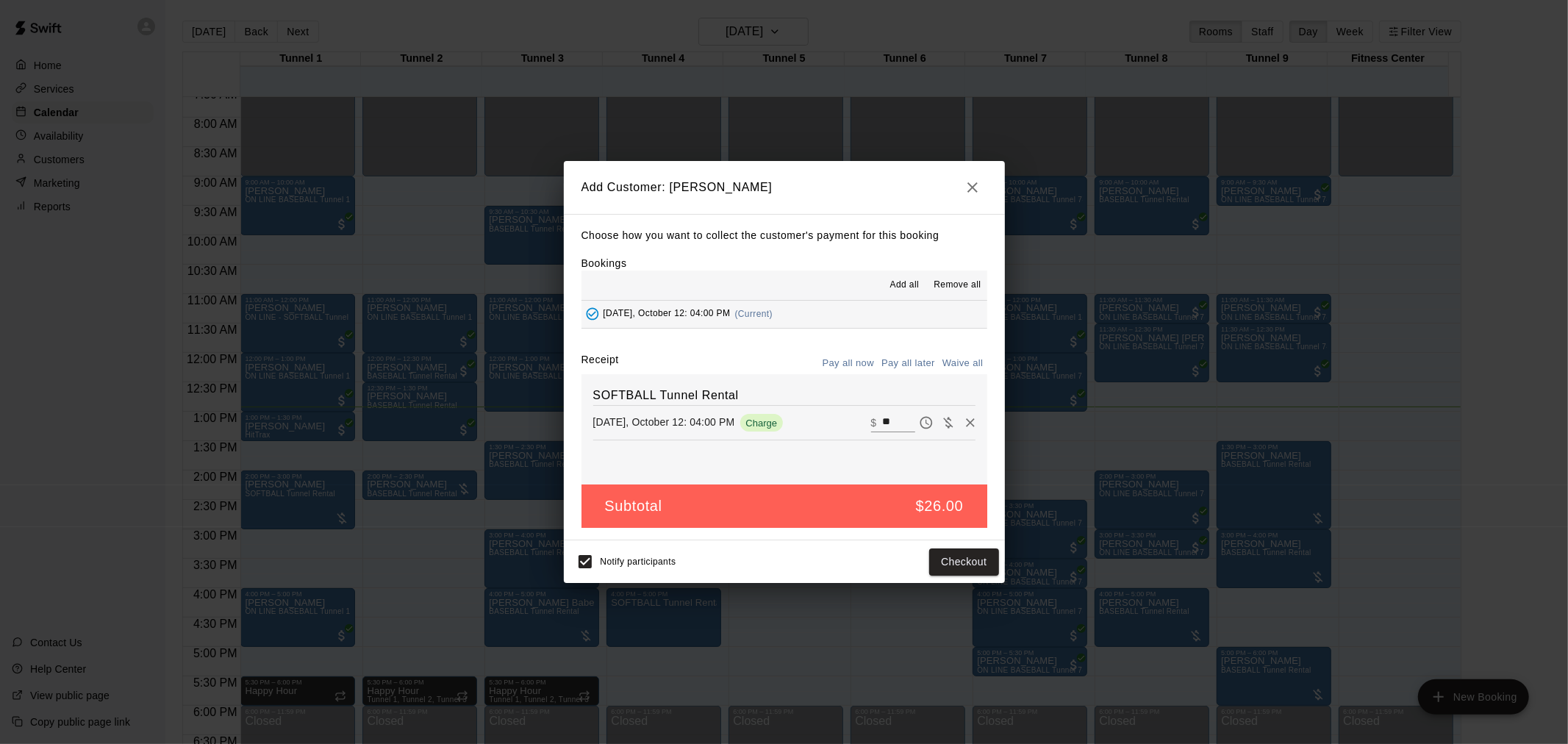
click at [914, 360] on button "Pay all later" at bounding box center [908, 363] width 61 height 23
click at [944, 566] on button "Add customer" at bounding box center [953, 563] width 90 height 27
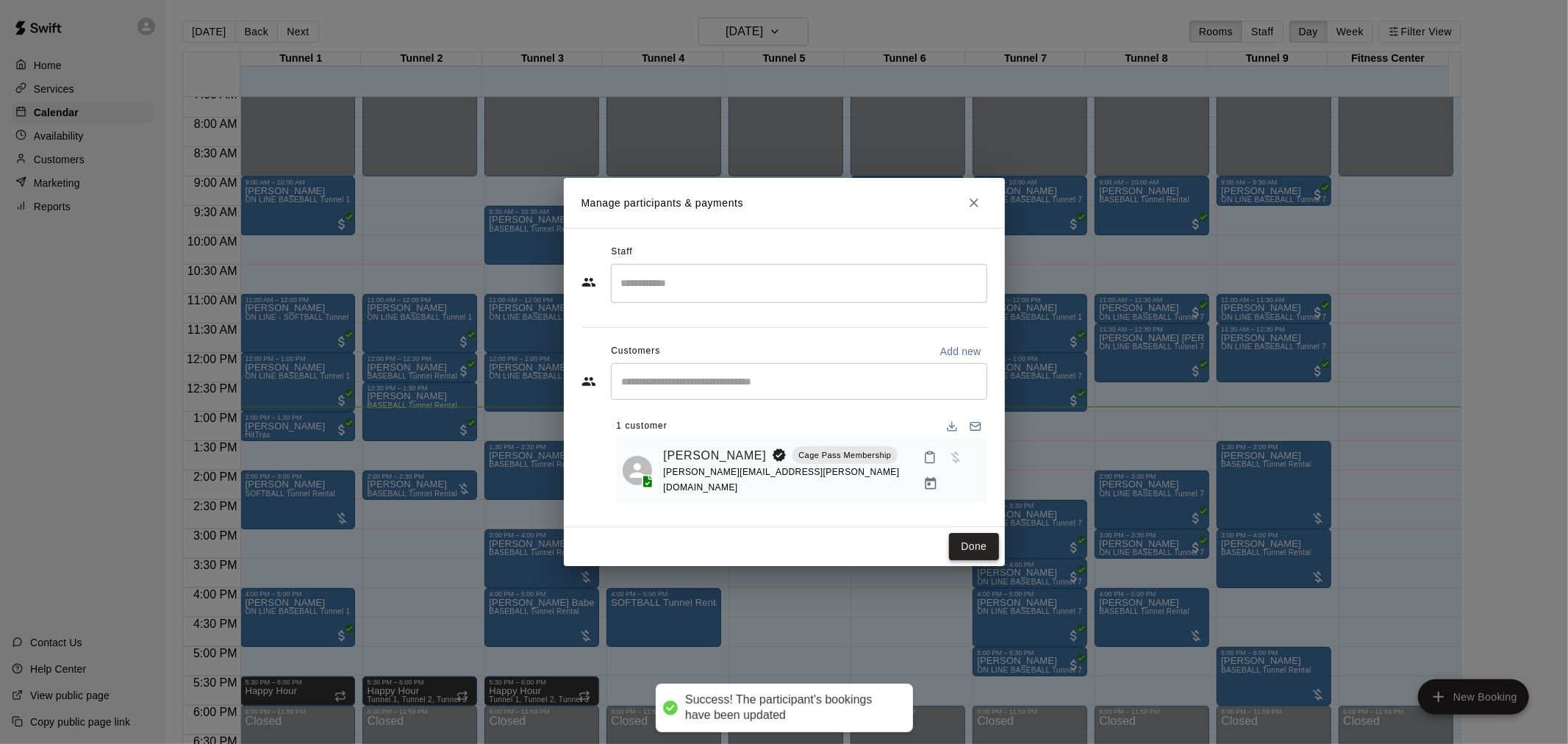
click at [979, 534] on button "Done" at bounding box center [974, 547] width 49 height 27
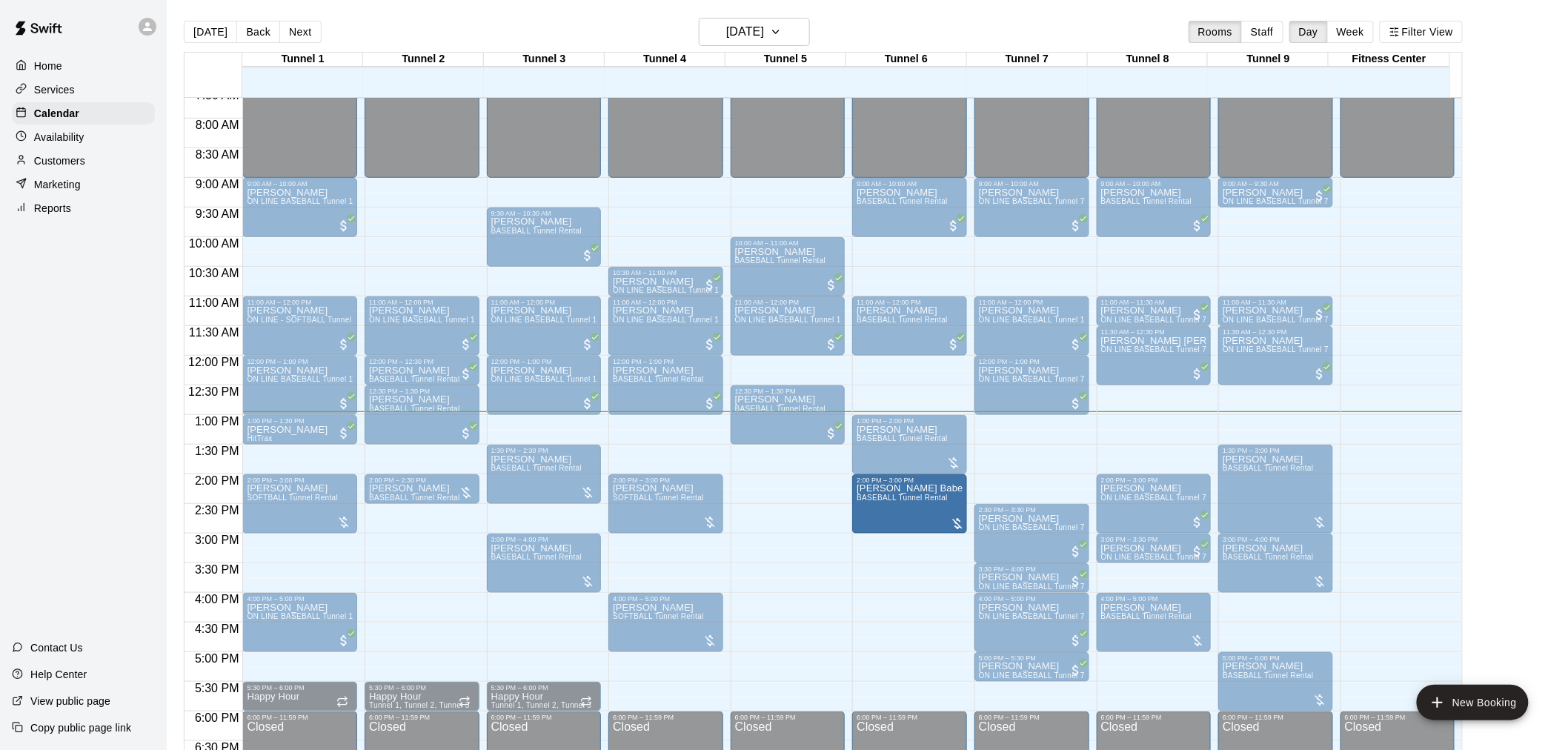
drag, startPoint x: 559, startPoint y: 616, endPoint x: 874, endPoint y: 500, distance: 335.7
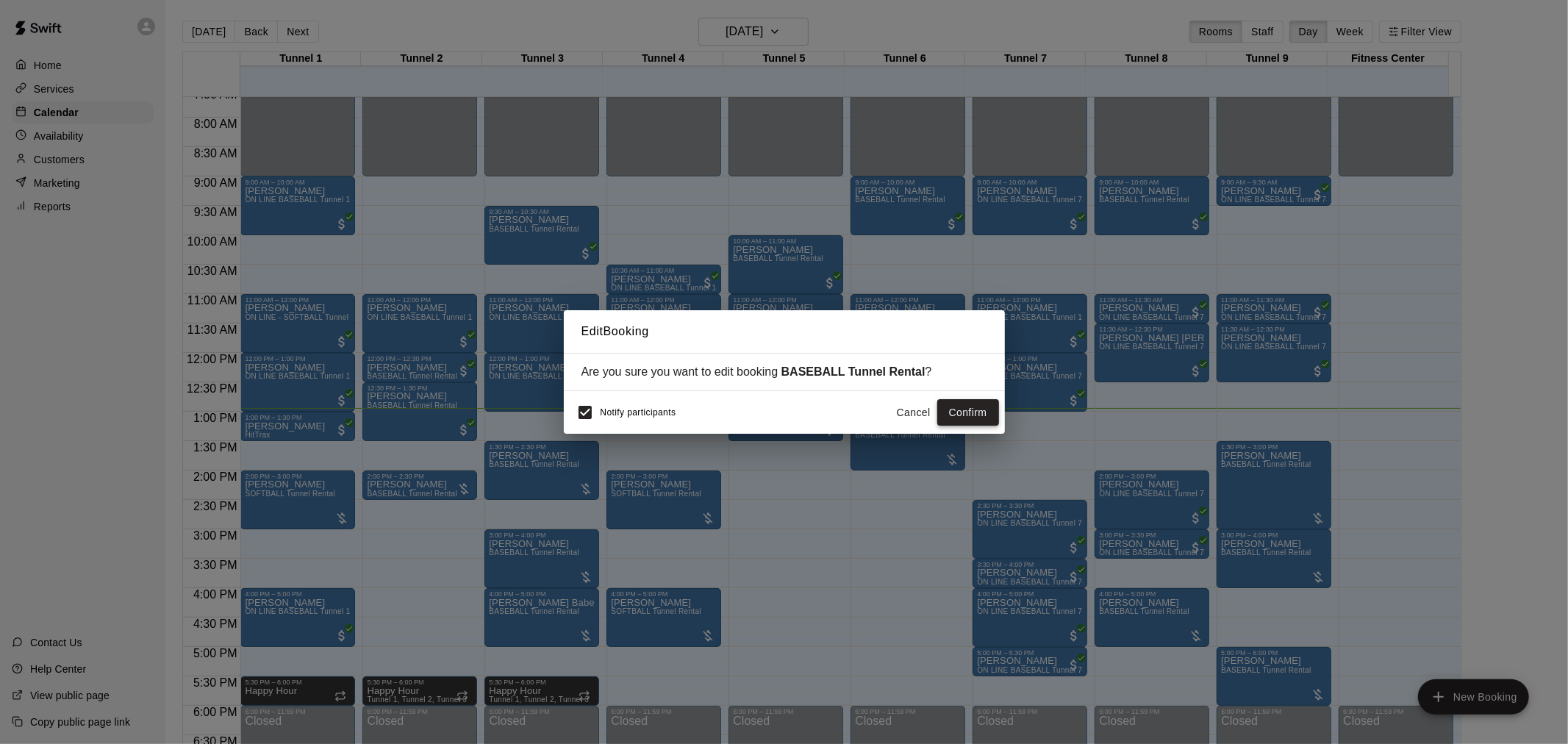
click at [966, 416] on button "Confirm" at bounding box center [968, 413] width 62 height 27
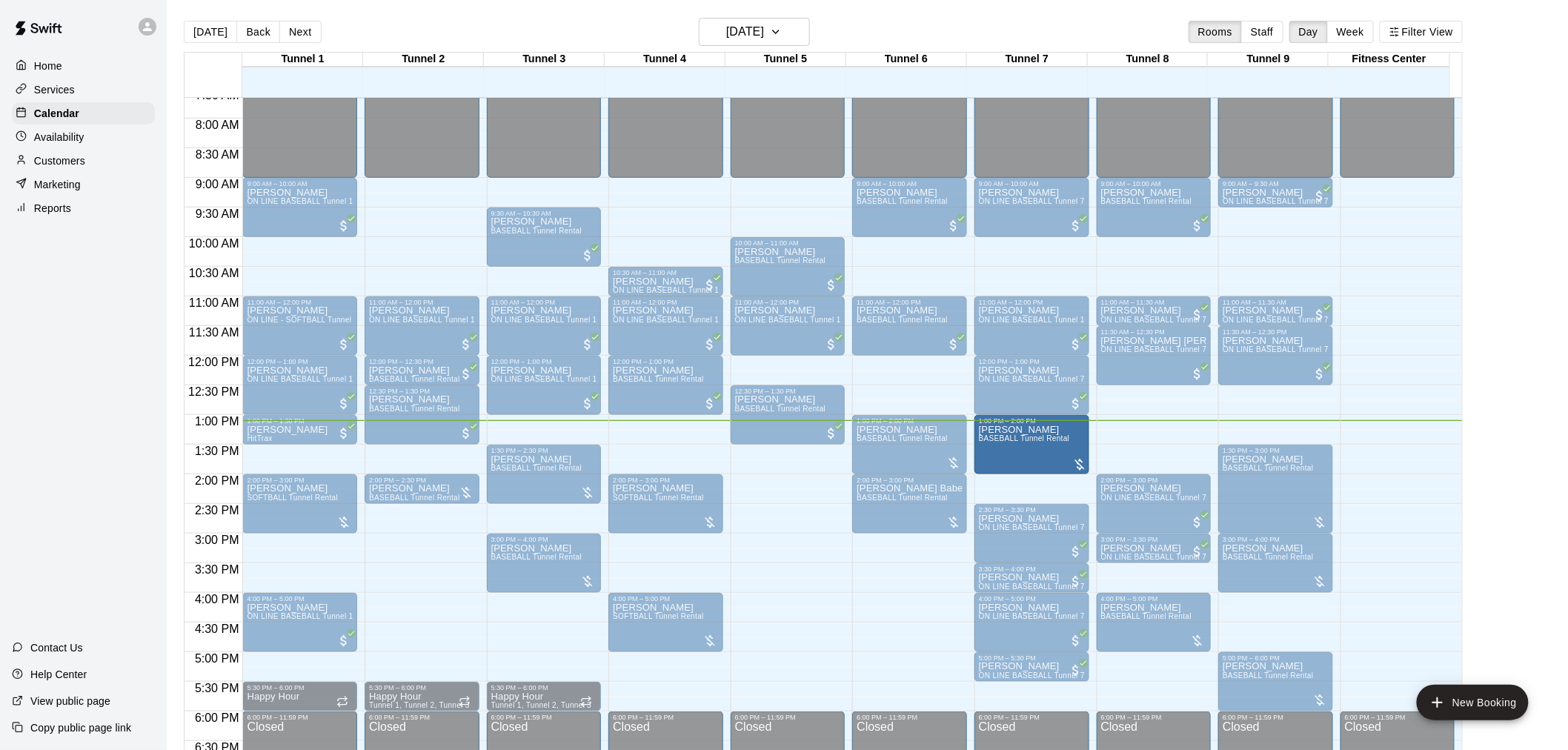
drag, startPoint x: 1051, startPoint y: 475, endPoint x: 1054, endPoint y: 458, distance: 17.3
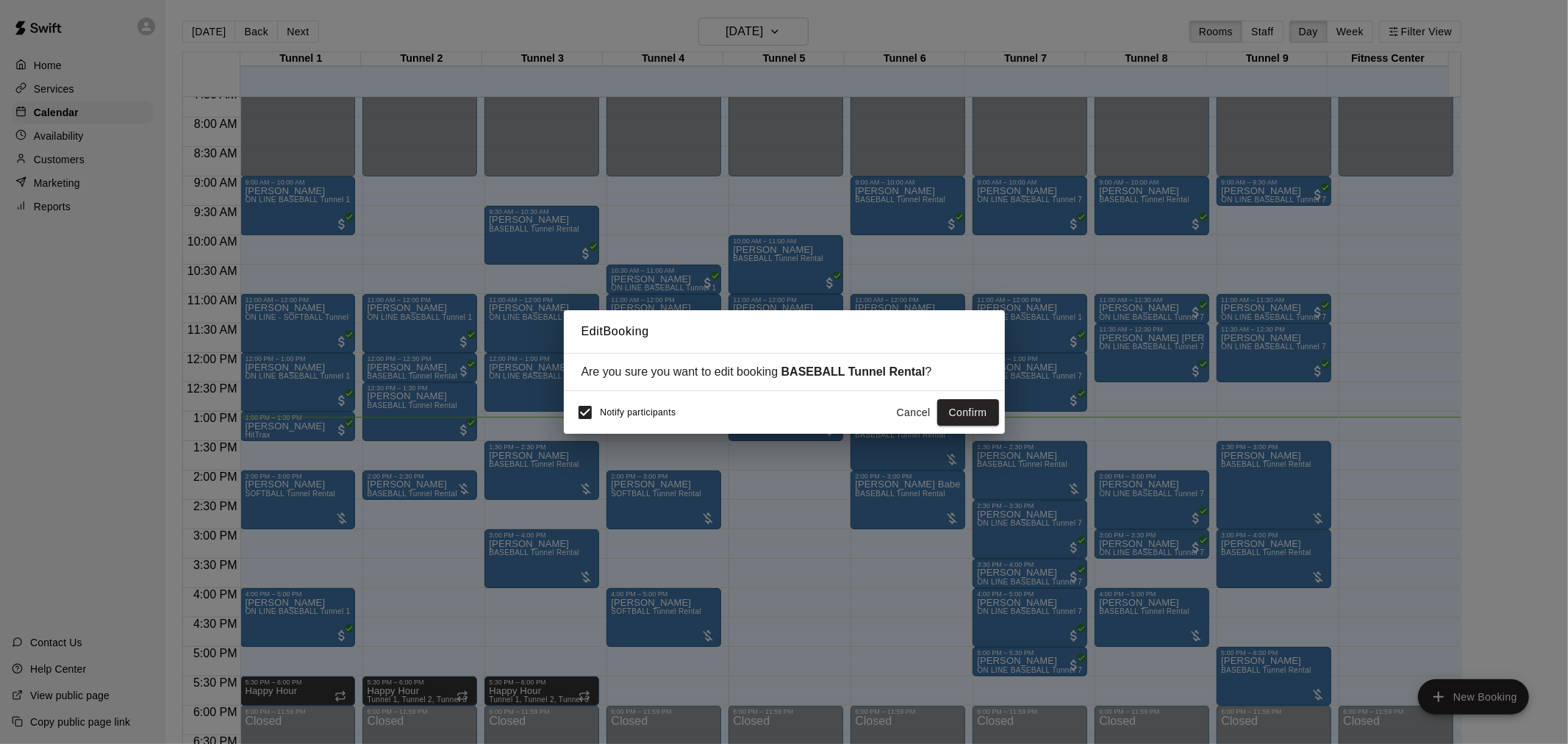
drag, startPoint x: 982, startPoint y: 412, endPoint x: 1561, endPoint y: 604, distance: 610.0
click at [982, 410] on button "Confirm" at bounding box center [968, 413] width 62 height 27
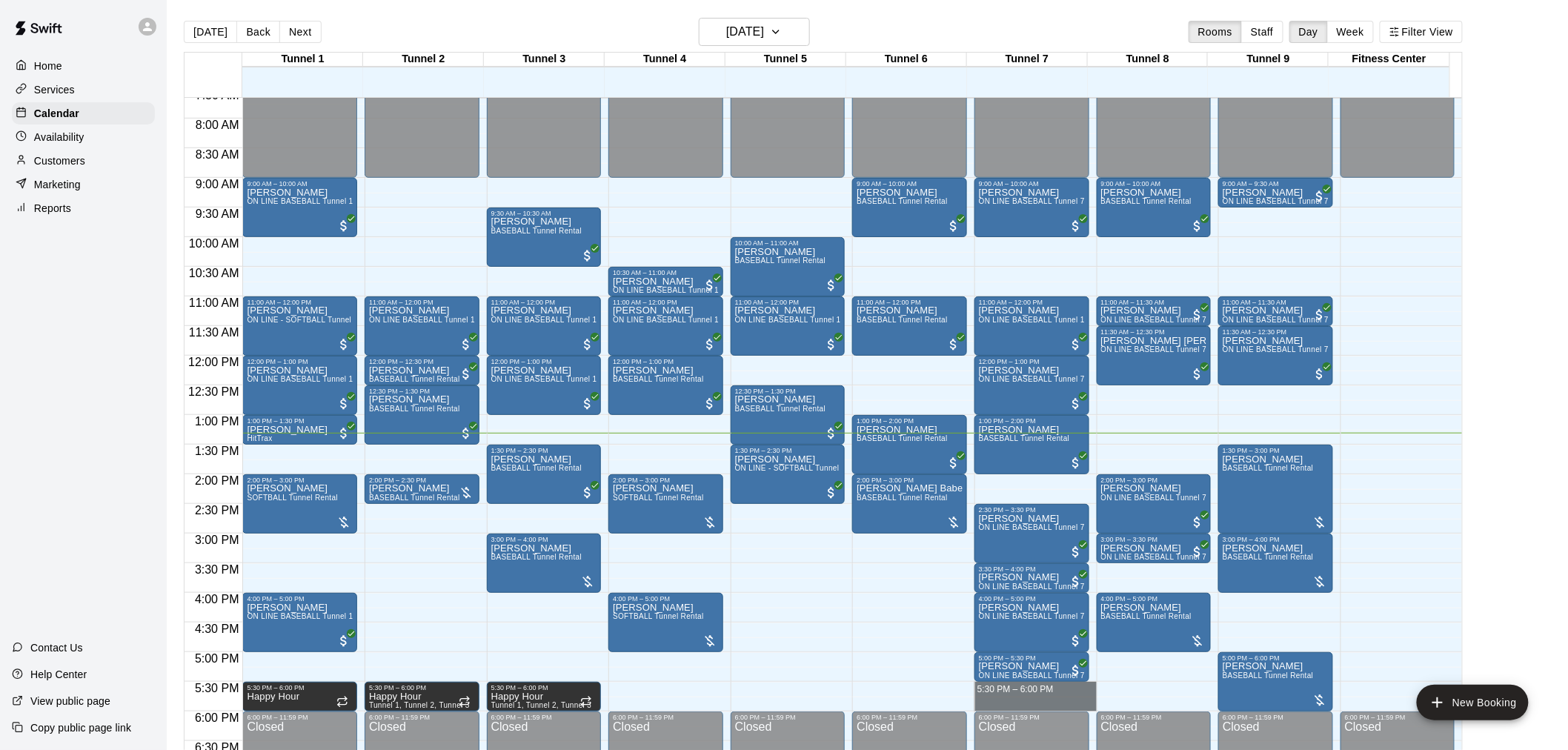
drag, startPoint x: 1072, startPoint y: 691, endPoint x: 1077, endPoint y: 699, distance: 9.4
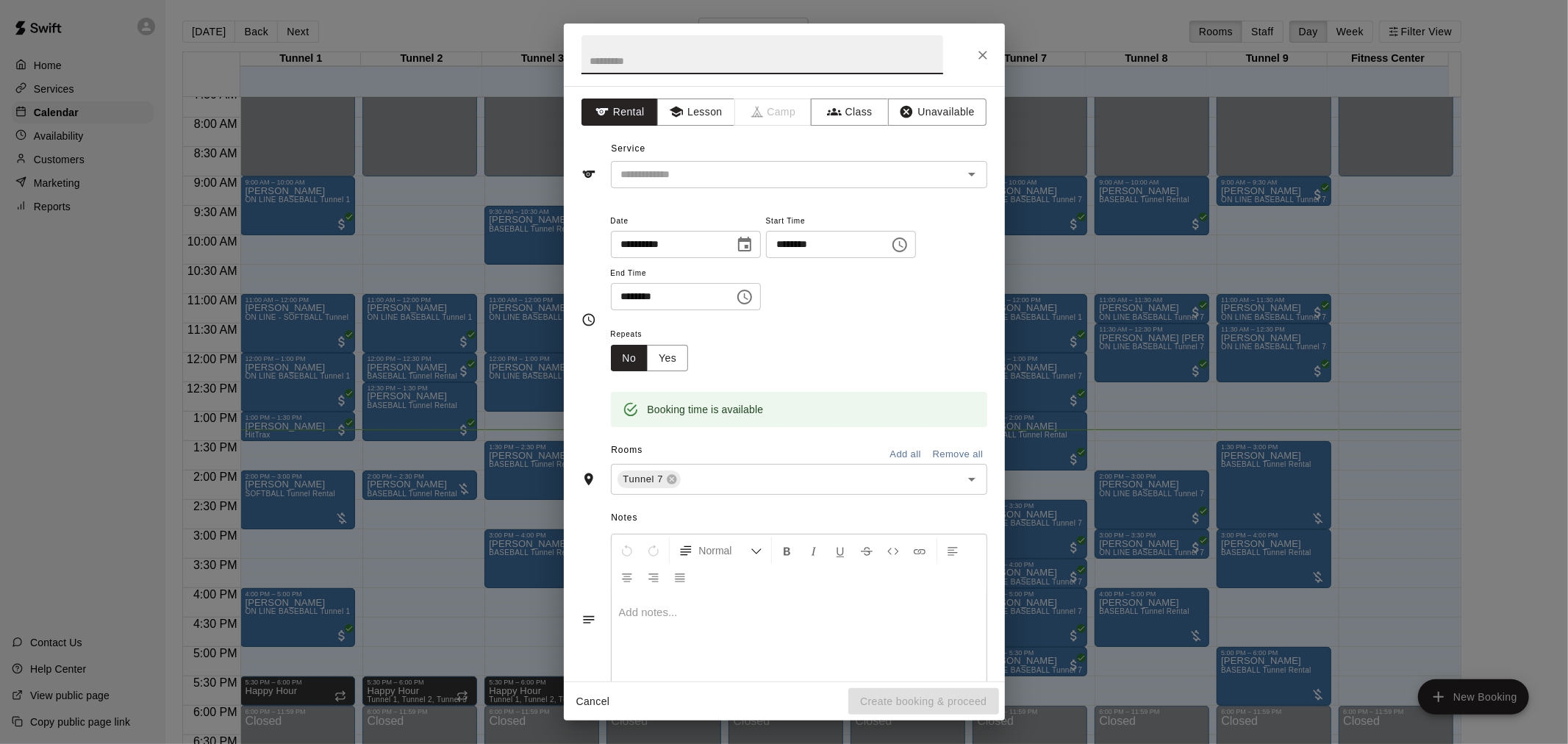
click at [717, 188] on div "**********" at bounding box center [785, 383] width 441 height 595
click at [725, 173] on input "text" at bounding box center [778, 174] width 325 height 18
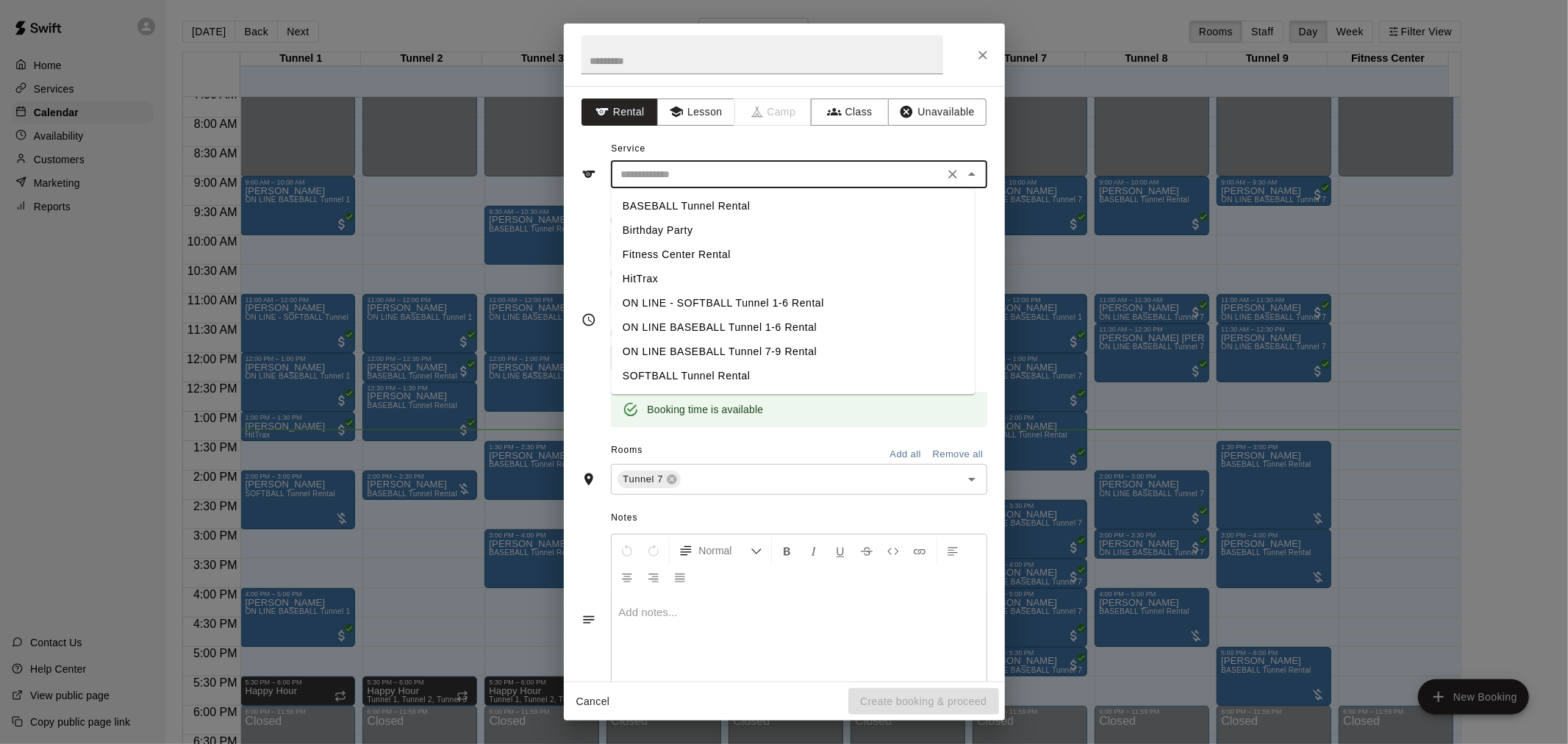
click at [724, 192] on ul "BASEBALL Tunnel Rental Birthday Party Fitness Center Rental HitTrax ON LINE - S…" at bounding box center [792, 291] width 364 height 206
click at [758, 192] on ul "BASEBALL Tunnel Rental Birthday Party Fitness Center Rental HitTrax ON LINE - S…" at bounding box center [792, 291] width 364 height 206
click at [737, 191] on ul "BASEBALL Tunnel Rental Birthday Party Fitness Center Rental HitTrax ON LINE - S…" at bounding box center [792, 291] width 364 height 206
click at [737, 202] on li "BASEBALL Tunnel Rental" at bounding box center [792, 206] width 364 height 25
type input "**********"
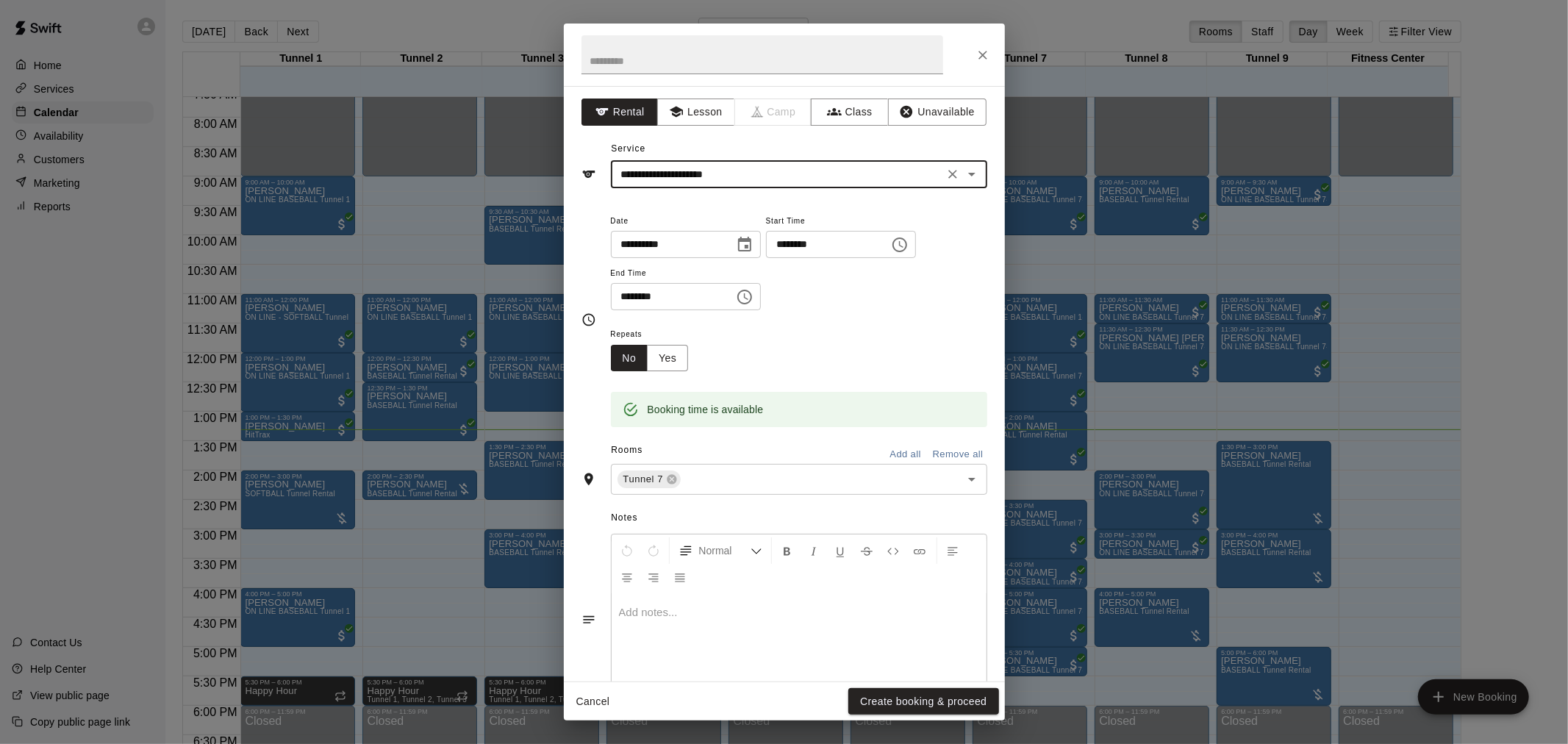
click at [950, 697] on button "Create booking & proceed" at bounding box center [923, 702] width 150 height 27
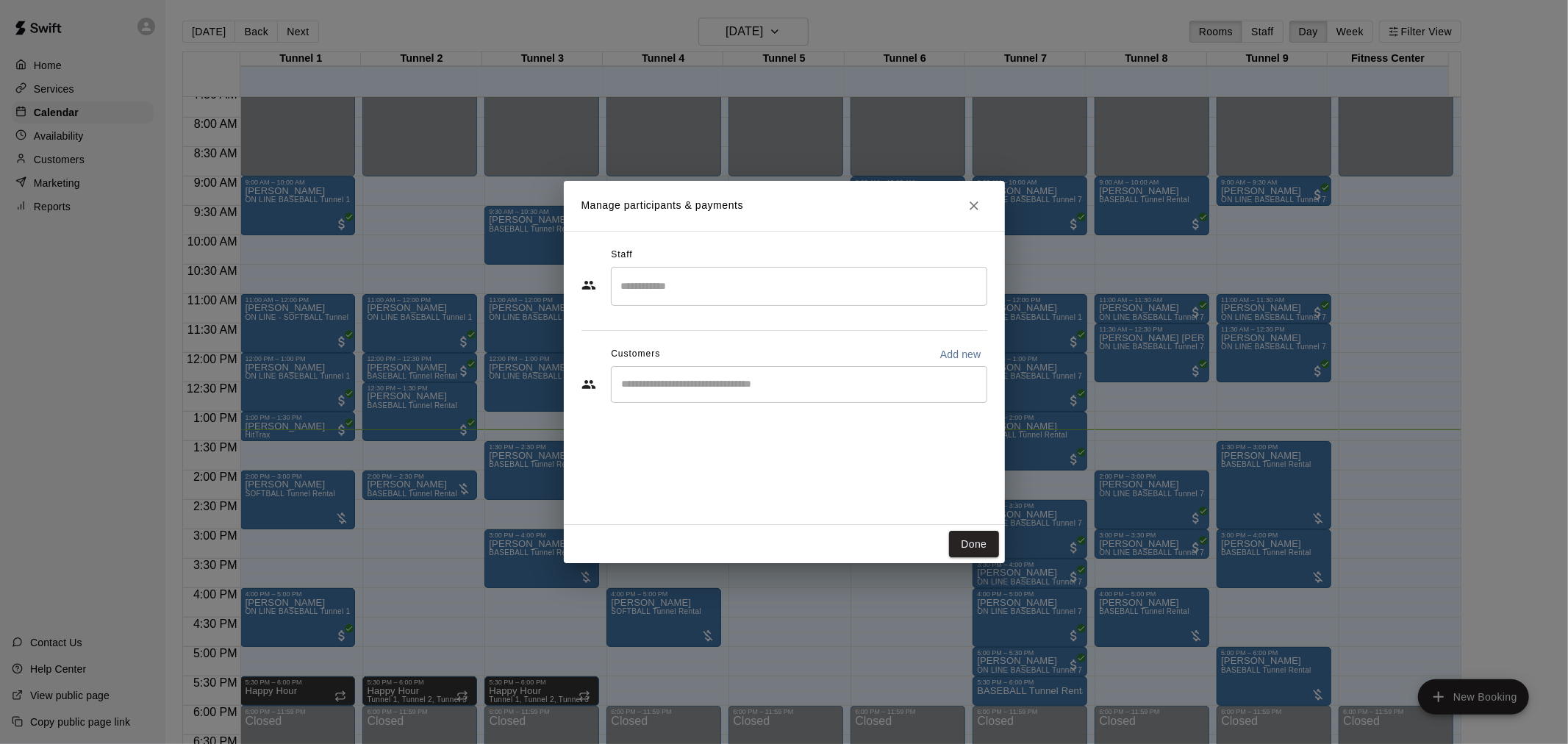
click at [830, 394] on div "​" at bounding box center [799, 385] width 377 height 36
type input "********"
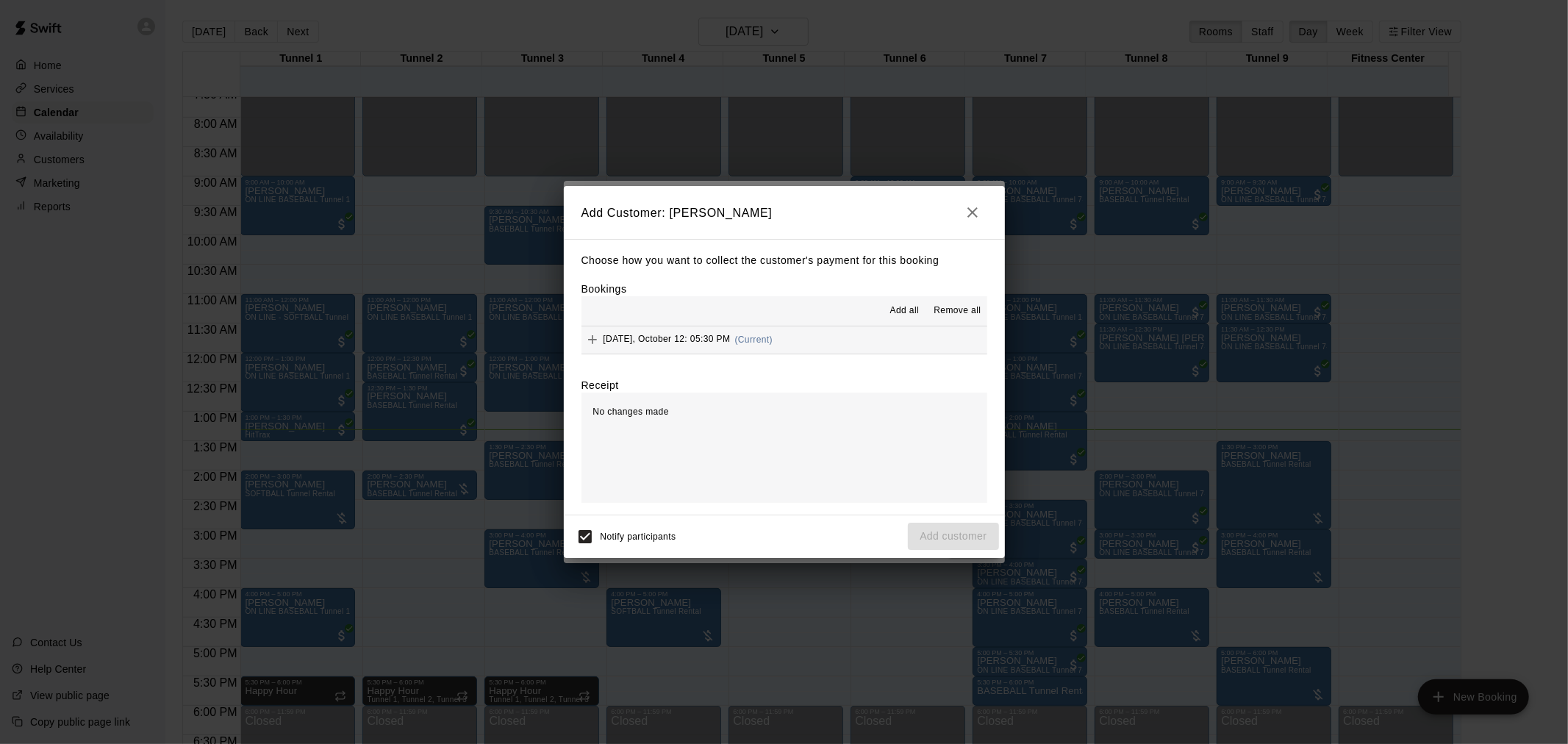
click at [748, 334] on div "Sunday, October 12: 05:30 PM (Current)" at bounding box center [677, 340] width 191 height 22
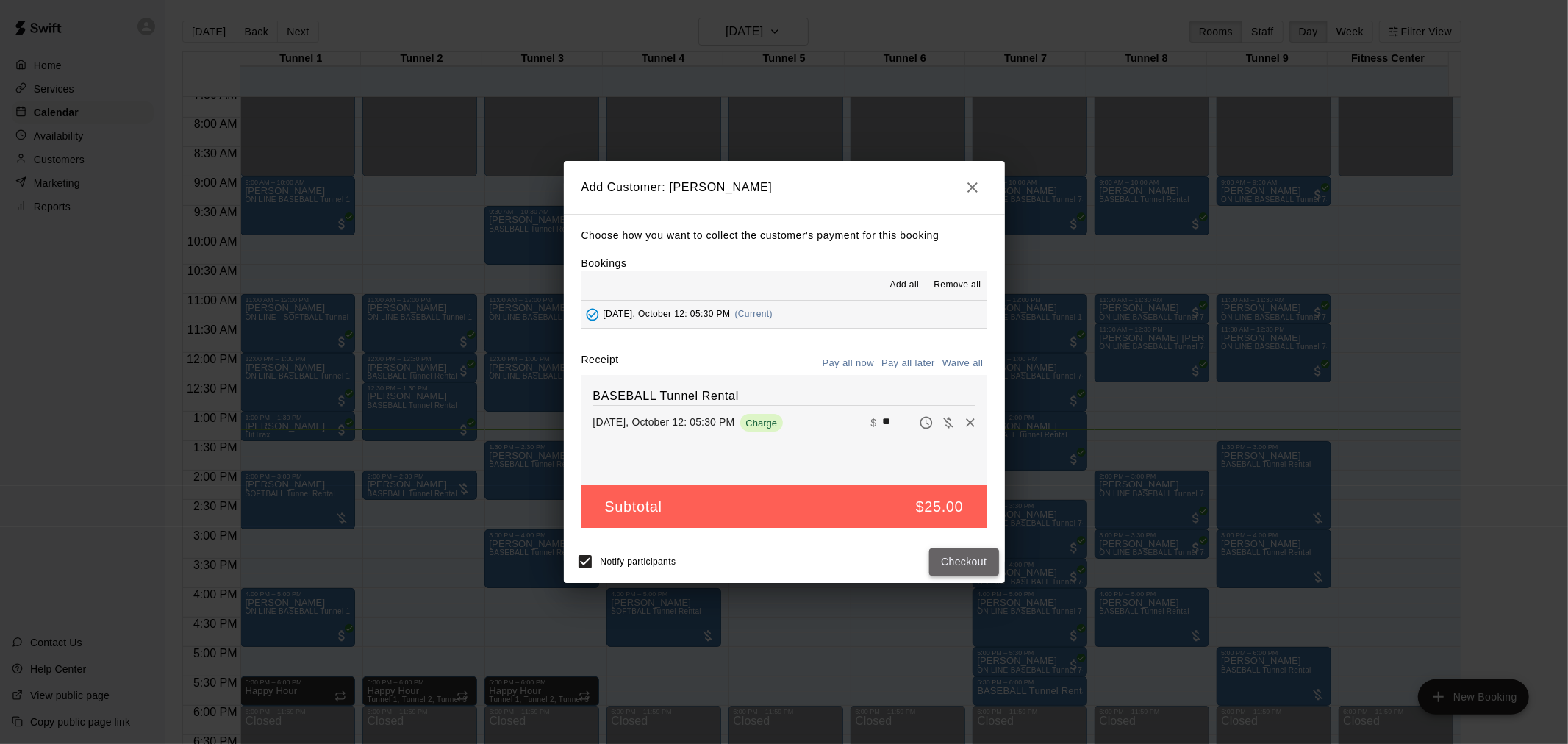
click at [960, 557] on button "Checkout" at bounding box center [964, 563] width 69 height 27
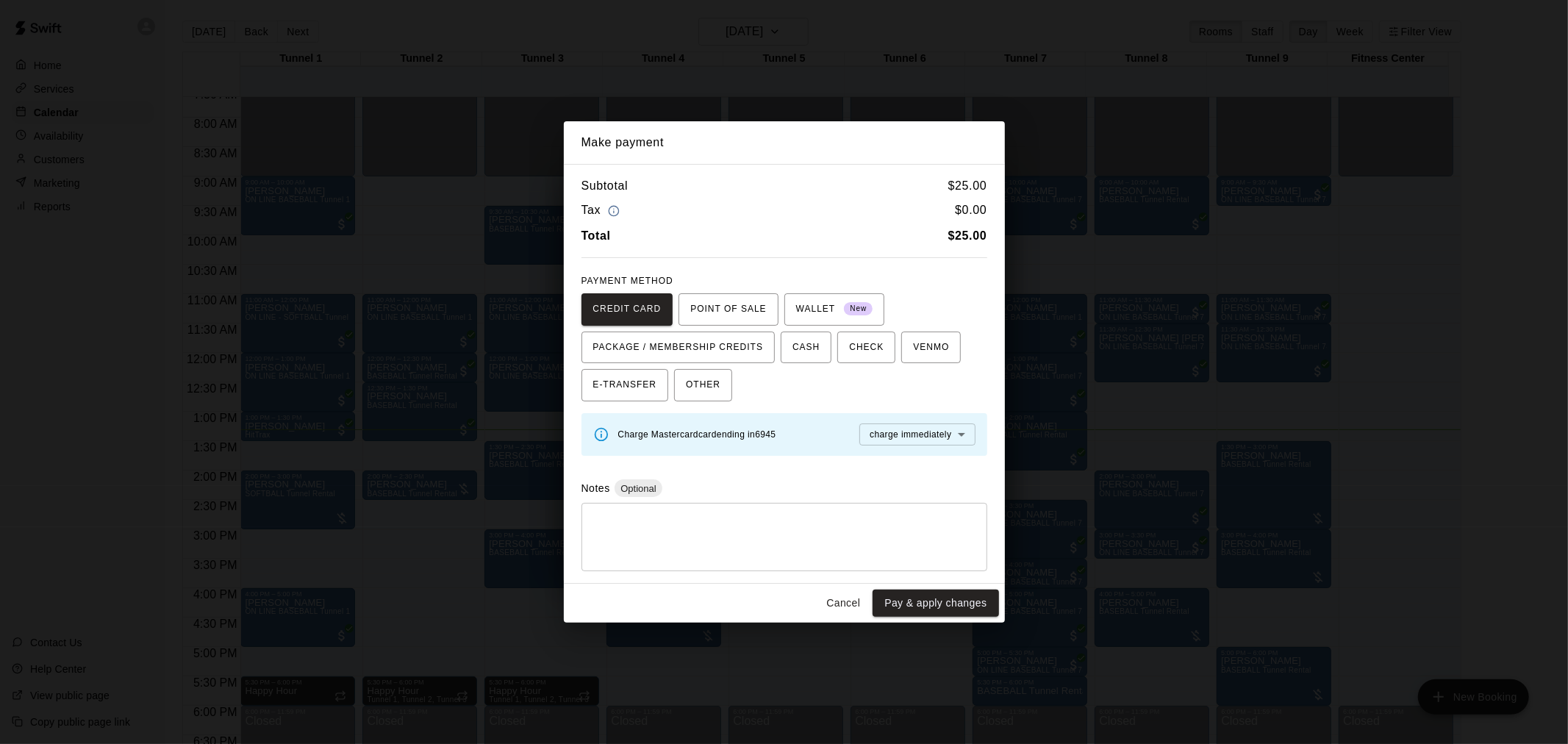
click at [846, 605] on button "Cancel" at bounding box center [843, 604] width 47 height 27
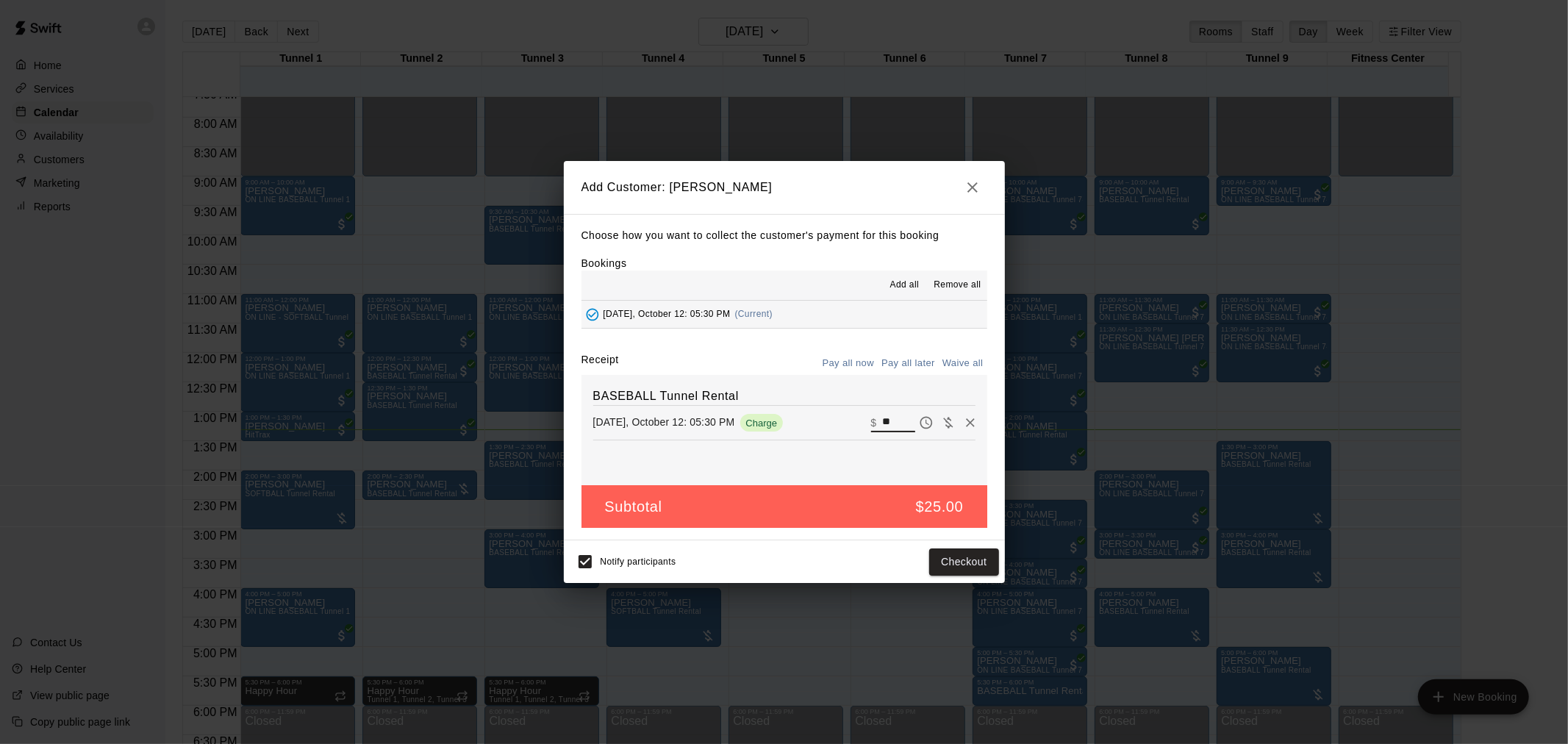
click at [895, 423] on input "**" at bounding box center [898, 422] width 32 height 19
type input "*"
type input "**"
click at [943, 562] on button "Checkout" at bounding box center [964, 563] width 69 height 27
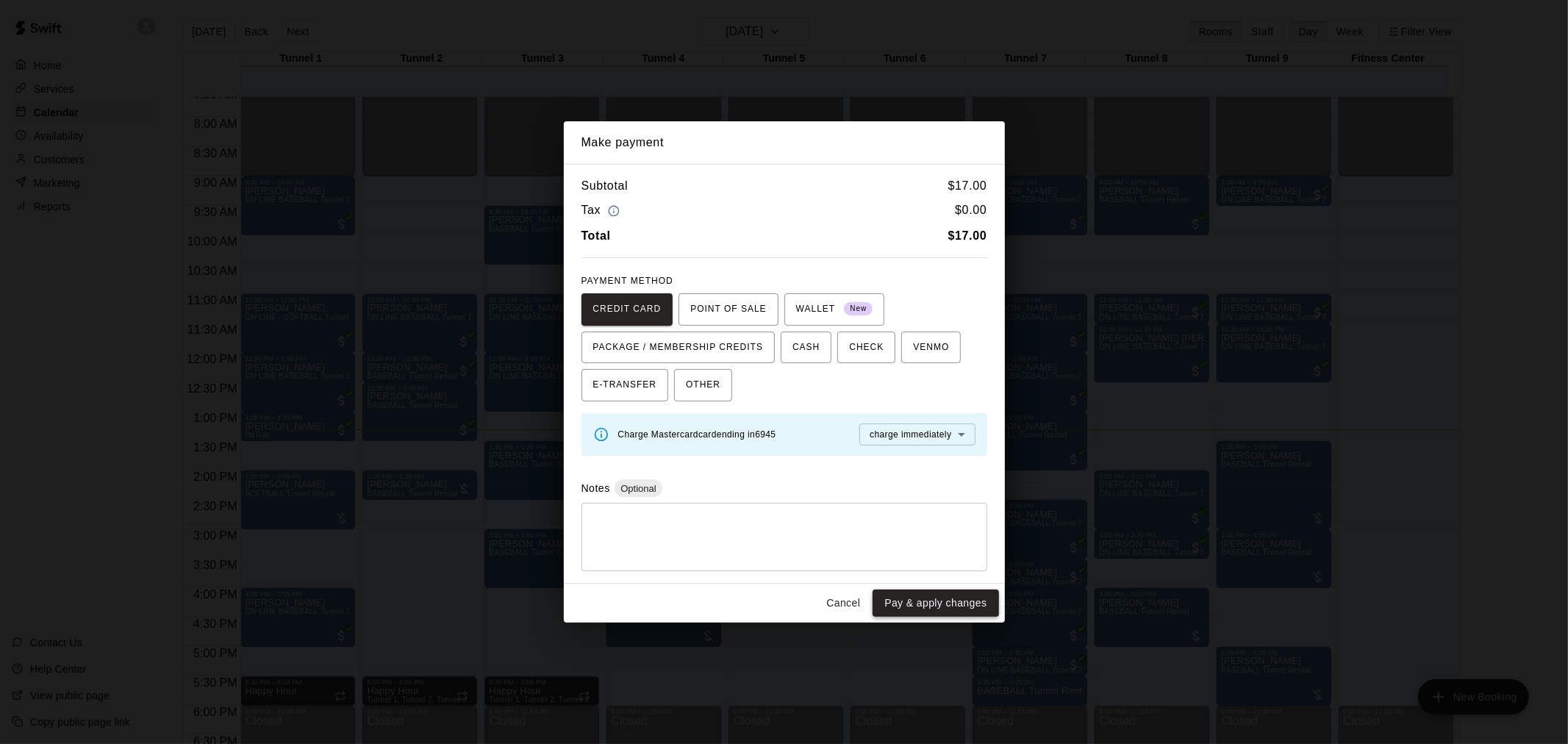
click at [927, 598] on button "Pay & apply changes" at bounding box center [935, 604] width 126 height 27
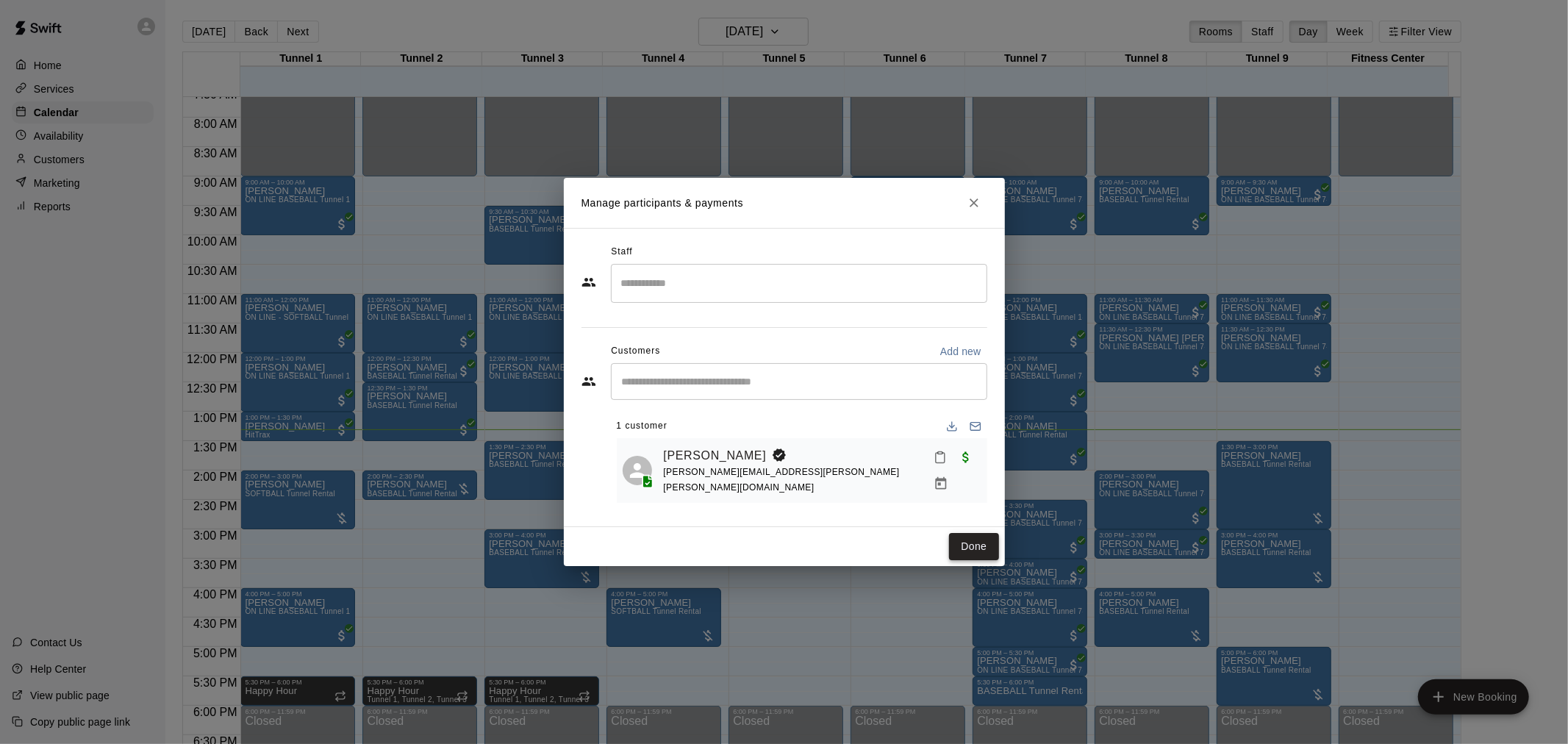
click at [979, 542] on button "Done" at bounding box center [974, 547] width 49 height 27
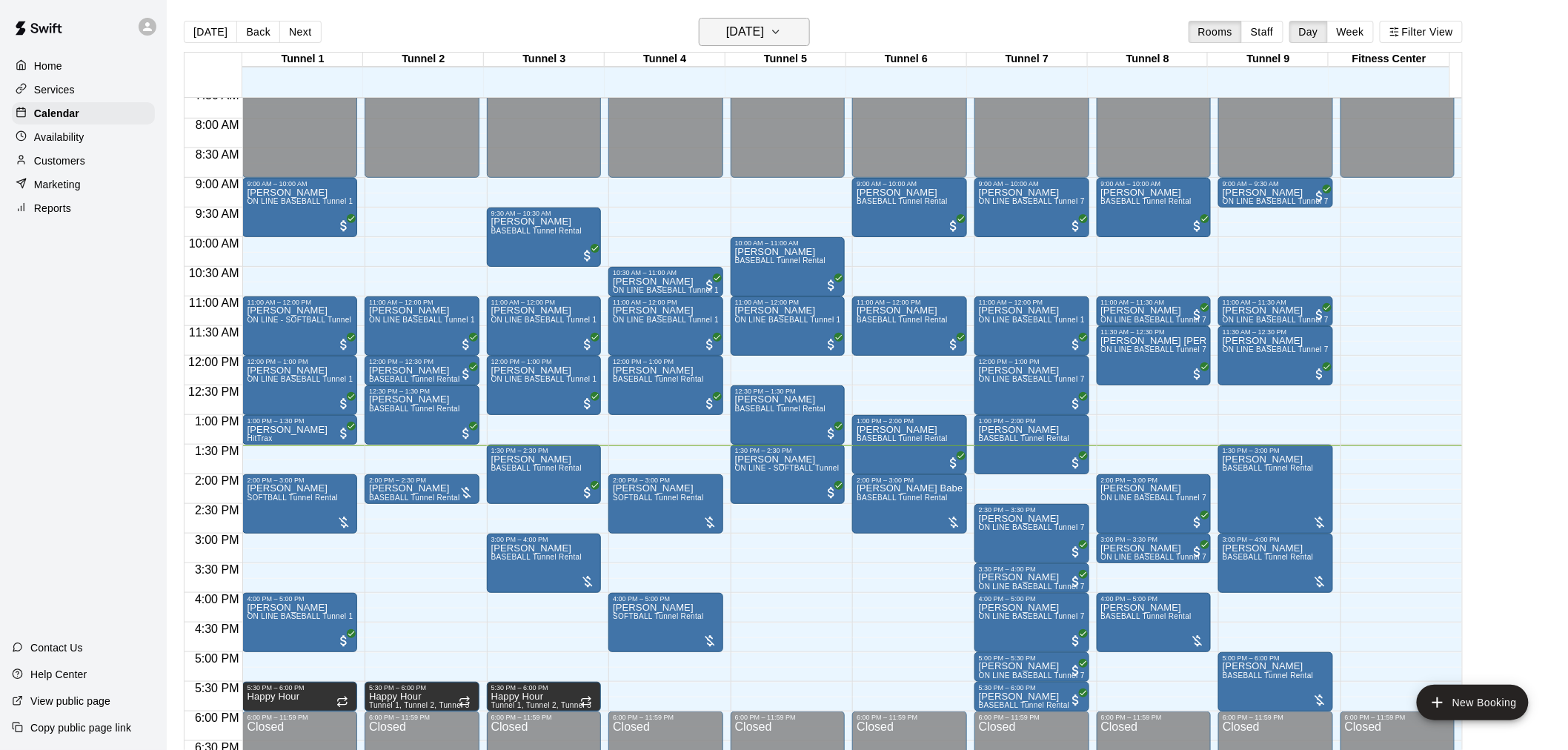
click at [758, 35] on h6 "[DATE]" at bounding box center [744, 31] width 38 height 21
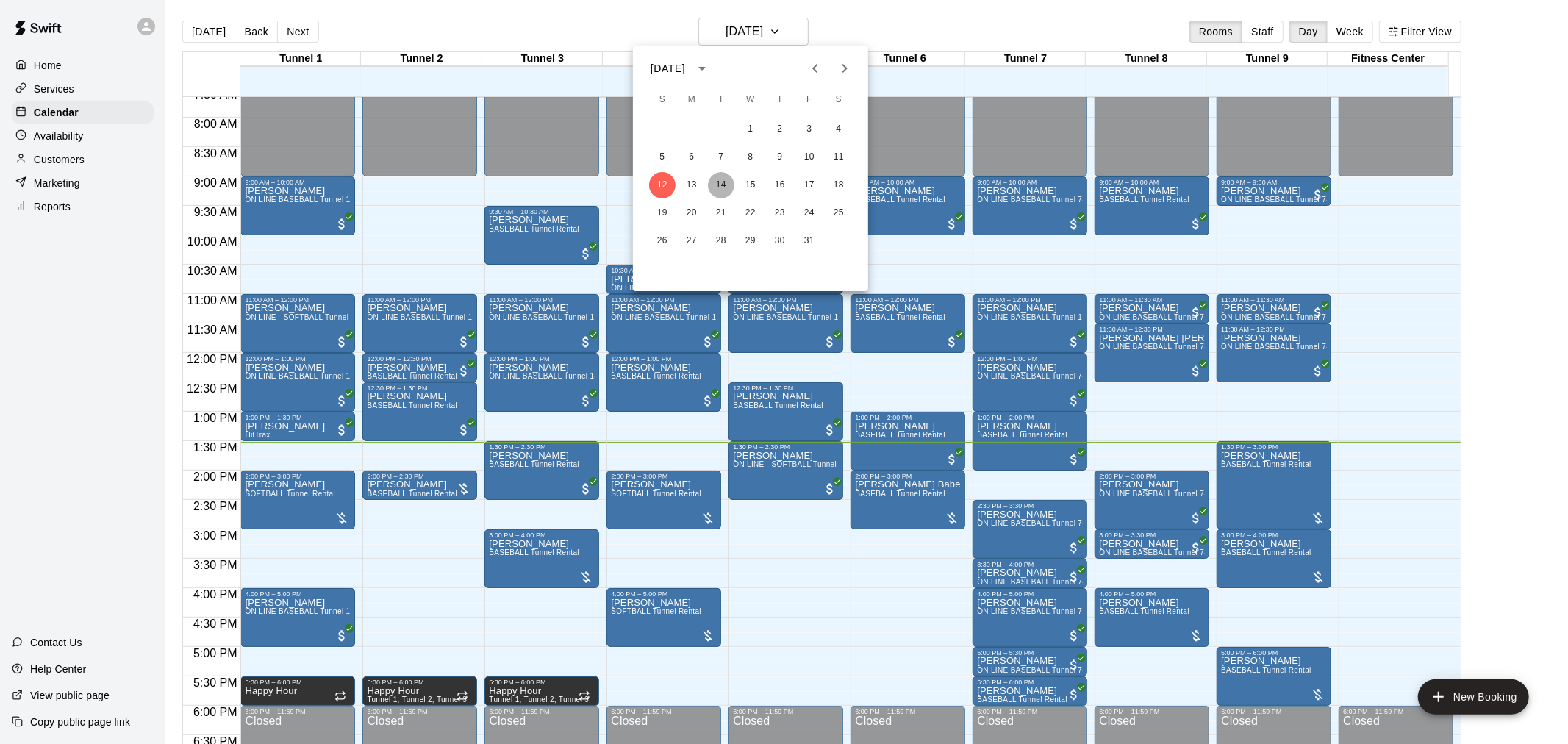
click at [723, 177] on button "14" at bounding box center [721, 185] width 26 height 26
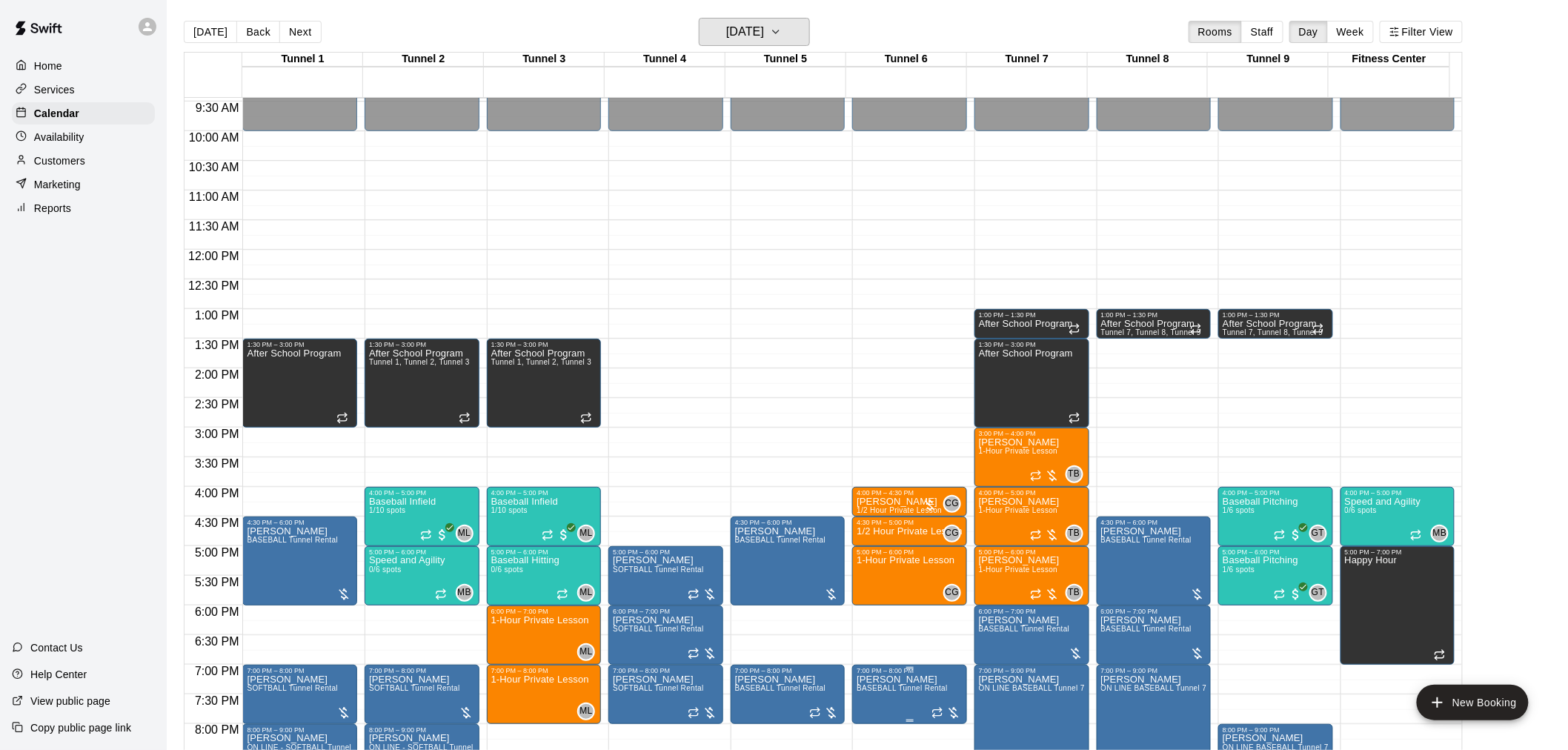
scroll to position [701, 0]
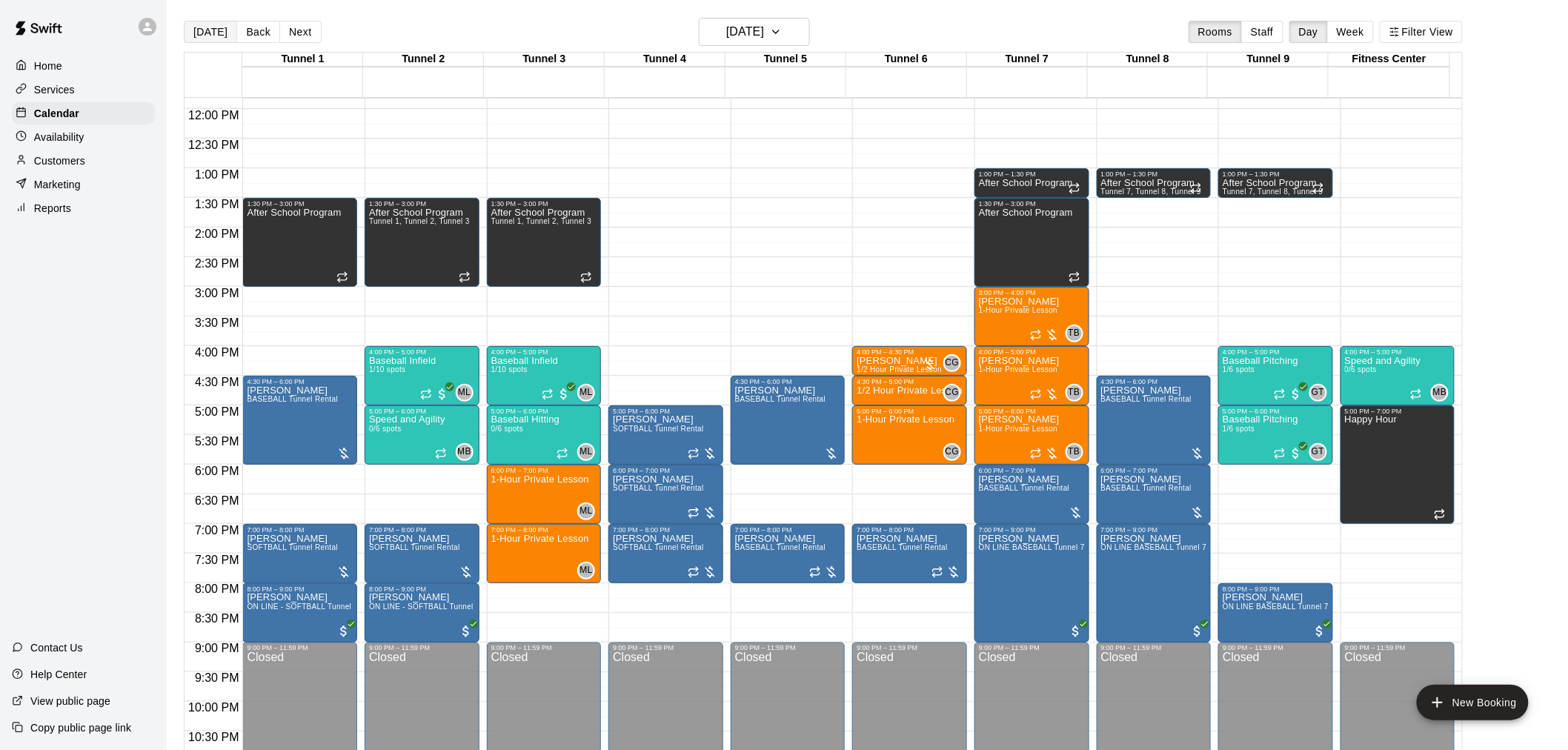
click at [198, 32] on button "[DATE]" at bounding box center [210, 32] width 53 height 22
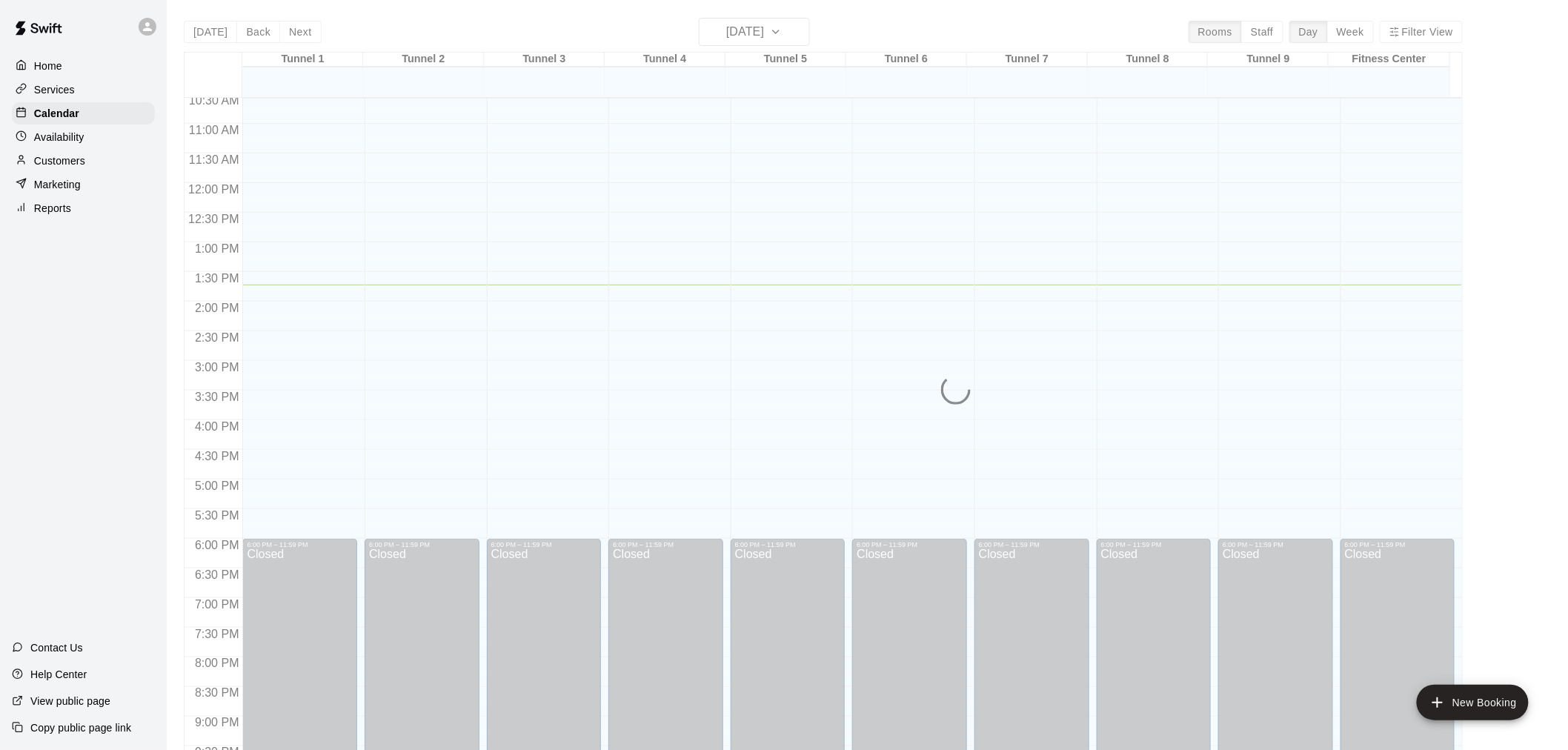
scroll to position [545, 0]
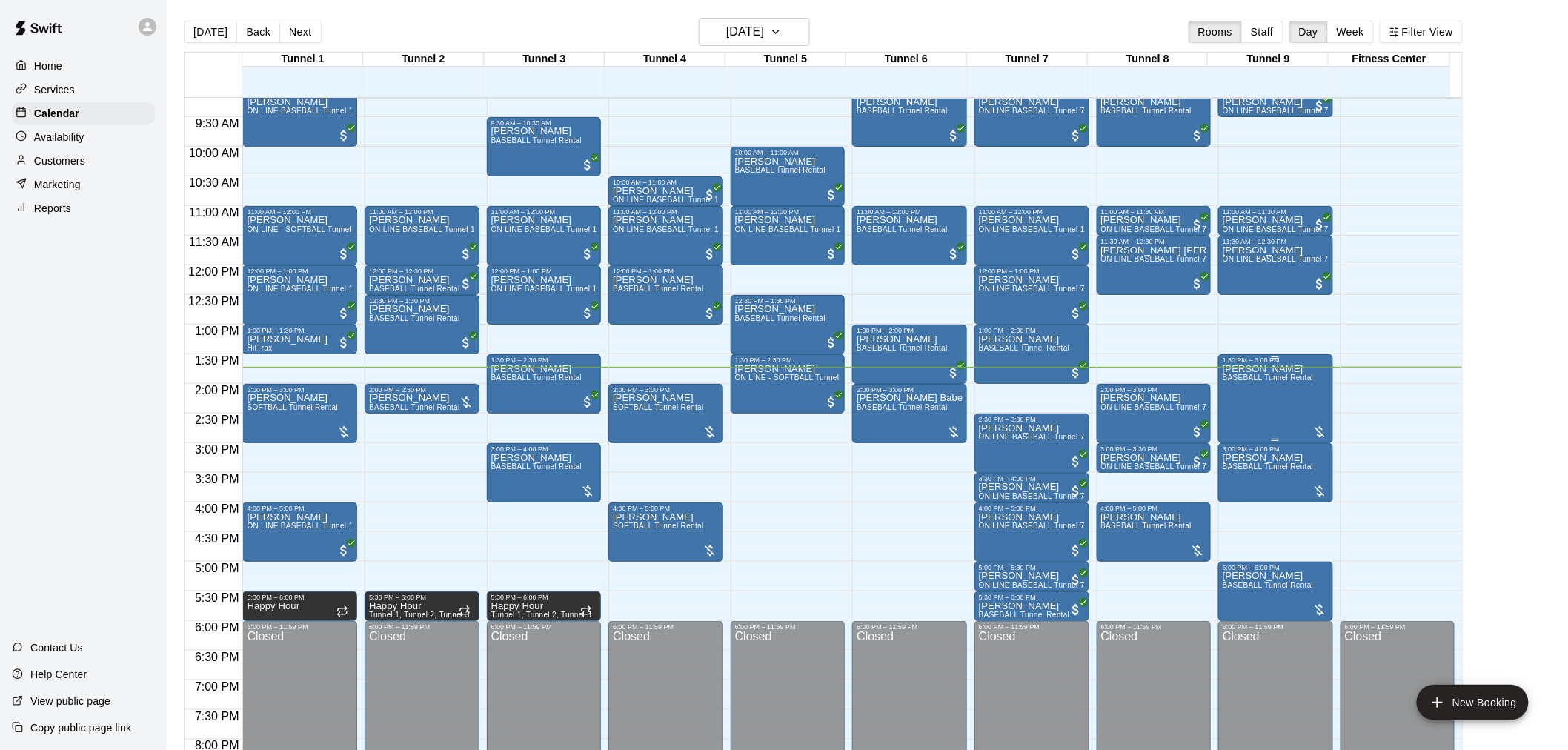
click at [1258, 408] on div "Aniyah Neal BASEBALL Tunnel Rental" at bounding box center [1268, 739] width 91 height 750
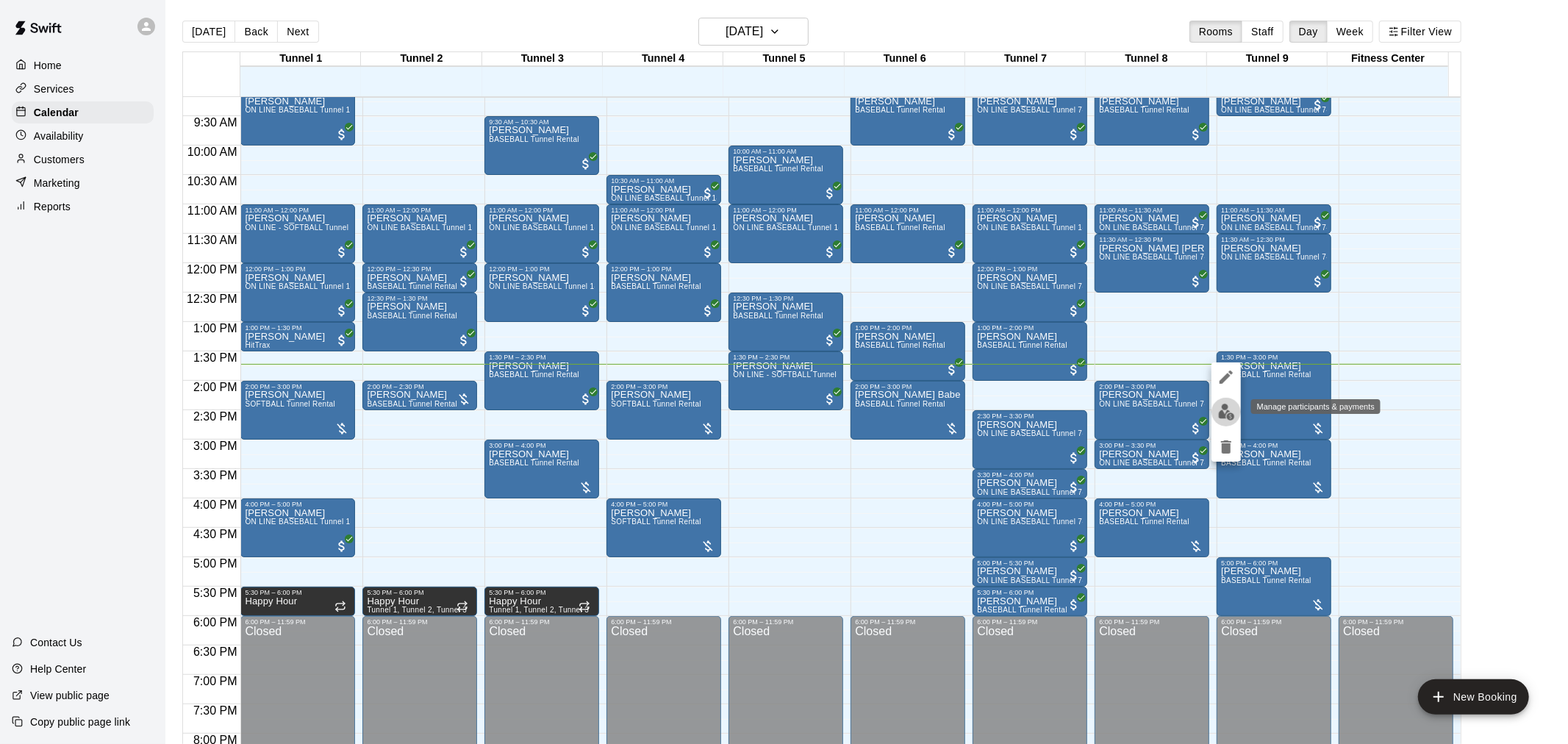
click at [1230, 412] on img "edit" at bounding box center [1226, 412] width 17 height 17
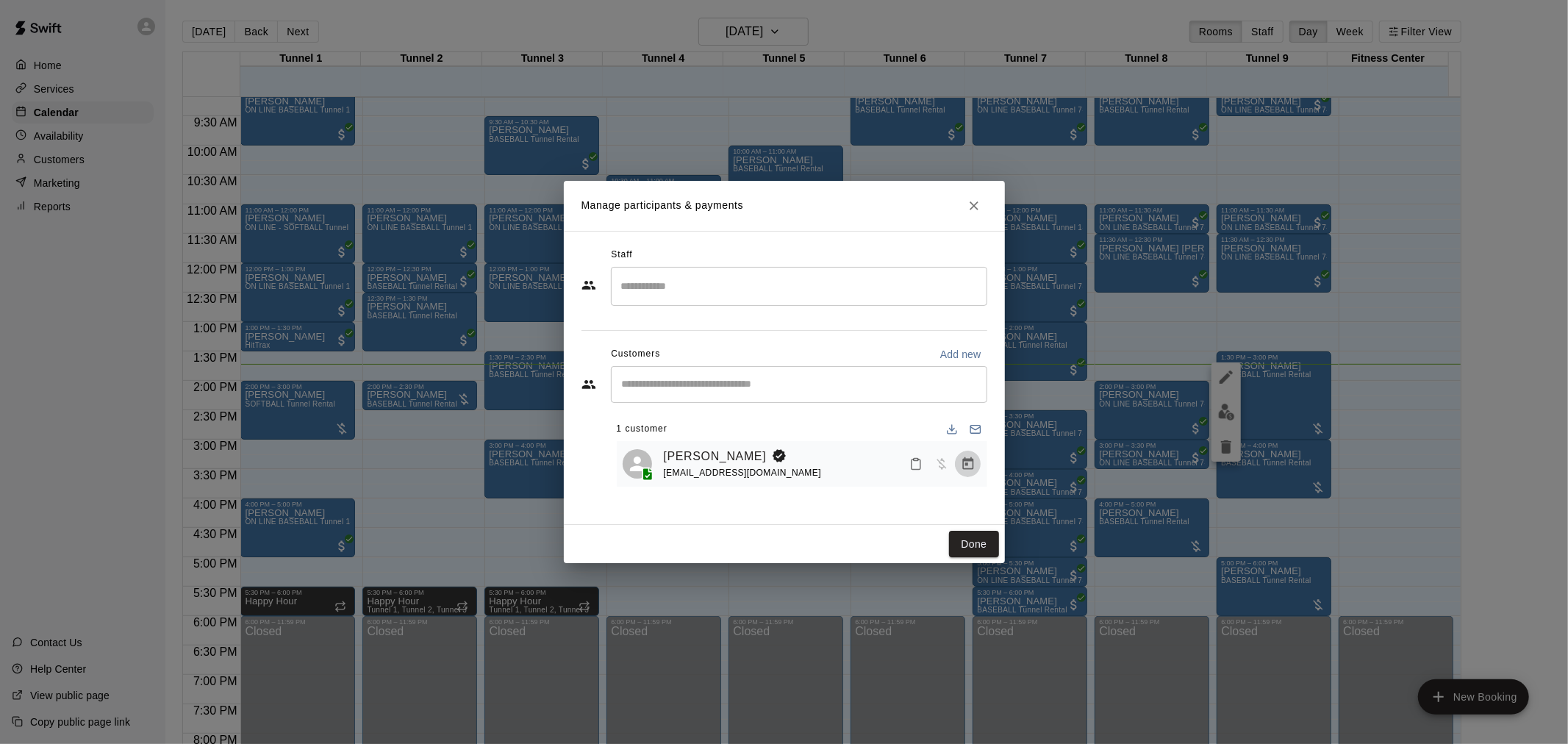
click at [968, 464] on icon "Manage bookings & payment" at bounding box center [968, 464] width 15 height 15
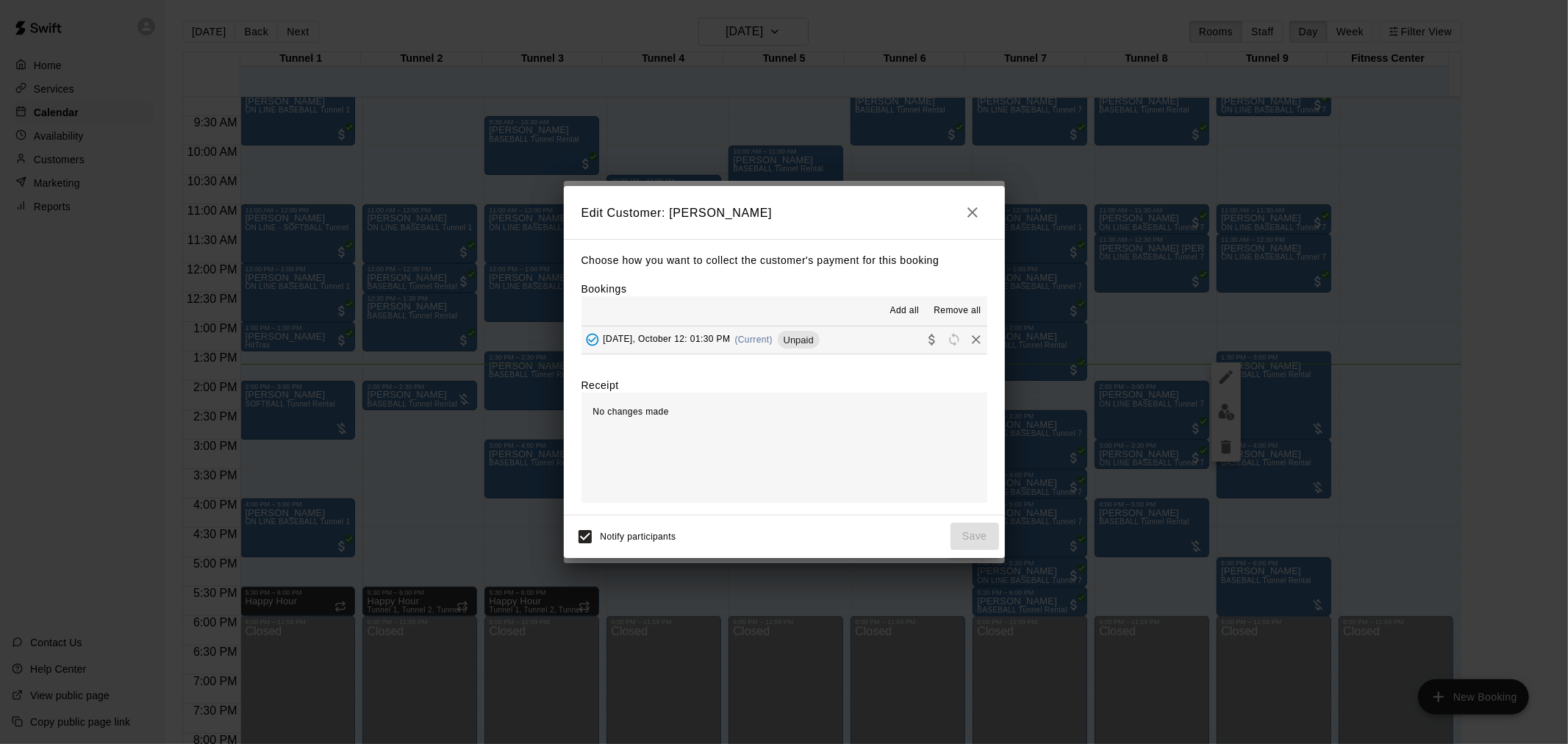
click at [794, 338] on span "Unpaid" at bounding box center [799, 340] width 42 height 11
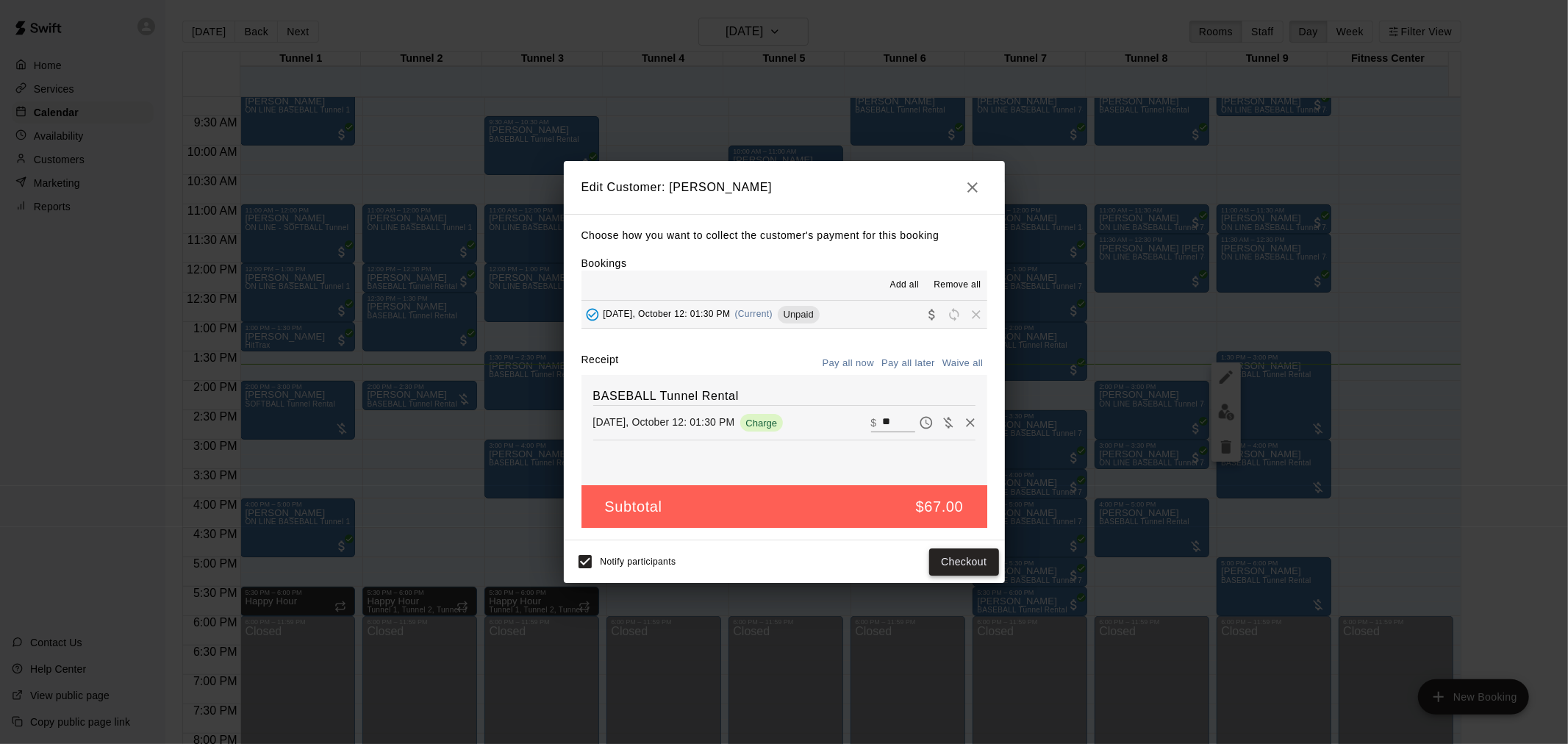
click at [961, 559] on button "Checkout" at bounding box center [964, 563] width 69 height 27
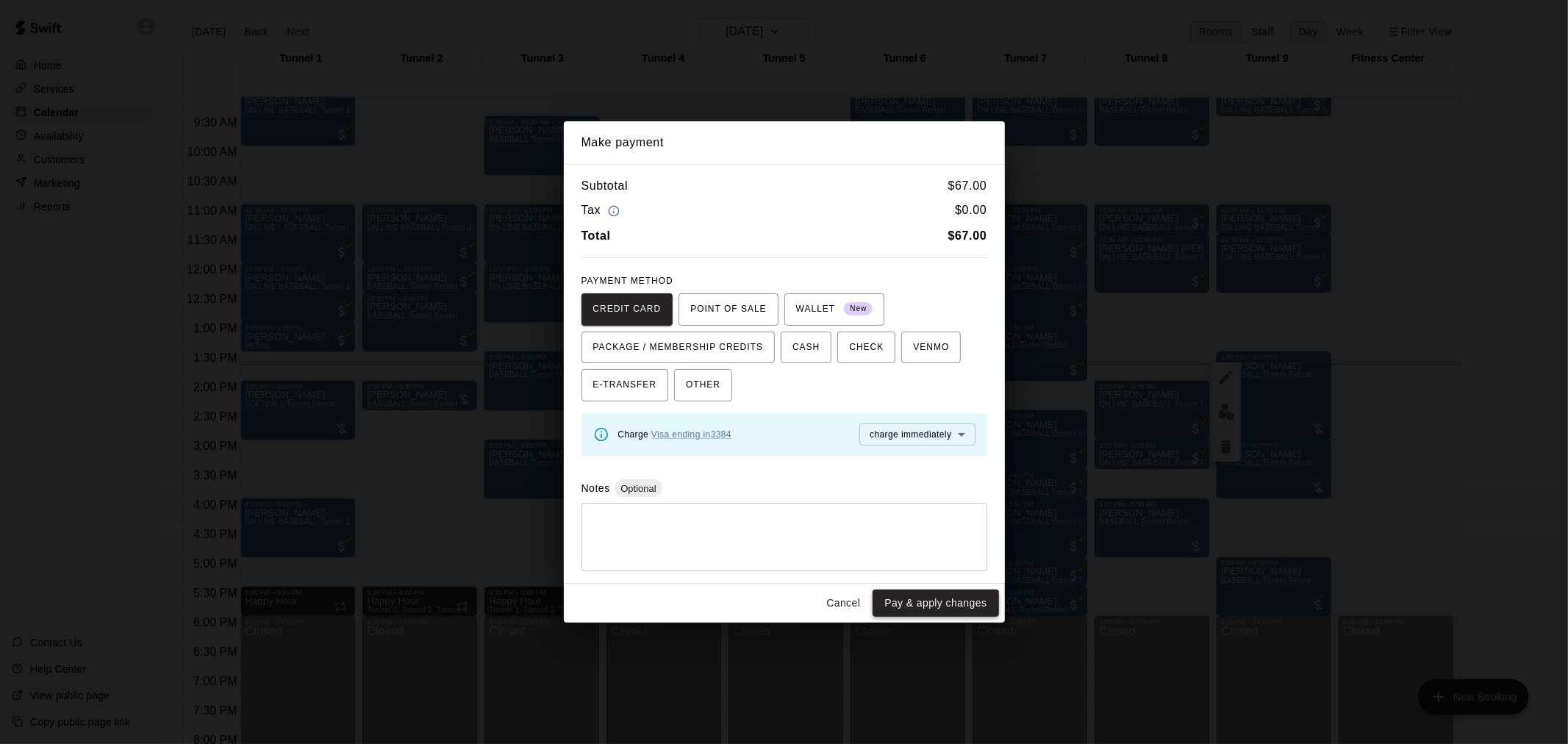
click at [944, 601] on button "Pay & apply changes" at bounding box center [935, 604] width 126 height 27
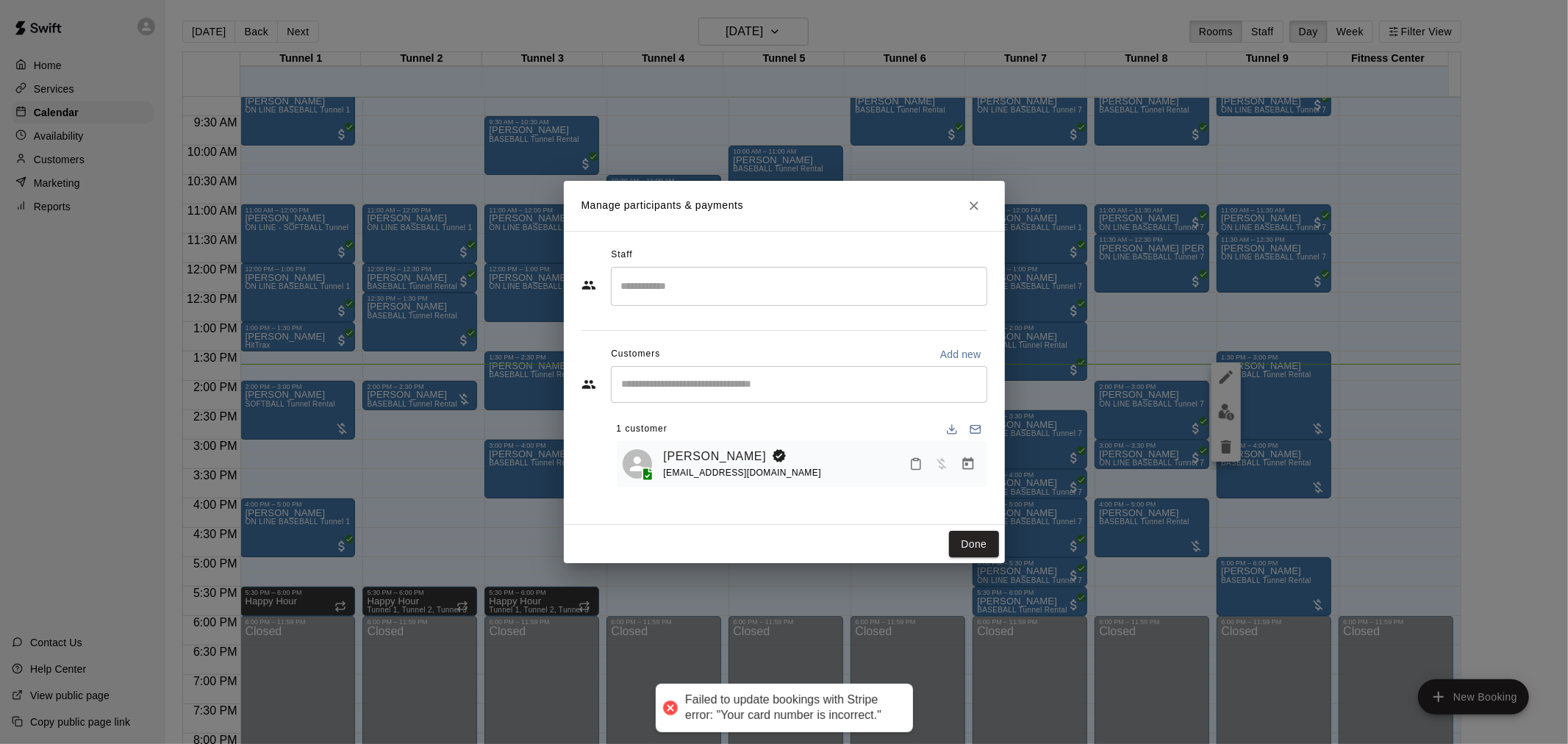
click at [962, 458] on icon "Manage bookings & payment" at bounding box center [968, 464] width 15 height 15
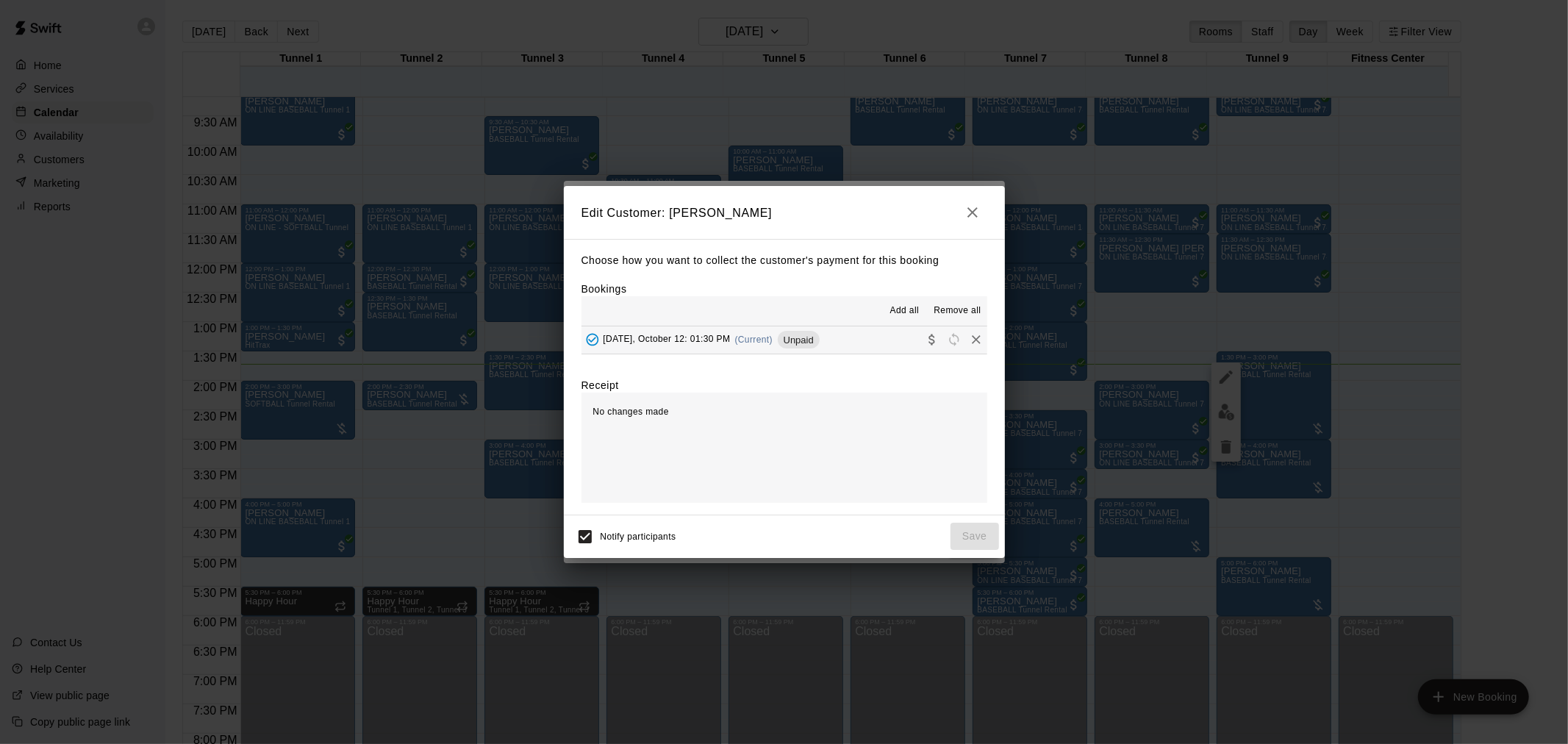
click at [785, 346] on span "Unpaid" at bounding box center [799, 340] width 42 height 11
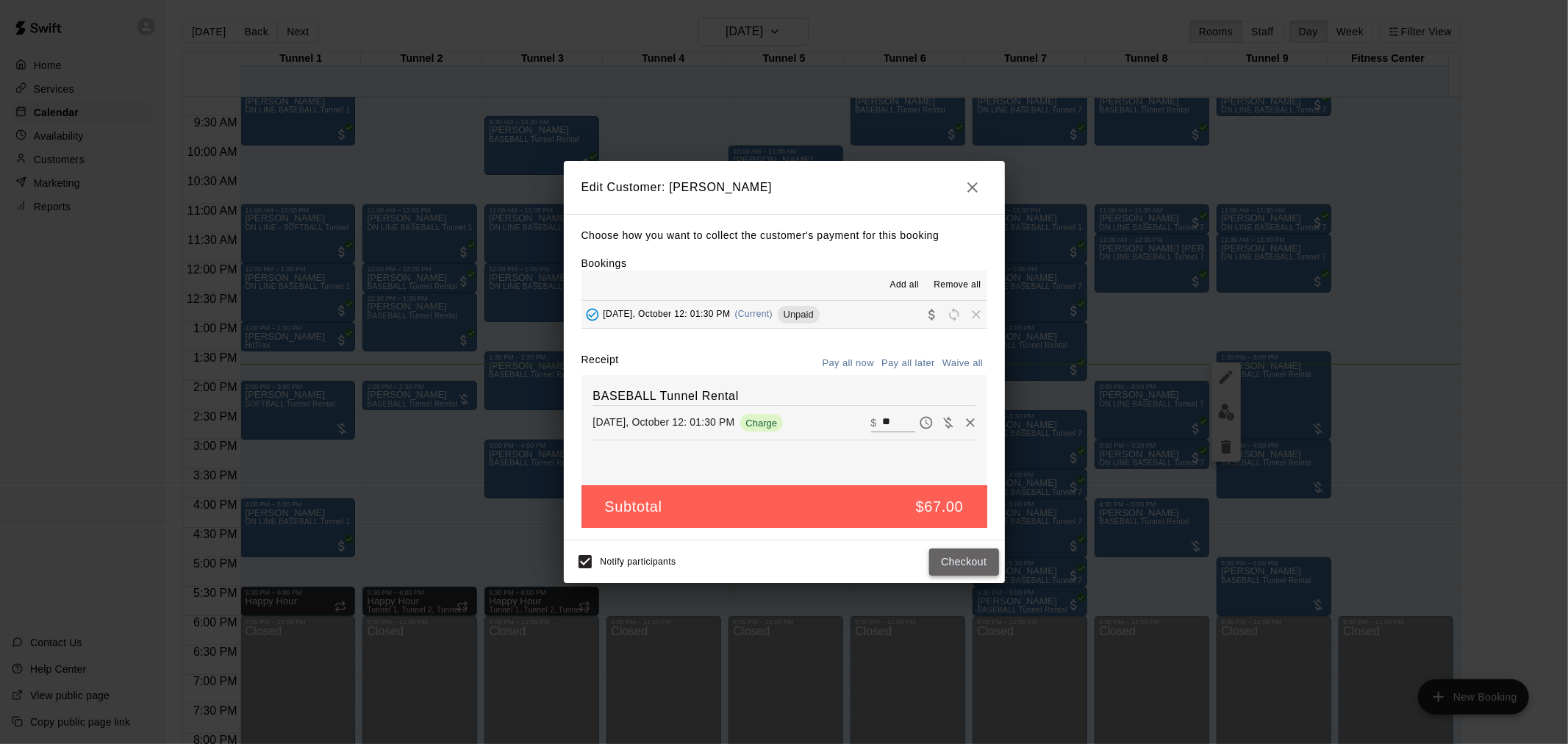
click at [957, 563] on button "Checkout" at bounding box center [964, 563] width 69 height 27
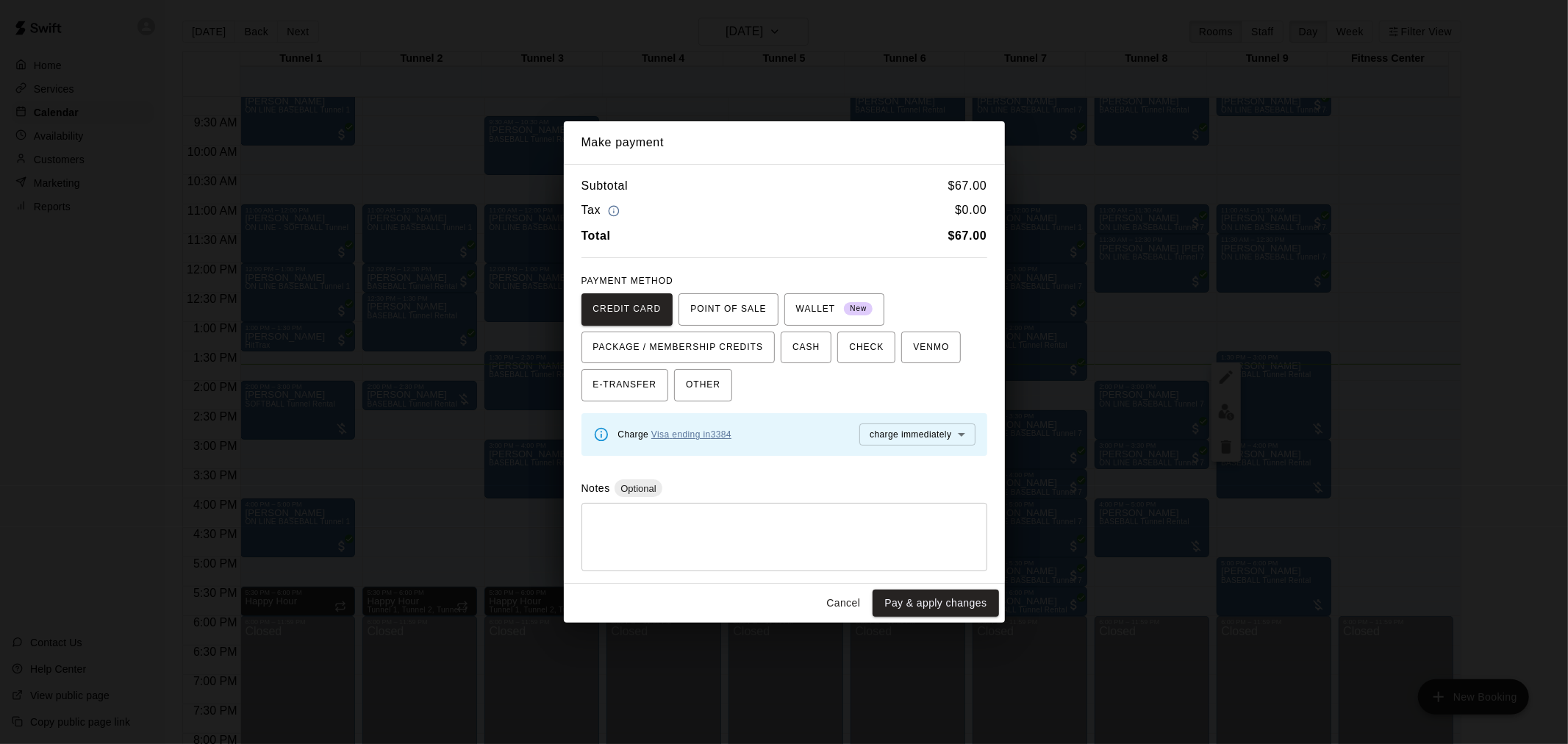
click at [723, 429] on link "Visa ending in 3384" at bounding box center [692, 434] width 80 height 10
click at [720, 429] on link "Visa ending in 3384" at bounding box center [692, 434] width 80 height 10
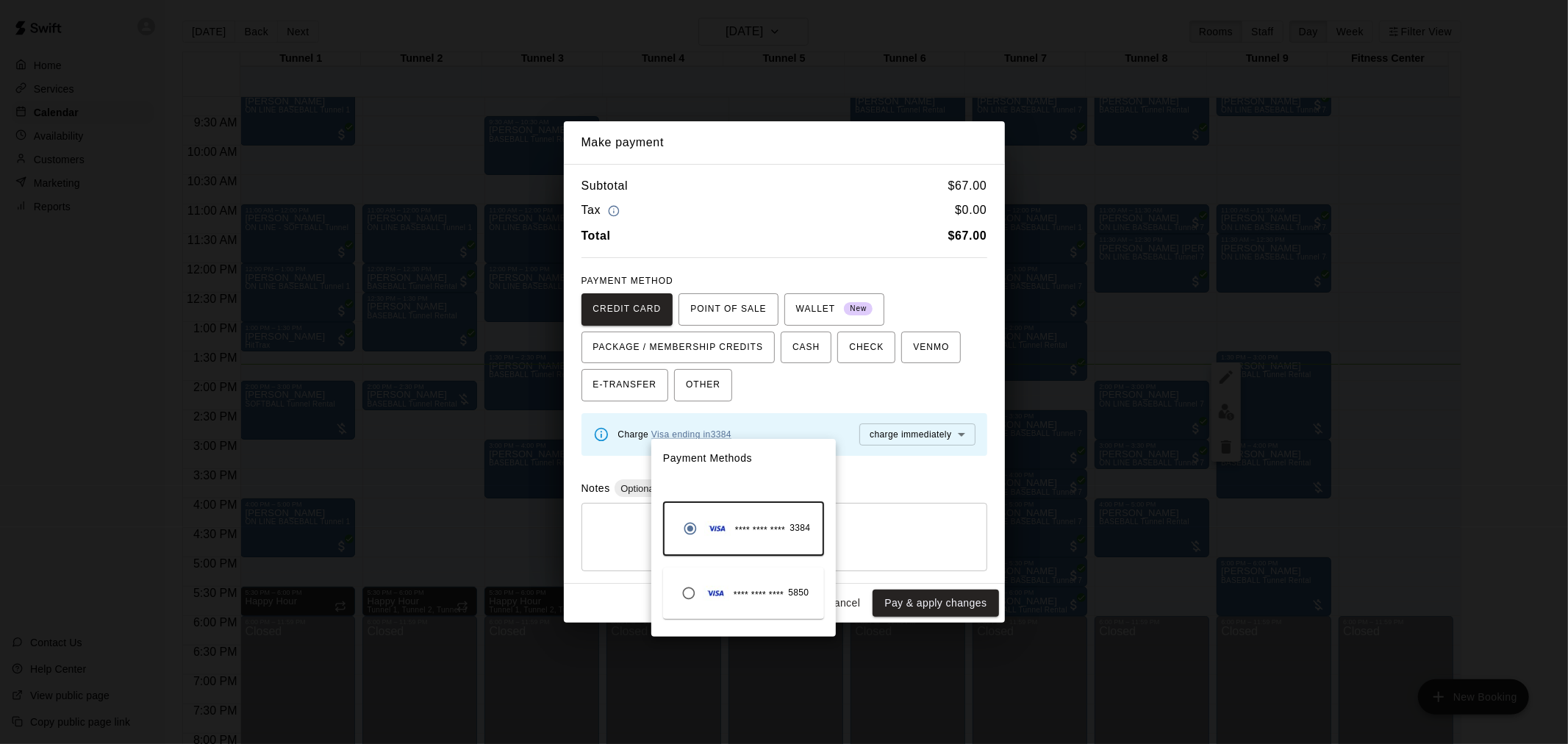
click at [799, 584] on div "**** **** **** 5850" at bounding box center [742, 594] width 135 height 28
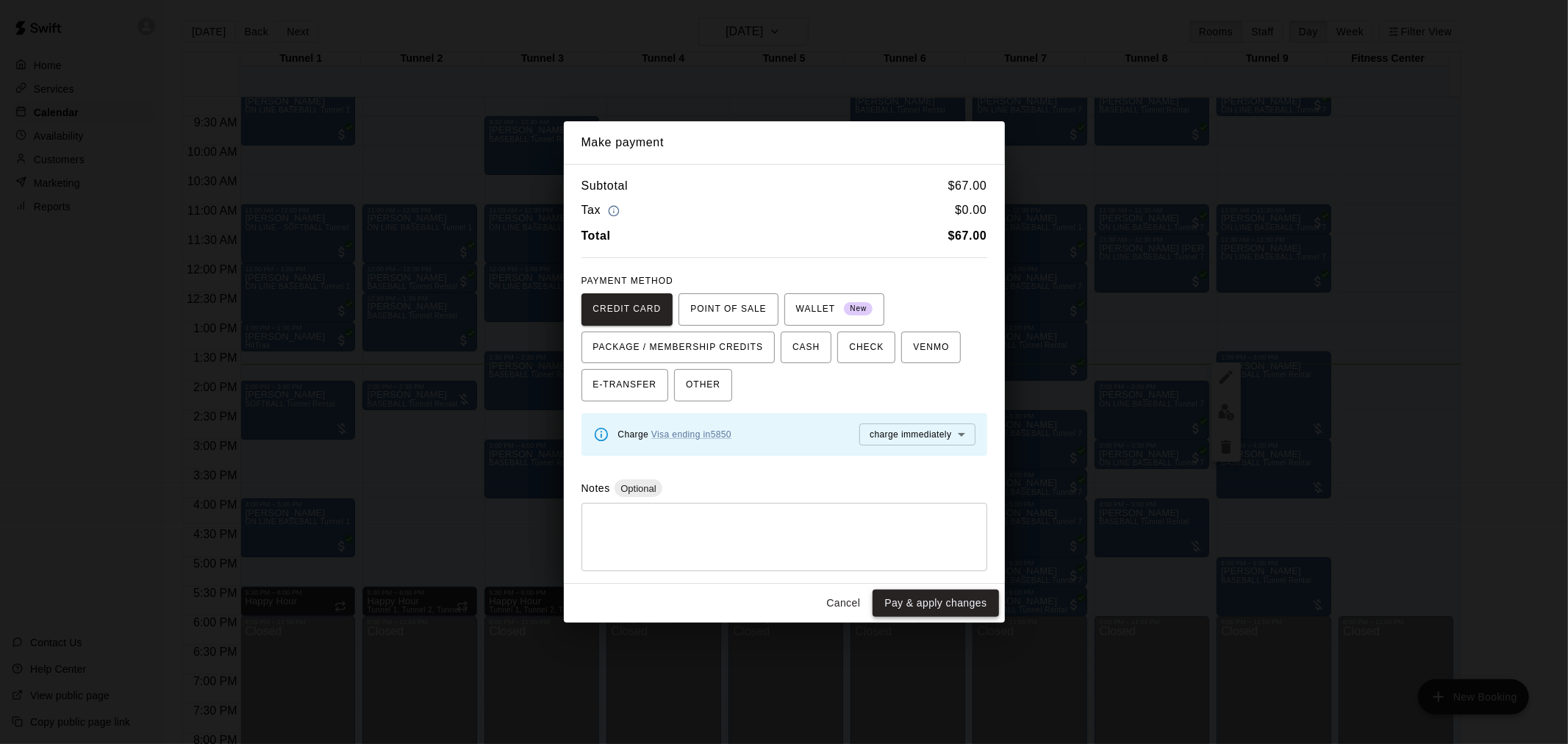
click at [955, 604] on button "Pay & apply changes" at bounding box center [935, 604] width 126 height 27
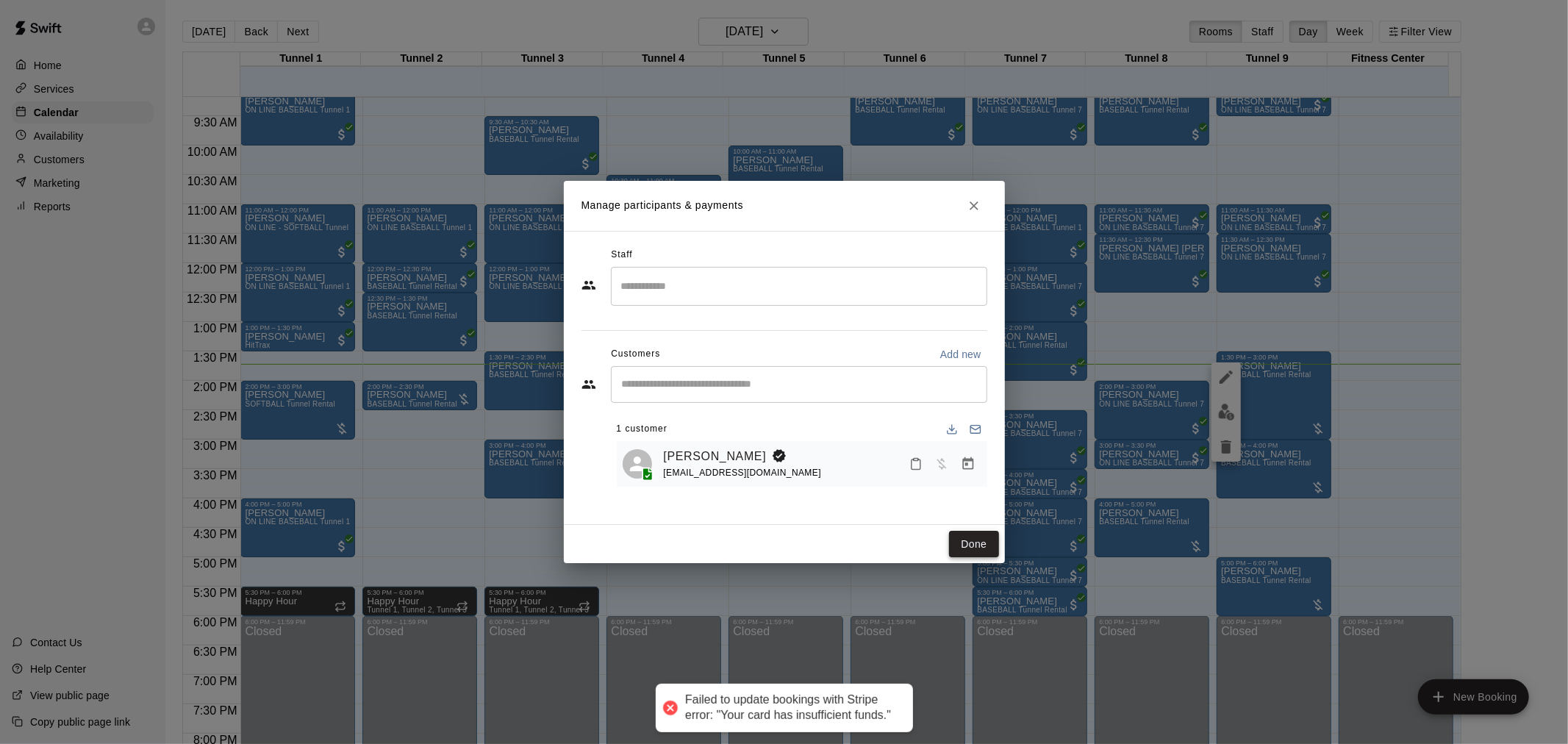
click at [973, 538] on button "Done" at bounding box center [974, 544] width 49 height 27
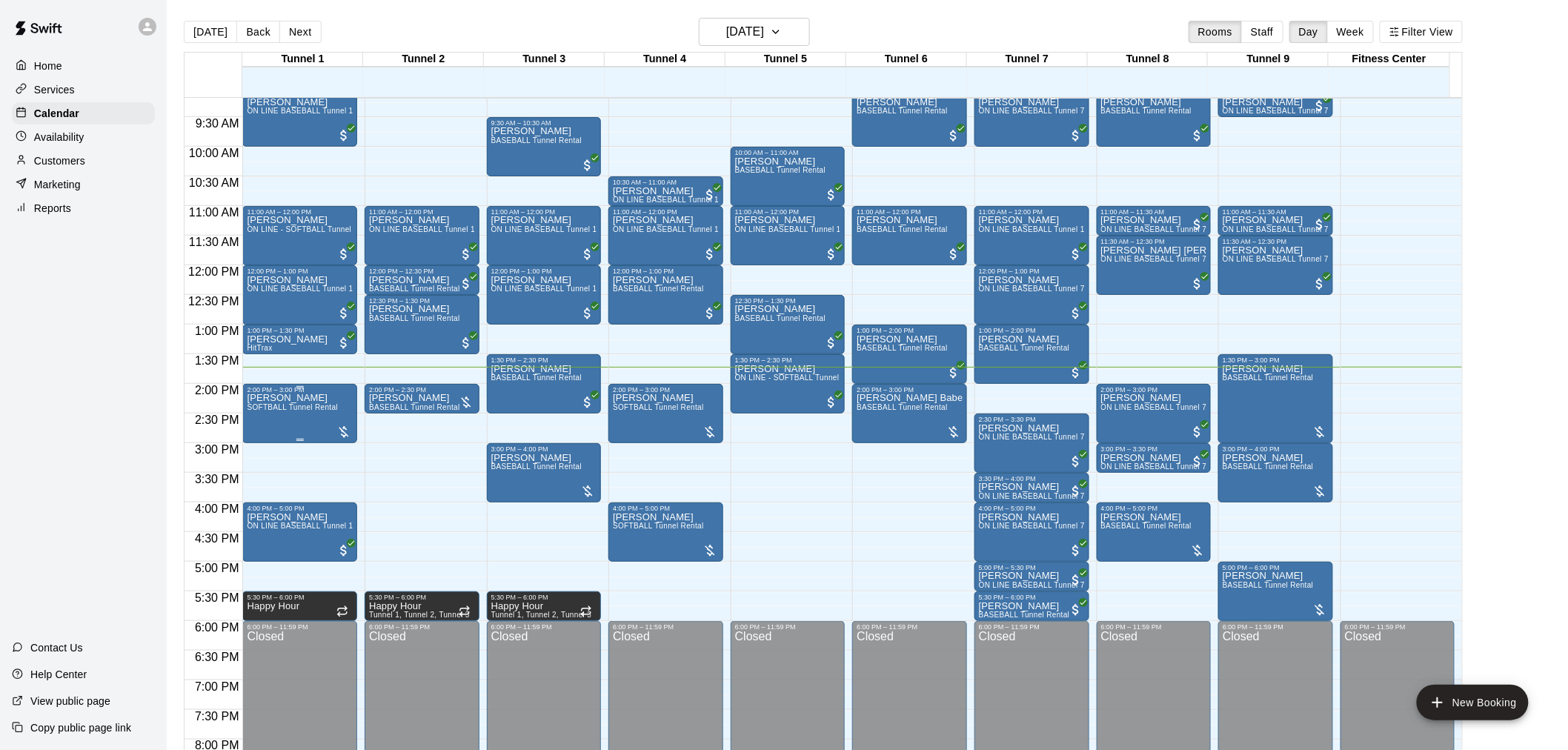
click at [313, 406] on span "SOFTBALL Tunnel Rental" at bounding box center [292, 407] width 91 height 8
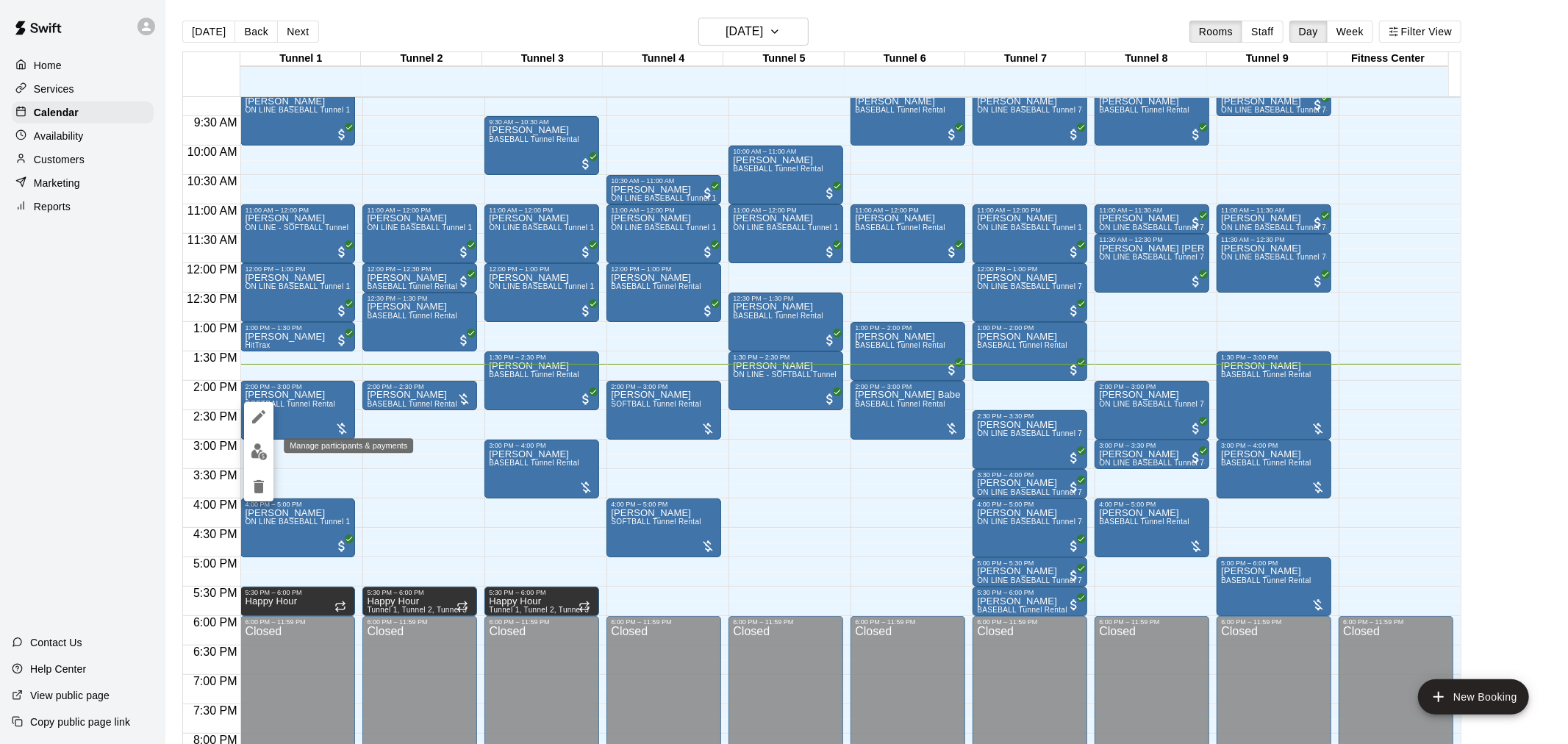
click at [255, 446] on img "edit" at bounding box center [259, 451] width 17 height 17
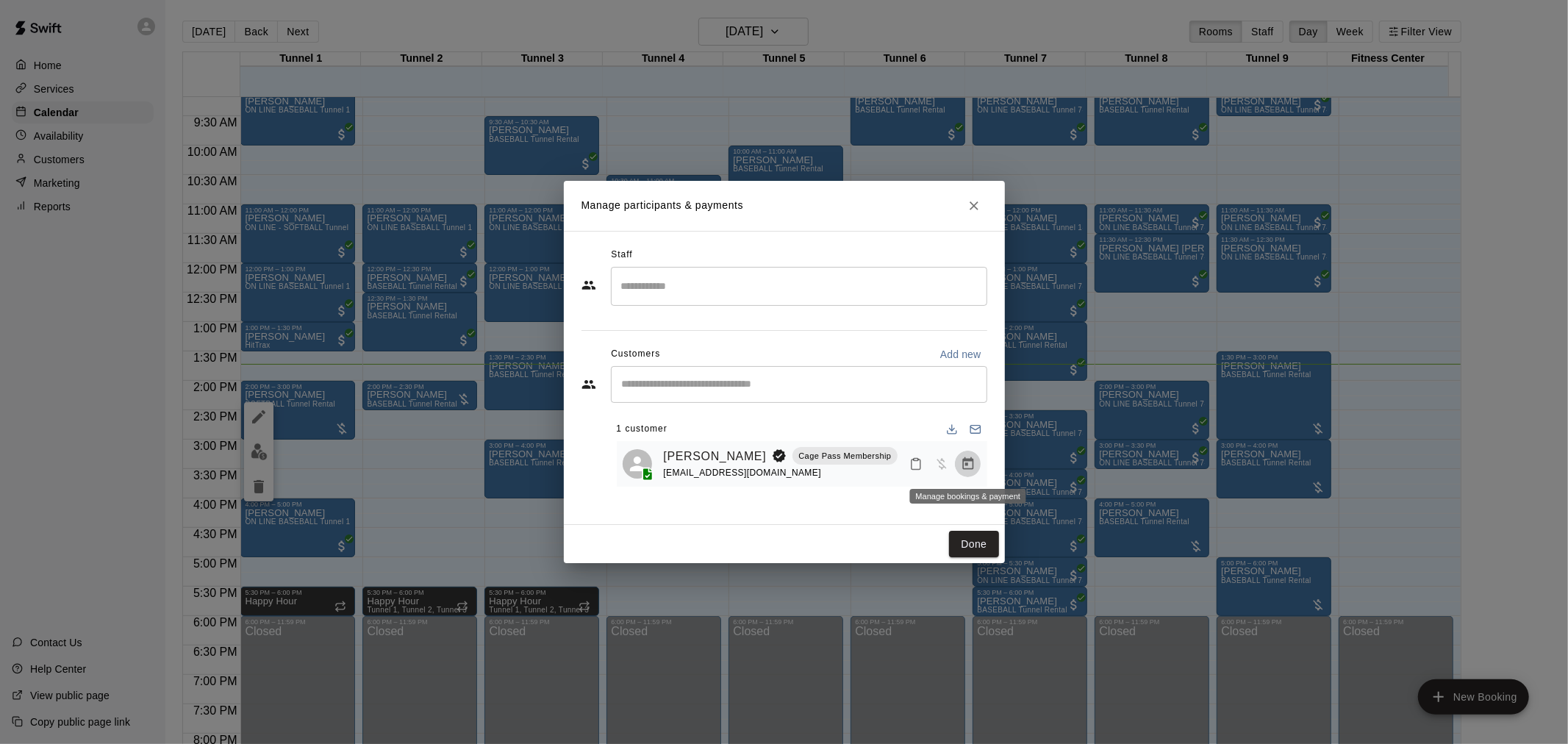
click at [968, 463] on icon "Manage bookings & payment" at bounding box center [968, 464] width 15 height 15
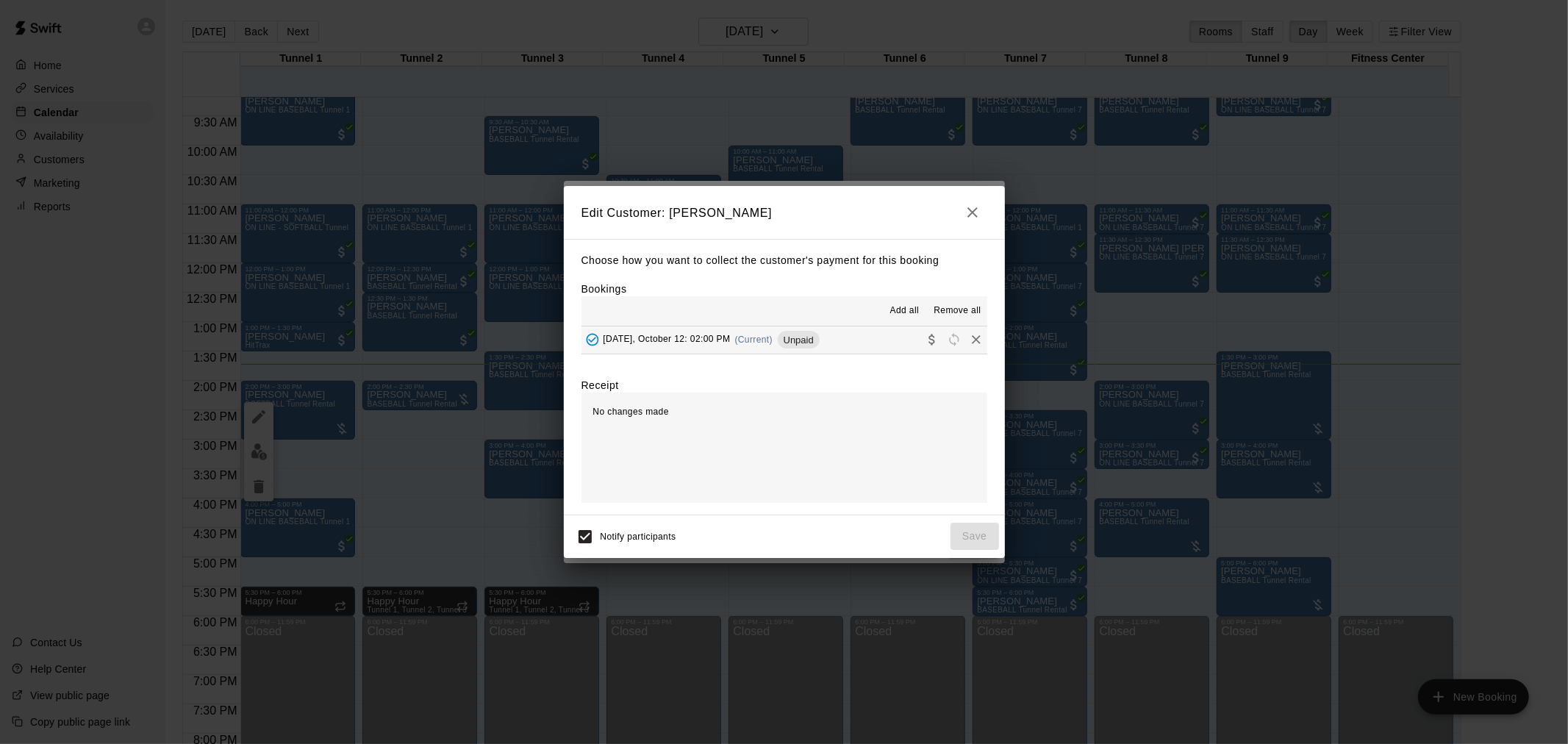
click at [783, 333] on div "Sunday, October 12: 02:00 PM (Current) Unpaid" at bounding box center [700, 340] width 238 height 22
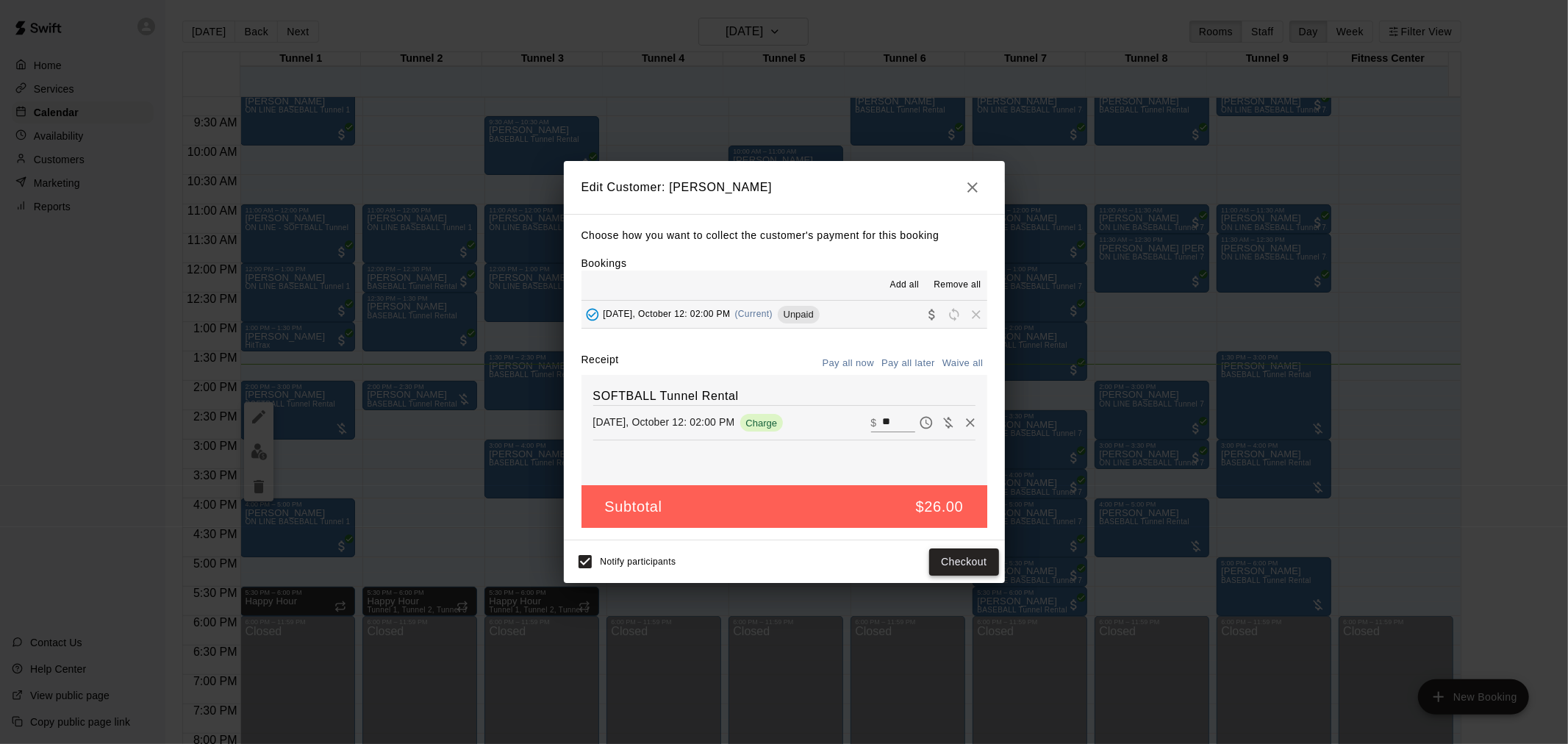
click at [960, 572] on button "Checkout" at bounding box center [964, 563] width 69 height 27
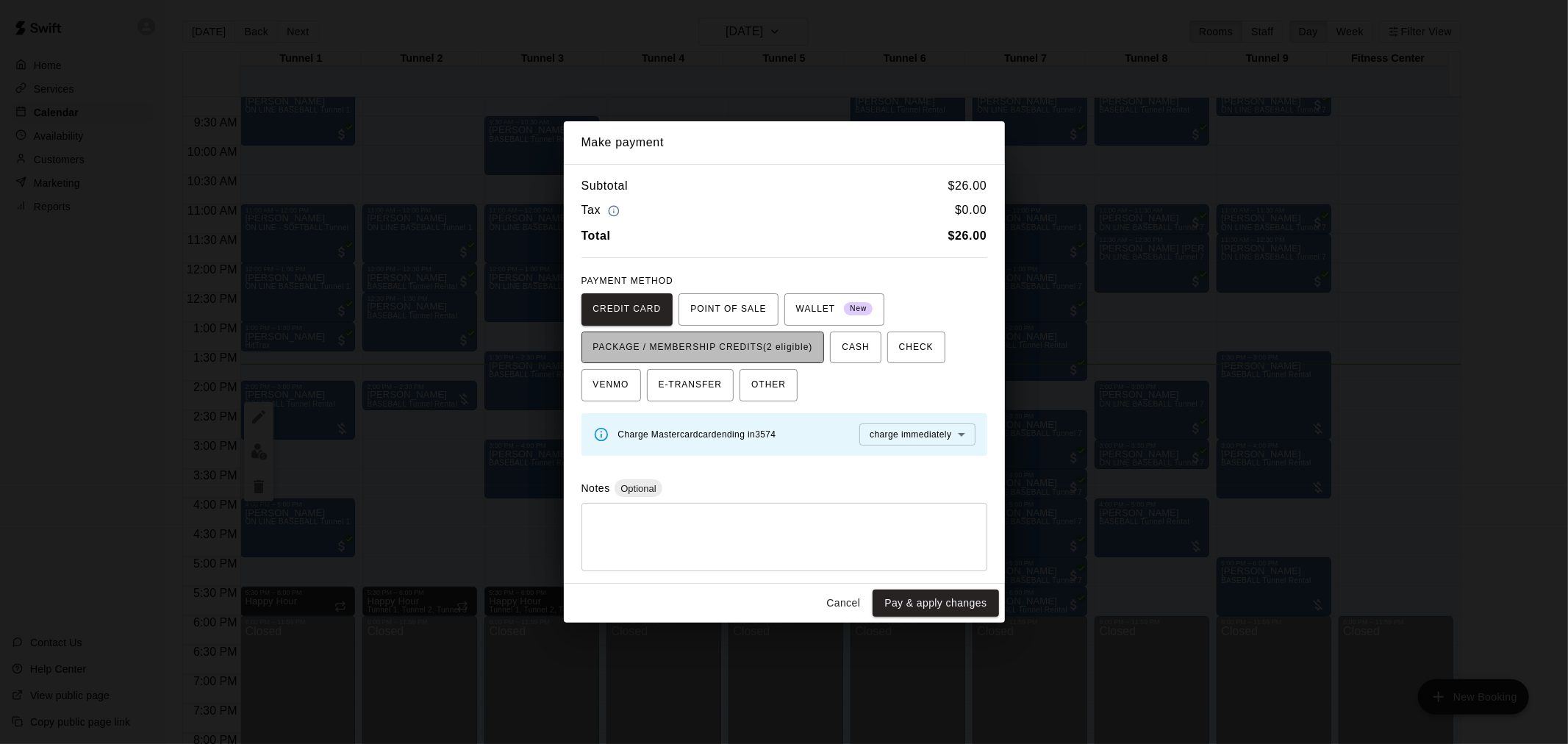
click at [765, 347] on span "PACKAGE / MEMBERSHIP CREDITS (2 eligible)" at bounding box center [703, 348] width 220 height 24
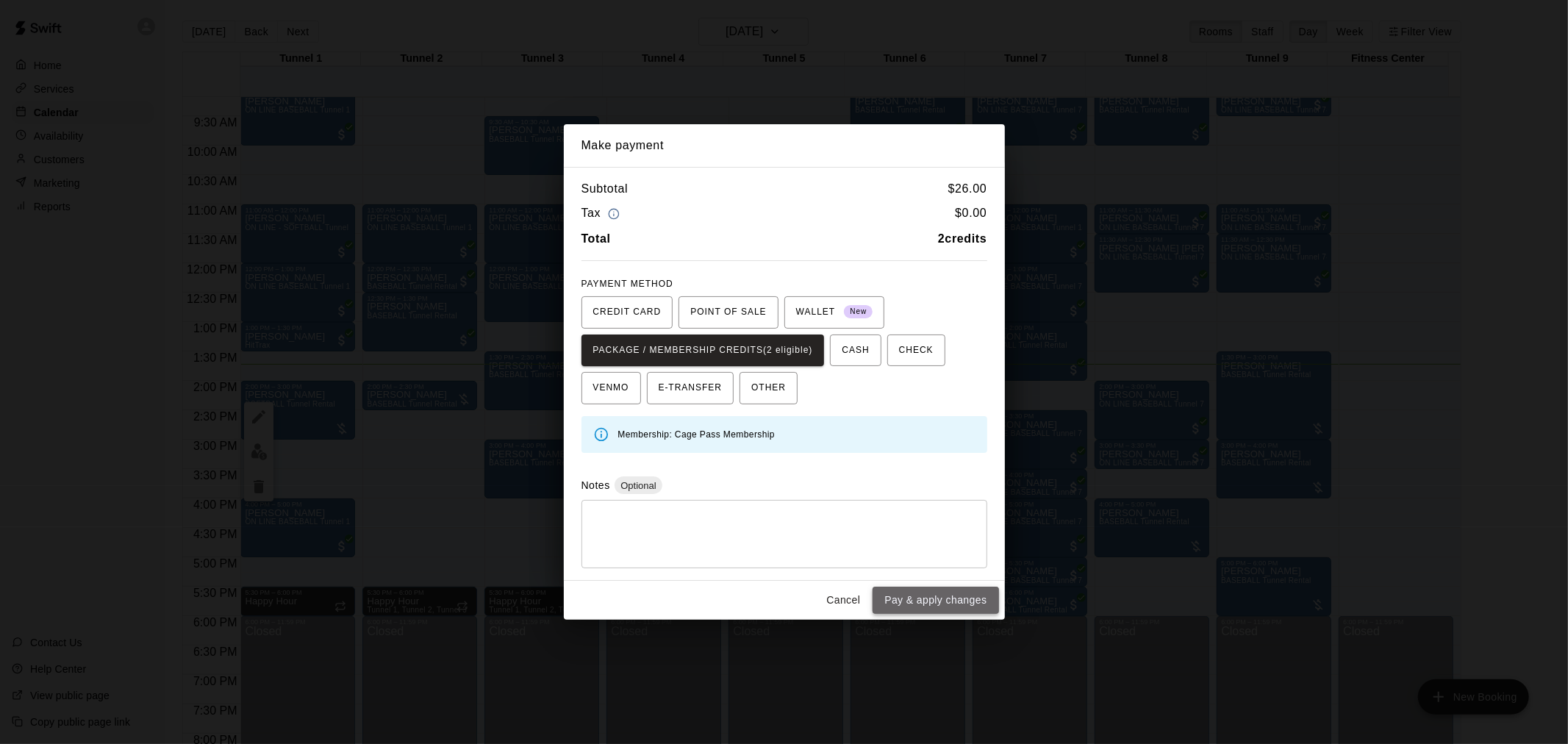
click at [952, 597] on button "Pay & apply changes" at bounding box center [935, 601] width 126 height 27
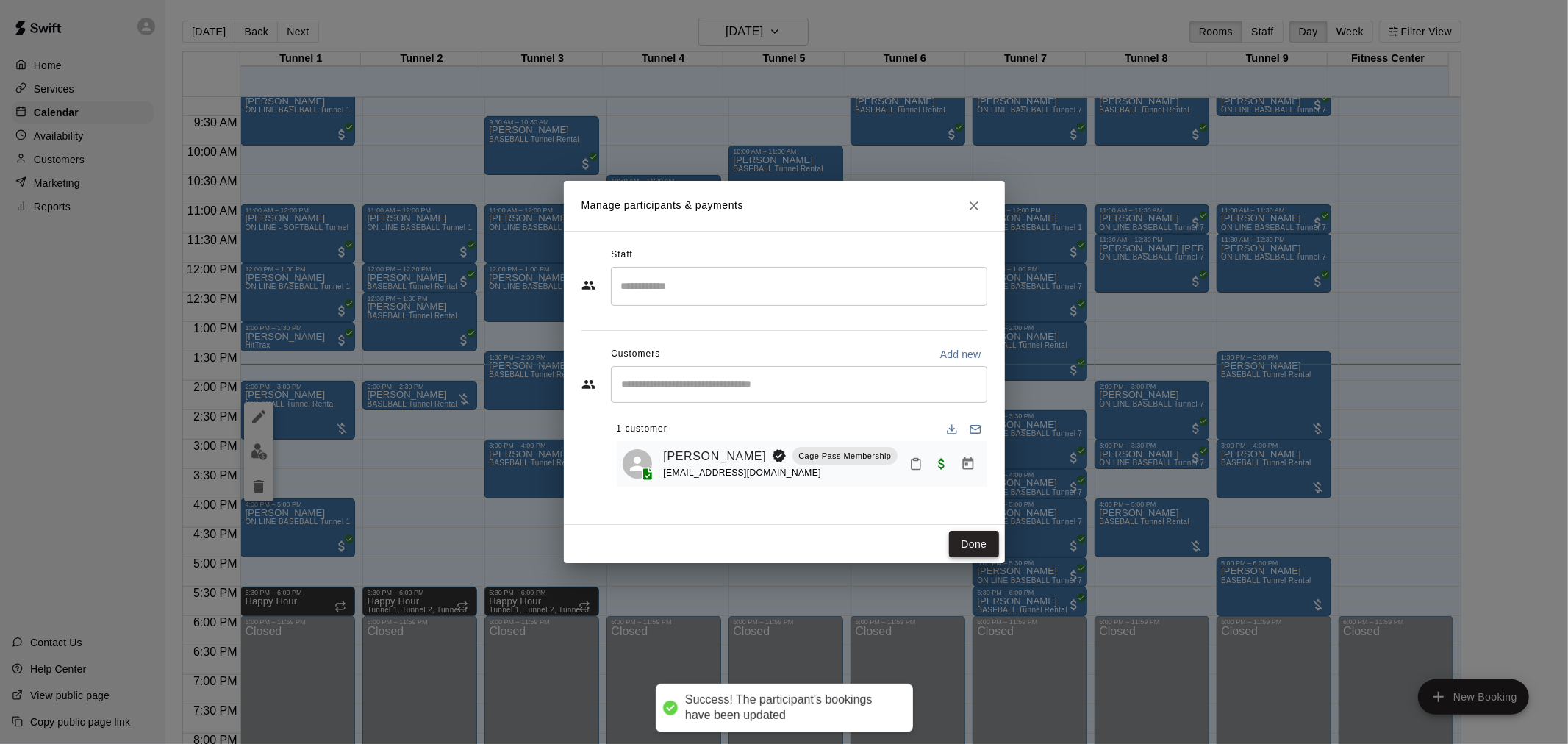
click at [972, 550] on button "Done" at bounding box center [974, 544] width 49 height 27
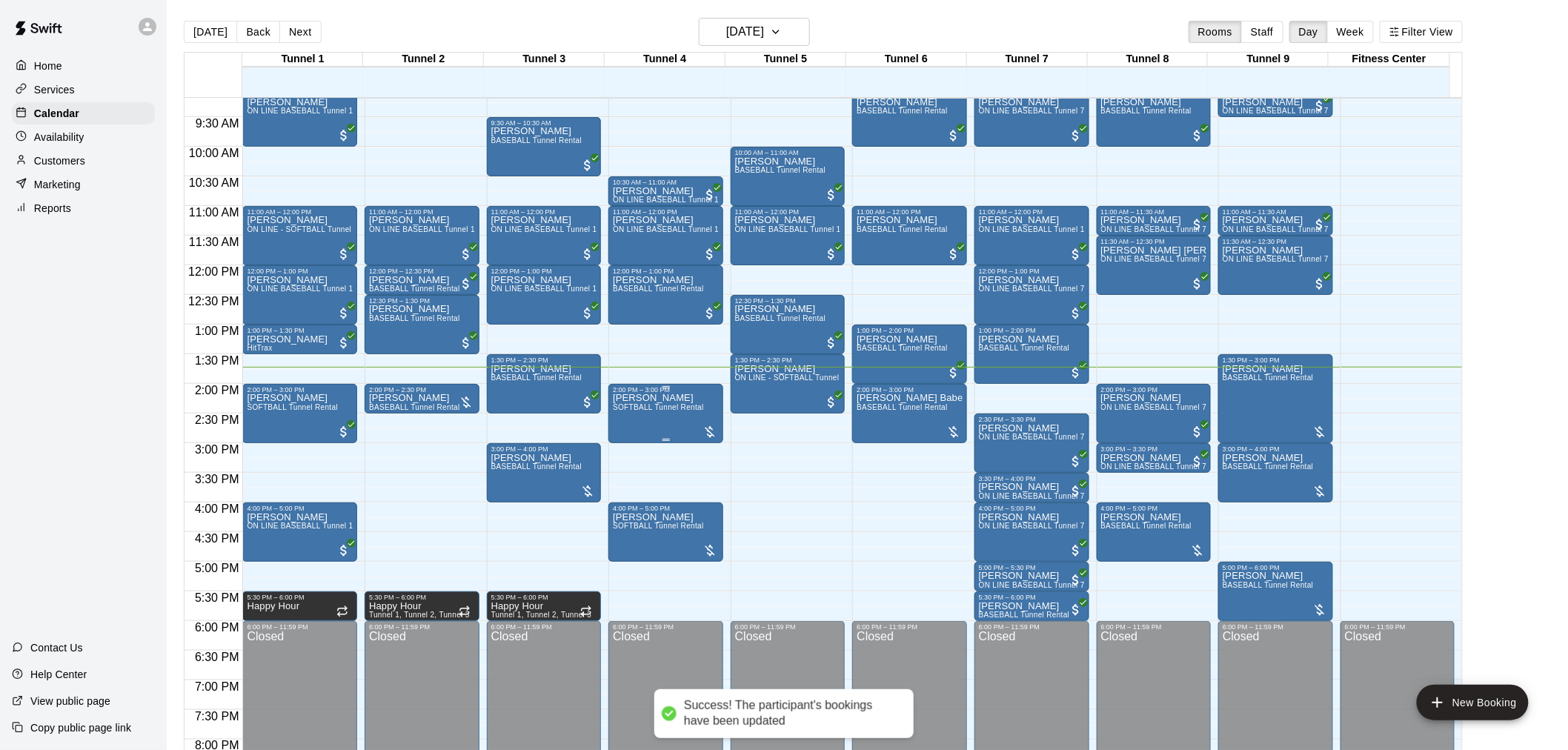
click at [649, 404] on span "SOFTBALL Tunnel Rental" at bounding box center [658, 407] width 91 height 8
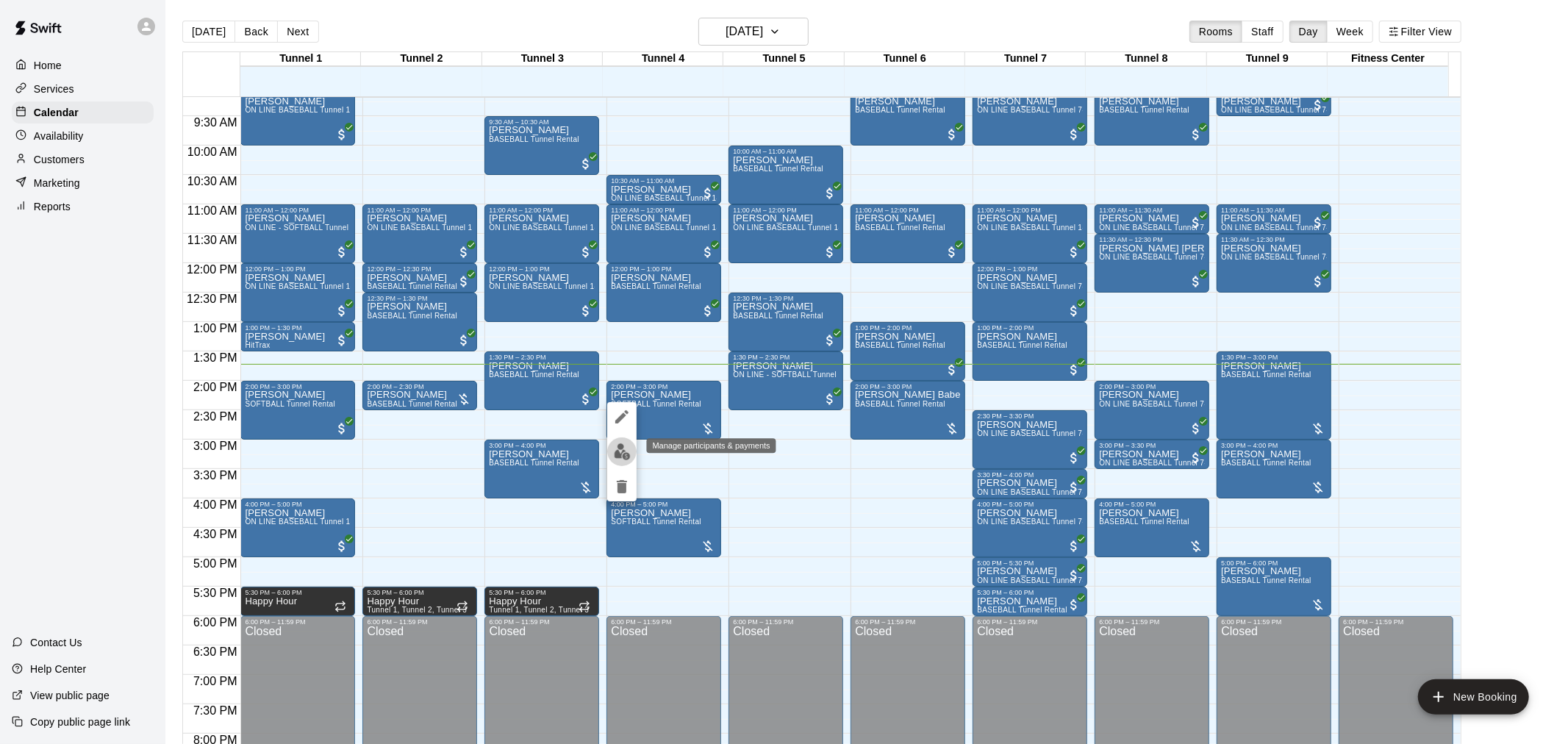
click at [633, 450] on button "edit" at bounding box center [622, 451] width 29 height 28
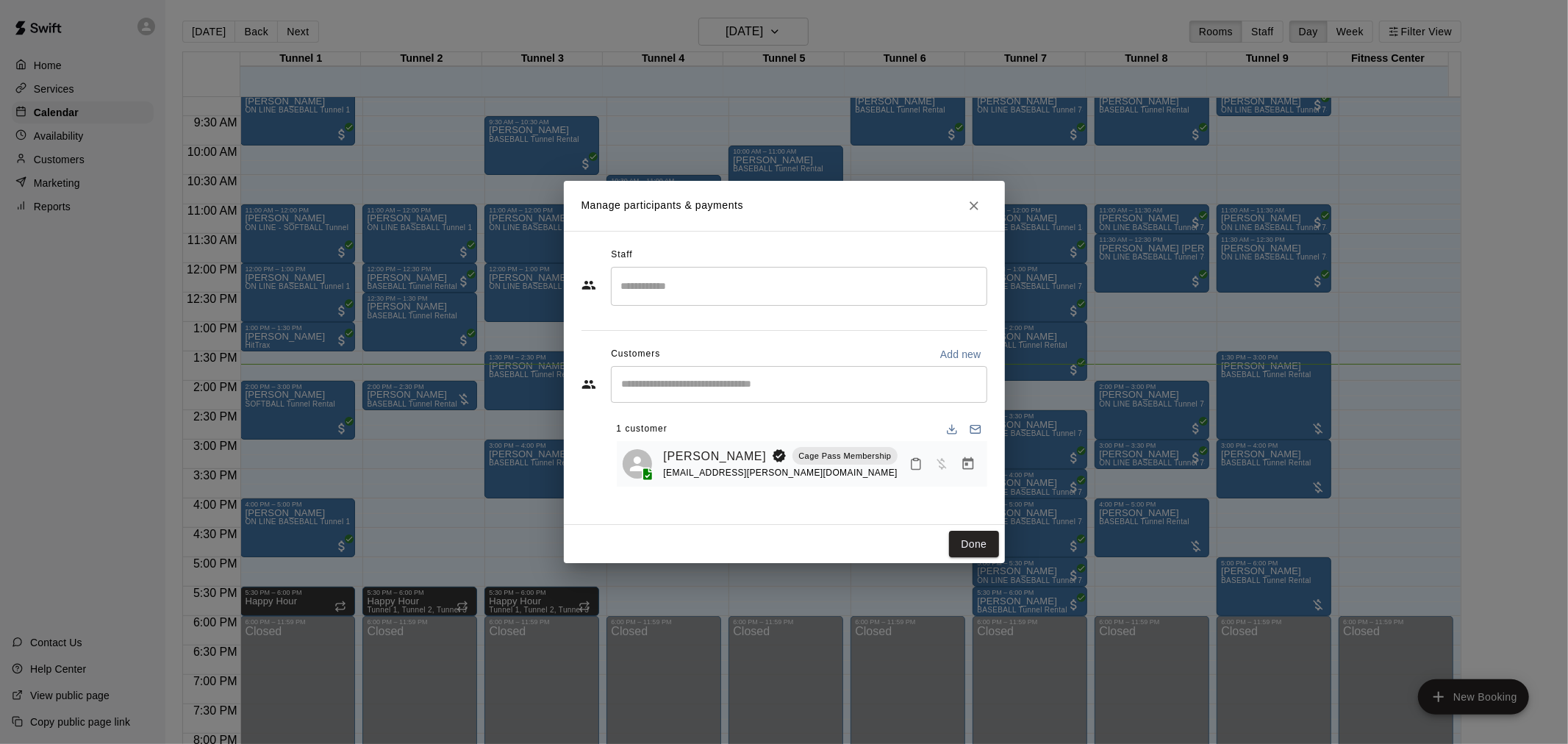
click at [971, 468] on icon "Manage bookings & payment" at bounding box center [968, 464] width 15 height 15
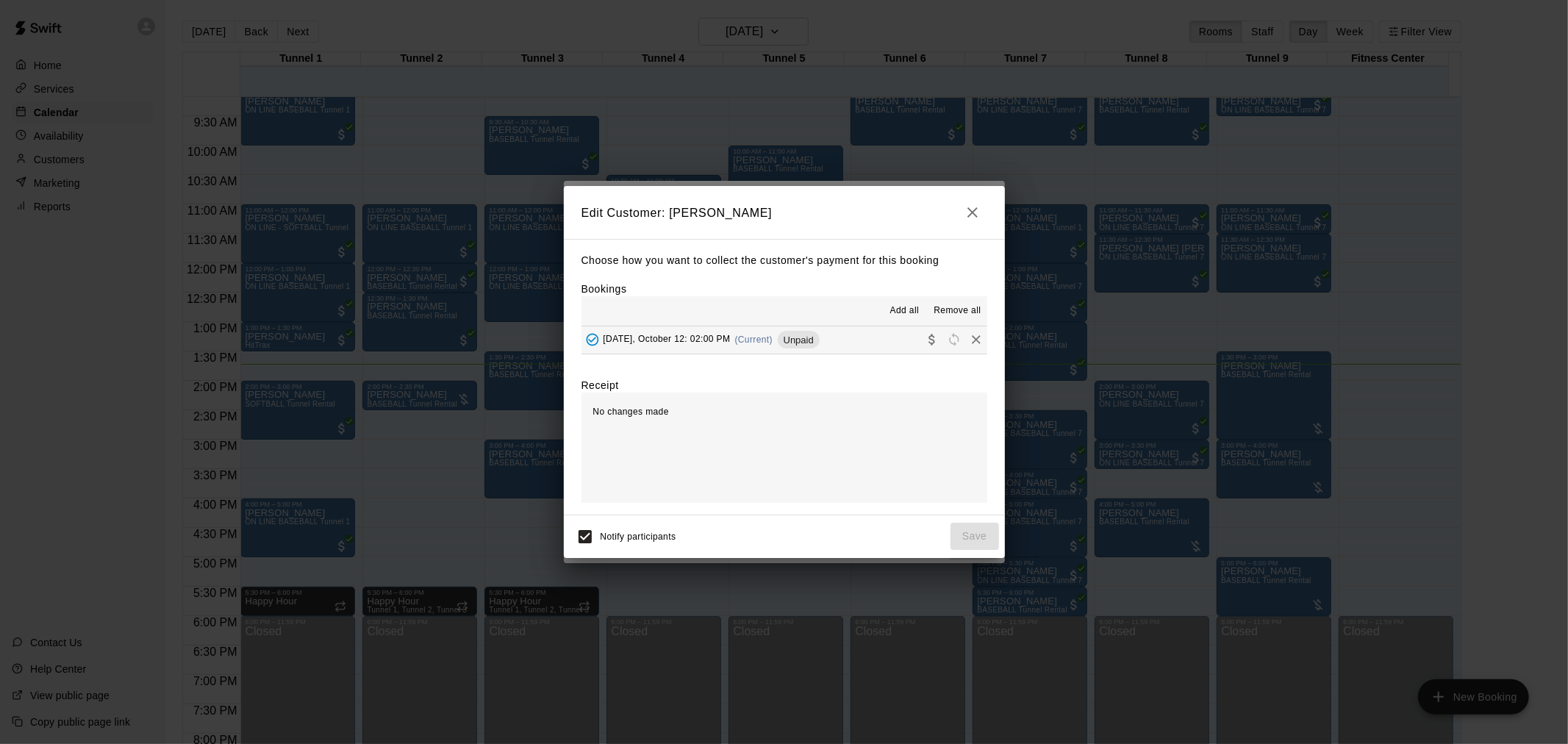
click at [802, 341] on span "Unpaid" at bounding box center [799, 340] width 42 height 11
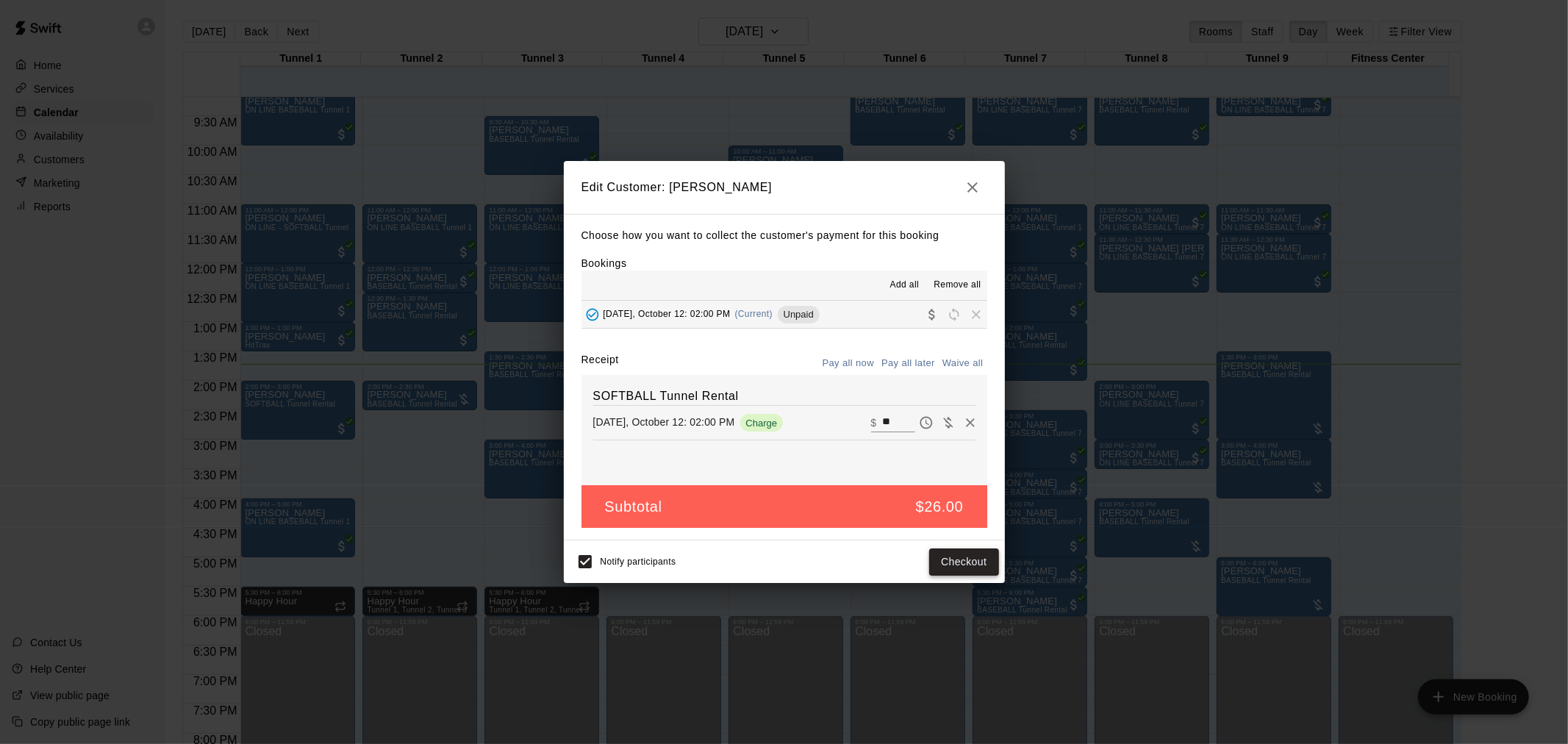
click at [949, 549] on div "Notify participants Checkout" at bounding box center [784, 562] width 429 height 31
click at [932, 554] on div "Notify participants Checkout" at bounding box center [784, 562] width 429 height 31
click at [956, 559] on button "Checkout" at bounding box center [964, 563] width 69 height 27
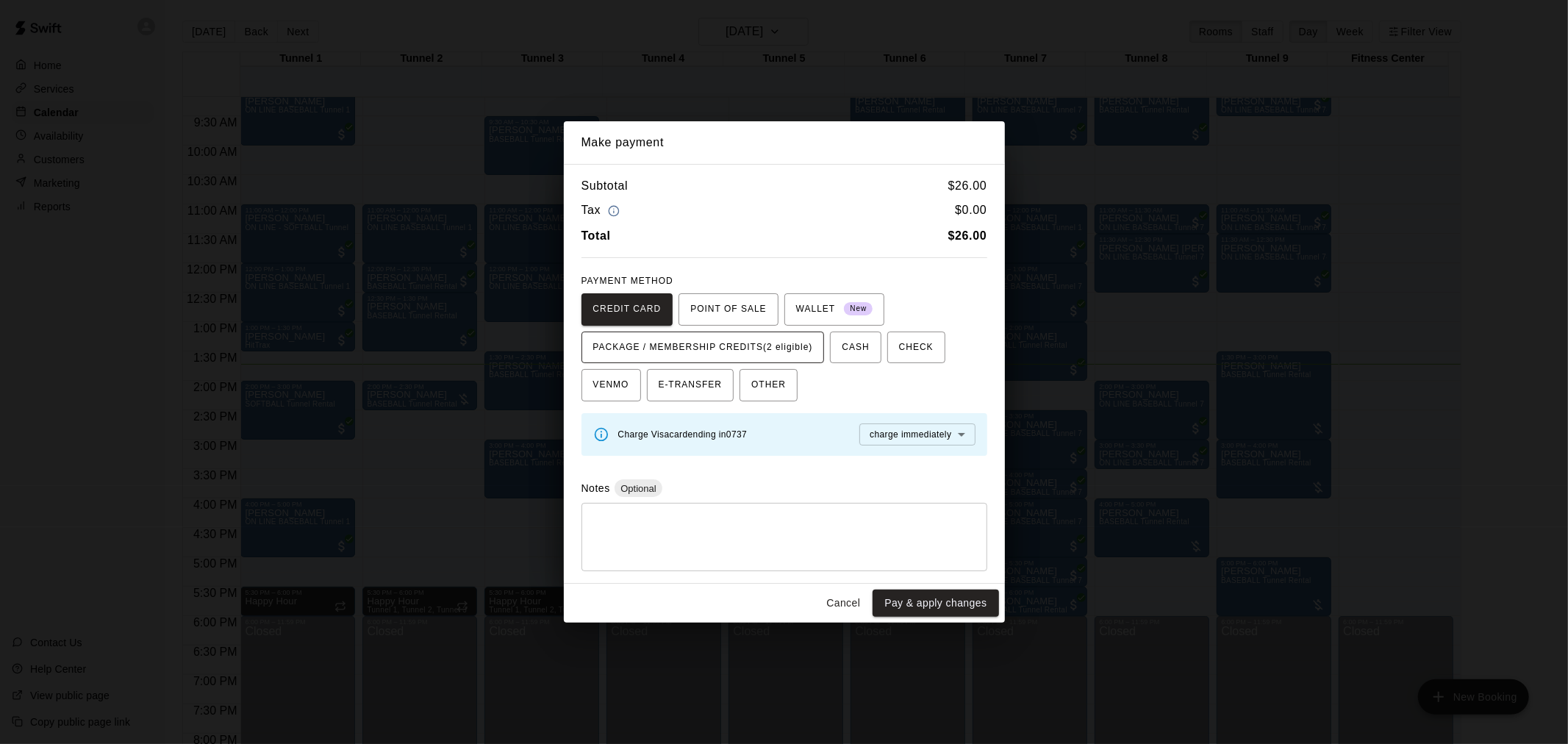
click at [734, 350] on span "PACKAGE / MEMBERSHIP CREDITS (2 eligible)" at bounding box center [703, 348] width 220 height 24
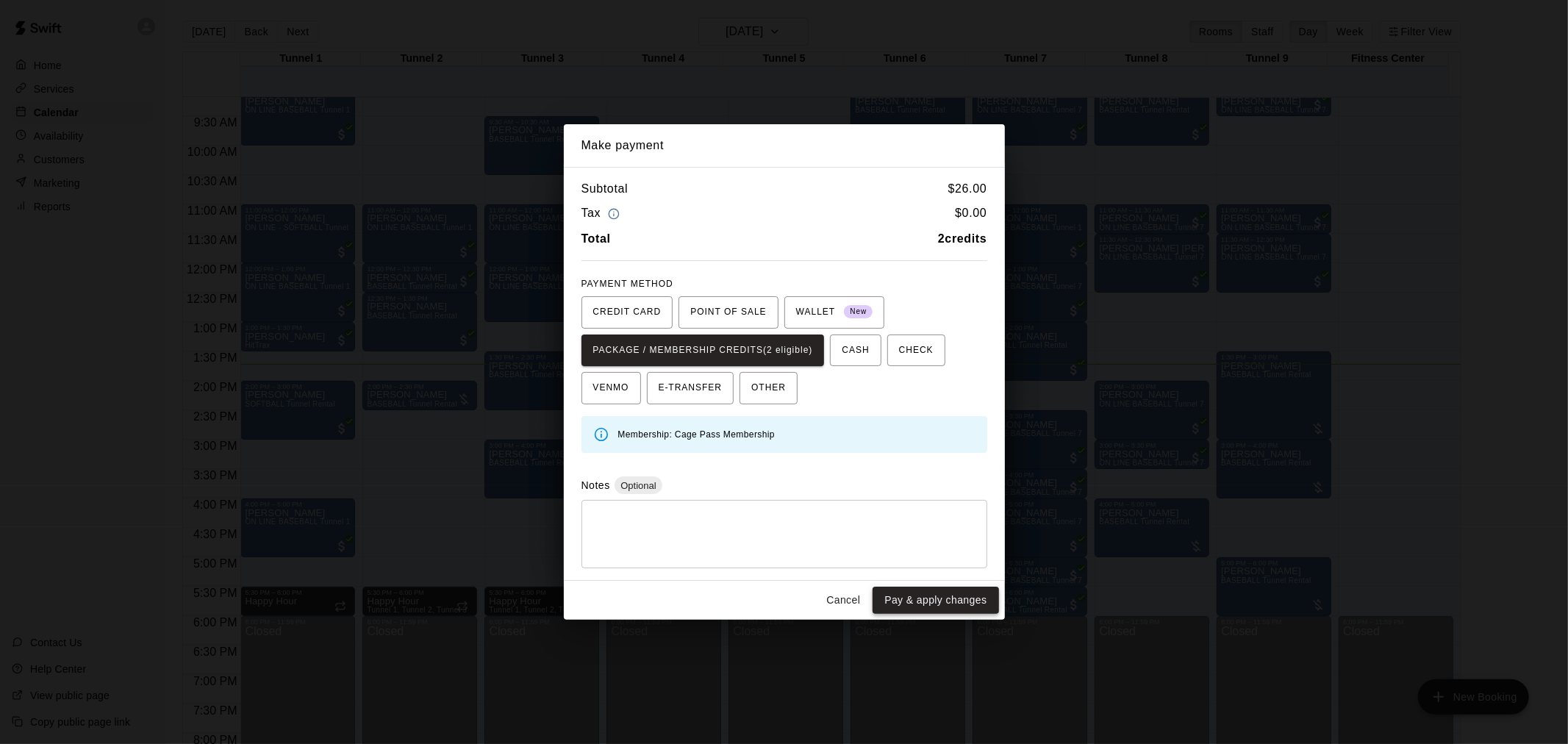
click at [971, 594] on button "Pay & apply changes" at bounding box center [935, 601] width 126 height 27
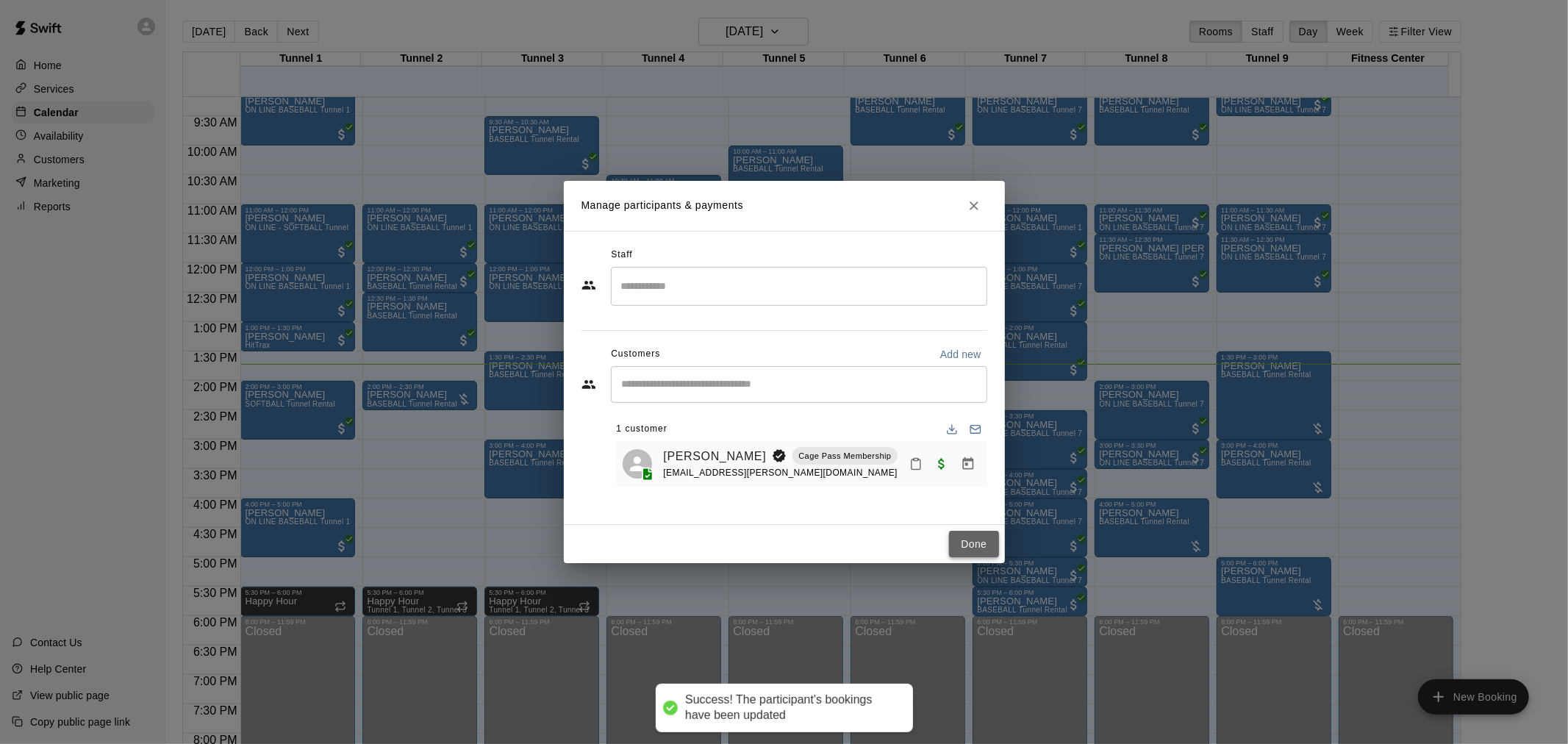
click at [976, 534] on button "Done" at bounding box center [974, 544] width 49 height 27
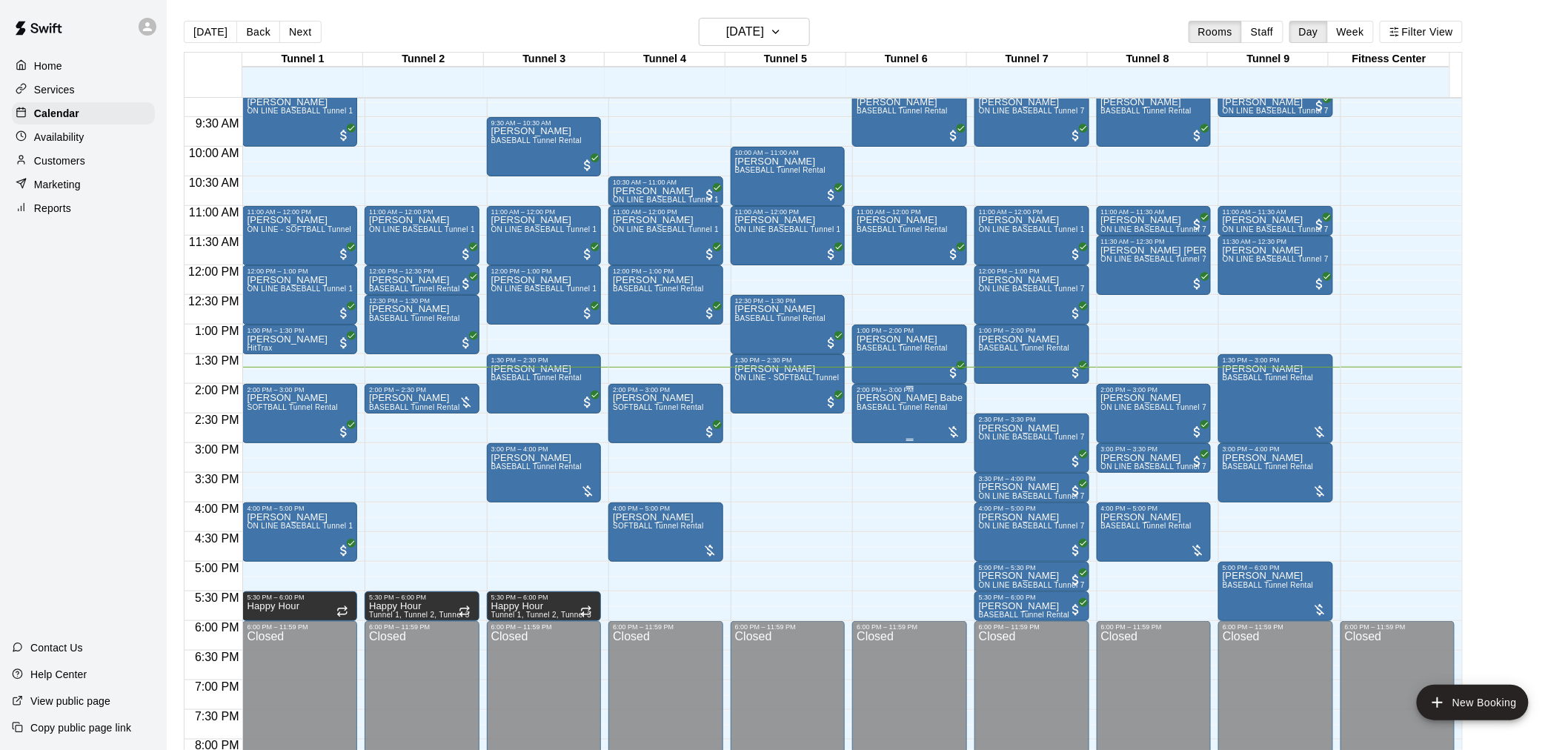
click at [902, 410] on span "BASEBALL Tunnel Rental" at bounding box center [901, 407] width 91 height 8
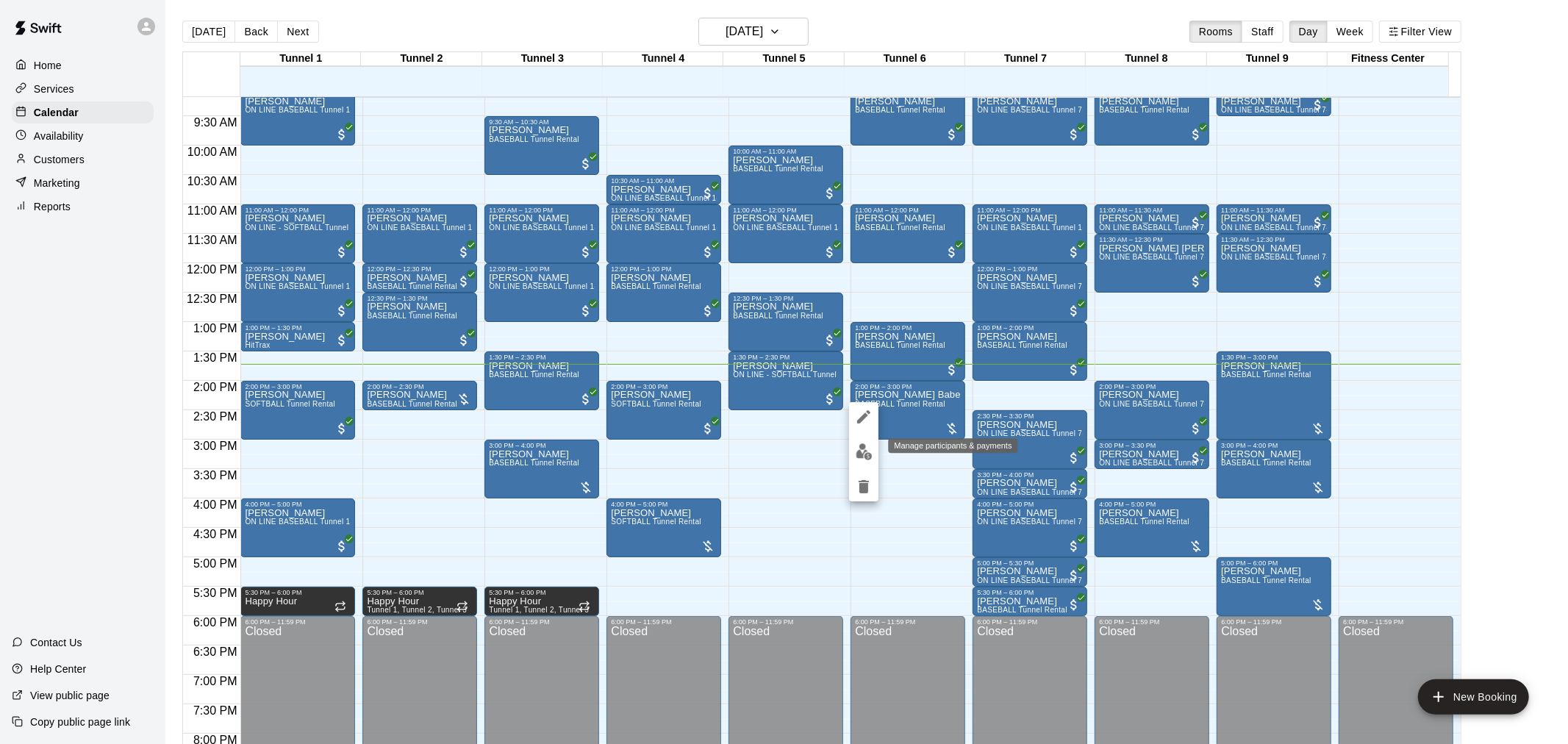
click at [868, 446] on img "edit" at bounding box center [864, 451] width 17 height 17
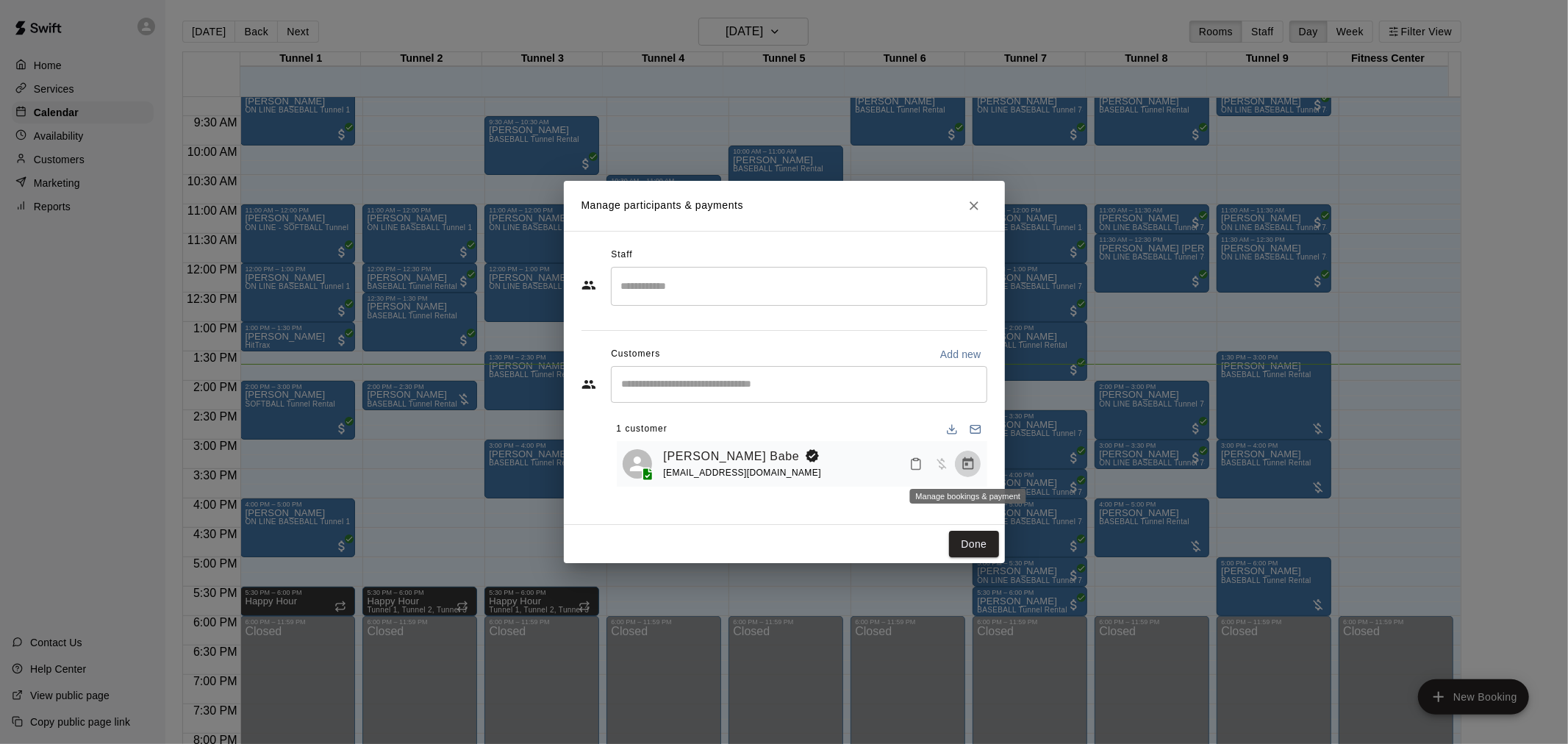
click at [974, 467] on icon "Manage bookings & payment" at bounding box center [968, 464] width 15 height 15
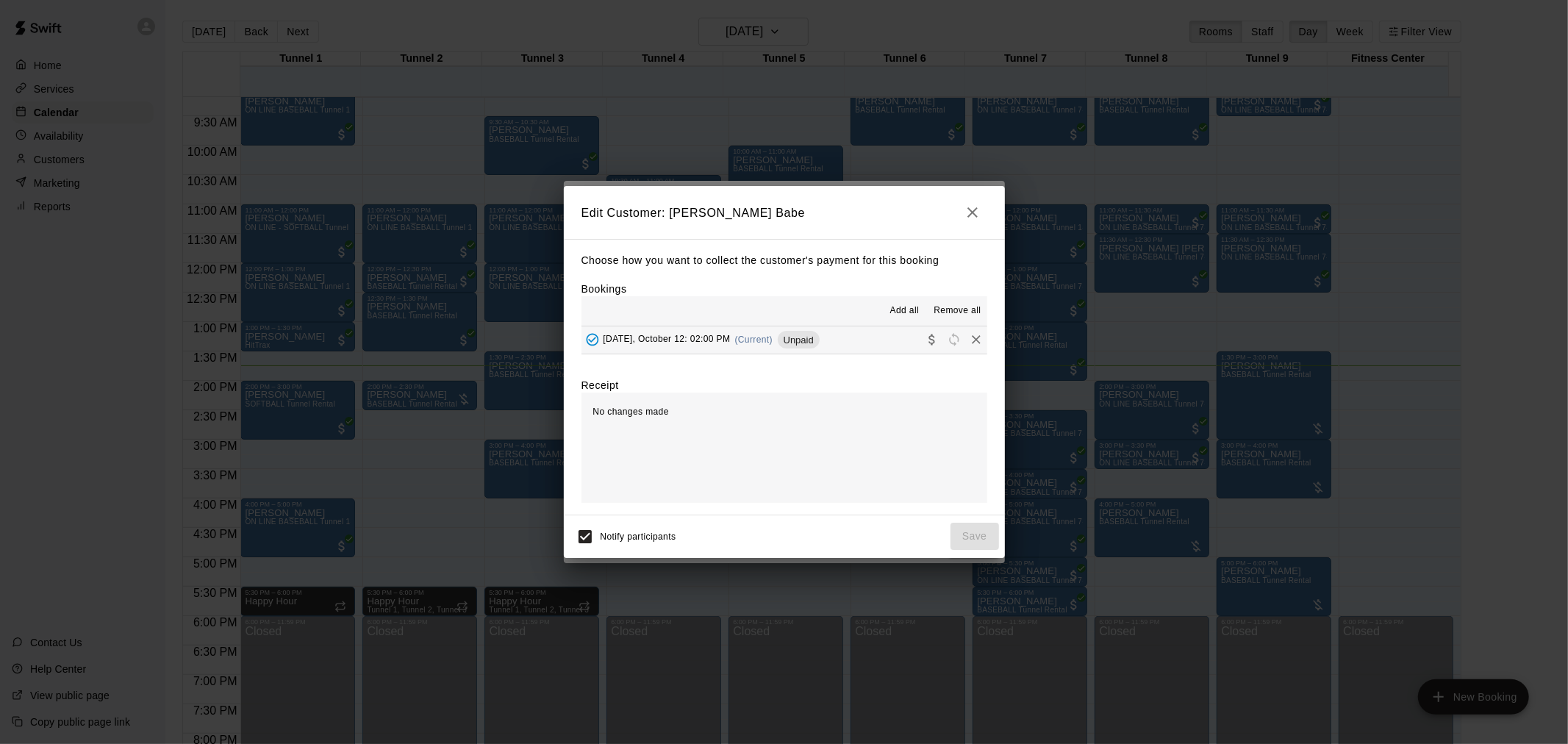
click at [799, 336] on span "Unpaid" at bounding box center [799, 340] width 42 height 11
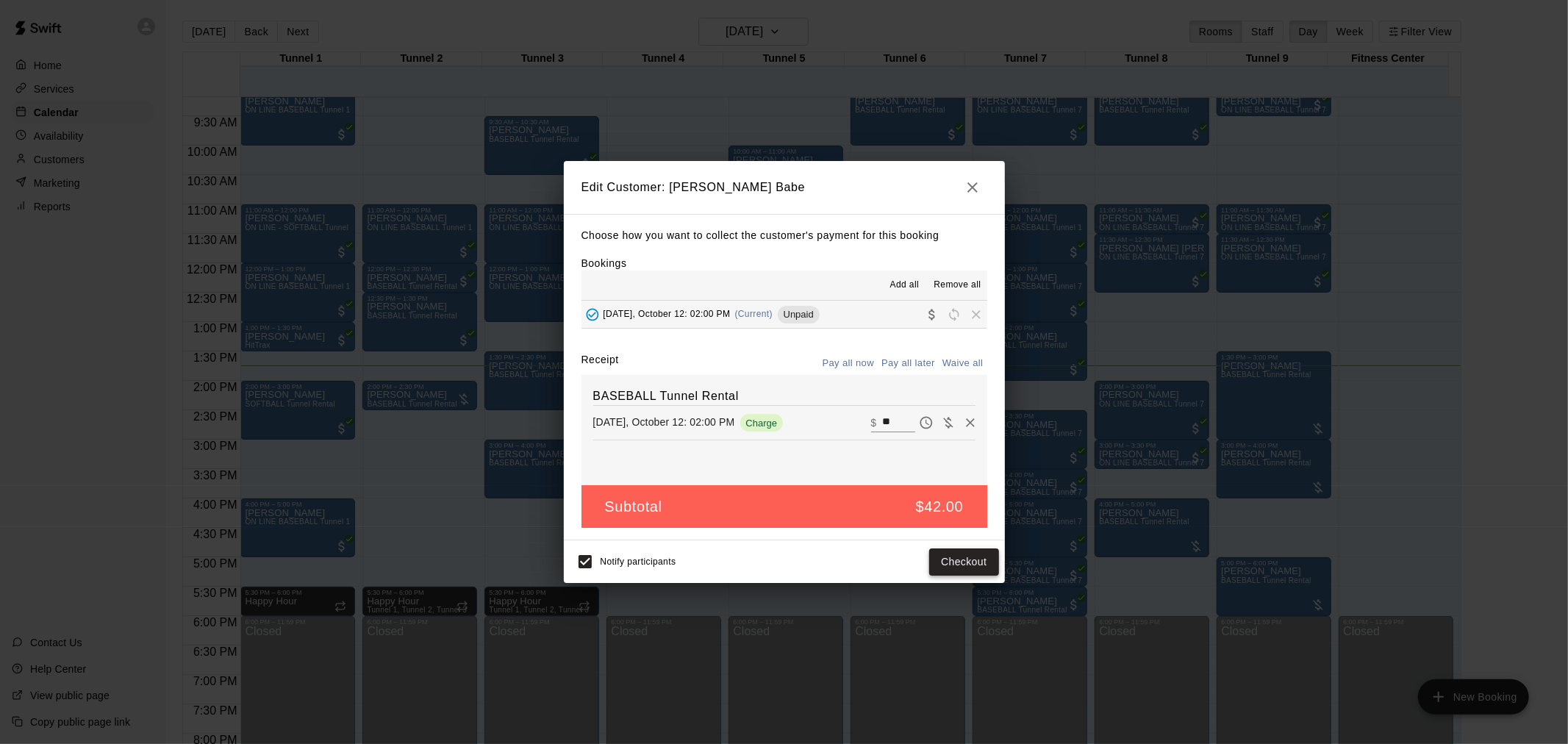
click at [968, 559] on button "Checkout" at bounding box center [964, 563] width 69 height 27
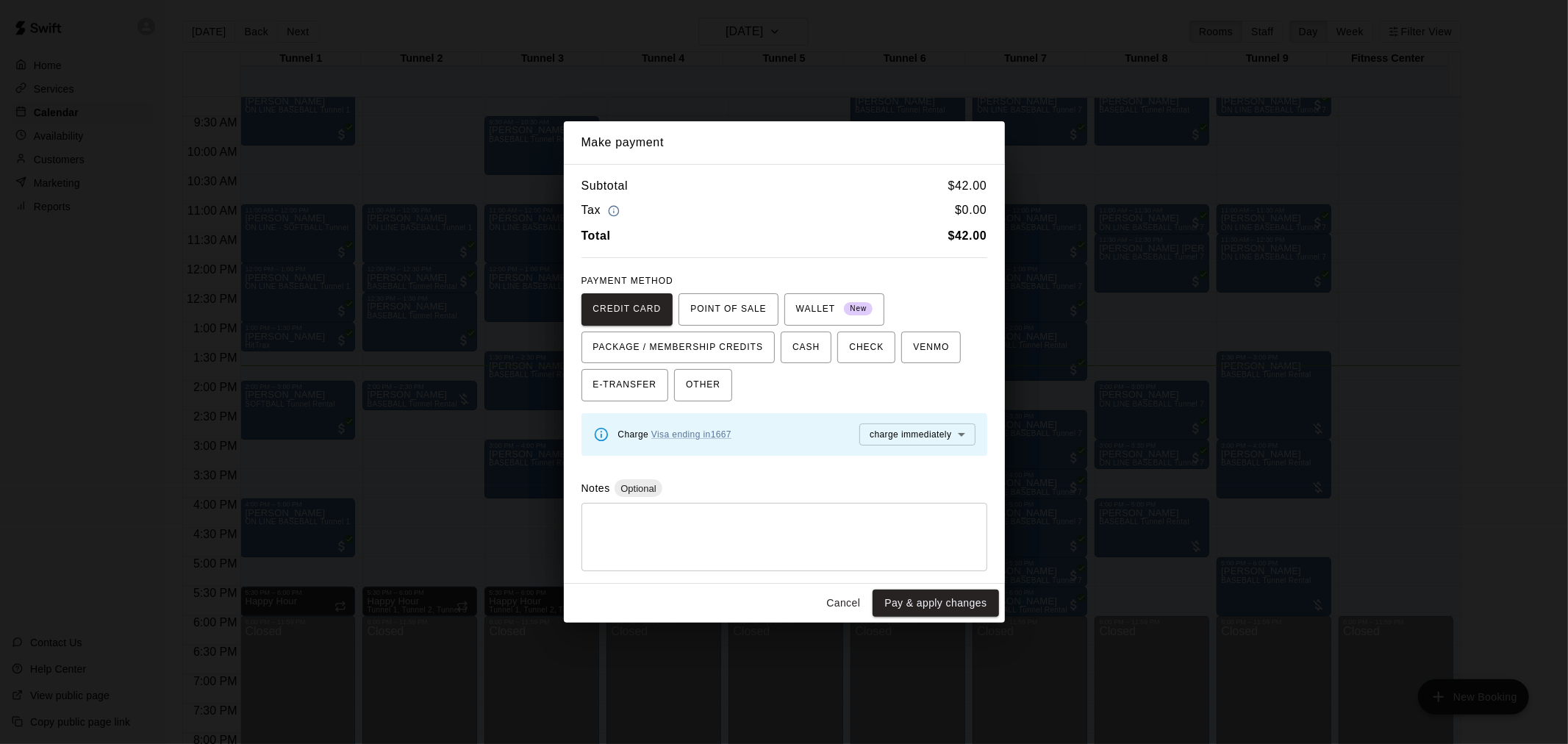
click at [951, 589] on div "Cancel Pay & apply changes" at bounding box center [785, 603] width 441 height 39
click at [951, 604] on button "Pay & apply changes" at bounding box center [935, 604] width 126 height 27
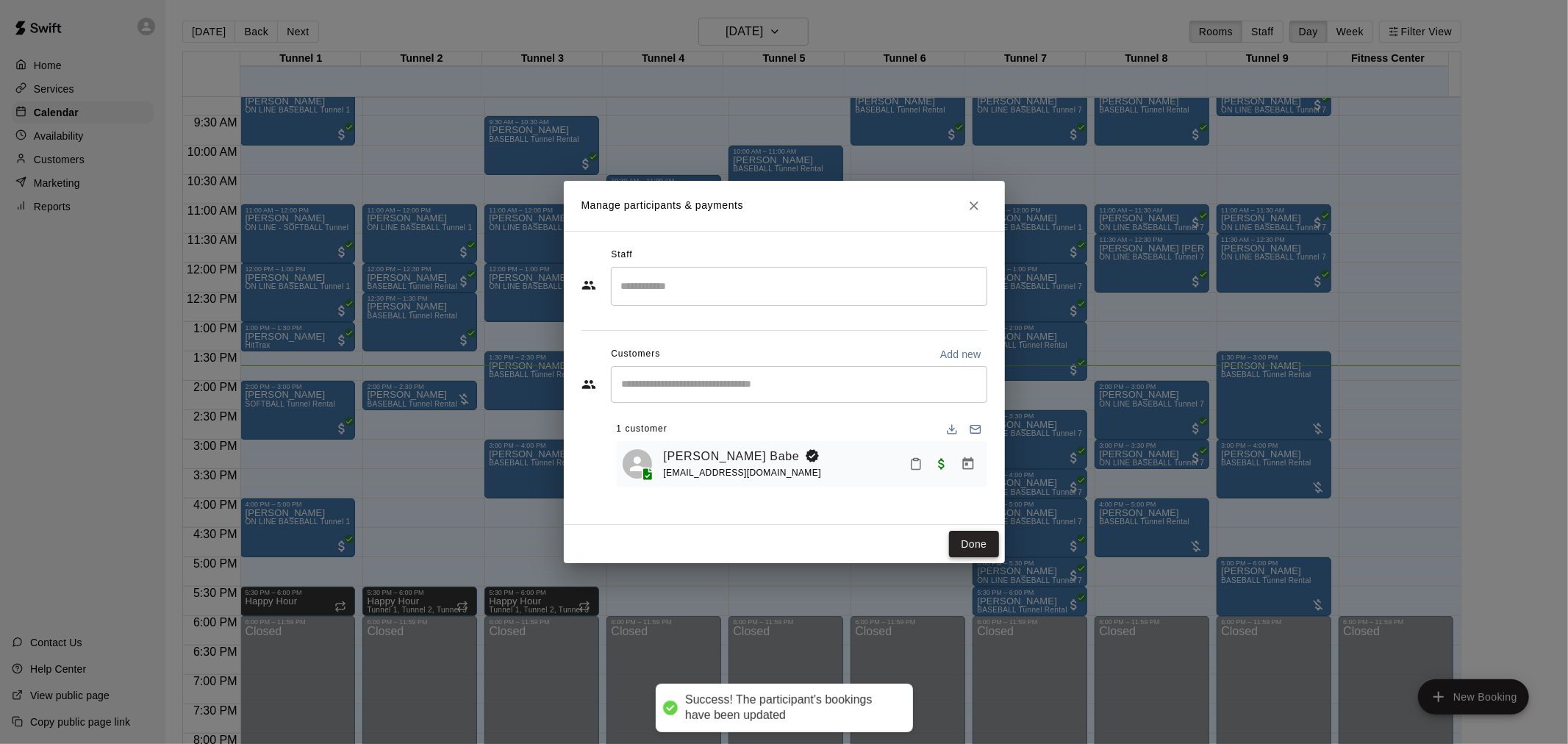
click at [986, 542] on button "Done" at bounding box center [974, 544] width 49 height 27
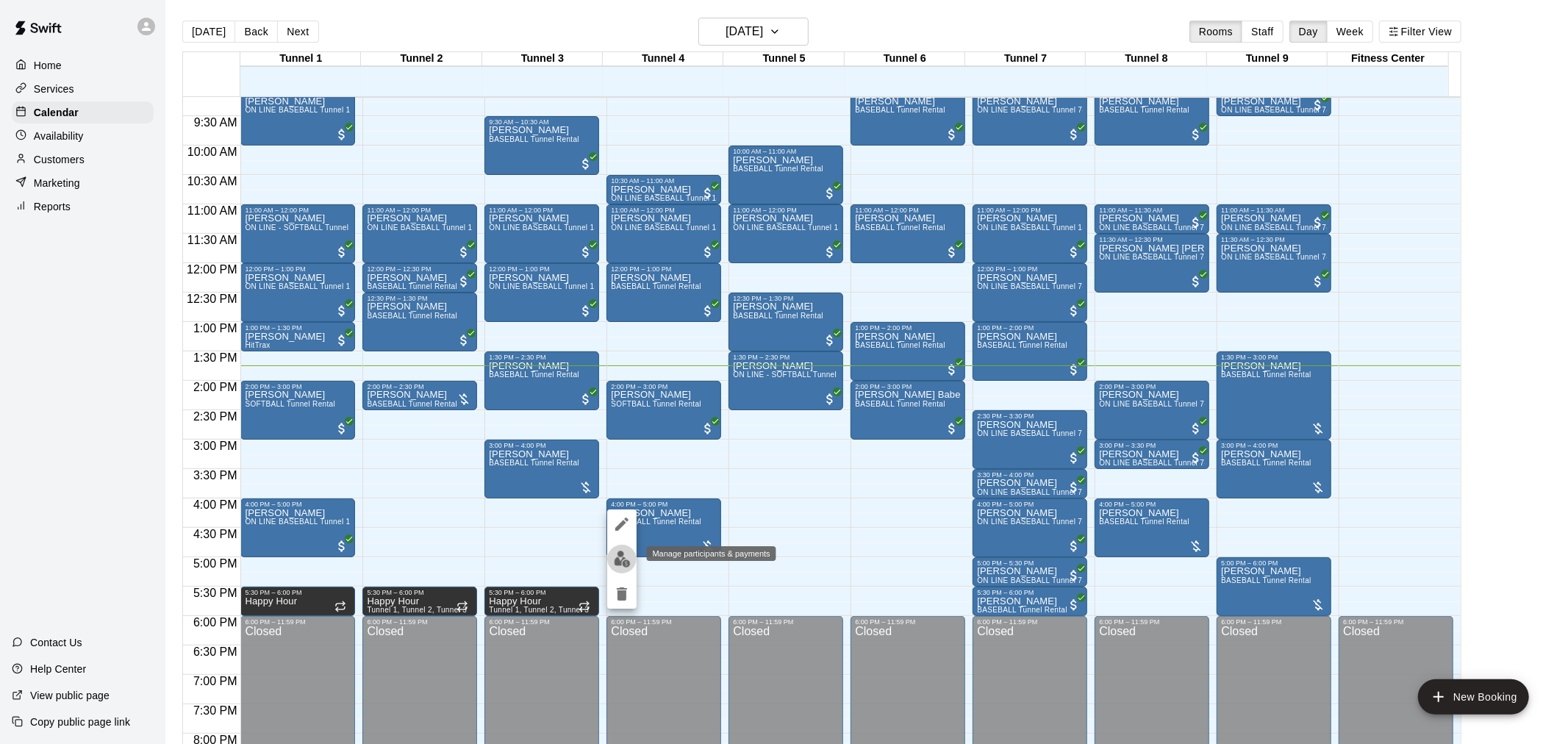
click at [616, 554] on img "edit" at bounding box center [622, 559] width 17 height 17
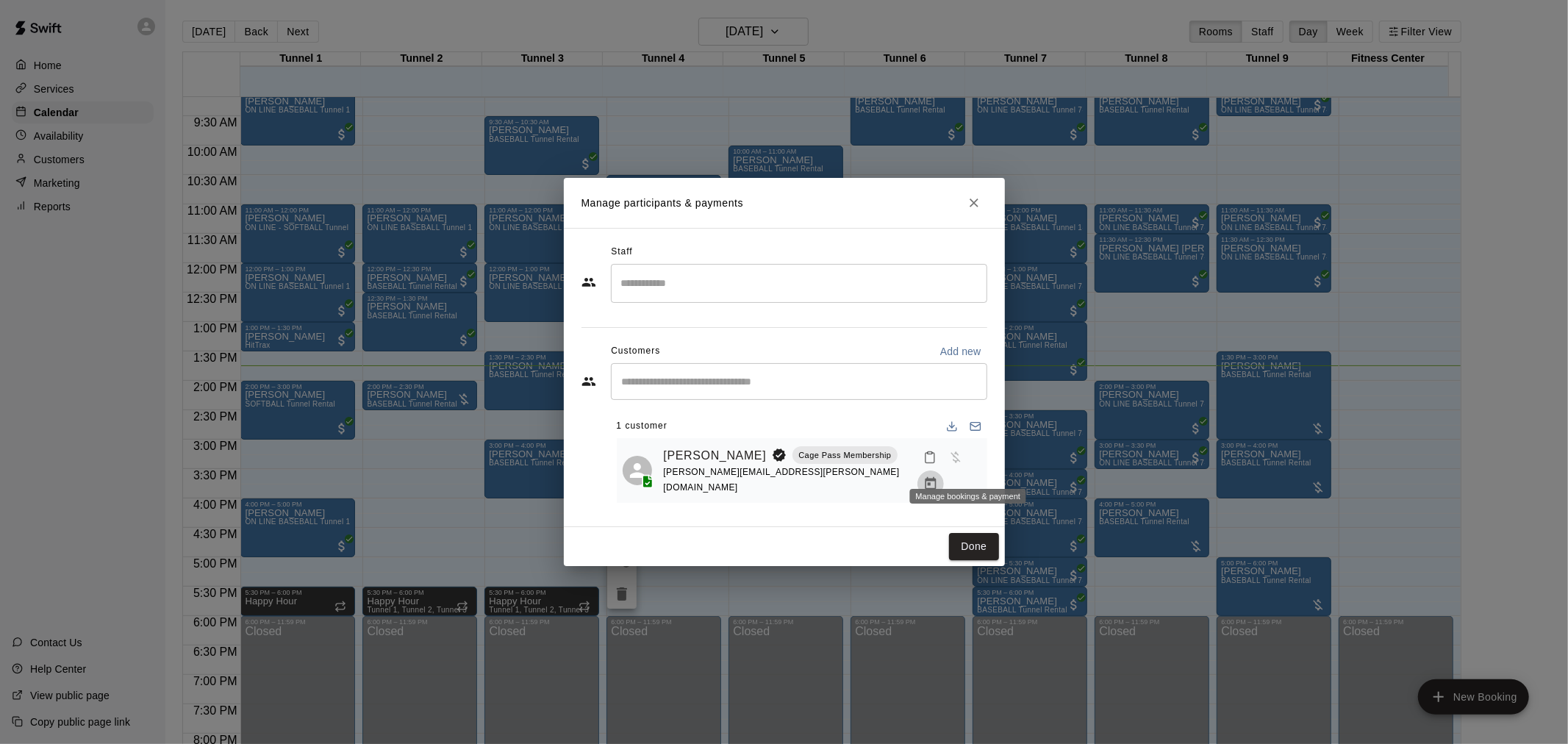
click at [938, 477] on icon "Manage bookings & payment" at bounding box center [931, 484] width 15 height 15
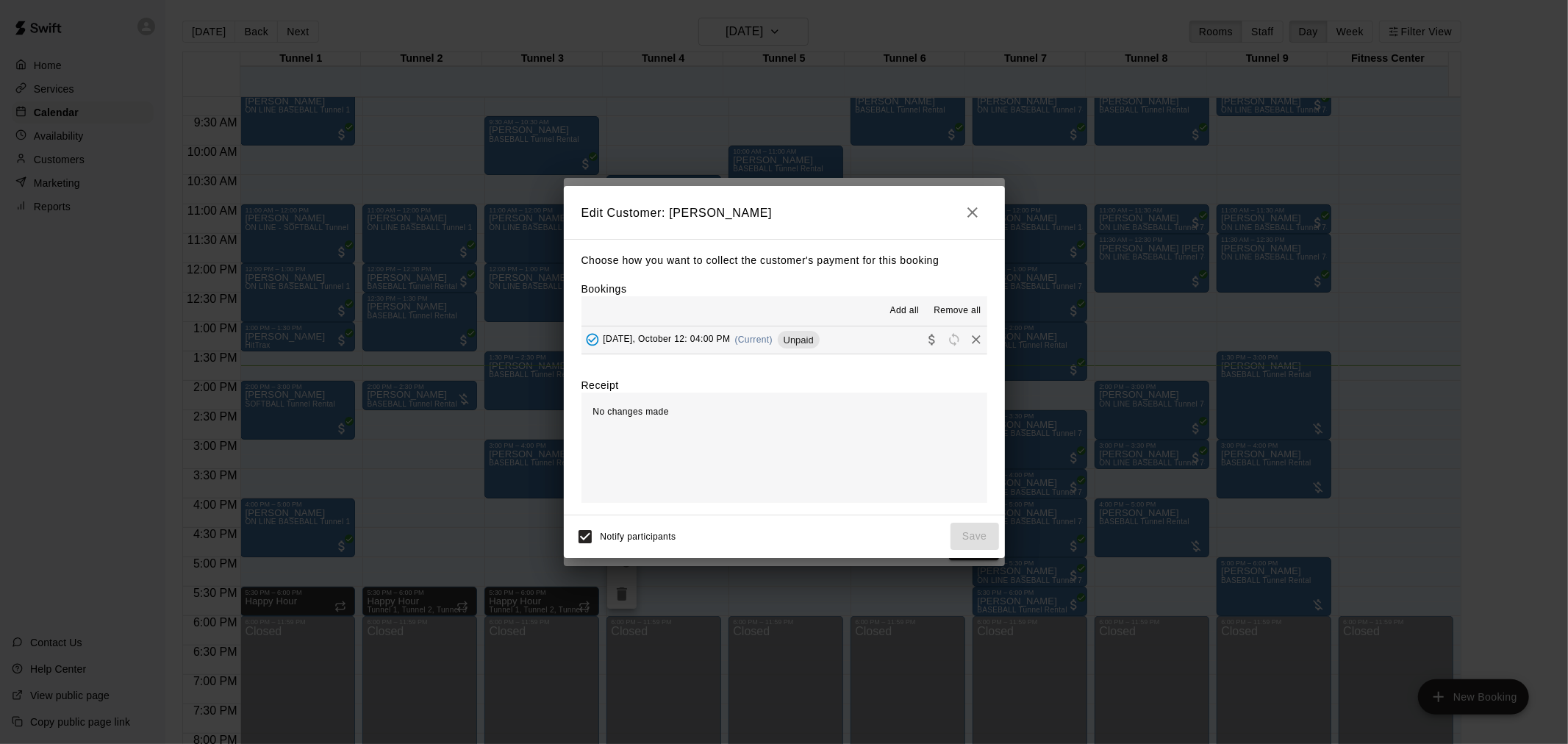
click at [798, 333] on div "Unpaid" at bounding box center [799, 339] width 42 height 17
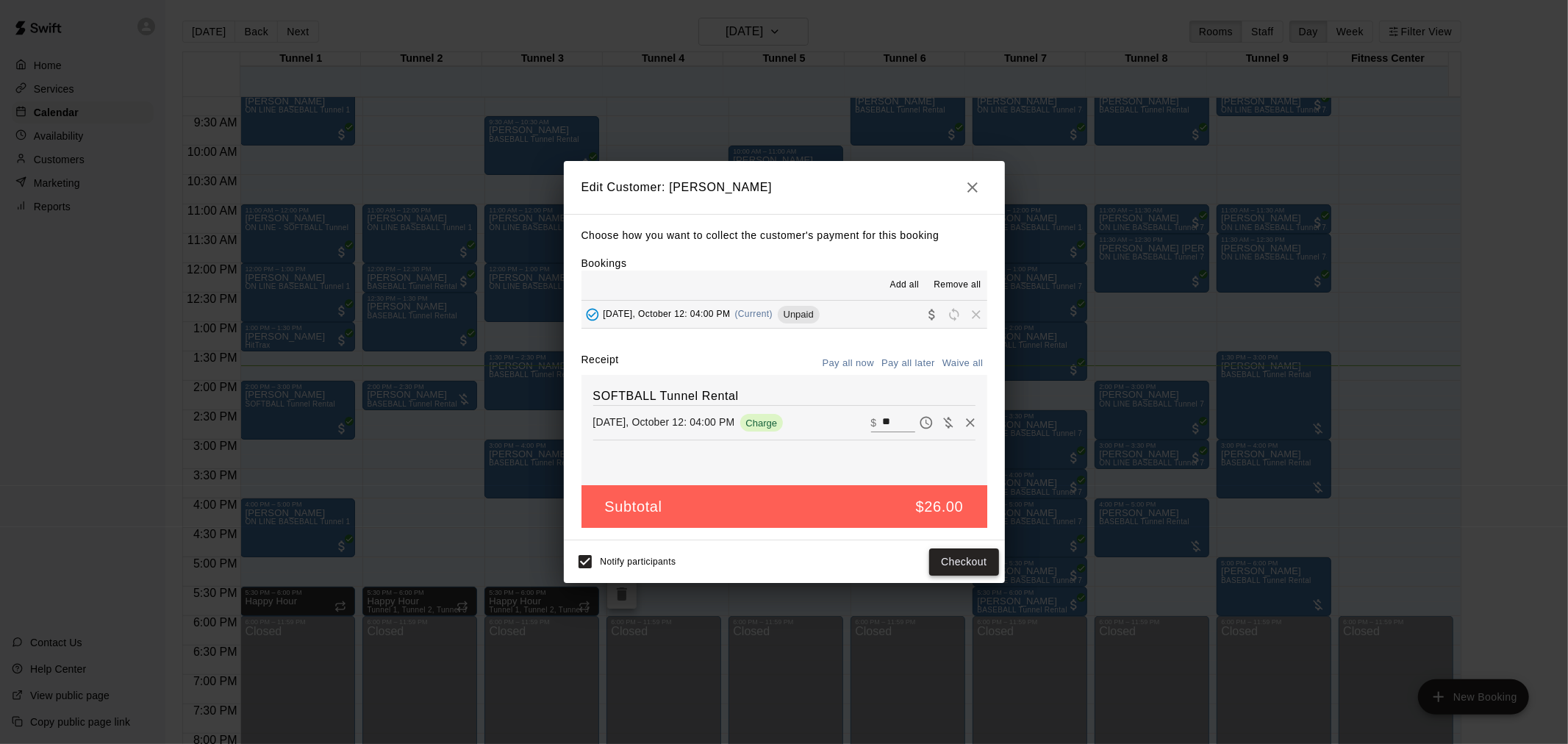
click at [953, 557] on button "Checkout" at bounding box center [964, 563] width 69 height 27
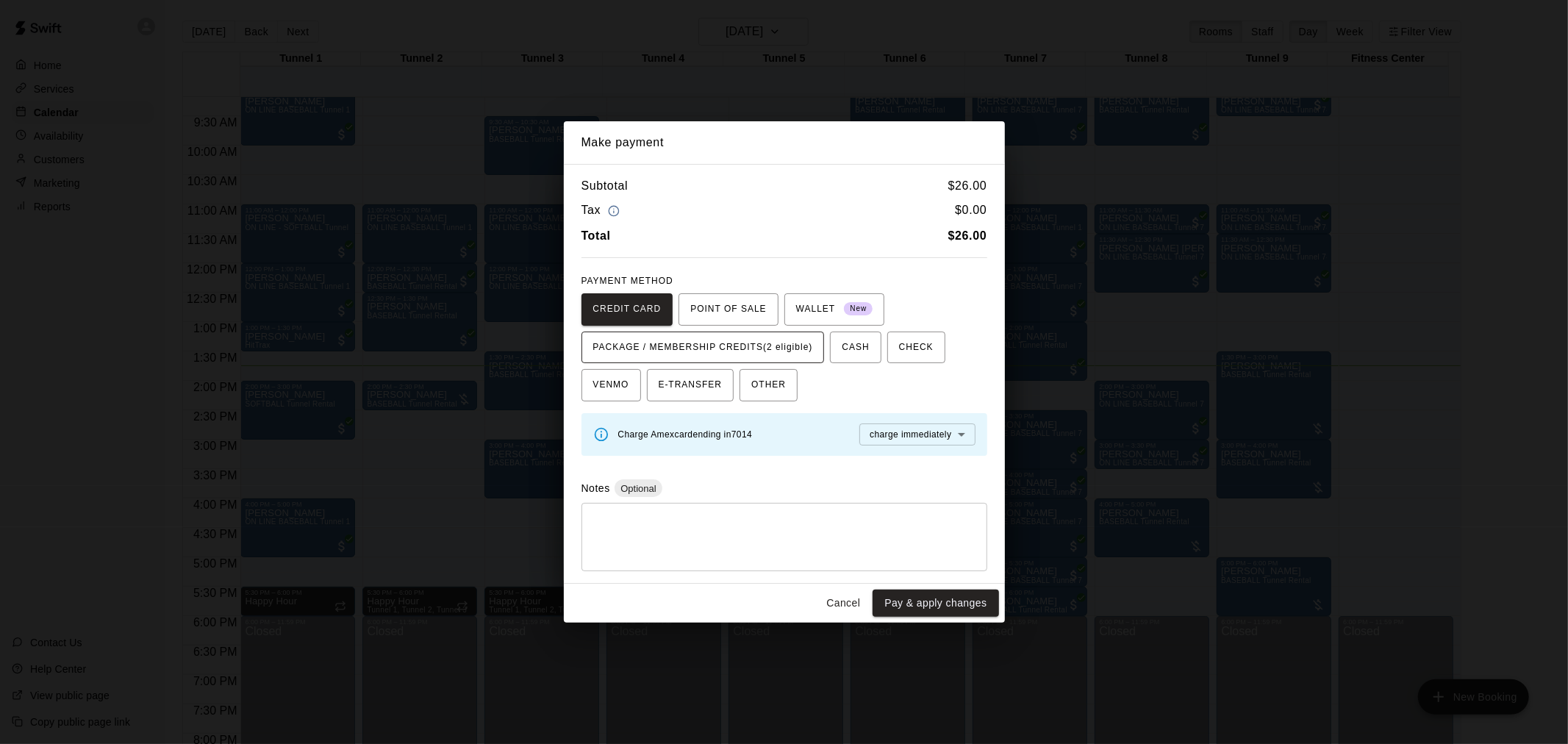
click at [795, 355] on span "PACKAGE / MEMBERSHIP CREDITS (2 eligible)" at bounding box center [703, 348] width 220 height 24
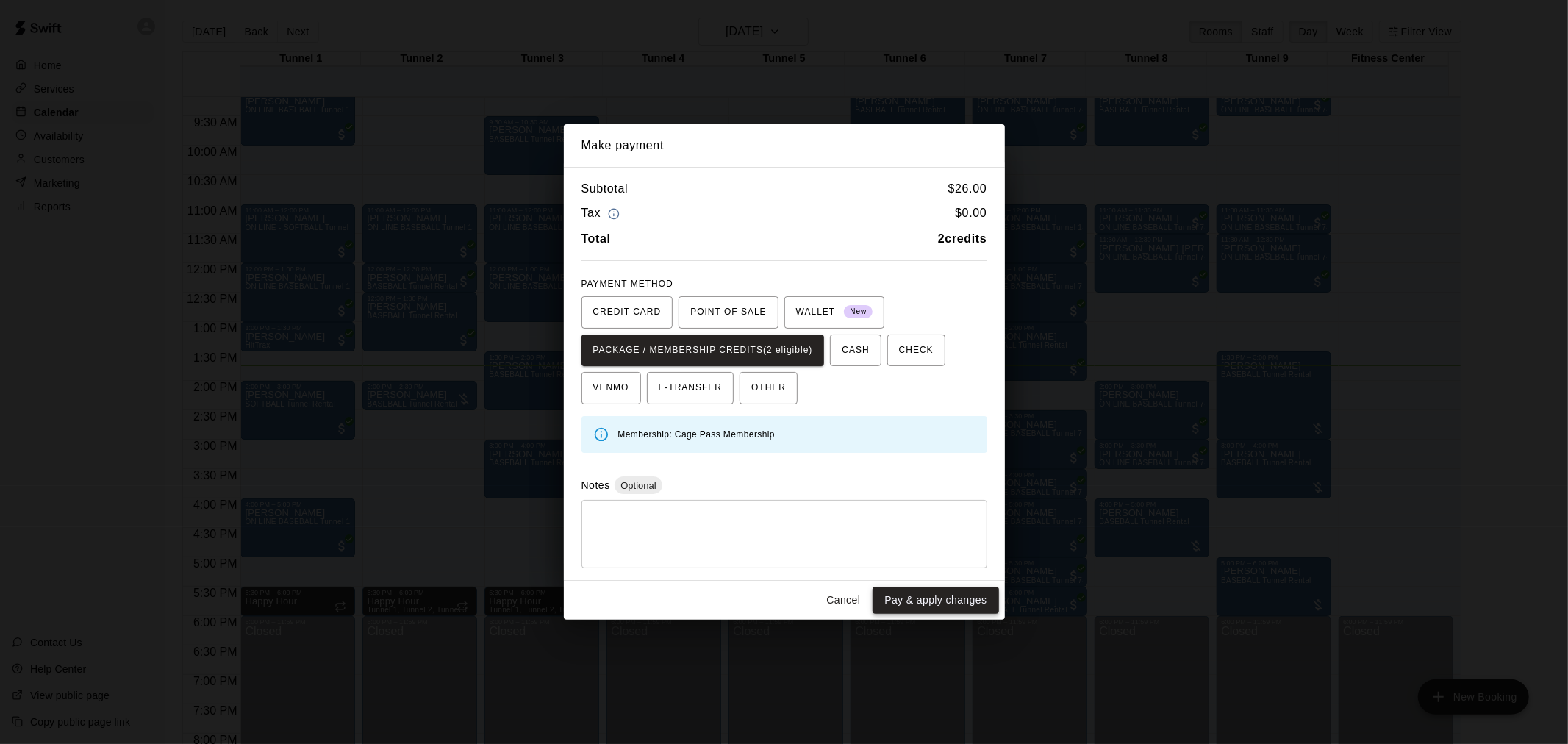
click at [945, 604] on button "Pay & apply changes" at bounding box center [935, 601] width 126 height 27
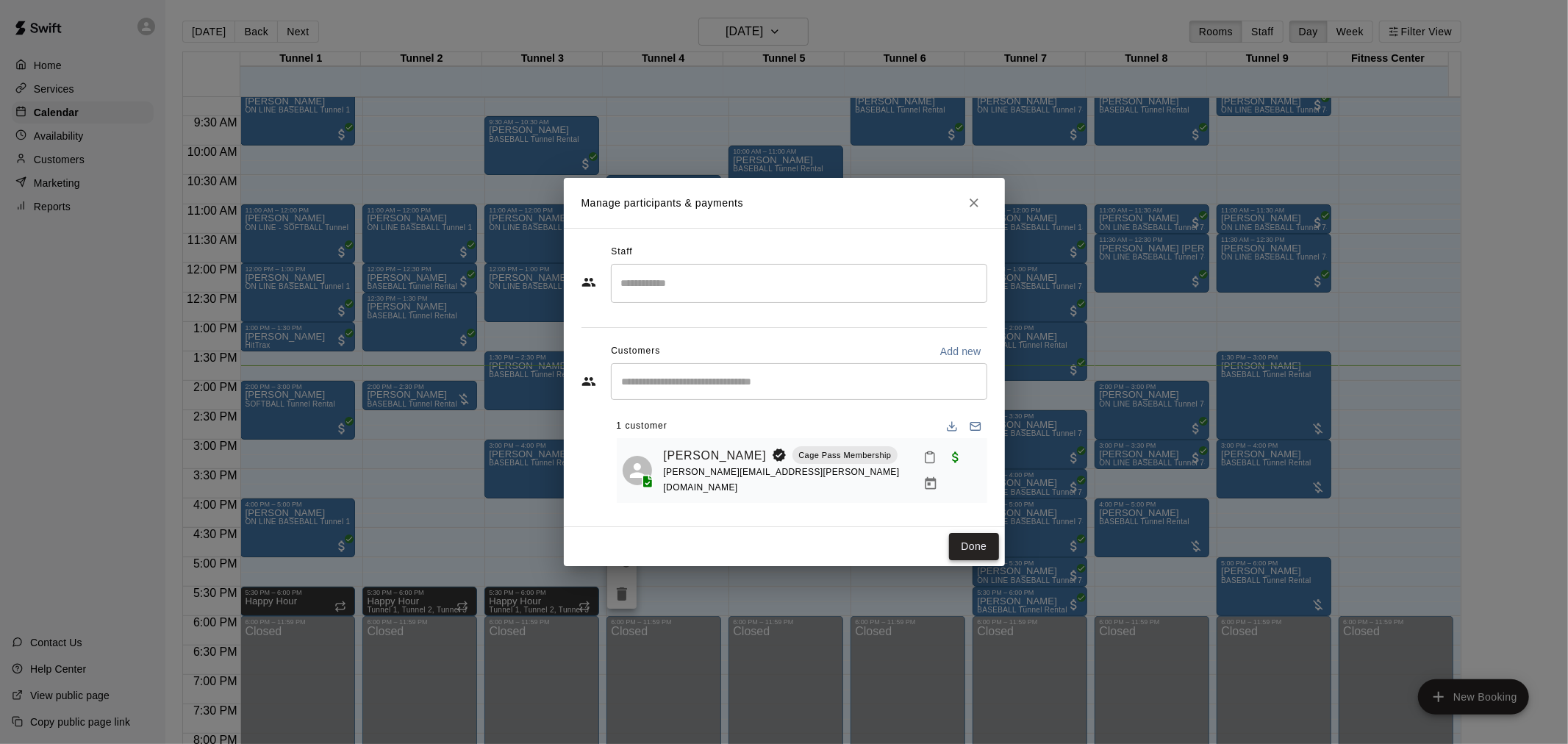
click at [984, 535] on button "Done" at bounding box center [974, 547] width 49 height 27
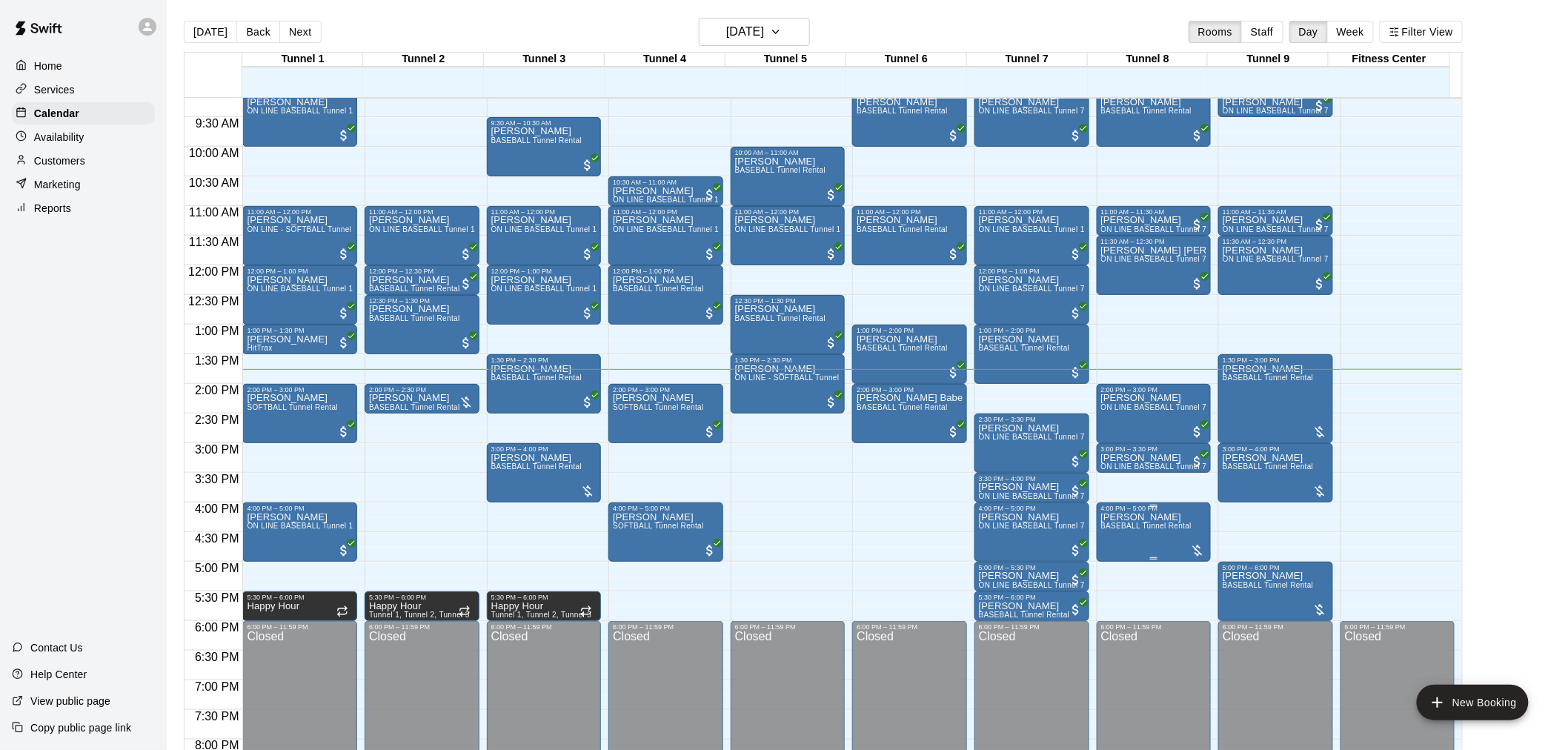
click at [1179, 523] on span "BASEBALL Tunnel Rental" at bounding box center [1145, 526] width 91 height 8
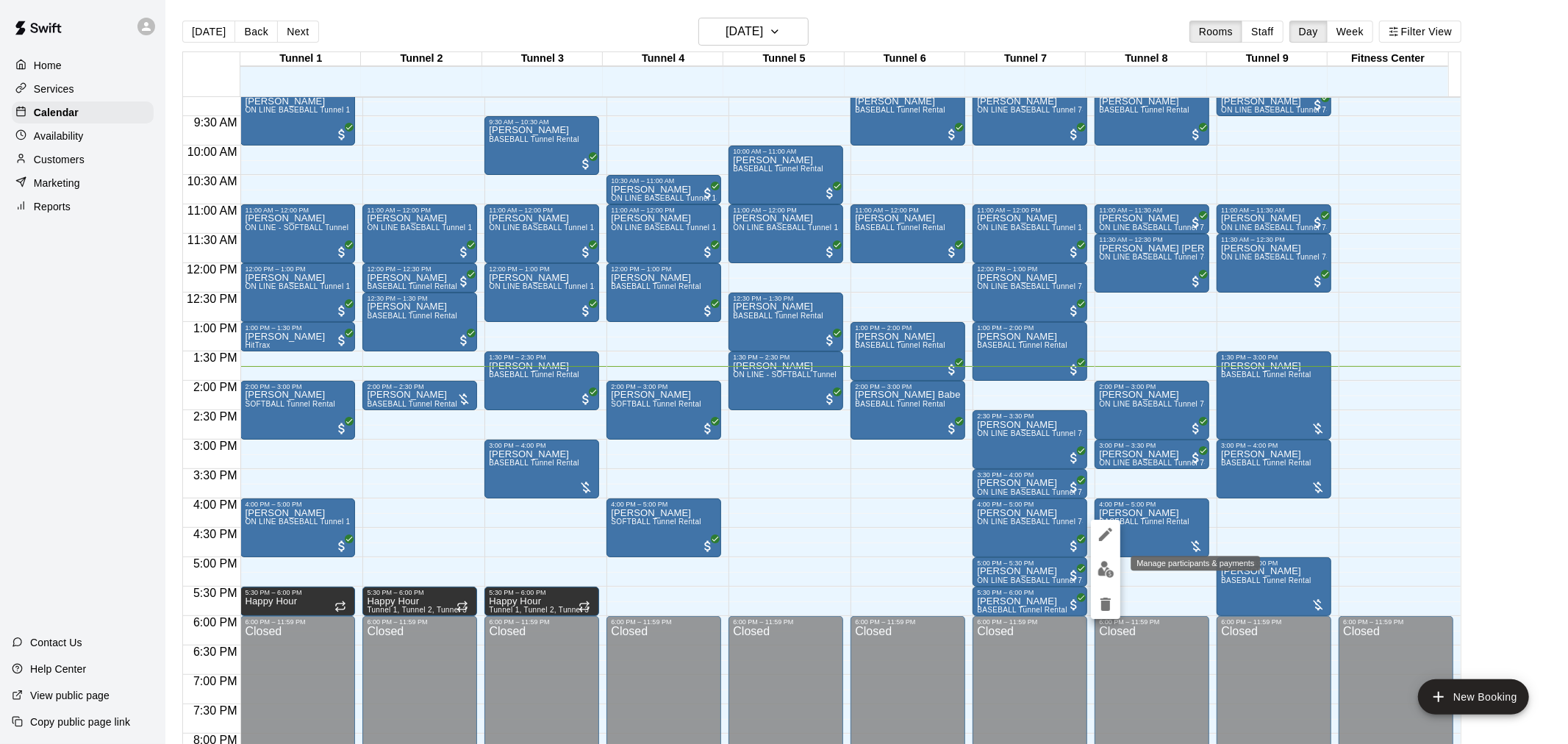
click at [1104, 557] on button "edit" at bounding box center [1106, 569] width 29 height 28
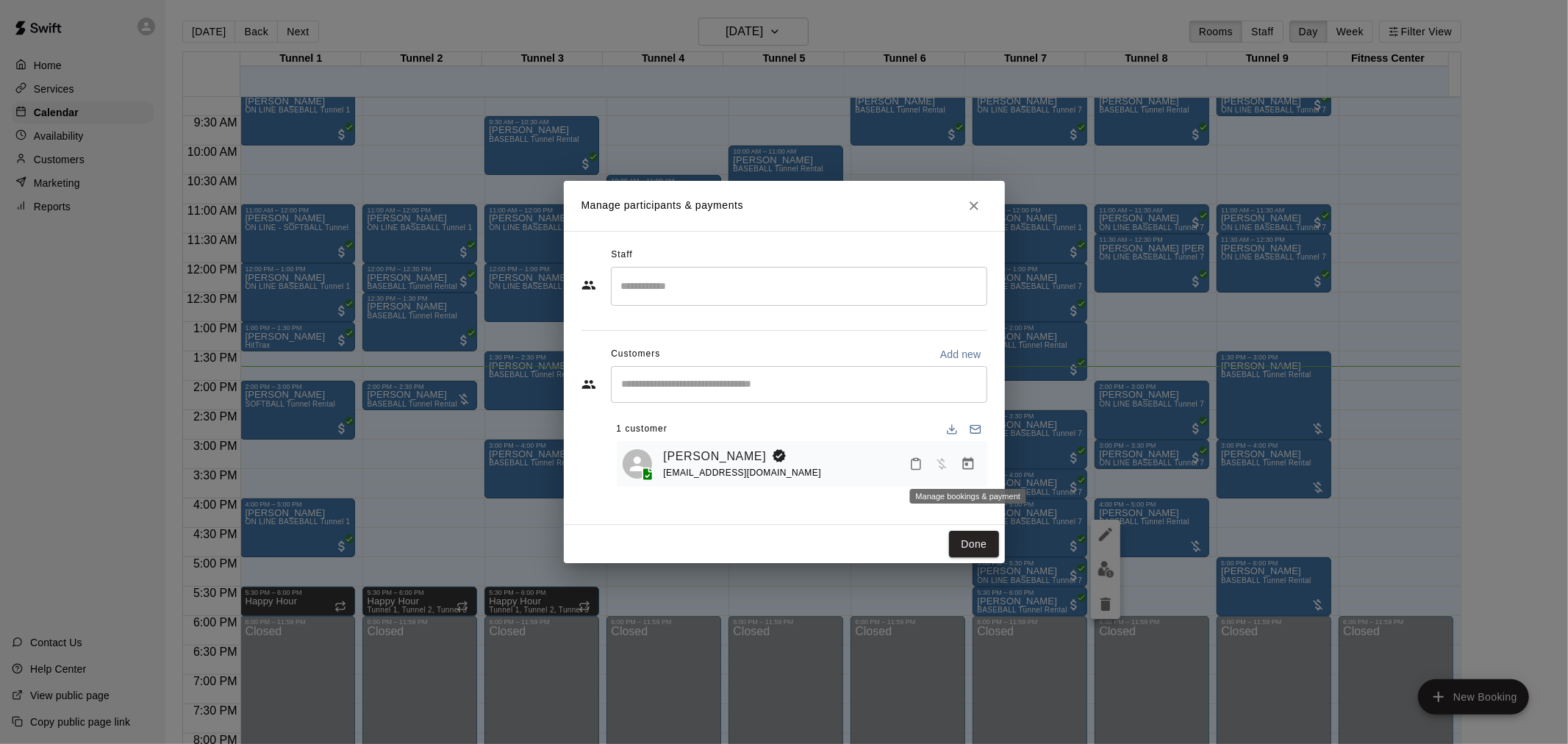
click at [974, 466] on icon "Manage bookings & payment" at bounding box center [968, 464] width 15 height 15
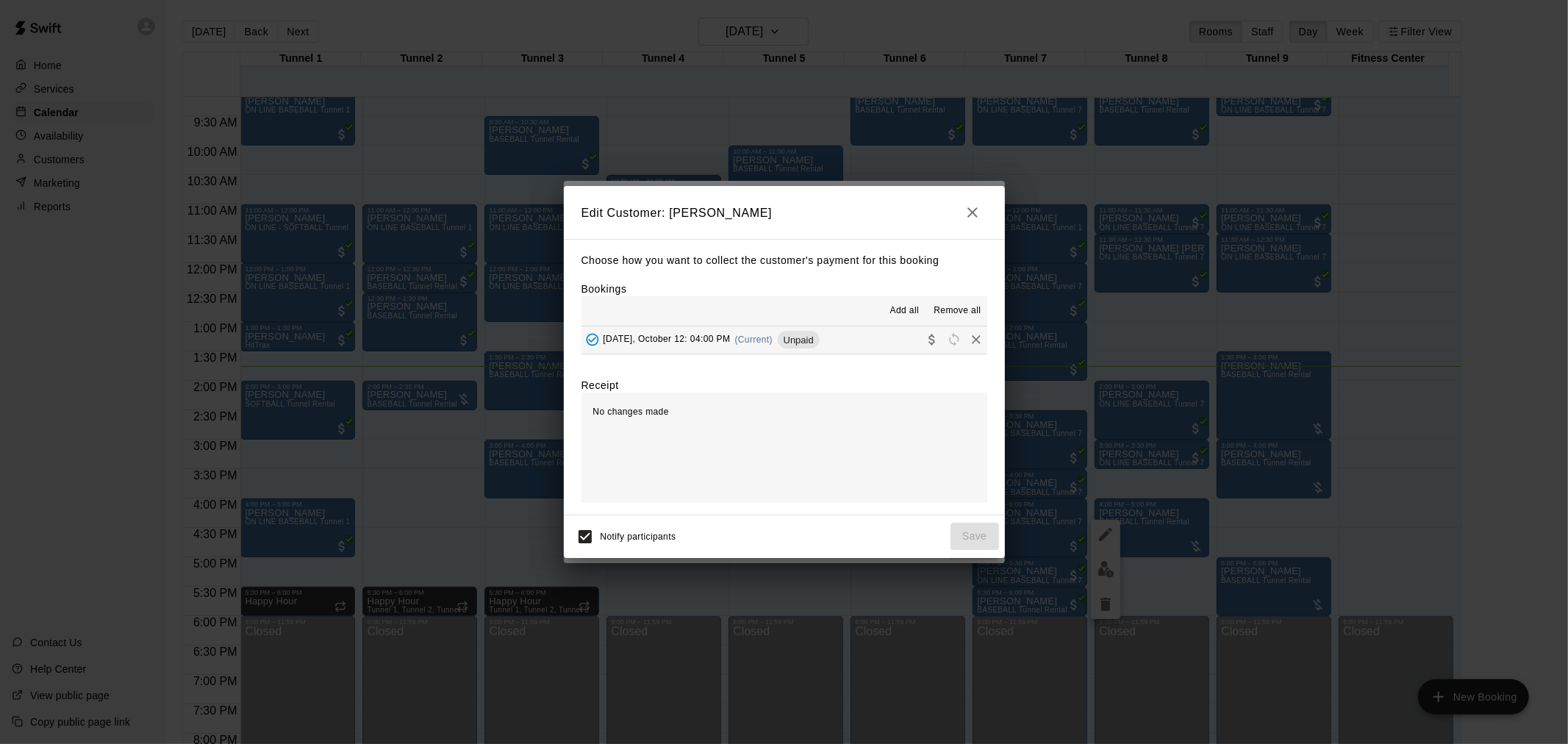
click at [778, 325] on div "Add all Remove all" at bounding box center [784, 311] width 406 height 29
click at [780, 335] on div "Sunday, October 12: 04:00 PM (Current) Unpaid" at bounding box center [700, 340] width 238 height 22
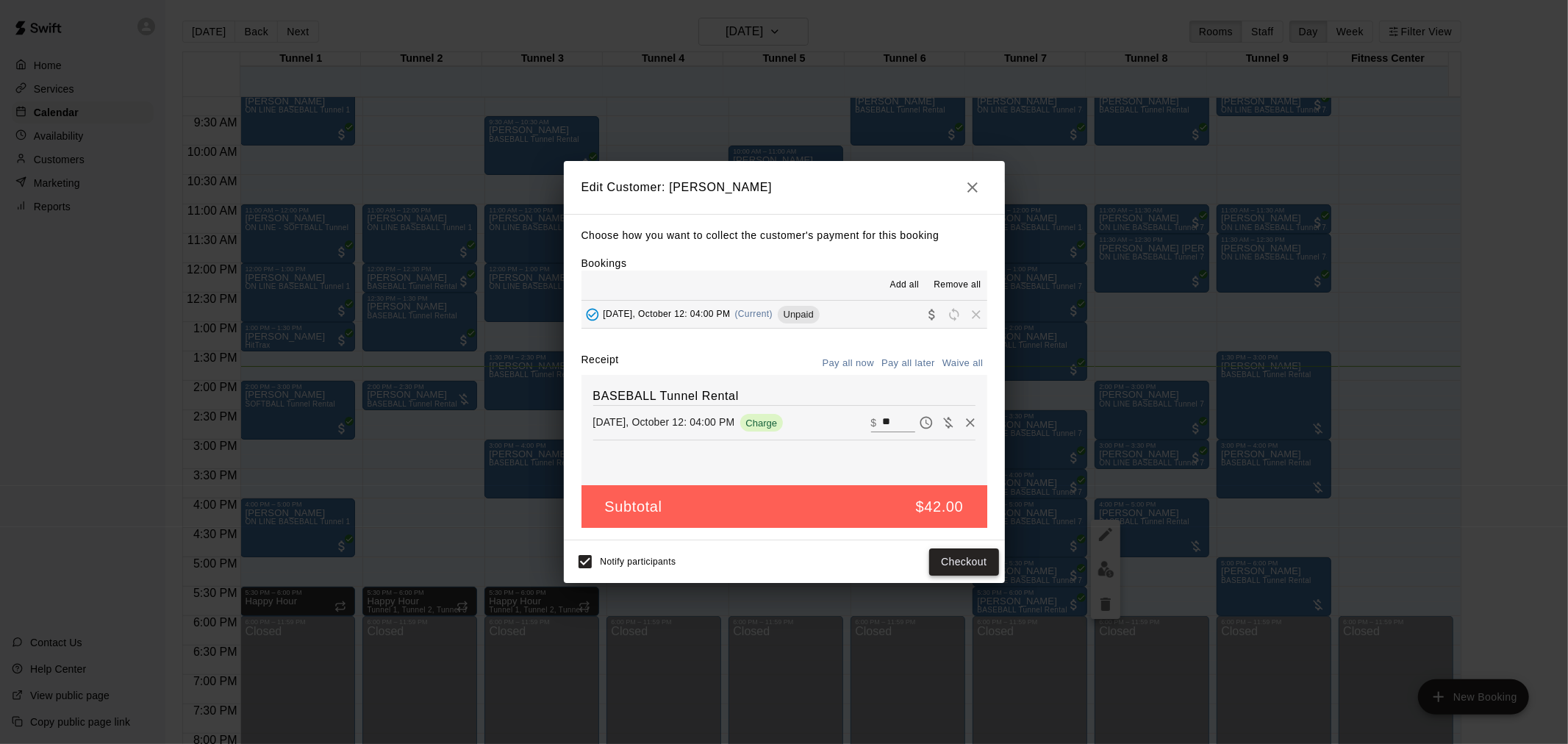
click at [954, 567] on button "Checkout" at bounding box center [964, 563] width 69 height 27
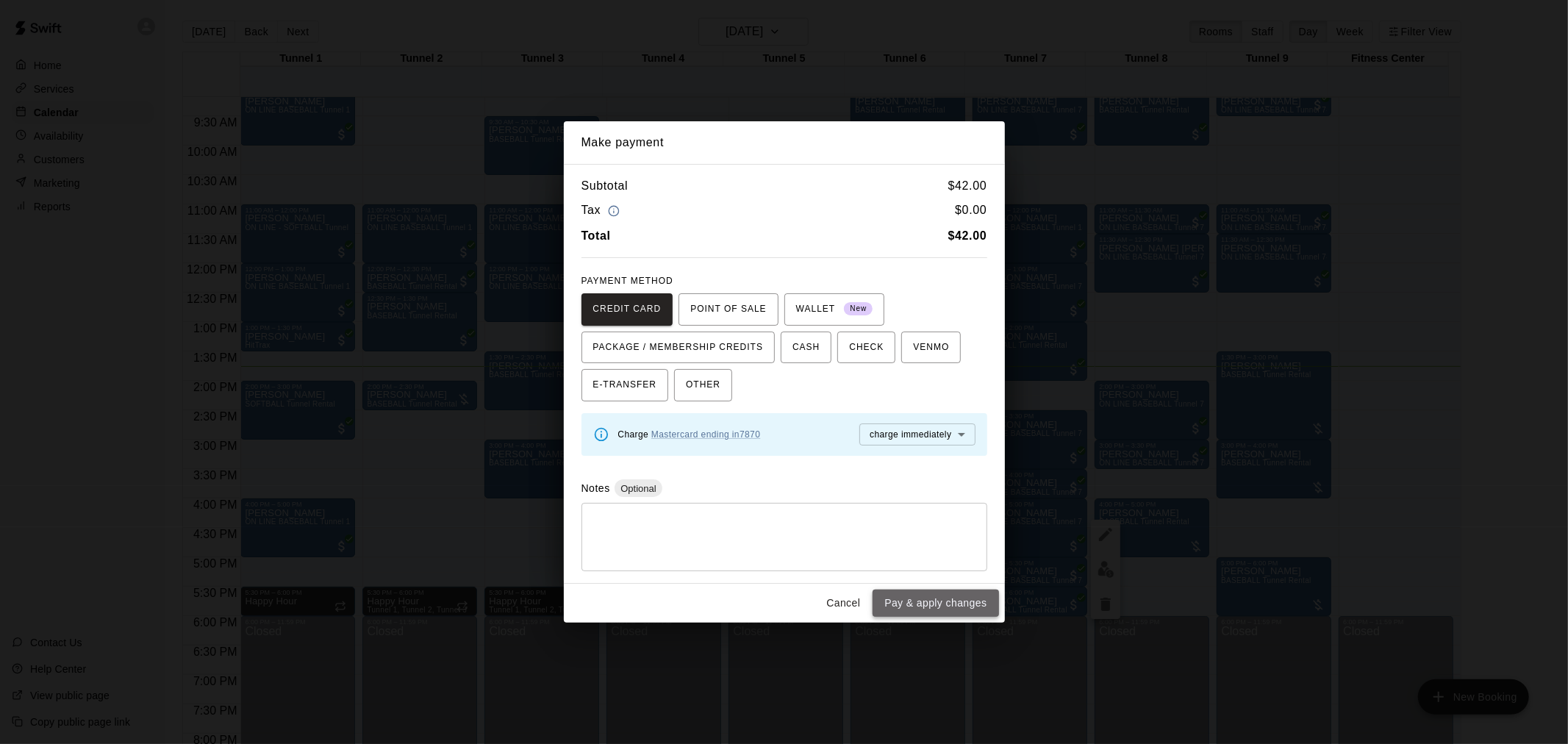
click at [923, 597] on button "Pay & apply changes" at bounding box center [935, 604] width 126 height 27
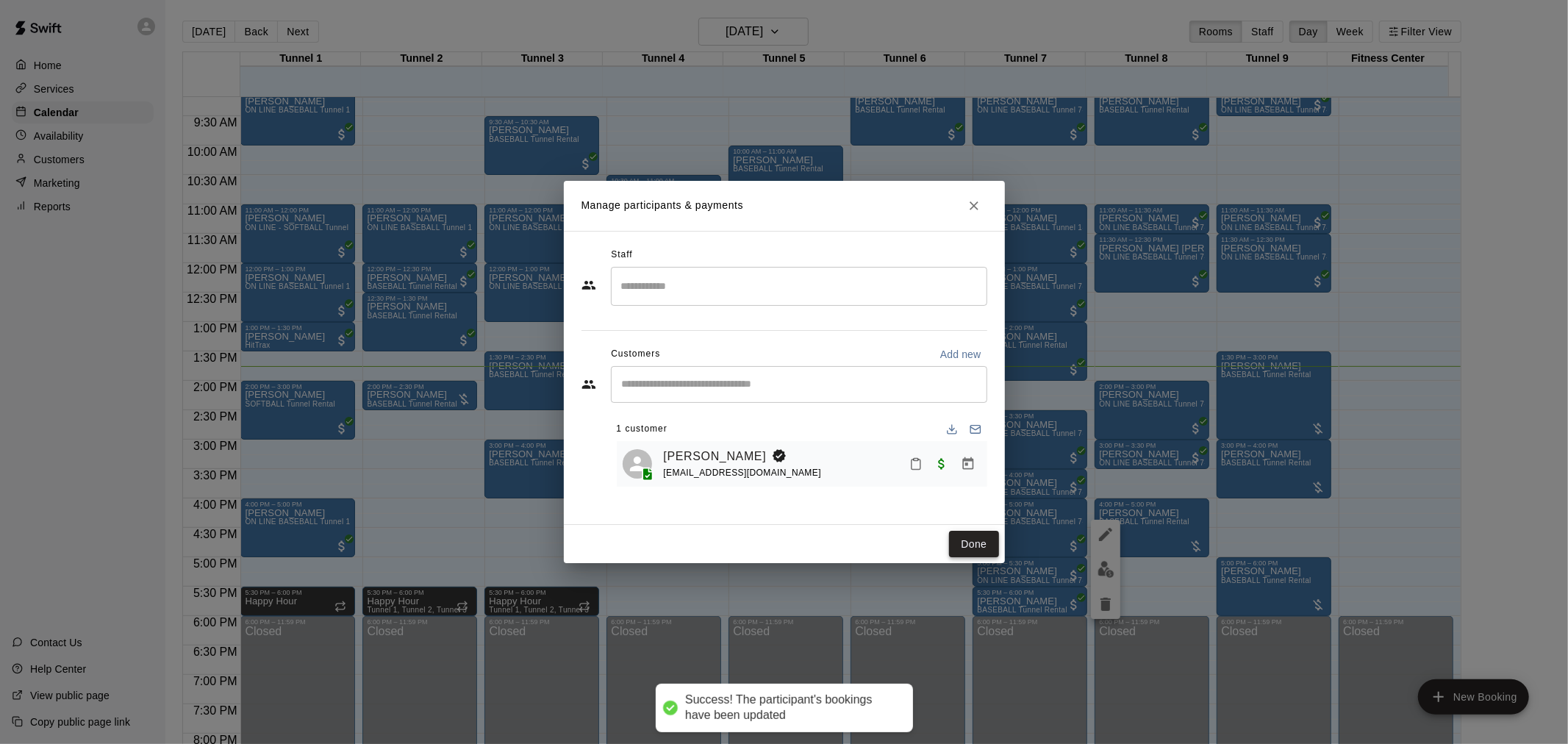
click at [975, 550] on button "Done" at bounding box center [974, 544] width 49 height 27
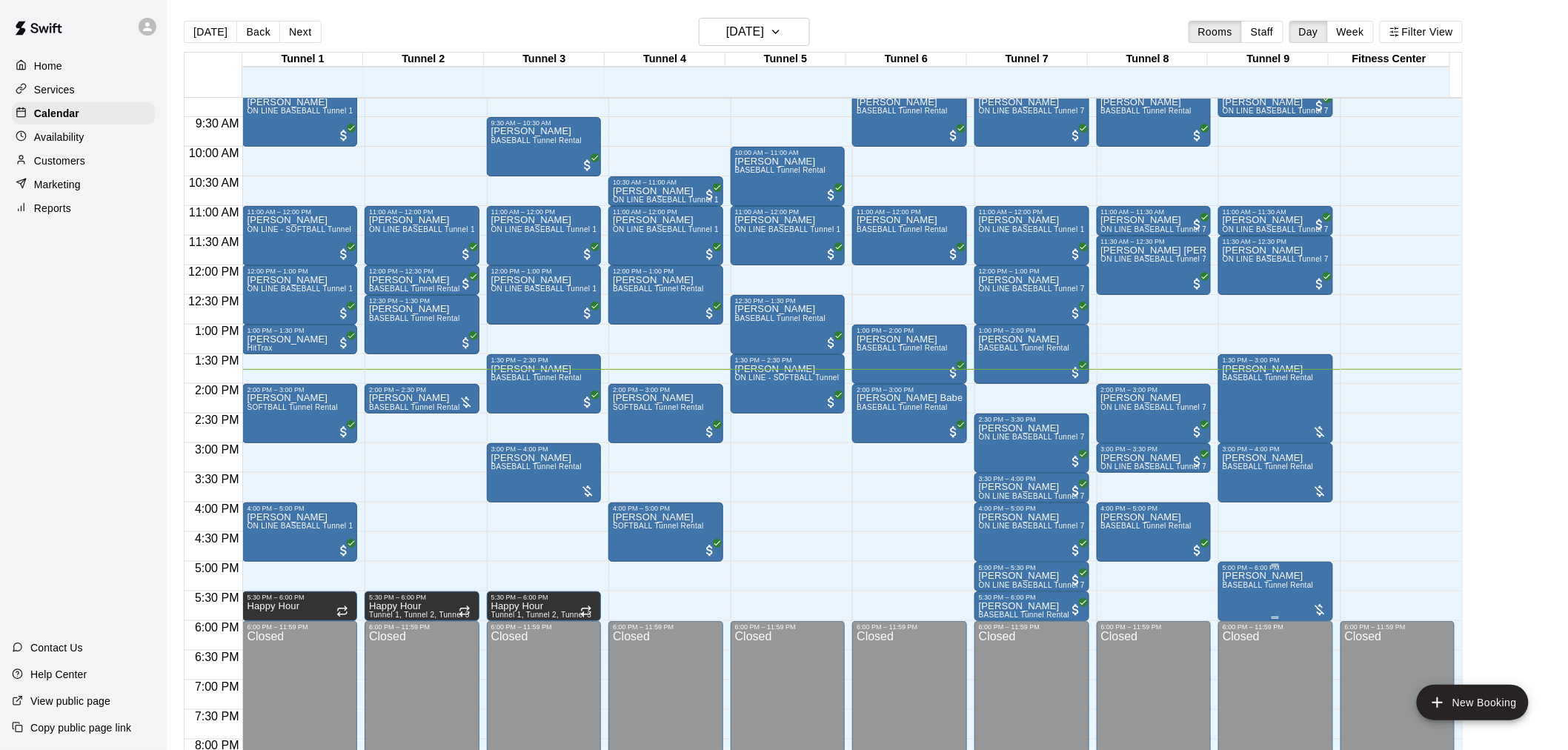
click at [1252, 585] on span "BASEBALL Tunnel Rental" at bounding box center [1268, 585] width 91 height 8
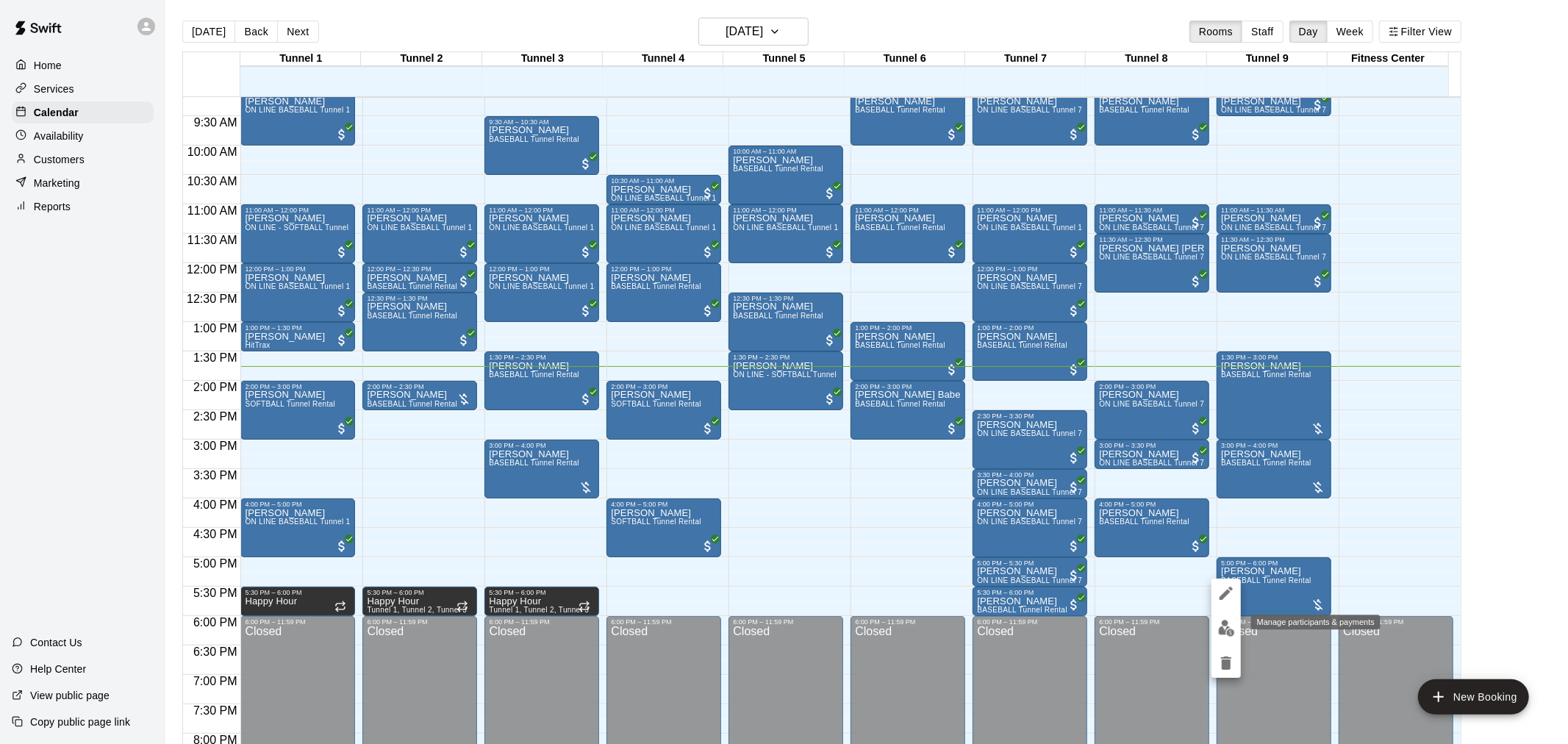
click at [1231, 620] on img "edit" at bounding box center [1226, 628] width 17 height 17
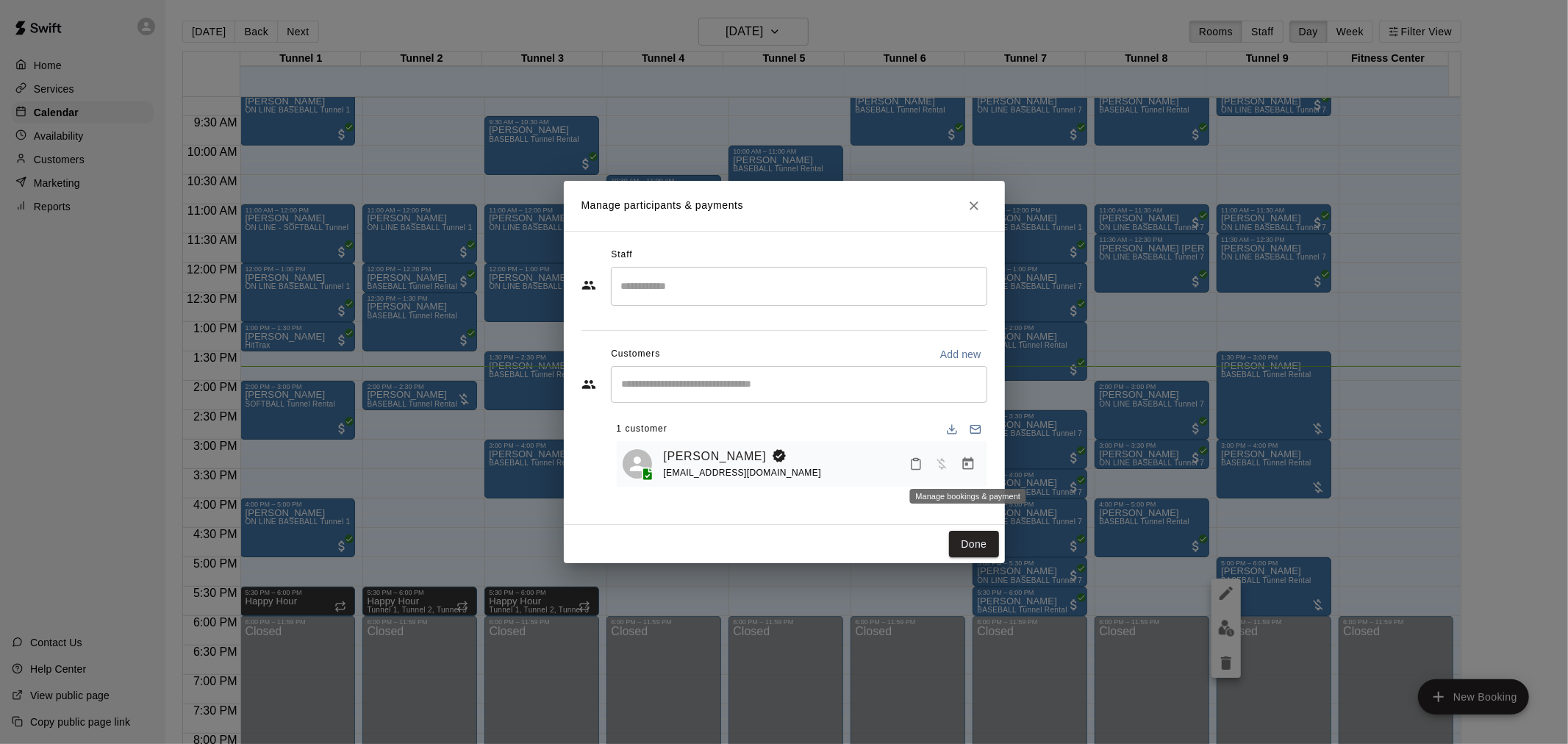
click at [974, 469] on icon "Manage bookings & payment" at bounding box center [968, 464] width 15 height 15
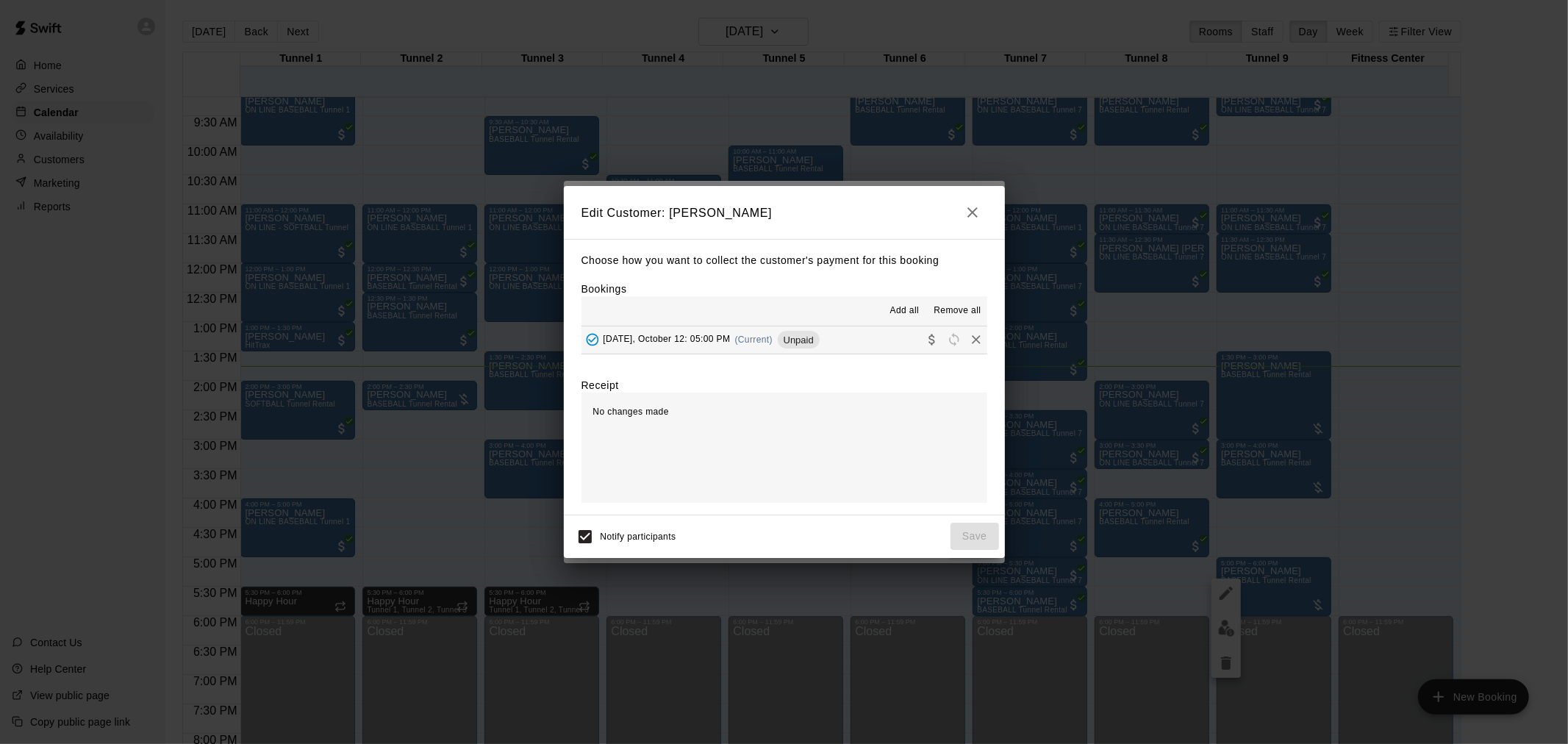
click at [769, 331] on div "Sunday, October 12: 05:00 PM (Current) Unpaid" at bounding box center [700, 340] width 238 height 22
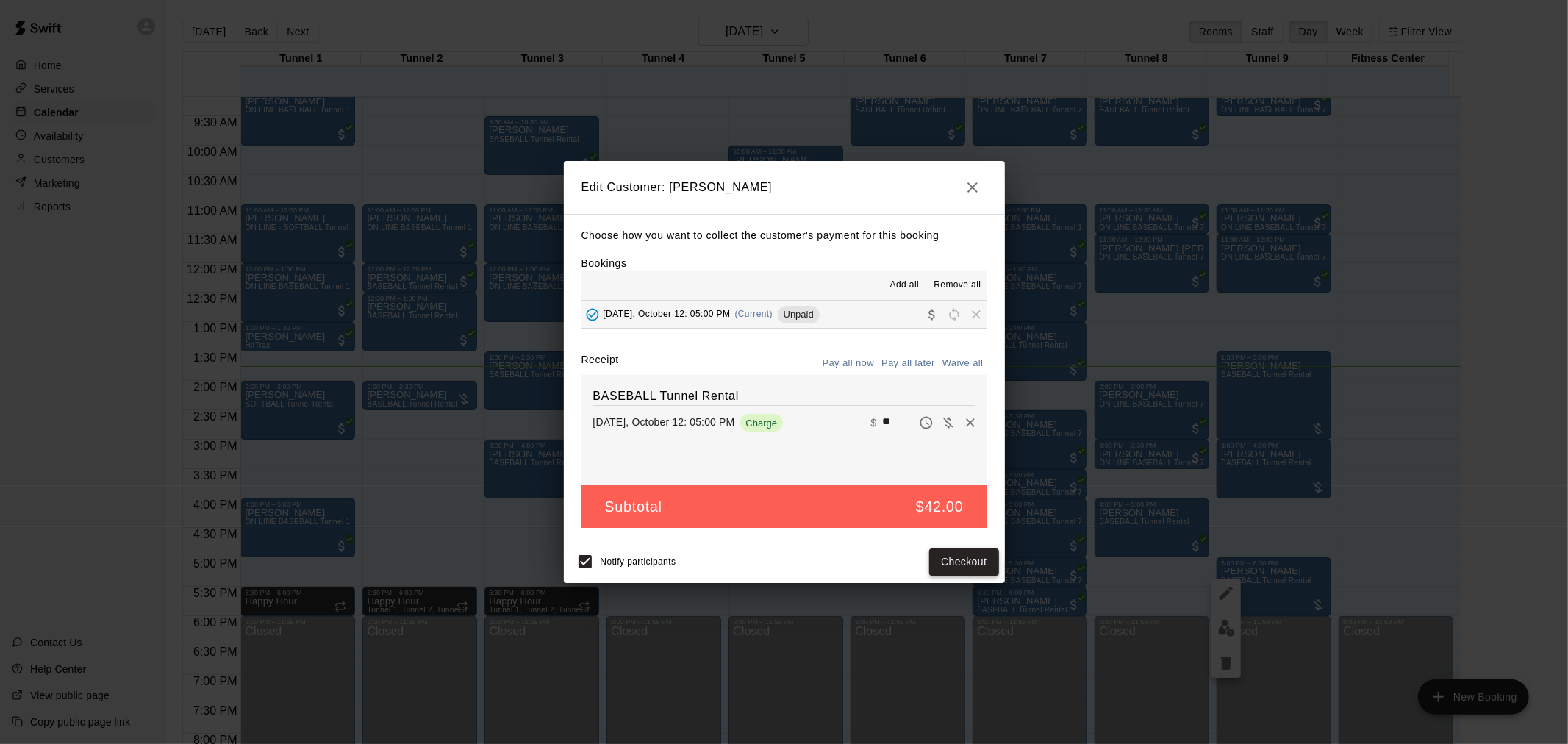
click at [955, 563] on button "Checkout" at bounding box center [964, 563] width 69 height 27
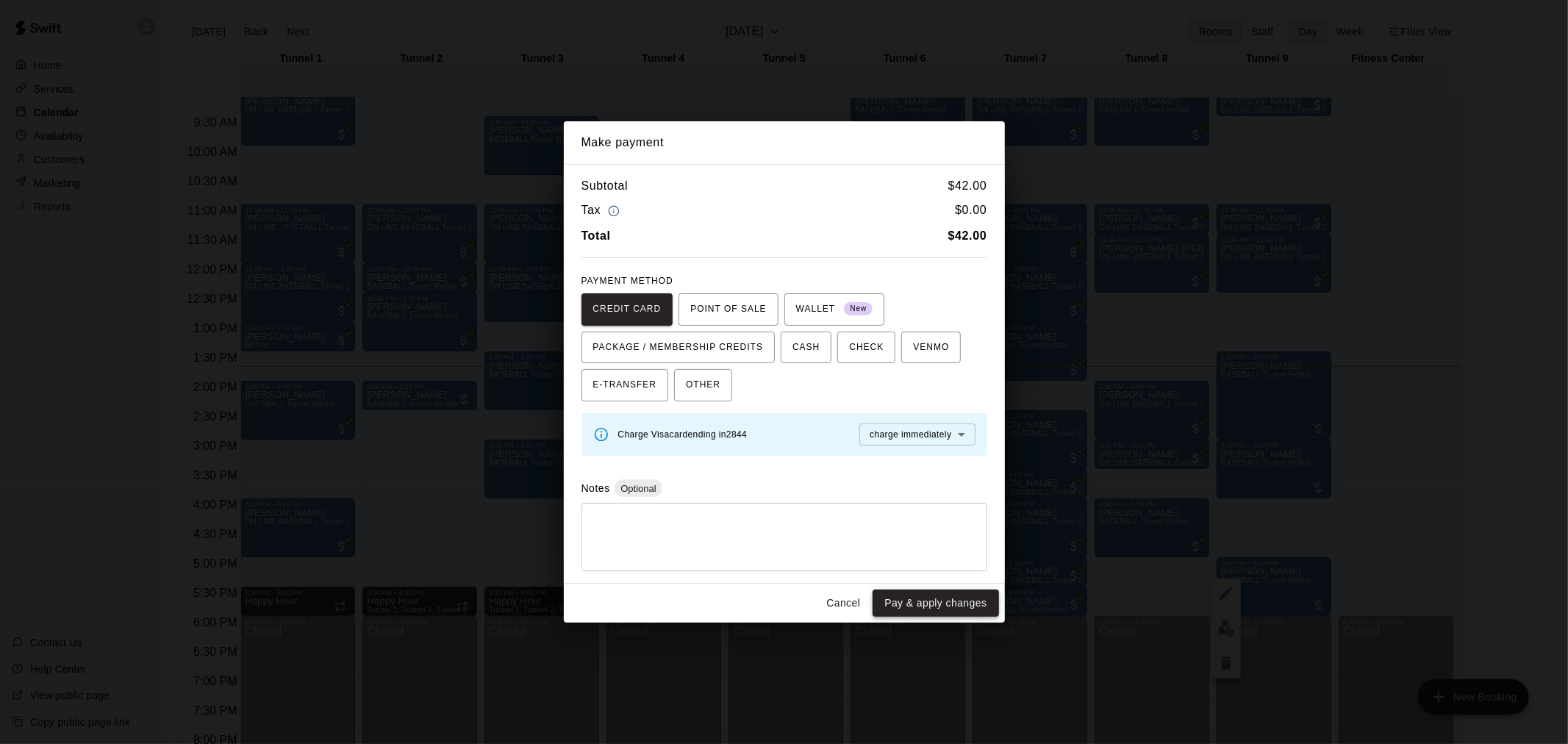
click at [941, 598] on button "Pay & apply changes" at bounding box center [935, 604] width 126 height 27
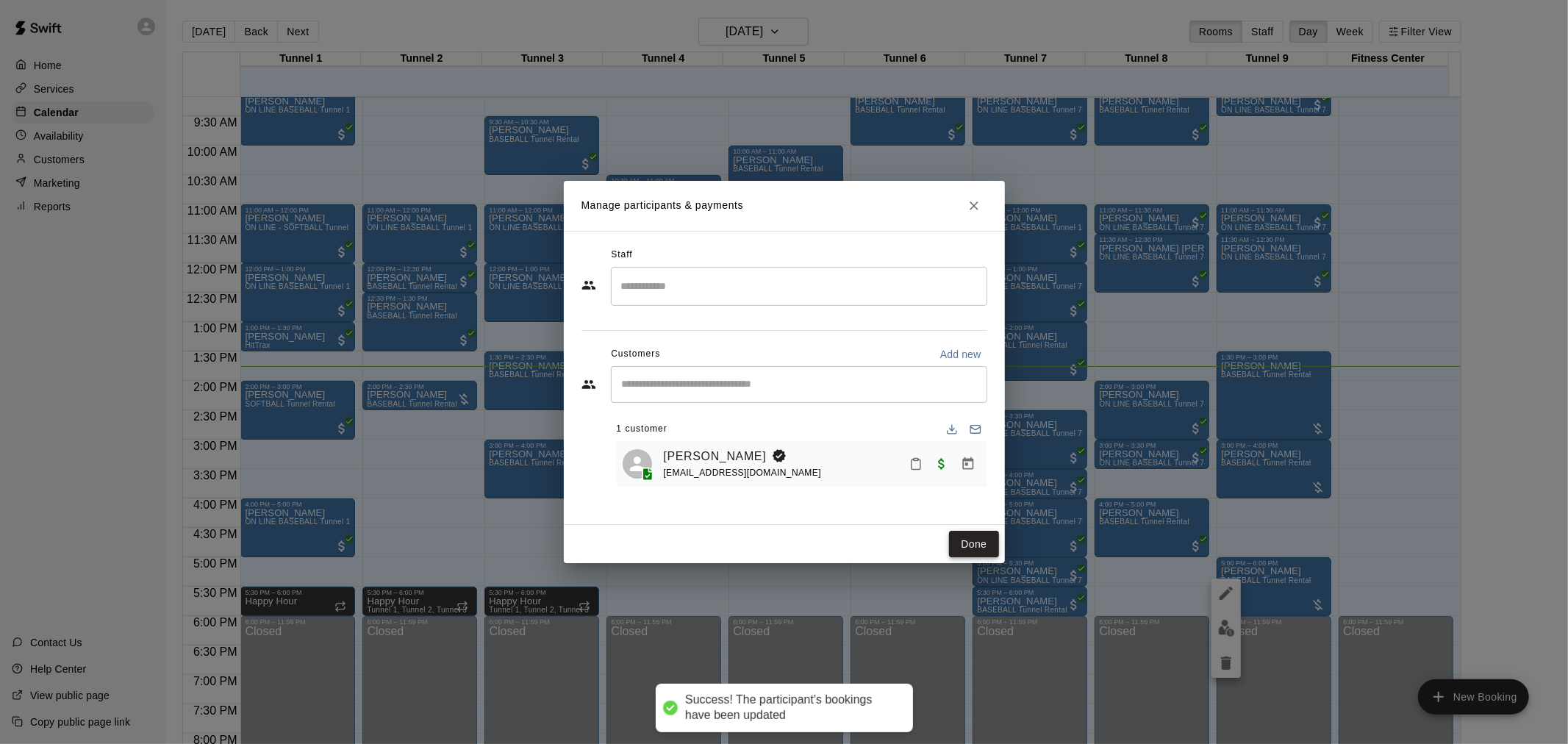
click at [978, 545] on button "Done" at bounding box center [974, 544] width 49 height 27
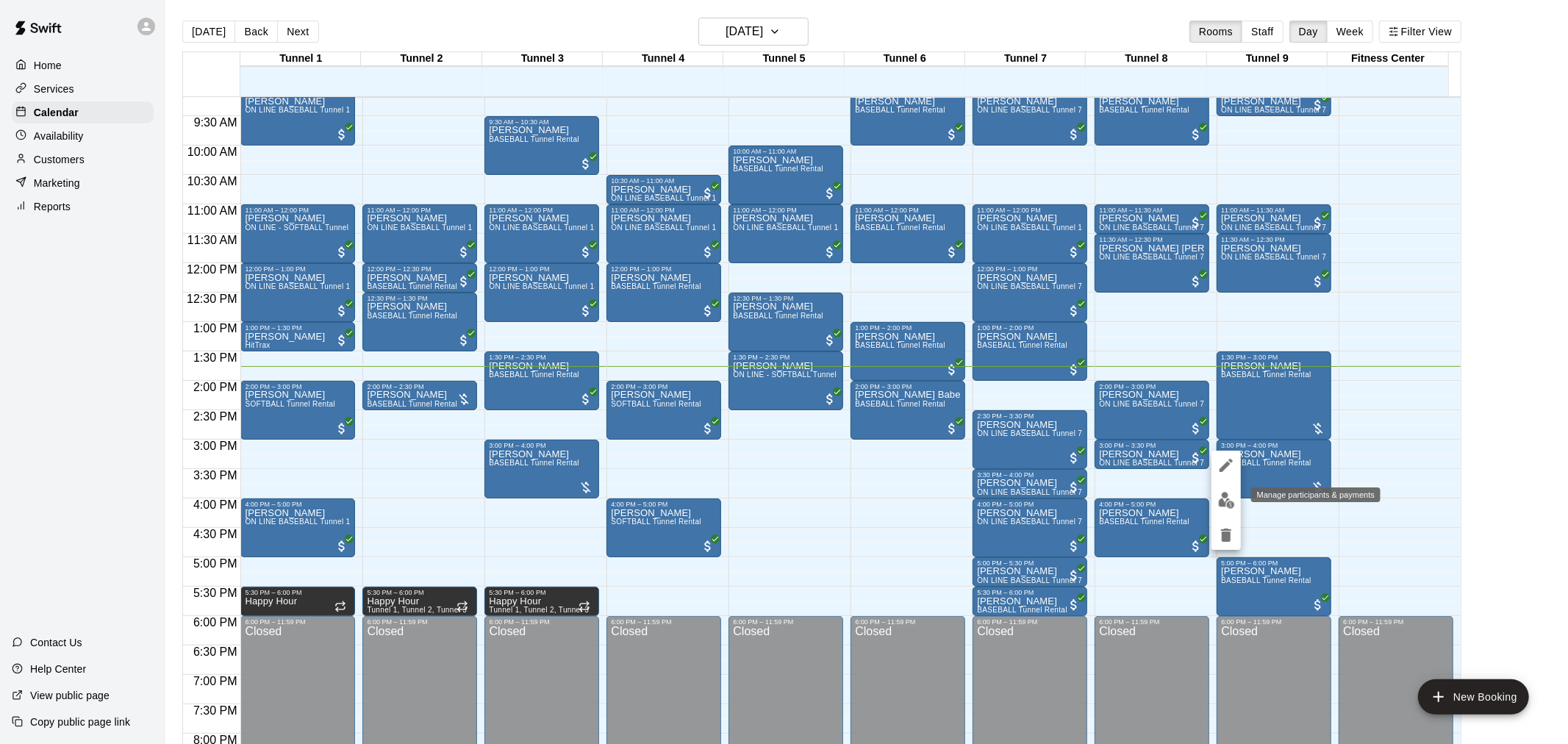
click at [1232, 503] on img "edit" at bounding box center [1226, 501] width 17 height 17
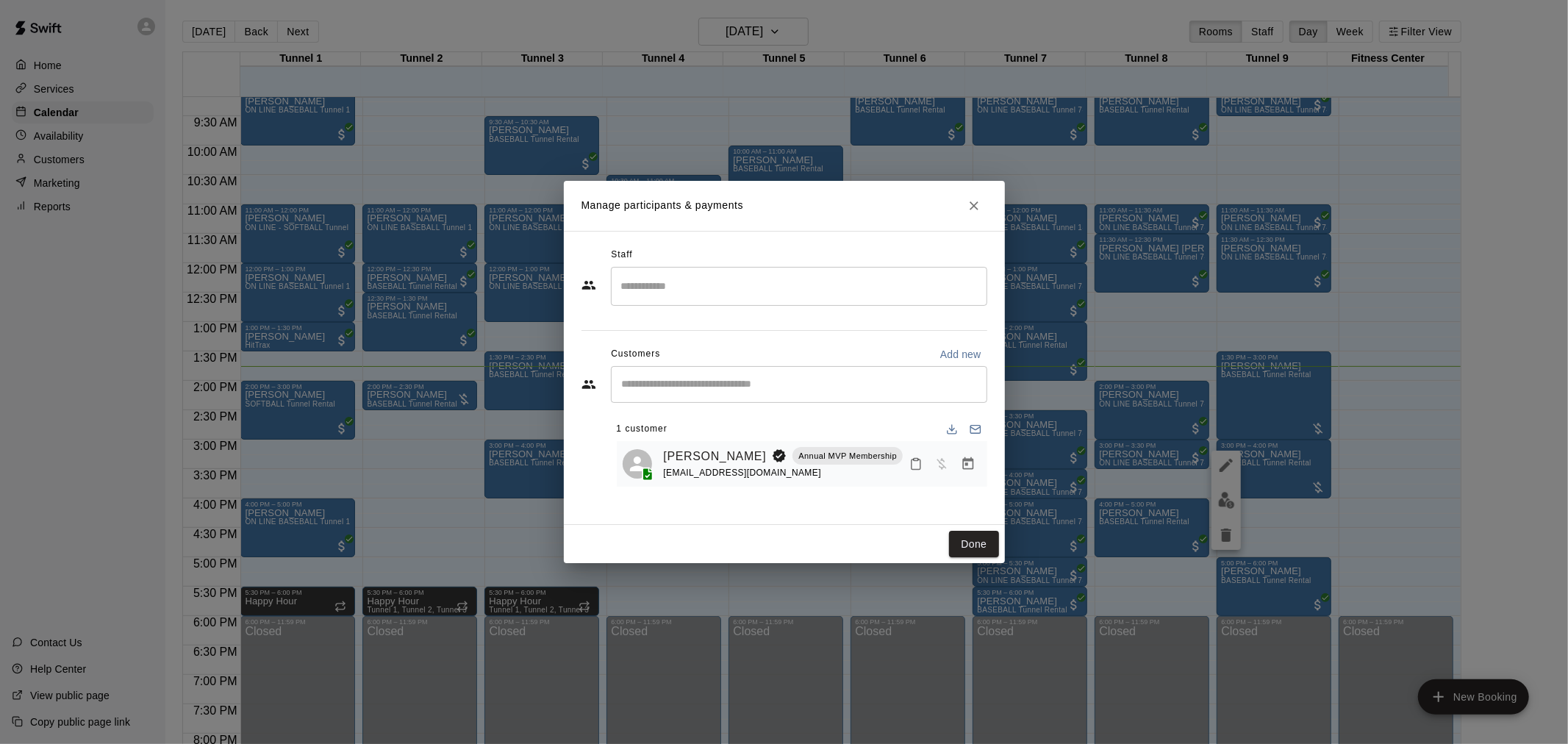
click at [971, 463] on icon "Manage bookings & payment" at bounding box center [968, 464] width 15 height 15
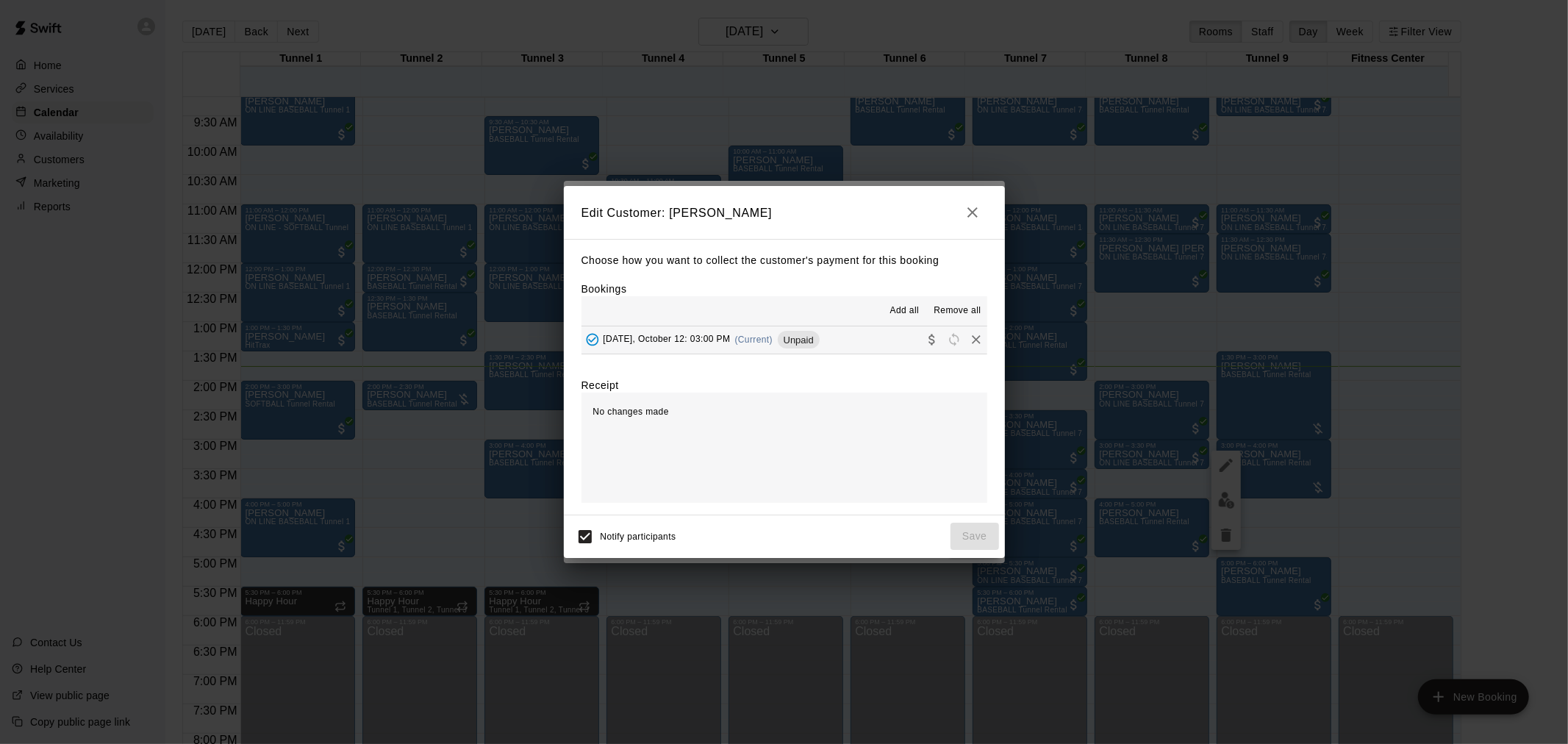
click at [808, 342] on span "Unpaid" at bounding box center [799, 340] width 42 height 11
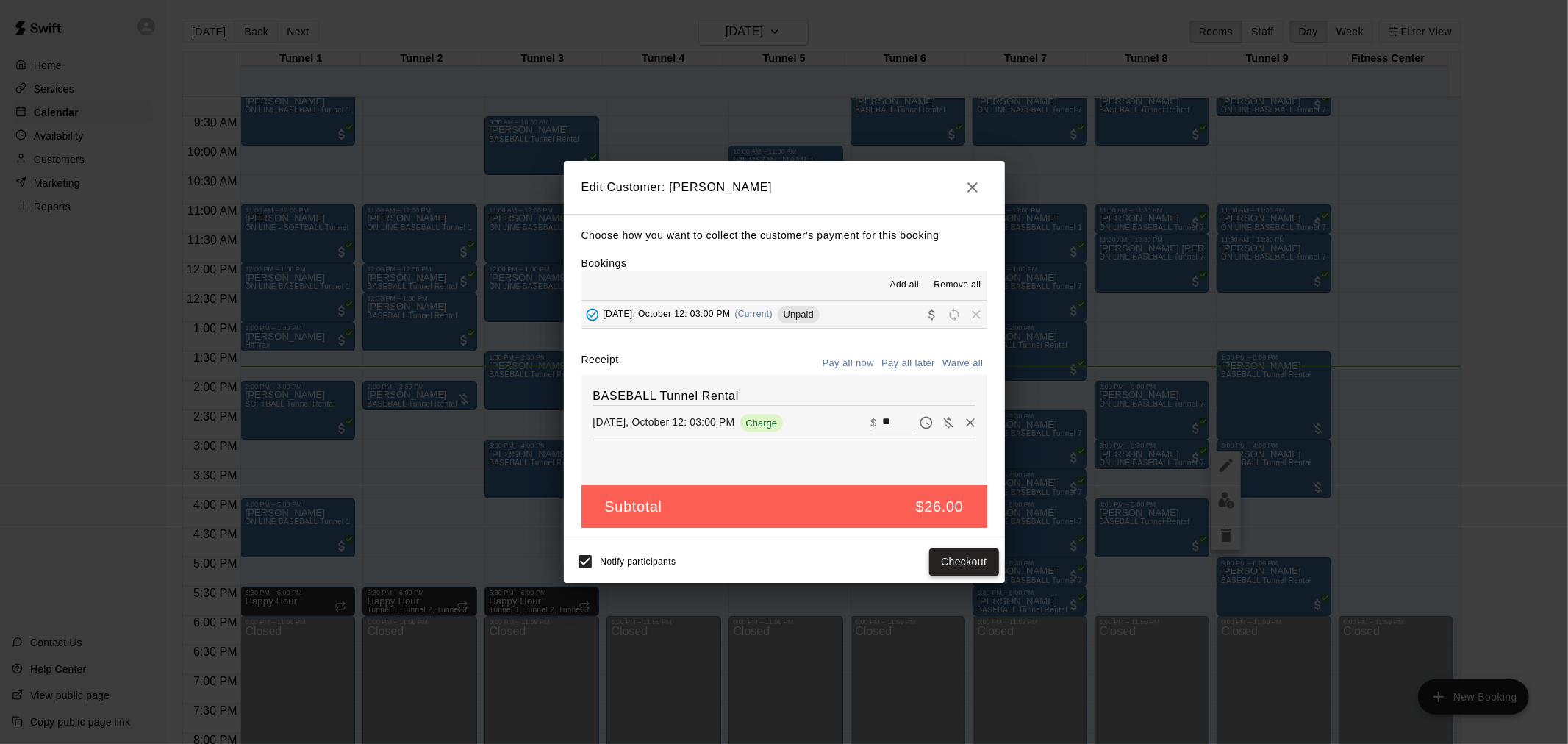
click at [966, 553] on button "Checkout" at bounding box center [964, 563] width 69 height 27
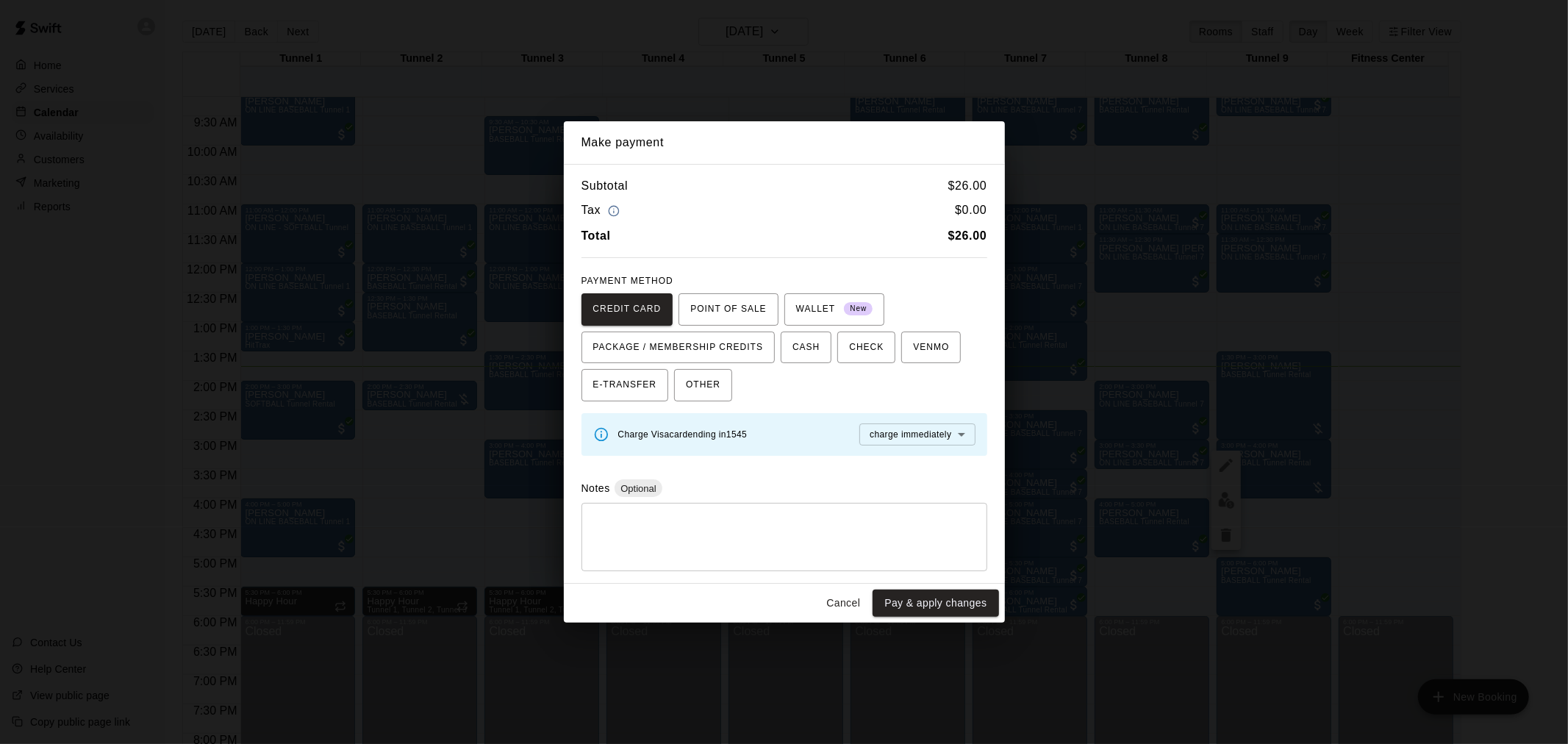
click at [925, 585] on div "Cancel Pay & apply changes" at bounding box center [785, 603] width 441 height 39
click at [966, 606] on button "Pay & apply changes" at bounding box center [935, 604] width 126 height 27
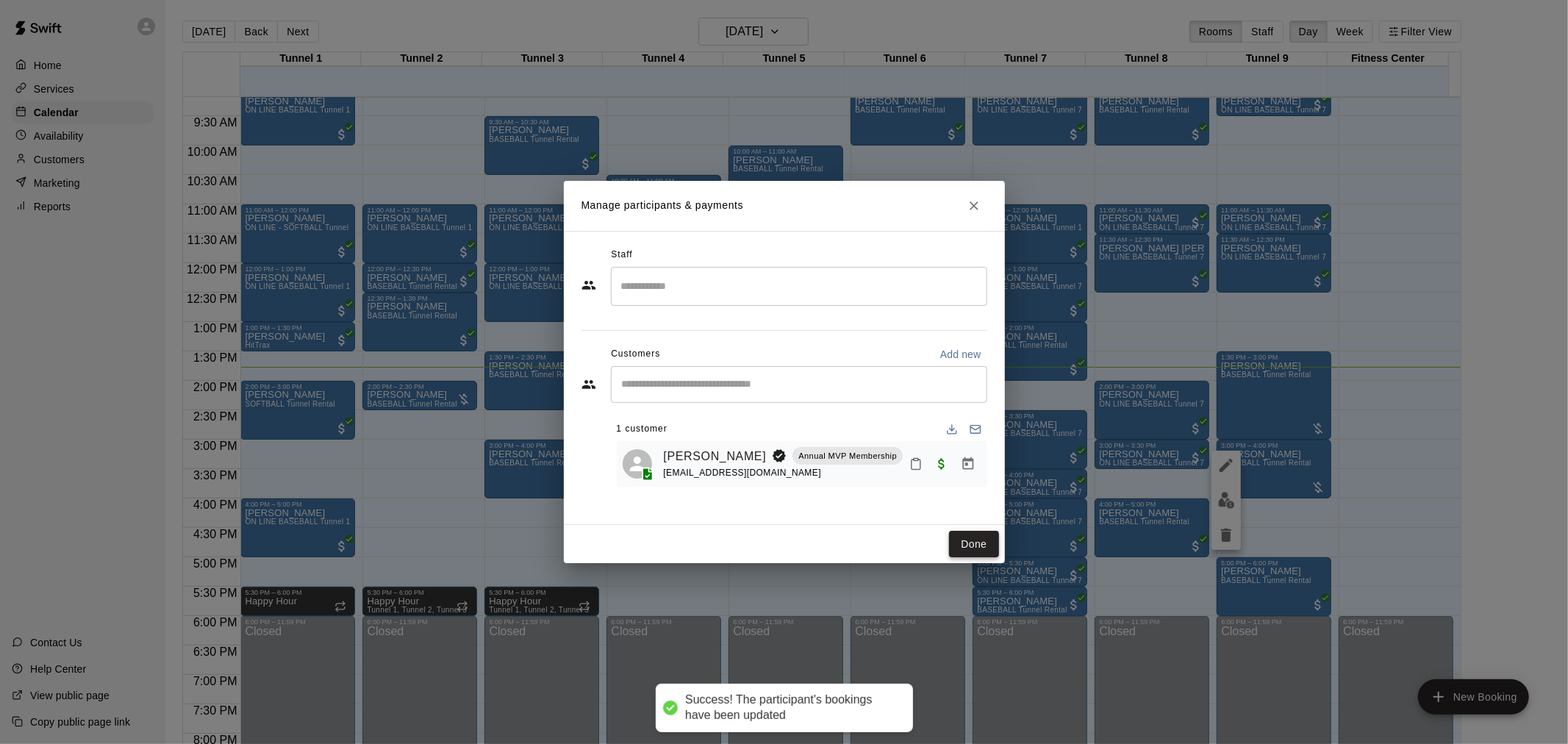
click at [974, 548] on button "Done" at bounding box center [974, 544] width 49 height 27
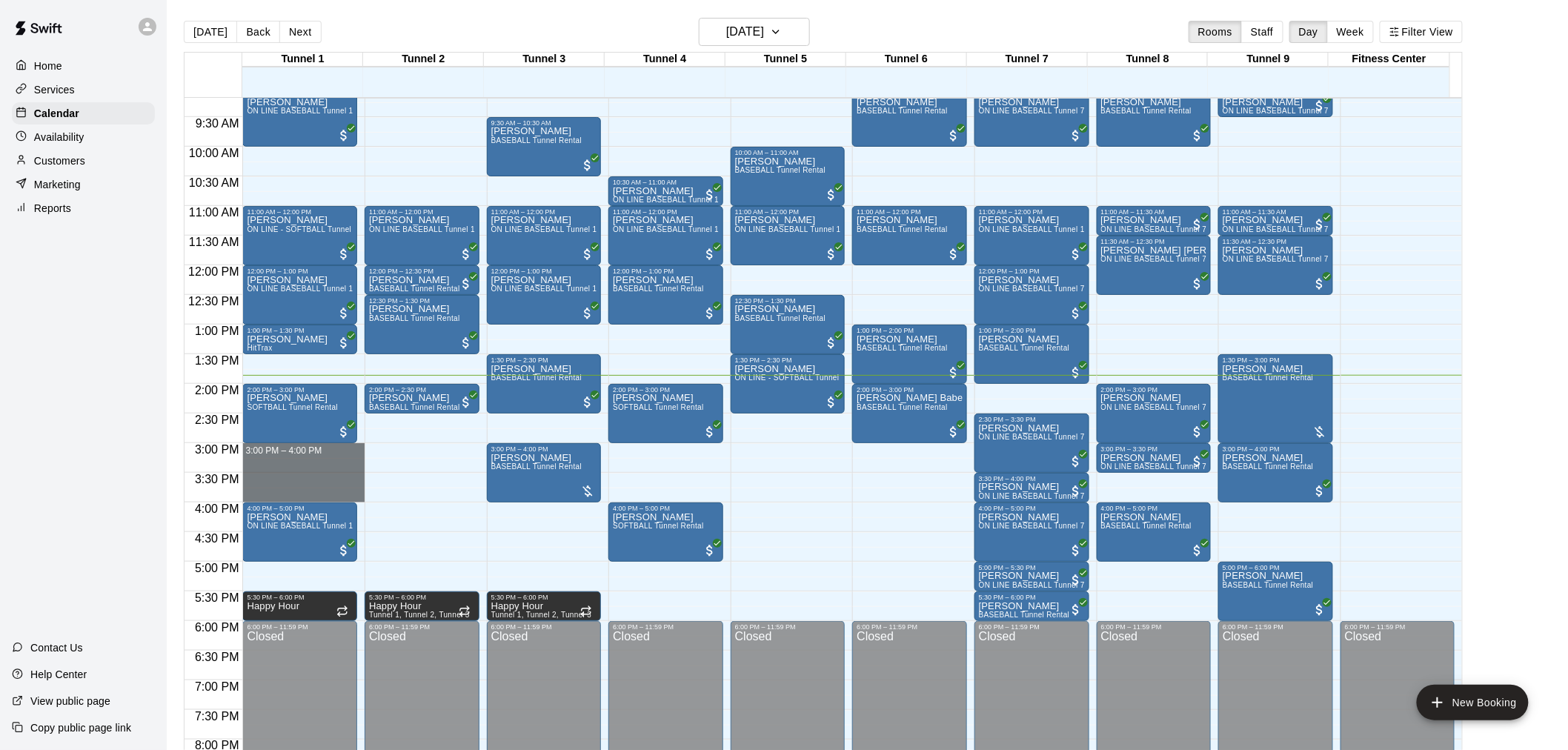
drag, startPoint x: 320, startPoint y: 452, endPoint x: 321, endPoint y: 493, distance: 41.0
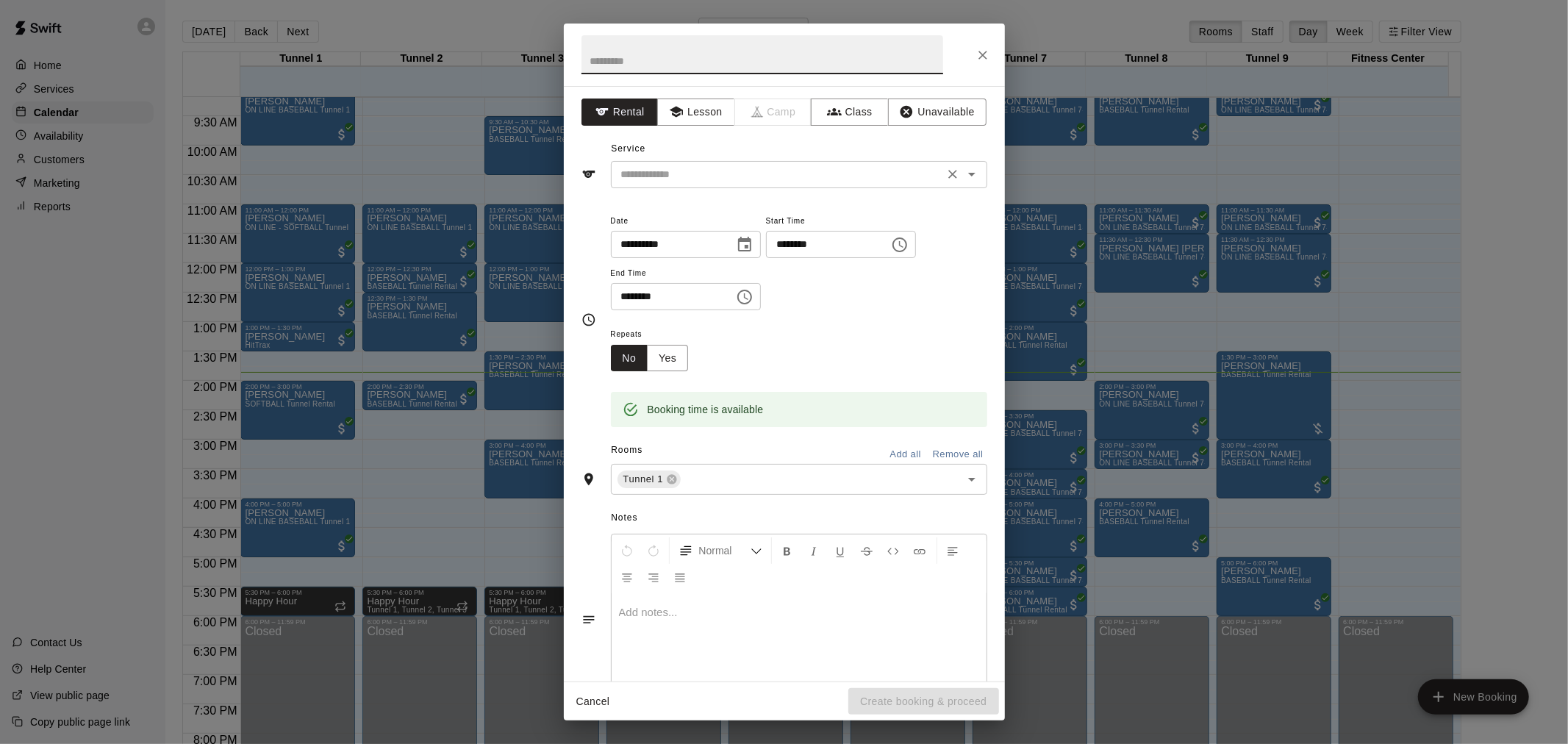
click at [760, 184] on div "​" at bounding box center [799, 175] width 377 height 27
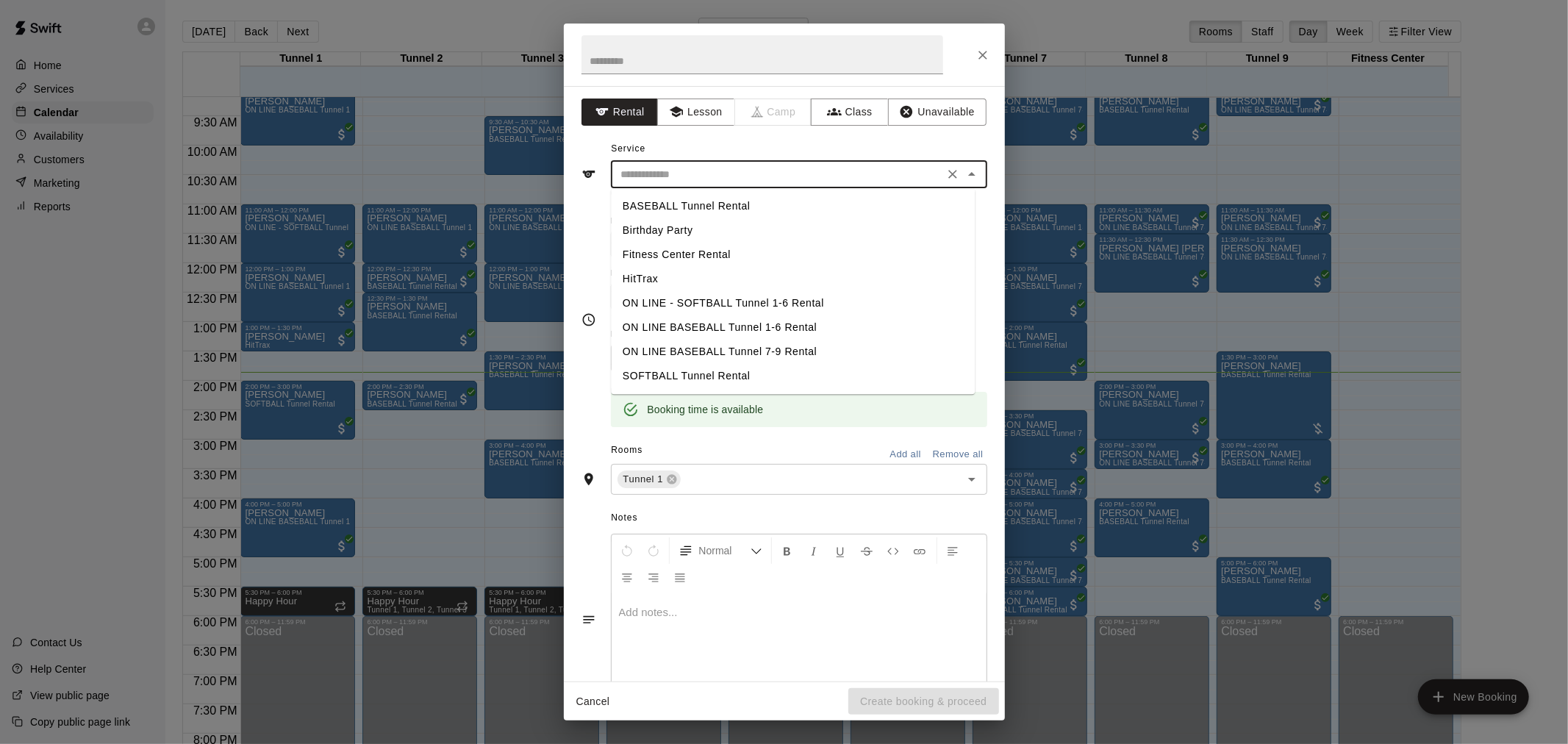
click at [737, 277] on li "HitTrax" at bounding box center [792, 279] width 364 height 25
type input "*******"
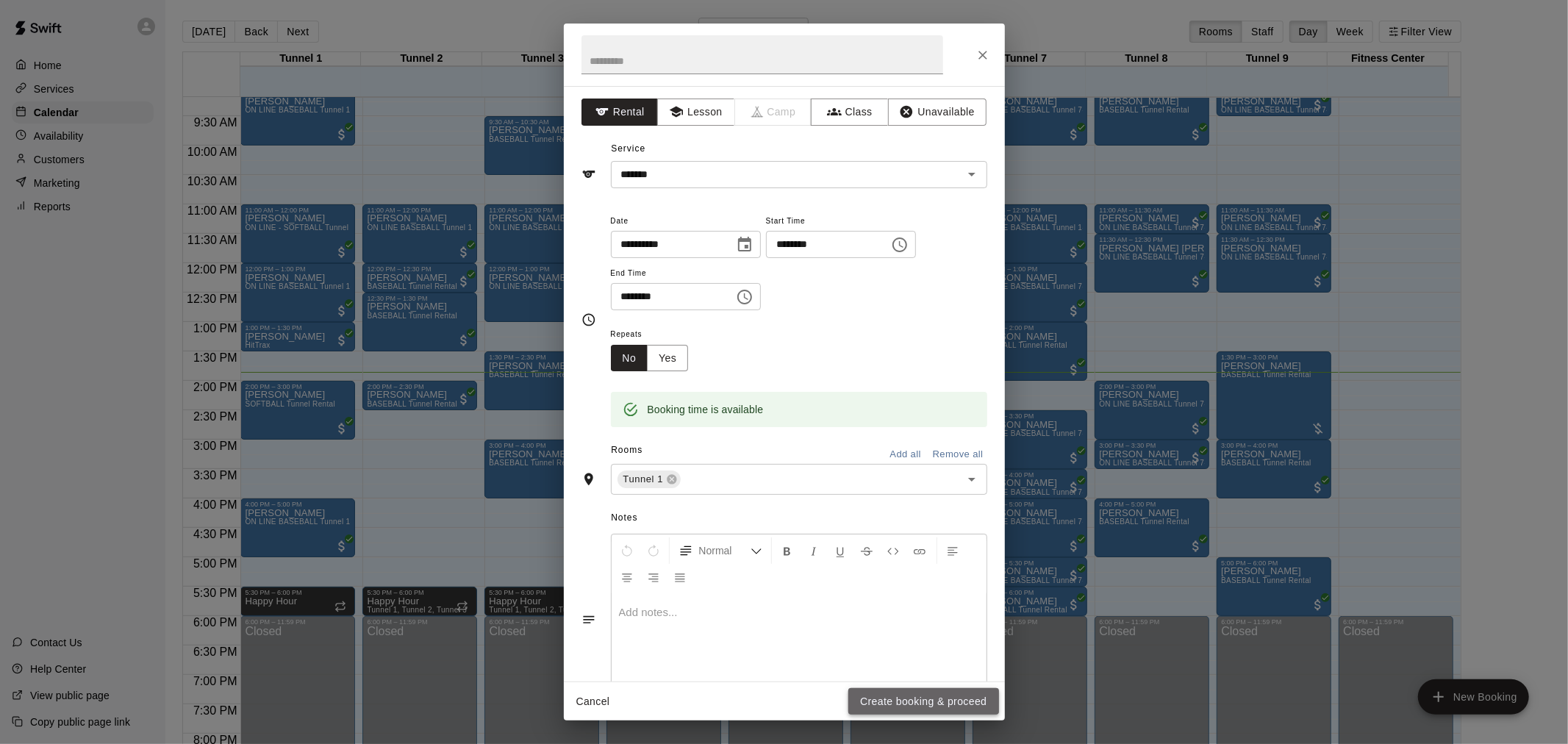
click at [927, 697] on button "Create booking & proceed" at bounding box center [923, 702] width 150 height 27
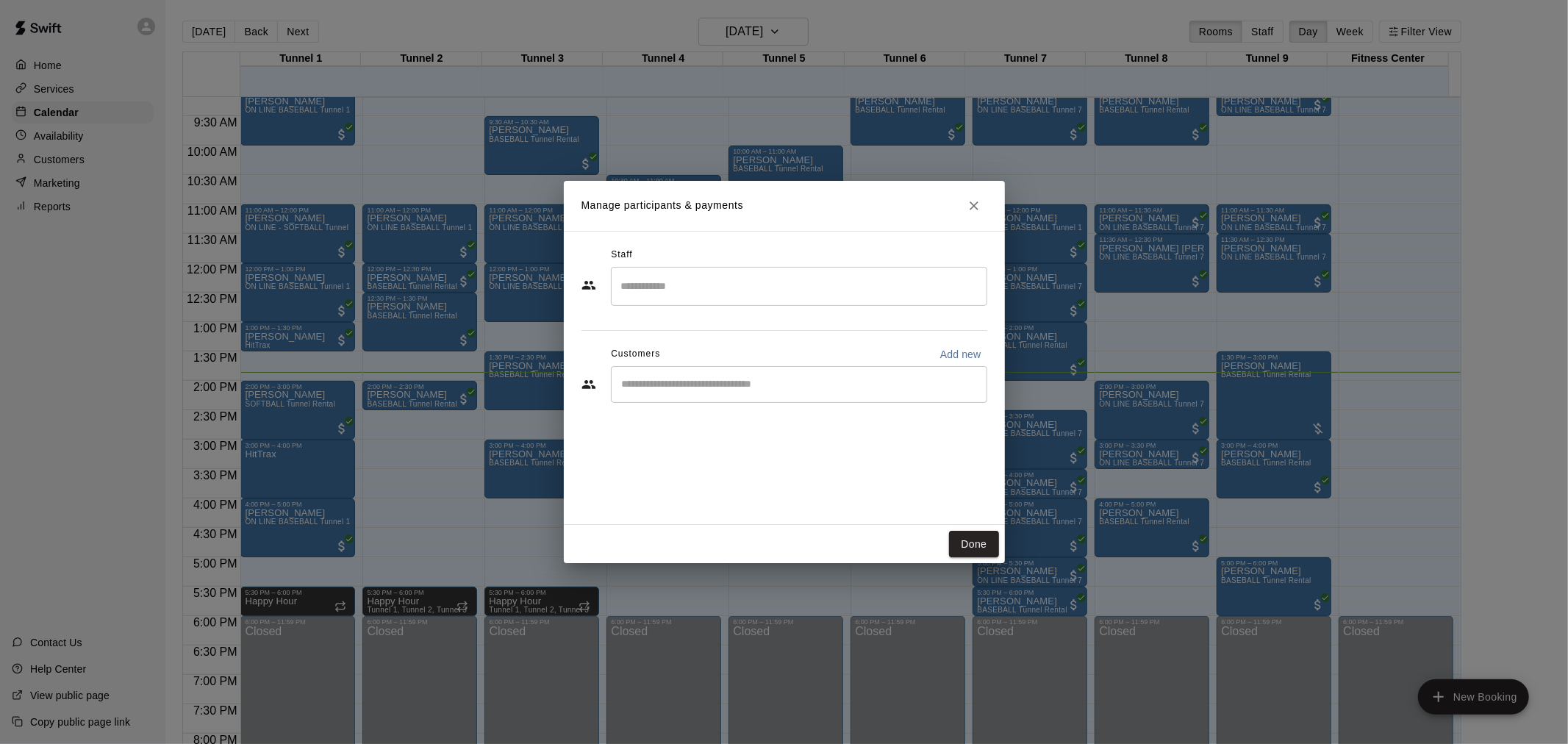
click at [773, 394] on div "​" at bounding box center [799, 385] width 377 height 36
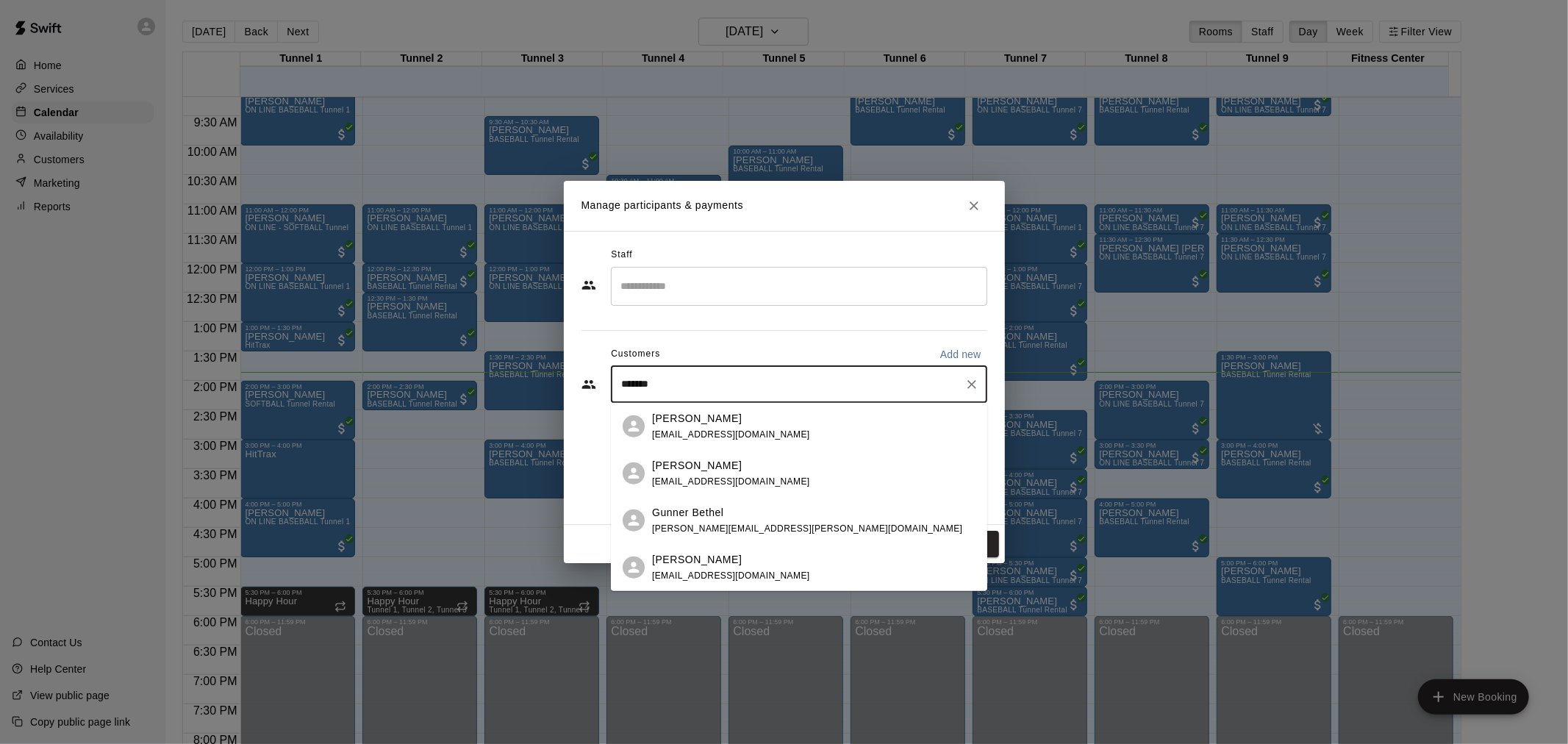
type input "********"
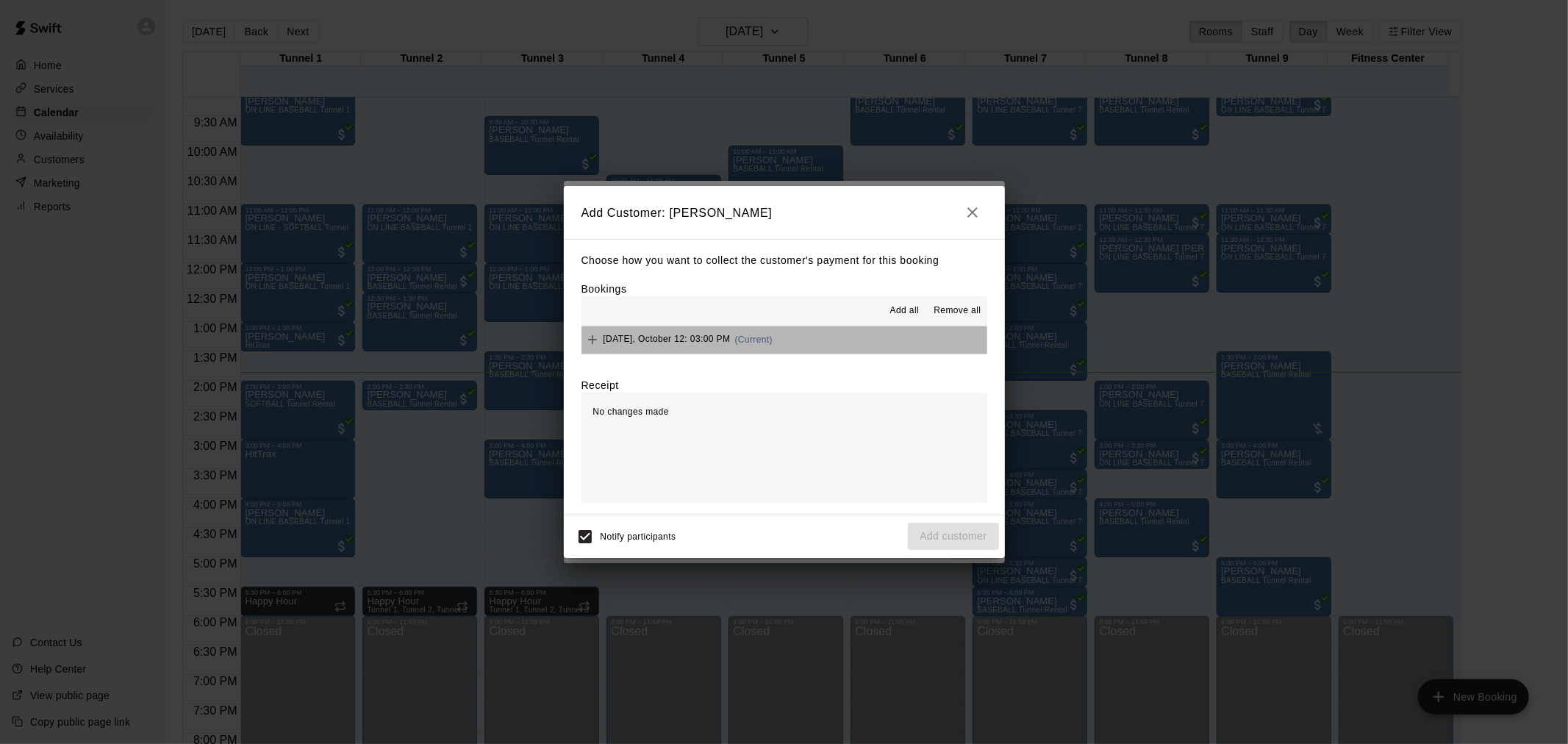
click at [789, 350] on button "[DATE], October 12: 03:00 PM (Current)" at bounding box center [784, 340] width 406 height 27
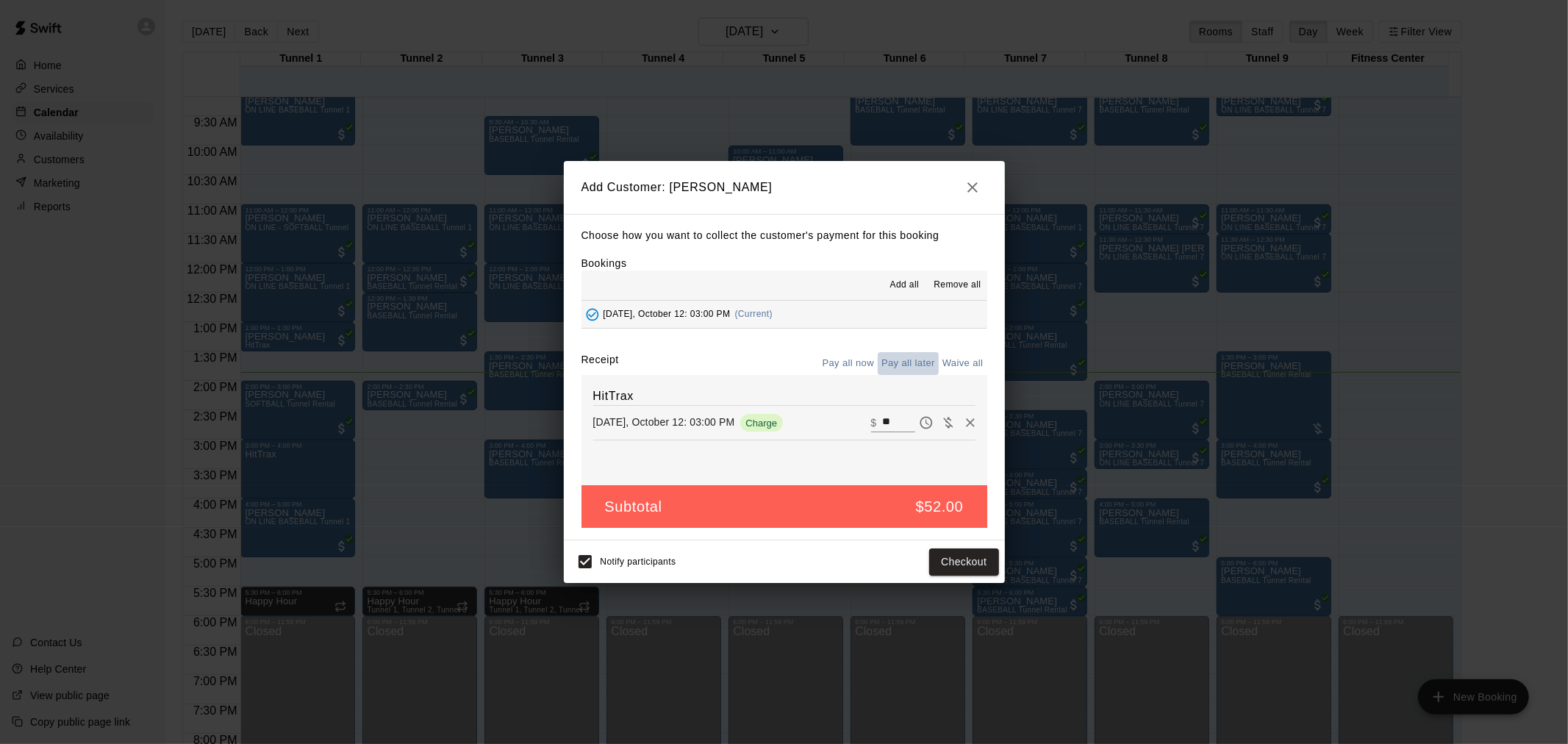
click at [903, 357] on button "Pay all later" at bounding box center [908, 363] width 61 height 23
click at [959, 568] on button "Add customer" at bounding box center [953, 563] width 90 height 27
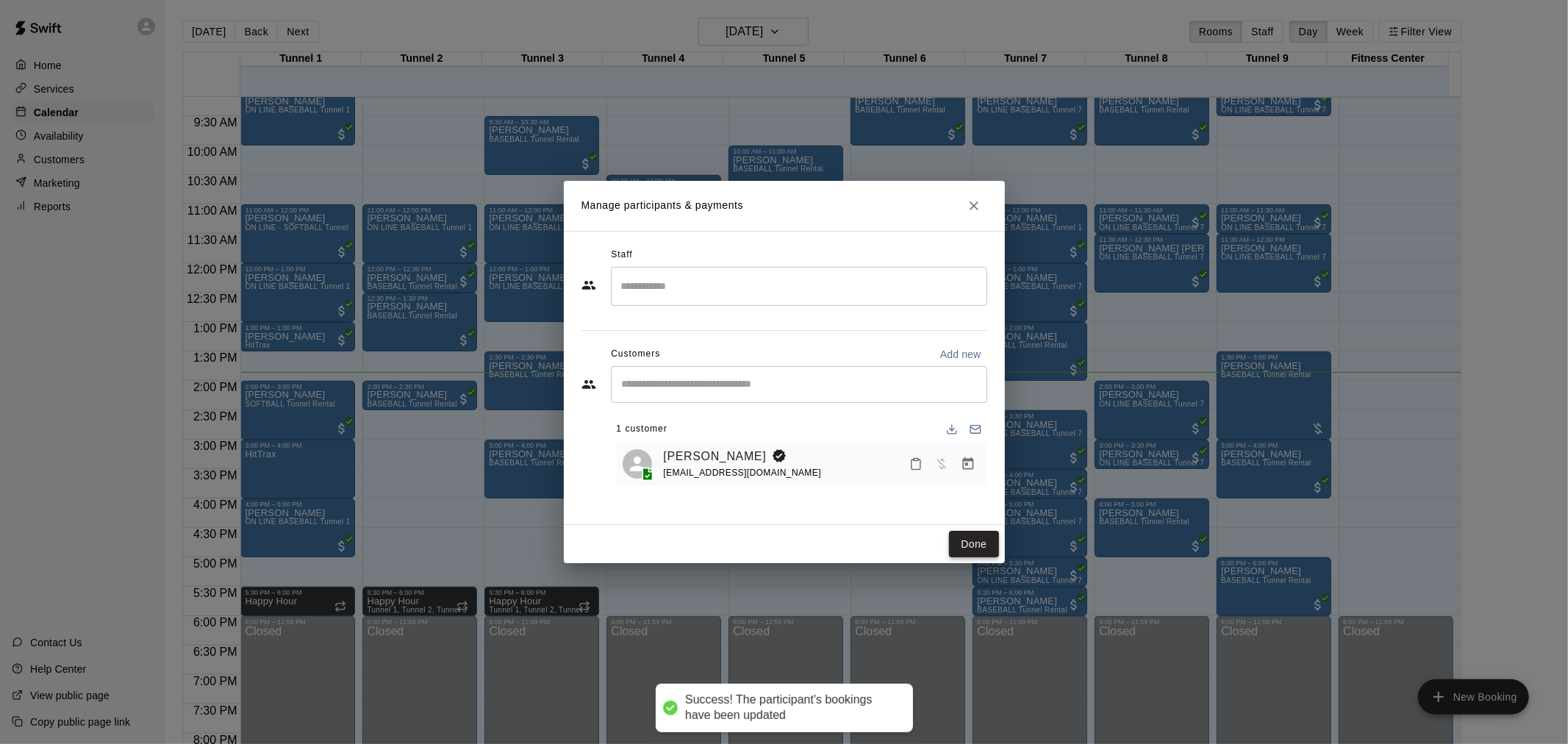
click at [982, 540] on button "Done" at bounding box center [974, 544] width 49 height 27
